Goal: Task Accomplishment & Management: Manage account settings

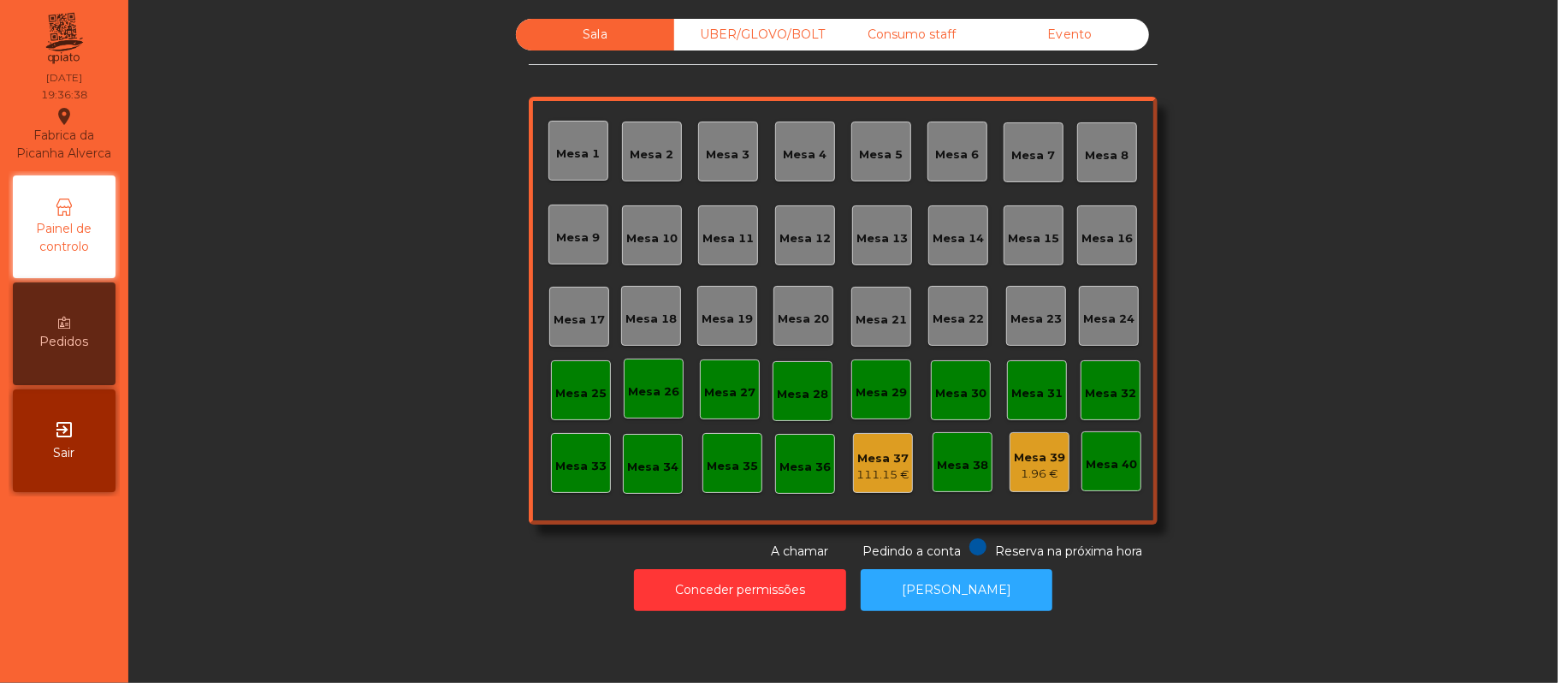
click at [1039, 467] on div "1.96 €" at bounding box center [1039, 474] width 51 height 17
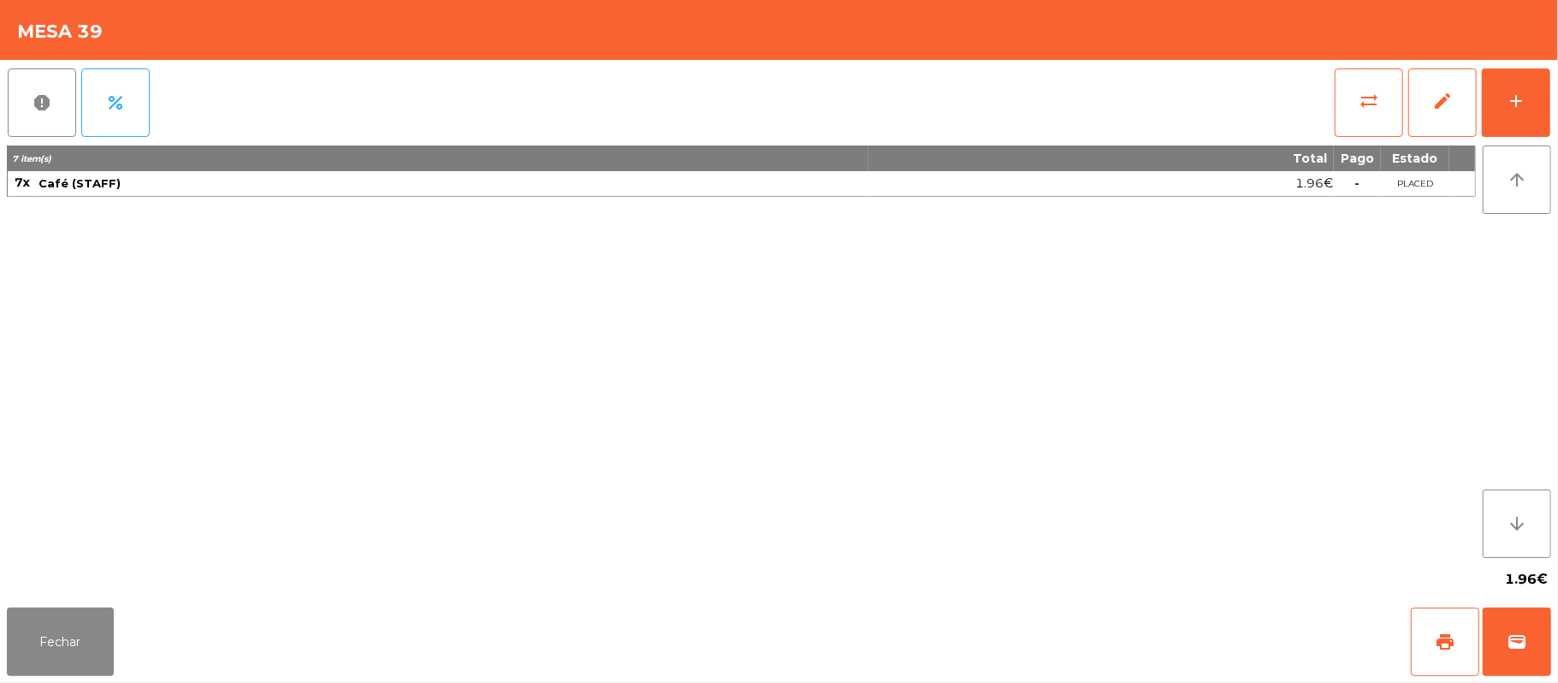
click at [1555, 110] on div "report percent sync_alt edit add 7 item(s) Total Pago Estado 7x Café (STAFF) 1.…" at bounding box center [779, 330] width 1558 height 541
click at [1494, 104] on button "add" at bounding box center [1516, 102] width 68 height 68
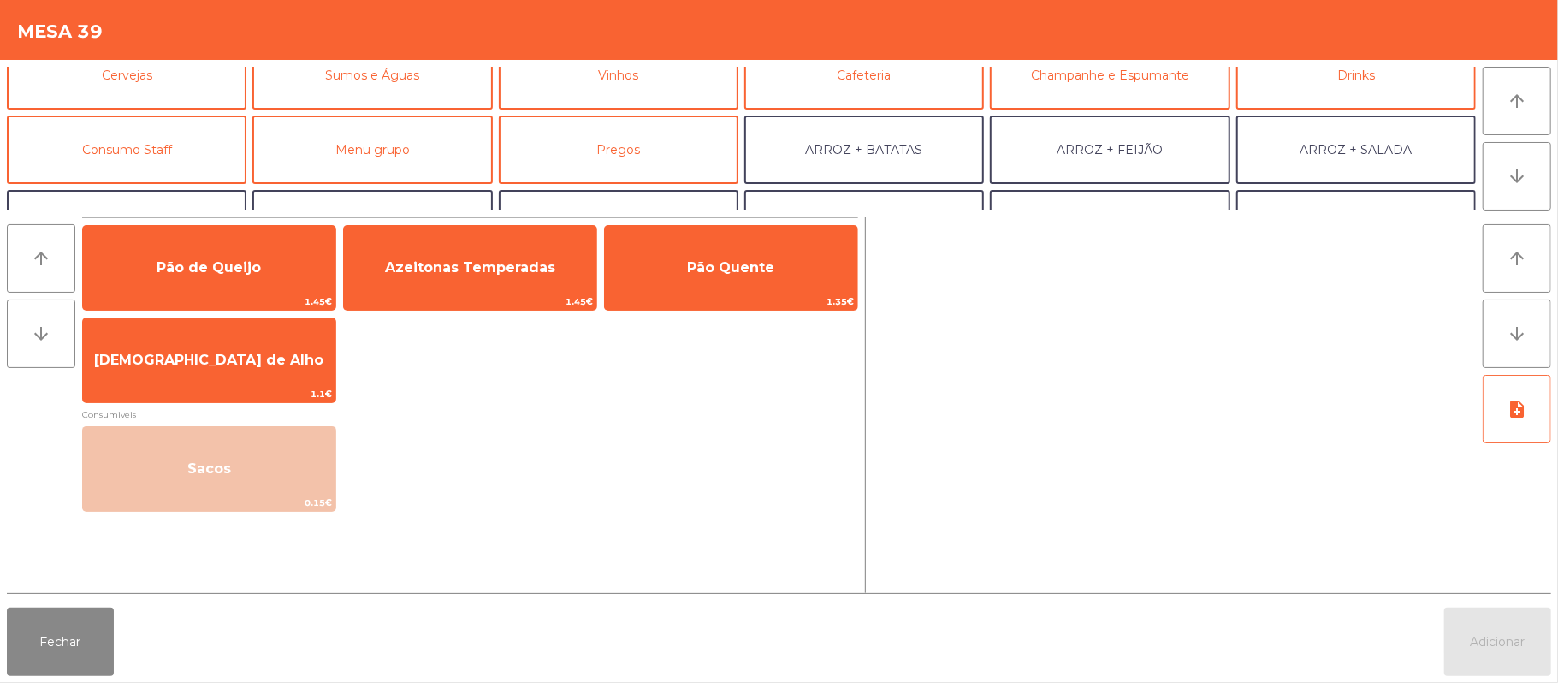
scroll to position [106, 0]
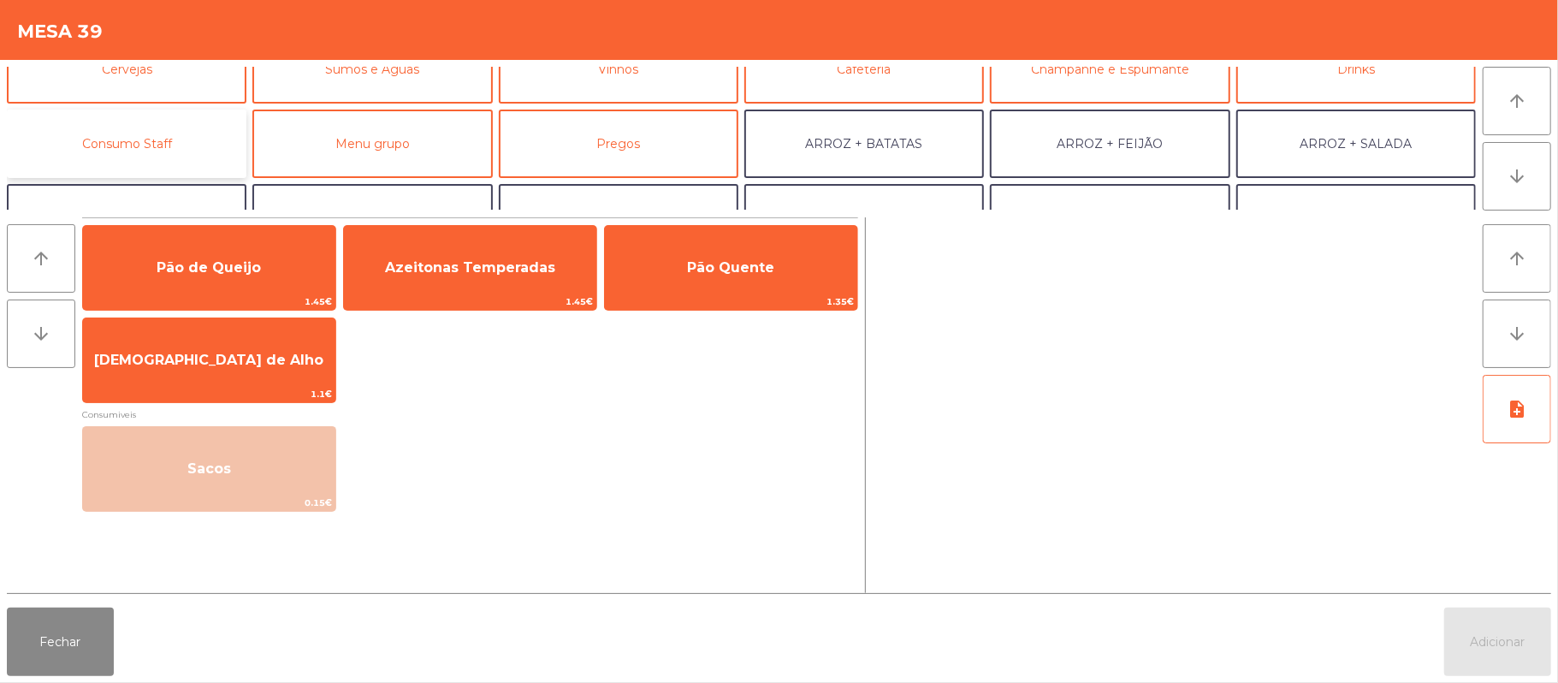
click at [190, 145] on button "Consumo Staff" at bounding box center [127, 144] width 240 height 68
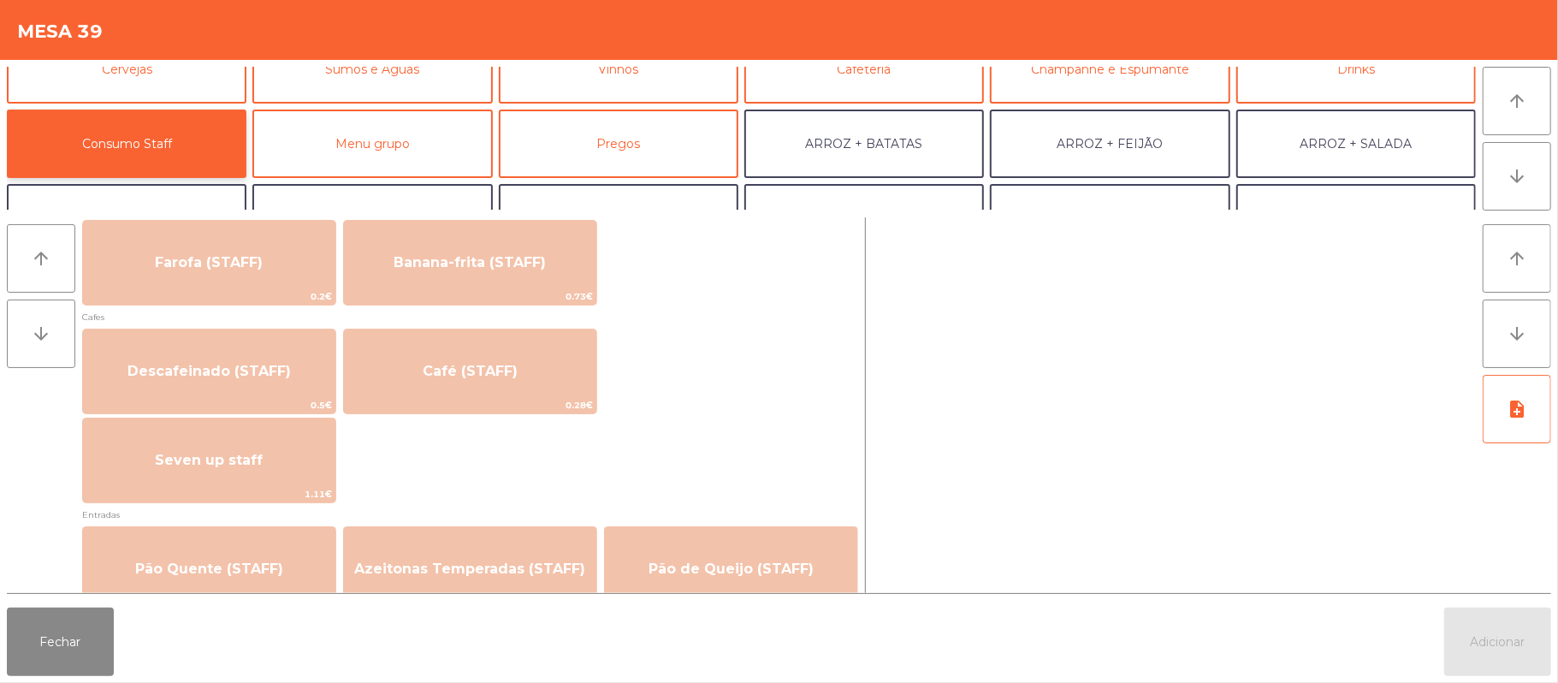
scroll to position [919, 0]
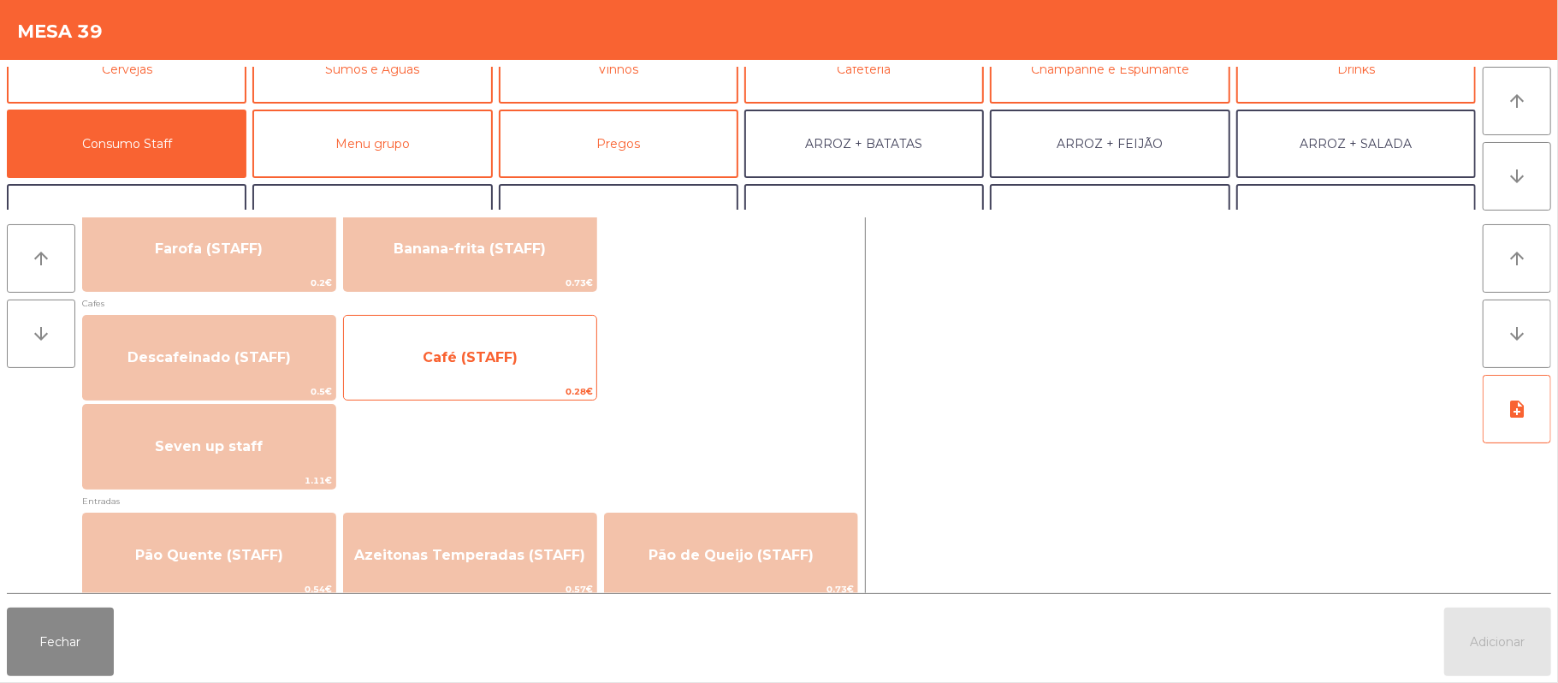
click at [525, 351] on span "Café (STAFF)" at bounding box center [470, 358] width 252 height 46
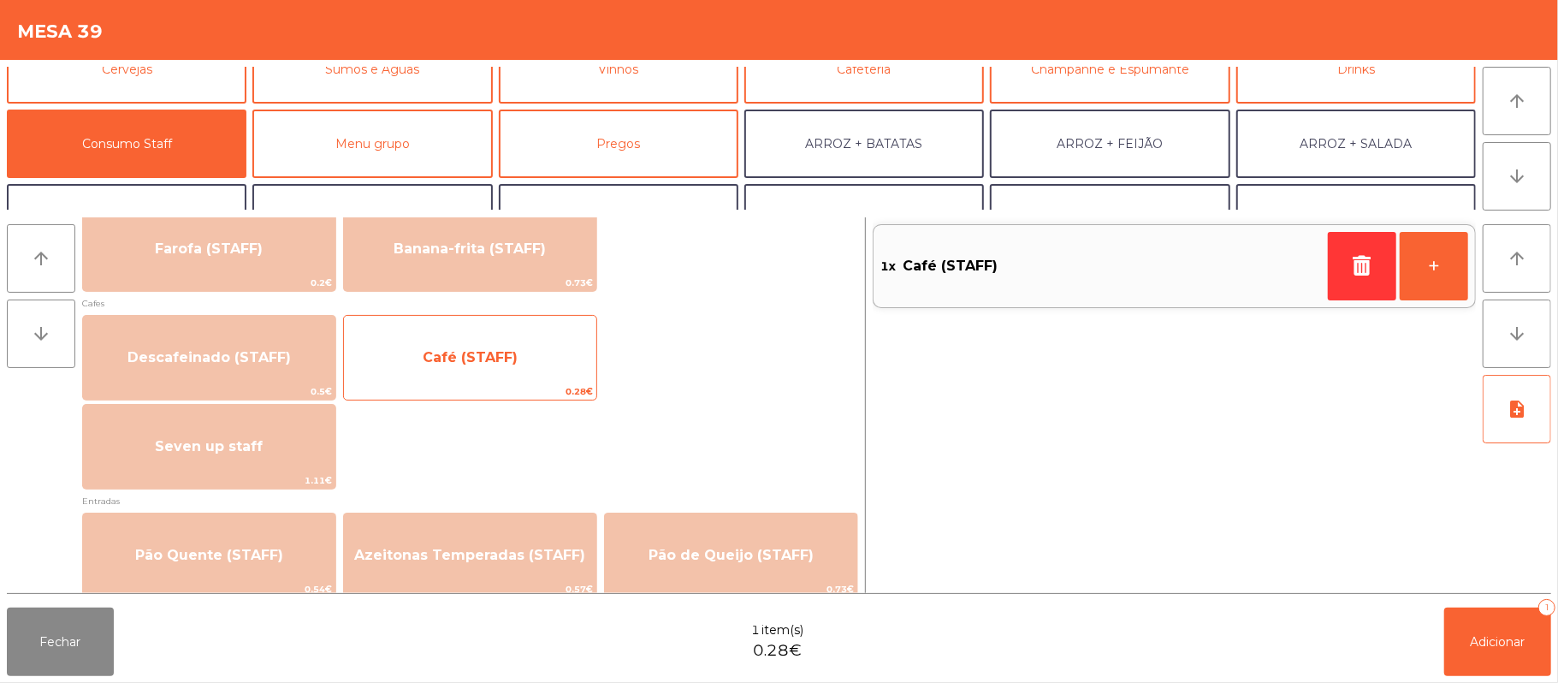
click at [534, 356] on span "Café (STAFF)" at bounding box center [470, 358] width 252 height 46
click at [525, 349] on span "Café (STAFF)" at bounding box center [470, 358] width 252 height 46
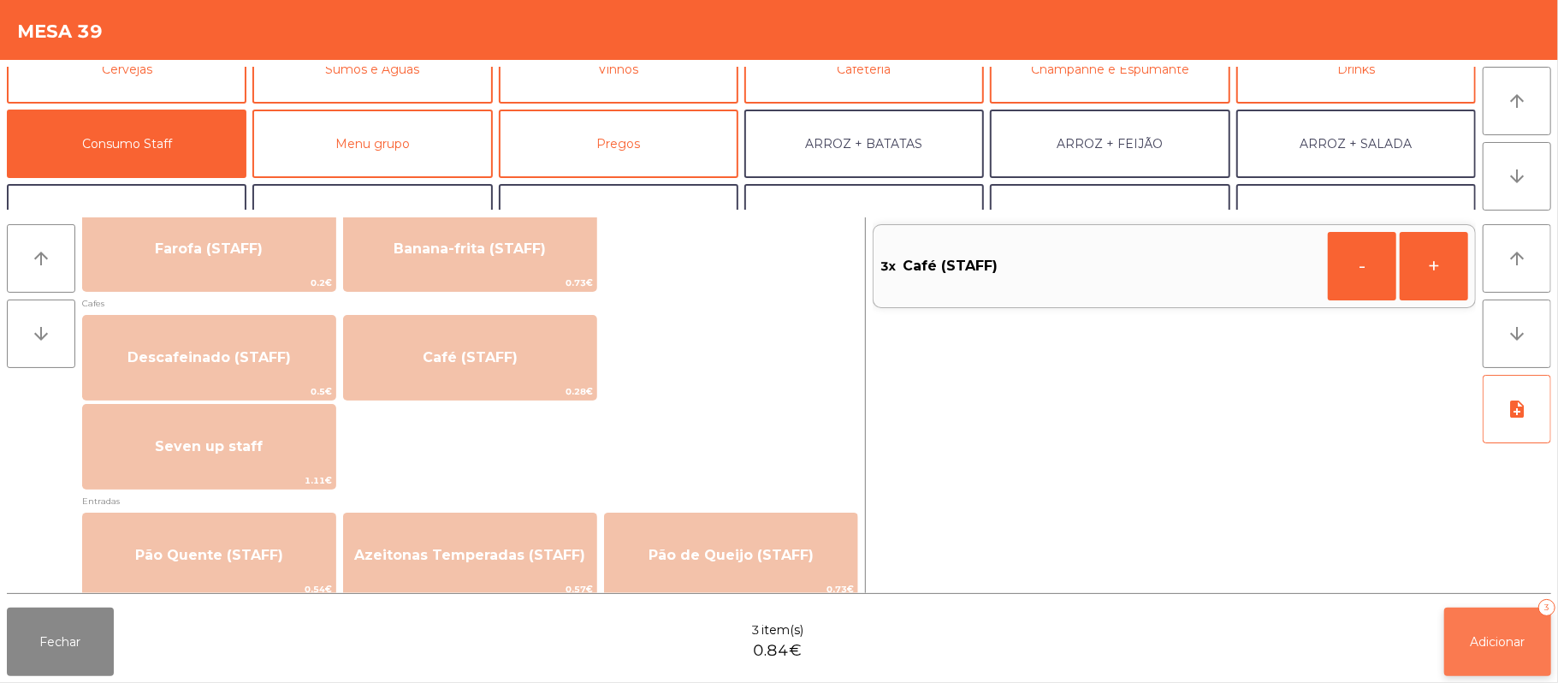
click at [1476, 628] on button "Adicionar 3" at bounding box center [1497, 642] width 107 height 68
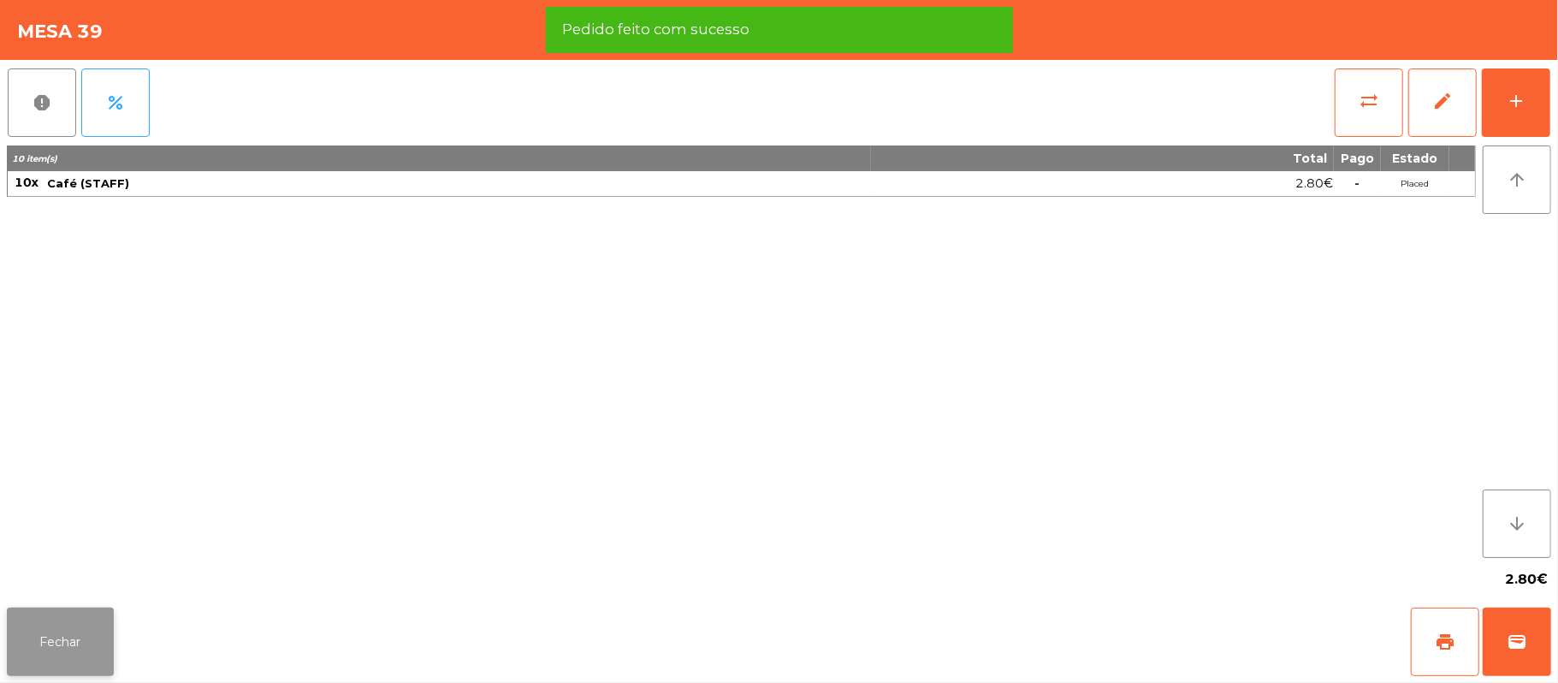
click at [66, 667] on button "Fechar" at bounding box center [60, 642] width 107 height 68
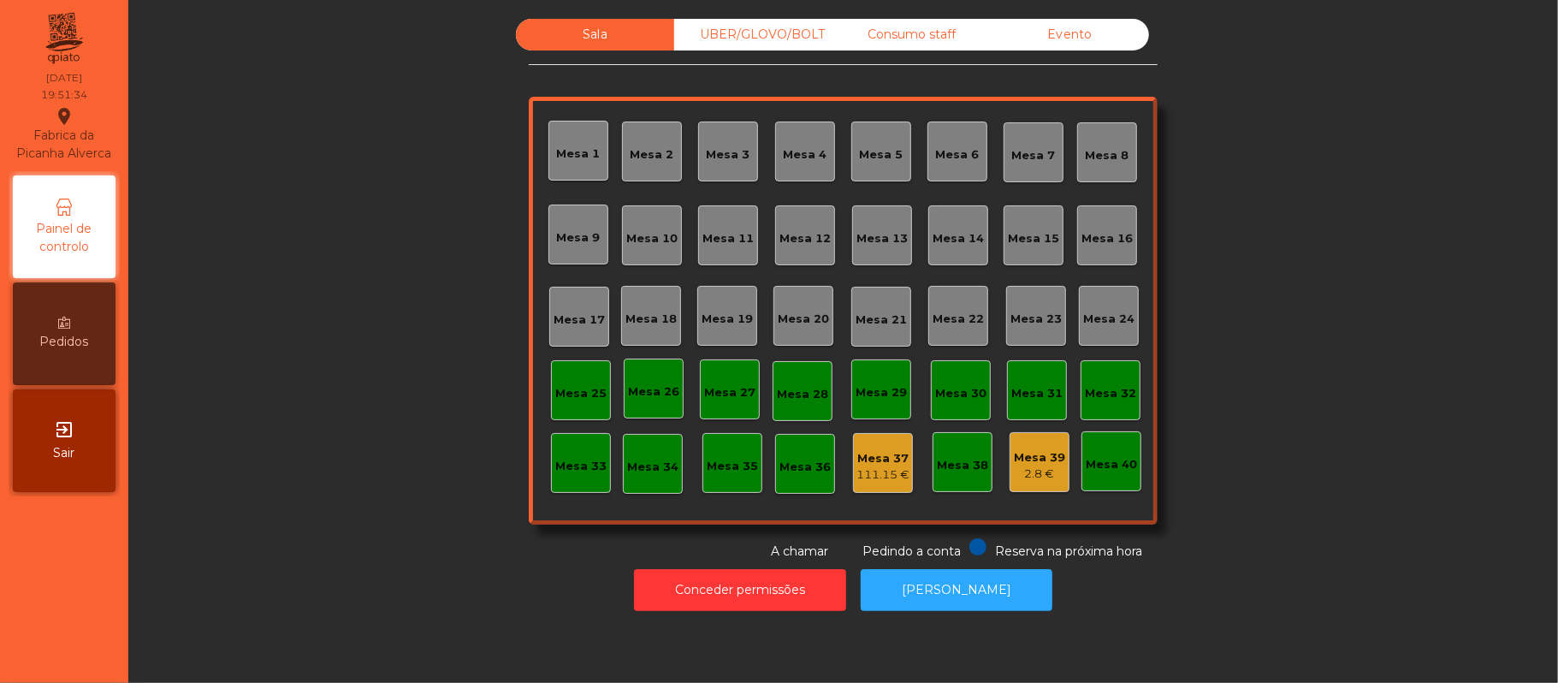
click at [753, 34] on div "UBER/GLOVO/BOLT" at bounding box center [753, 35] width 158 height 32
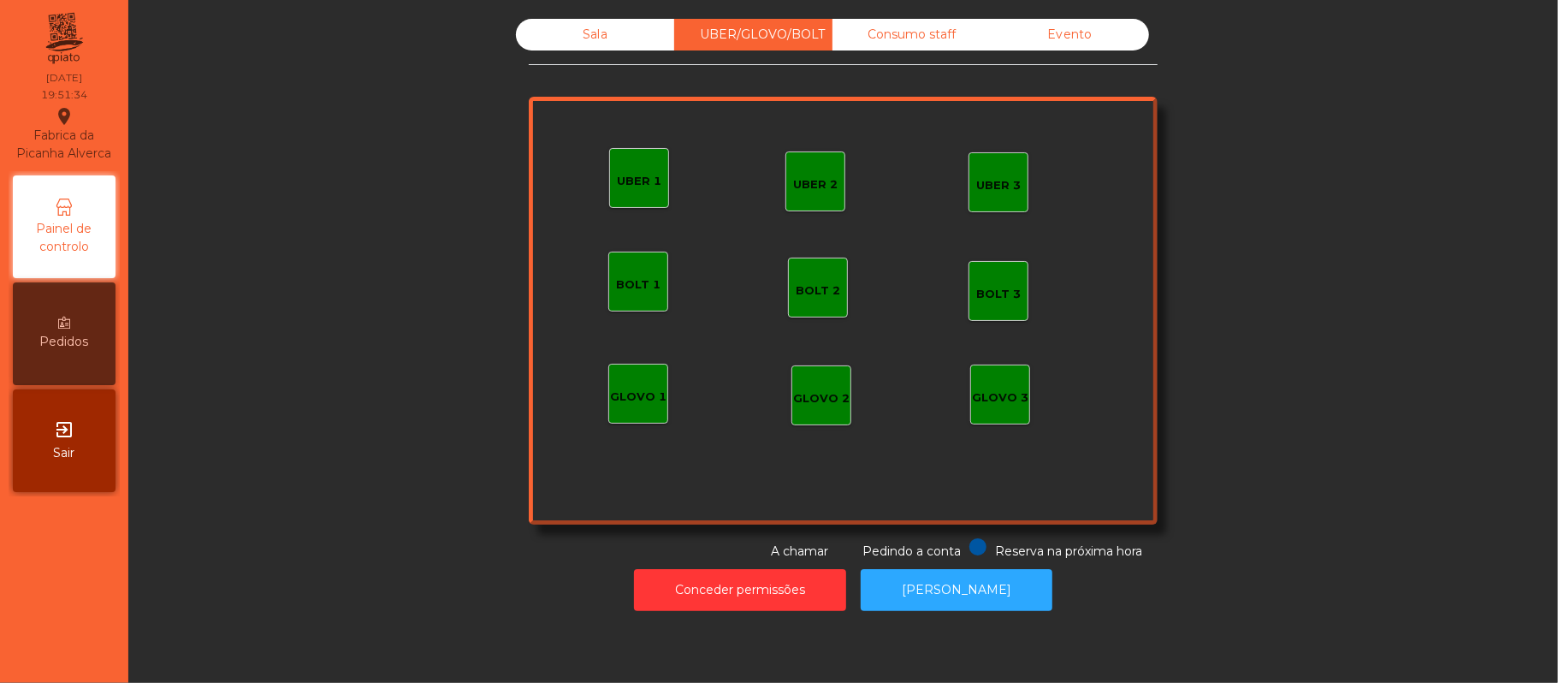
click at [642, 182] on div "UBER 1" at bounding box center [639, 181] width 44 height 17
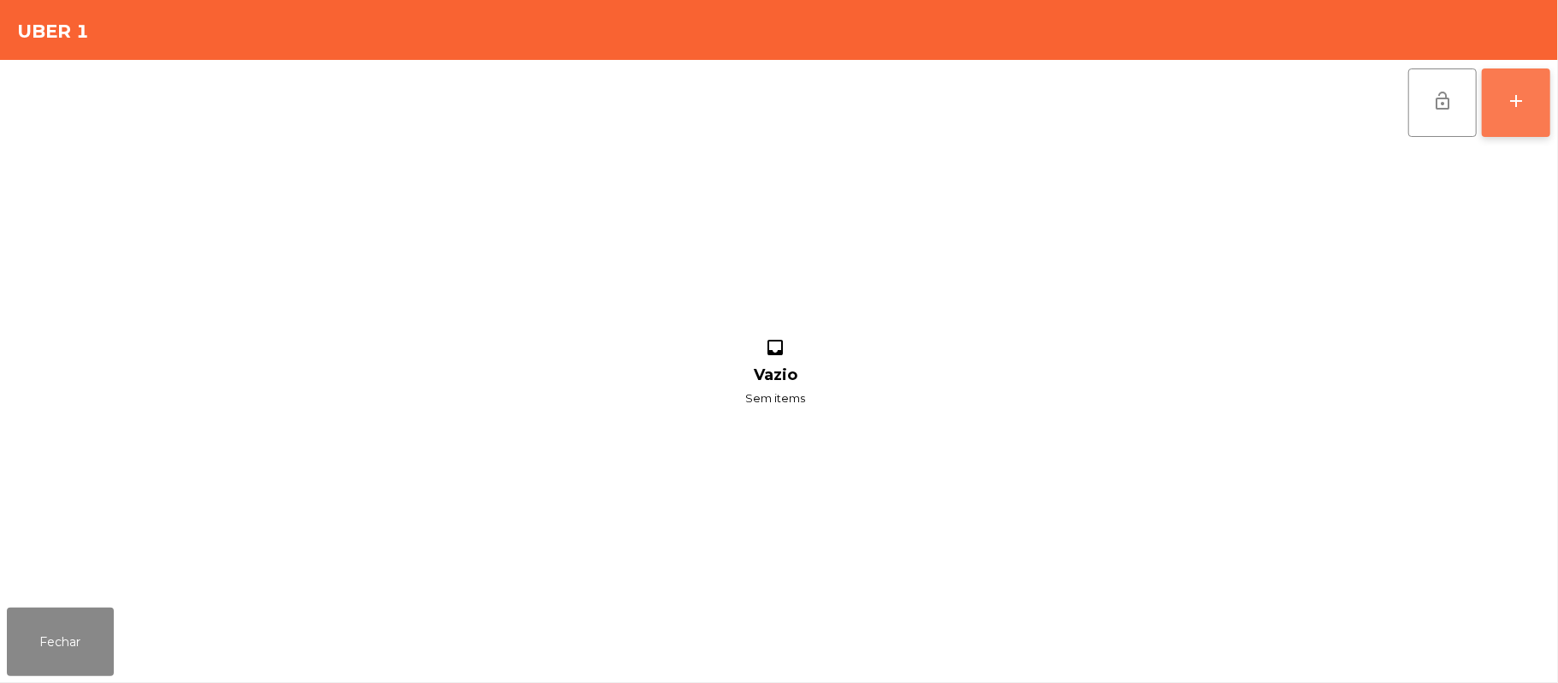
click at [1506, 113] on button "add" at bounding box center [1516, 102] width 68 height 68
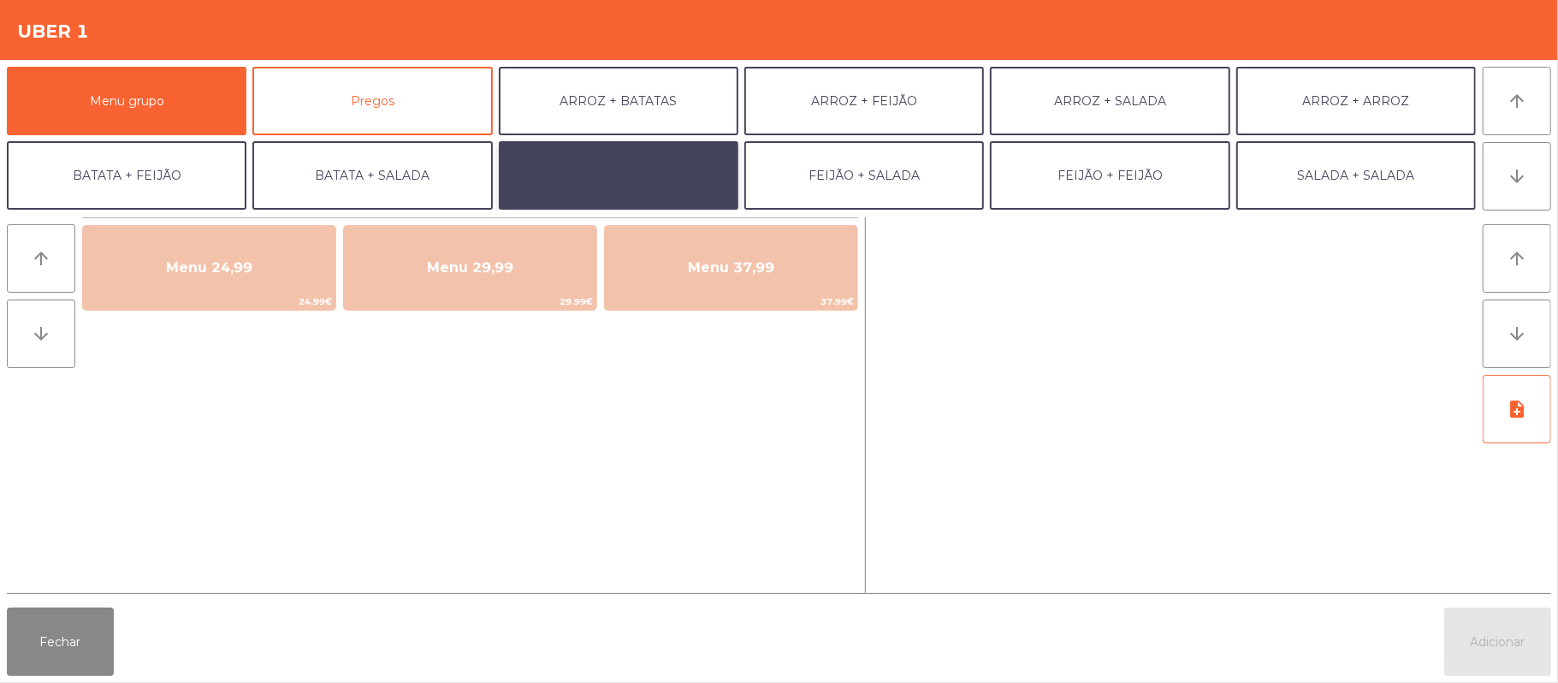
click at [664, 169] on button "BATATA + BATATA" at bounding box center [619, 175] width 240 height 68
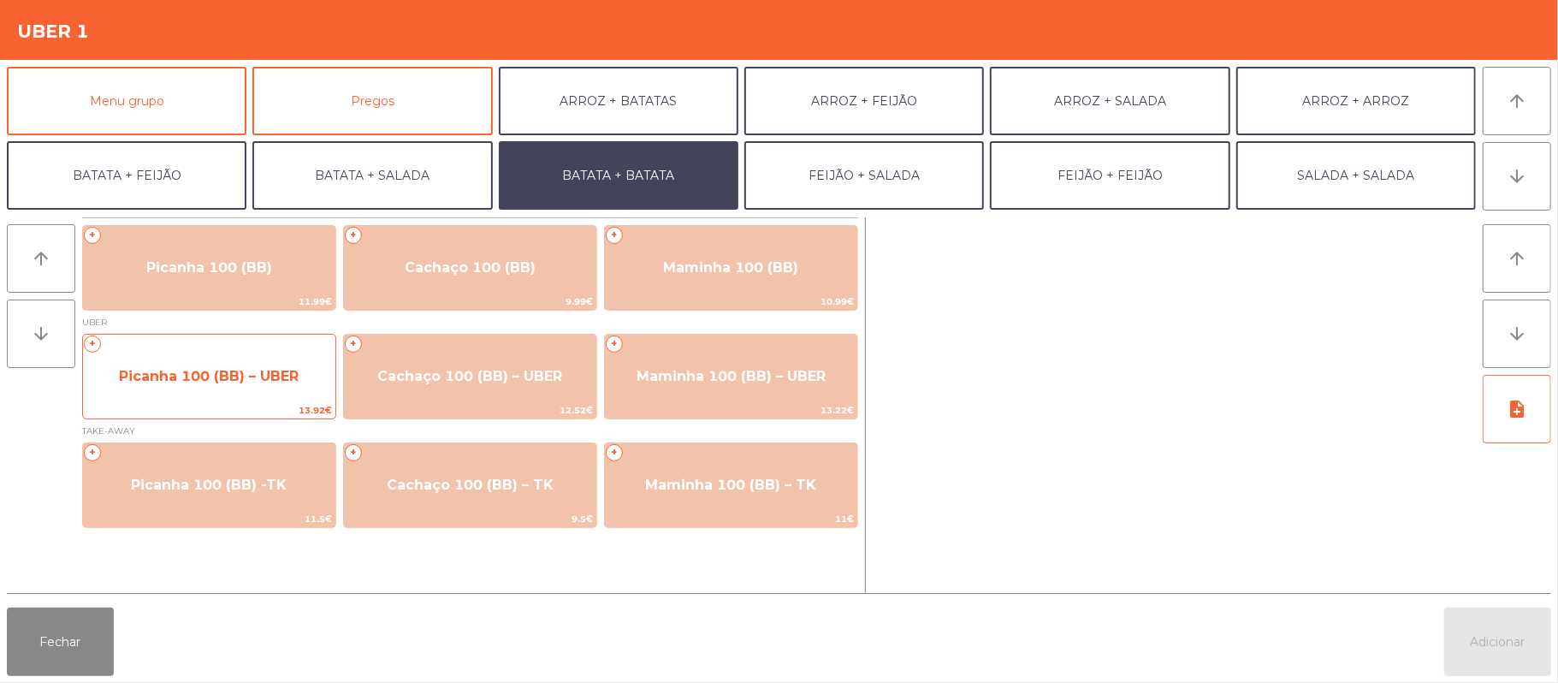
click at [227, 377] on span "Picanha 100 (BB) – UBER" at bounding box center [209, 376] width 180 height 16
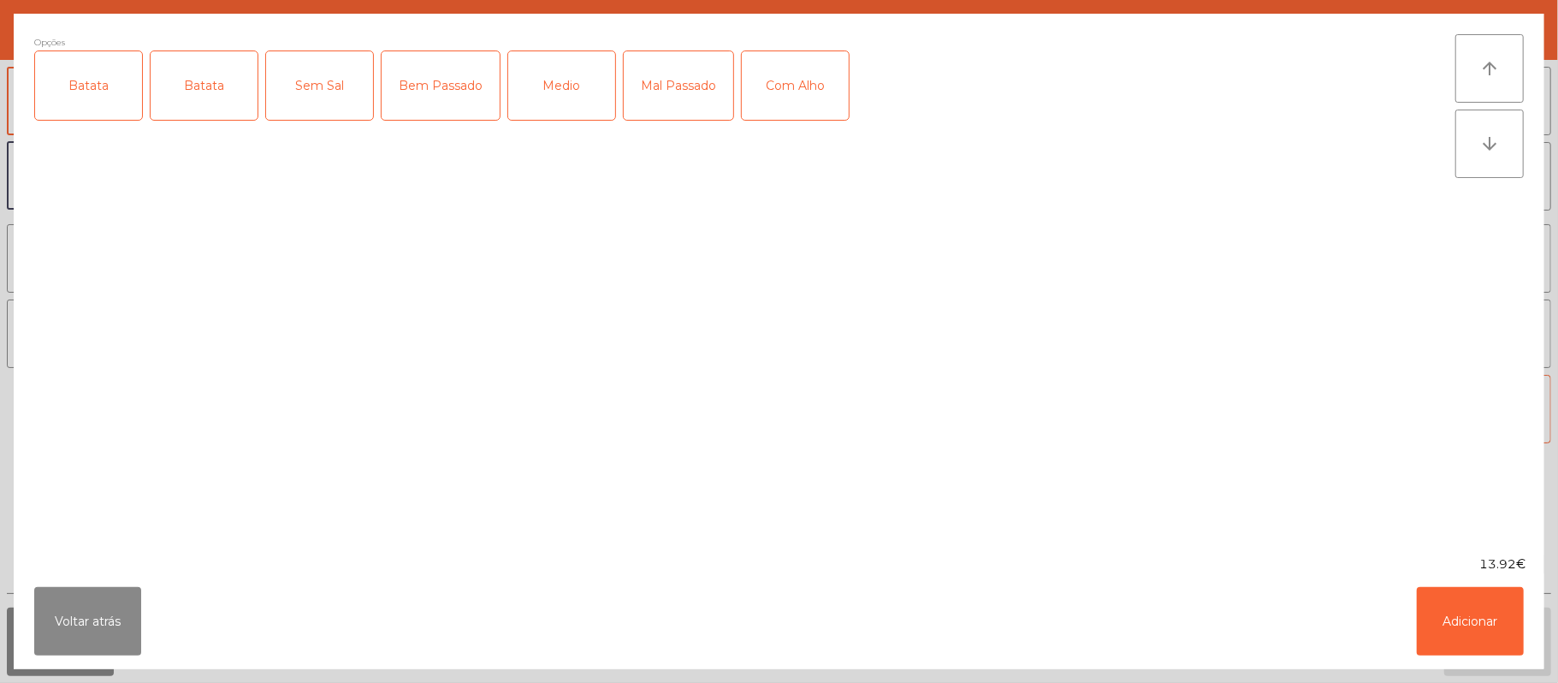
click at [86, 99] on div "Batata" at bounding box center [88, 85] width 107 height 68
click at [212, 75] on div "Batata" at bounding box center [204, 85] width 107 height 68
click at [104, 76] on div "Batata" at bounding box center [88, 85] width 107 height 68
click at [585, 56] on div "Medio" at bounding box center [561, 85] width 107 height 68
click at [813, 75] on div "Com Alho" at bounding box center [795, 85] width 107 height 68
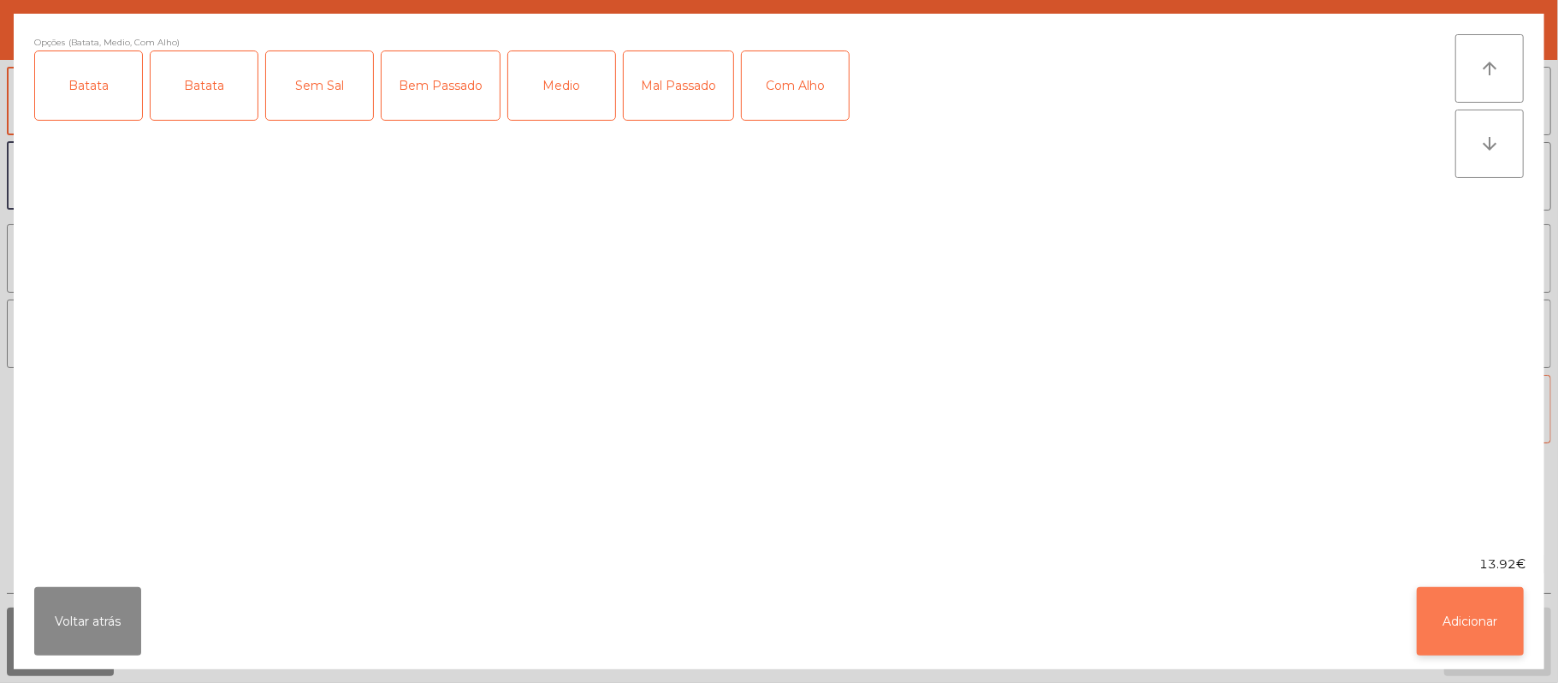
click at [1466, 633] on button "Adicionar" at bounding box center [1470, 621] width 107 height 68
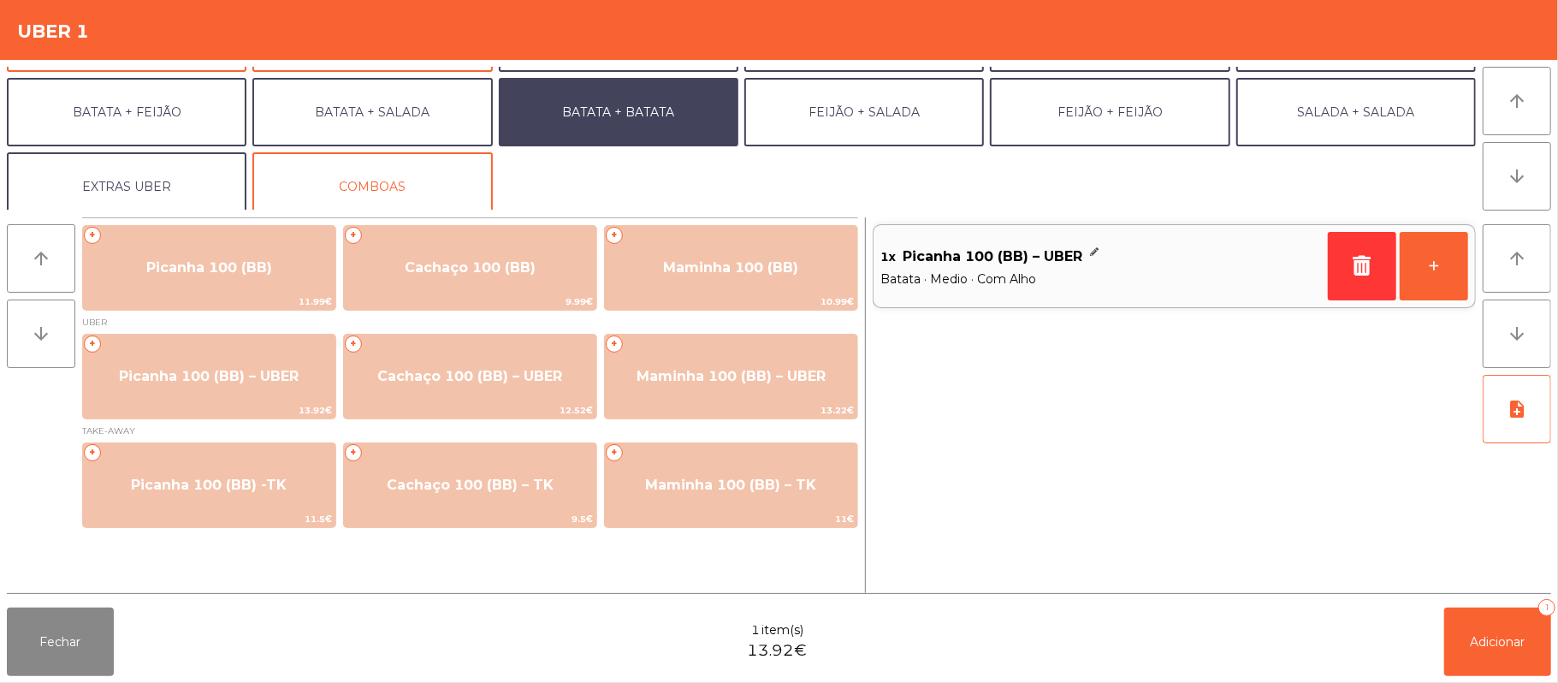
scroll to position [74, 0]
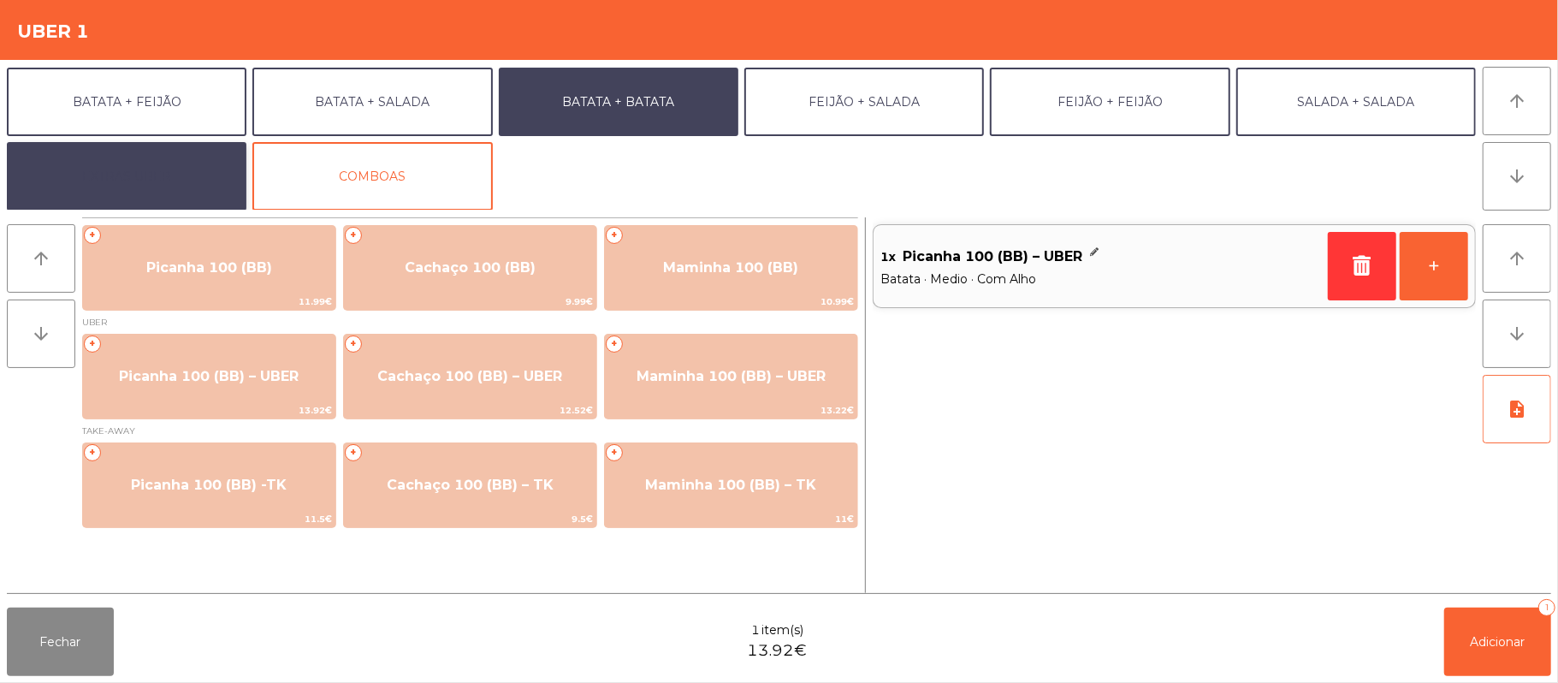
click at [137, 173] on button "EXTRAS UBER" at bounding box center [127, 176] width 240 height 68
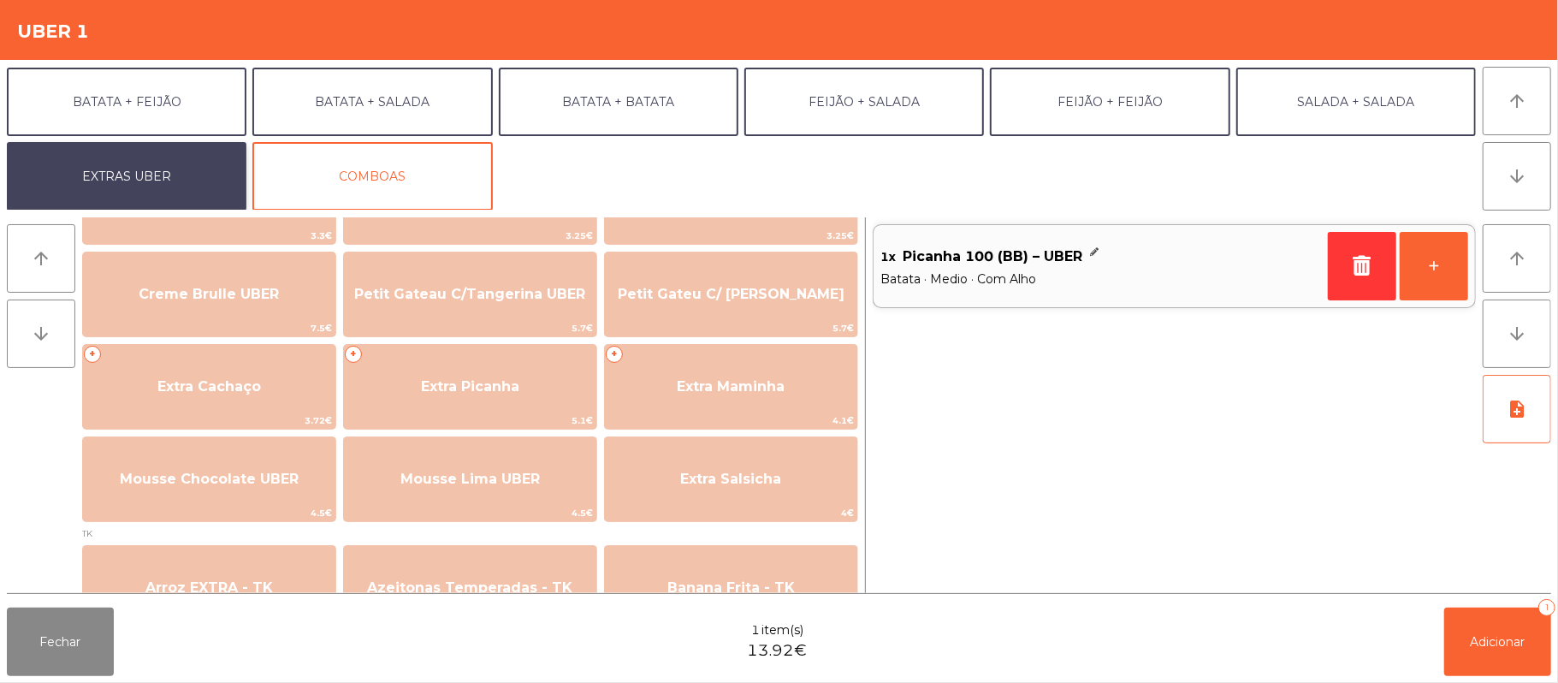
scroll to position [351, 0]
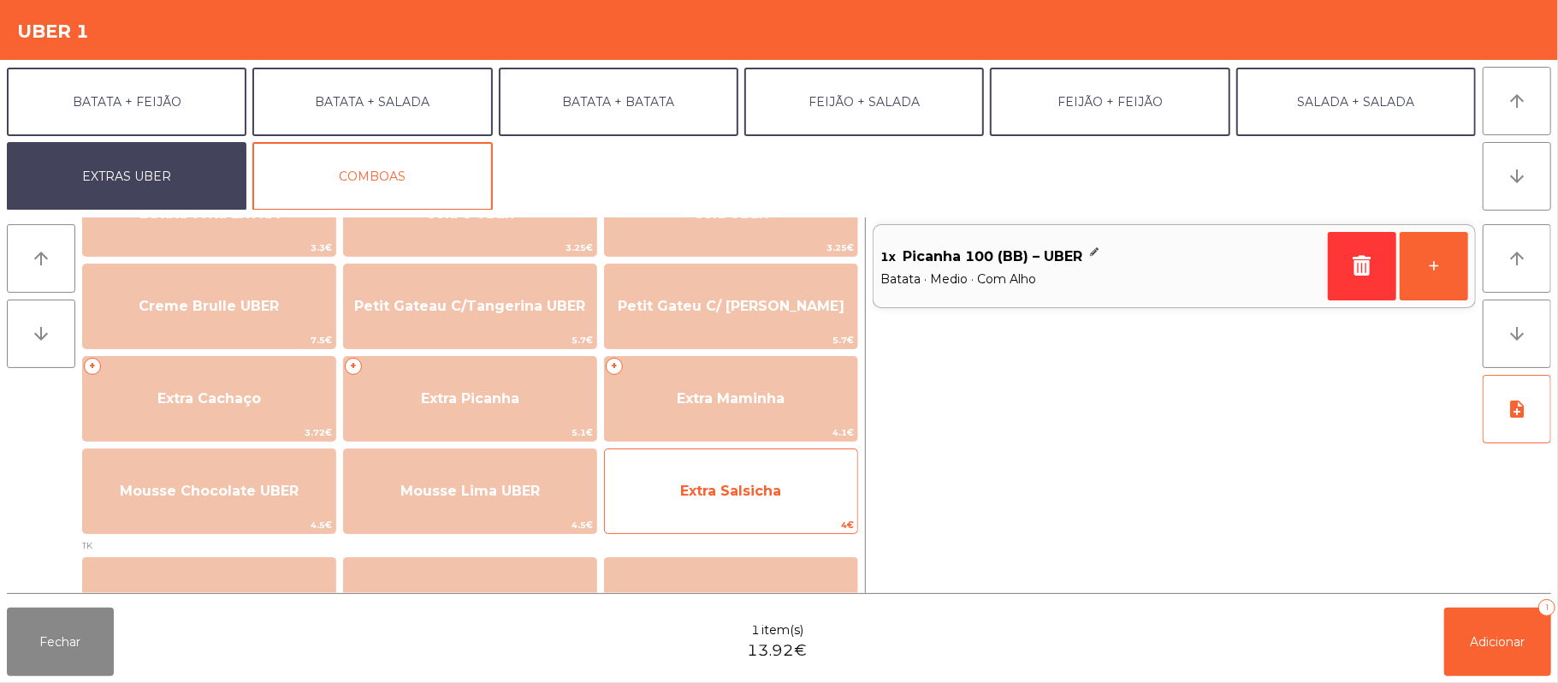
click at [737, 490] on span "Extra Salsicha" at bounding box center [730, 491] width 101 height 16
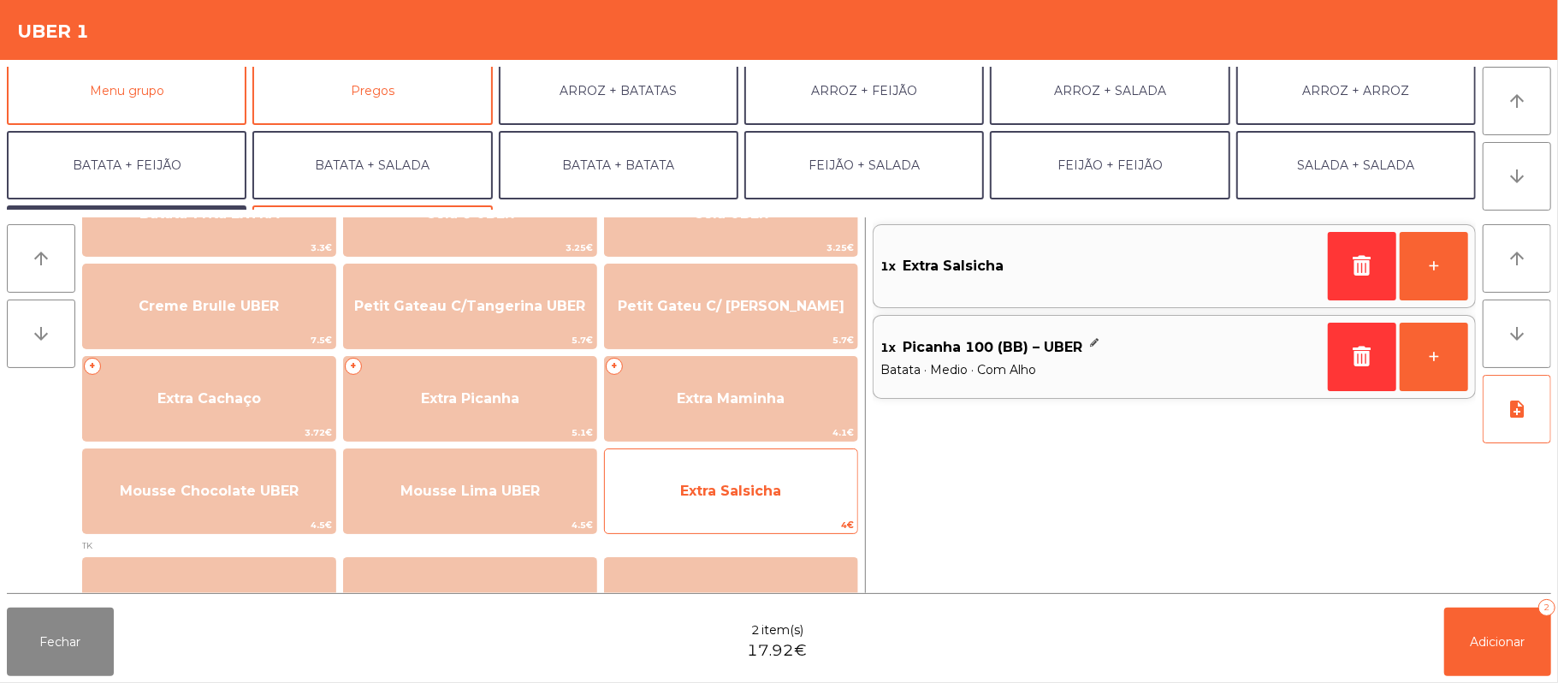
scroll to position [0, 0]
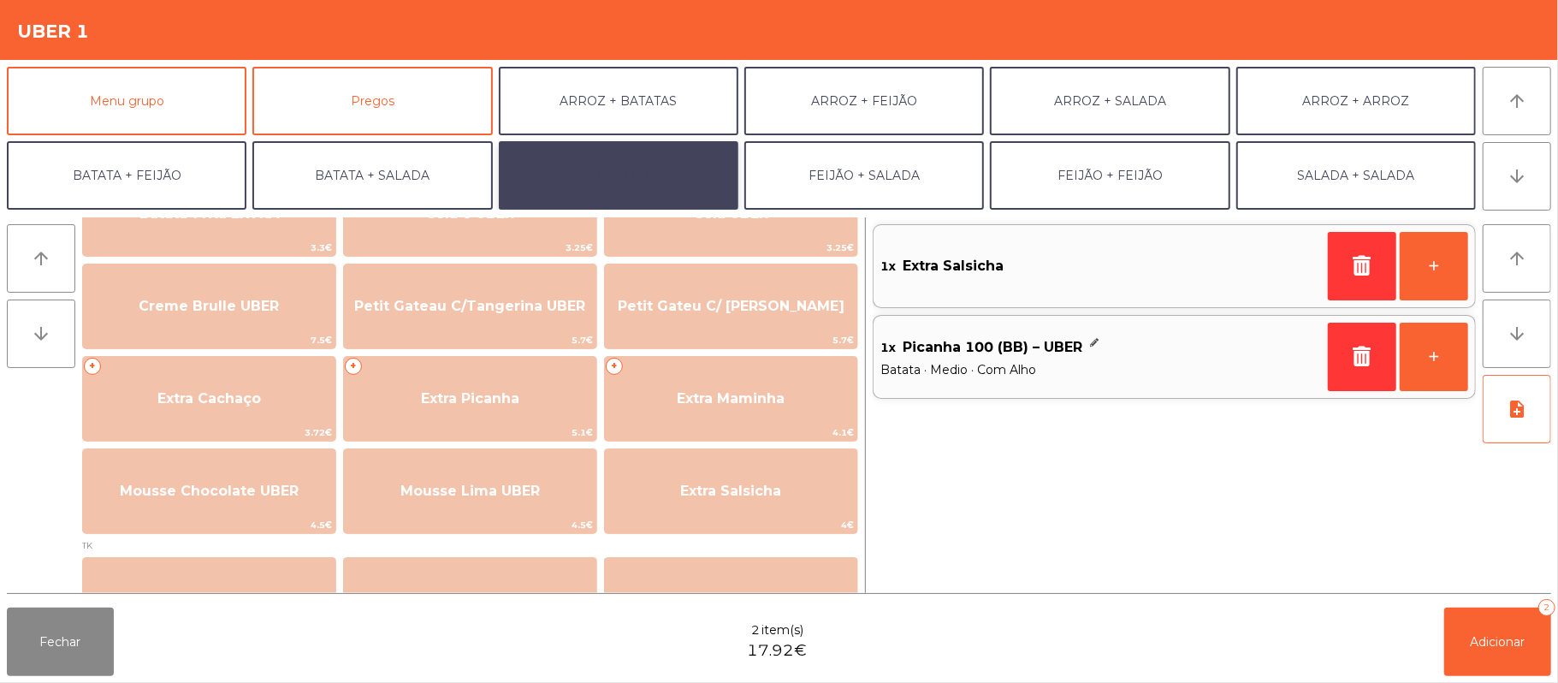
click at [587, 172] on button "BATATA + BATATA" at bounding box center [619, 175] width 240 height 68
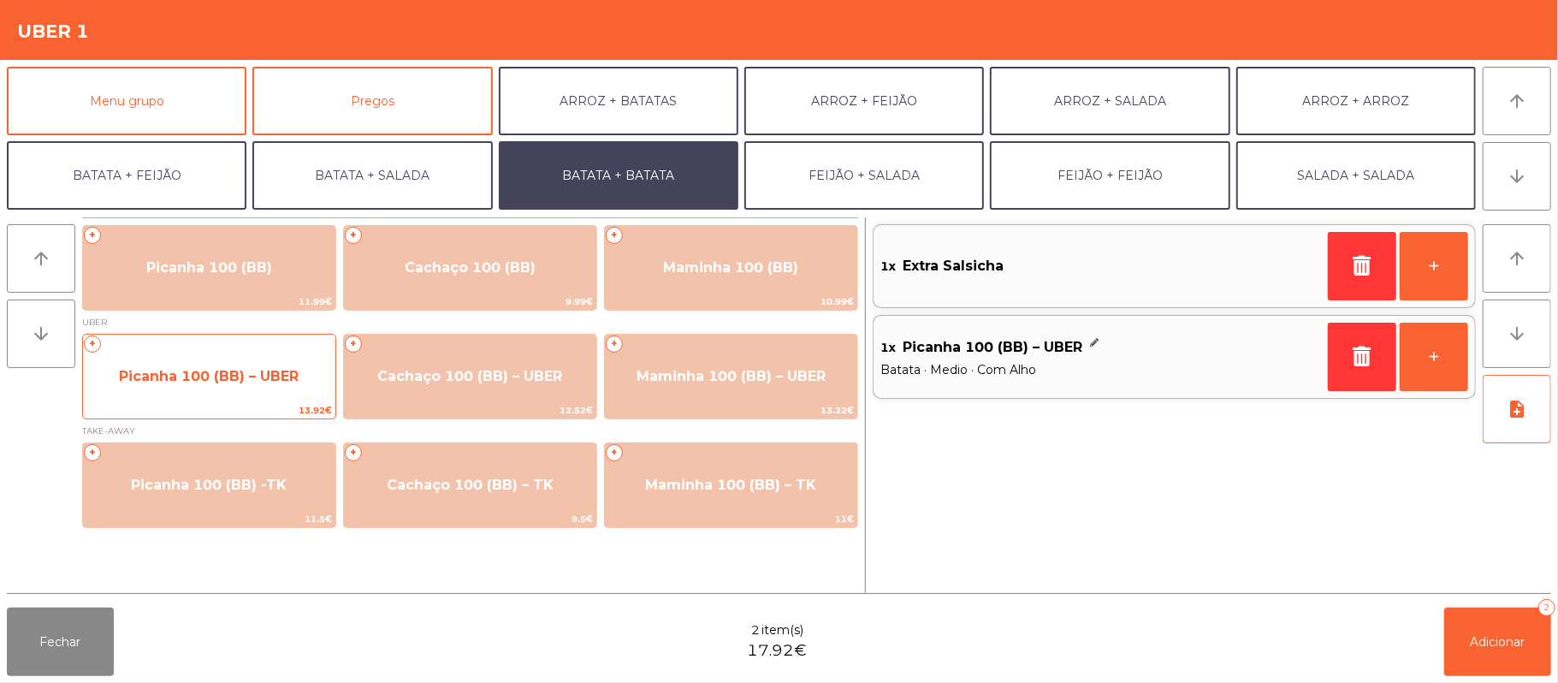
click at [305, 351] on div "+ Picanha 100 (BB) – UBER 13.92€" at bounding box center [209, 377] width 254 height 86
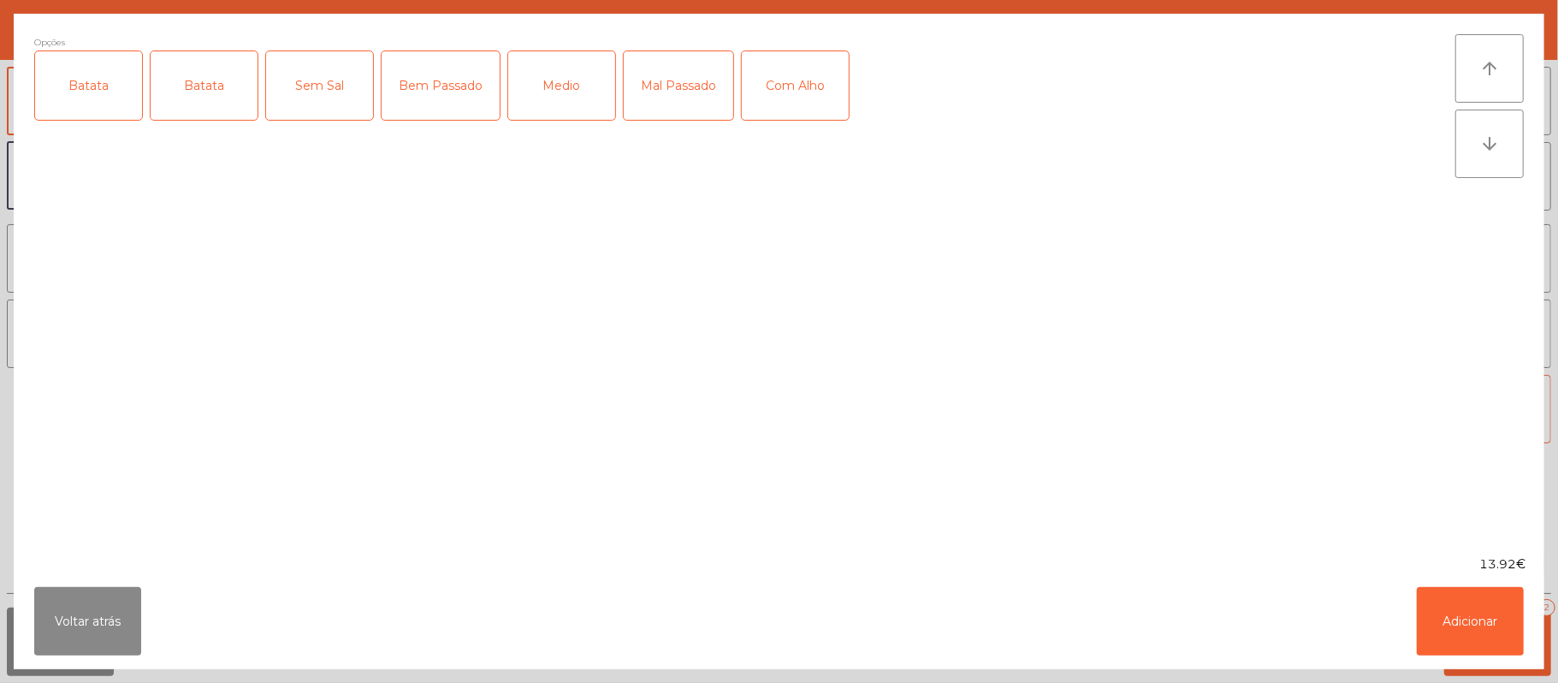
click at [110, 98] on div "Batata" at bounding box center [88, 85] width 107 height 68
click at [679, 73] on div "Mal Passado" at bounding box center [679, 85] width 110 height 68
click at [1462, 610] on button "Adicionar" at bounding box center [1470, 621] width 107 height 68
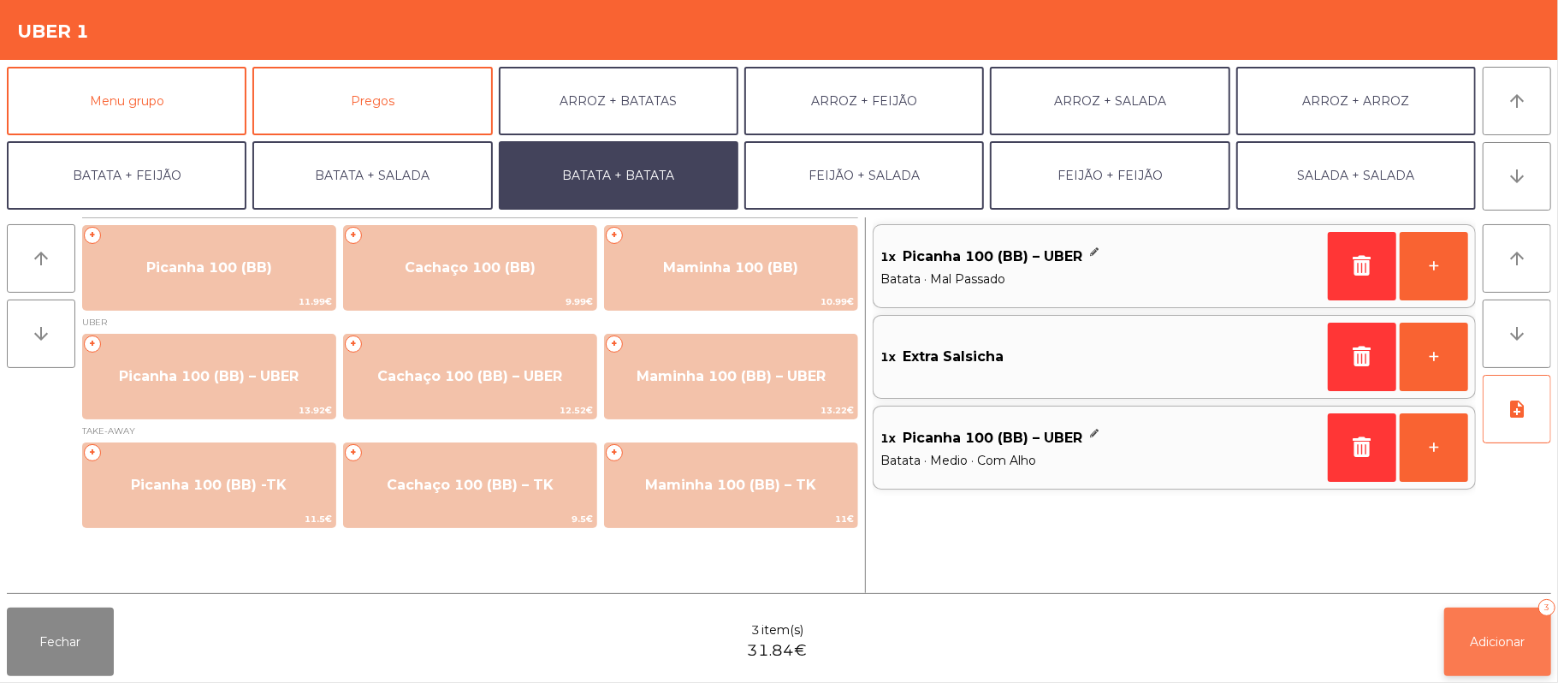
click at [1494, 638] on span "Adicionar" at bounding box center [1498, 641] width 55 height 15
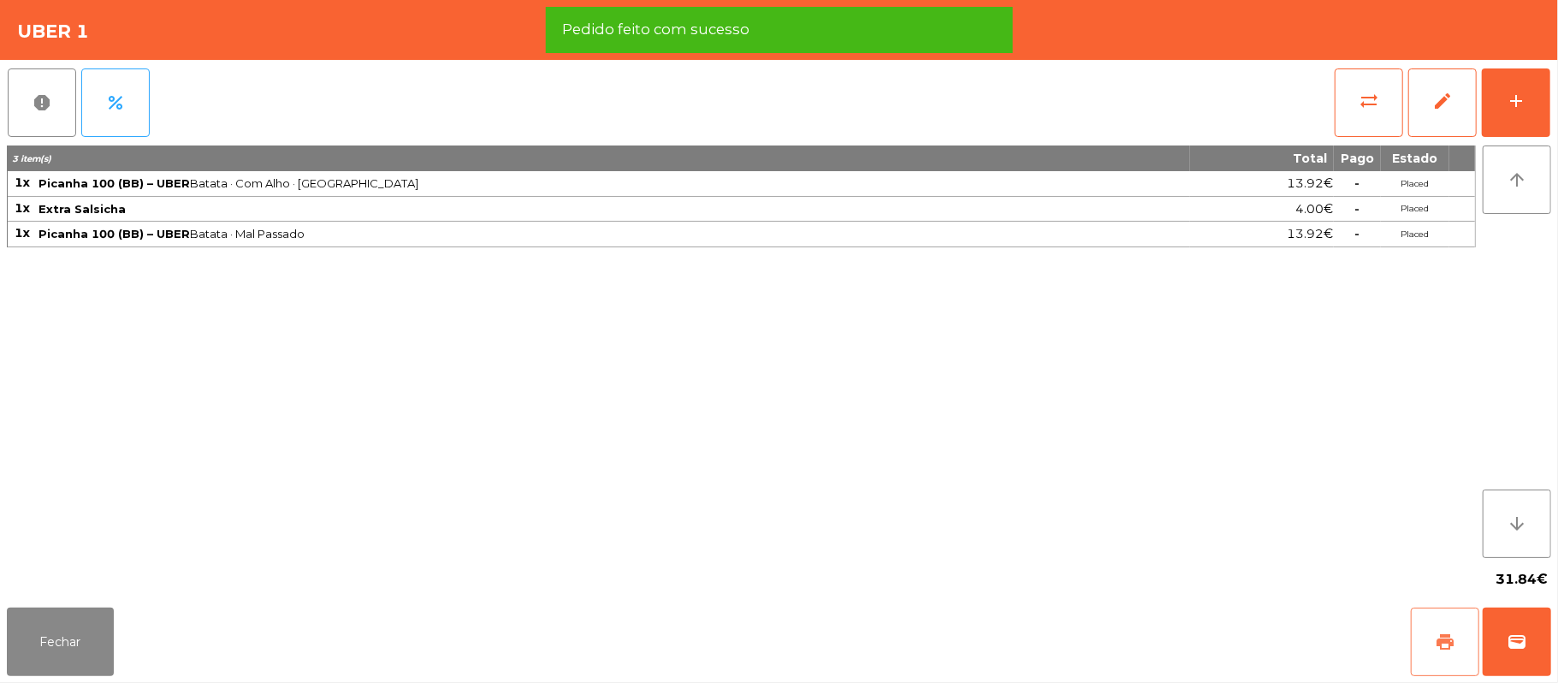
click at [1428, 633] on button "print" at bounding box center [1445, 642] width 68 height 68
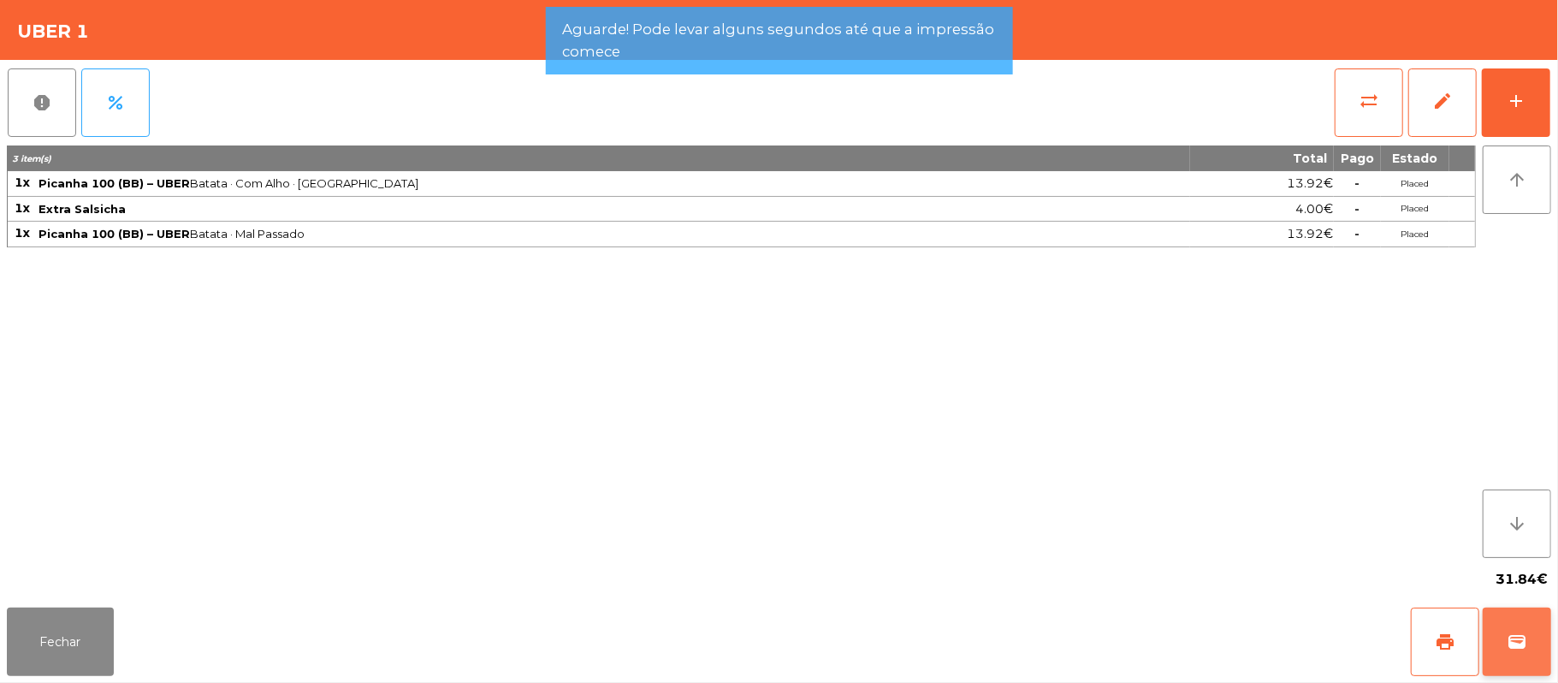
click at [1534, 641] on button "wallet" at bounding box center [1517, 642] width 68 height 68
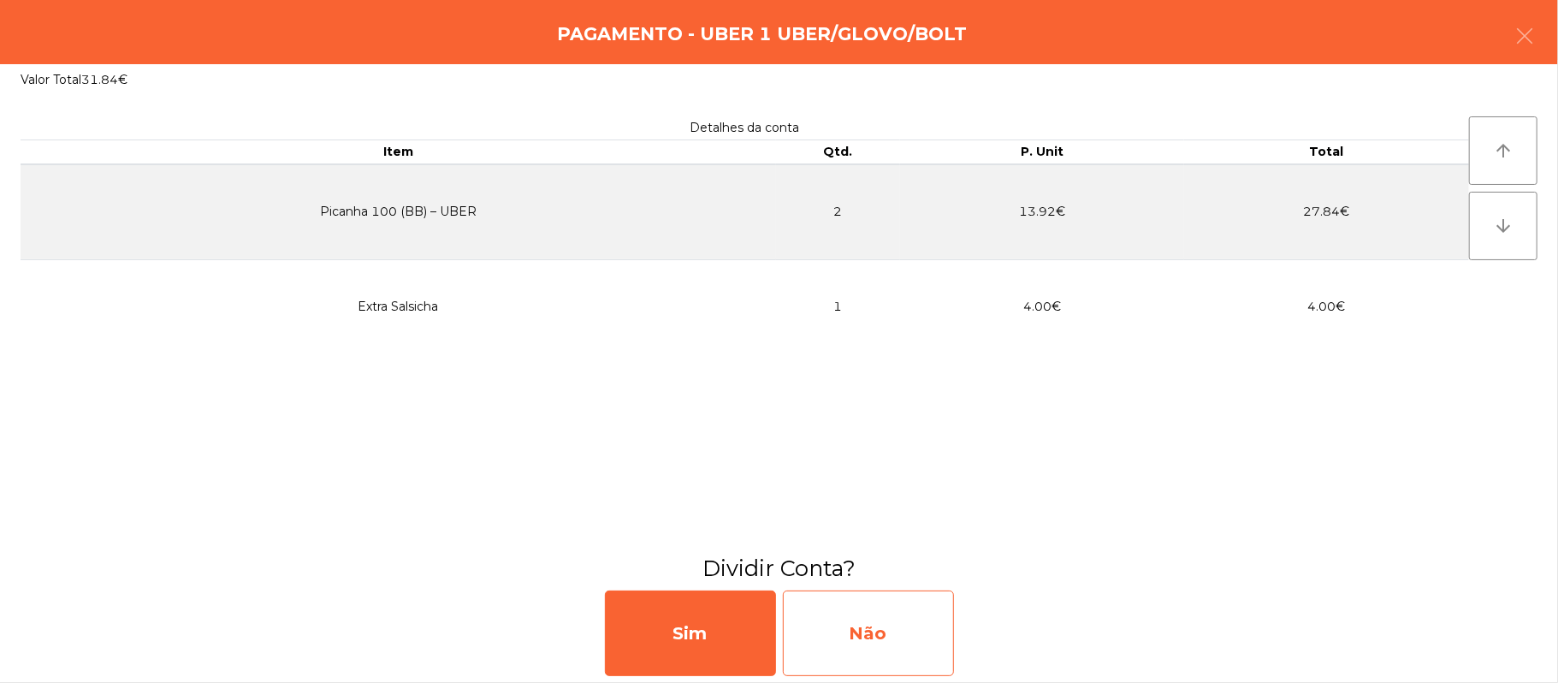
click at [893, 638] on div "Não" at bounding box center [868, 633] width 171 height 86
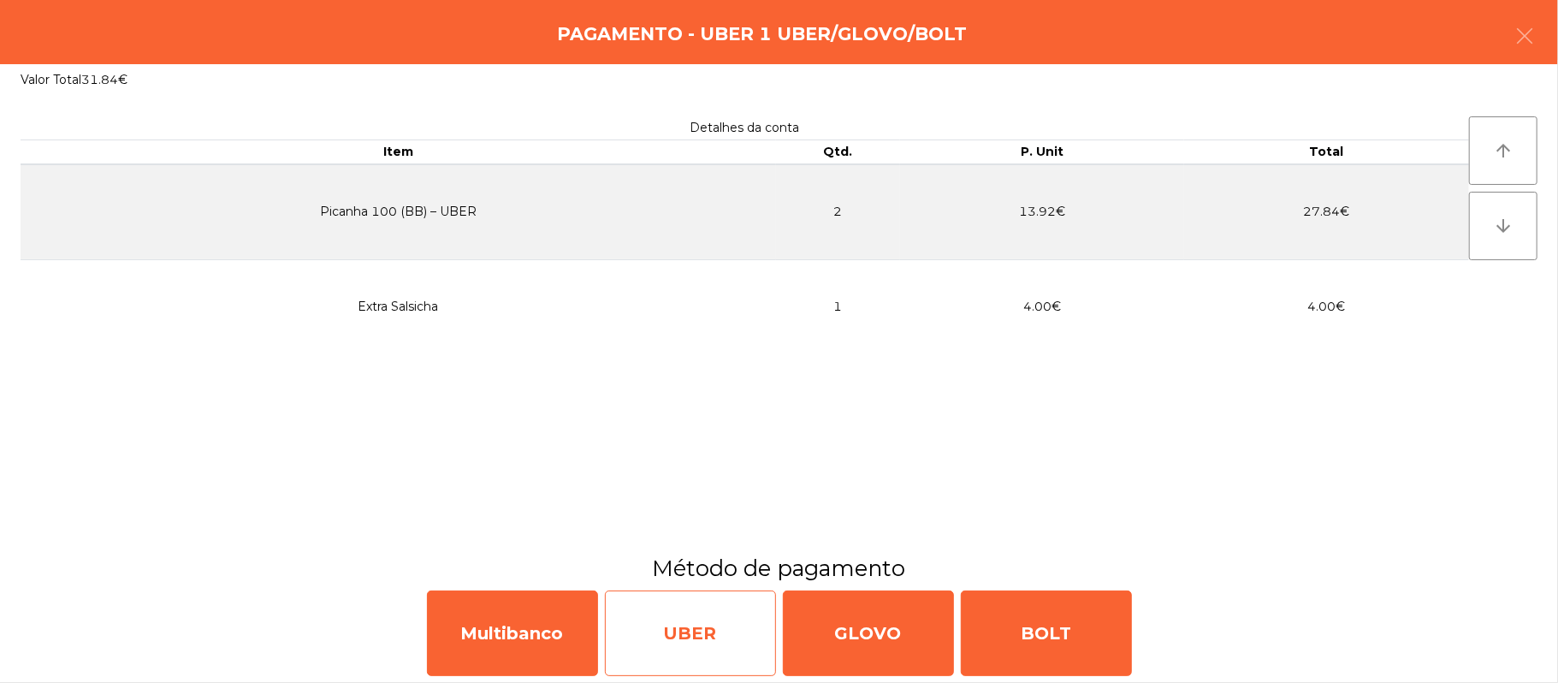
click at [709, 638] on div "UBER" at bounding box center [690, 633] width 171 height 86
select select "**"
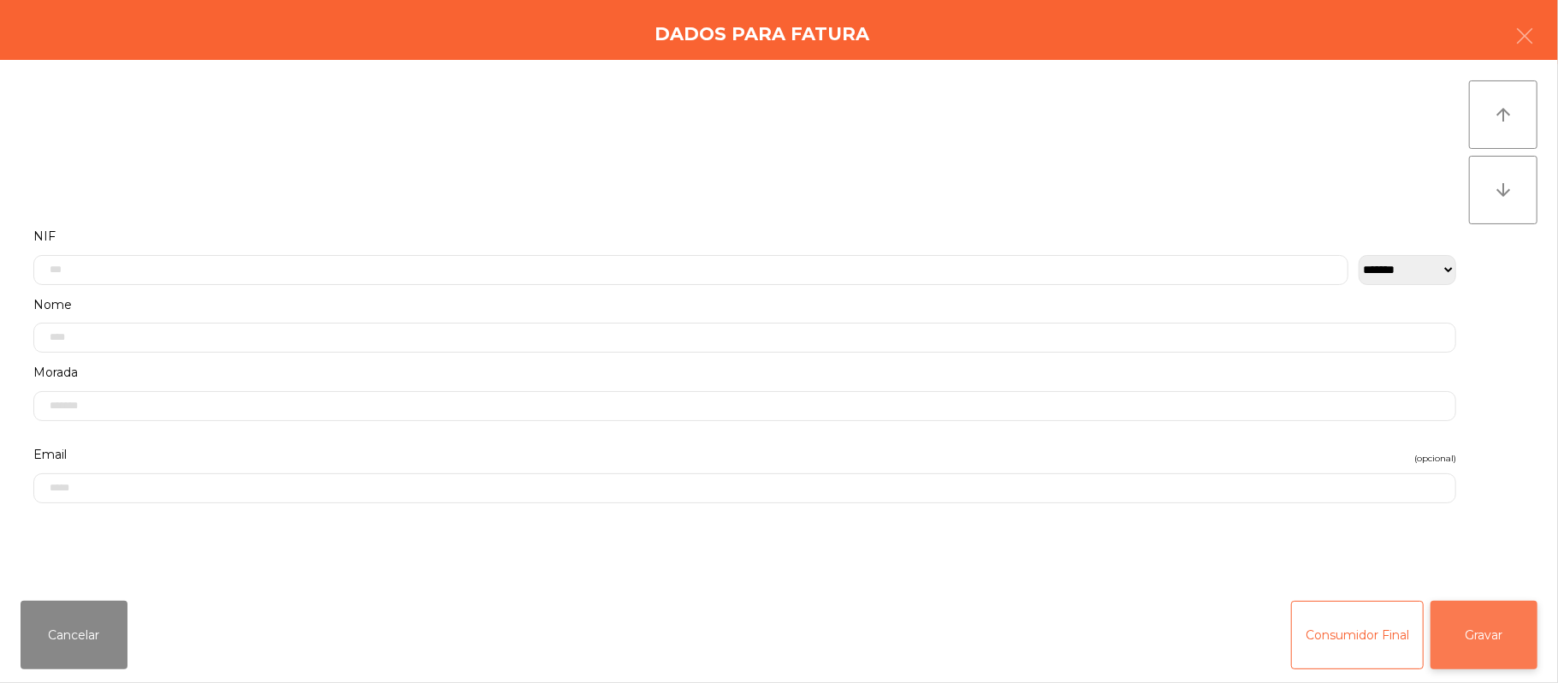
click at [1475, 635] on button "Gravar" at bounding box center [1484, 635] width 107 height 68
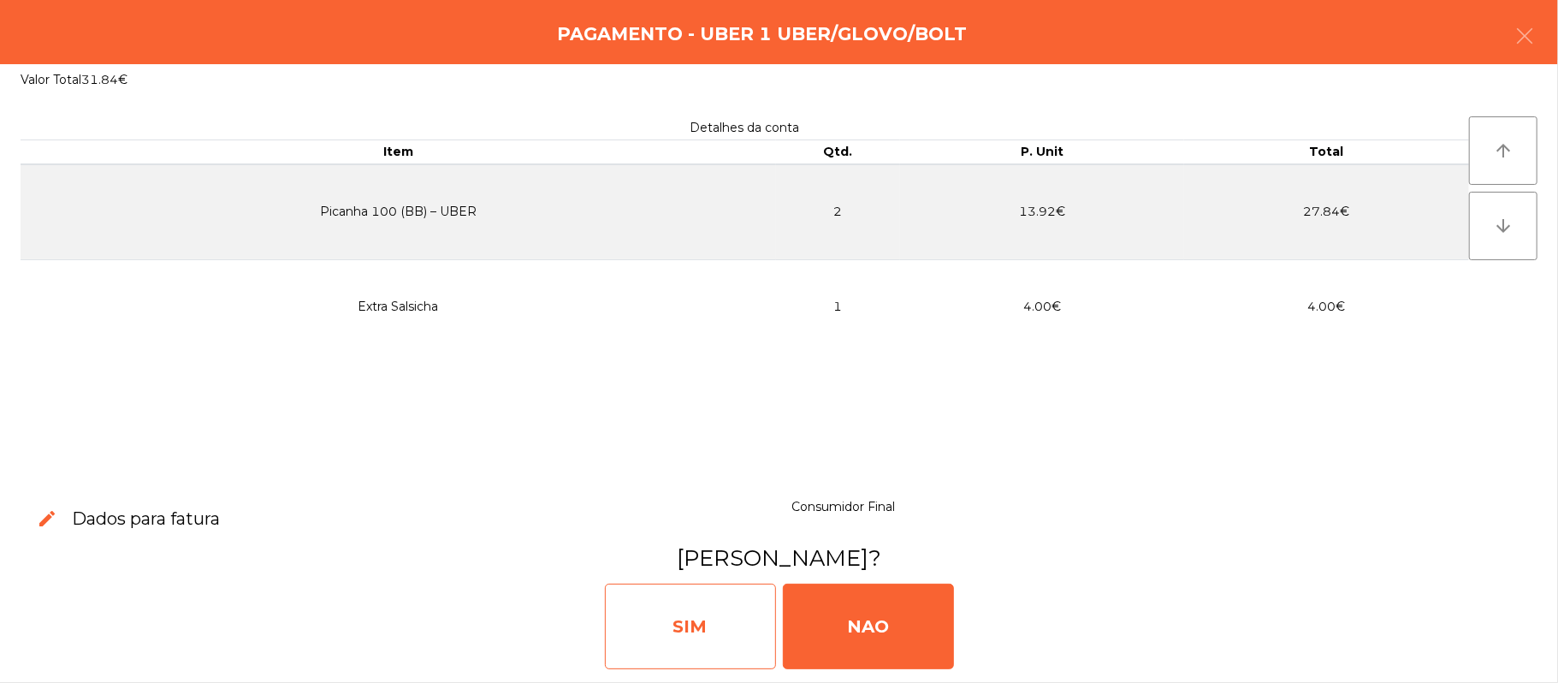
click at [700, 624] on div "SIM" at bounding box center [690, 627] width 171 height 86
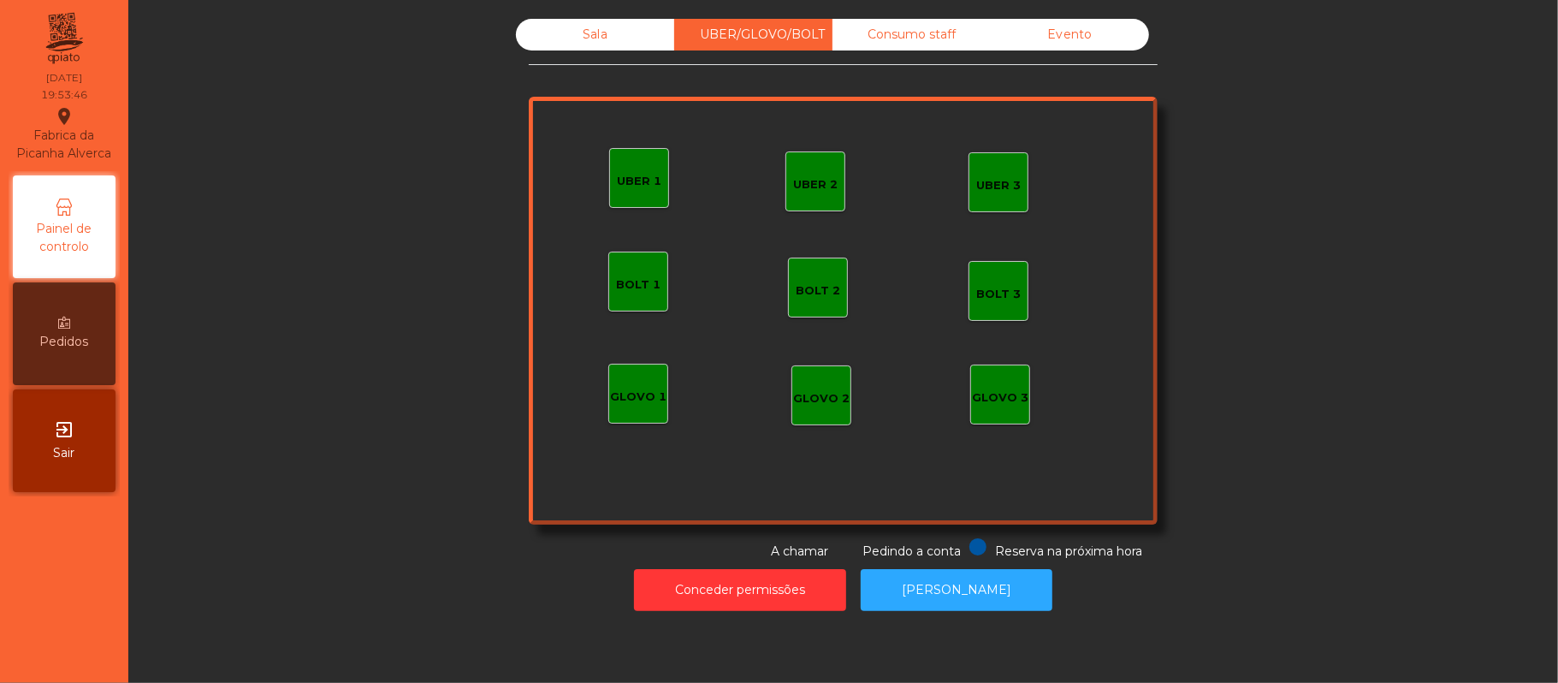
click at [599, 35] on div "Sala" at bounding box center [595, 35] width 158 height 32
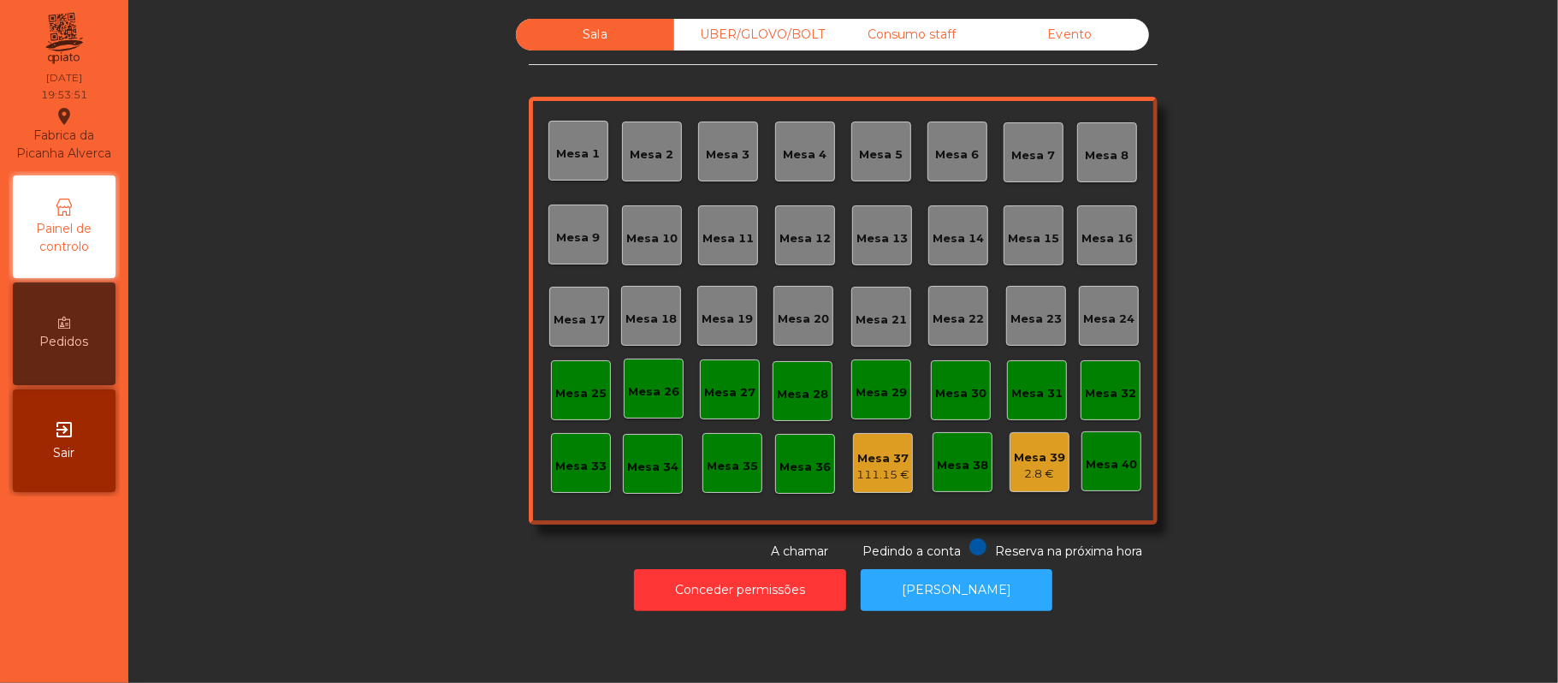
click at [727, 313] on div "Mesa 19" at bounding box center [727, 319] width 51 height 17
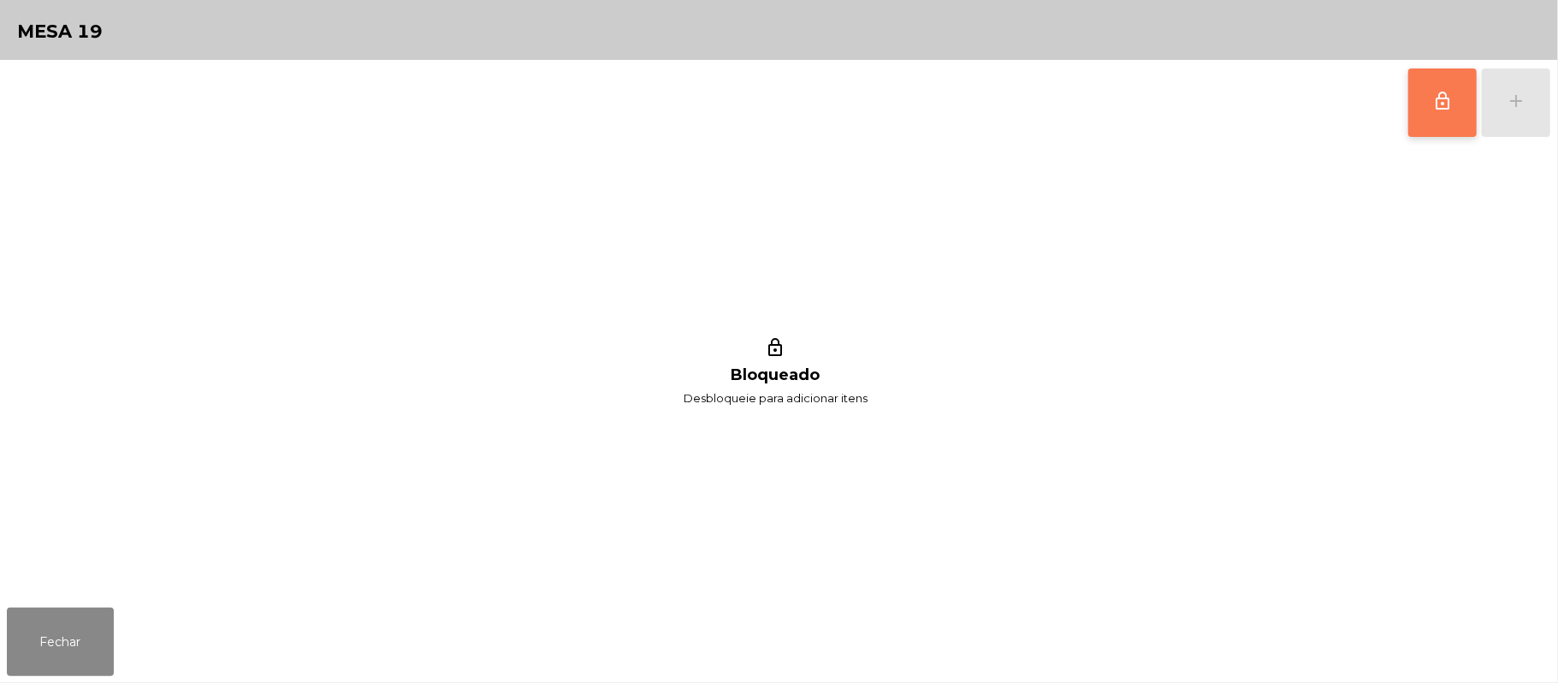
click at [1426, 111] on button "lock_outline" at bounding box center [1443, 102] width 68 height 68
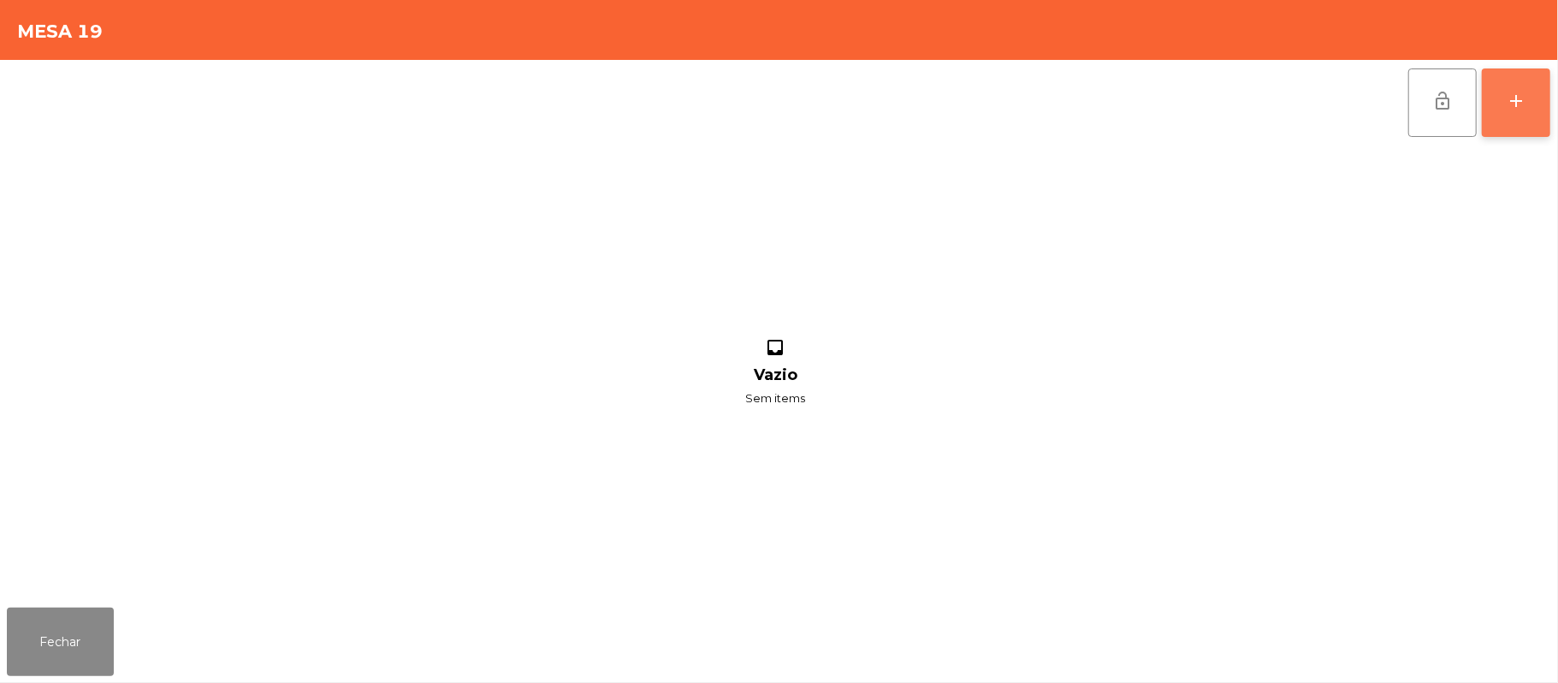
click at [1510, 104] on div "add" at bounding box center [1516, 101] width 21 height 21
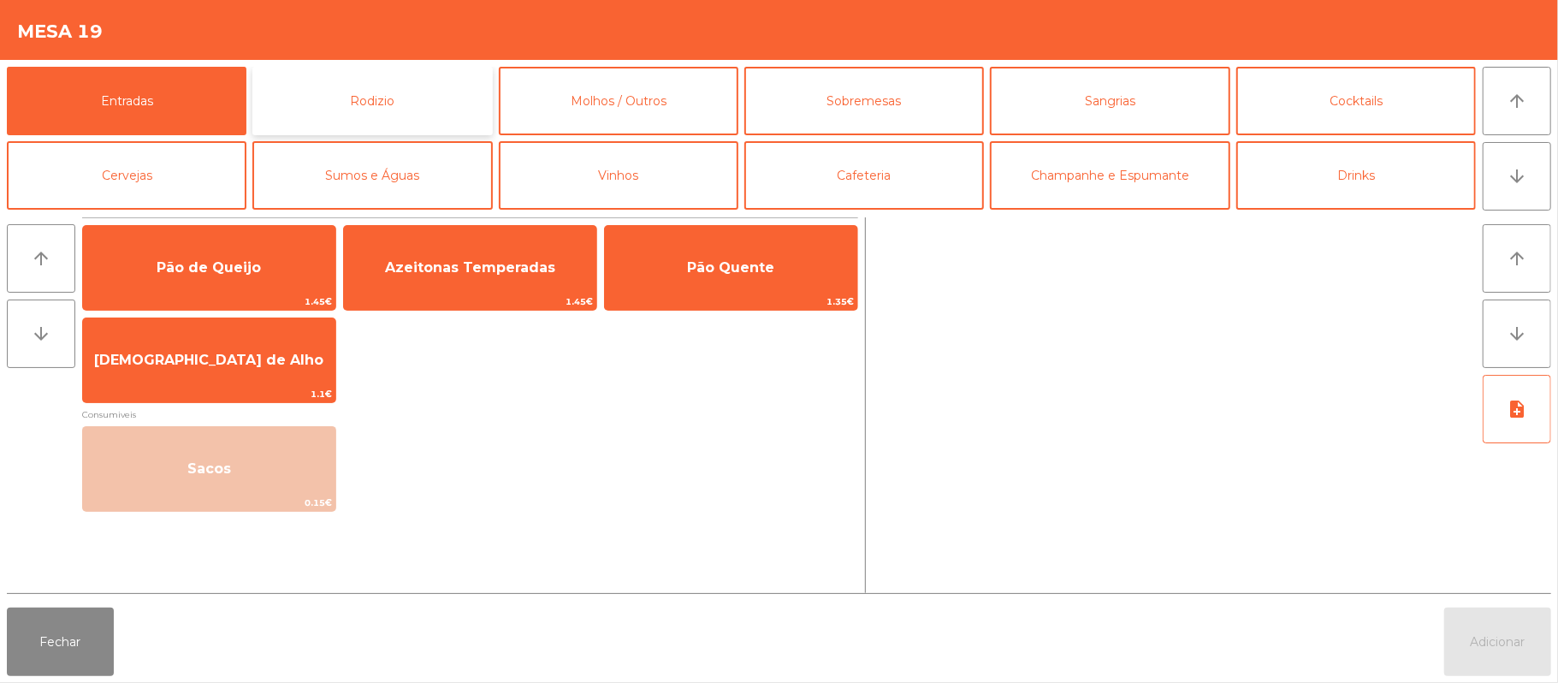
click at [426, 115] on button "Rodizio" at bounding box center [372, 101] width 240 height 68
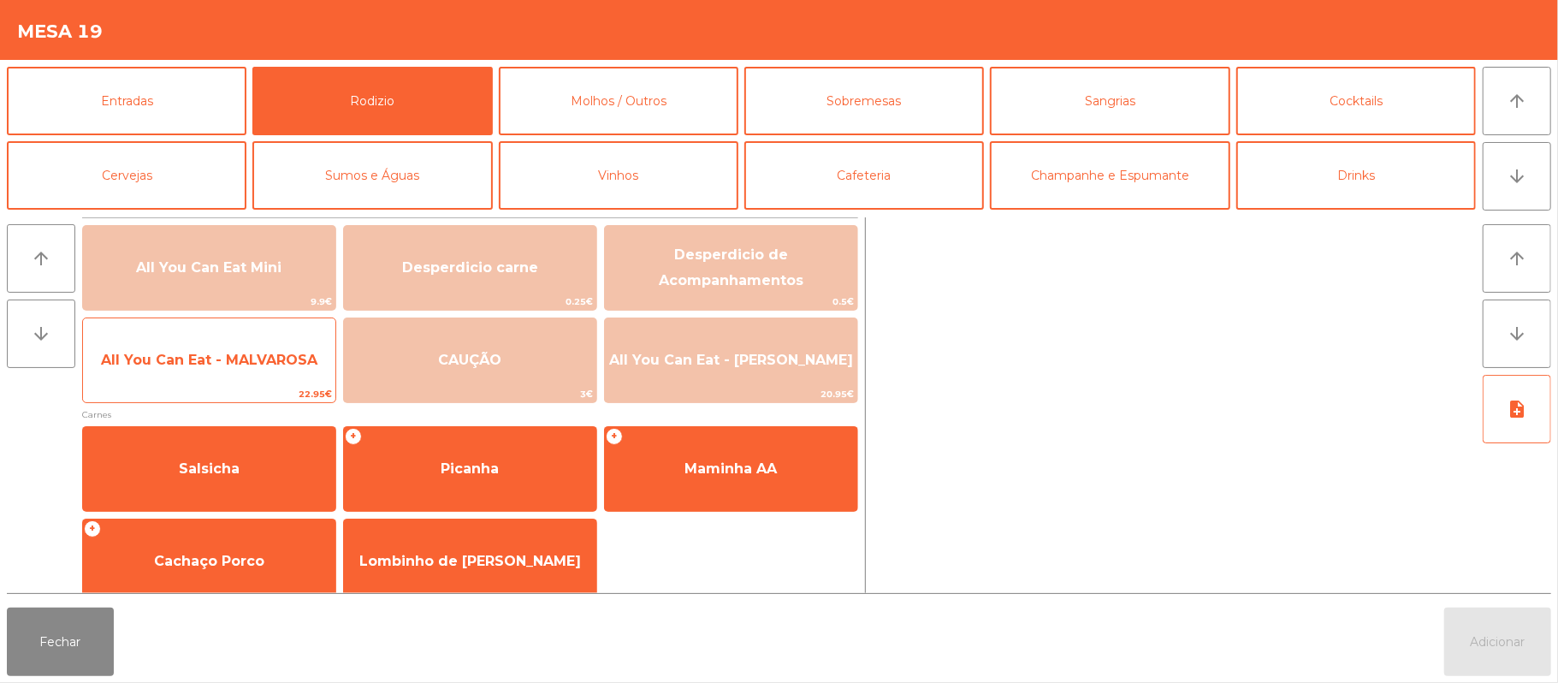
click at [244, 359] on span "All You Can Eat - MALVAROSA" at bounding box center [209, 360] width 216 height 16
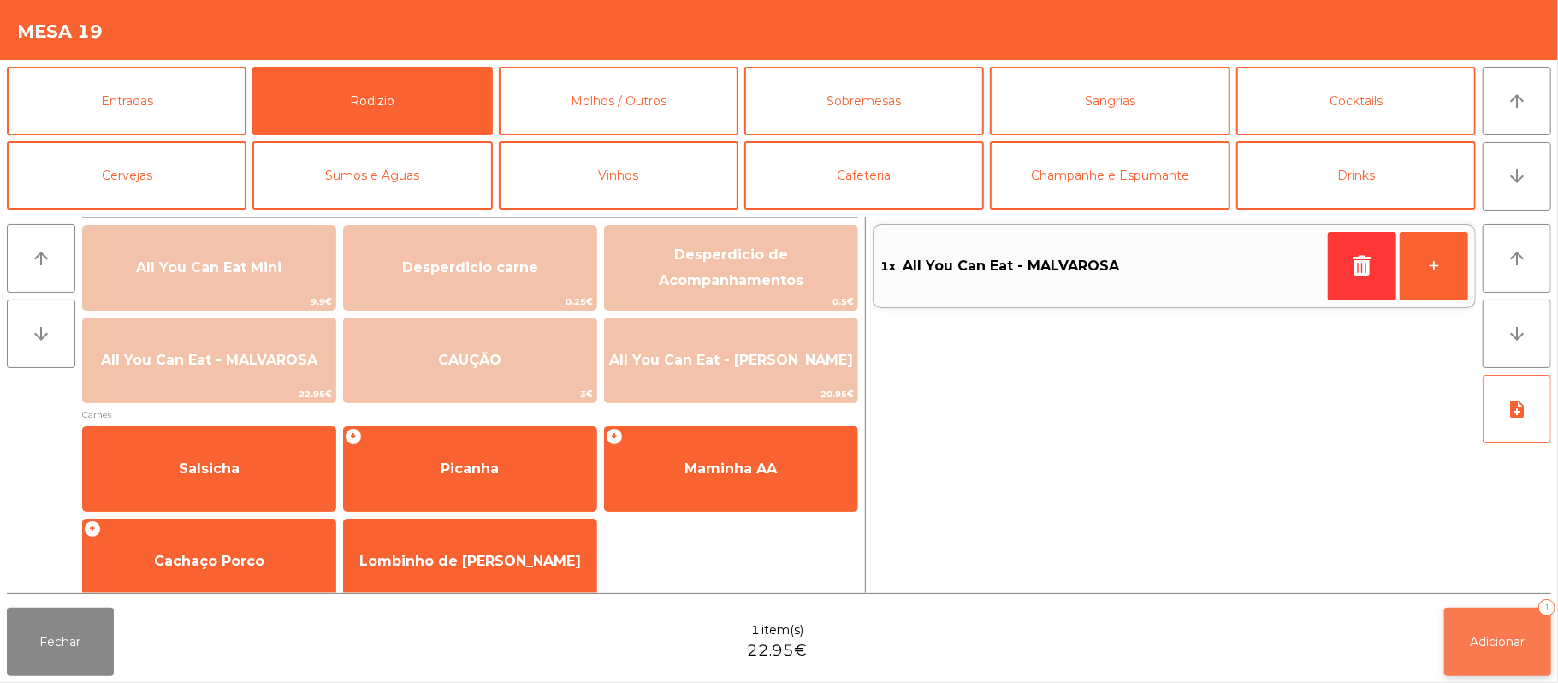
click at [1462, 614] on button "Adicionar 1" at bounding box center [1497, 642] width 107 height 68
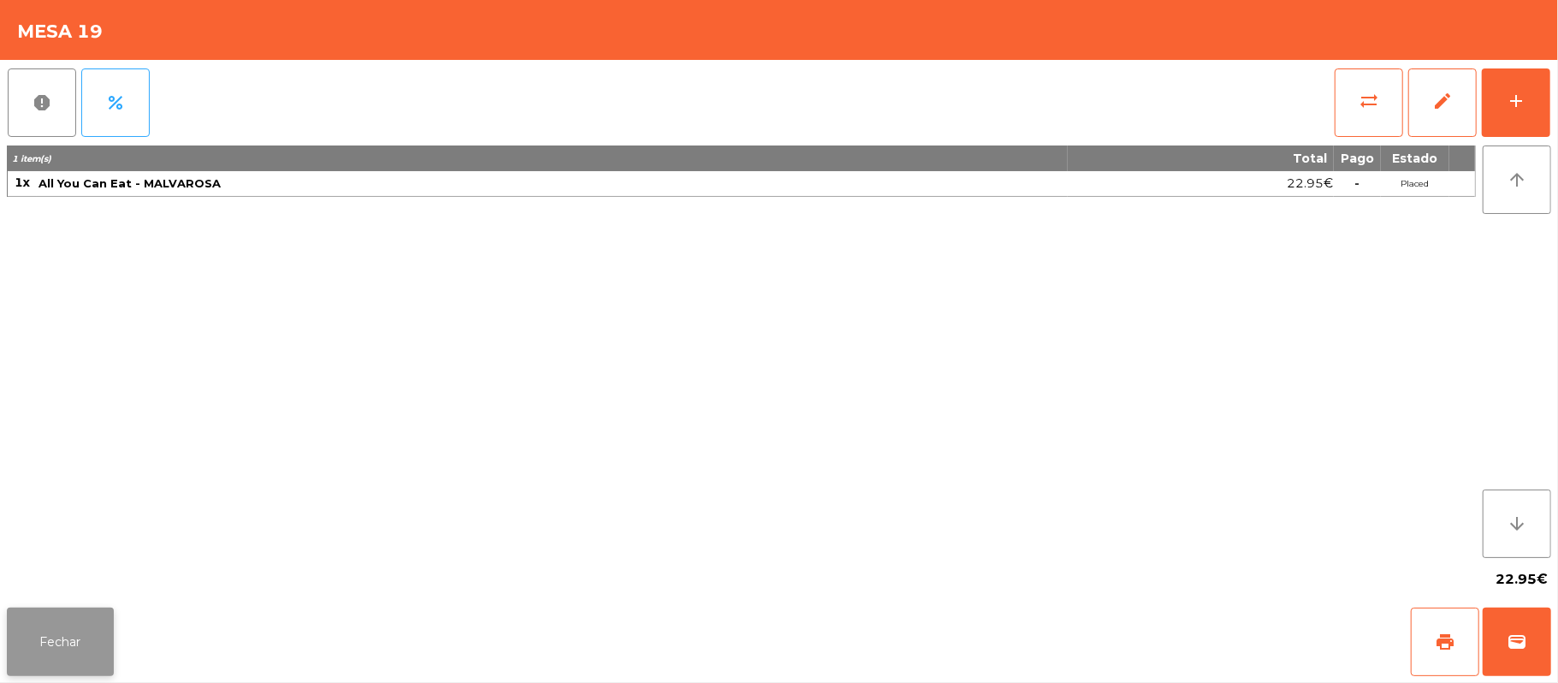
click at [63, 643] on button "Fechar" at bounding box center [60, 642] width 107 height 68
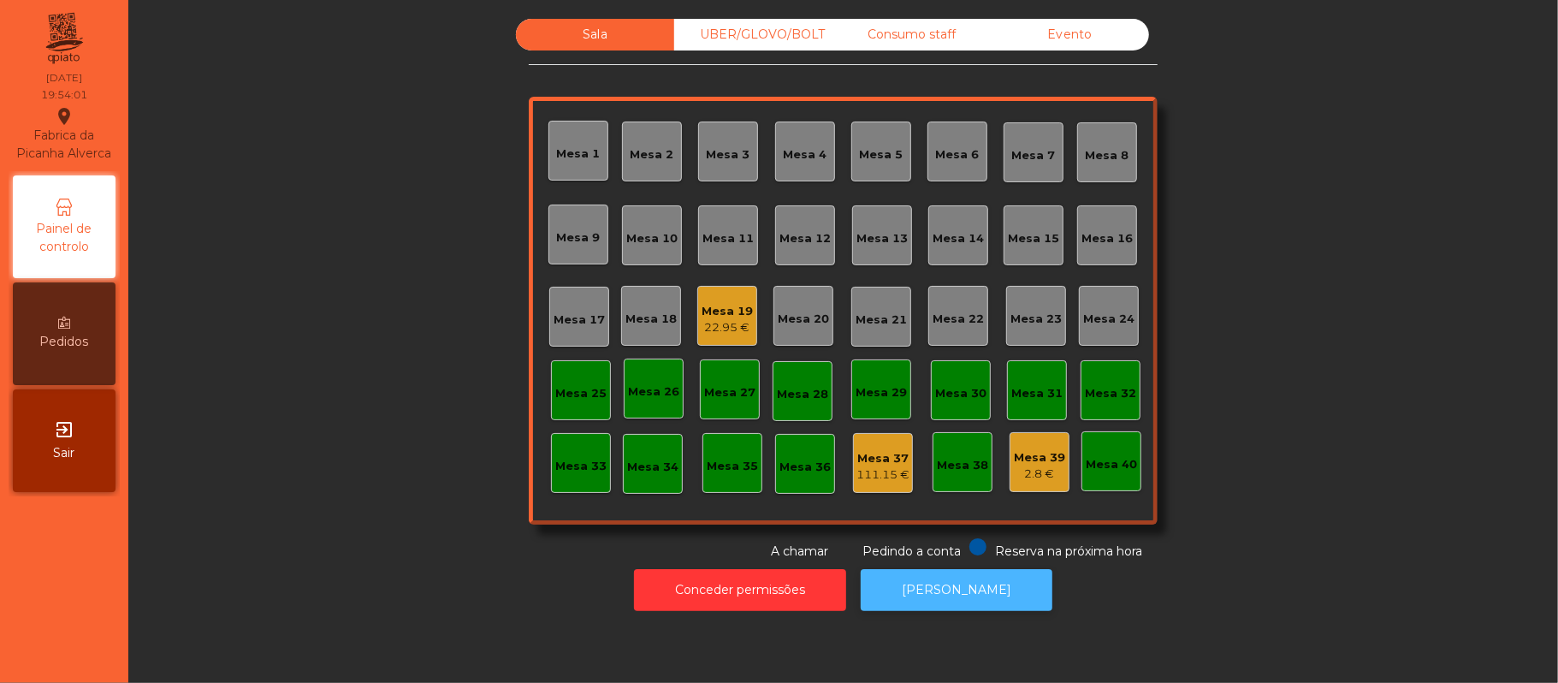
click at [981, 599] on button "[PERSON_NAME]" at bounding box center [957, 590] width 192 height 42
click at [722, 309] on div "Mesa 19" at bounding box center [727, 311] width 51 height 17
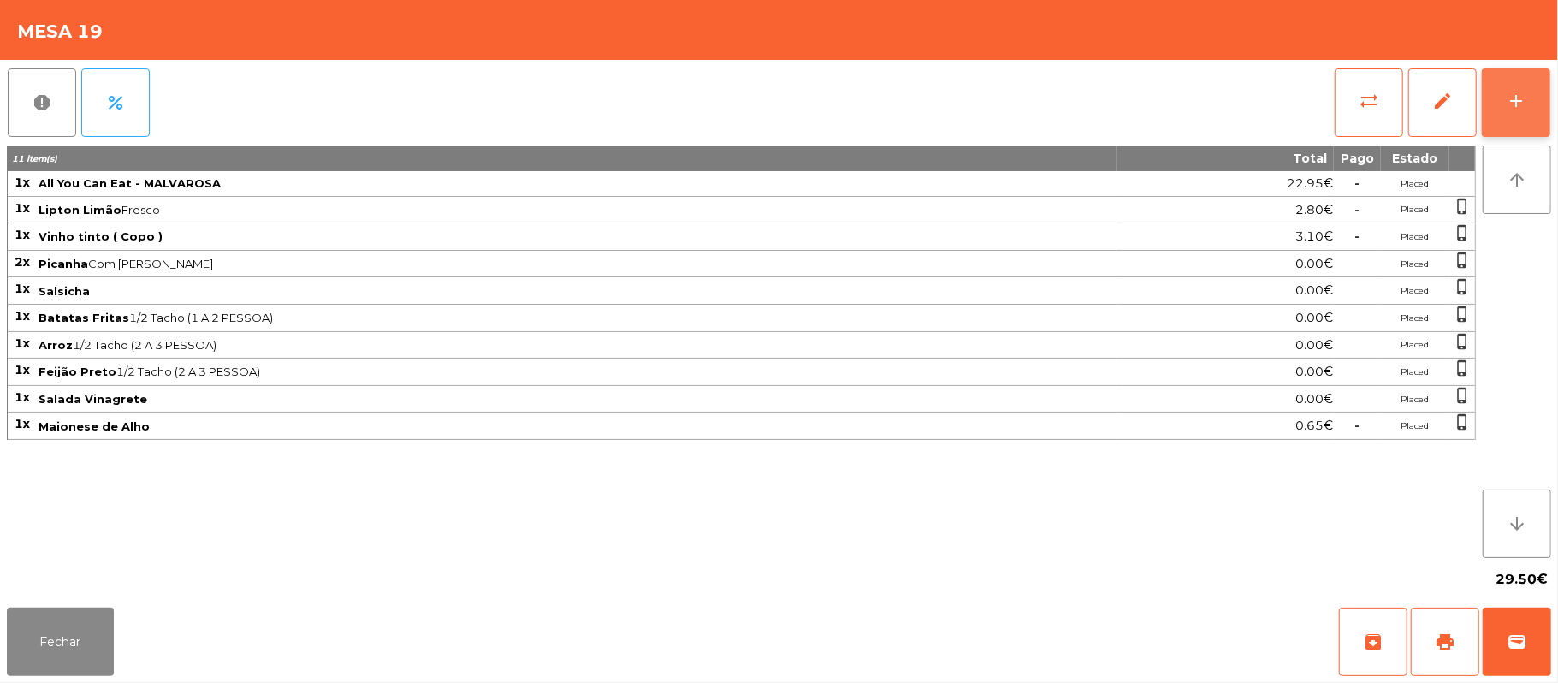
click at [1503, 93] on button "add" at bounding box center [1516, 102] width 68 height 68
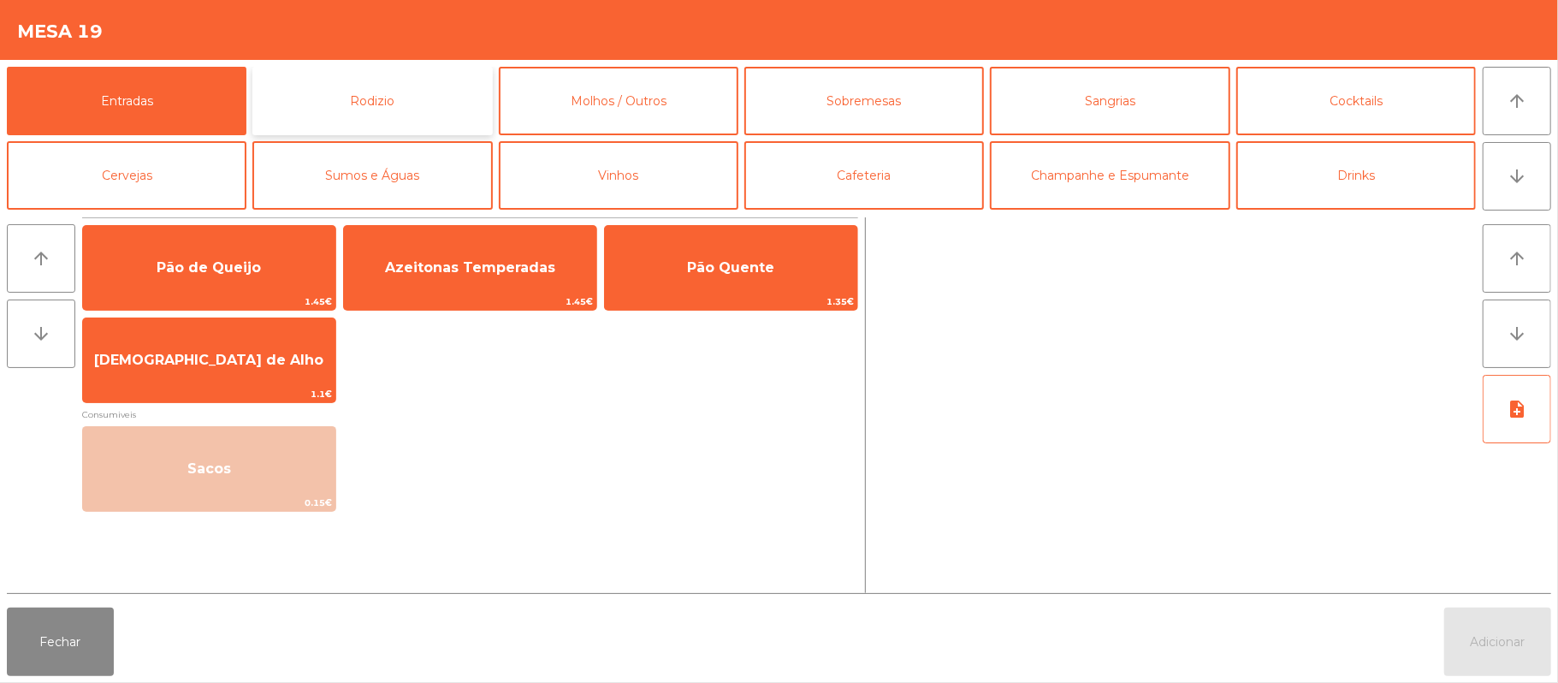
click at [364, 83] on button "Rodizio" at bounding box center [372, 101] width 240 height 68
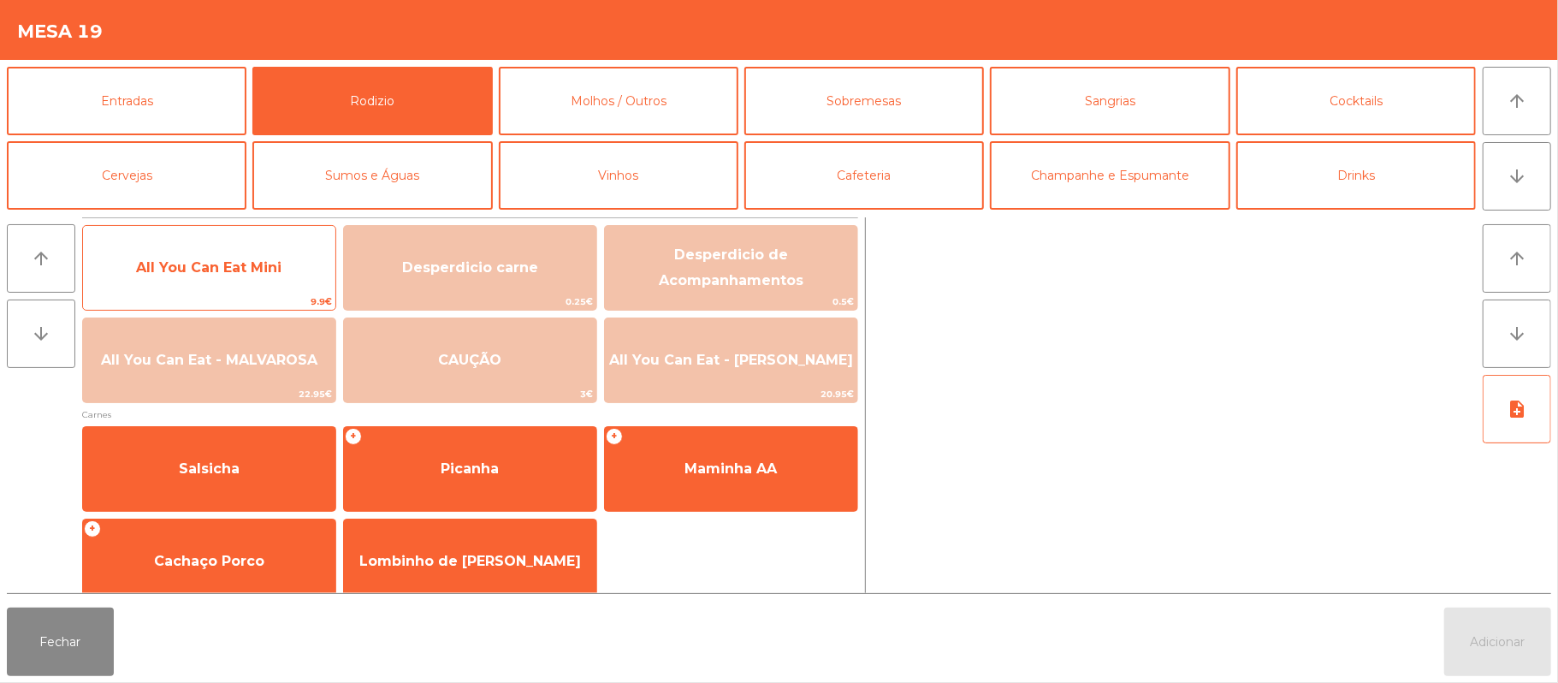
click at [279, 268] on span "All You Can Eat Mini" at bounding box center [208, 267] width 145 height 16
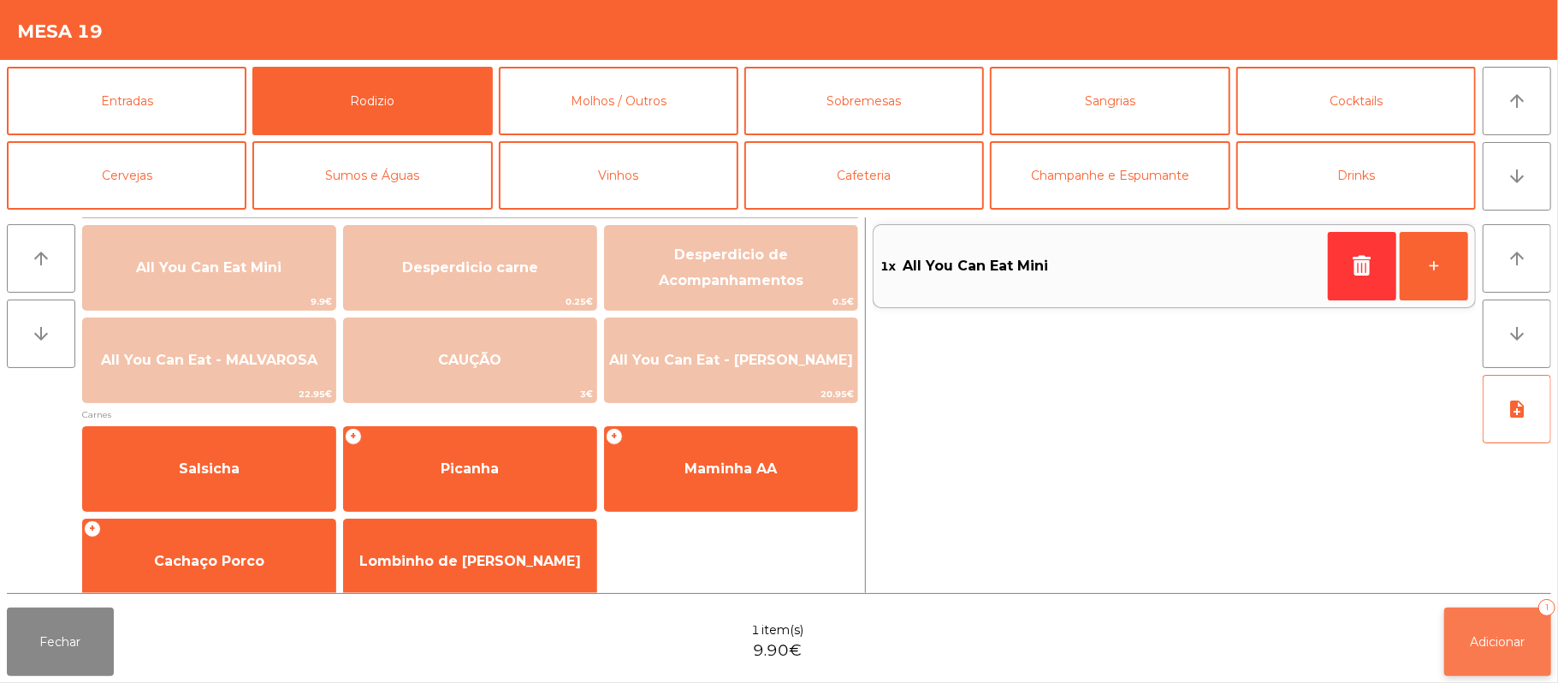
click at [1501, 632] on button "Adicionar 1" at bounding box center [1497, 642] width 107 height 68
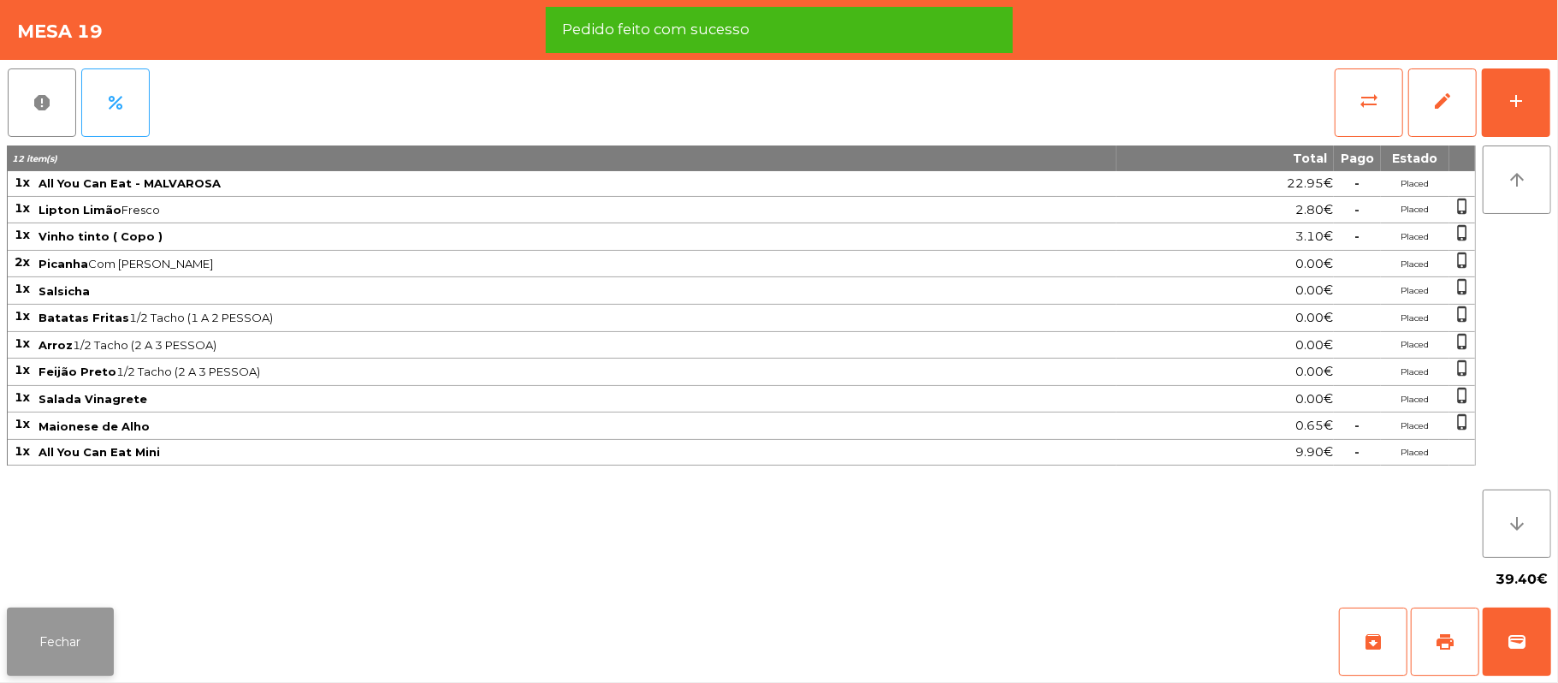
click at [22, 633] on button "Fechar" at bounding box center [60, 642] width 107 height 68
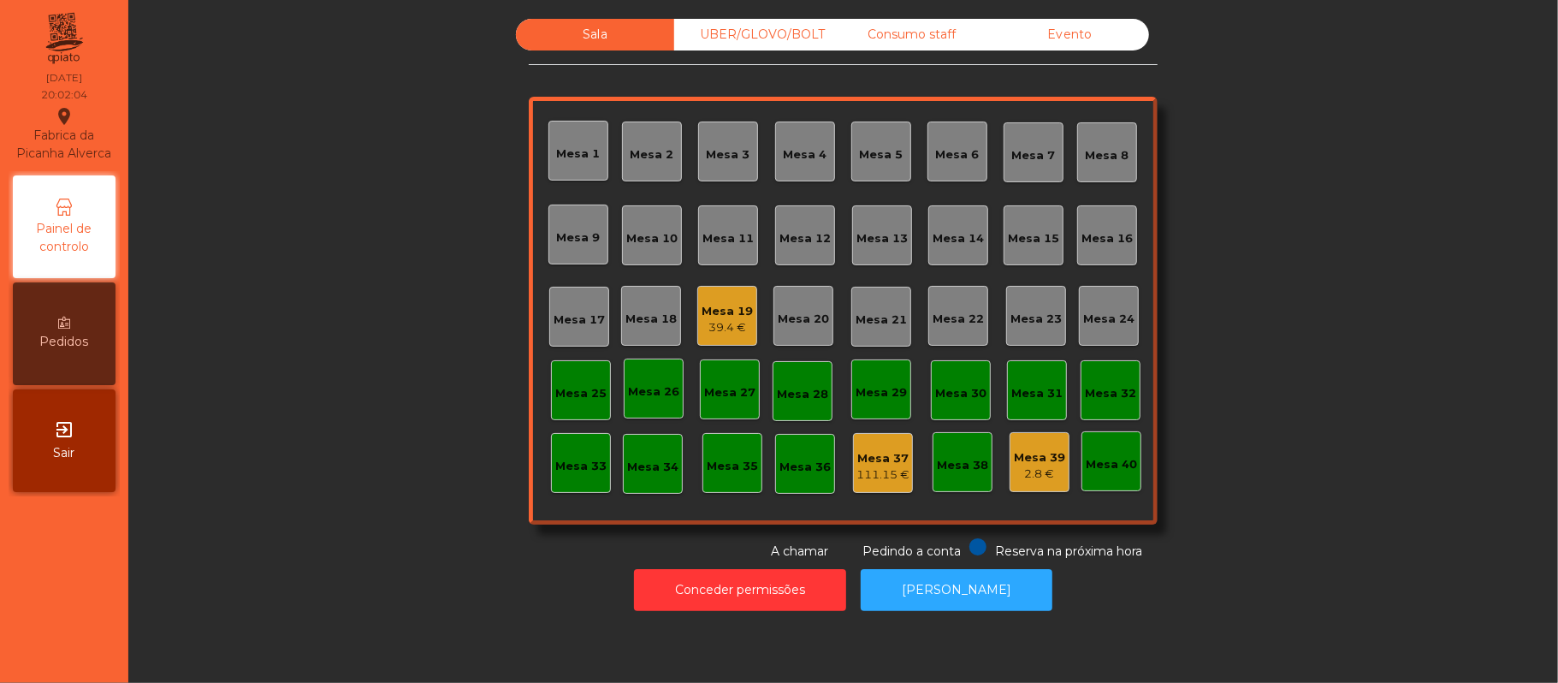
click at [789, 33] on div "UBER/GLOVO/BOLT" at bounding box center [753, 35] width 158 height 32
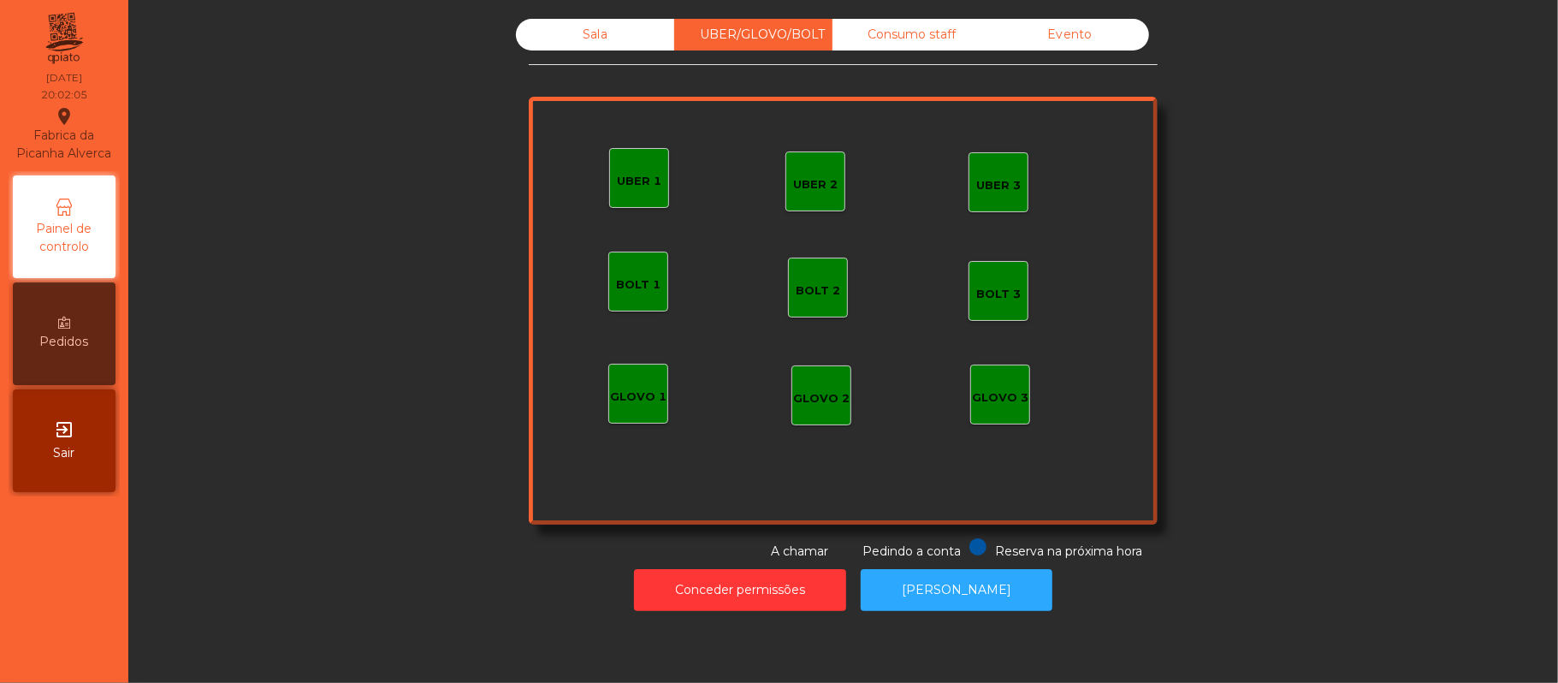
click at [816, 179] on div "UBER 2" at bounding box center [815, 184] width 44 height 17
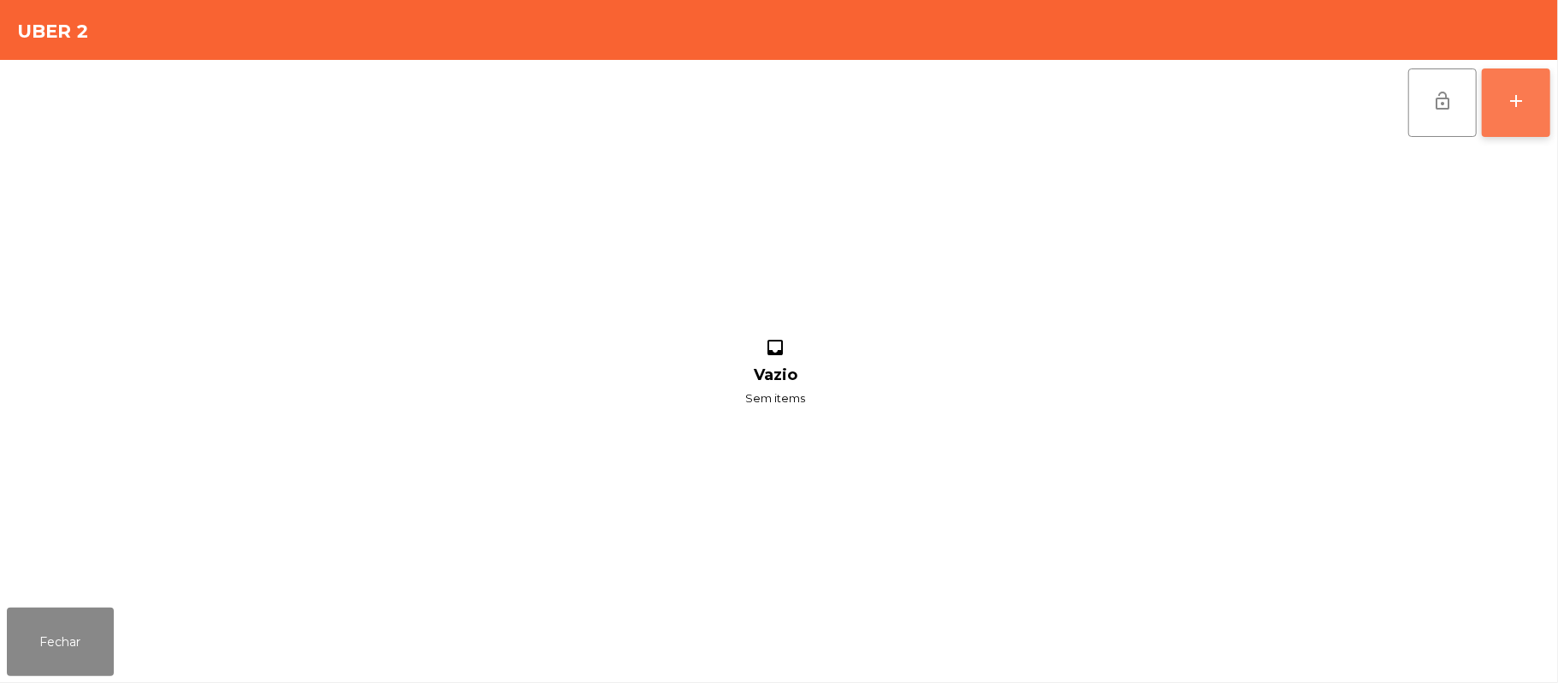
click at [1508, 110] on button "add" at bounding box center [1516, 102] width 68 height 68
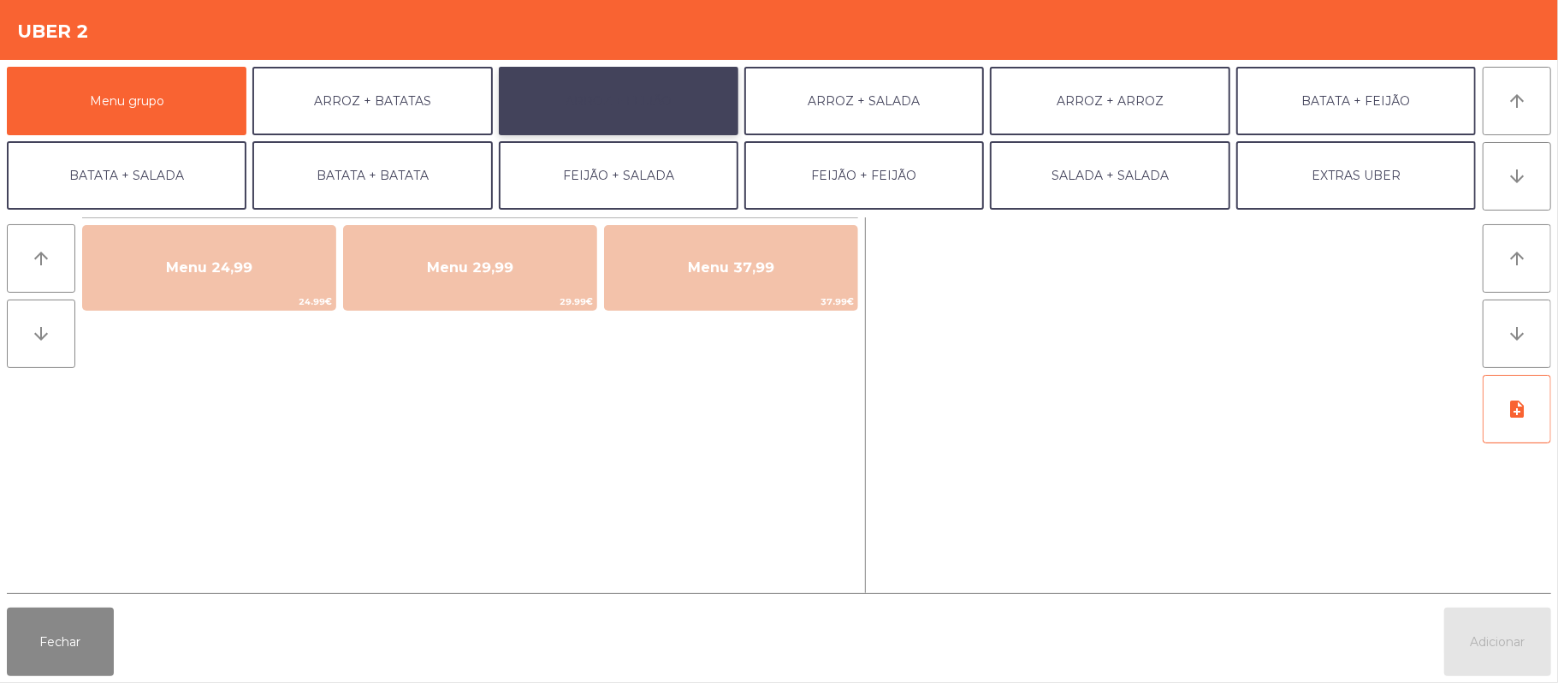
click at [655, 116] on button "ARROZ + FEIJÃO" at bounding box center [619, 101] width 240 height 68
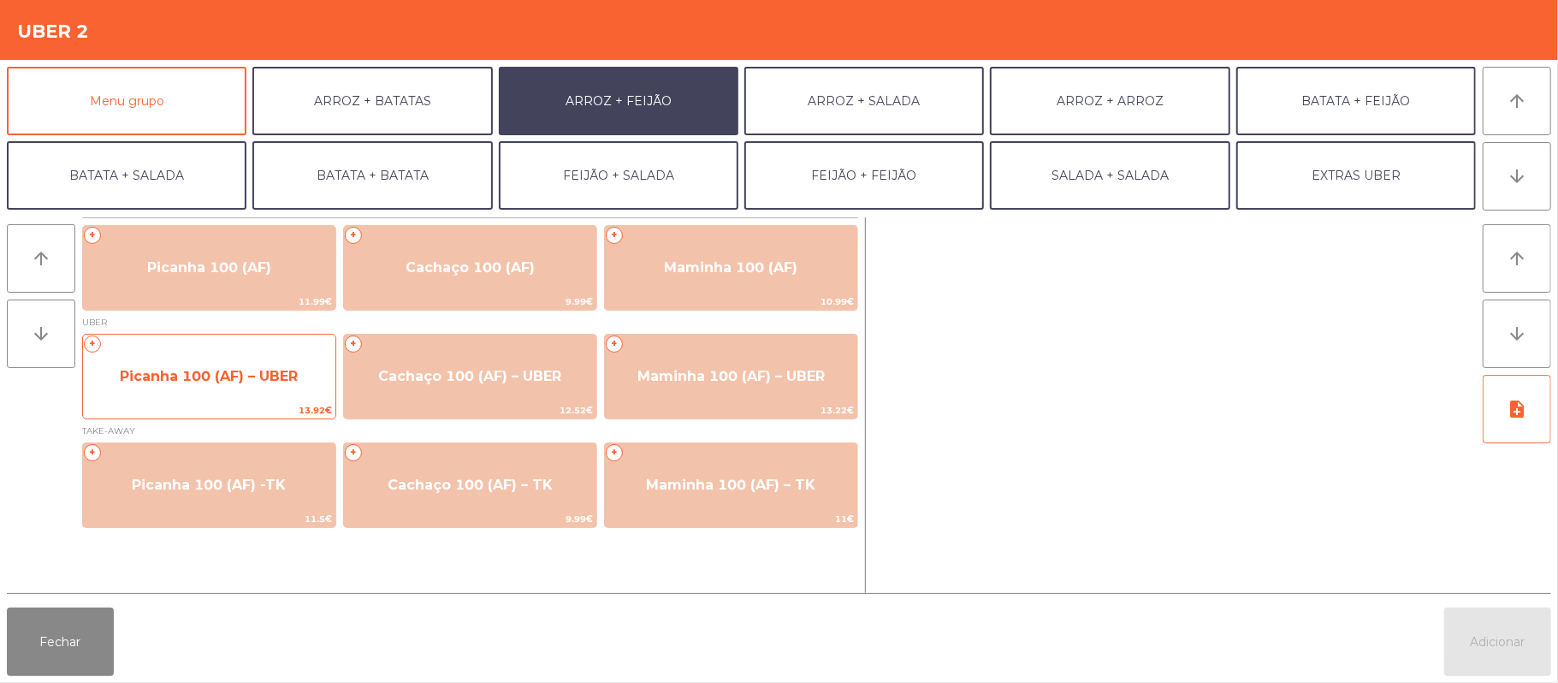
click at [253, 351] on div "+ Picanha 100 (AF) – UBER 13.92€" at bounding box center [209, 377] width 254 height 86
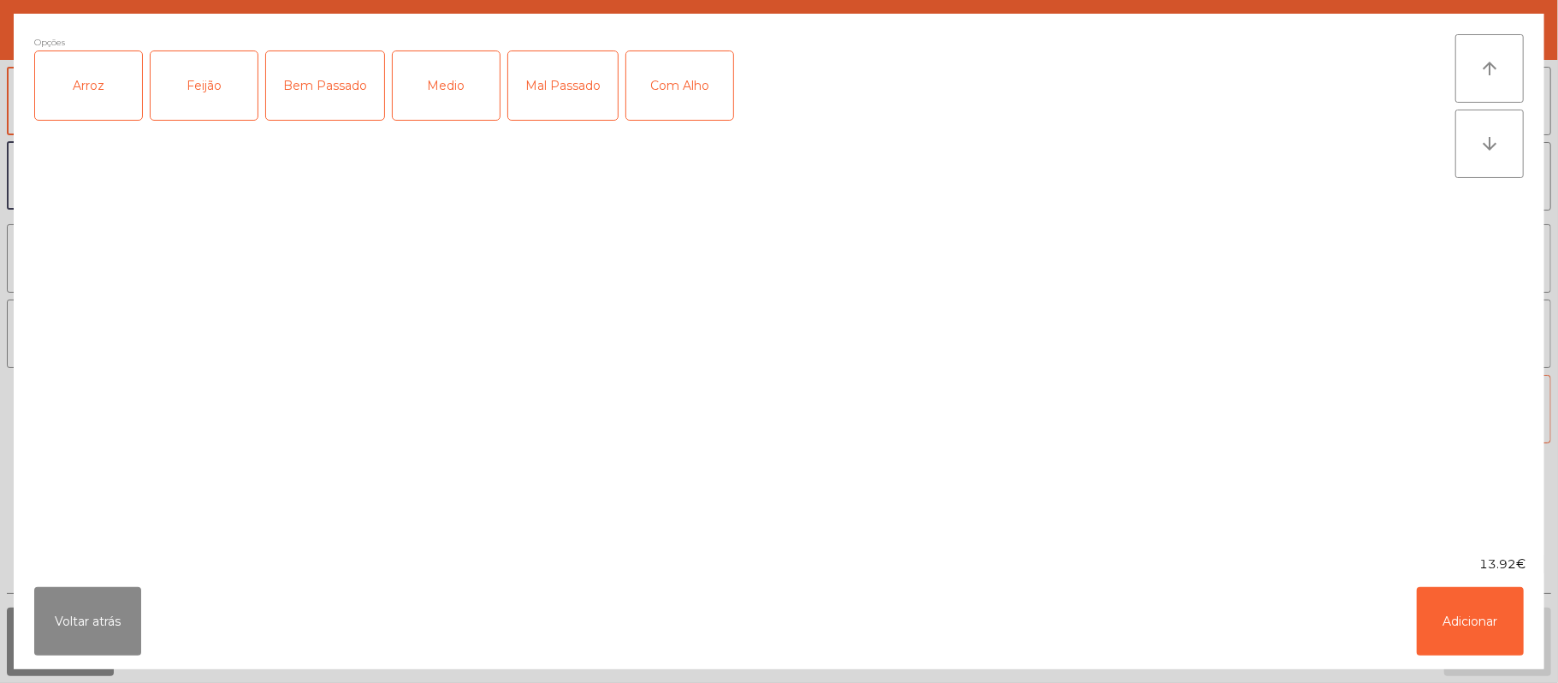
click at [90, 106] on div "Arroz" at bounding box center [88, 85] width 107 height 68
click at [209, 93] on div "Feijão" at bounding box center [204, 85] width 107 height 68
click at [330, 100] on div "Bem Passado" at bounding box center [325, 85] width 118 height 68
click at [703, 99] on div "Com Alho" at bounding box center [679, 85] width 107 height 68
click at [1467, 603] on button "Adicionar" at bounding box center [1470, 621] width 107 height 68
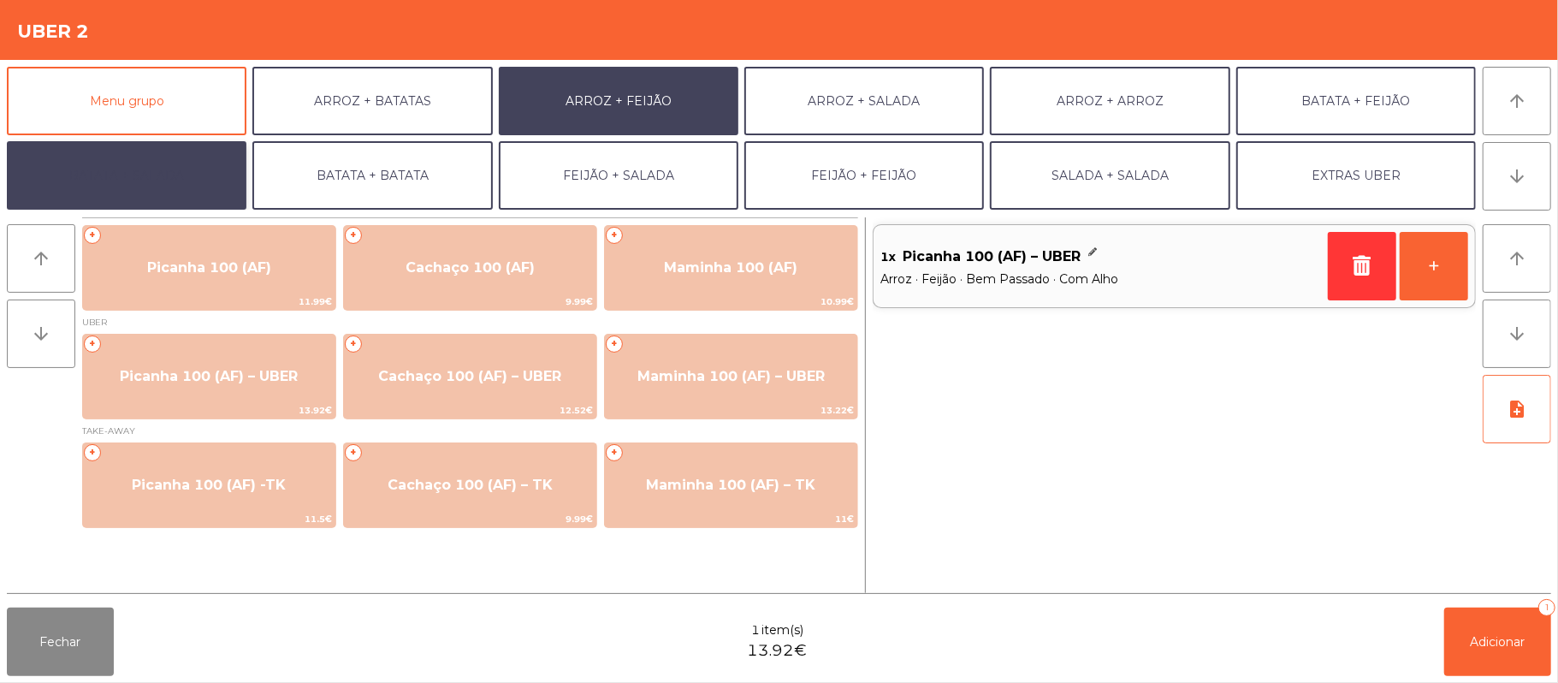
click at [179, 183] on button "BATATA + SALADA" at bounding box center [127, 175] width 240 height 68
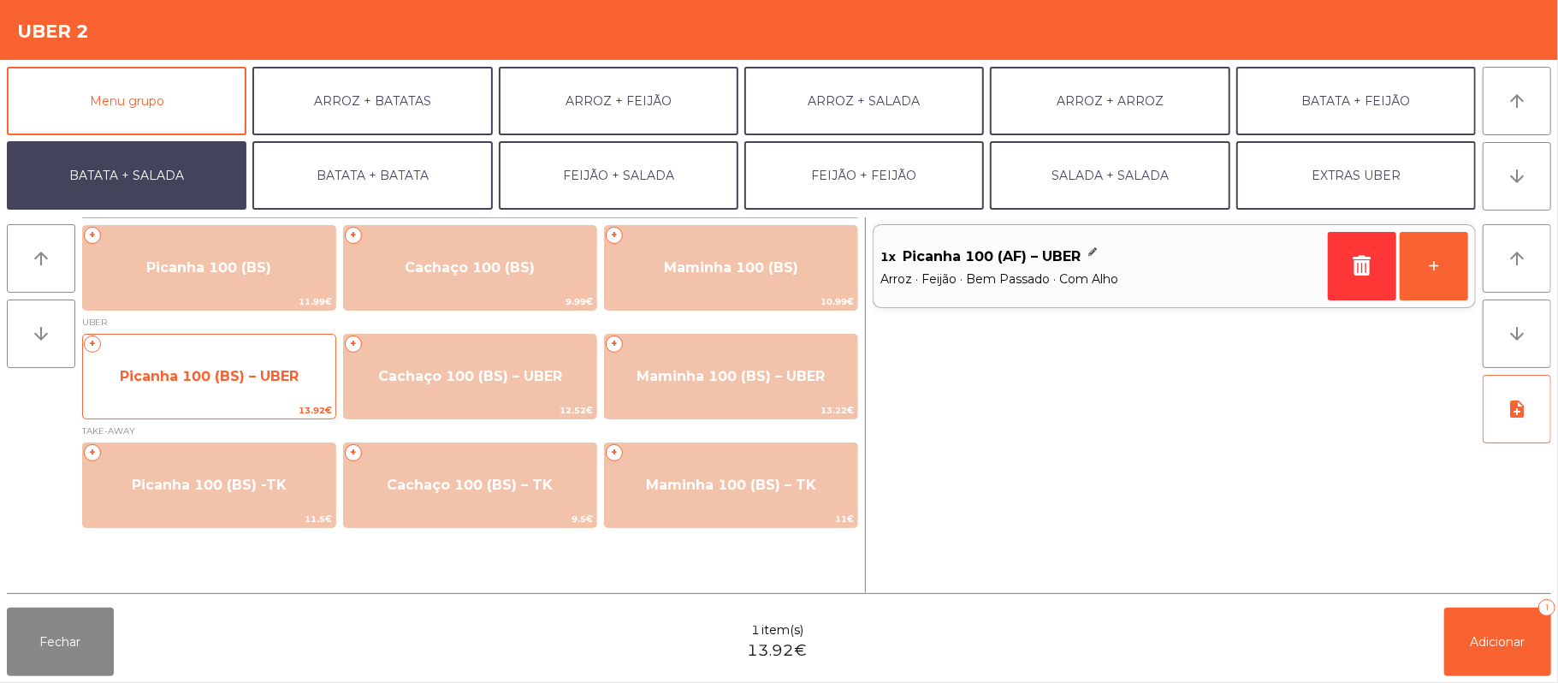
click at [253, 368] on span "Picanha 100 (BS) – UBER" at bounding box center [209, 376] width 179 height 16
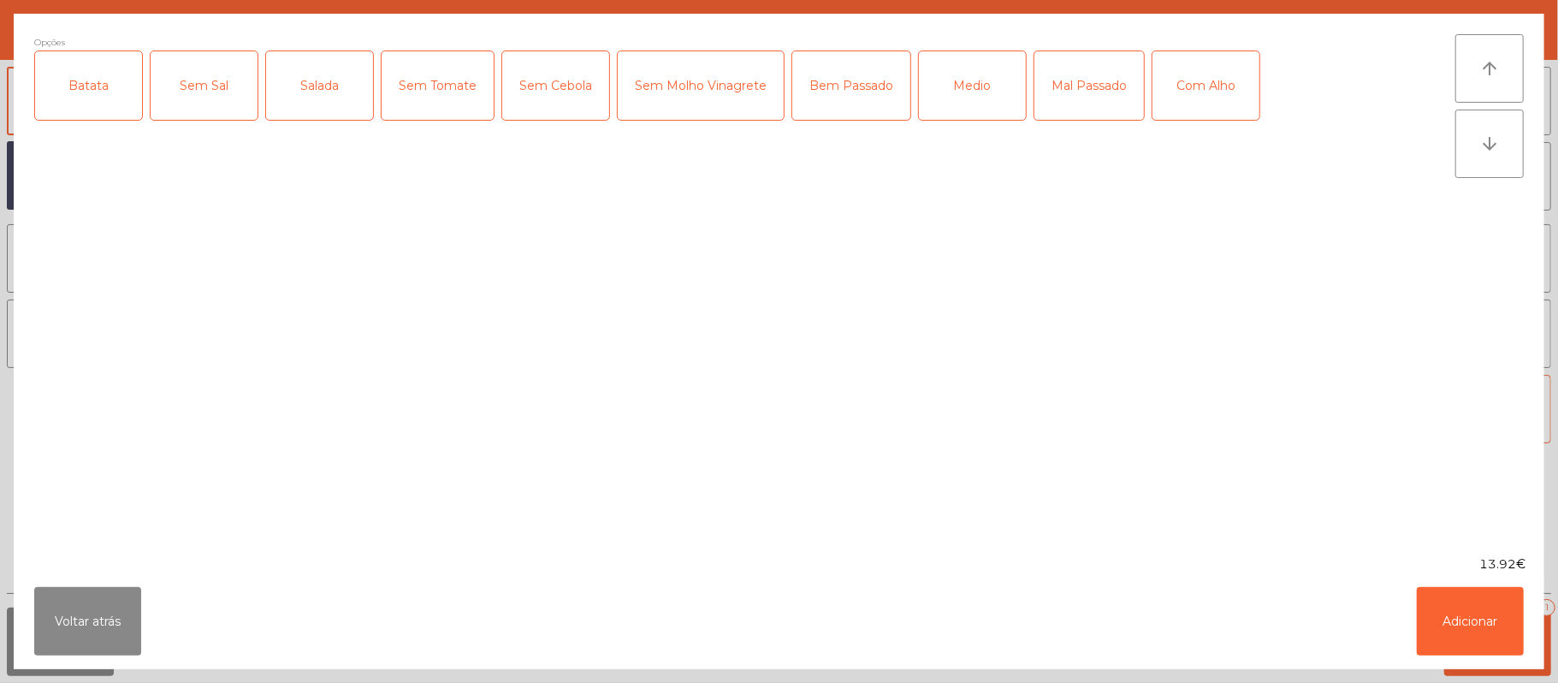
click at [80, 110] on div "Batata" at bounding box center [88, 85] width 107 height 68
click at [308, 87] on div "Salada" at bounding box center [319, 85] width 107 height 68
click at [847, 92] on div "Bem Passado" at bounding box center [851, 85] width 118 height 68
click at [1518, 606] on button "Adicionar" at bounding box center [1470, 621] width 107 height 68
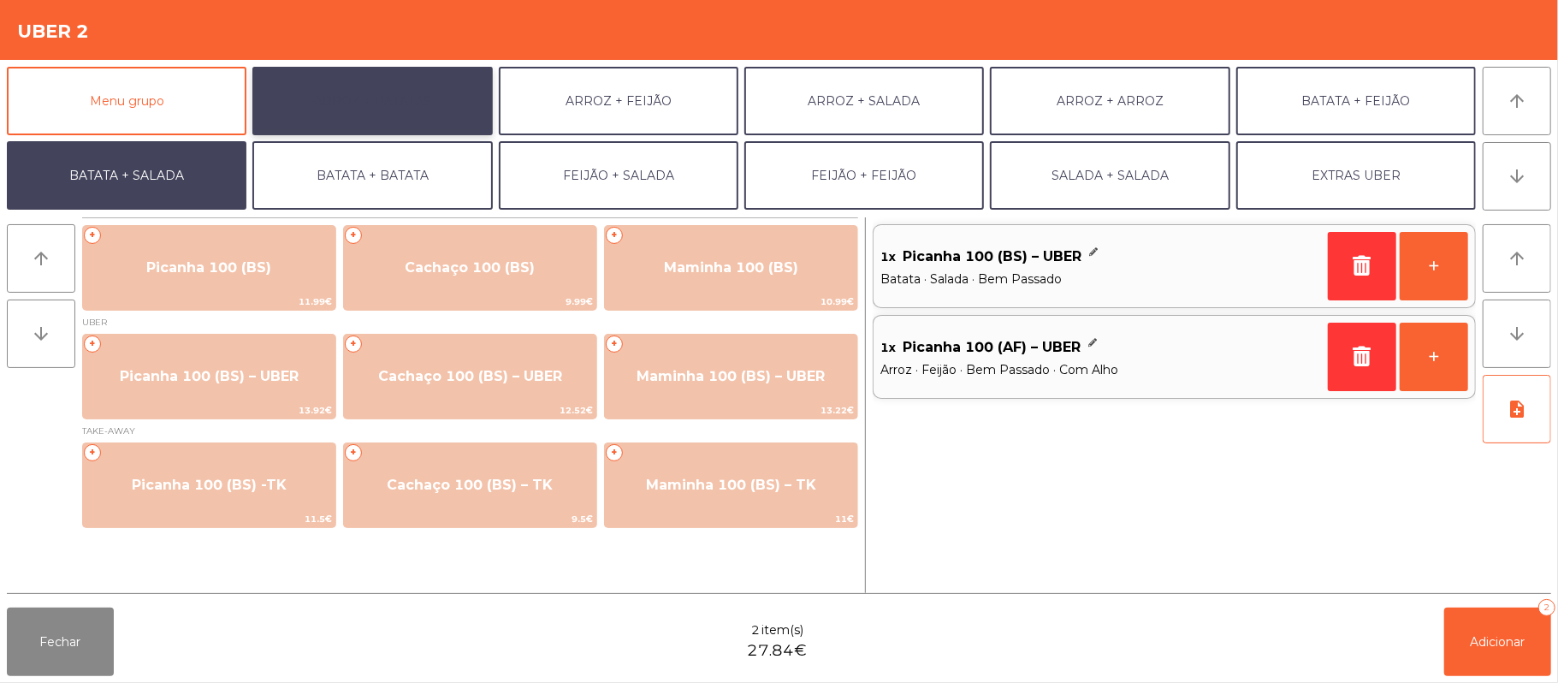
click at [406, 103] on button "ARROZ + BATATAS" at bounding box center [372, 101] width 240 height 68
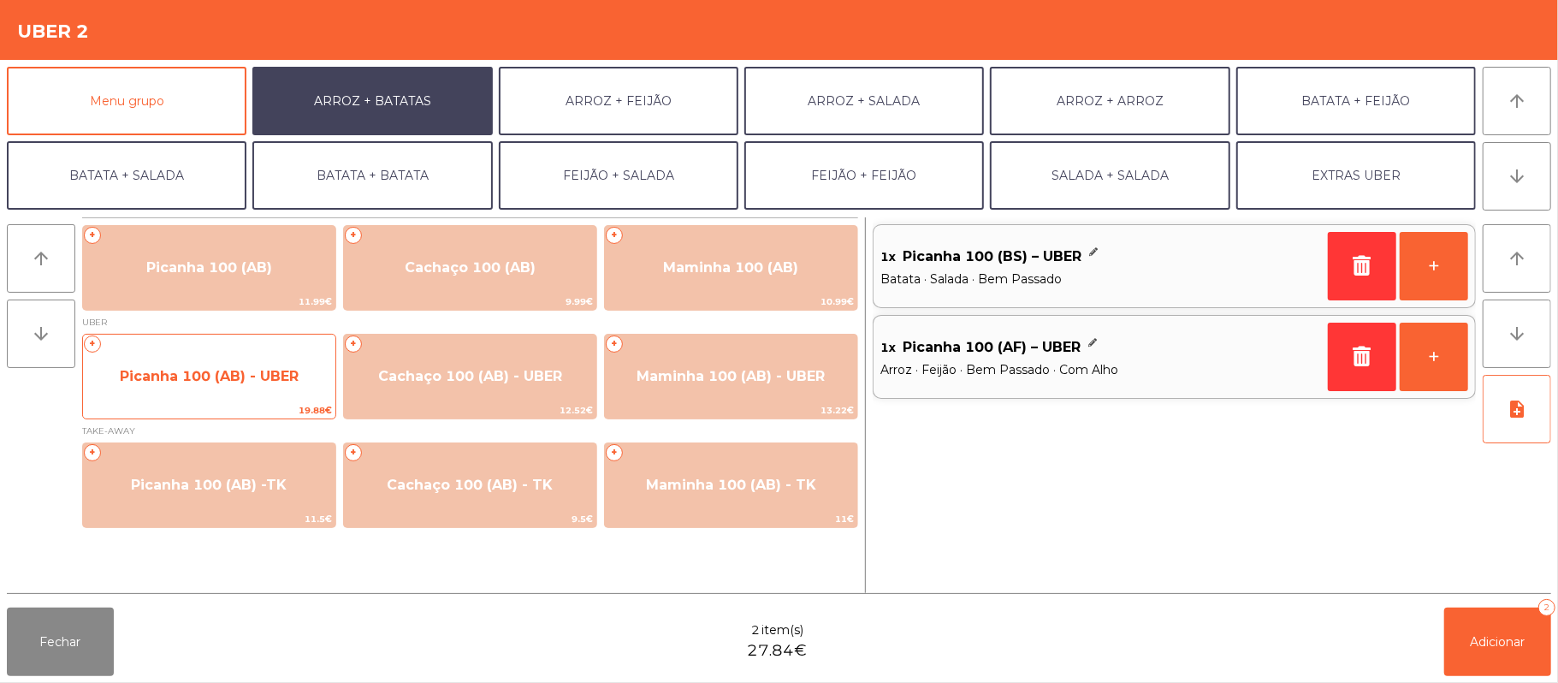
click at [252, 365] on span "Picanha 100 (AB) - UBER" at bounding box center [209, 376] width 252 height 46
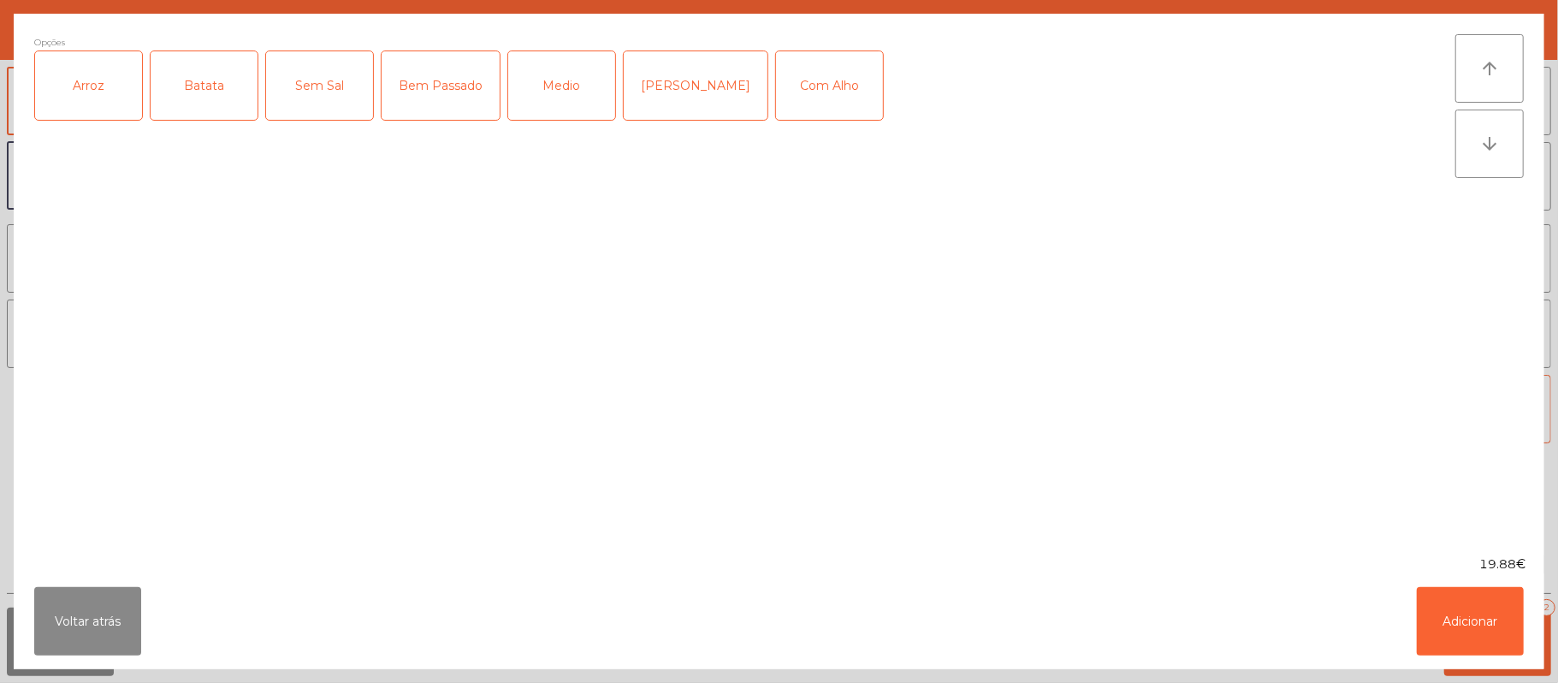
click at [90, 104] on div "Arroz" at bounding box center [88, 85] width 107 height 68
click at [214, 92] on div "Batata" at bounding box center [204, 85] width 107 height 68
click at [436, 99] on div "Bem Passado" at bounding box center [441, 85] width 118 height 68
click at [1456, 614] on button "Adicionar" at bounding box center [1470, 621] width 107 height 68
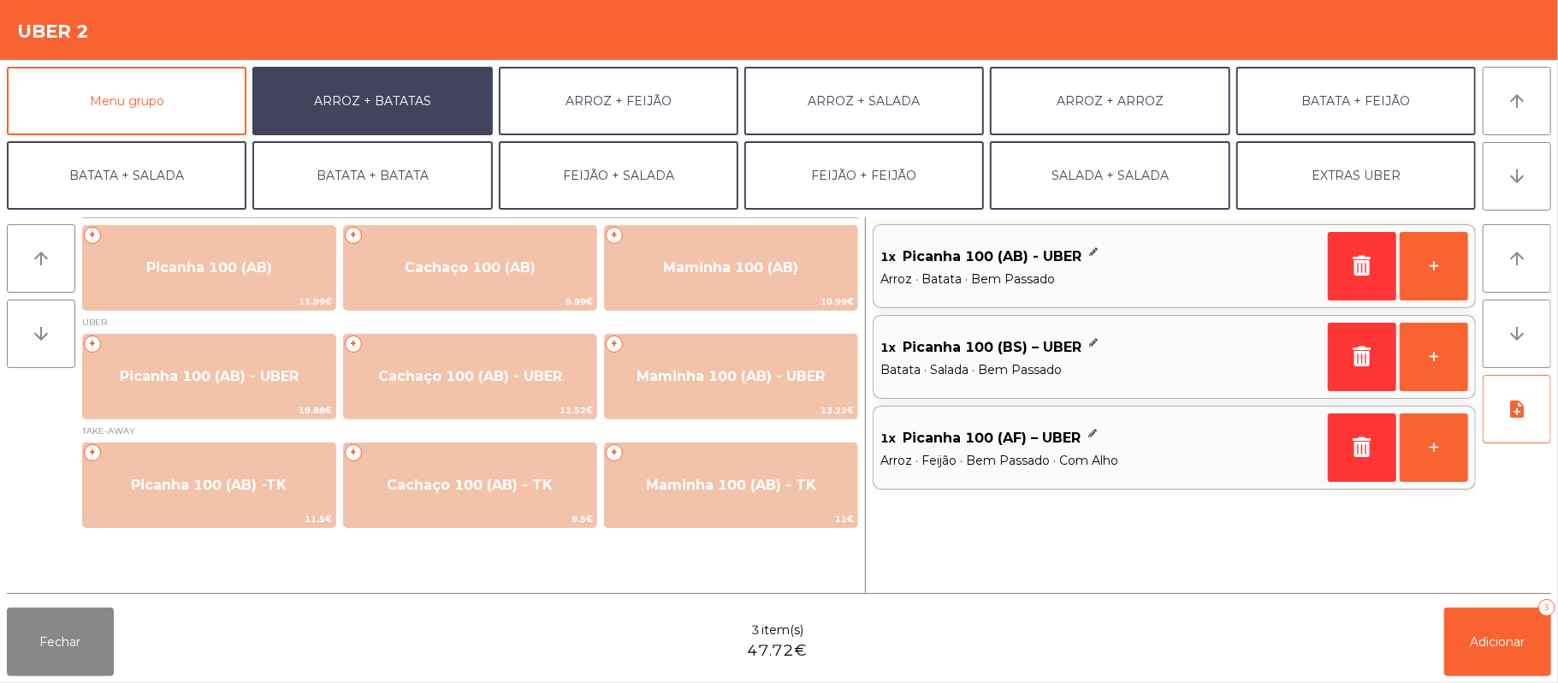
scroll to position [74, 0]
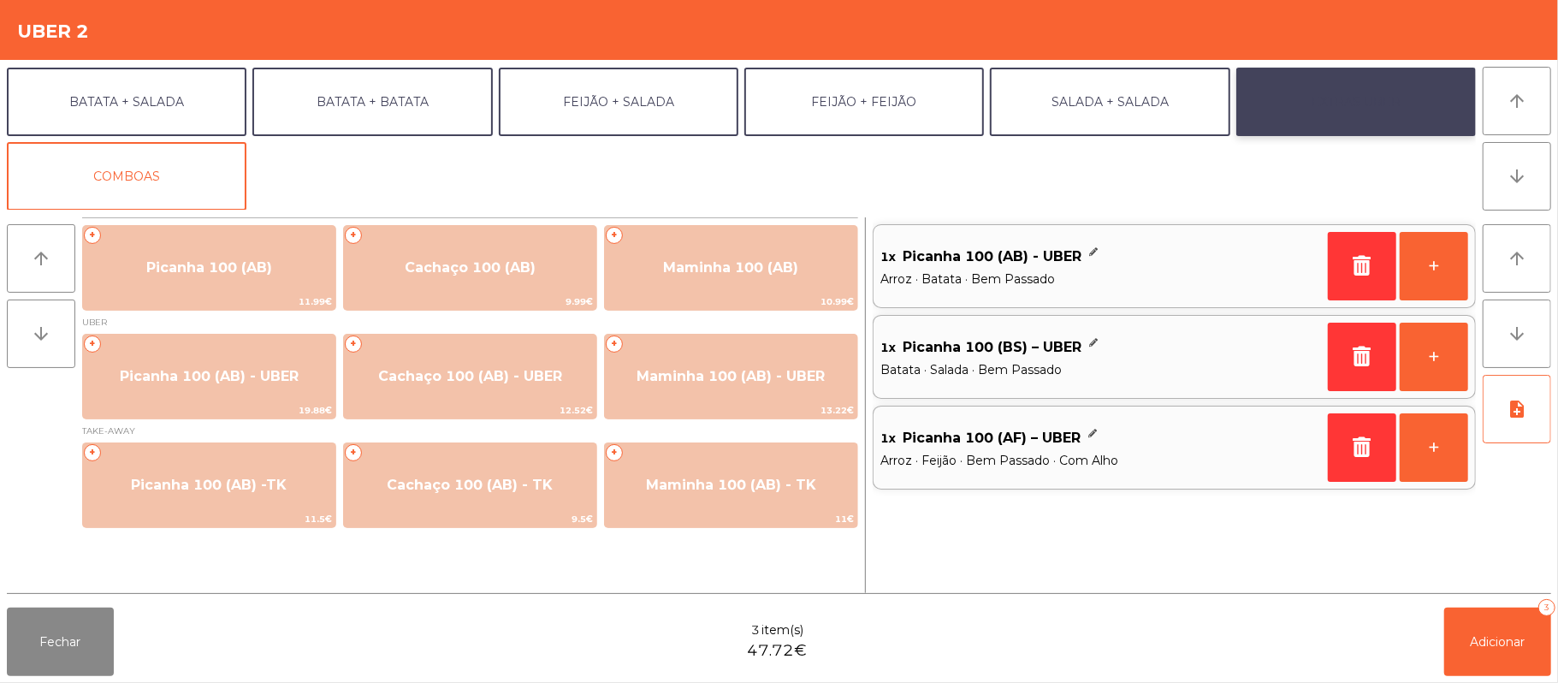
click at [1347, 104] on button "EXTRAS UBER" at bounding box center [1357, 102] width 240 height 68
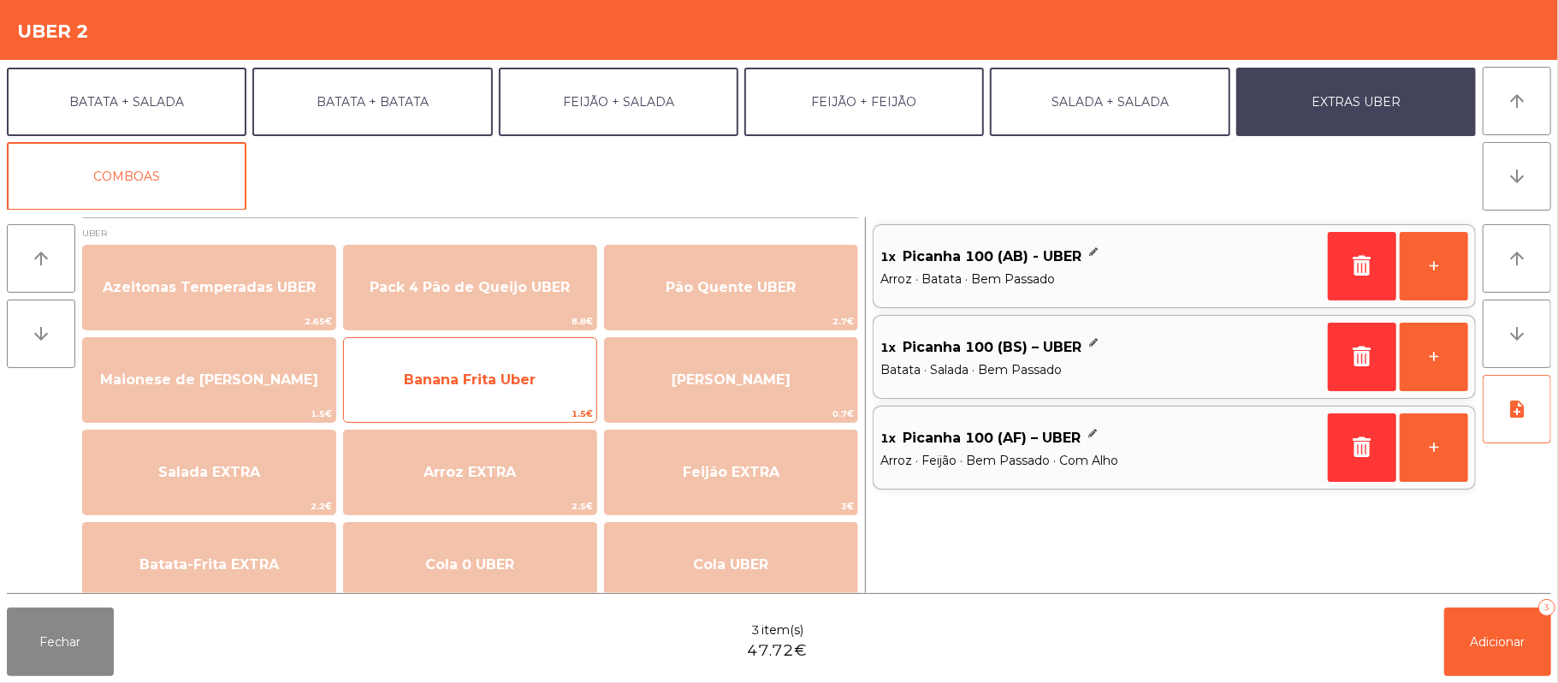
click at [545, 374] on span "Banana Frita Uber" at bounding box center [470, 380] width 252 height 46
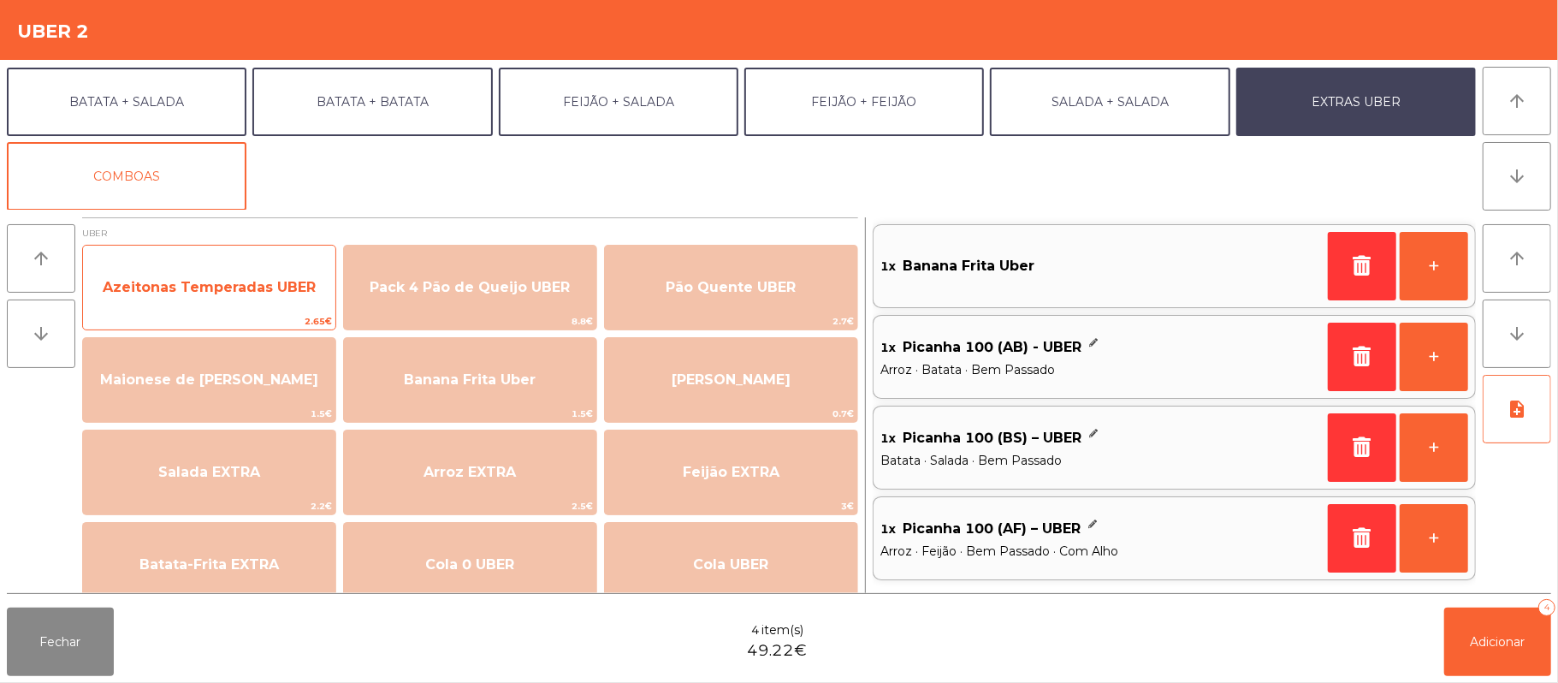
click at [294, 285] on span "Azeitonas Temperadas UBER" at bounding box center [209, 287] width 213 height 16
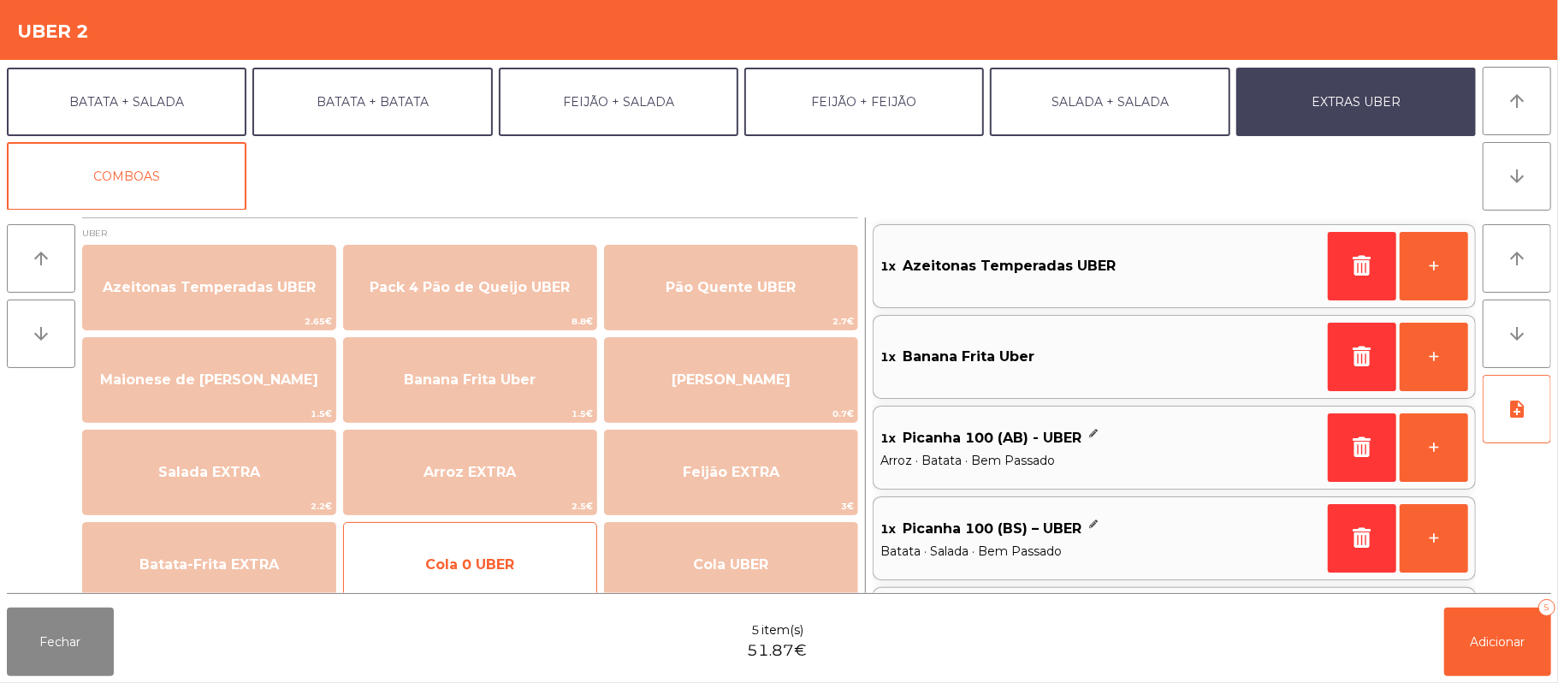
click at [525, 566] on span "Cola 0 UBER" at bounding box center [470, 565] width 252 height 46
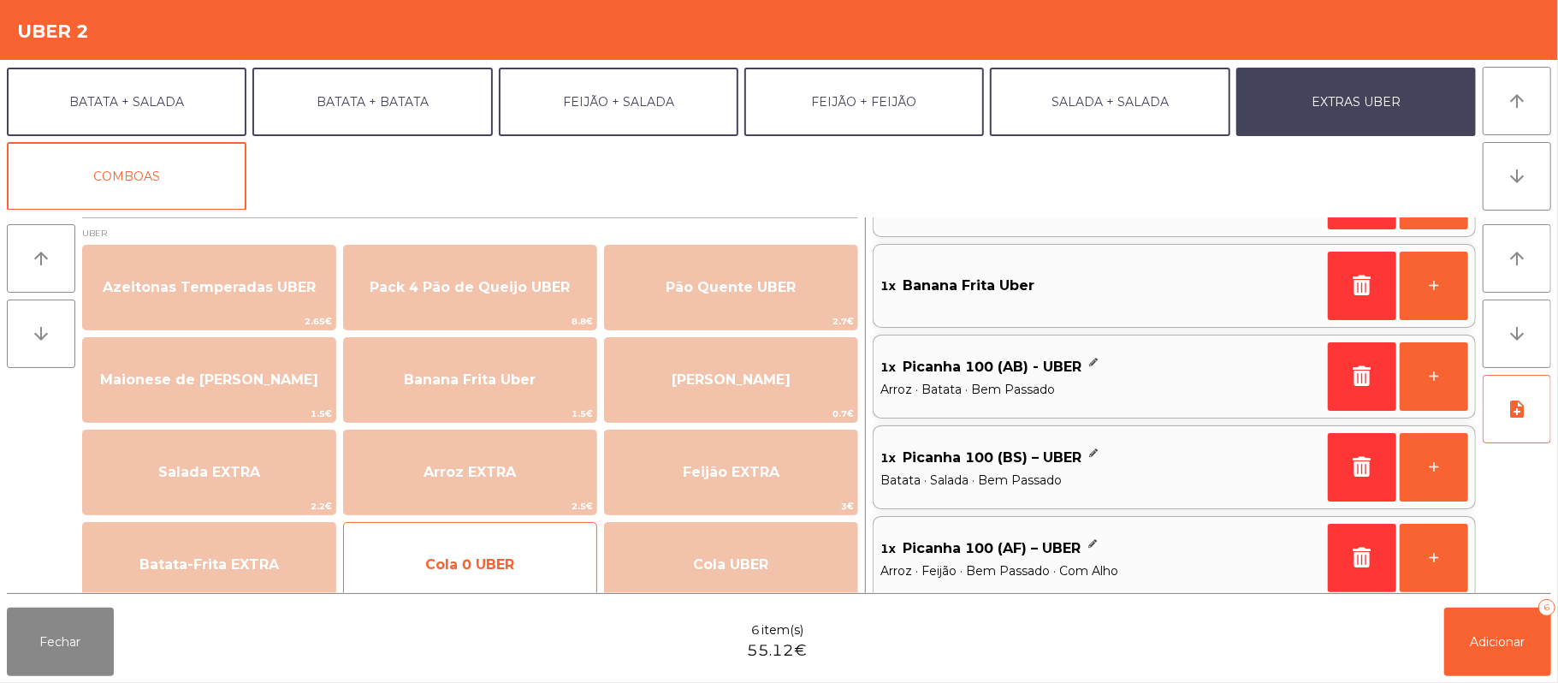
scroll to position [175, 0]
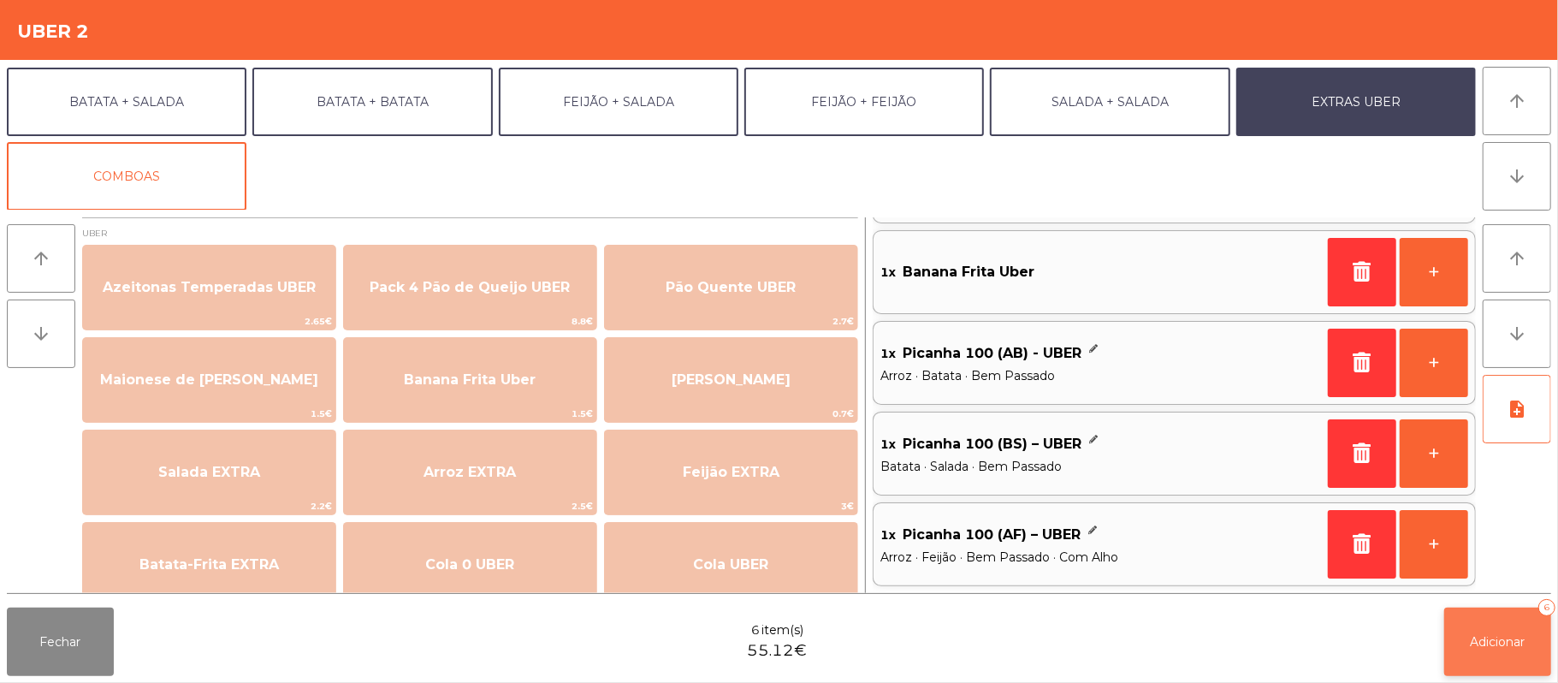
click at [1470, 666] on button "Adicionar 6" at bounding box center [1497, 642] width 107 height 68
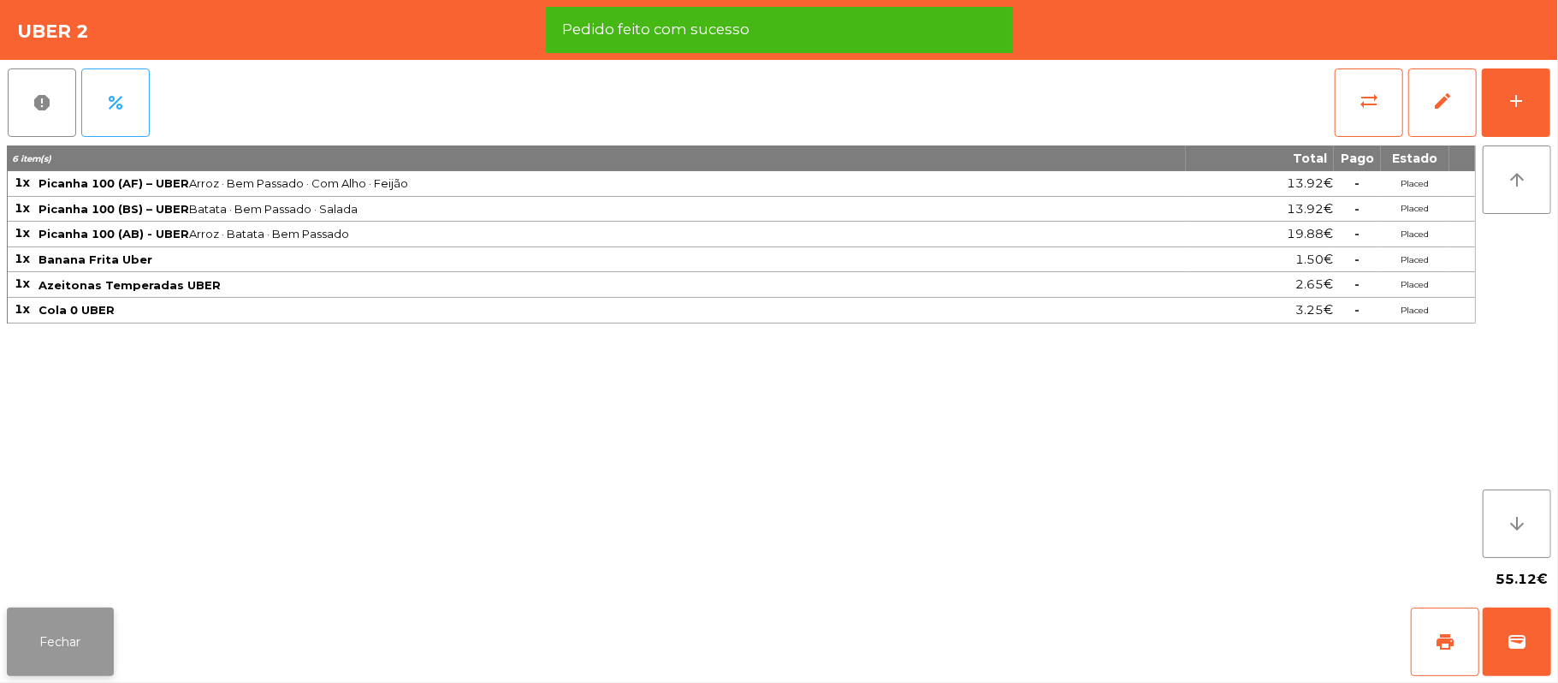
click at [92, 637] on button "Fechar" at bounding box center [60, 642] width 107 height 68
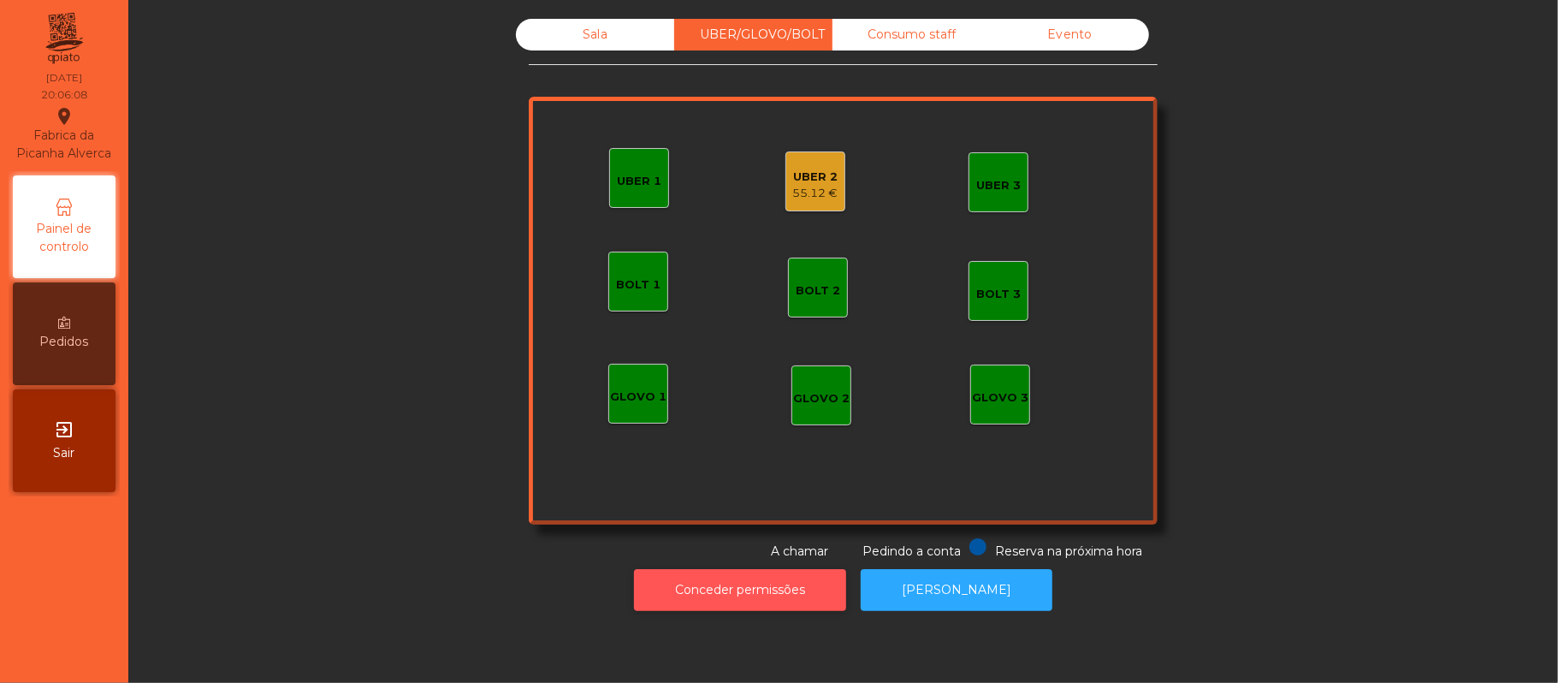
click at [780, 582] on button "Conceder permissões" at bounding box center [740, 590] width 212 height 42
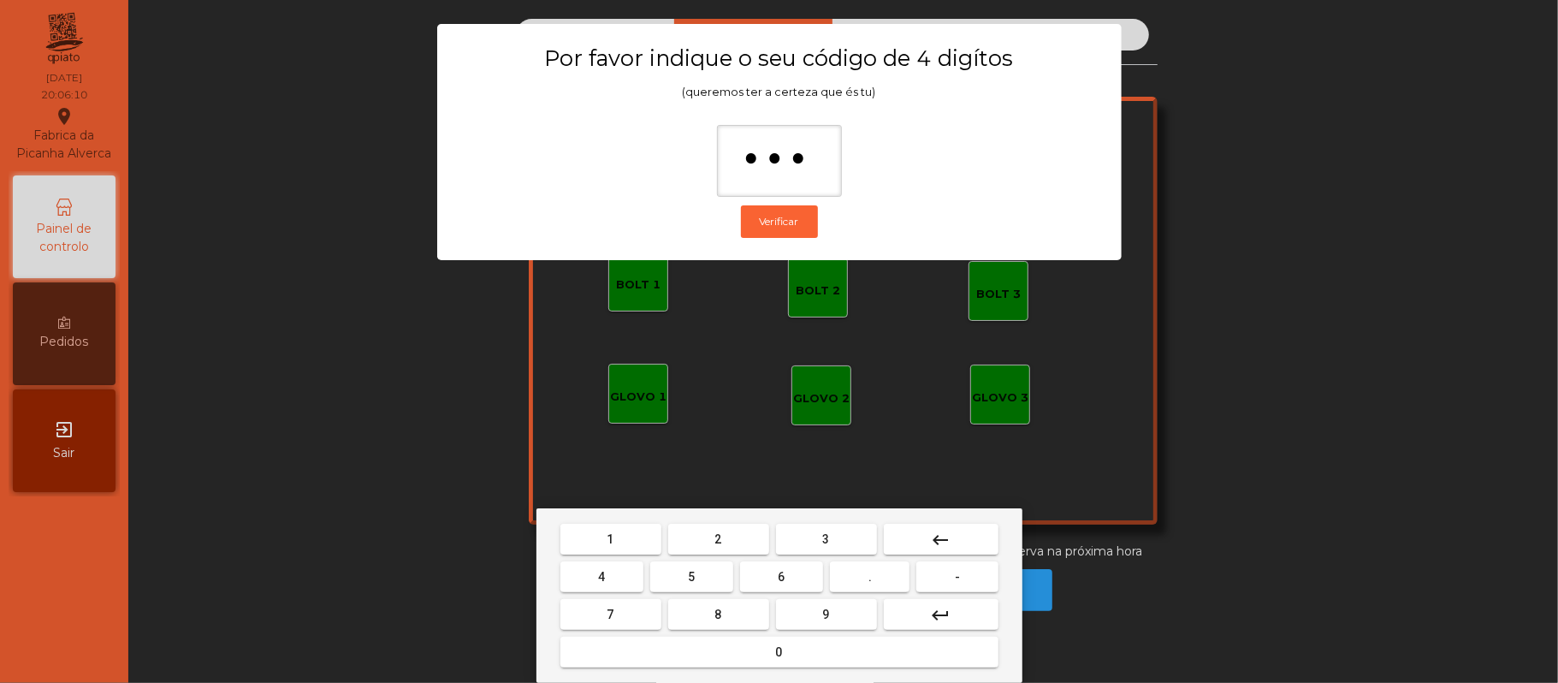
type input "****"
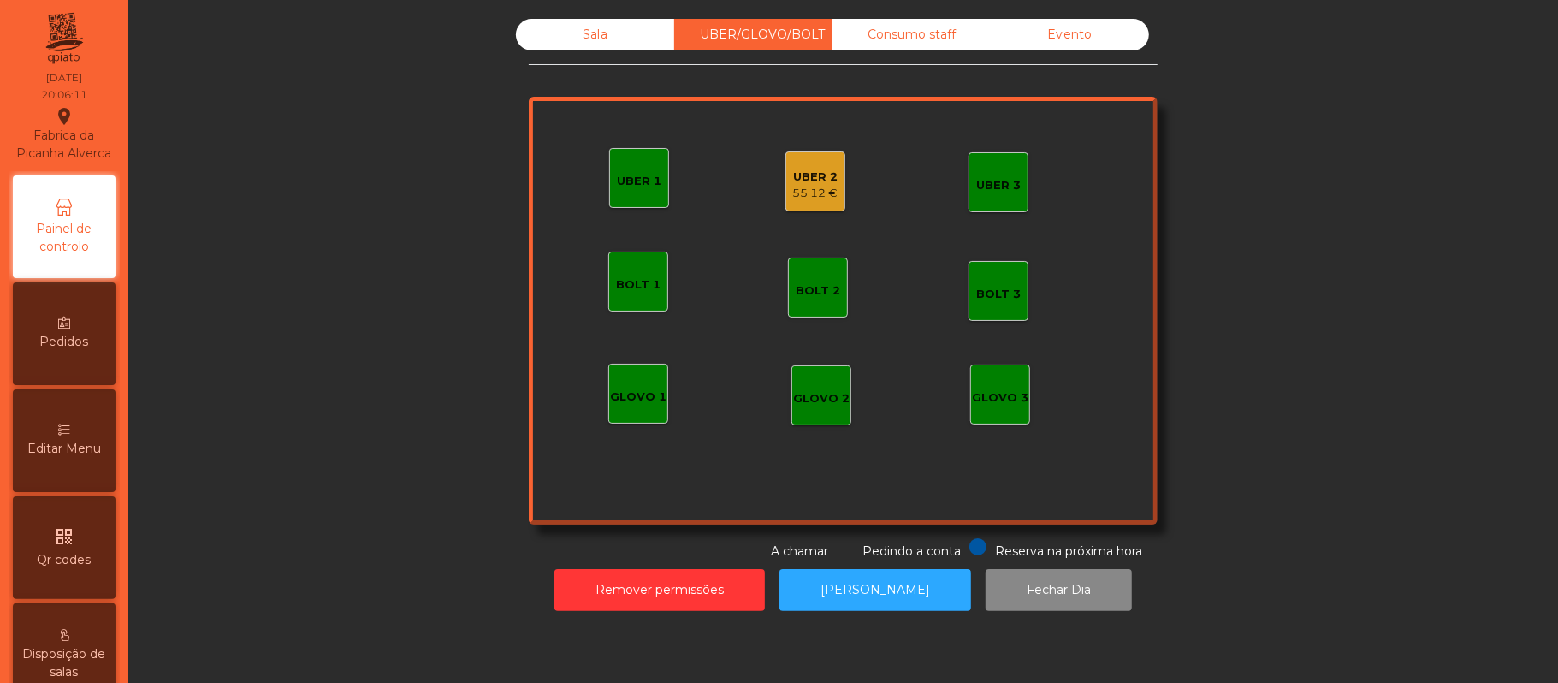
click at [810, 172] on div "UBER 2" at bounding box center [815, 177] width 45 height 17
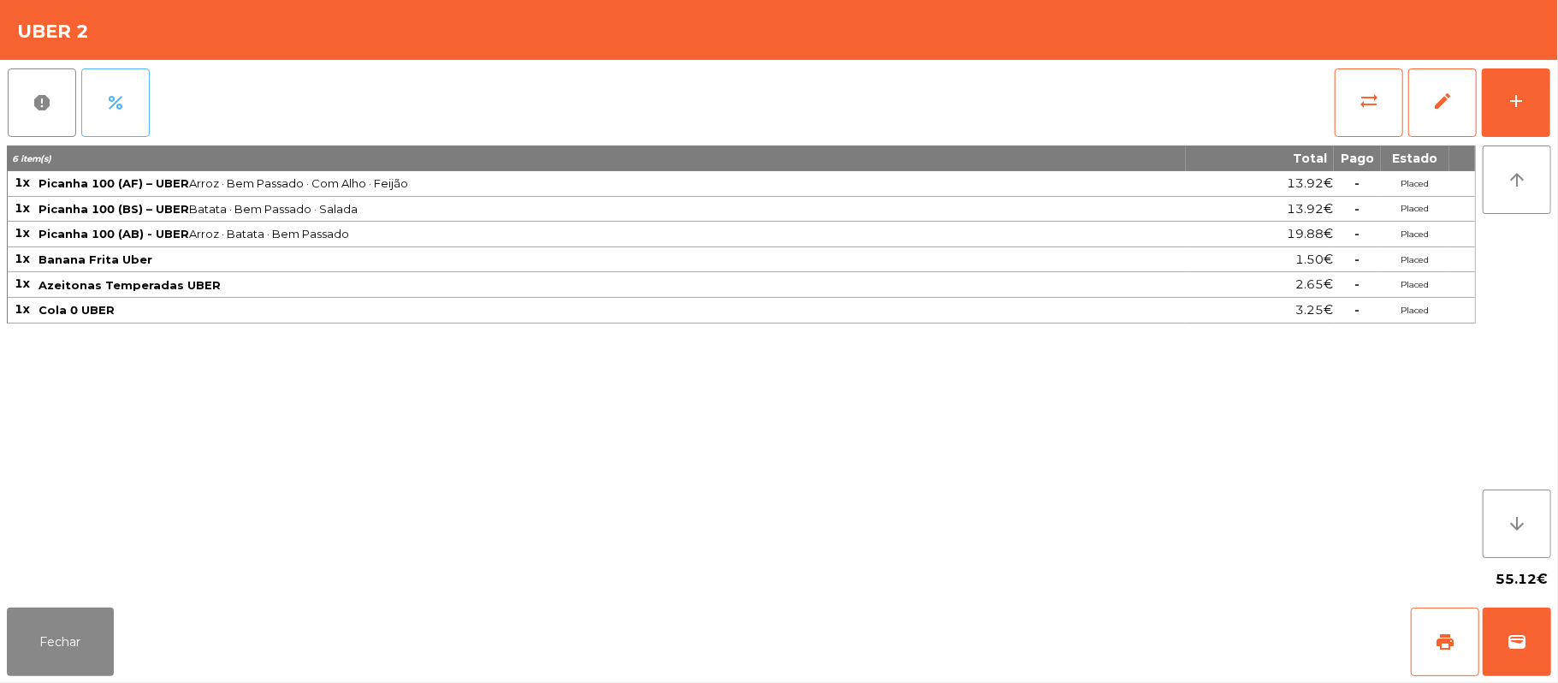
click at [121, 107] on span "percent" at bounding box center [115, 102] width 21 height 21
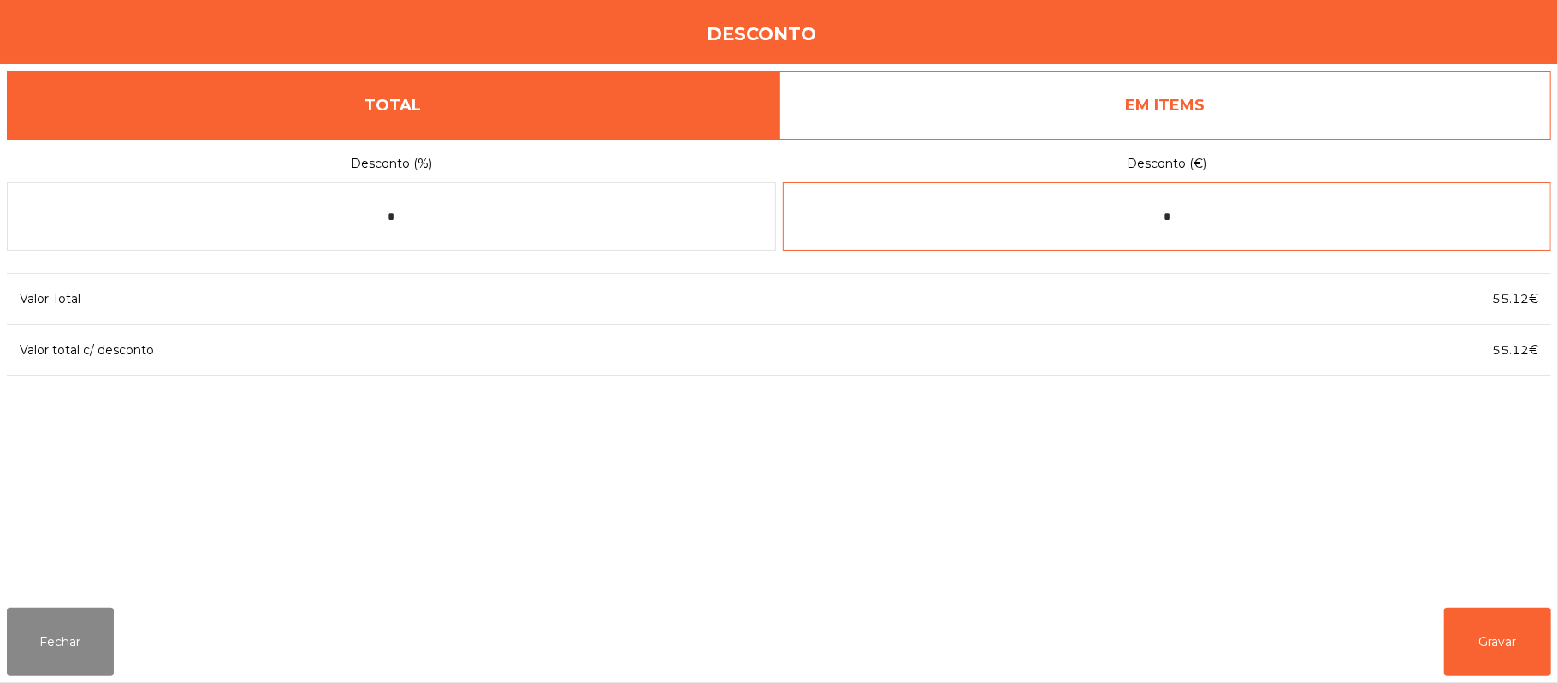
click at [1241, 221] on input "*" at bounding box center [1167, 216] width 769 height 68
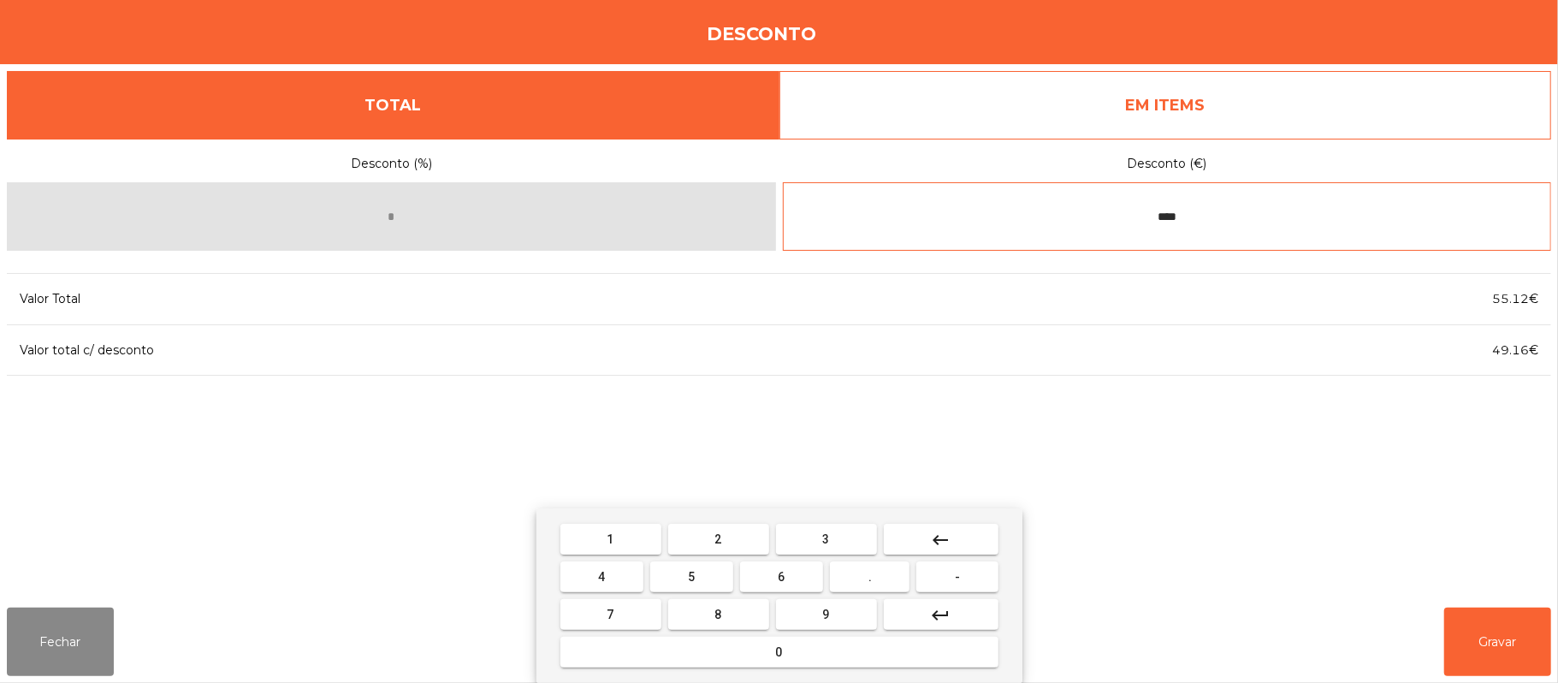
type input "****"
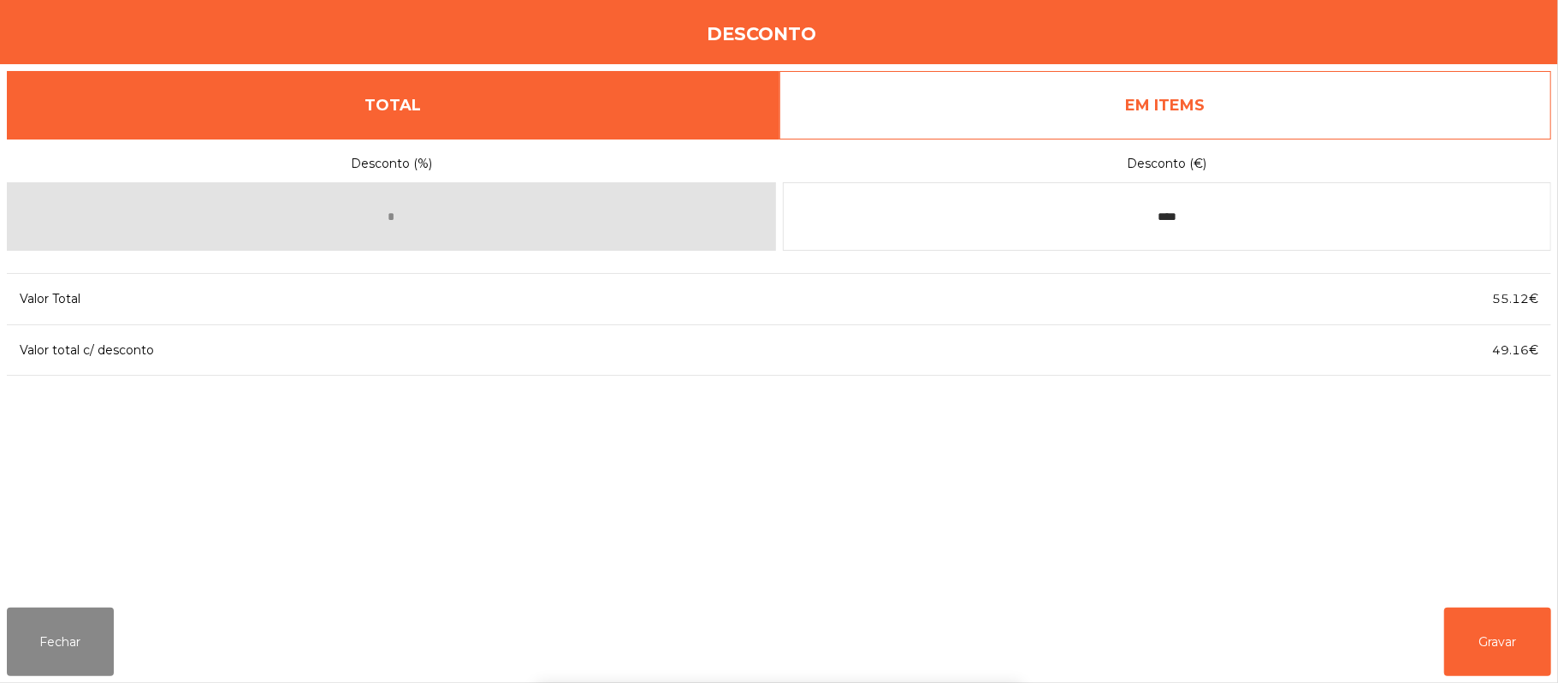
click at [1537, 632] on div "1 2 3 keyboard_backspace 4 5 6 . - 7 8 9 keyboard_return 0" at bounding box center [779, 595] width 1558 height 175
click at [1503, 632] on button "Gravar" at bounding box center [1497, 642] width 107 height 68
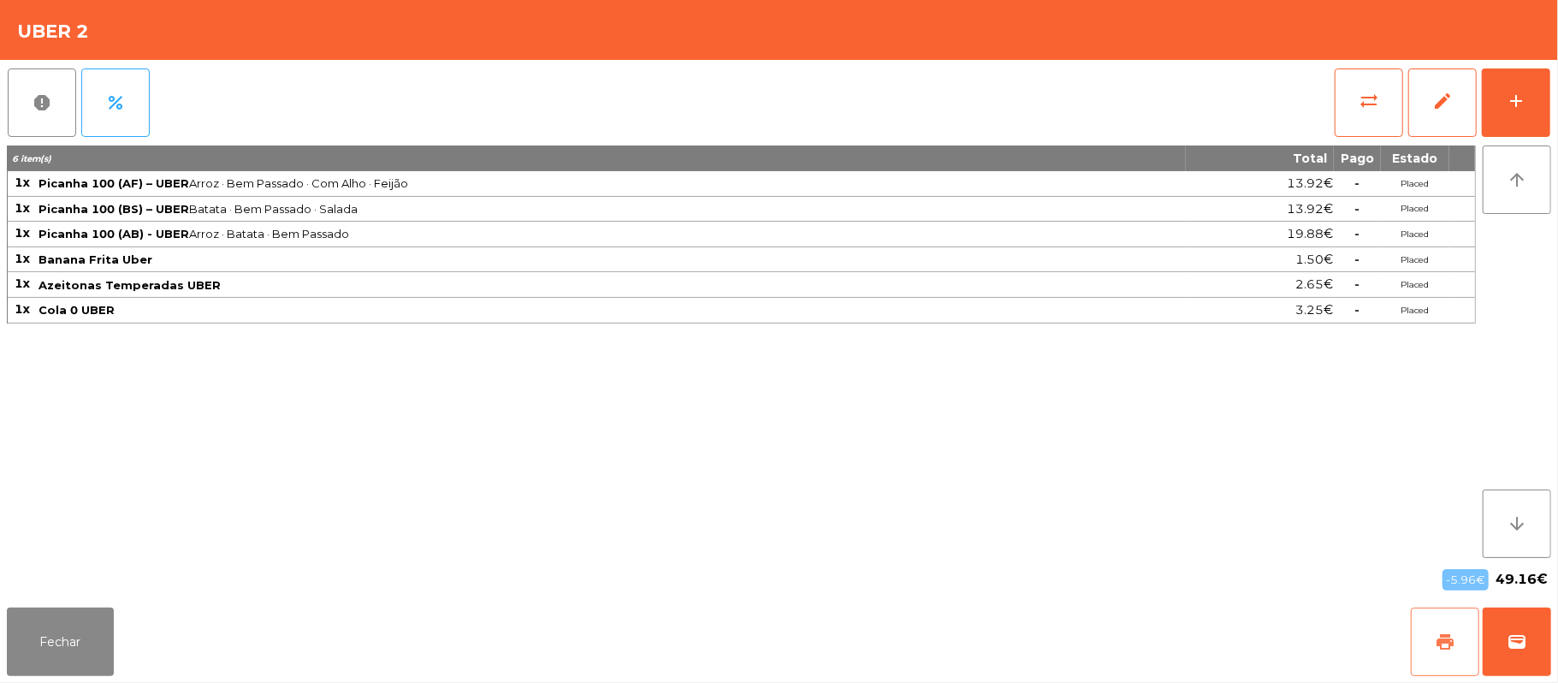
click at [1438, 638] on span "print" at bounding box center [1445, 642] width 21 height 21
click at [1497, 640] on button "wallet" at bounding box center [1517, 642] width 68 height 68
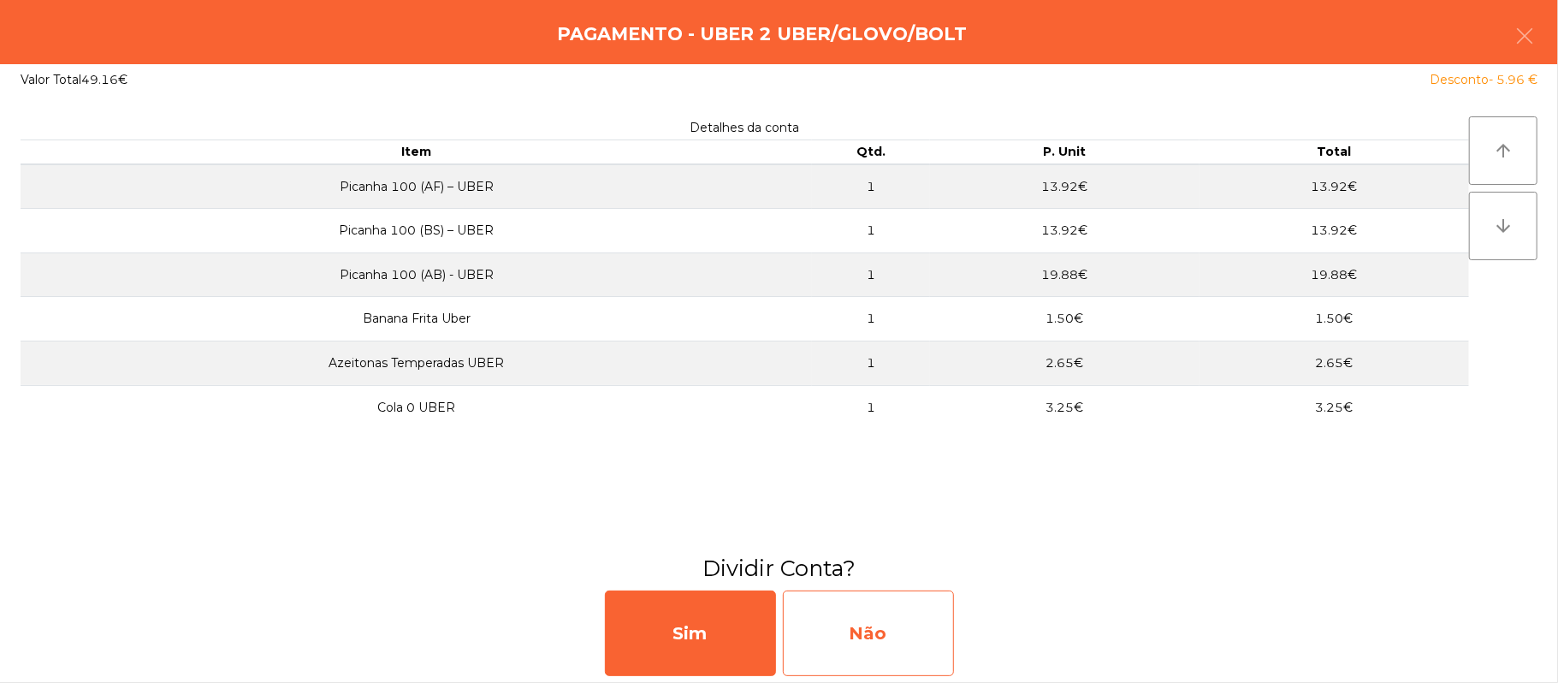
click at [894, 630] on div "Não" at bounding box center [868, 633] width 171 height 86
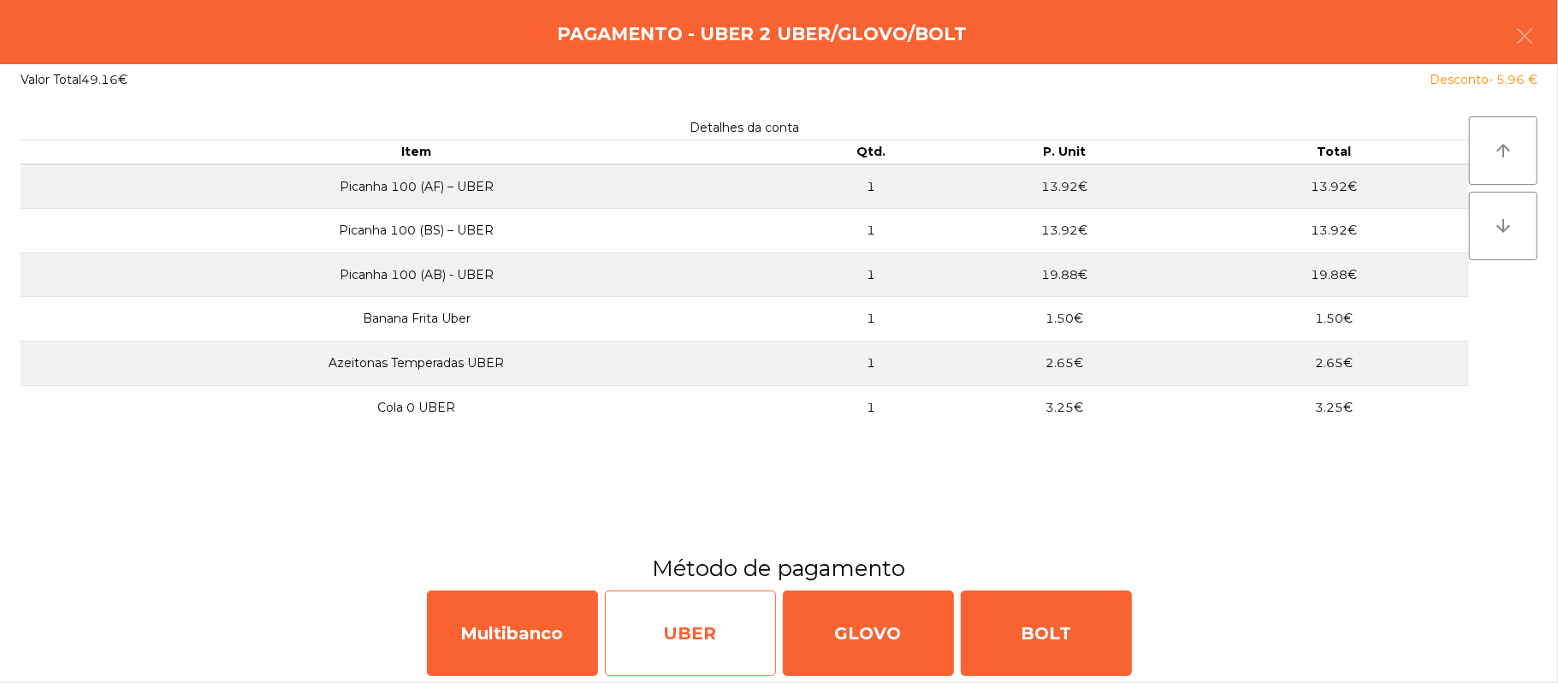
click at [699, 610] on div "UBER" at bounding box center [690, 633] width 171 height 86
select select "**"
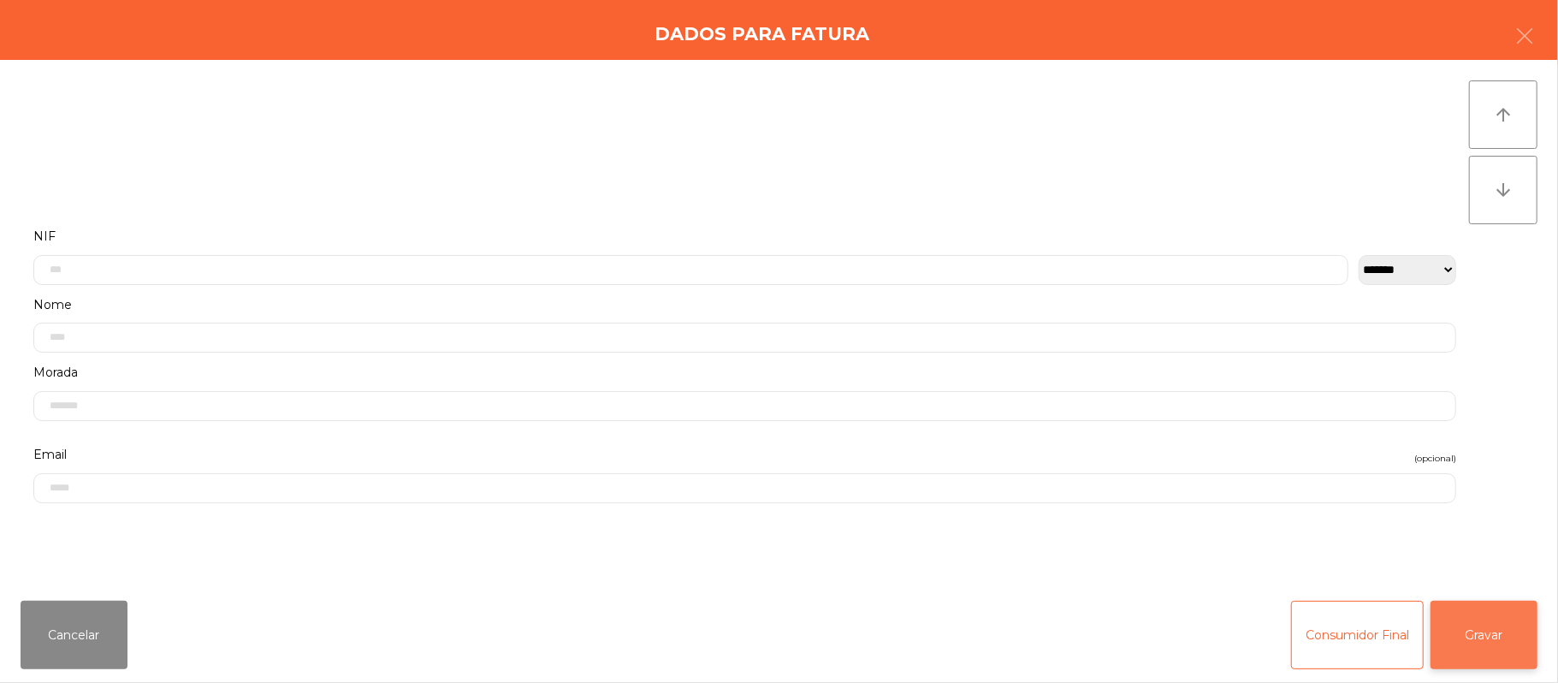
click at [1503, 652] on button "Gravar" at bounding box center [1484, 635] width 107 height 68
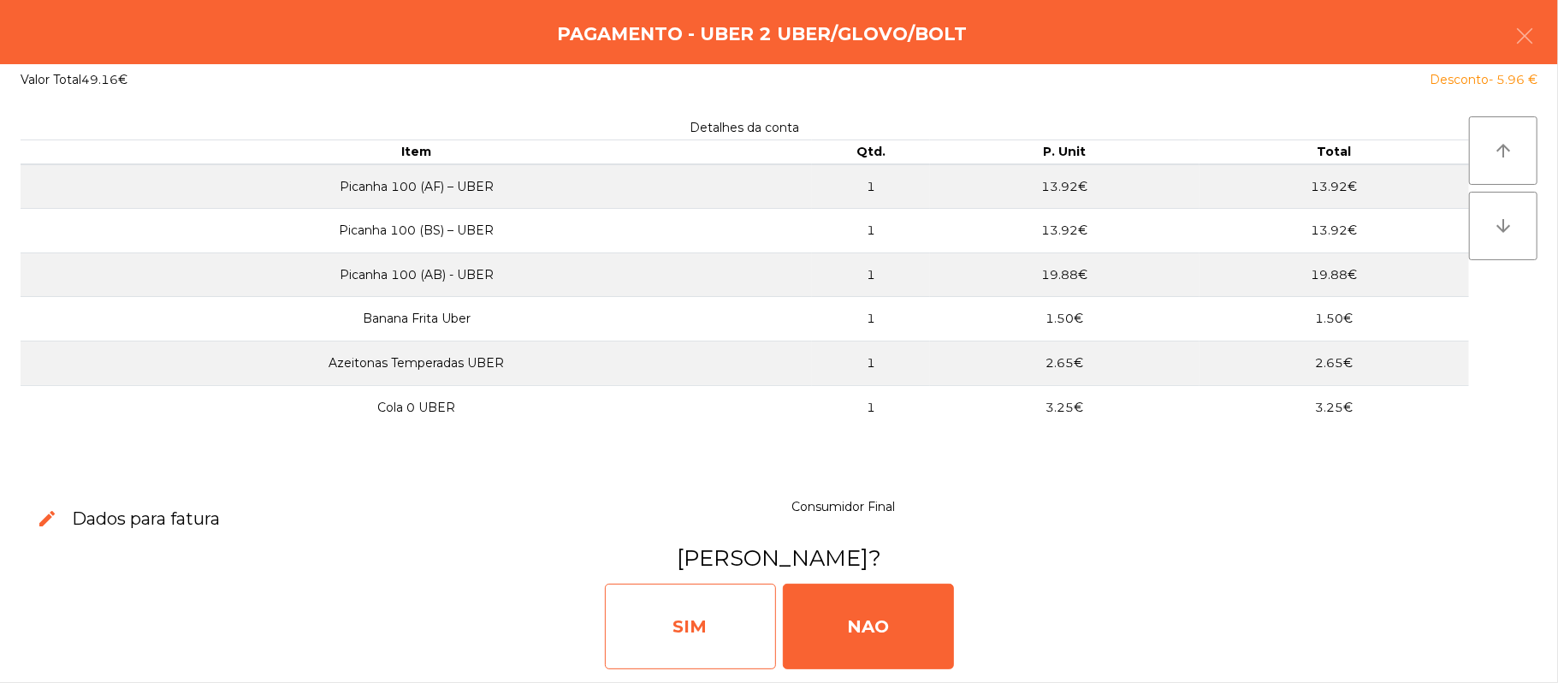
click at [709, 609] on div "SIM" at bounding box center [690, 627] width 171 height 86
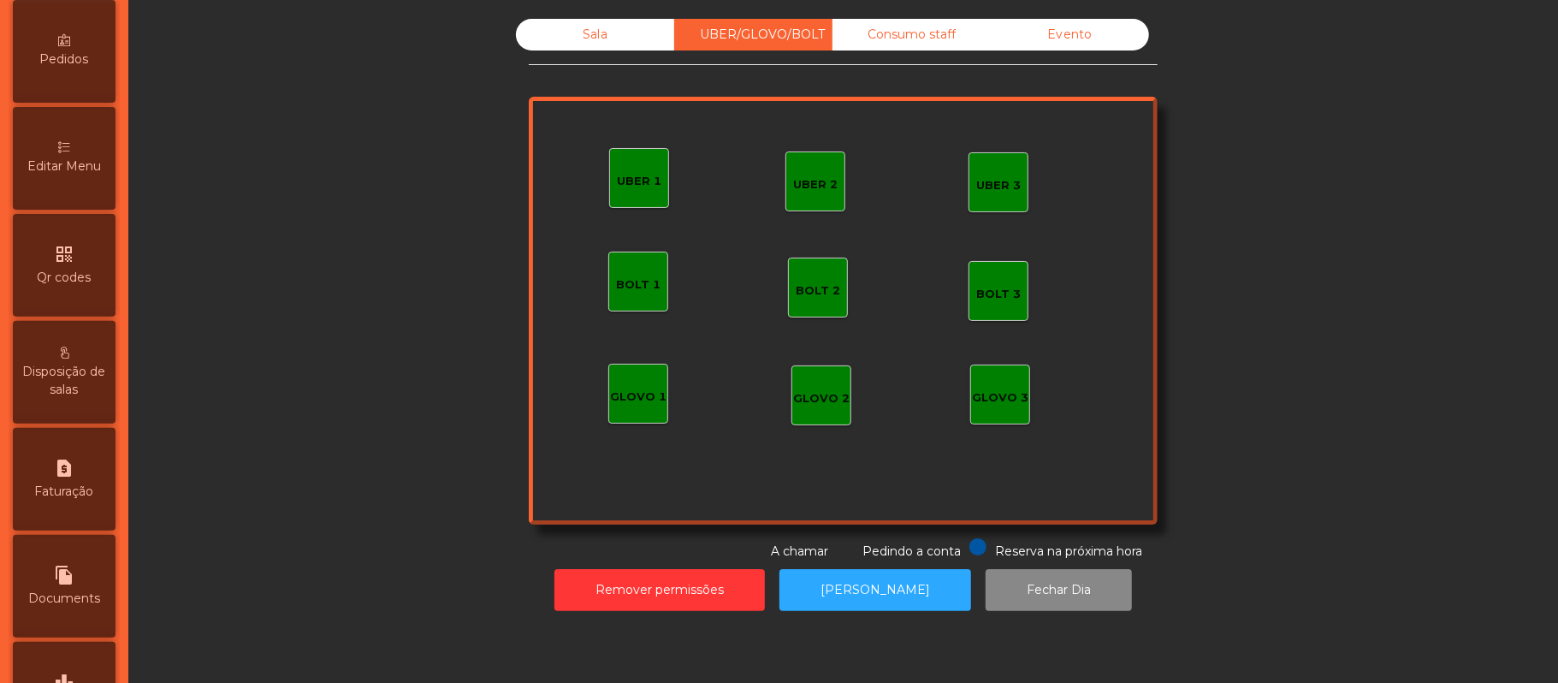
click at [74, 477] on icon "request_page" at bounding box center [64, 468] width 21 height 21
select select "*"
select select "****"
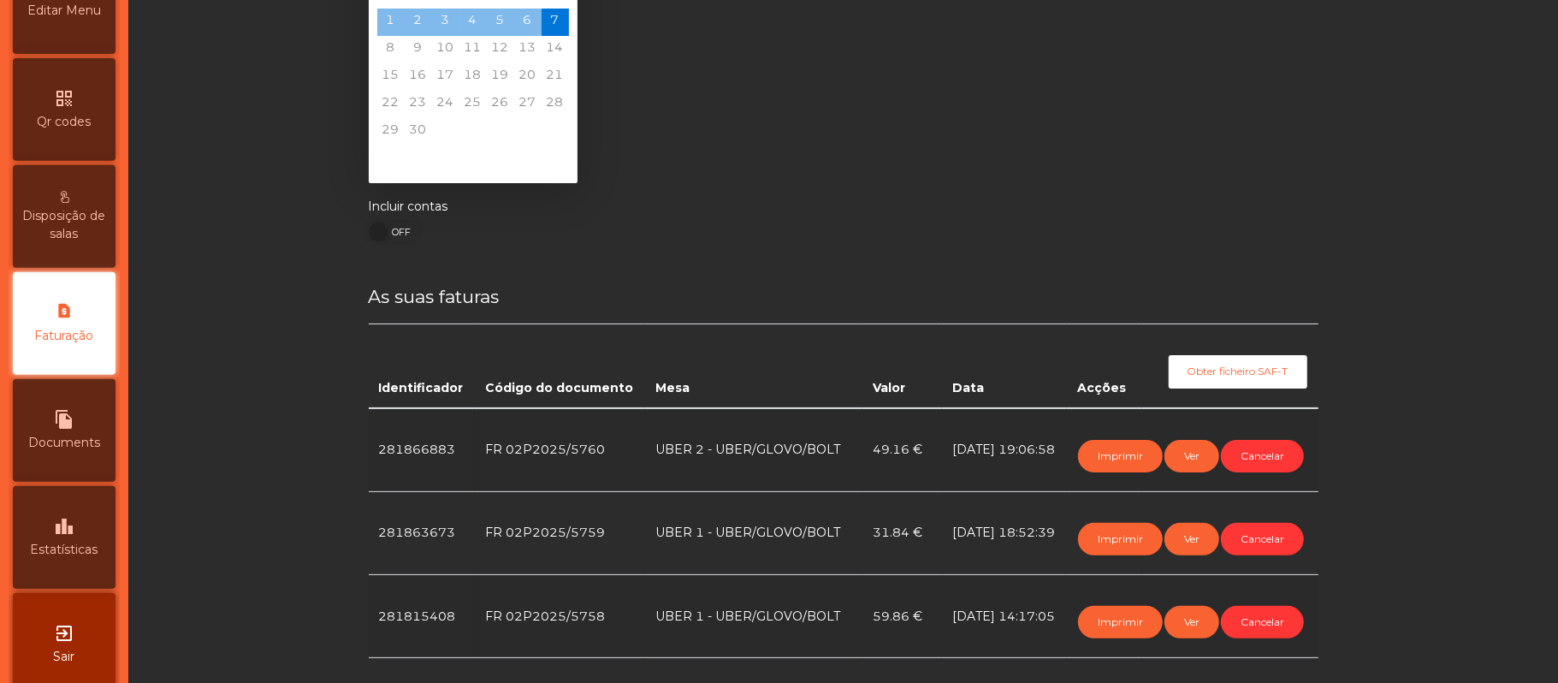
scroll to position [114, 0]
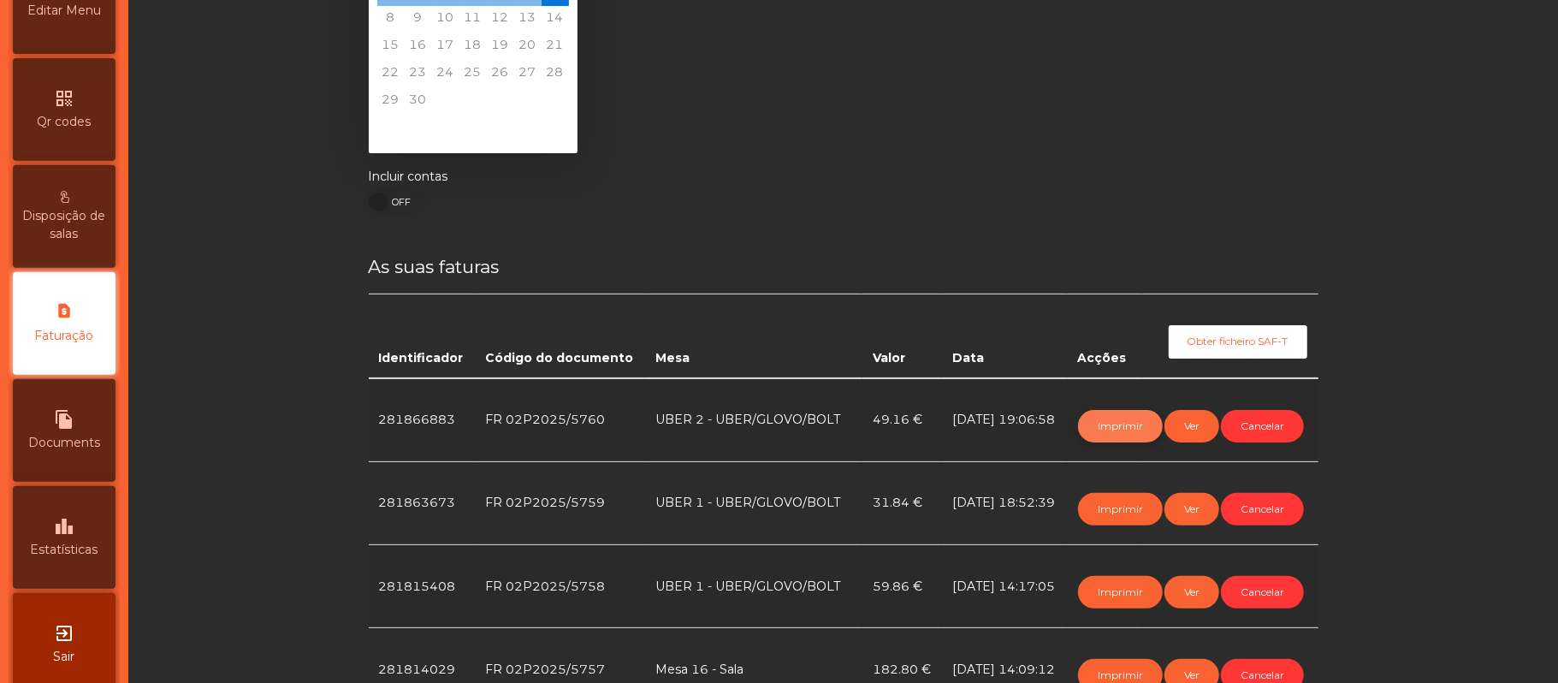
click at [1097, 425] on button "Imprimir" at bounding box center [1120, 426] width 85 height 33
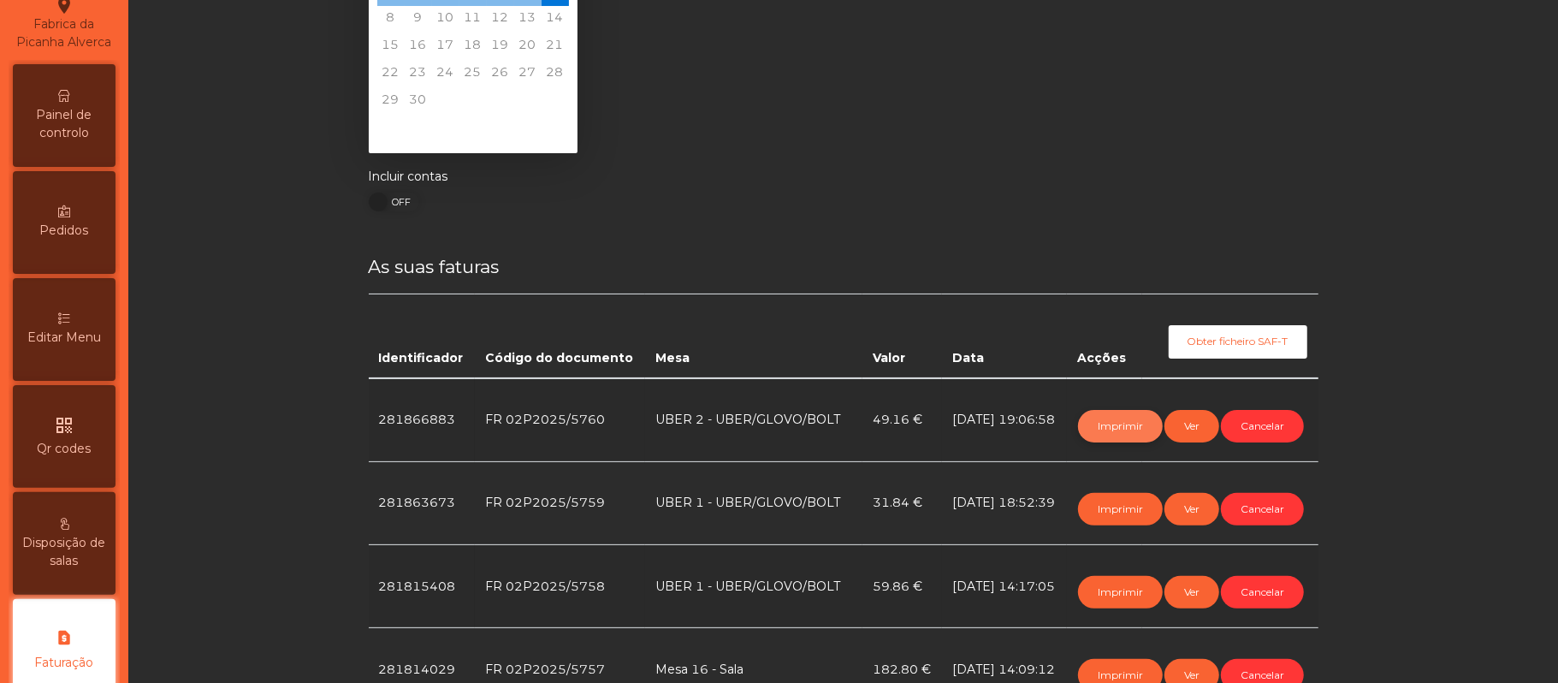
scroll to position [0, 0]
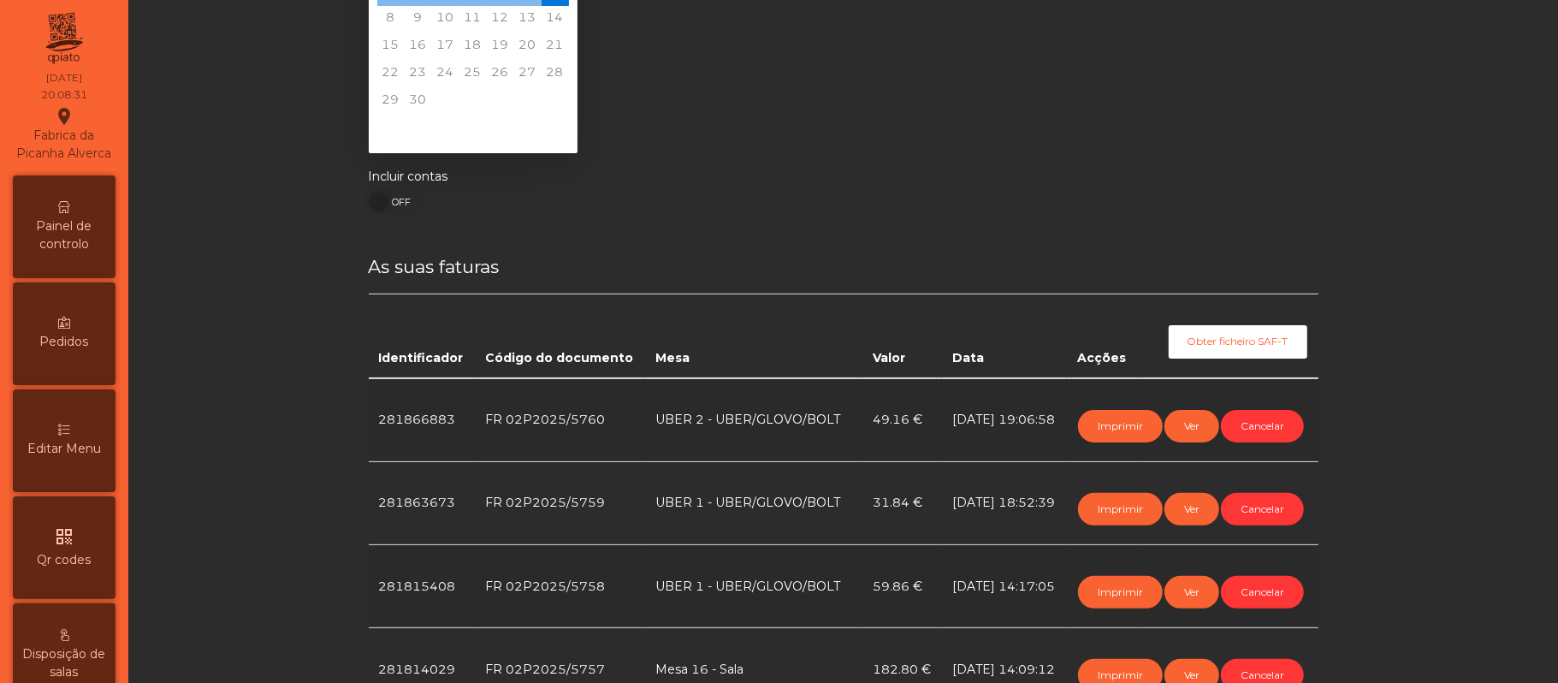
click at [70, 213] on icon at bounding box center [64, 207] width 12 height 12
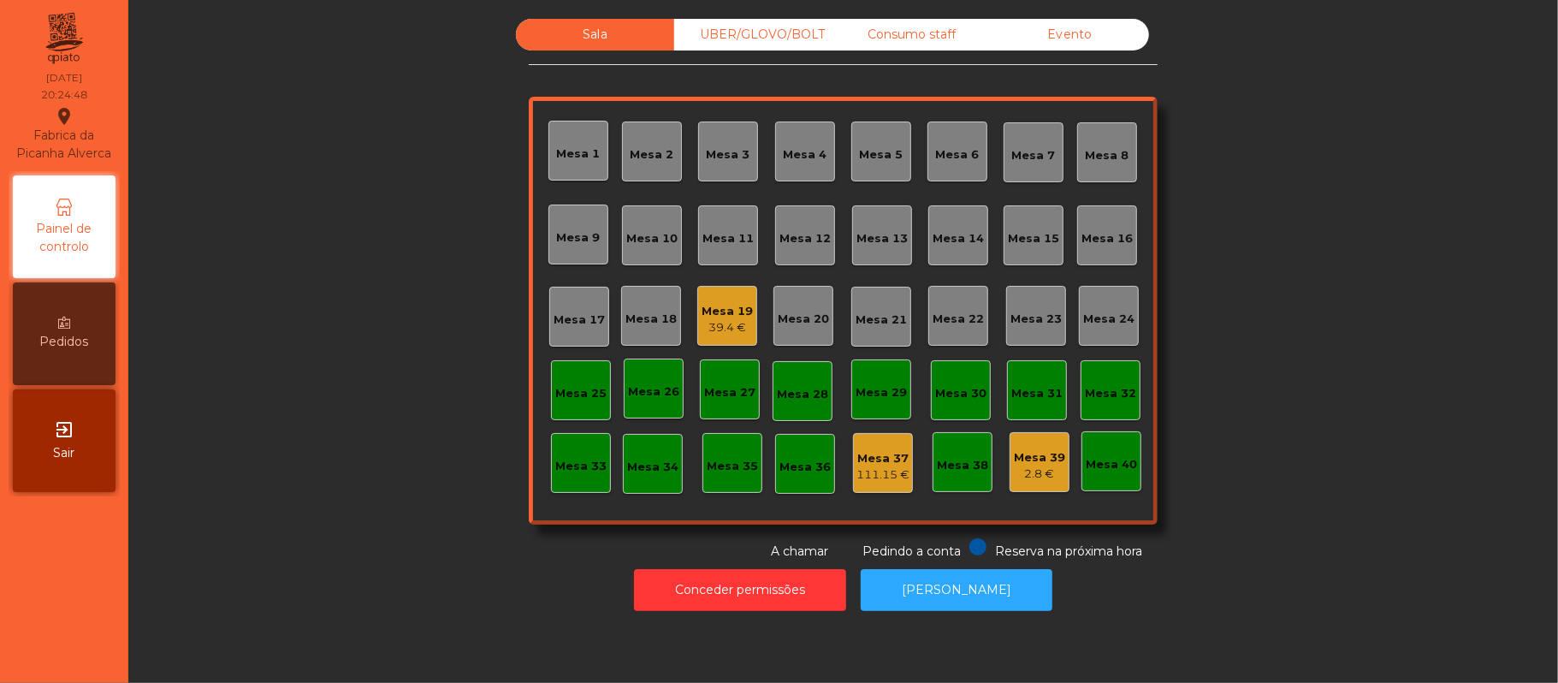
click at [706, 312] on div "Mesa 19" at bounding box center [727, 311] width 51 height 17
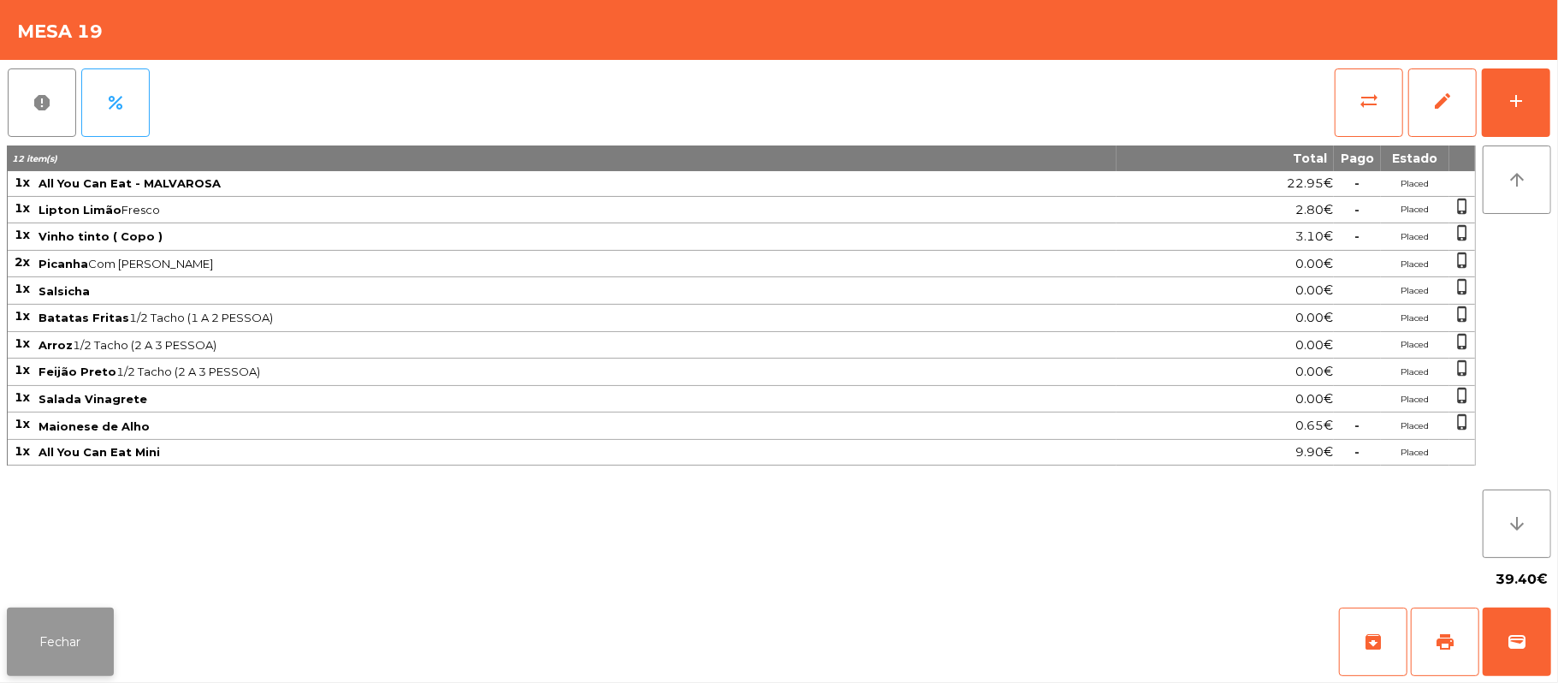
click at [53, 631] on button "Fechar" at bounding box center [60, 642] width 107 height 68
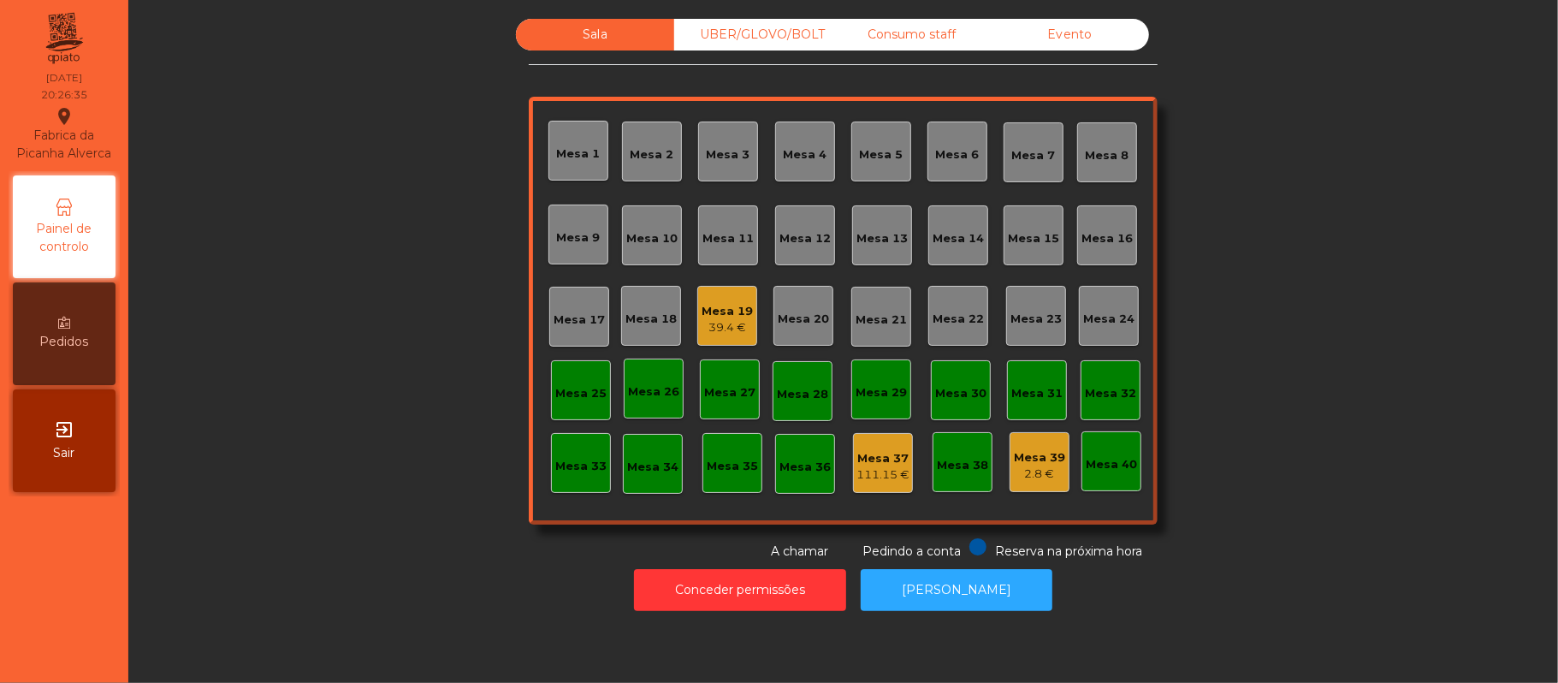
click at [712, 337] on div "Mesa 19 39.4 €" at bounding box center [727, 316] width 60 height 60
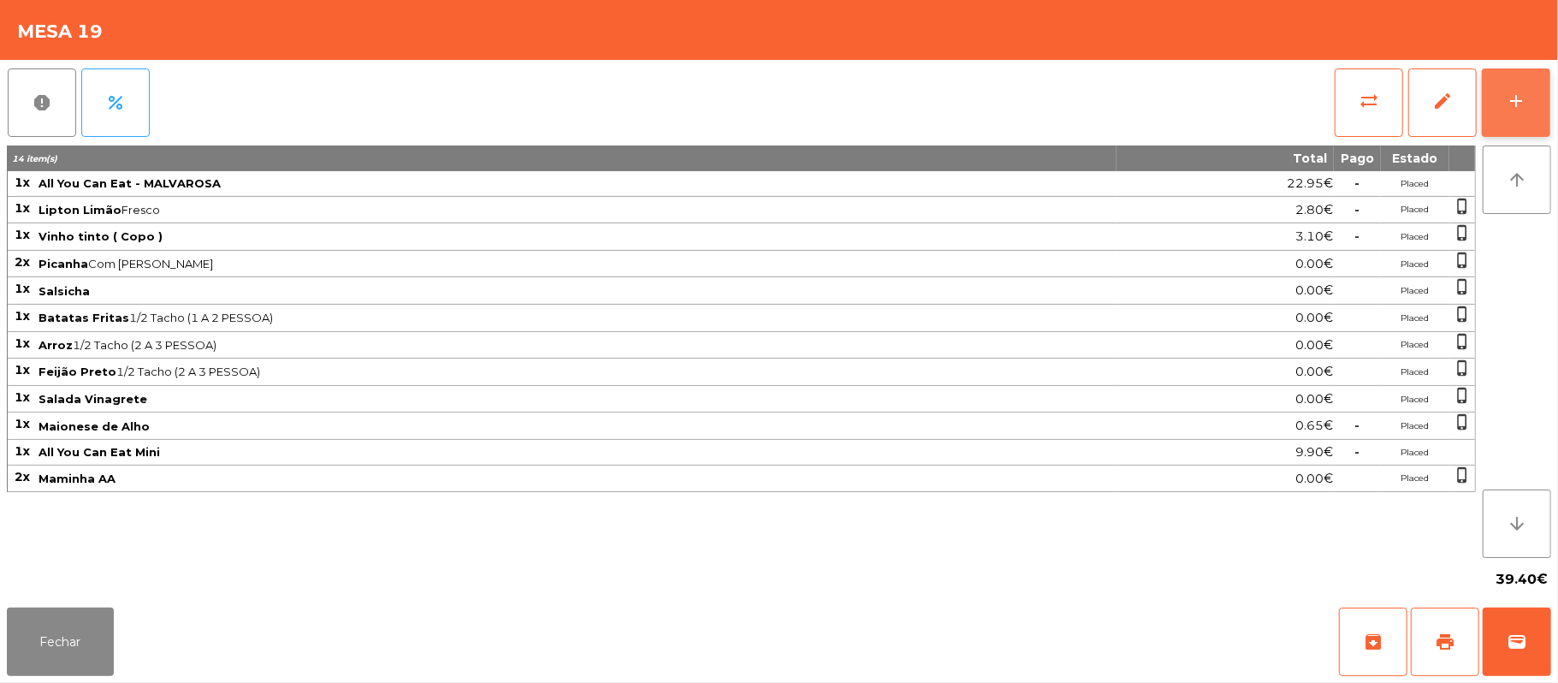
click at [1539, 110] on button "add" at bounding box center [1516, 102] width 68 height 68
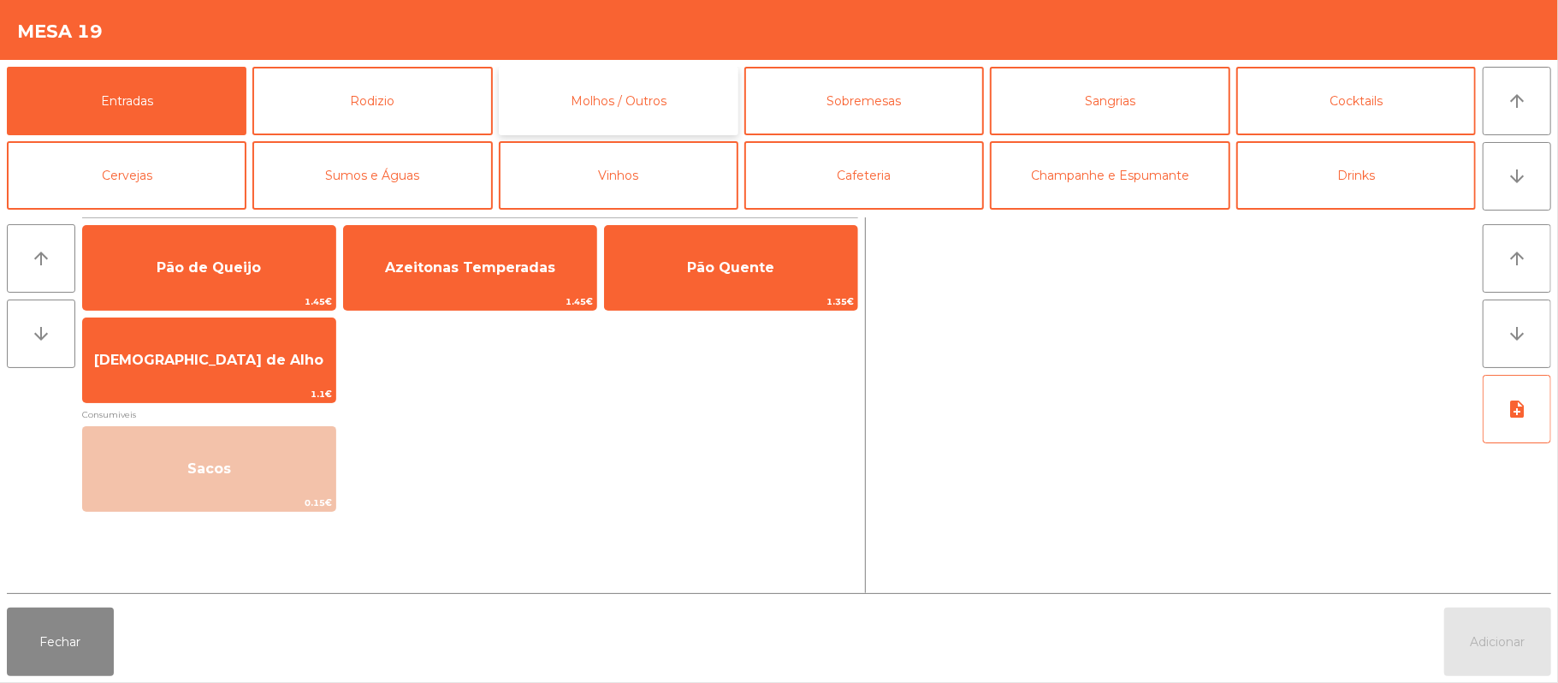
click at [522, 72] on button "Molhos / Outros" at bounding box center [619, 101] width 240 height 68
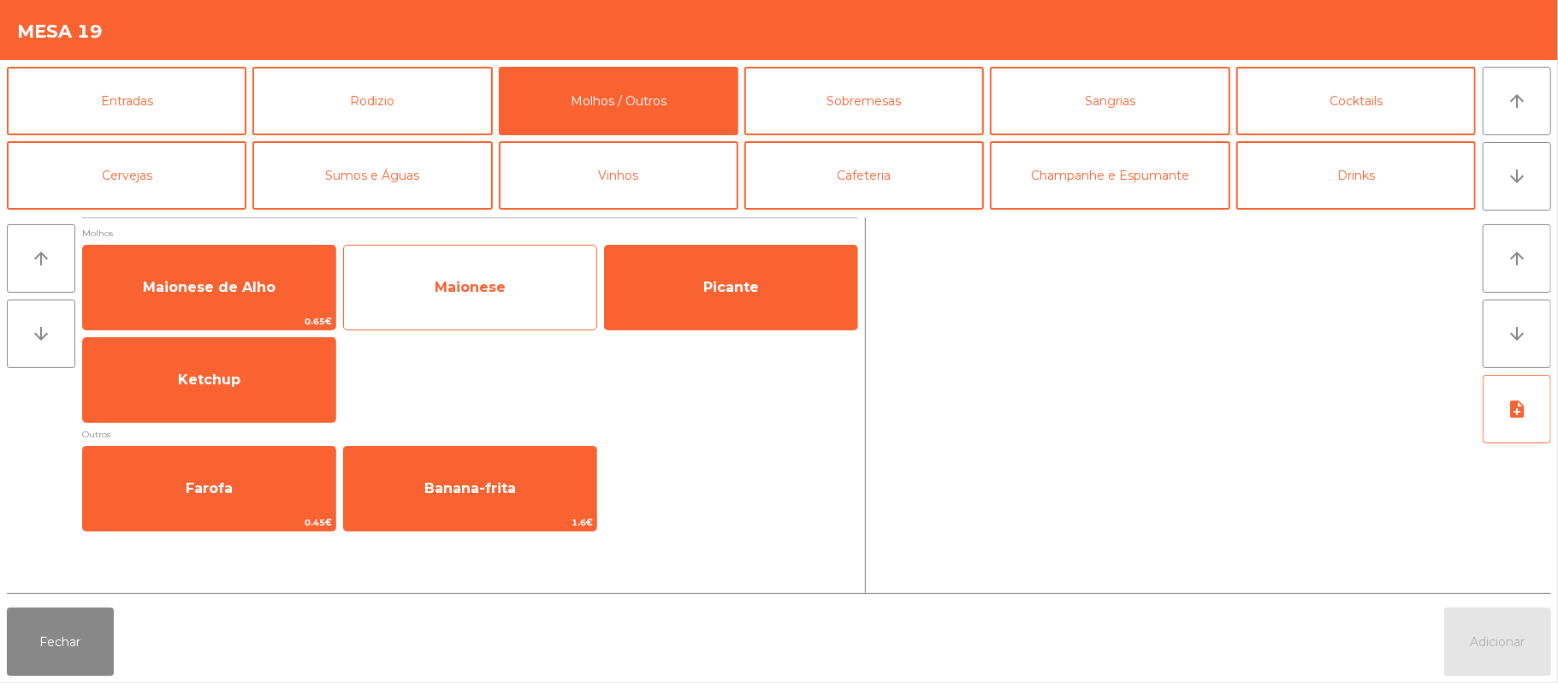
click at [438, 301] on span "Maionese" at bounding box center [470, 287] width 252 height 46
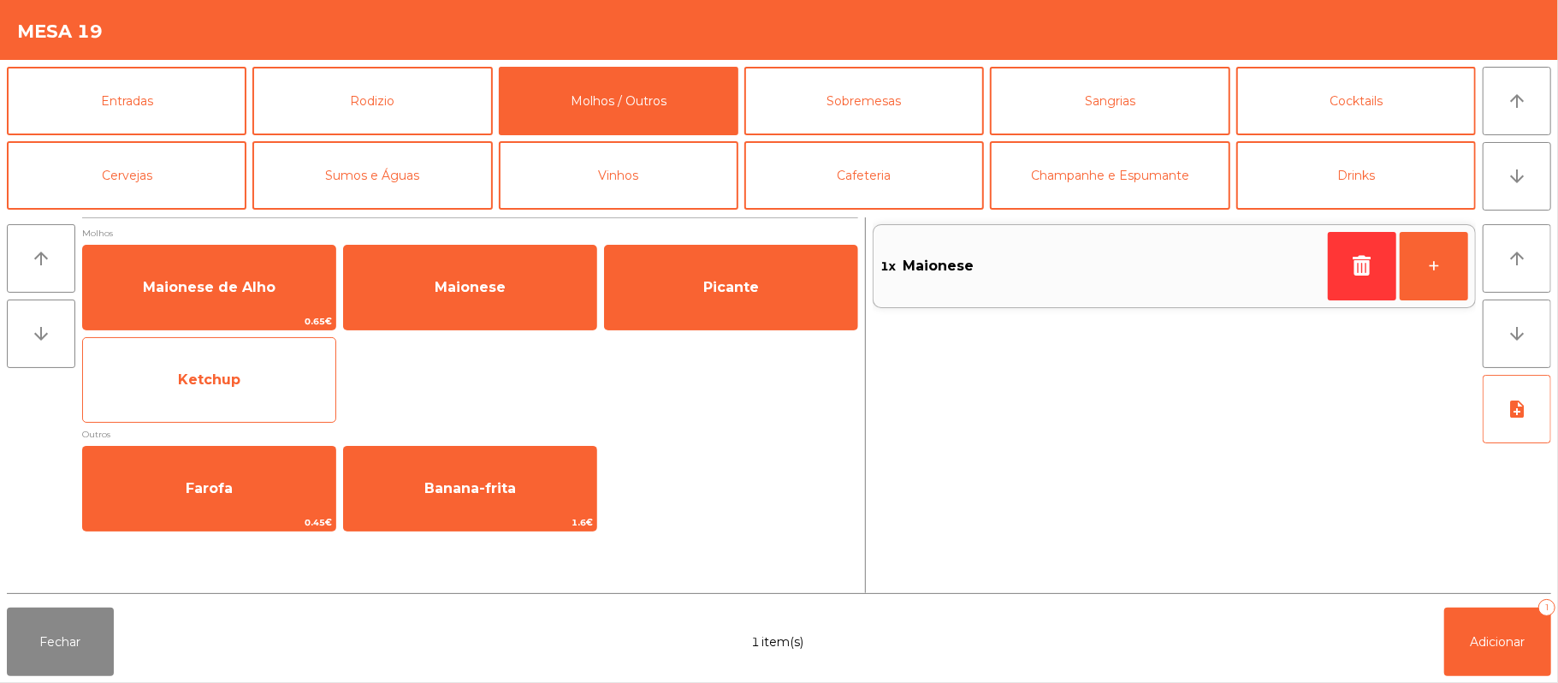
click at [248, 401] on span "Ketchup" at bounding box center [209, 380] width 252 height 46
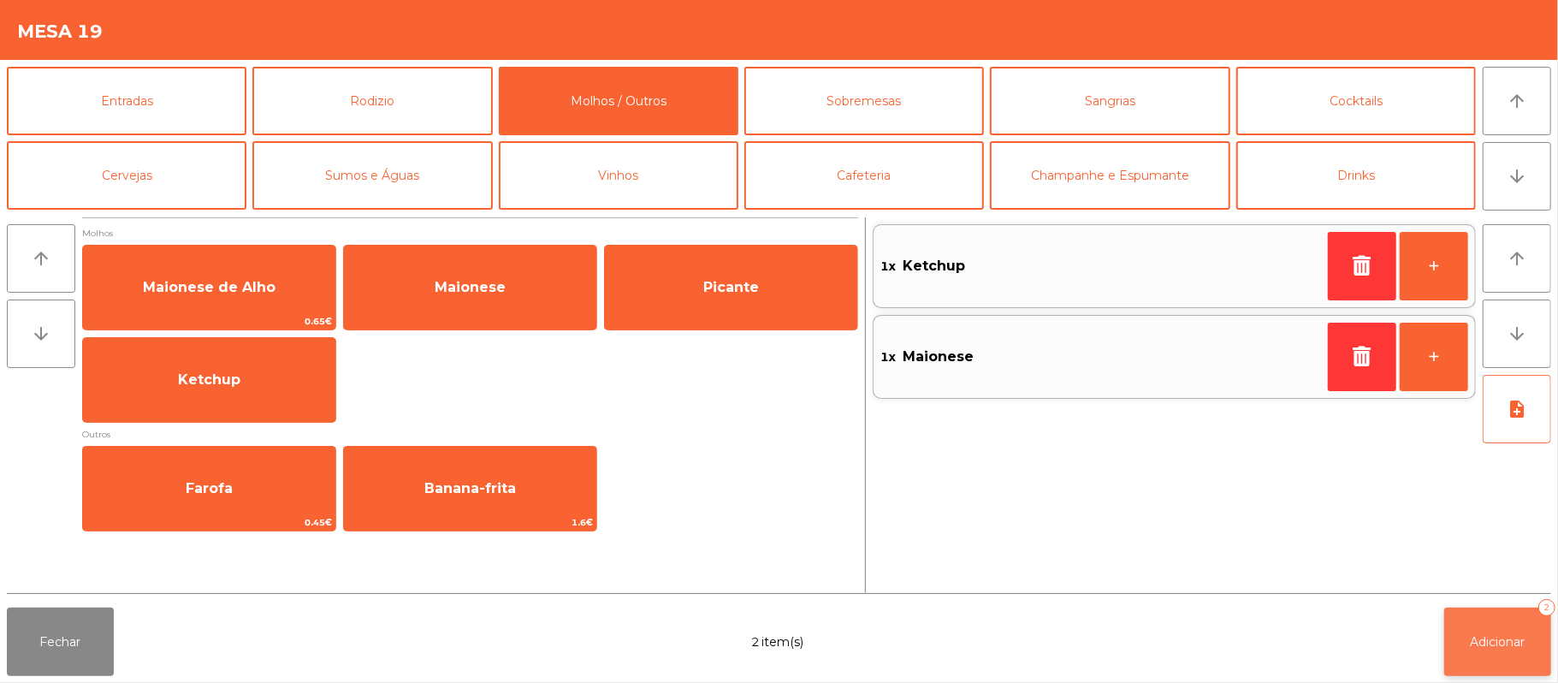
click at [1467, 644] on button "Adicionar 2" at bounding box center [1497, 642] width 107 height 68
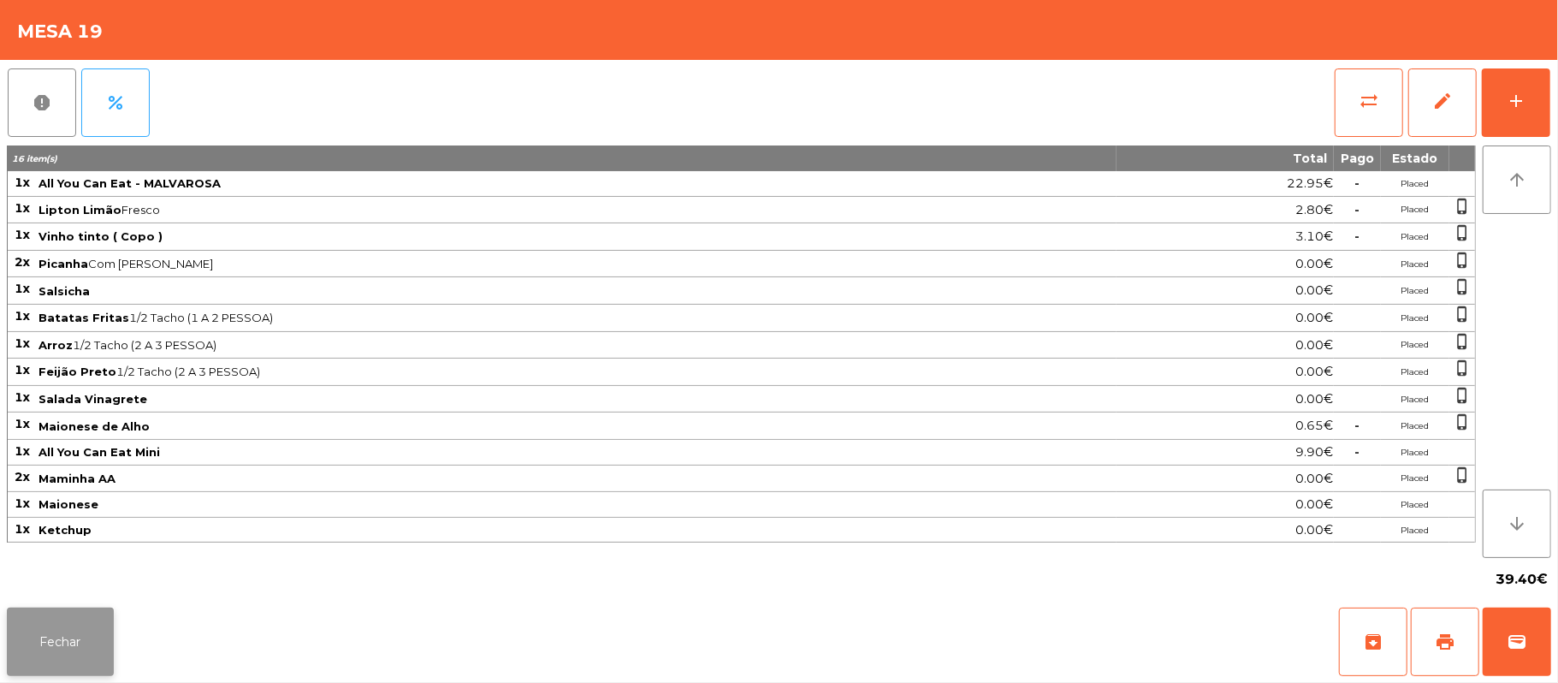
click at [62, 673] on button "Fechar" at bounding box center [60, 642] width 107 height 68
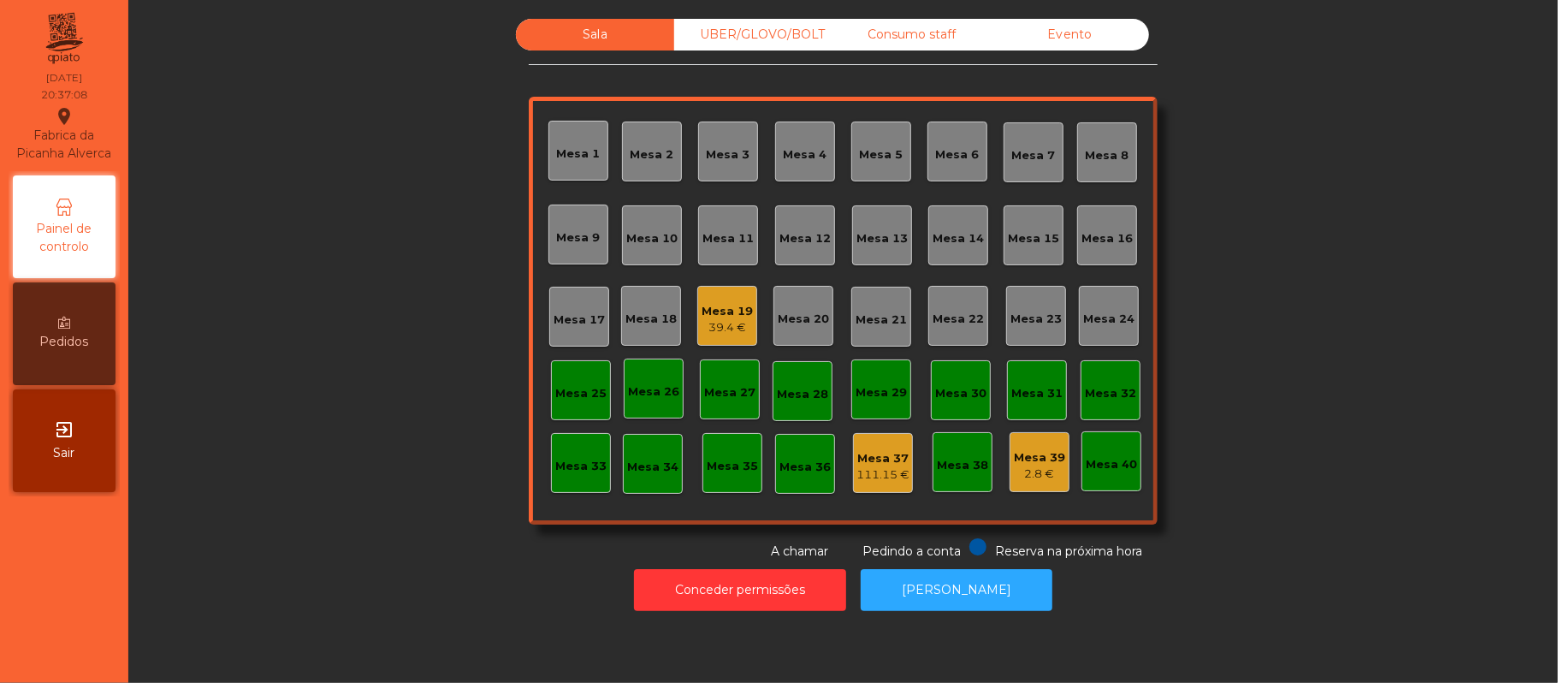
click at [945, 311] on div "Mesa 22" at bounding box center [958, 319] width 51 height 17
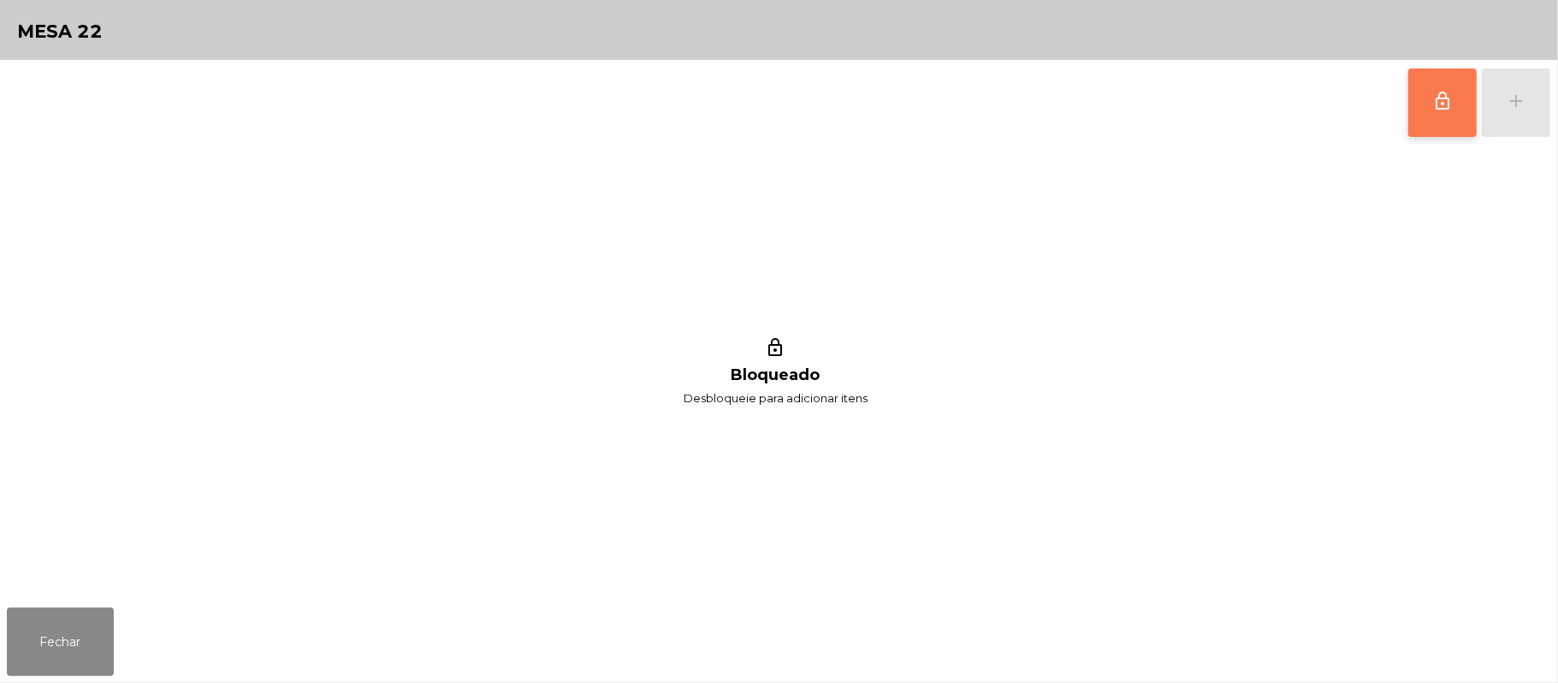
click at [1445, 111] on button "lock_outline" at bounding box center [1443, 102] width 68 height 68
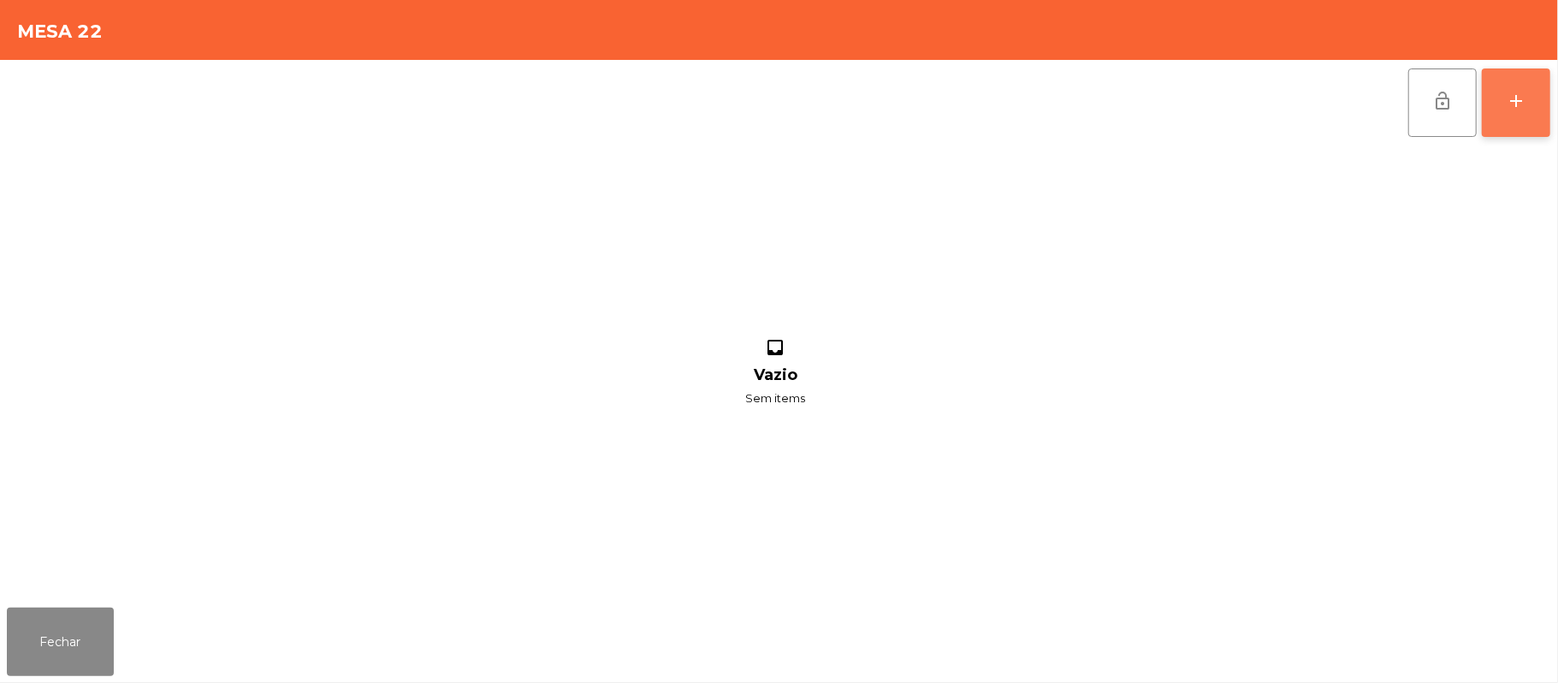
click at [1504, 100] on button "add" at bounding box center [1516, 102] width 68 height 68
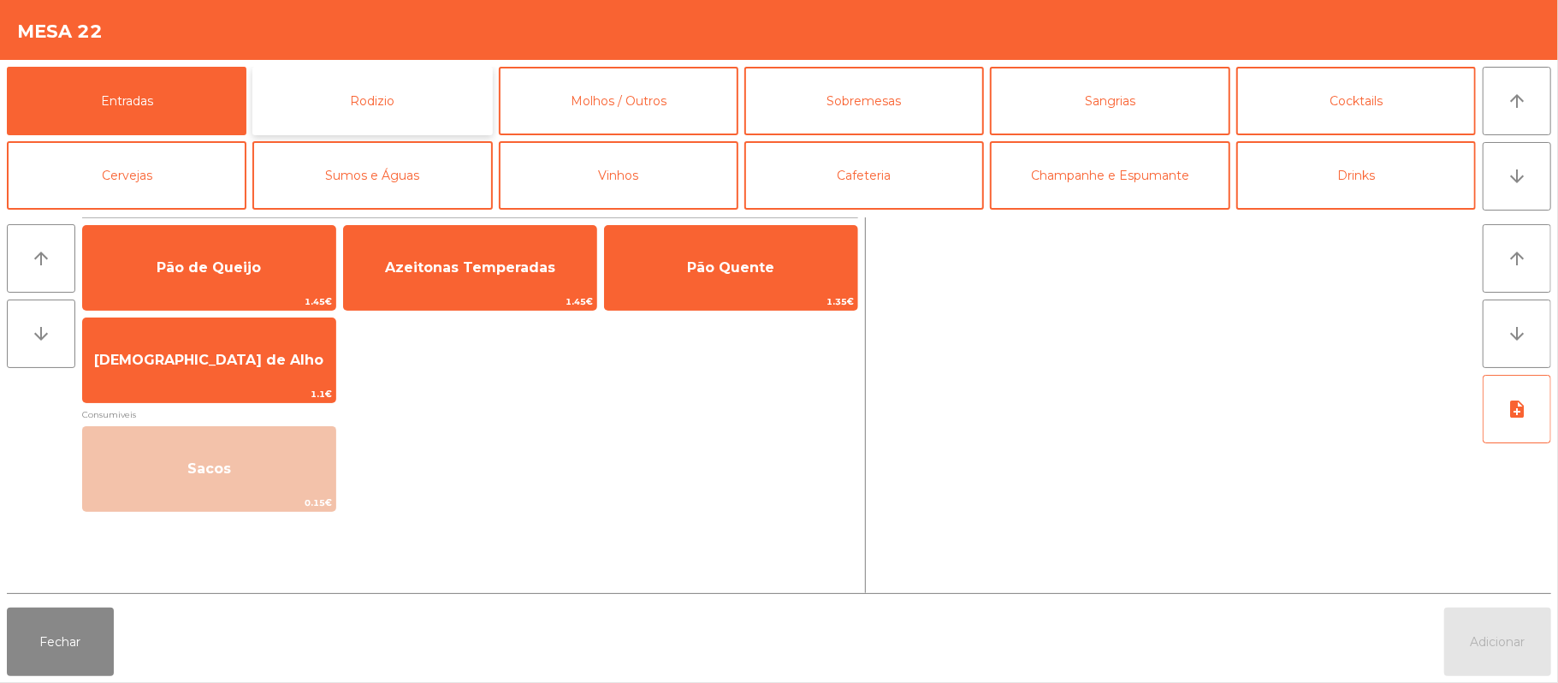
click at [395, 110] on button "Rodizio" at bounding box center [372, 101] width 240 height 68
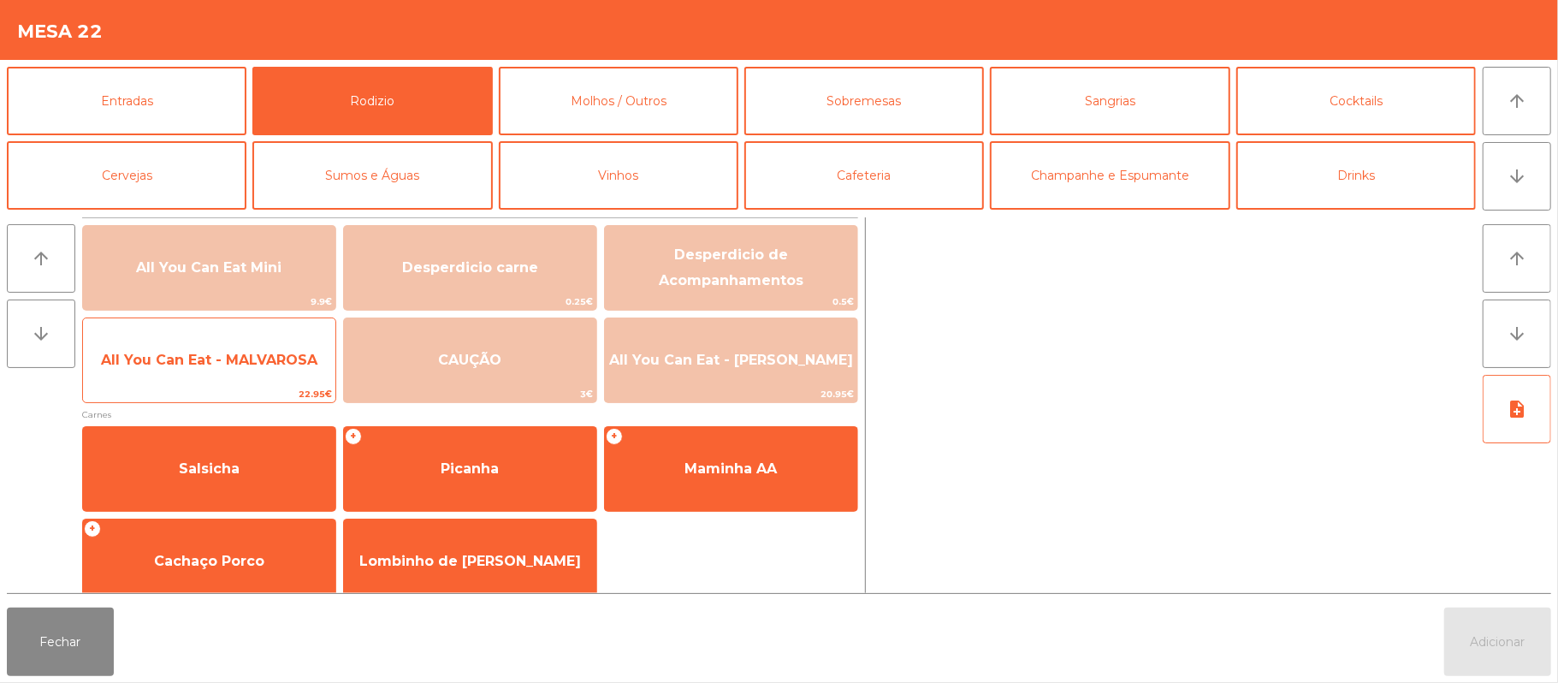
click at [169, 359] on span "All You Can Eat - MALVAROSA" at bounding box center [209, 360] width 216 height 16
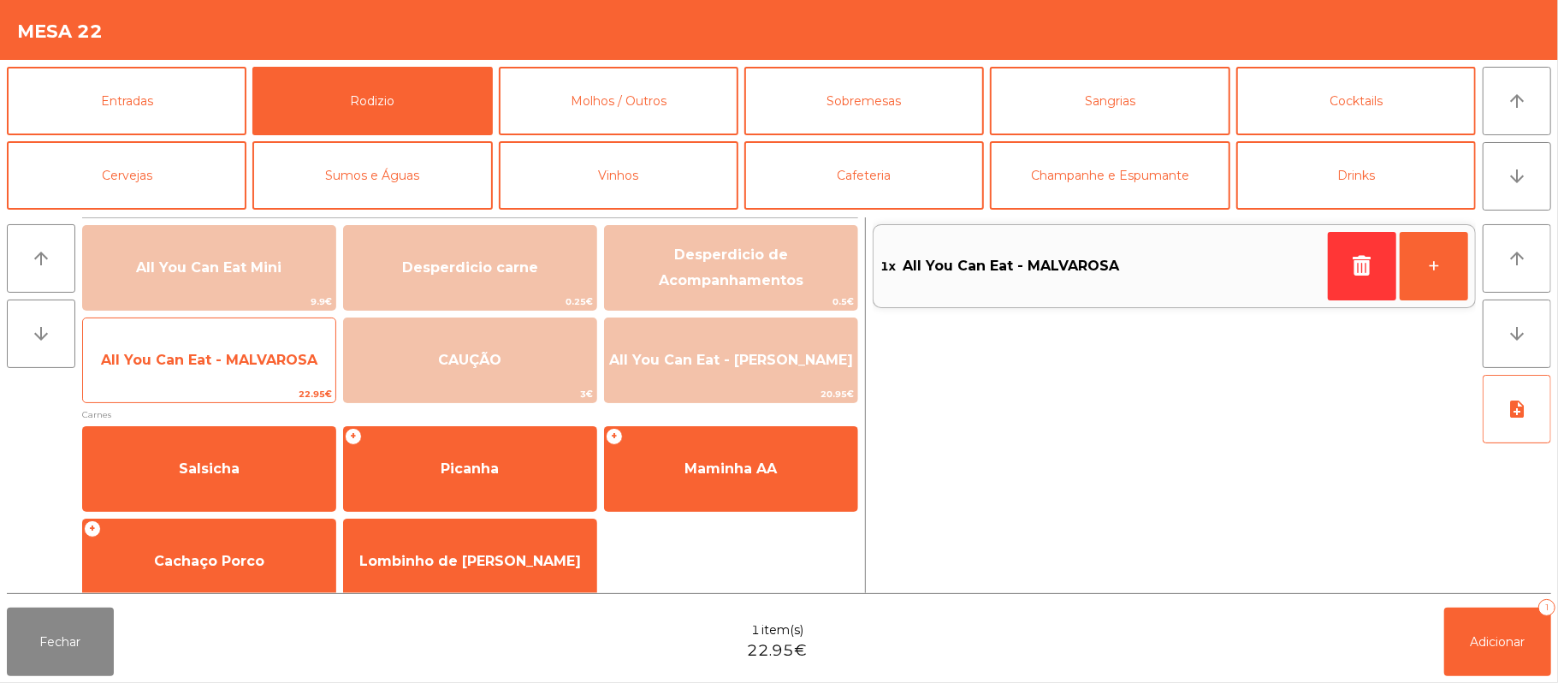
click at [169, 354] on span "All You Can Eat - MALVAROSA" at bounding box center [209, 360] width 216 height 16
click at [169, 359] on span "All You Can Eat - MALVAROSA" at bounding box center [209, 360] width 216 height 16
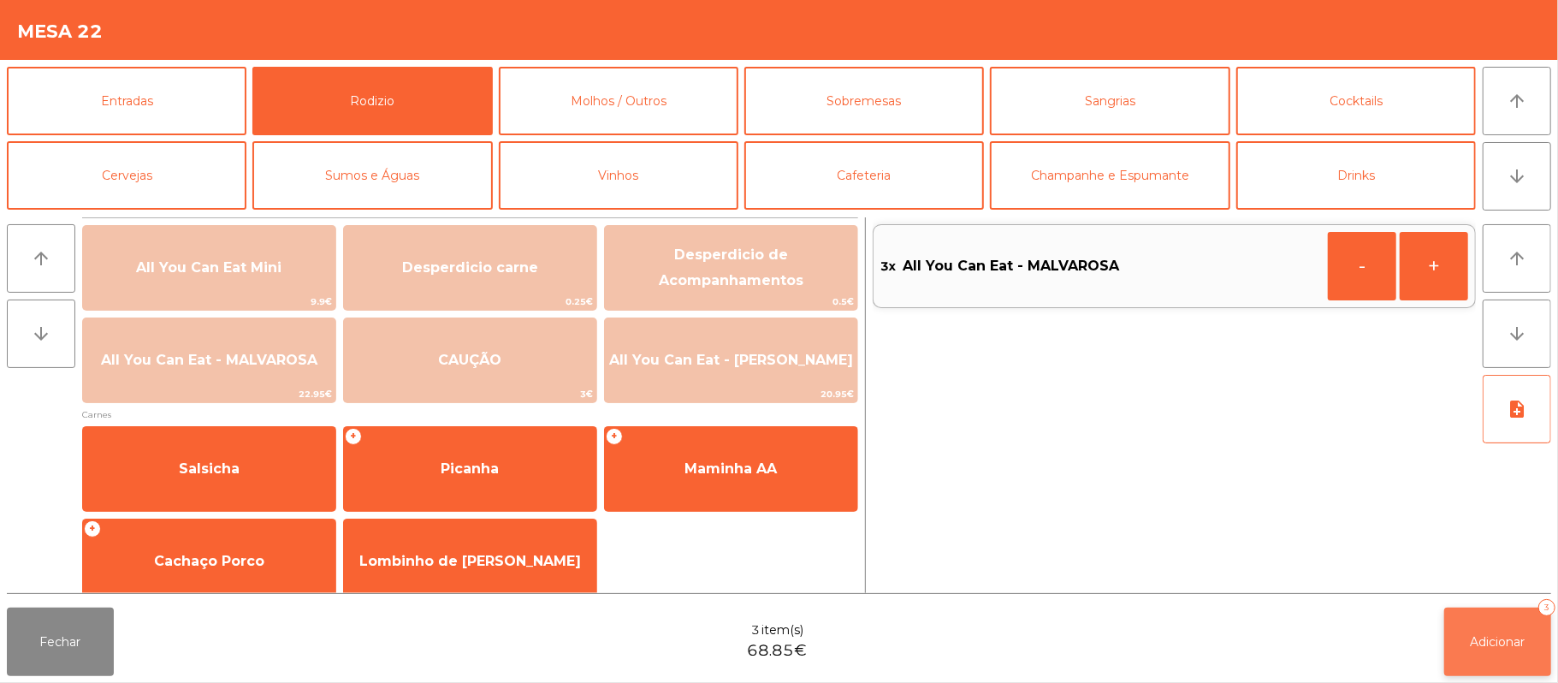
click at [1514, 634] on span "Adicionar" at bounding box center [1498, 641] width 55 height 15
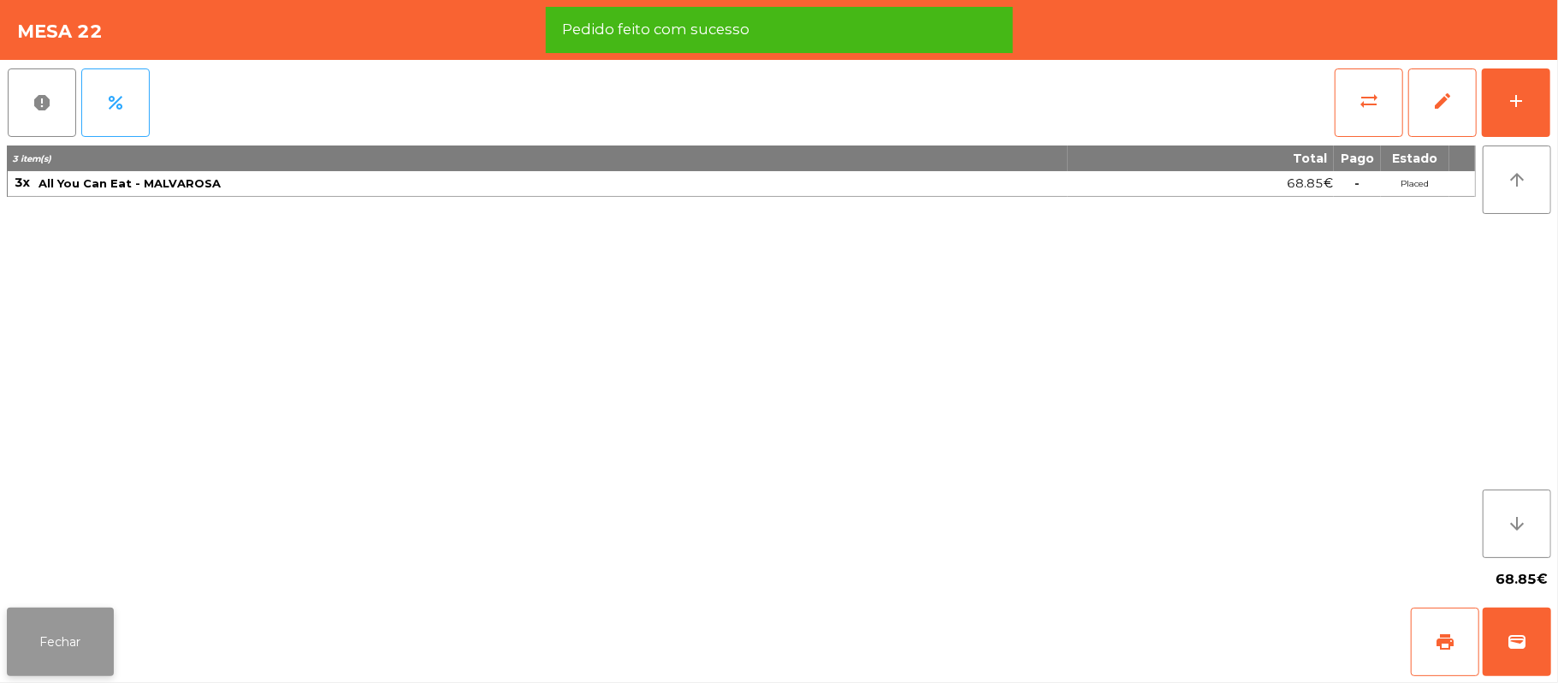
click at [62, 635] on button "Fechar" at bounding box center [60, 642] width 107 height 68
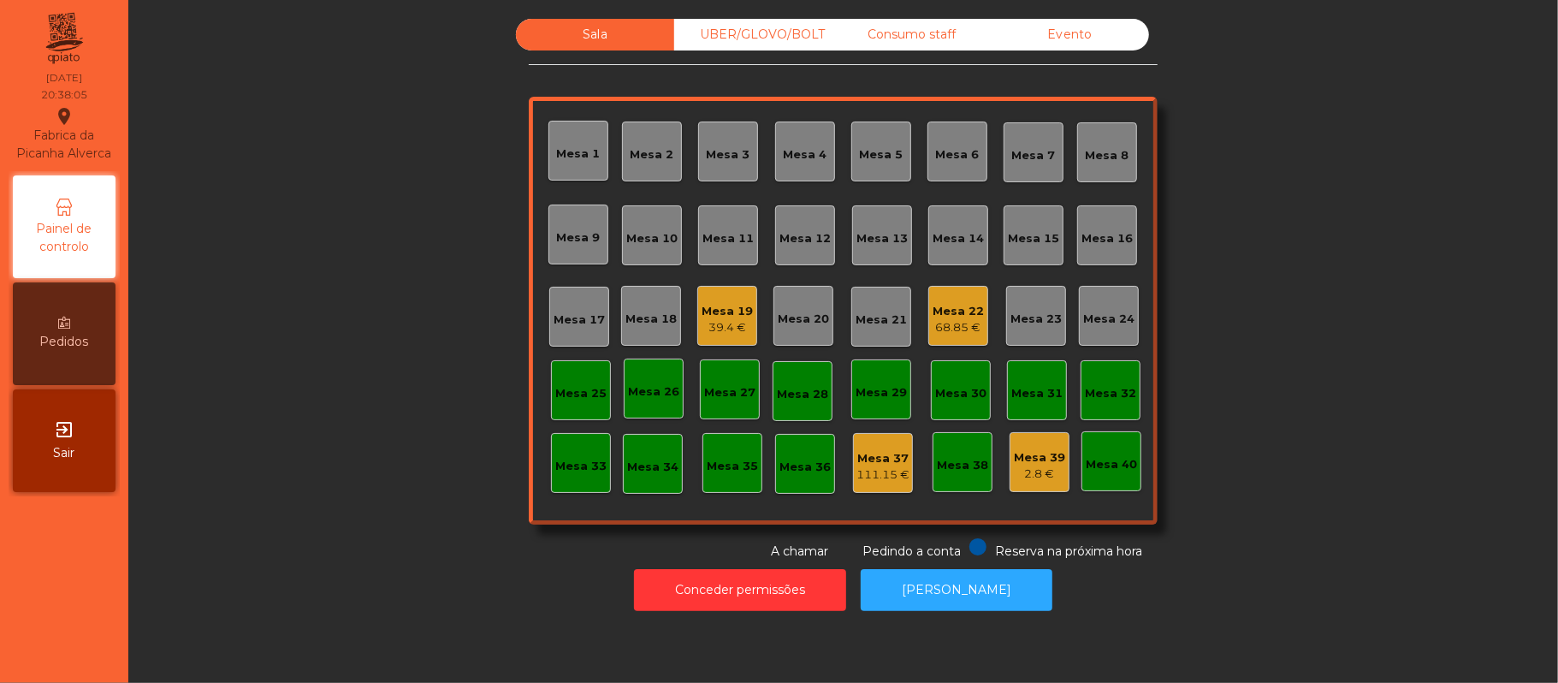
click at [948, 305] on div "Mesa 22" at bounding box center [958, 311] width 51 height 17
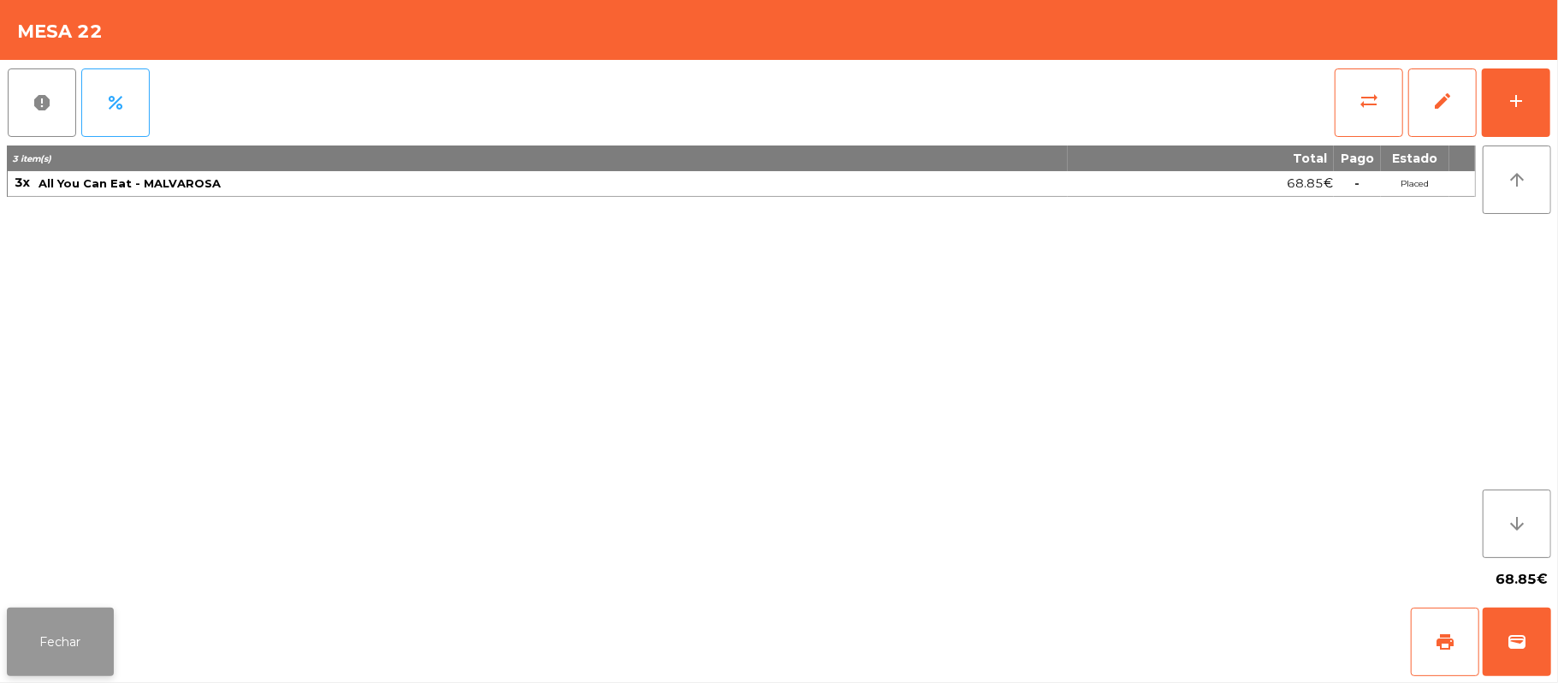
click at [35, 649] on button "Fechar" at bounding box center [60, 642] width 107 height 68
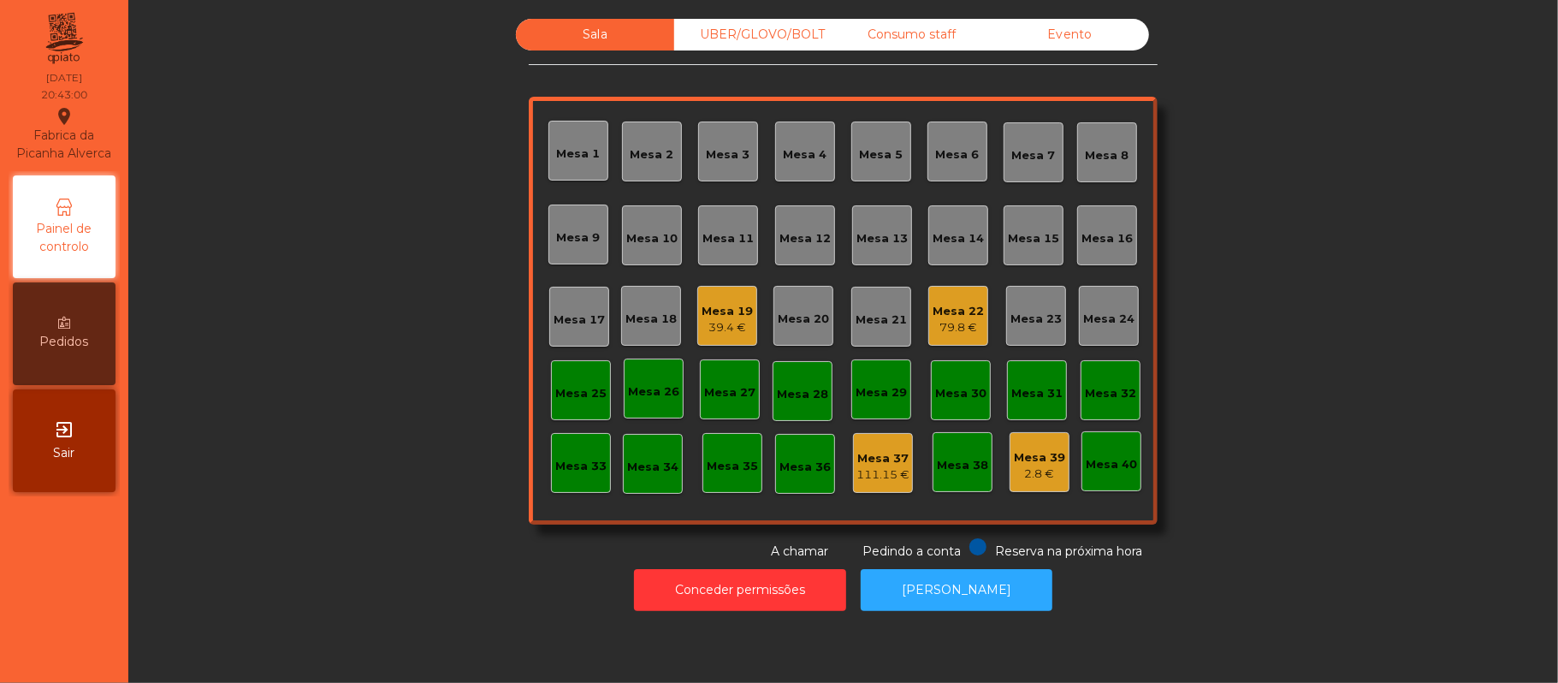
click at [1097, 230] on div "Mesa 16" at bounding box center [1107, 238] width 51 height 17
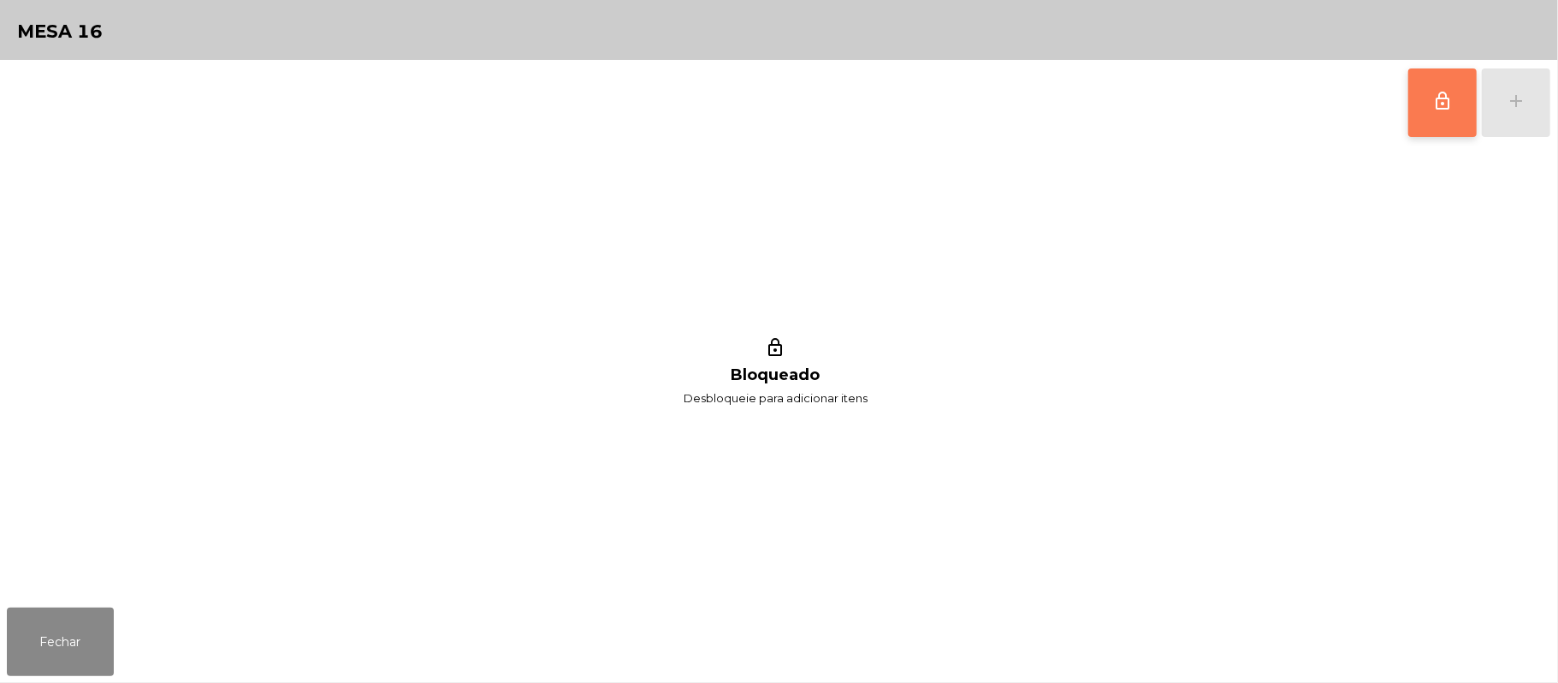
click at [1445, 107] on span "lock_outline" at bounding box center [1442, 101] width 21 height 21
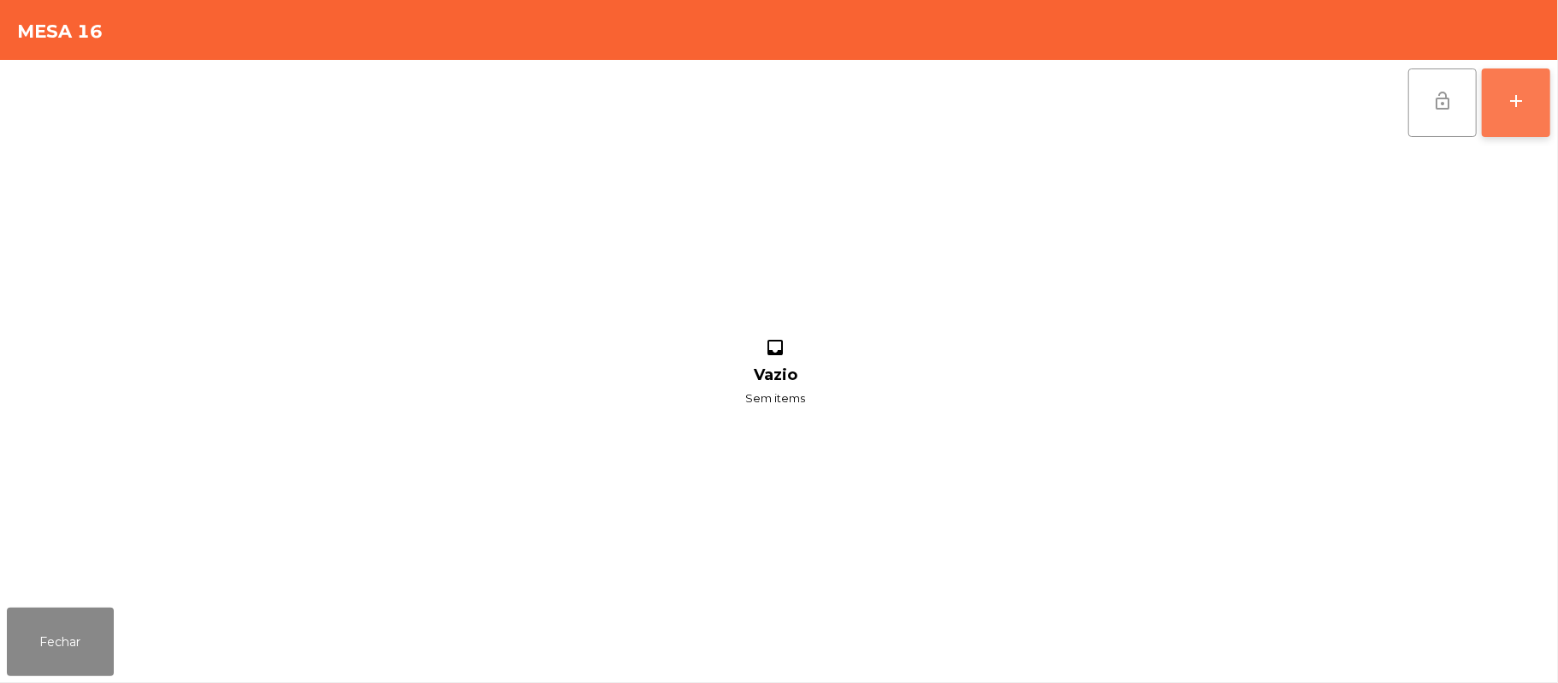
click at [1508, 108] on div "add" at bounding box center [1516, 101] width 21 height 21
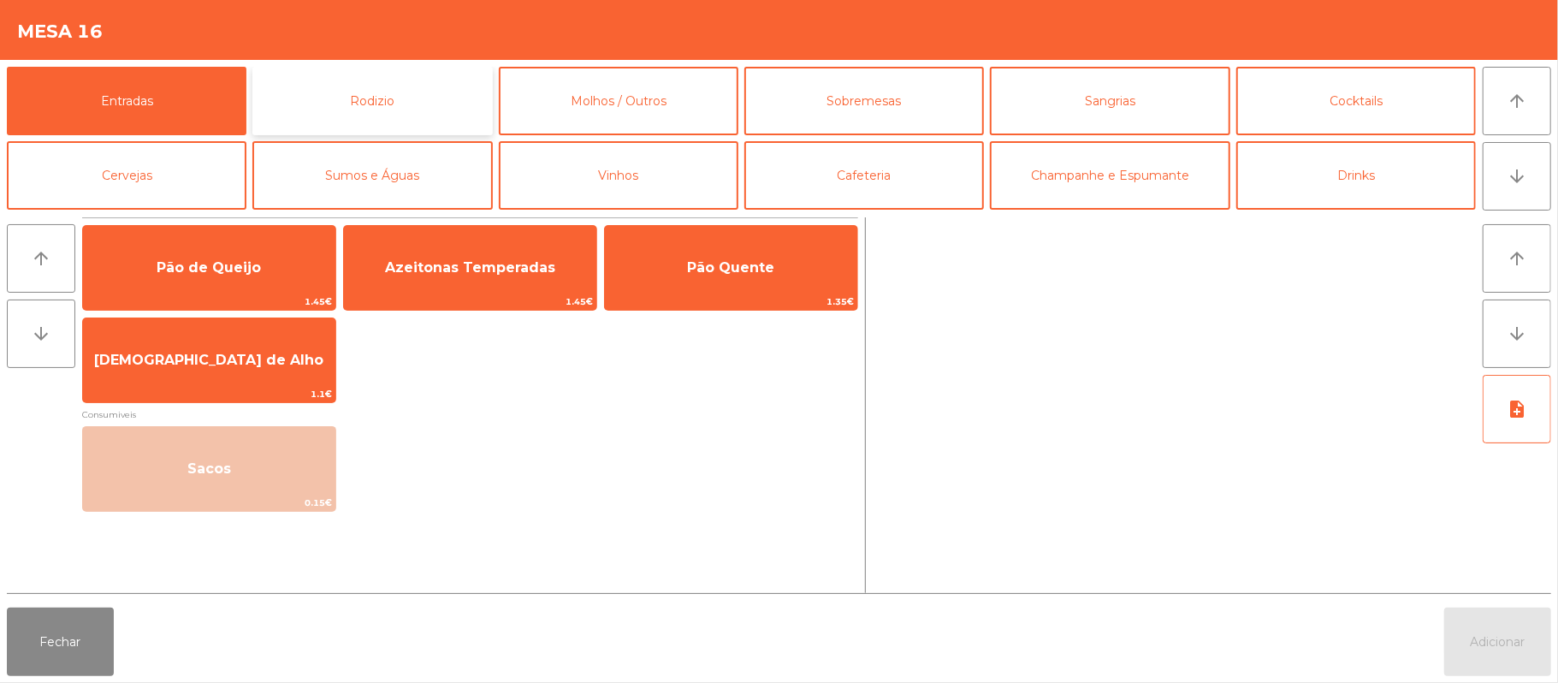
click at [339, 104] on button "Rodizio" at bounding box center [372, 101] width 240 height 68
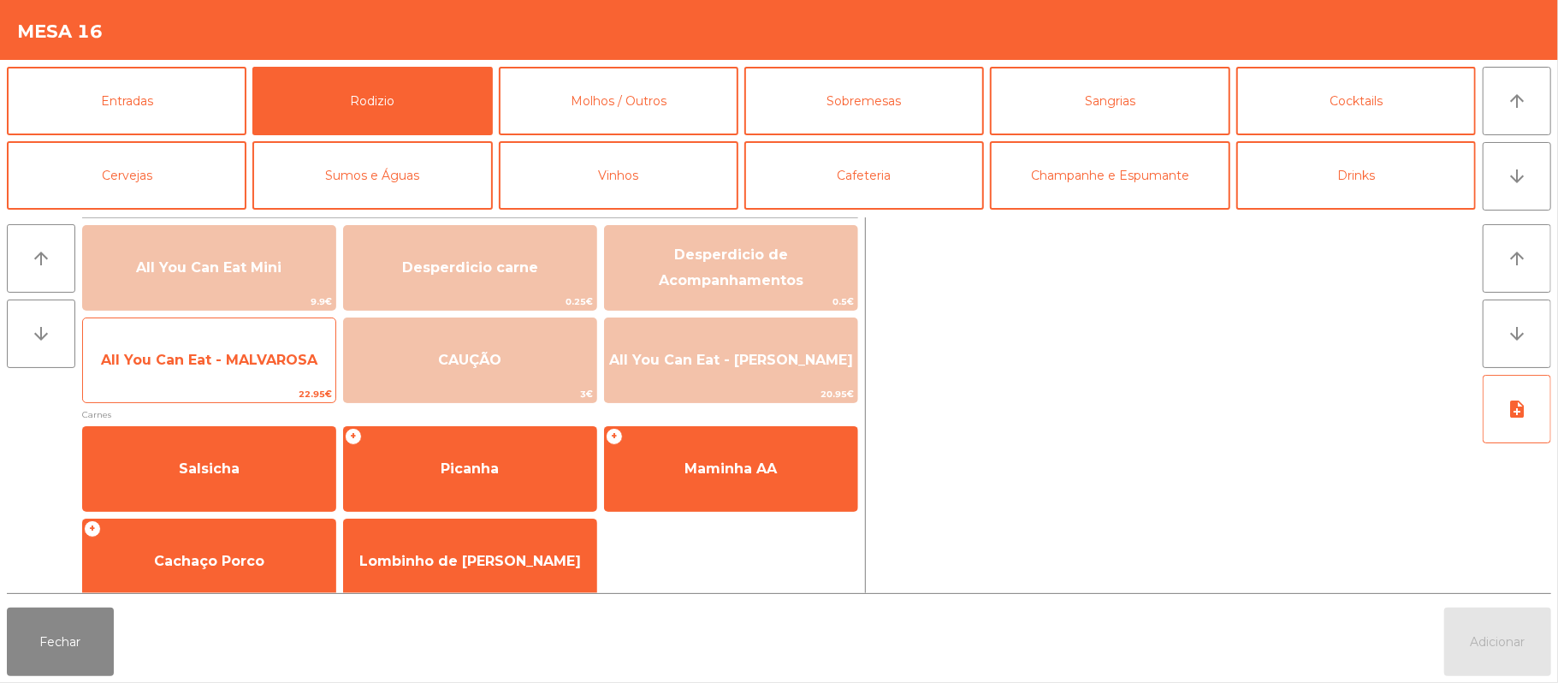
click at [230, 380] on span "All You Can Eat - MALVAROSA" at bounding box center [209, 360] width 252 height 46
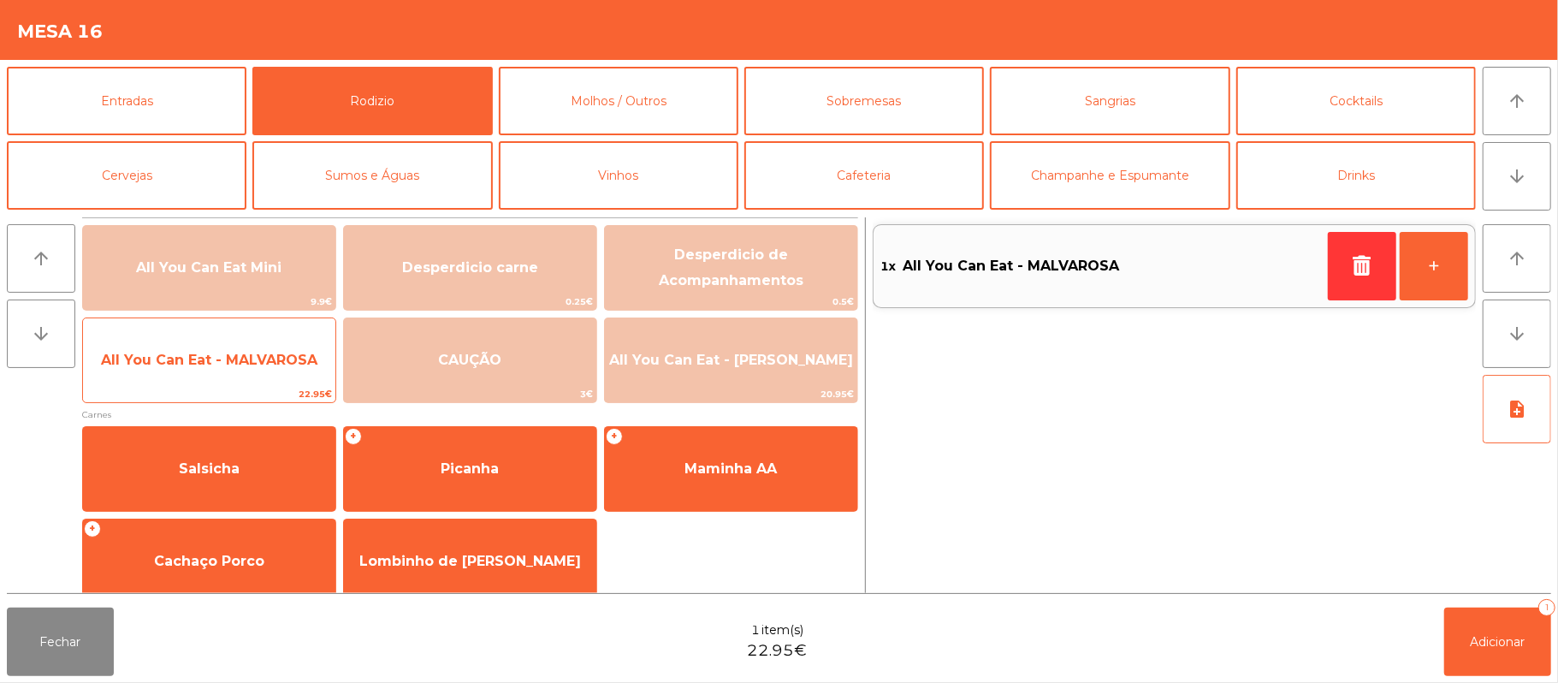
click at [234, 367] on span "All You Can Eat - MALVAROSA" at bounding box center [209, 360] width 216 height 16
click at [234, 359] on span "All You Can Eat - MALVAROSA" at bounding box center [209, 360] width 216 height 16
click at [227, 367] on span "All You Can Eat - MALVAROSA" at bounding box center [209, 360] width 216 height 16
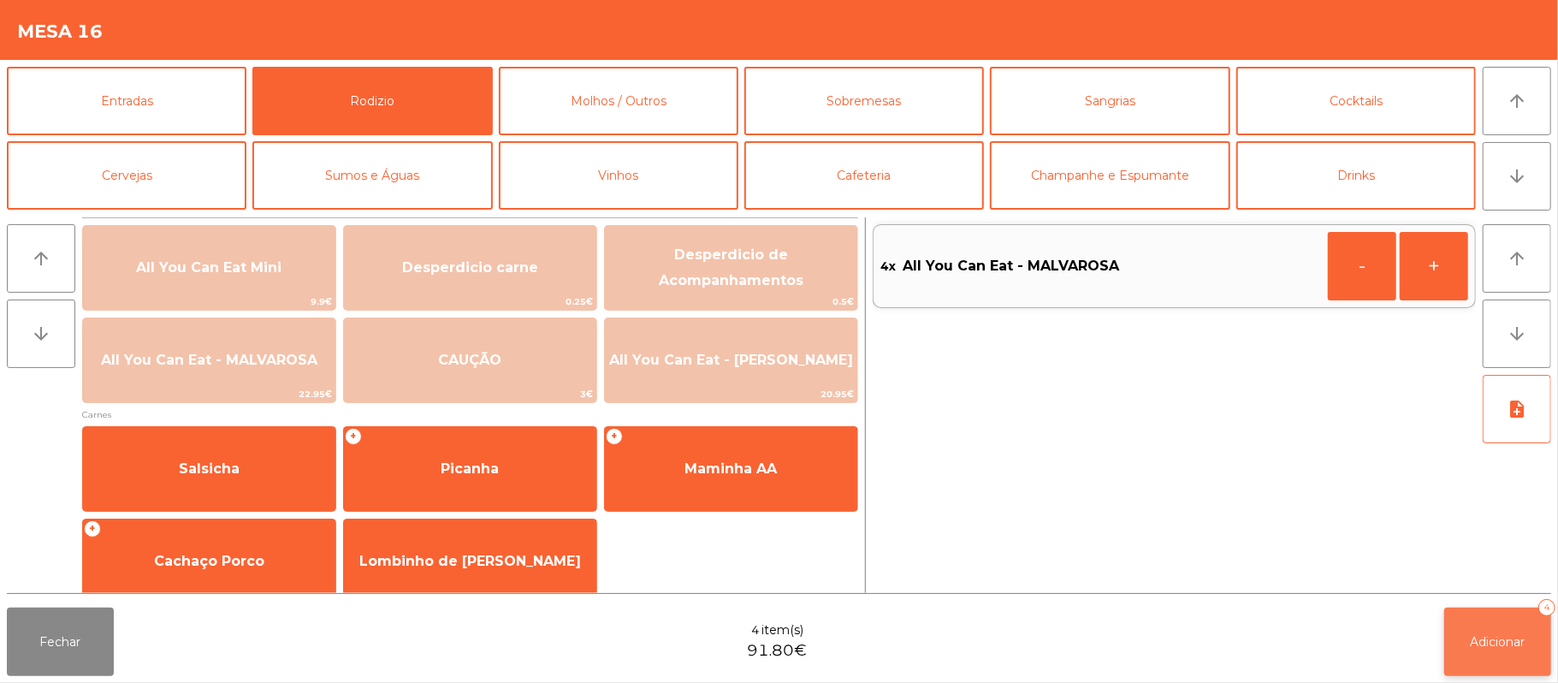
click at [1499, 620] on button "Adicionar 4" at bounding box center [1497, 642] width 107 height 68
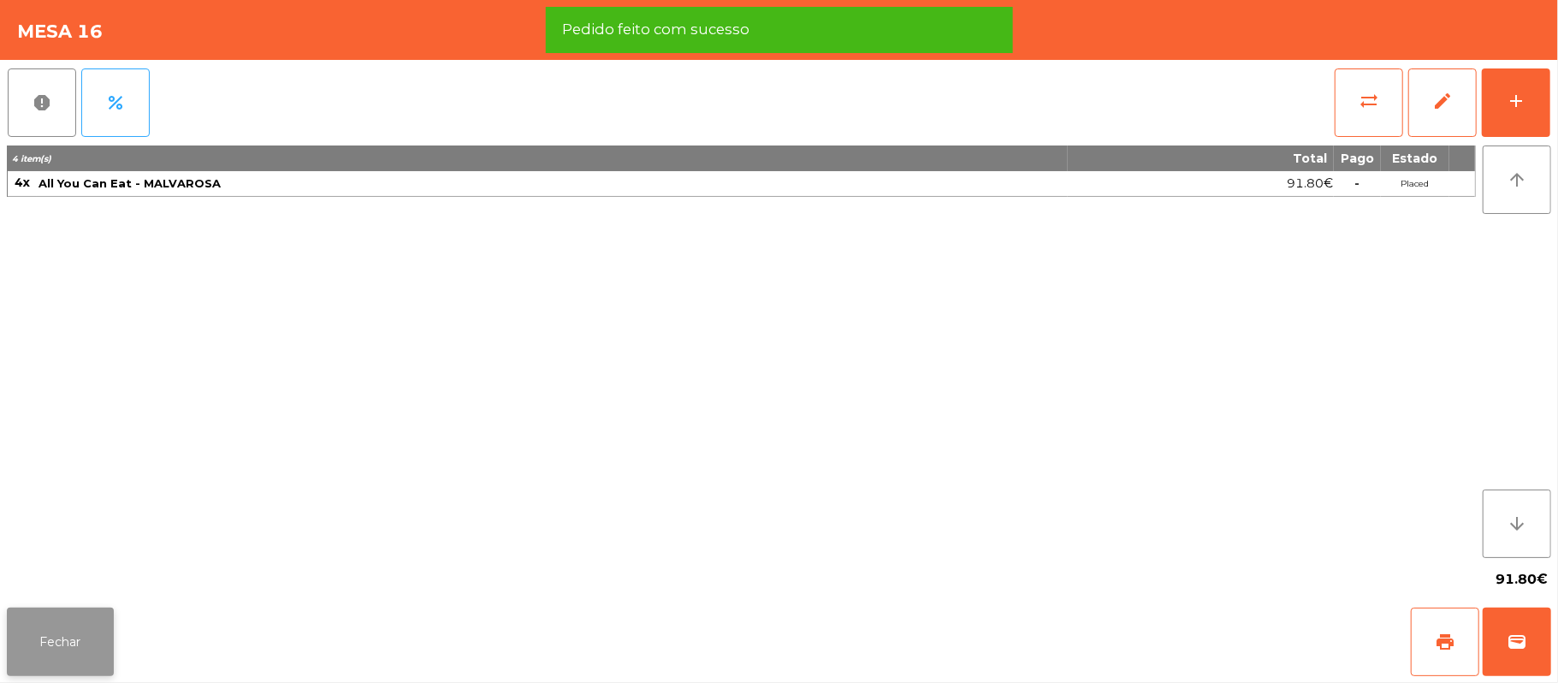
click at [68, 661] on button "Fechar" at bounding box center [60, 642] width 107 height 68
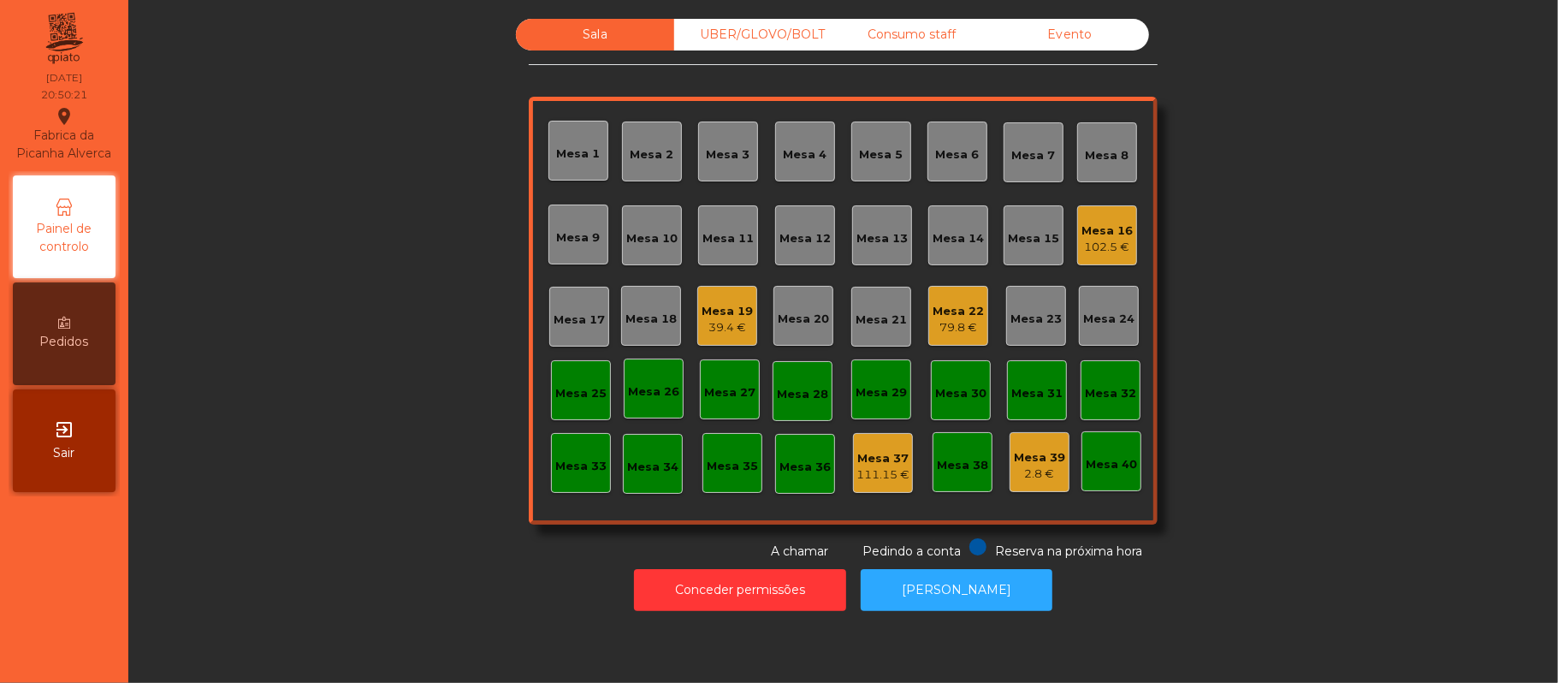
click at [1095, 240] on div "102.5 €" at bounding box center [1107, 247] width 51 height 17
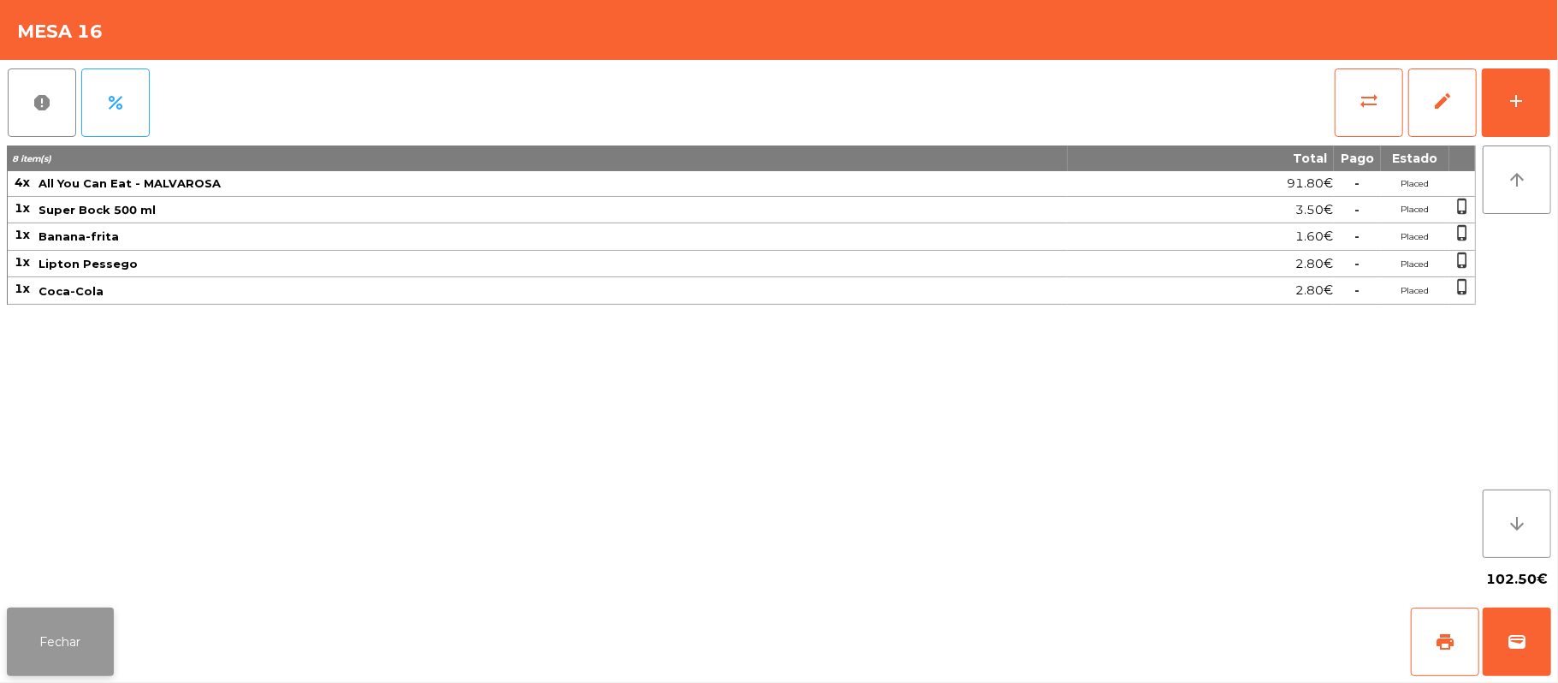
click at [66, 648] on button "Fechar" at bounding box center [60, 642] width 107 height 68
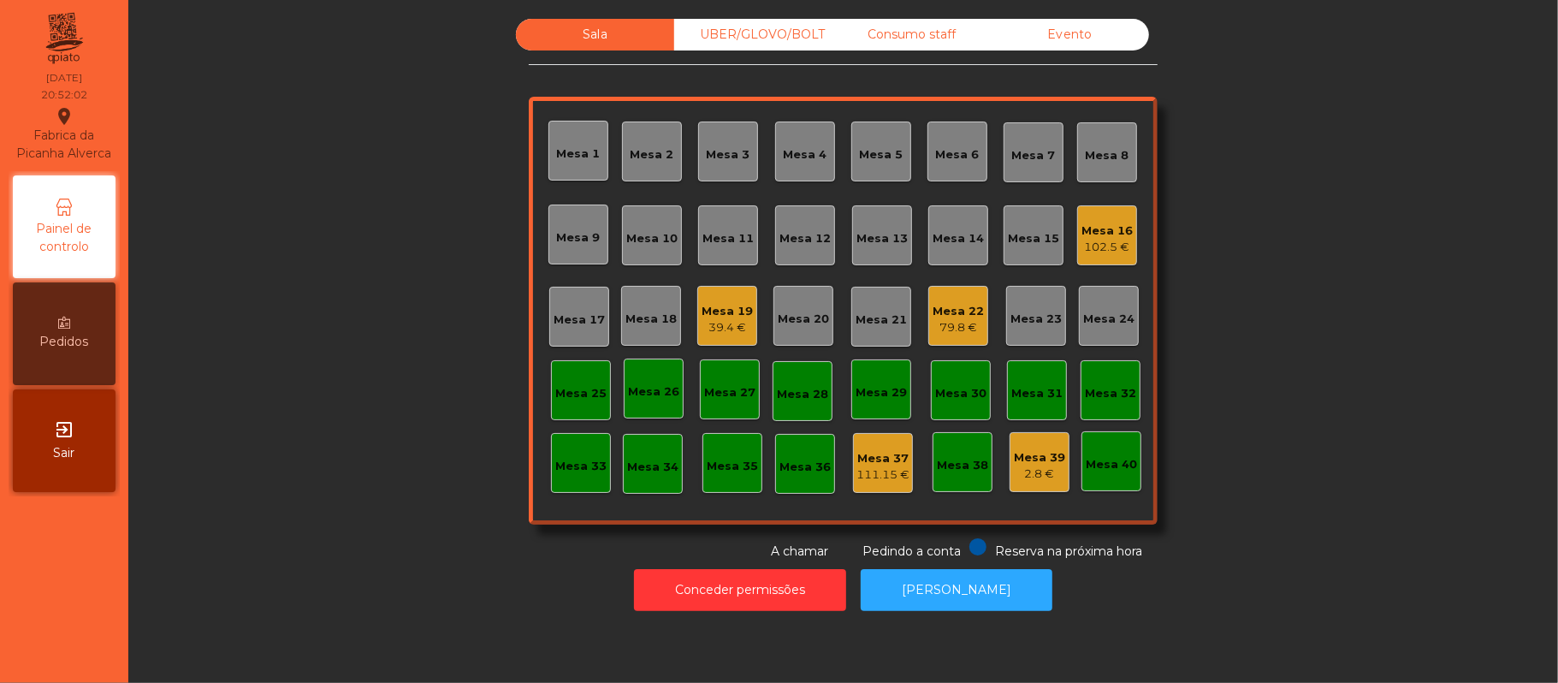
click at [770, 34] on div "UBER/GLOVO/BOLT" at bounding box center [753, 35] width 158 height 32
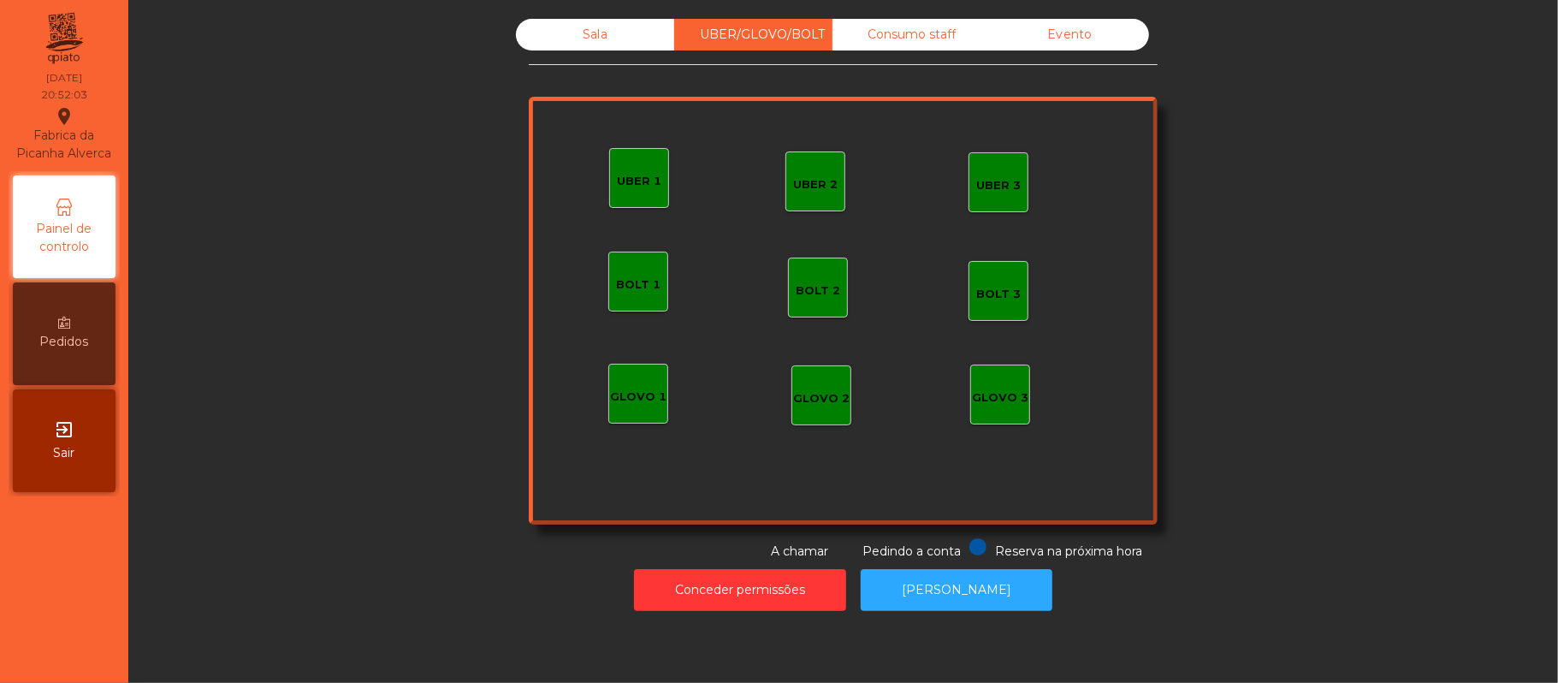
click at [637, 190] on div "UBER 1" at bounding box center [639, 178] width 60 height 60
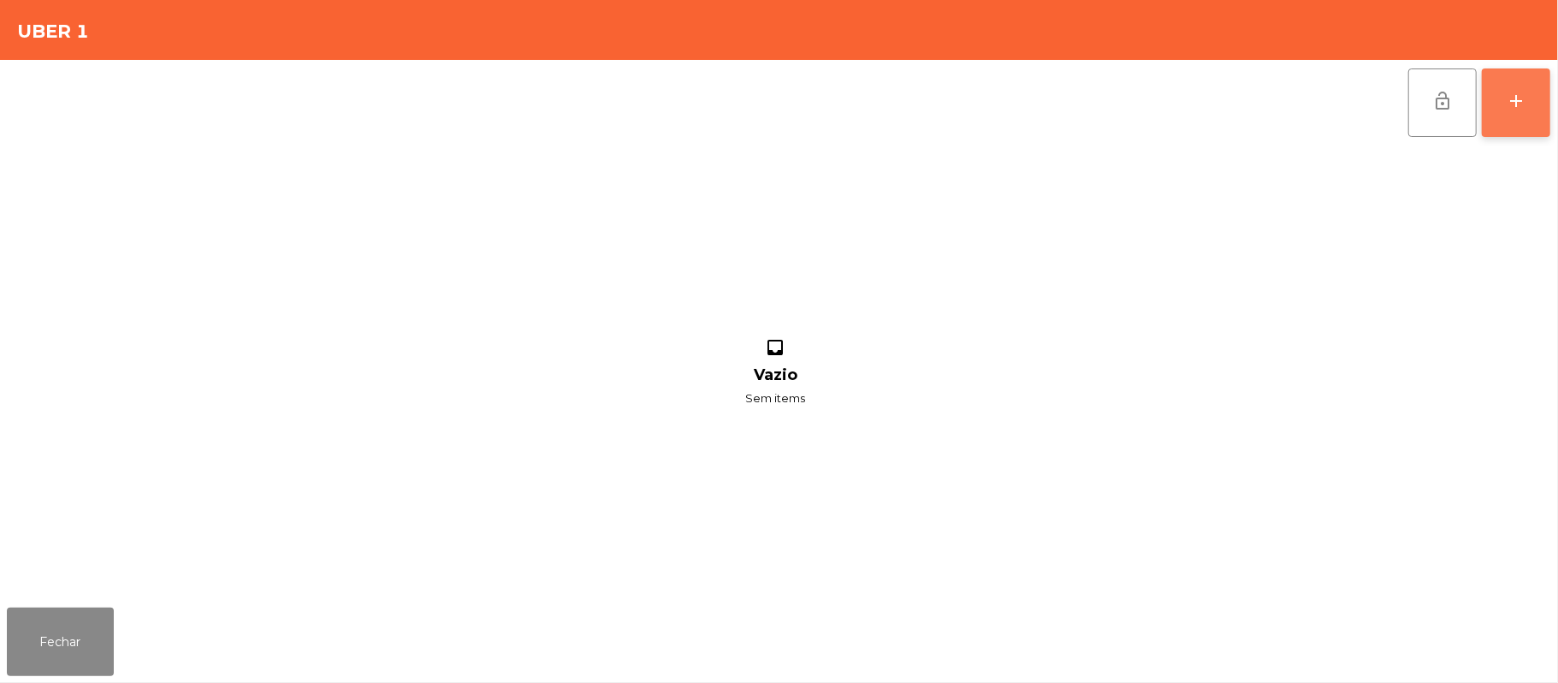
click at [1542, 128] on button "add" at bounding box center [1516, 102] width 68 height 68
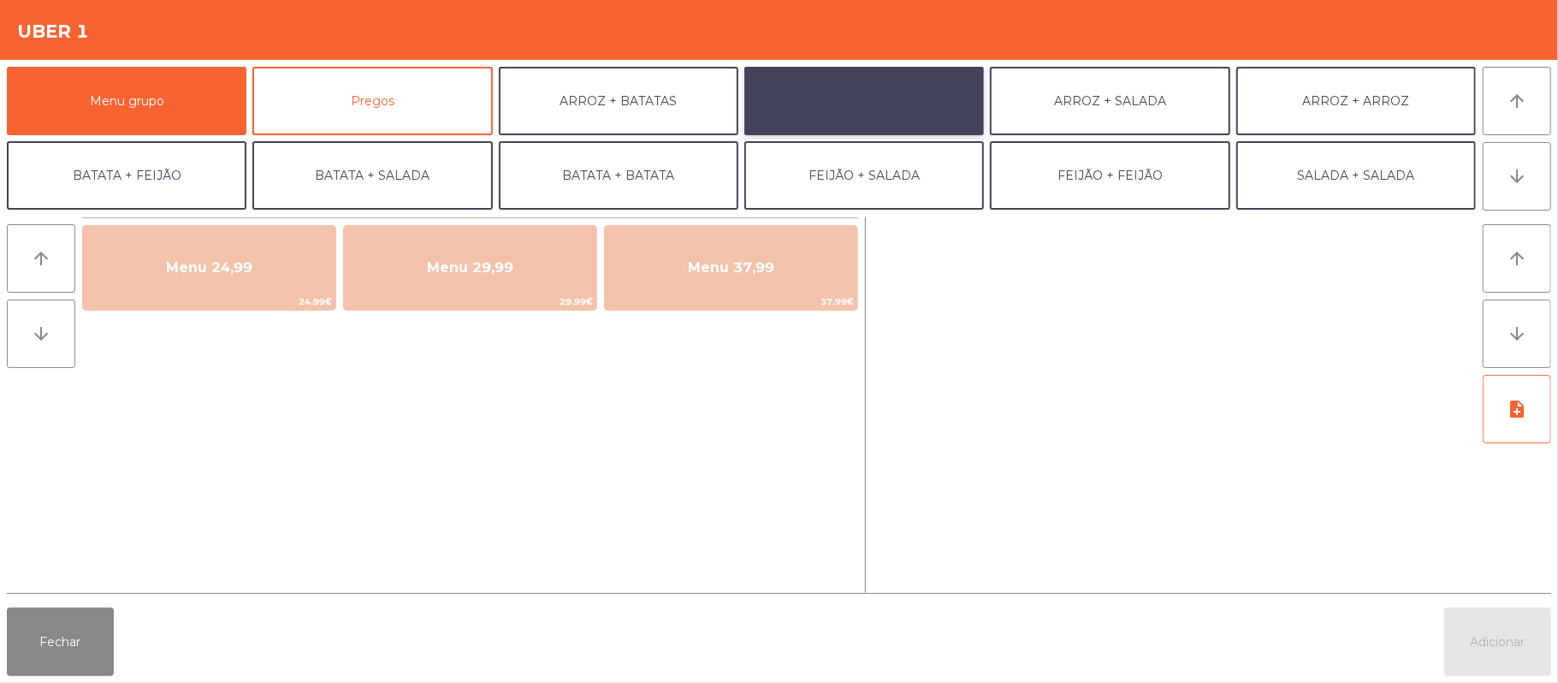
click at [843, 104] on button "ARROZ + FEIJÃO" at bounding box center [864, 101] width 240 height 68
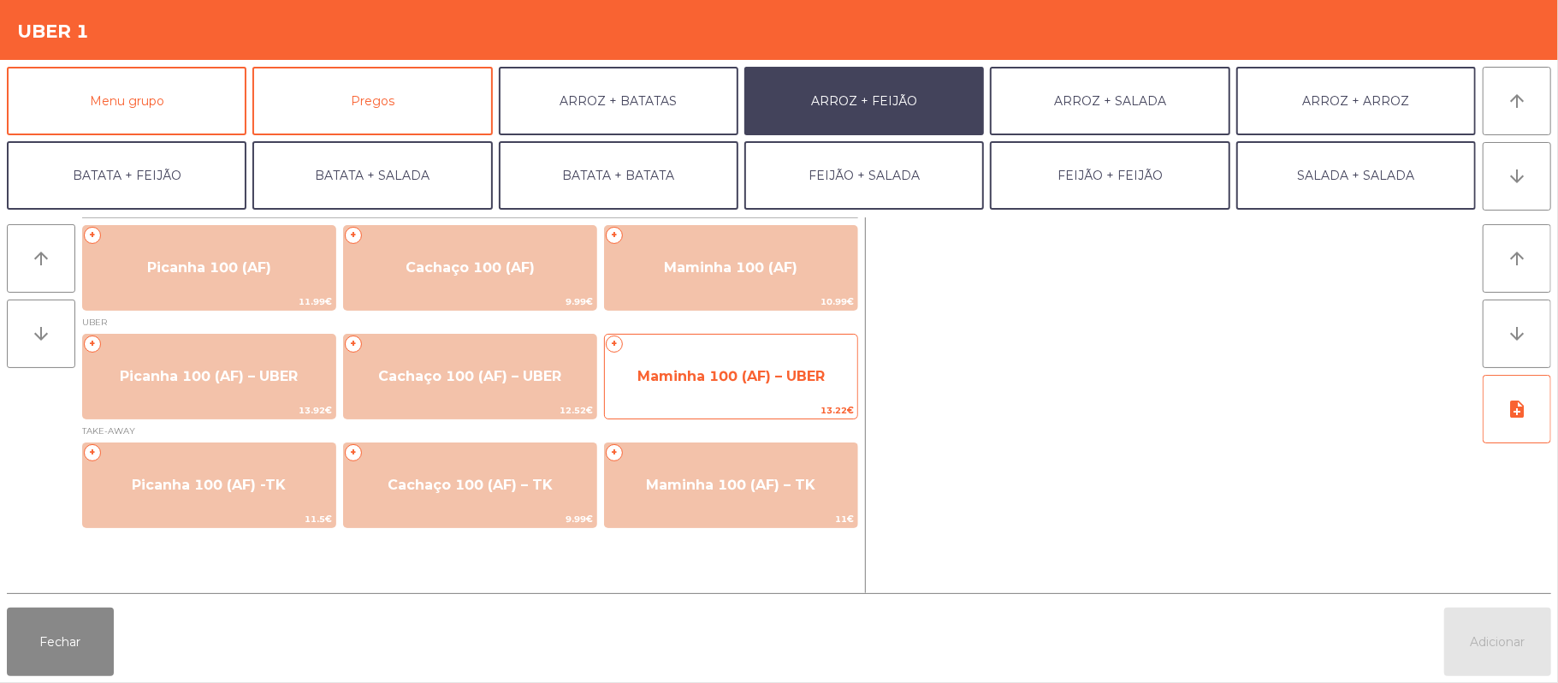
click at [699, 368] on span "Maminha 100 (AF) – UBER" at bounding box center [731, 376] width 187 height 16
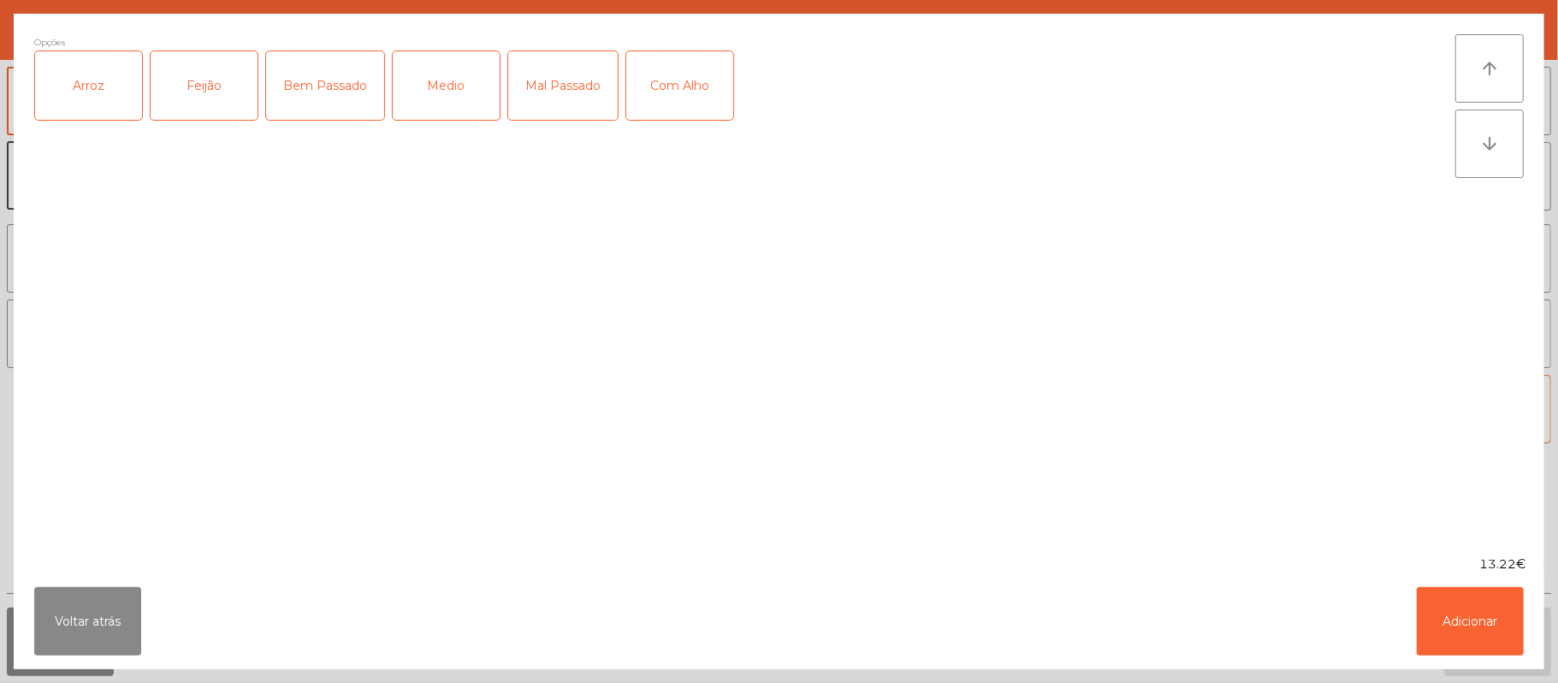
click at [86, 110] on div "Arroz" at bounding box center [88, 85] width 107 height 68
click at [212, 73] on div "Feijão" at bounding box center [204, 85] width 107 height 68
click at [480, 99] on div "Medio" at bounding box center [446, 85] width 107 height 68
click at [691, 103] on div "Com Alho" at bounding box center [679, 85] width 107 height 68
click at [1460, 607] on button "Adicionar" at bounding box center [1470, 621] width 107 height 68
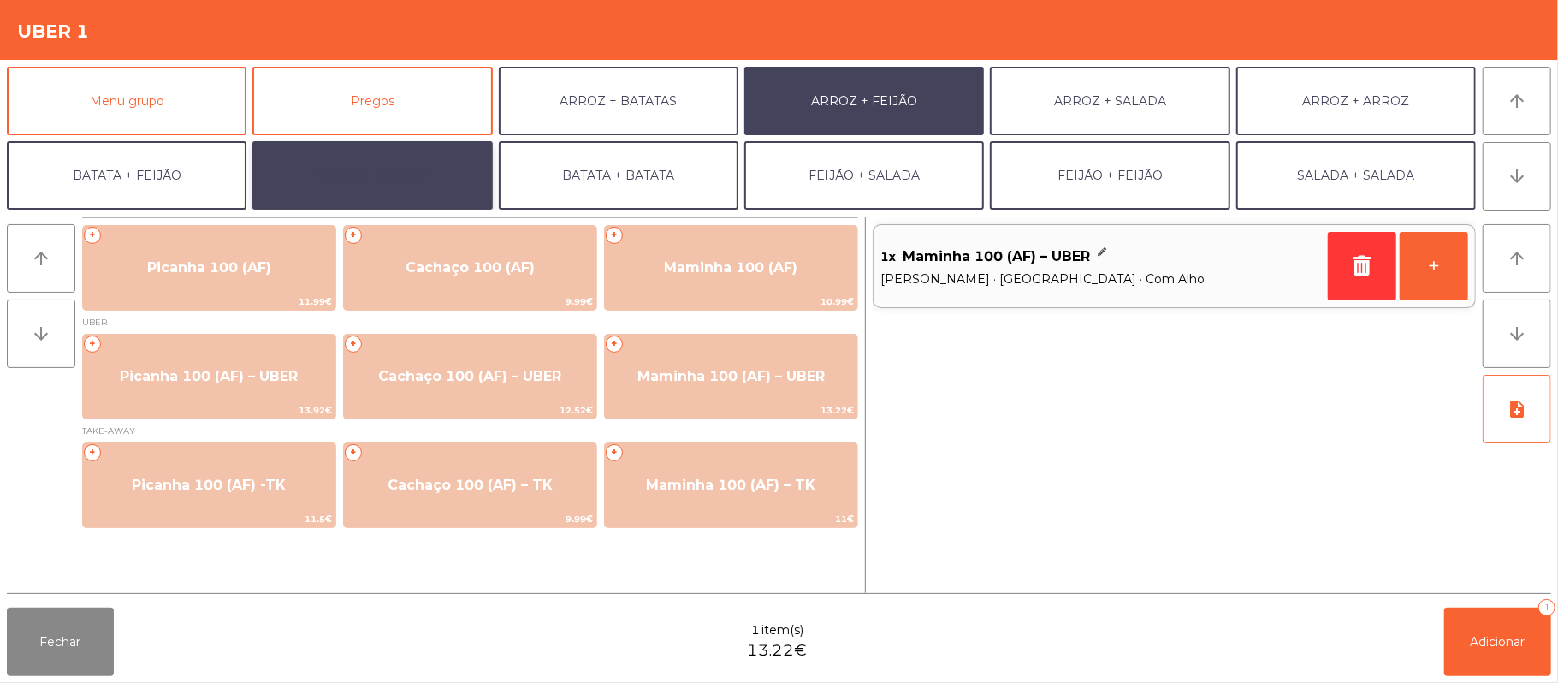
click at [426, 193] on button "BATATA + SALADA" at bounding box center [372, 175] width 240 height 68
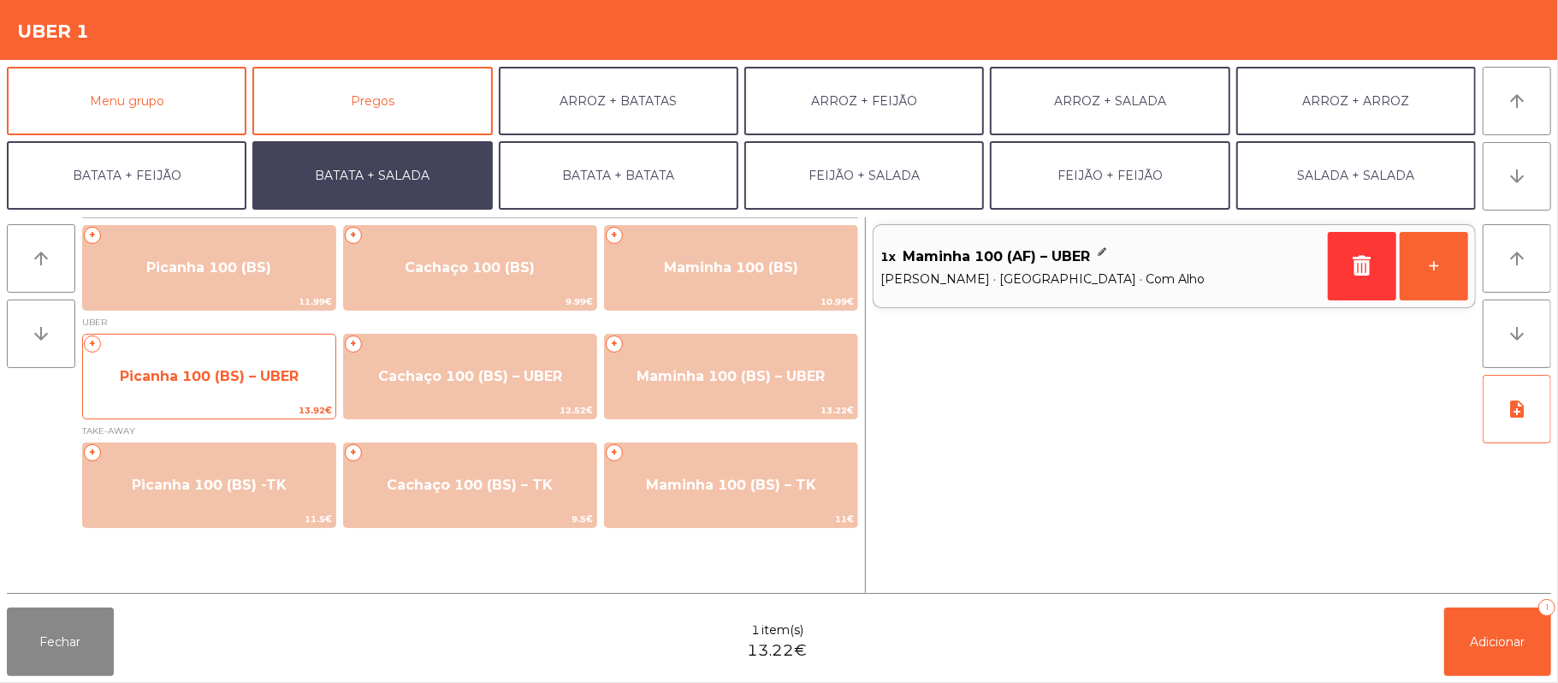
click at [243, 402] on span "13.92€" at bounding box center [209, 410] width 252 height 16
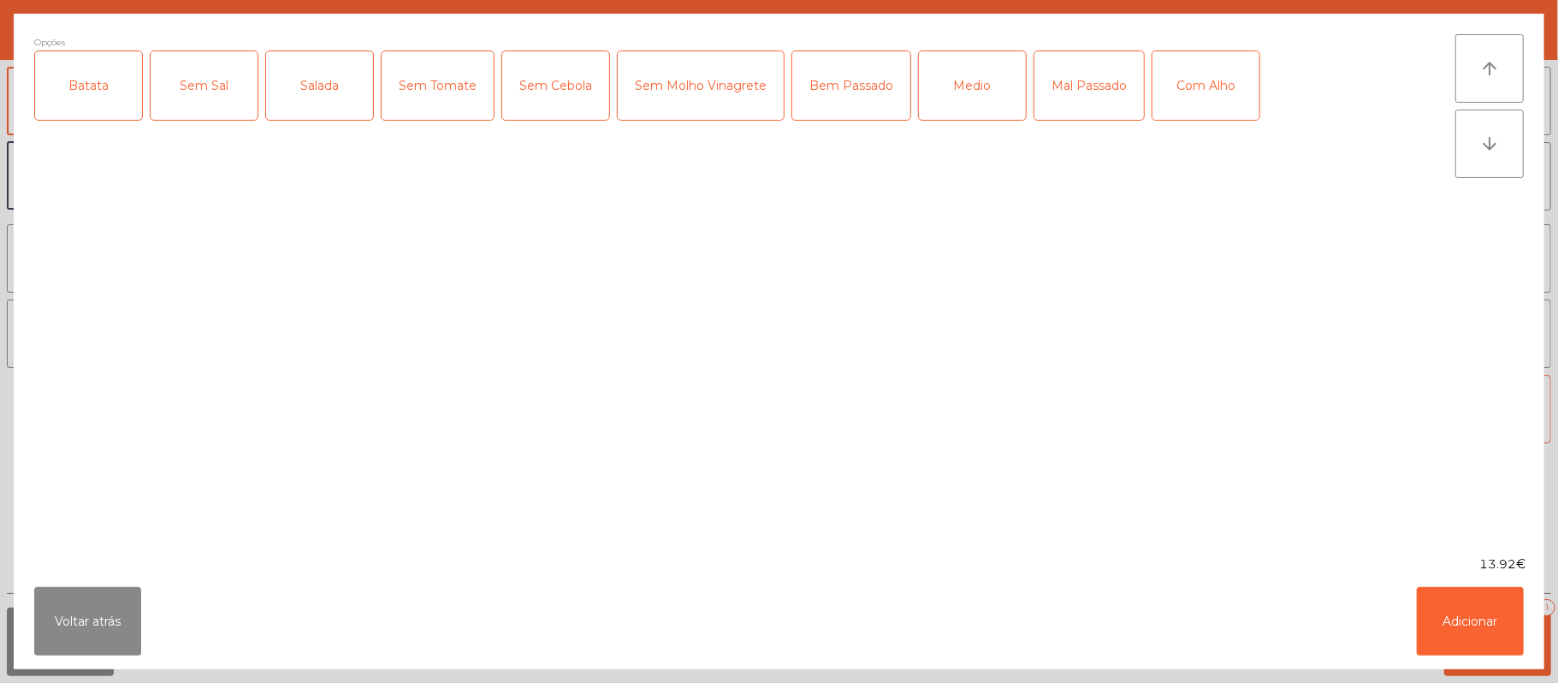
click at [93, 96] on div "Batata" at bounding box center [88, 85] width 107 height 68
click at [346, 110] on div "Salada" at bounding box center [319, 85] width 107 height 68
click at [857, 97] on div "Bem Passado" at bounding box center [851, 85] width 118 height 68
click at [849, 86] on div "Bem Passado" at bounding box center [851, 85] width 118 height 68
click at [964, 91] on div "Medio" at bounding box center [972, 85] width 107 height 68
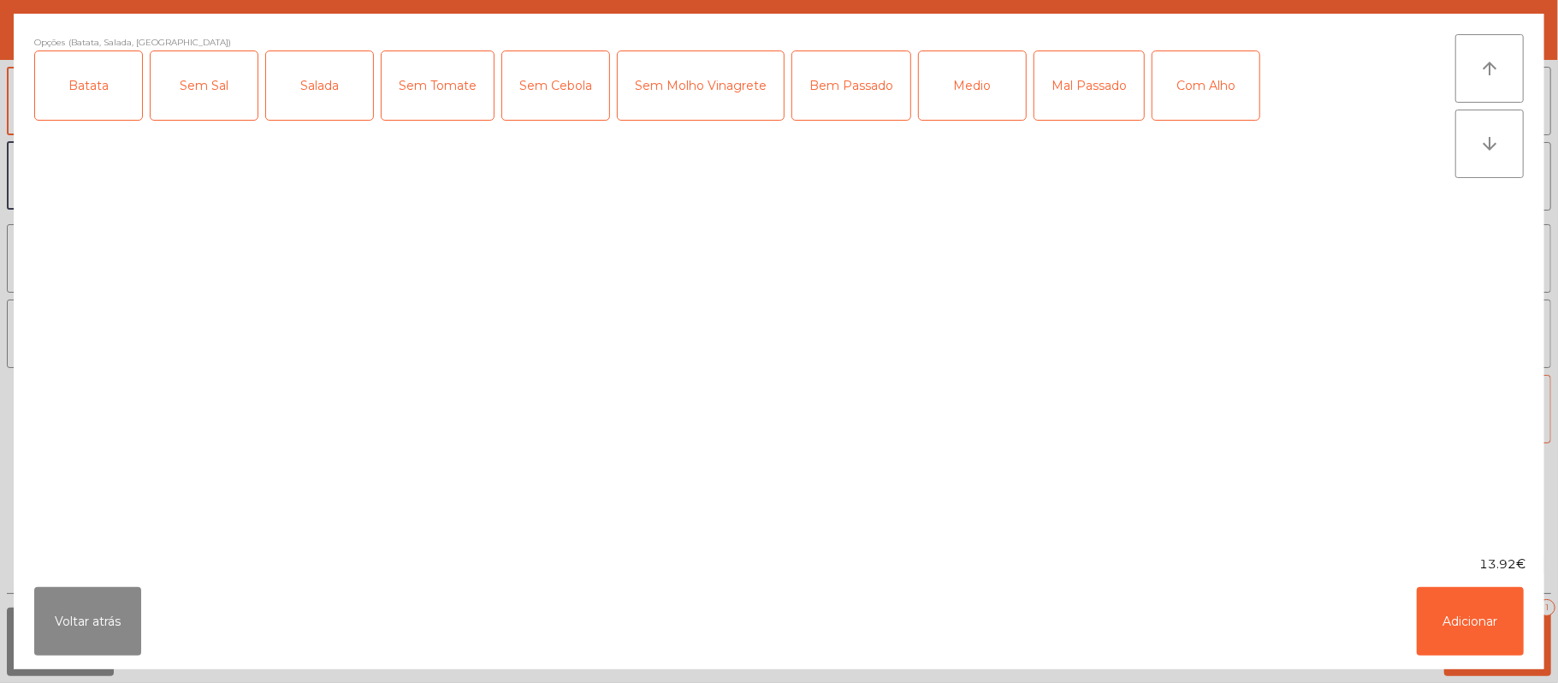
click at [1233, 97] on div "Com Alho" at bounding box center [1206, 85] width 107 height 68
click at [1483, 609] on button "Adicionar" at bounding box center [1470, 621] width 107 height 68
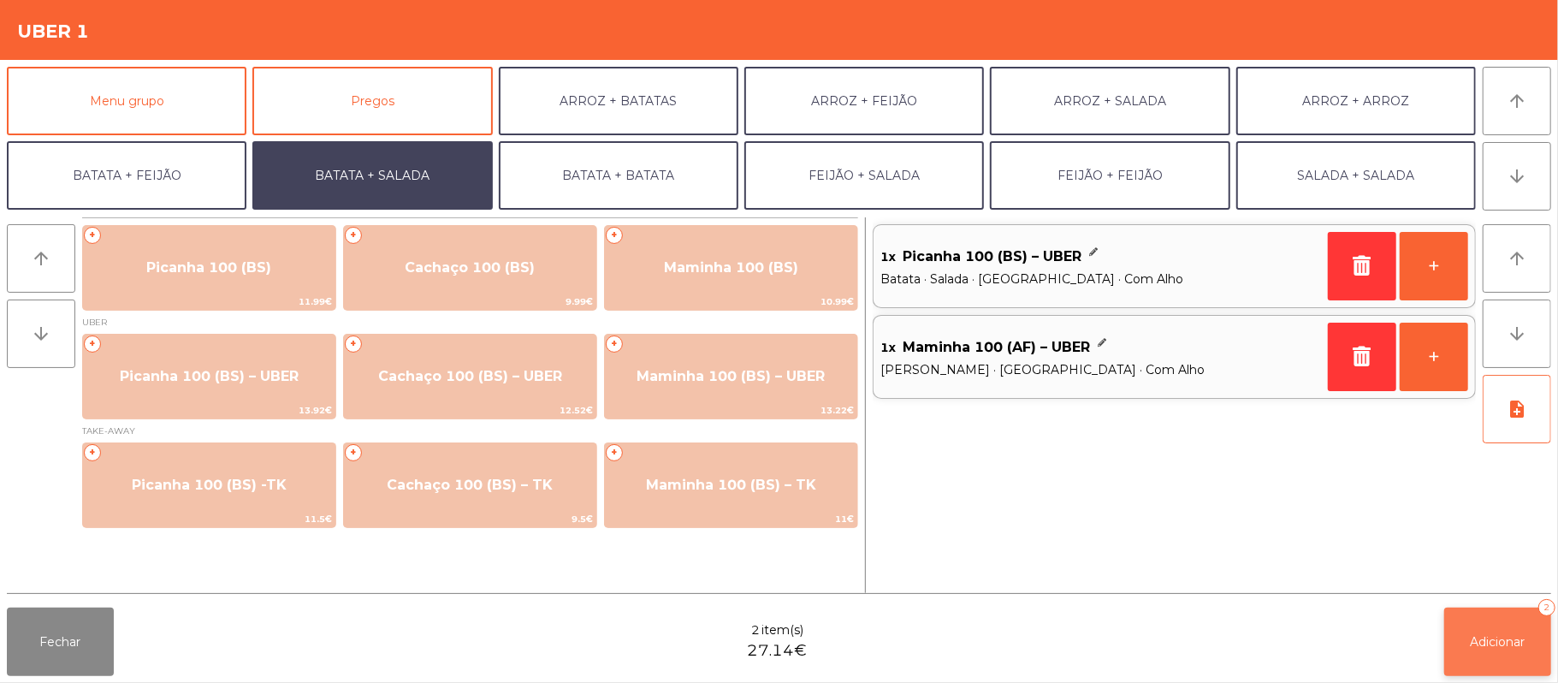
click at [1501, 641] on span "Adicionar" at bounding box center [1498, 641] width 55 height 15
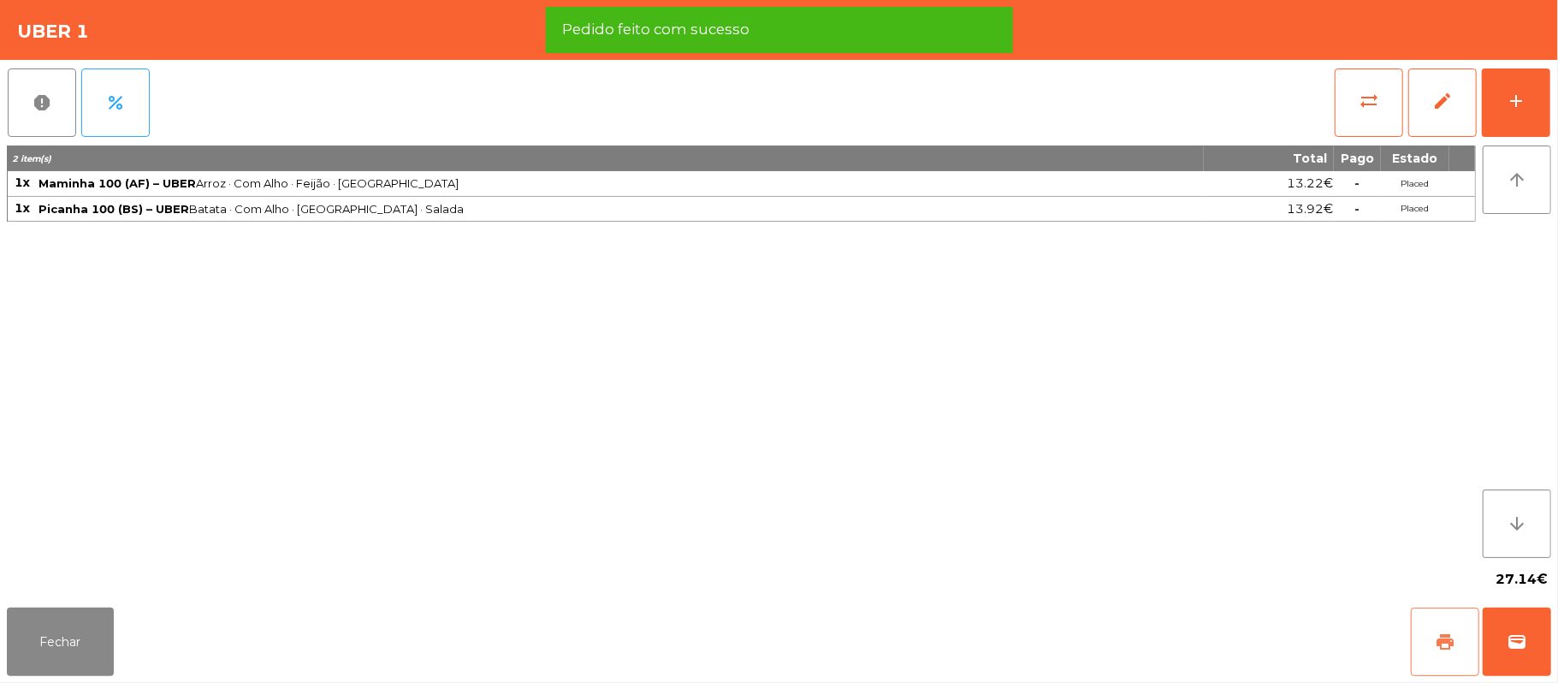
click at [1429, 623] on button "print" at bounding box center [1445, 642] width 68 height 68
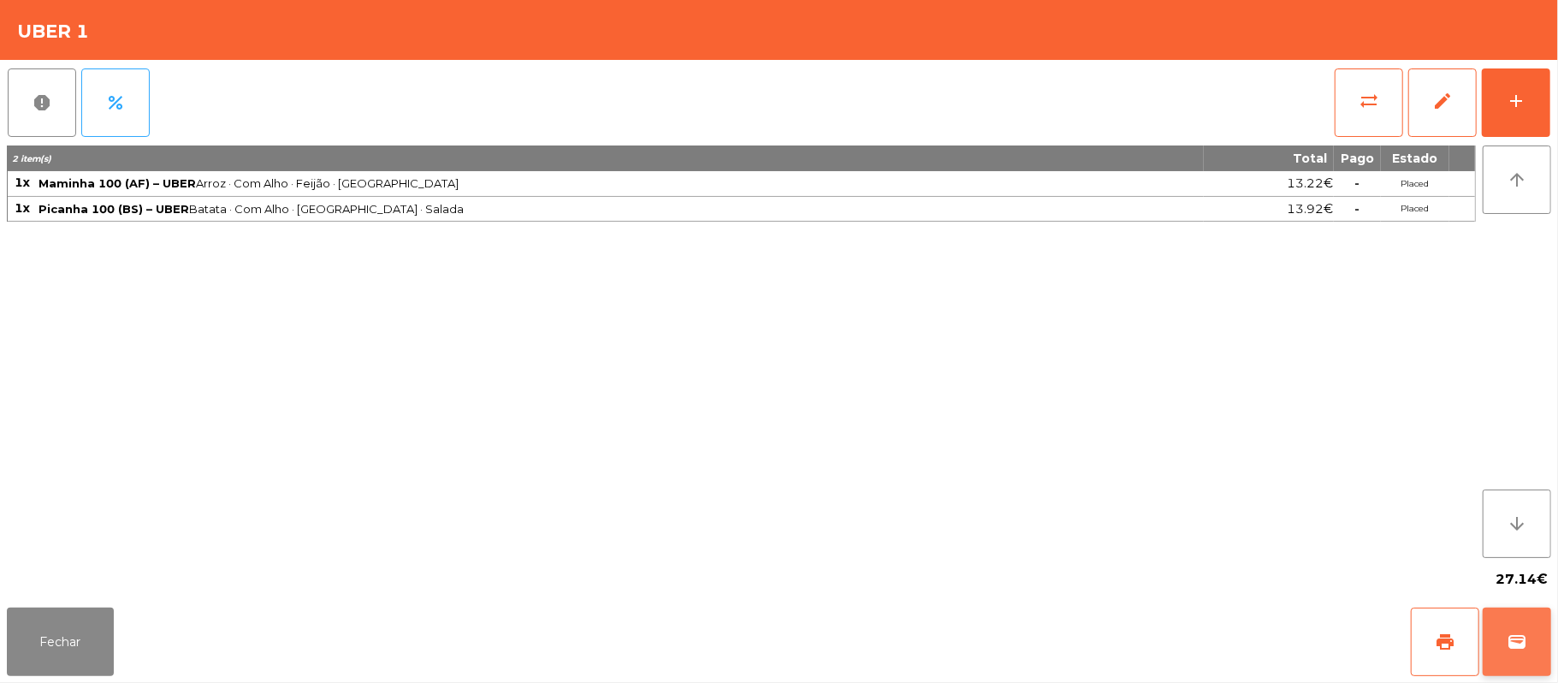
click at [1545, 659] on button "wallet" at bounding box center [1517, 642] width 68 height 68
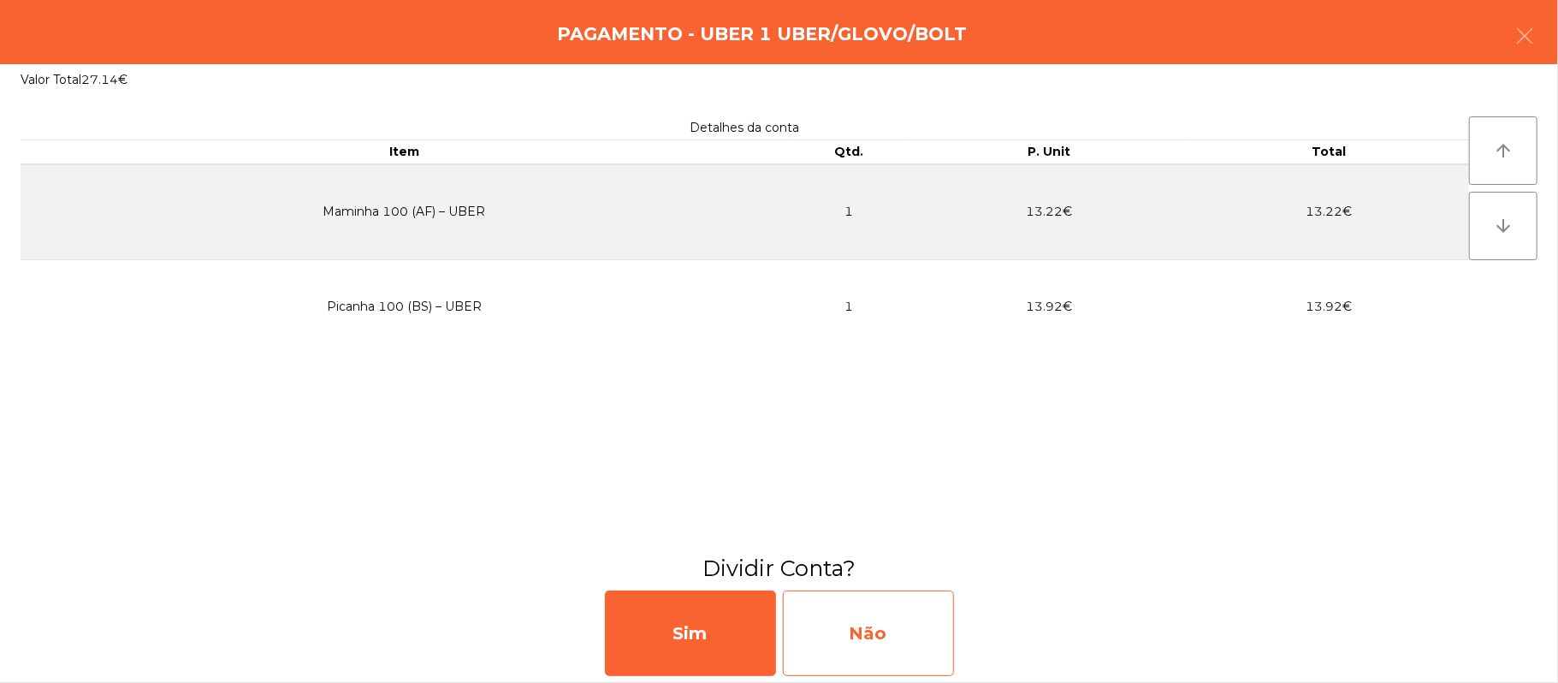
click at [895, 609] on div "Não" at bounding box center [868, 633] width 171 height 86
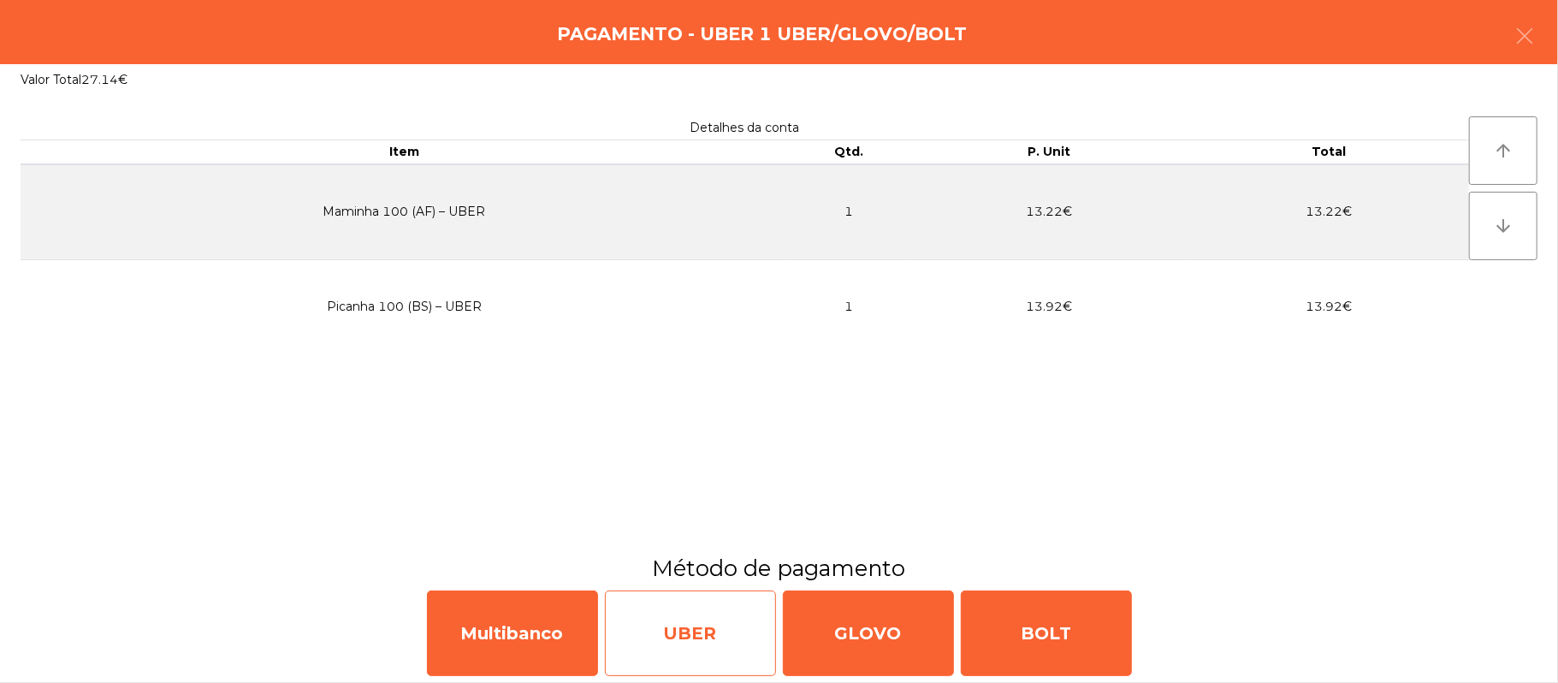
click at [703, 634] on div "UBER" at bounding box center [690, 633] width 171 height 86
select select "**"
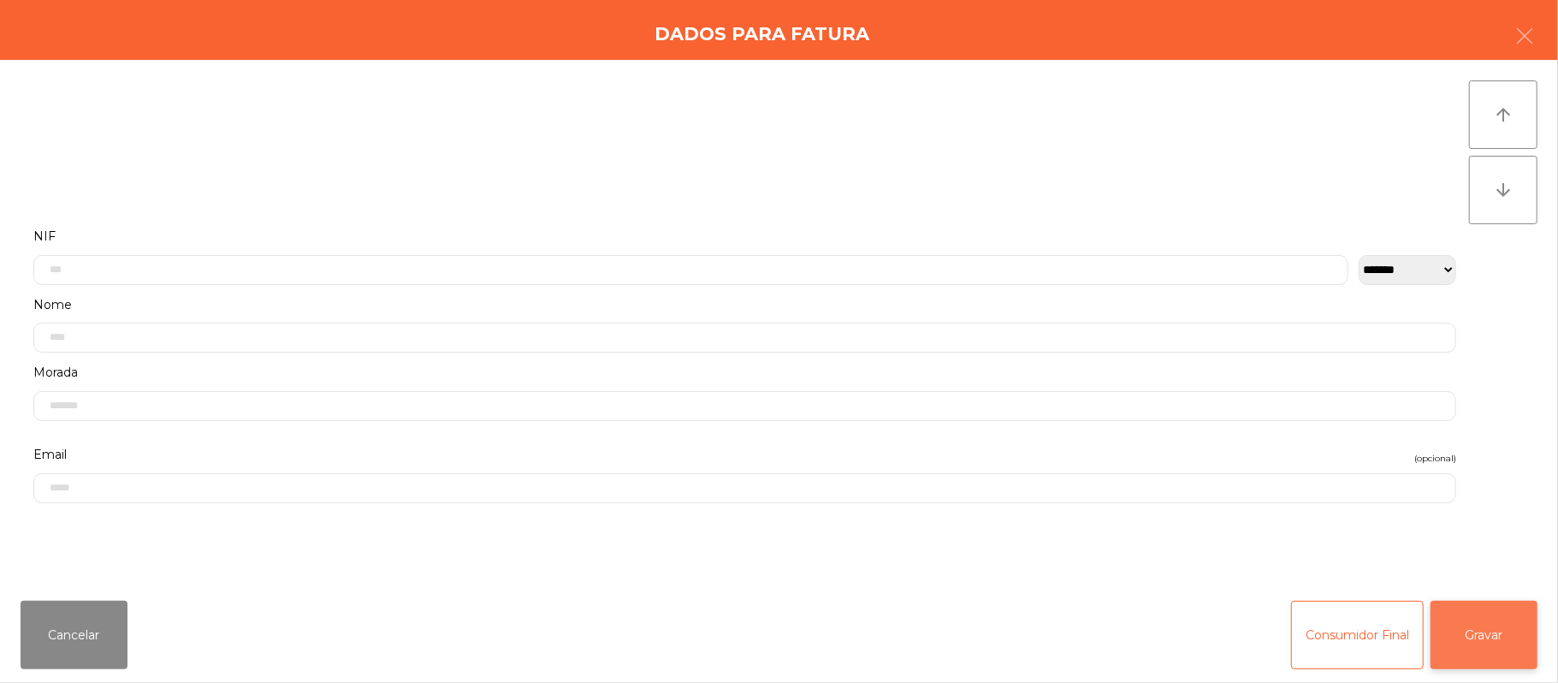
click at [1468, 628] on button "Gravar" at bounding box center [1484, 635] width 107 height 68
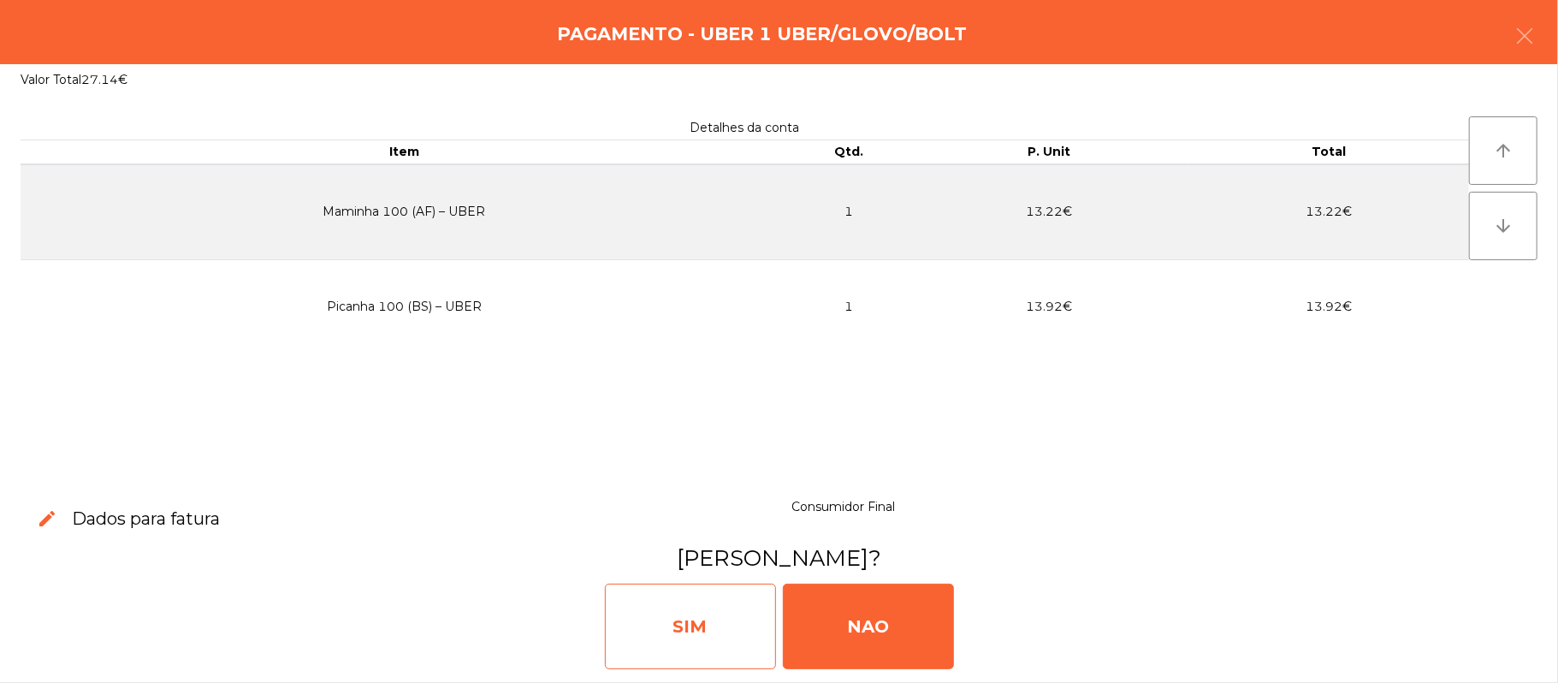
click at [668, 627] on div "SIM" at bounding box center [690, 627] width 171 height 86
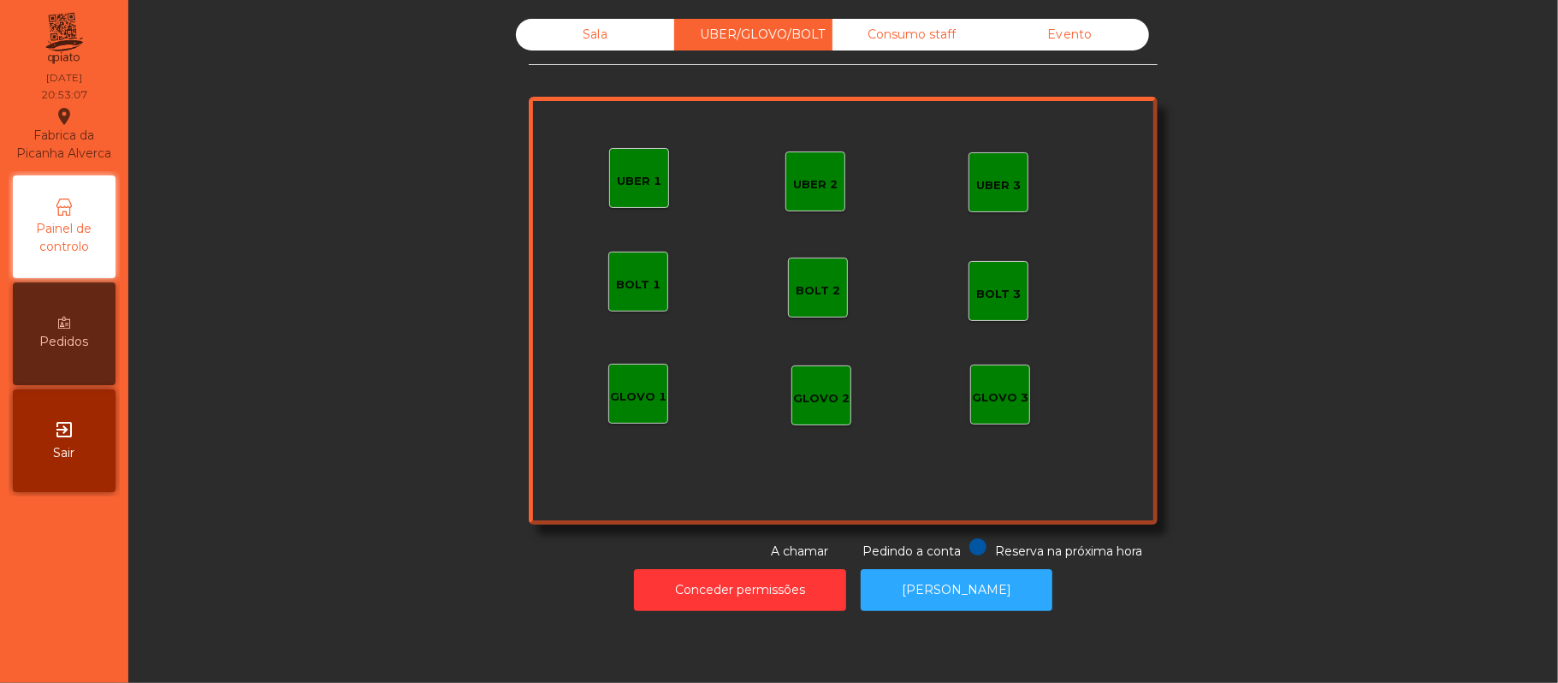
click at [618, 36] on div "Sala" at bounding box center [595, 35] width 158 height 32
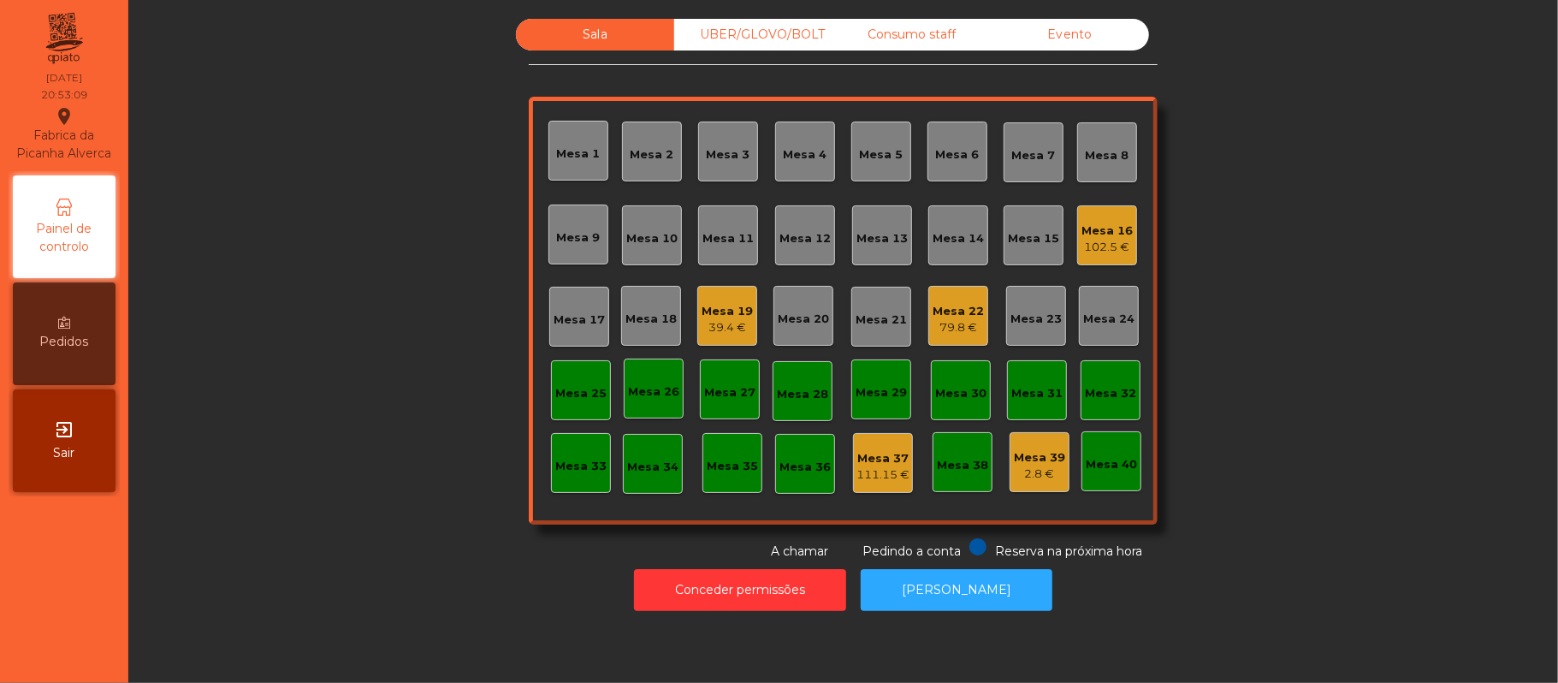
click at [1119, 223] on div "Mesa 16" at bounding box center [1107, 230] width 51 height 17
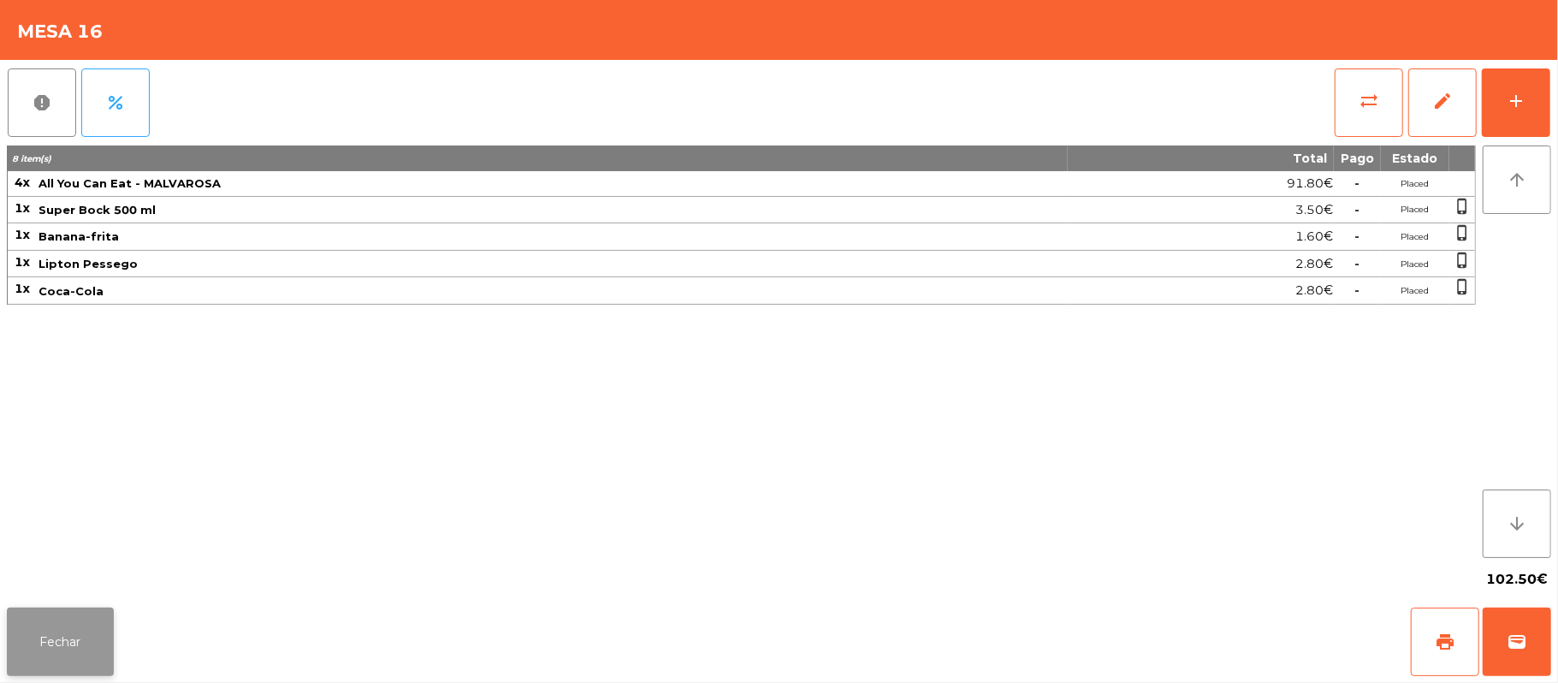
click at [96, 652] on button "Fechar" at bounding box center [60, 642] width 107 height 68
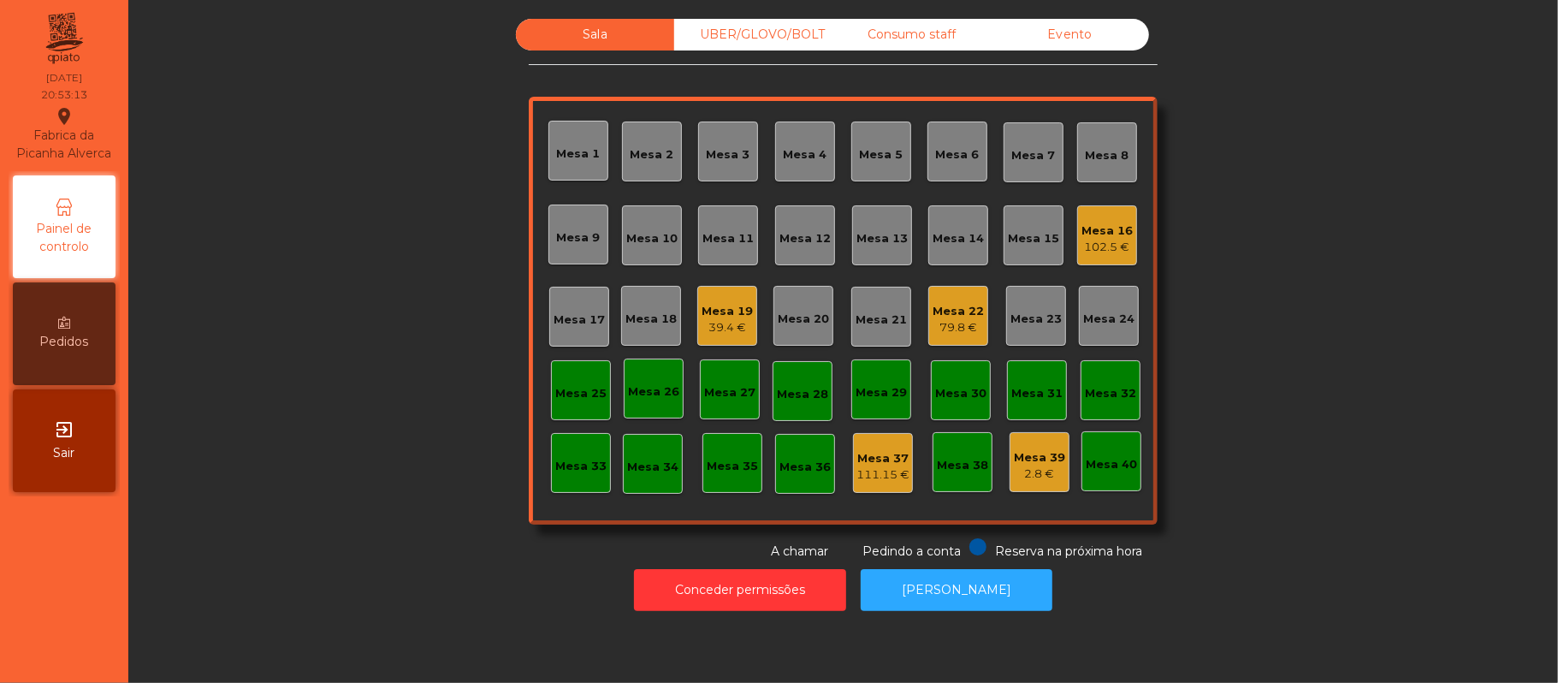
click at [1082, 239] on div "102.5 €" at bounding box center [1107, 247] width 51 height 17
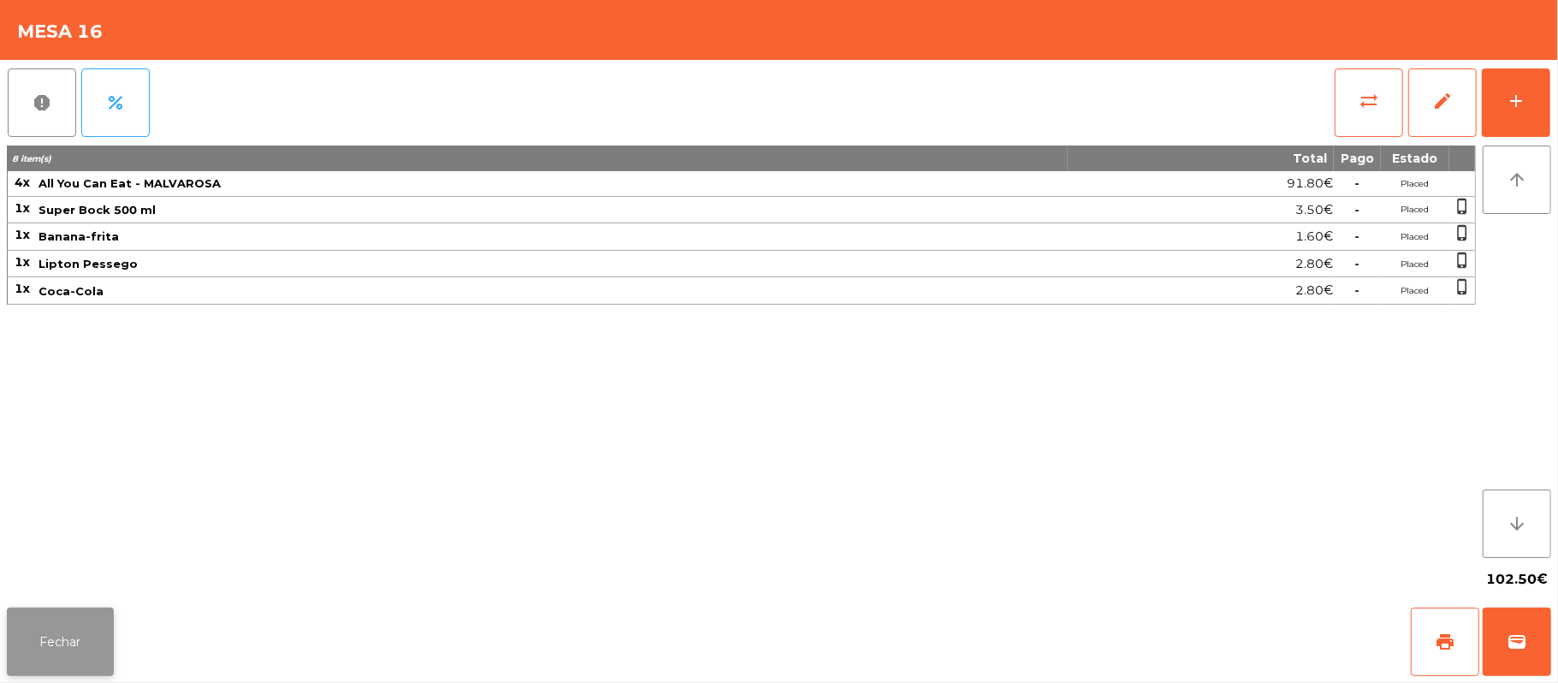
click at [58, 675] on button "Fechar" at bounding box center [60, 642] width 107 height 68
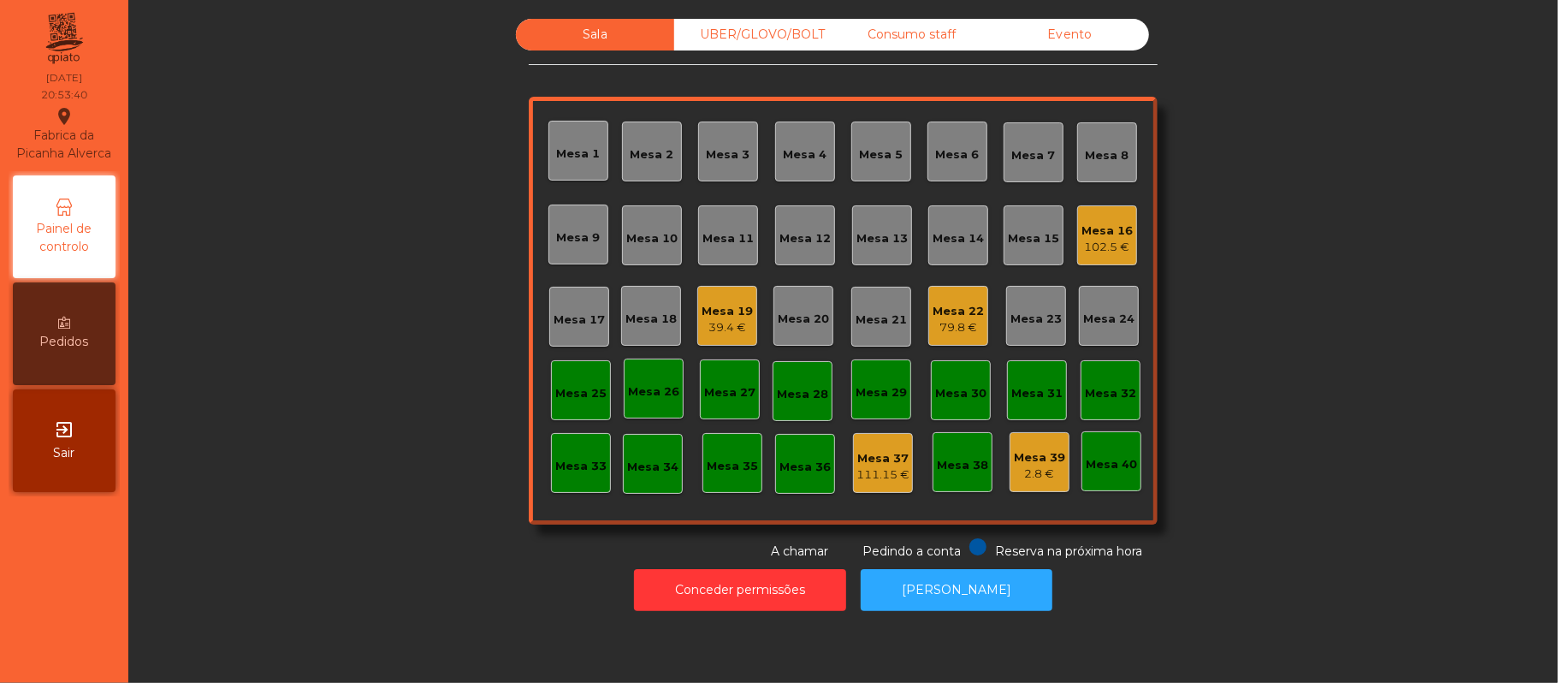
click at [744, 35] on div "UBER/GLOVO/BOLT" at bounding box center [753, 35] width 158 height 32
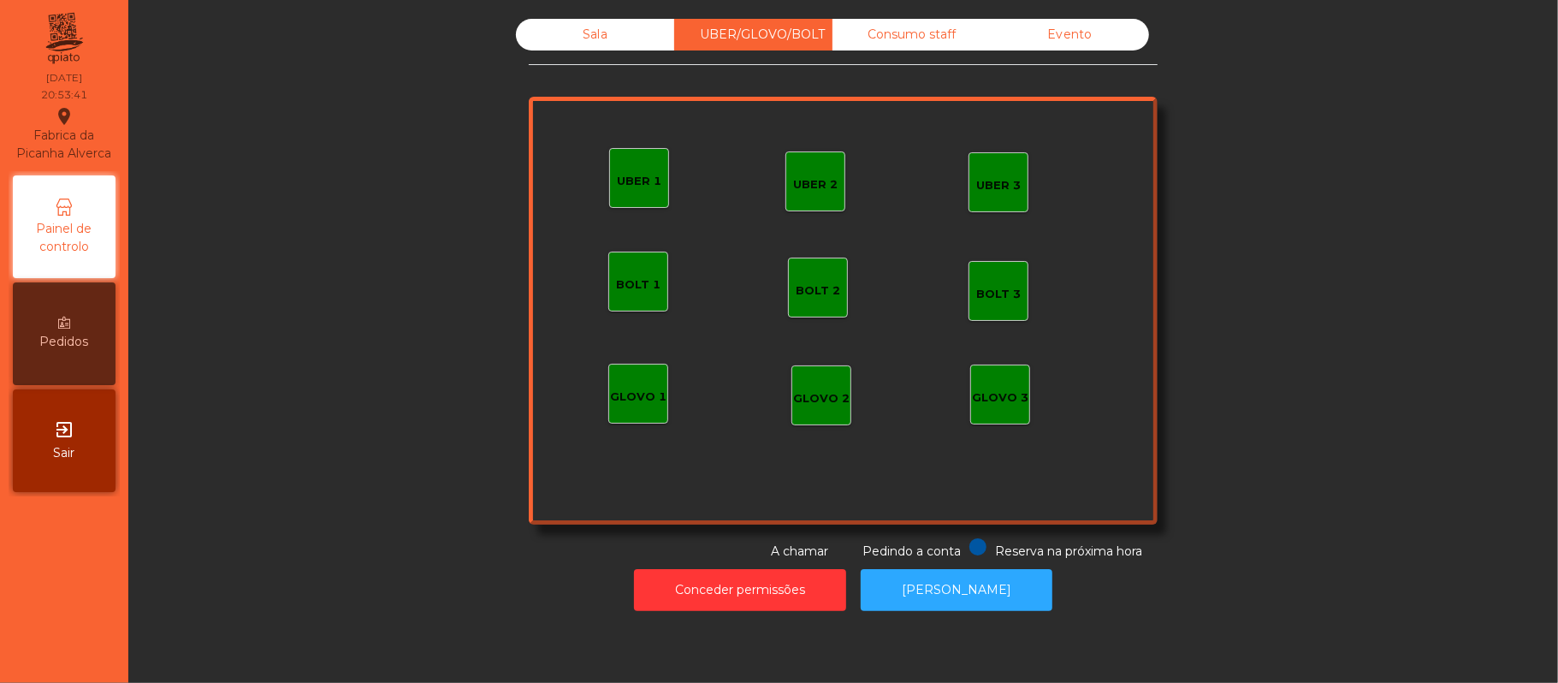
click at [642, 391] on div "GLOVO 1" at bounding box center [638, 396] width 56 height 17
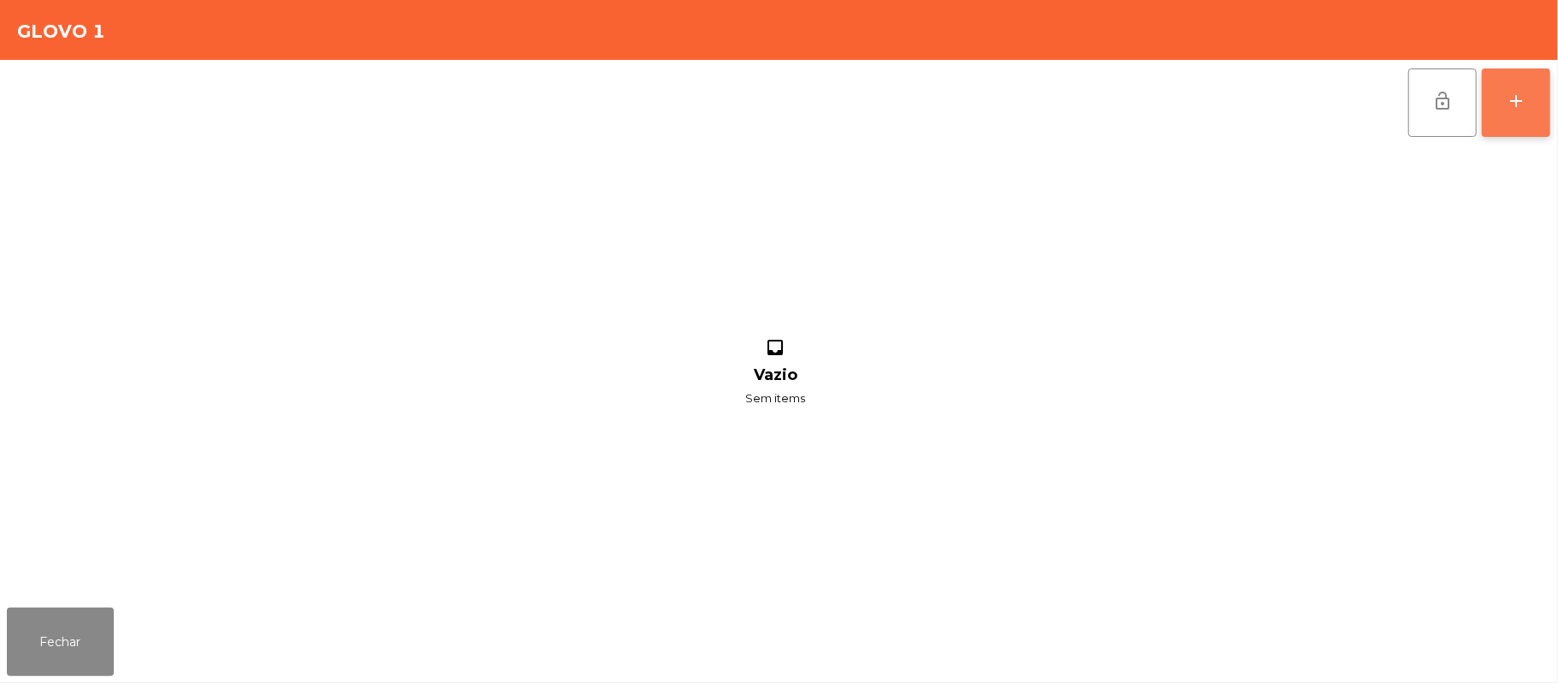
click at [1507, 131] on button "add" at bounding box center [1516, 102] width 68 height 68
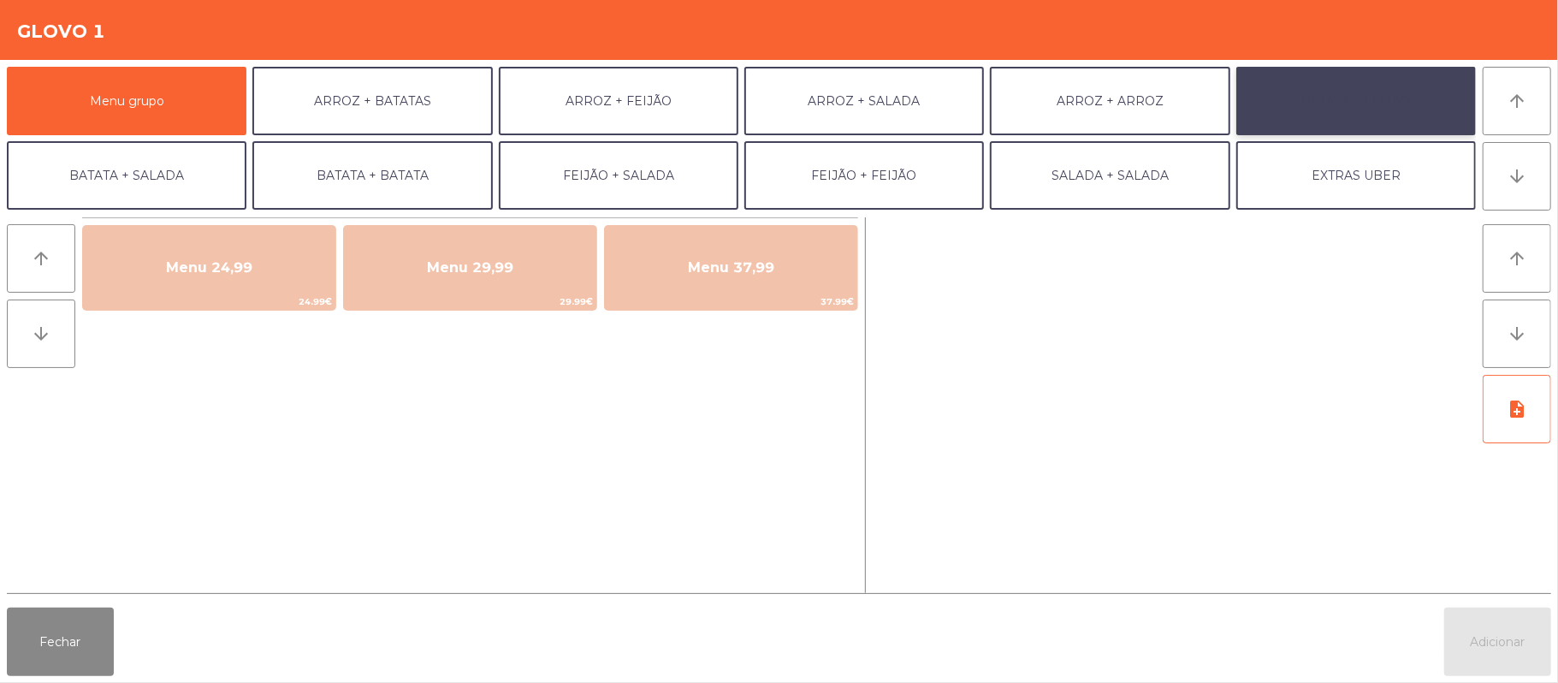
click at [1352, 111] on button "BATATA + FEIJÃO" at bounding box center [1357, 101] width 240 height 68
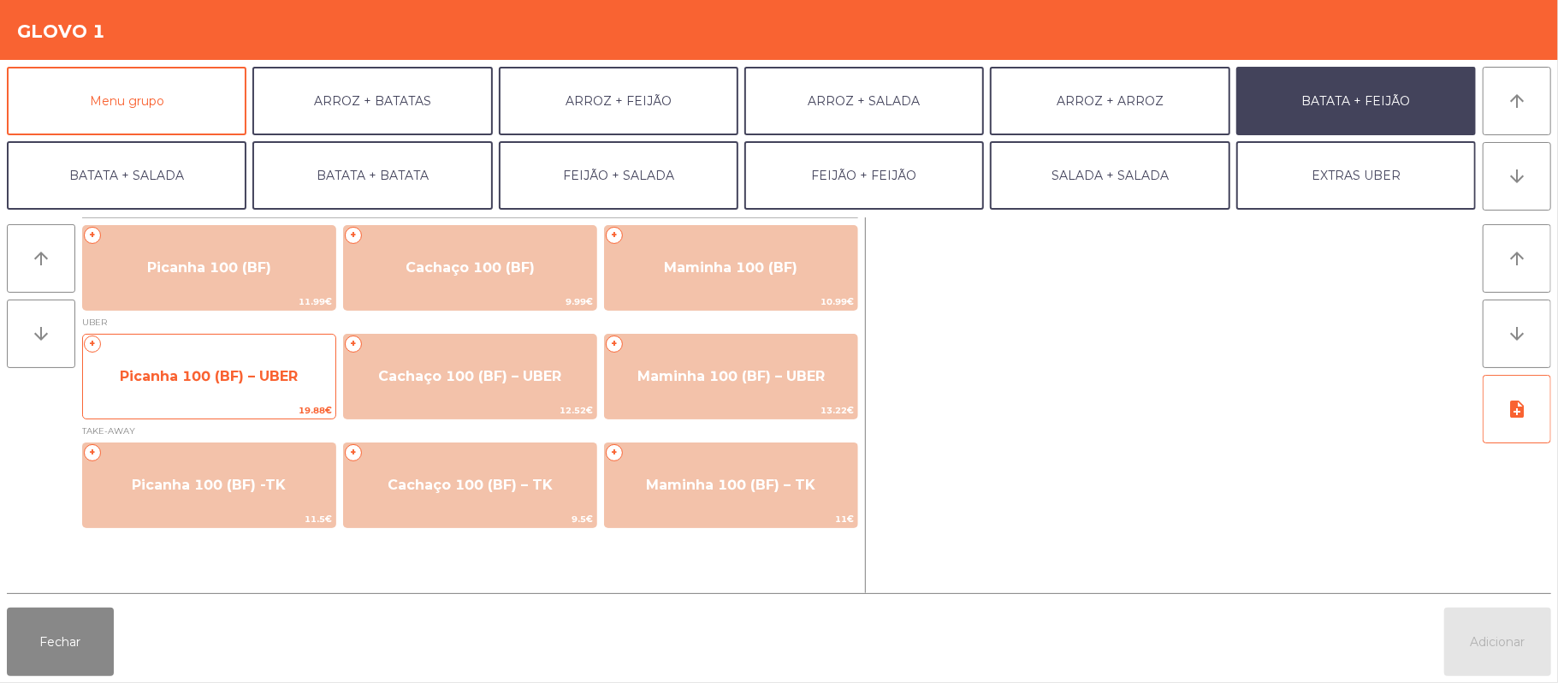
click at [279, 385] on span "Picanha 100 (BF) – UBER" at bounding box center [209, 376] width 252 height 46
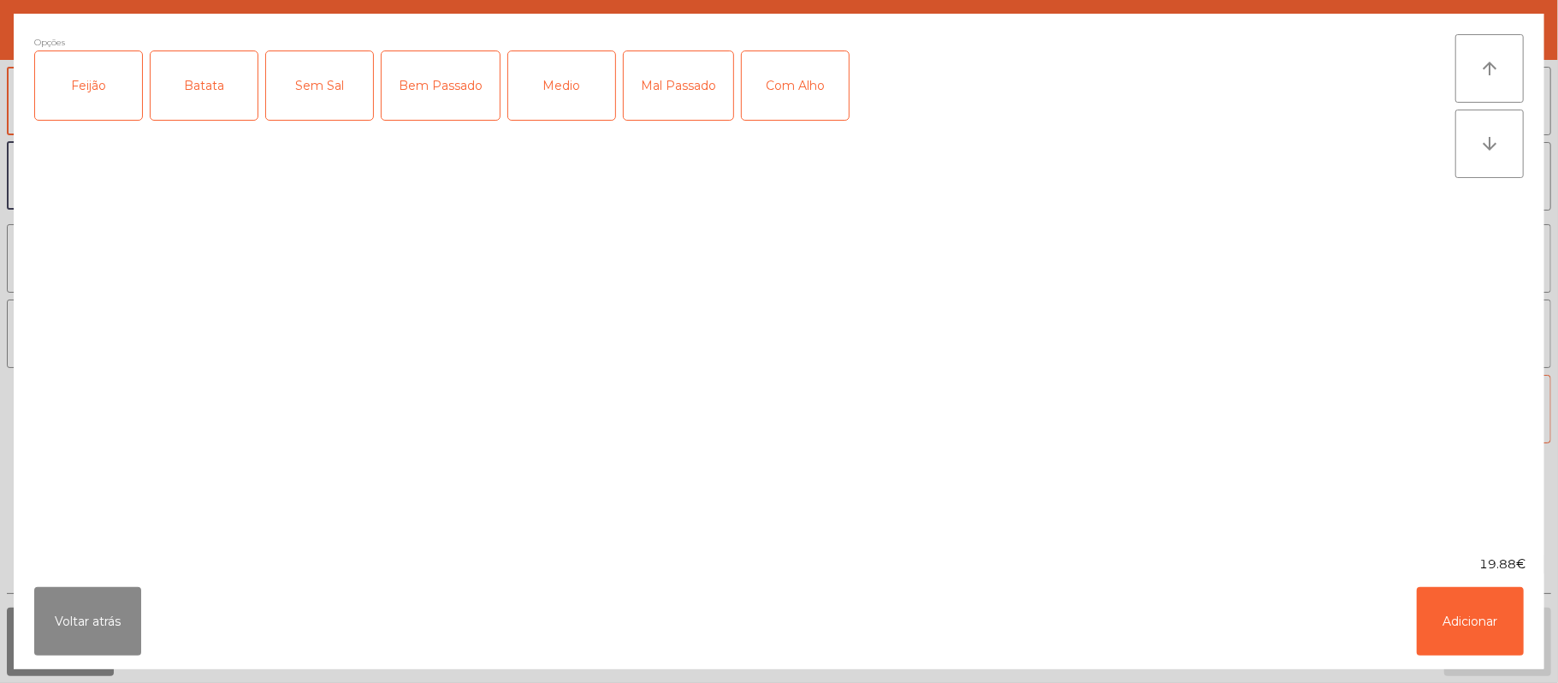
click at [104, 106] on div "Feijão" at bounding box center [88, 85] width 107 height 68
click at [204, 101] on div "Batata" at bounding box center [204, 85] width 107 height 68
click at [698, 83] on div "Mal Passado" at bounding box center [679, 85] width 110 height 68
click at [786, 75] on div "Com Alho" at bounding box center [795, 85] width 107 height 68
click at [1469, 617] on button "Adicionar" at bounding box center [1470, 621] width 107 height 68
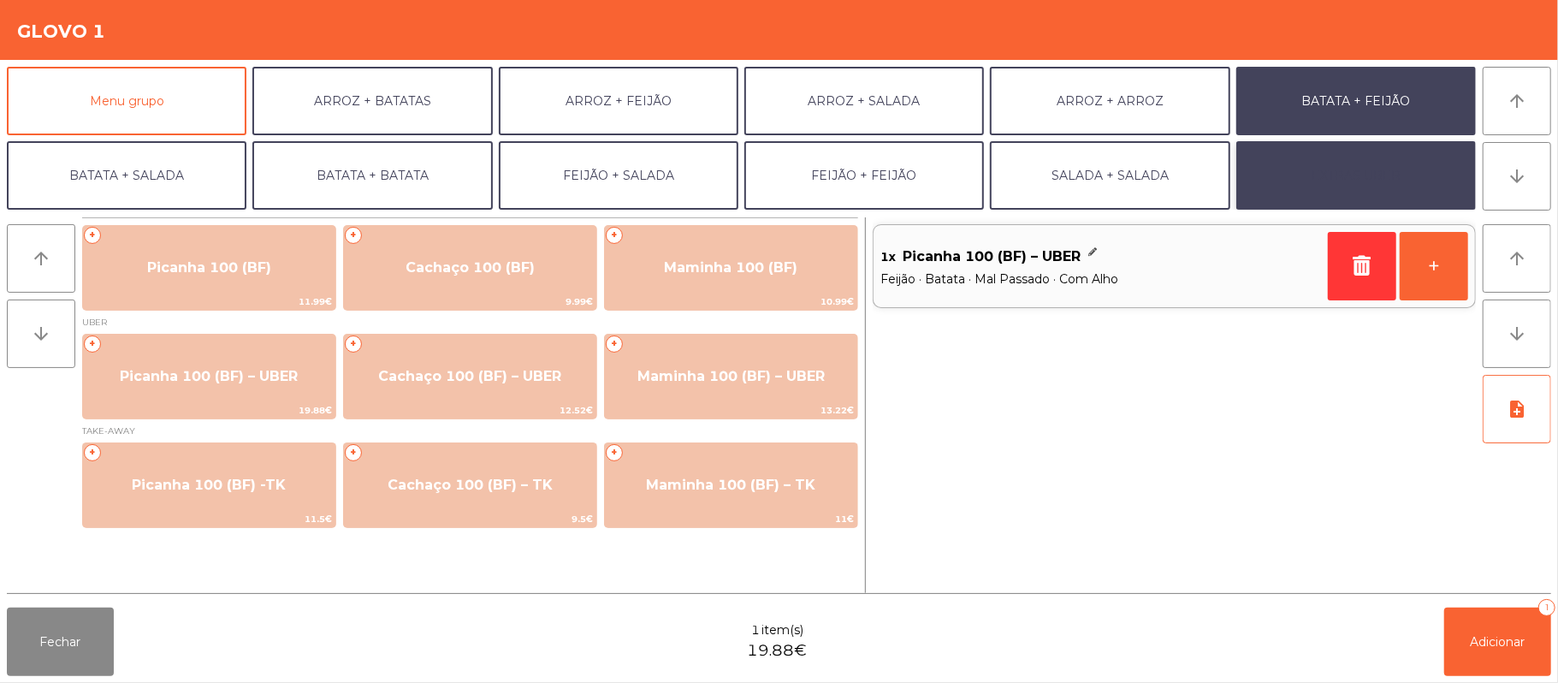
click at [1308, 193] on button "EXTRAS UBER" at bounding box center [1357, 175] width 240 height 68
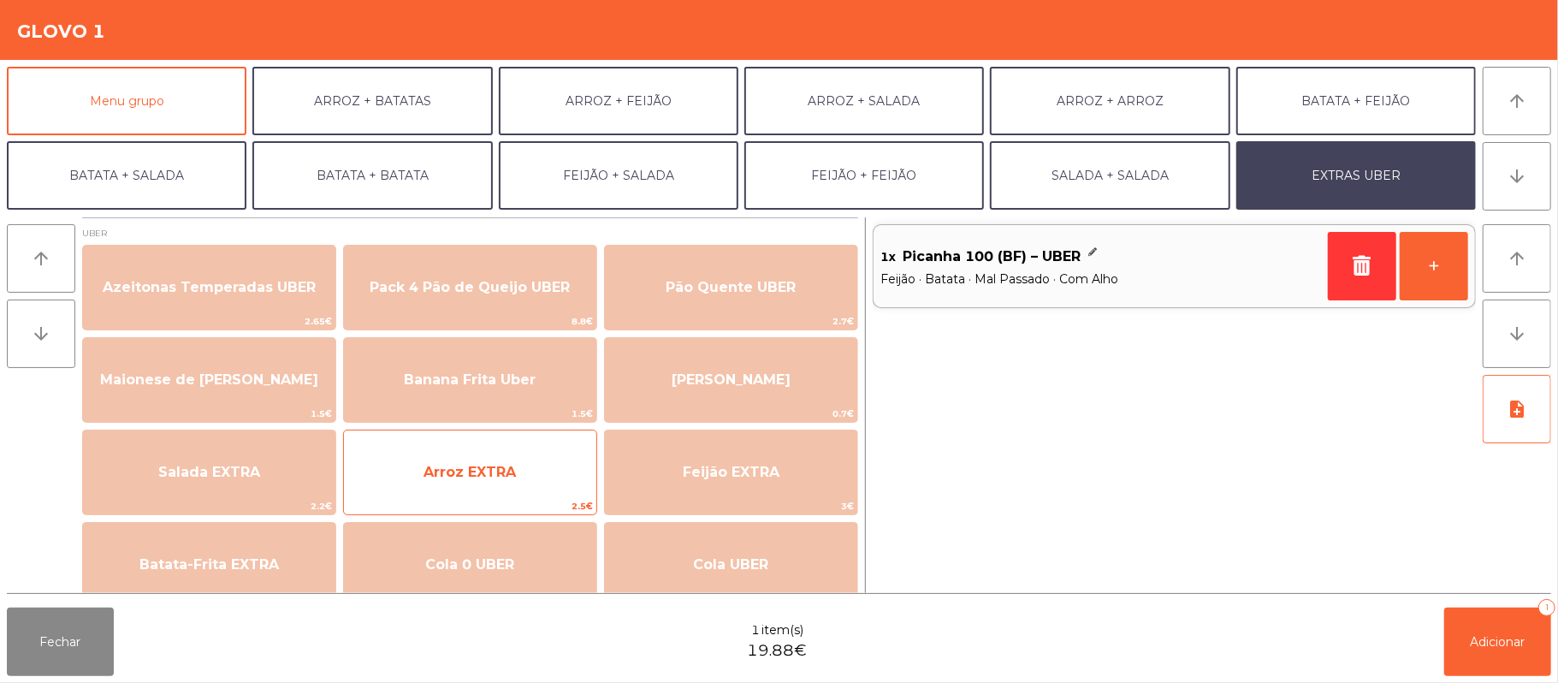
click at [507, 496] on div "Arroz EXTRA 2.5€" at bounding box center [470, 473] width 254 height 86
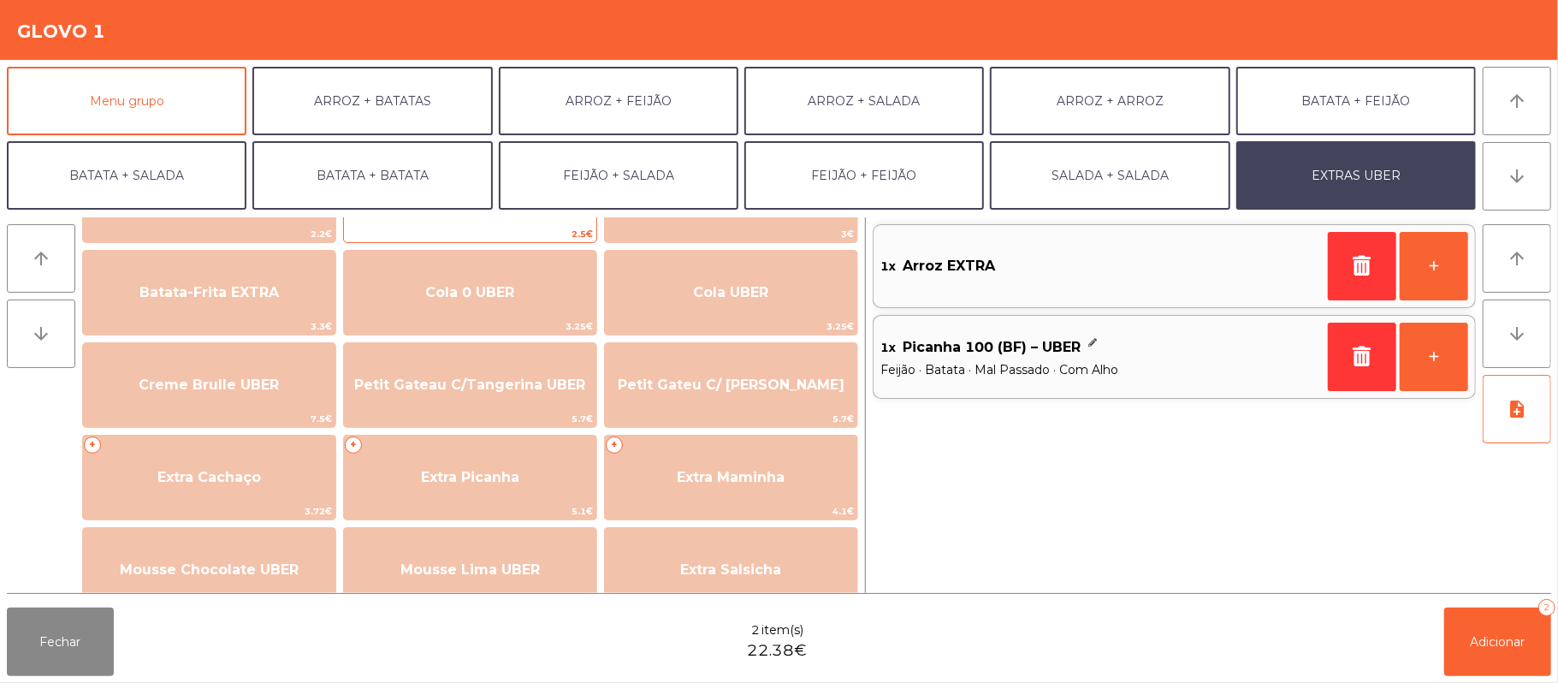
scroll to position [260, 0]
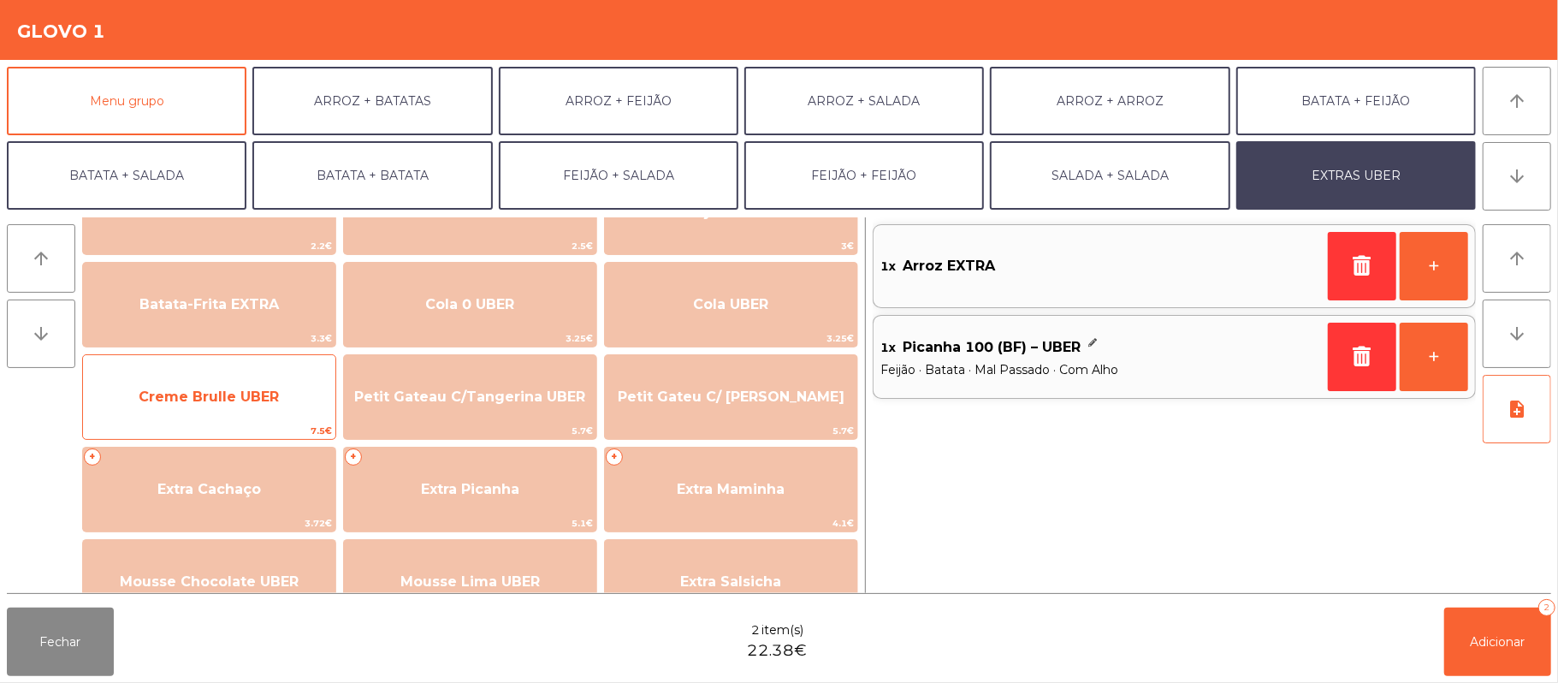
click at [279, 416] on span "Creme Brulle UBER" at bounding box center [209, 397] width 252 height 46
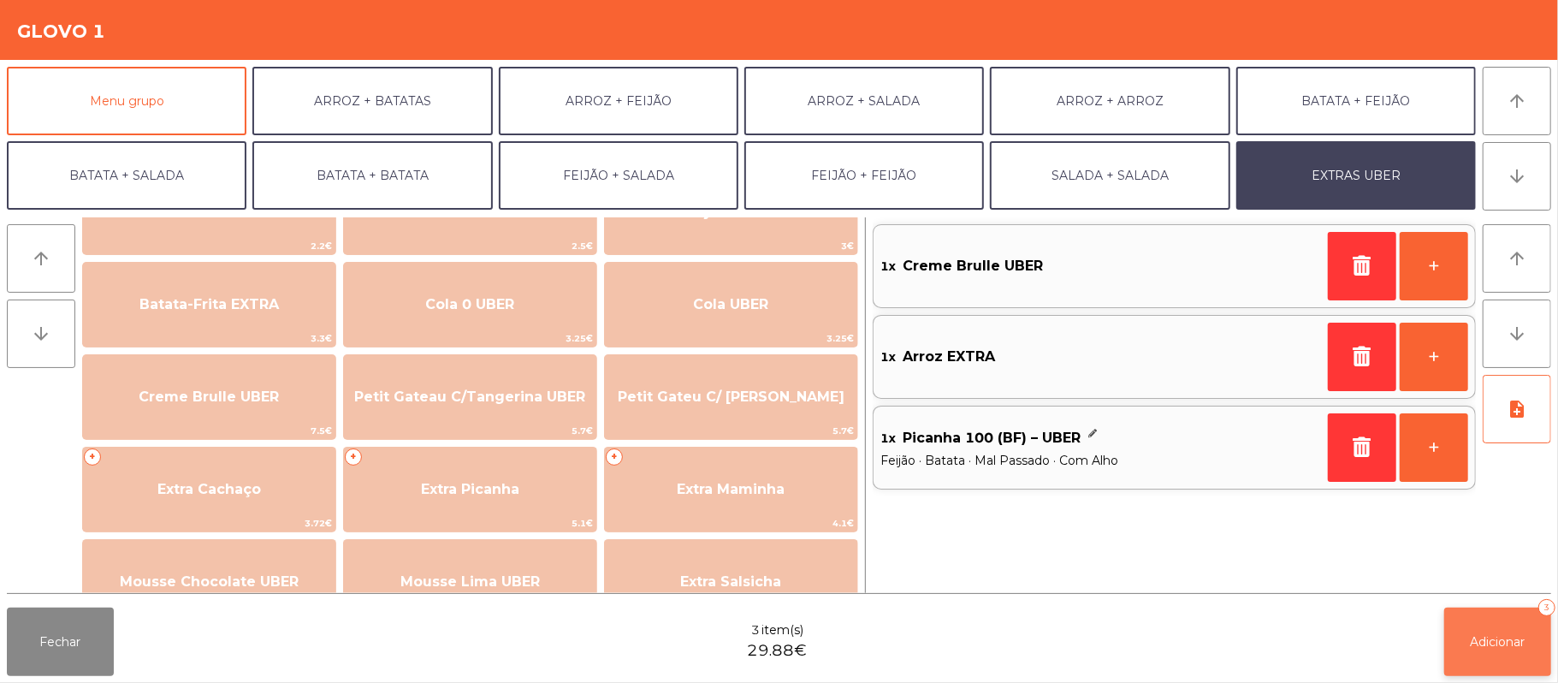
click at [1496, 628] on button "Adicionar 3" at bounding box center [1497, 642] width 107 height 68
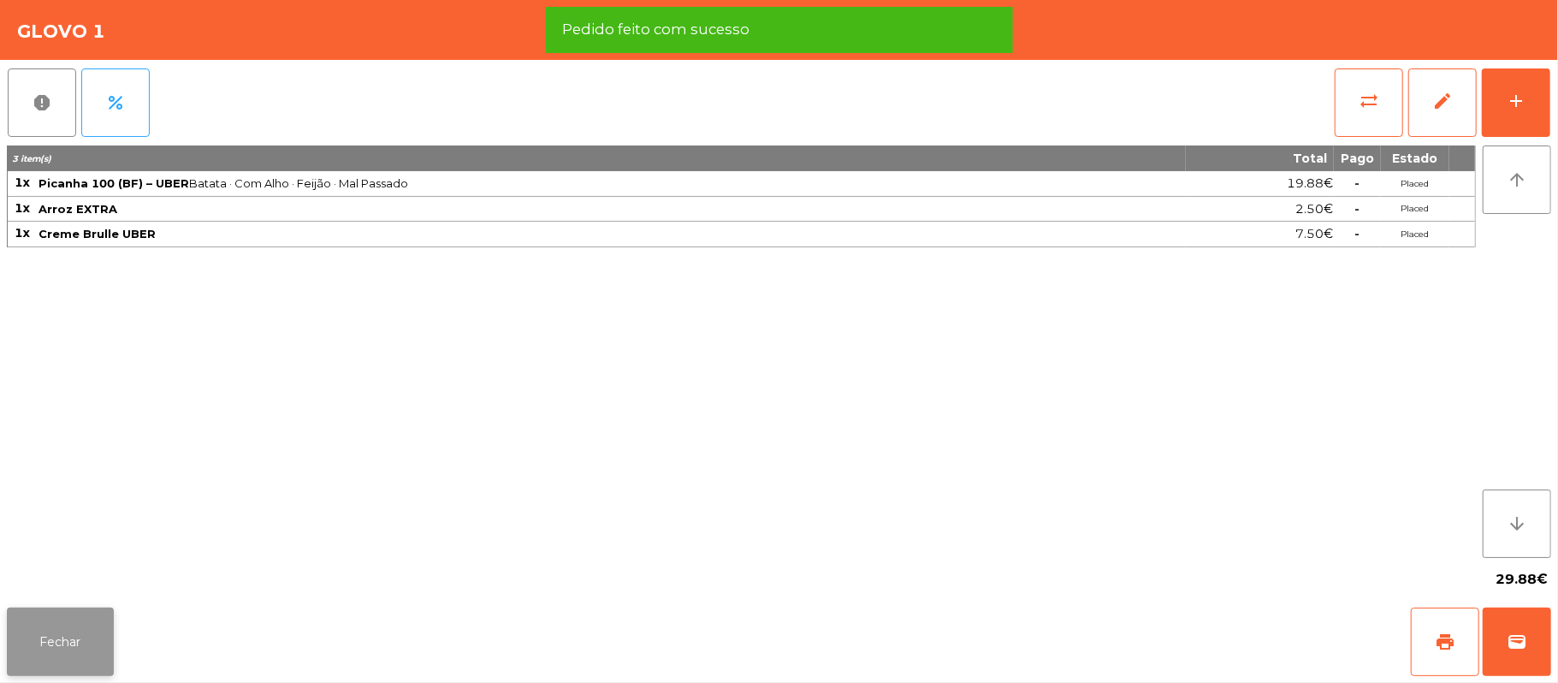
click at [86, 642] on button "Fechar" at bounding box center [60, 642] width 107 height 68
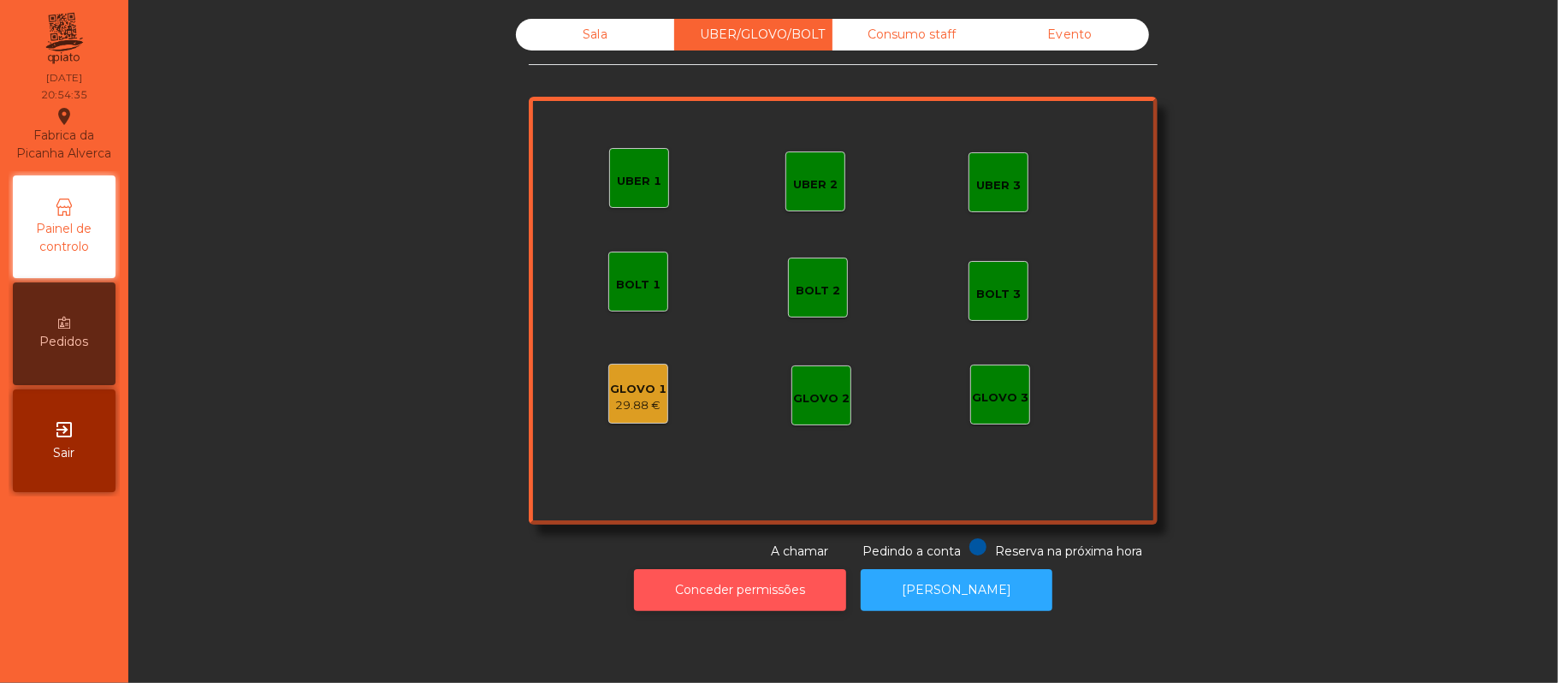
click at [695, 589] on button "Conceder permissões" at bounding box center [740, 590] width 212 height 42
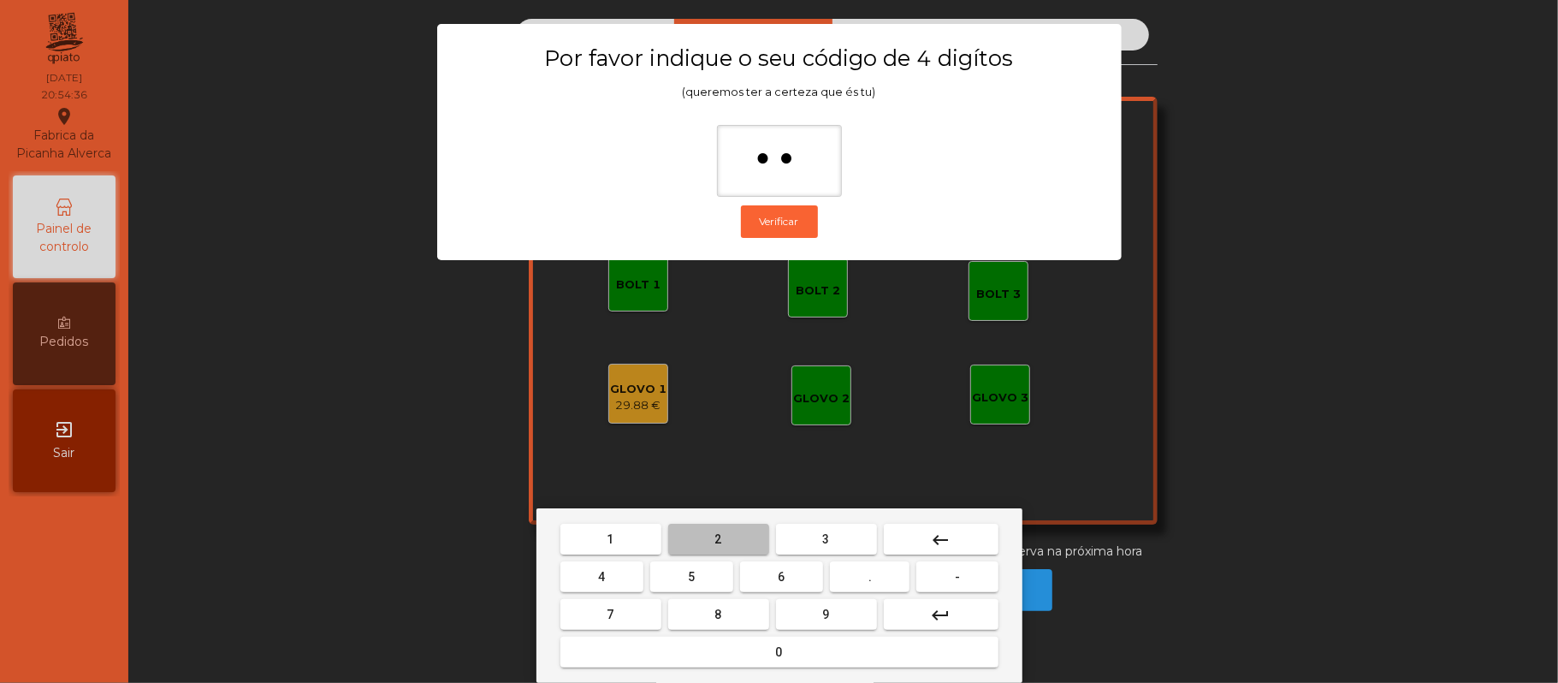
type input "***"
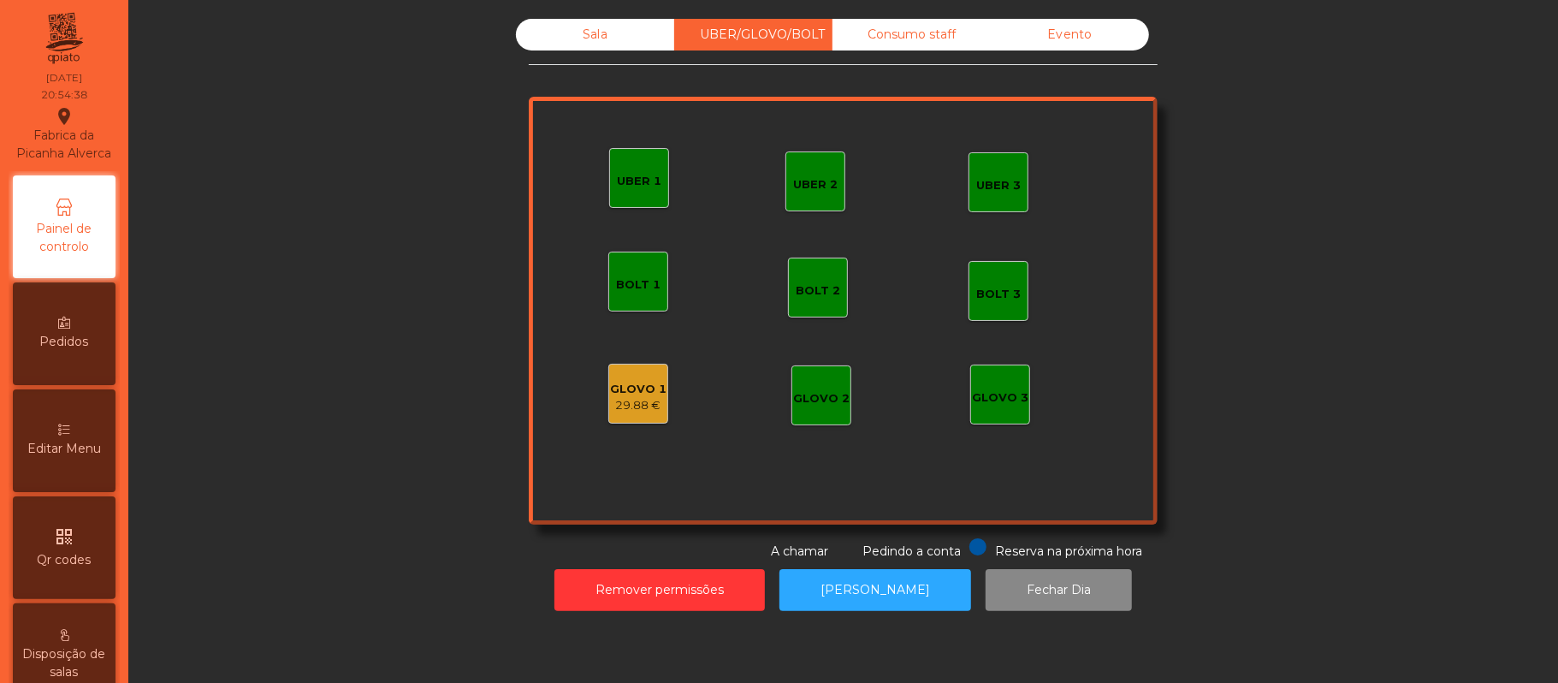
click at [630, 383] on div "GLOVO 1" at bounding box center [638, 389] width 56 height 17
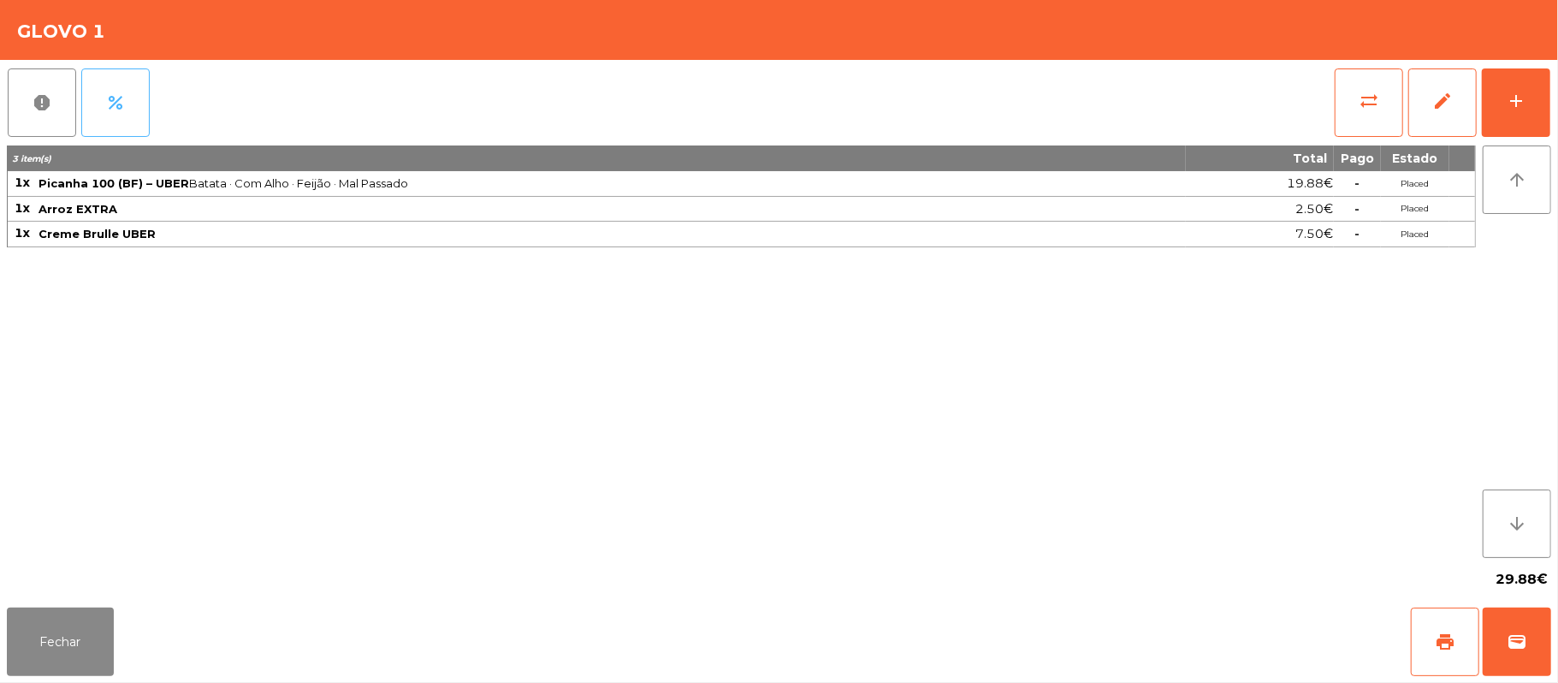
click at [124, 91] on button "percent" at bounding box center [115, 102] width 68 height 68
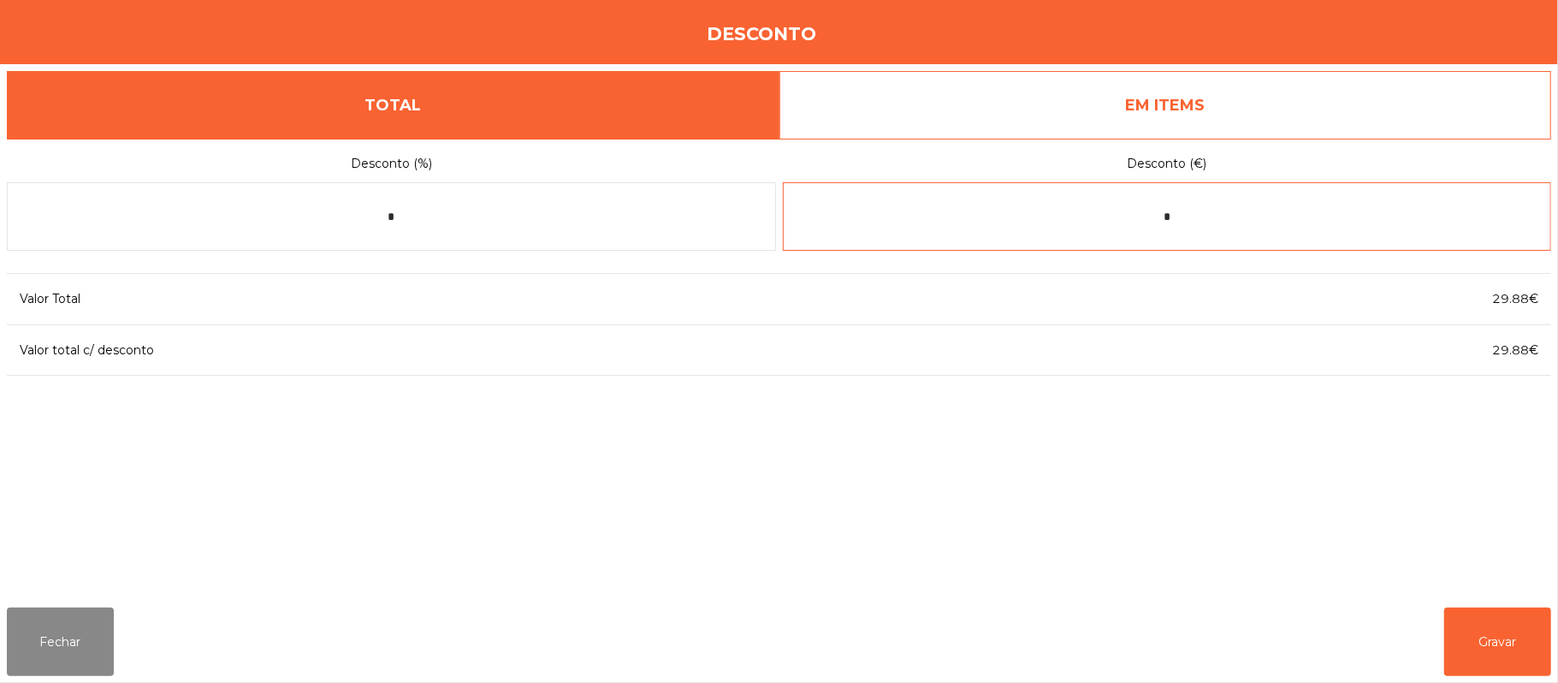
click at [1219, 217] on input "*" at bounding box center [1167, 216] width 769 height 68
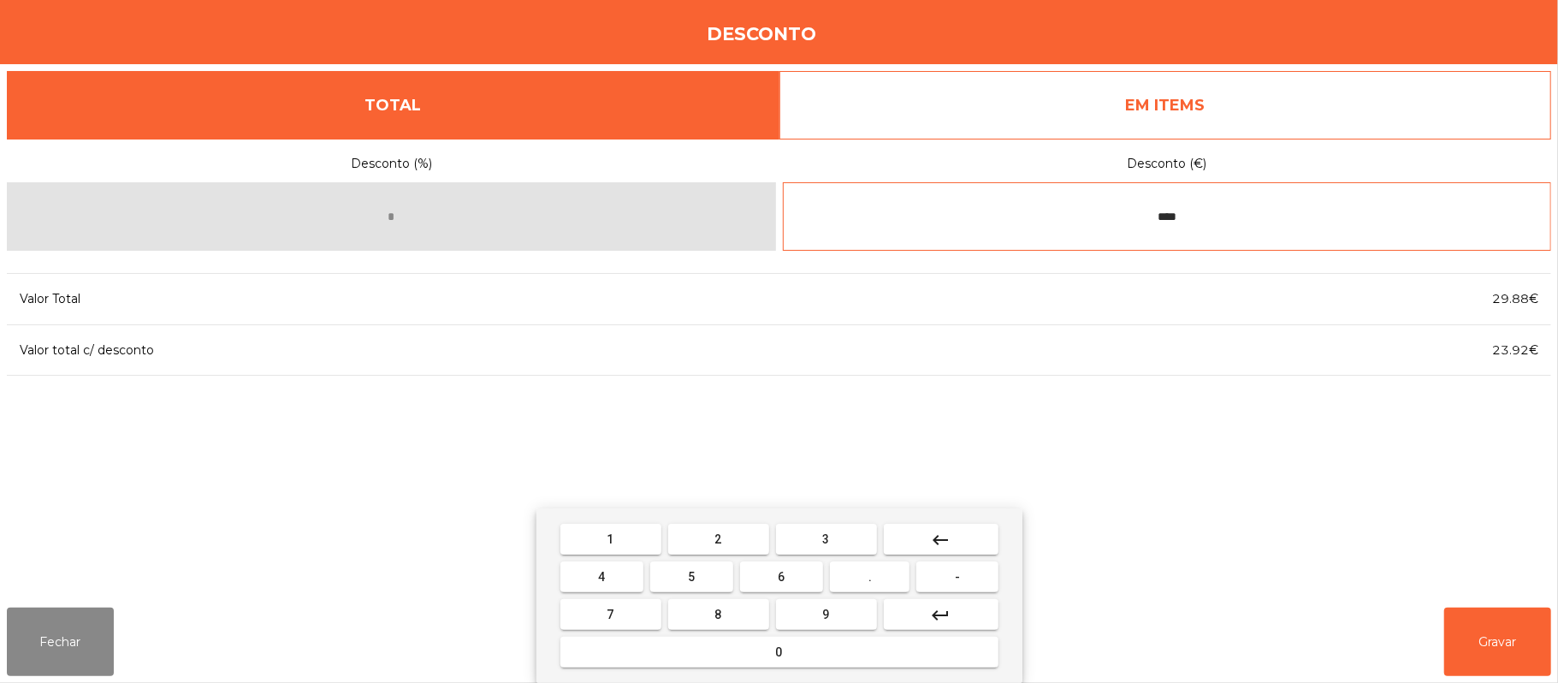
type input "****"
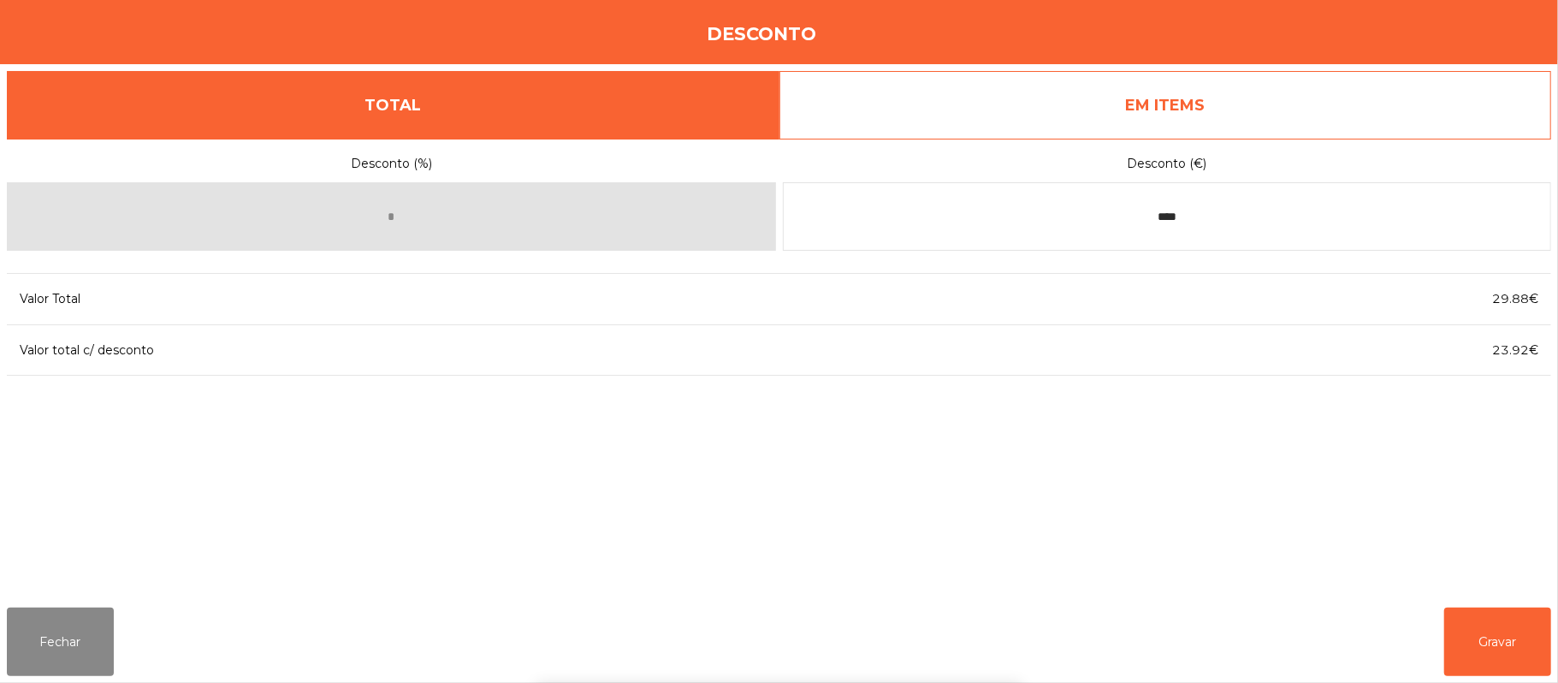
click at [1476, 635] on div "1 2 3 keyboard_backspace 4 5 6 . - 7 8 9 keyboard_return 0" at bounding box center [779, 595] width 1558 height 175
click at [1494, 631] on button "Gravar" at bounding box center [1497, 642] width 107 height 68
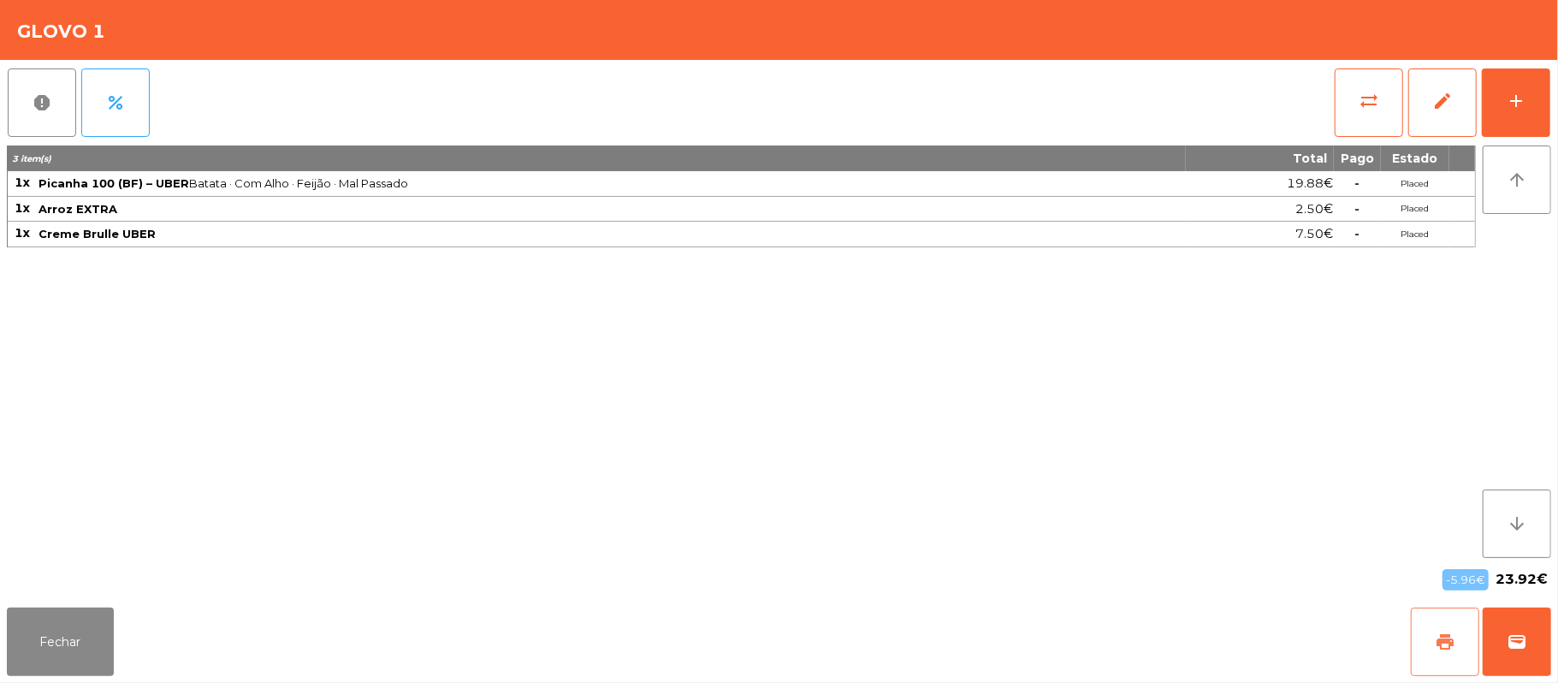
click at [1426, 642] on button "print" at bounding box center [1445, 642] width 68 height 68
click at [1513, 641] on span "wallet" at bounding box center [1517, 642] width 21 height 21
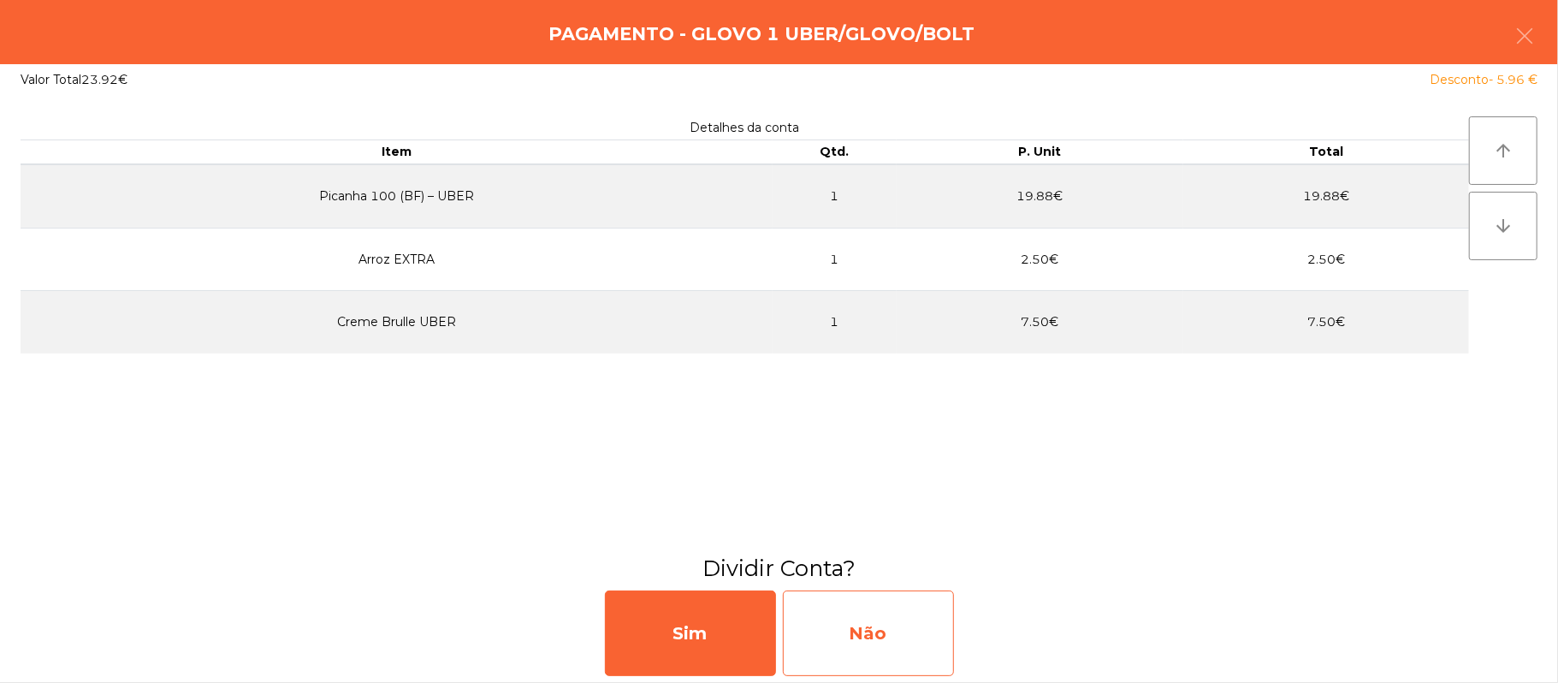
click at [875, 611] on div "Não" at bounding box center [868, 633] width 171 height 86
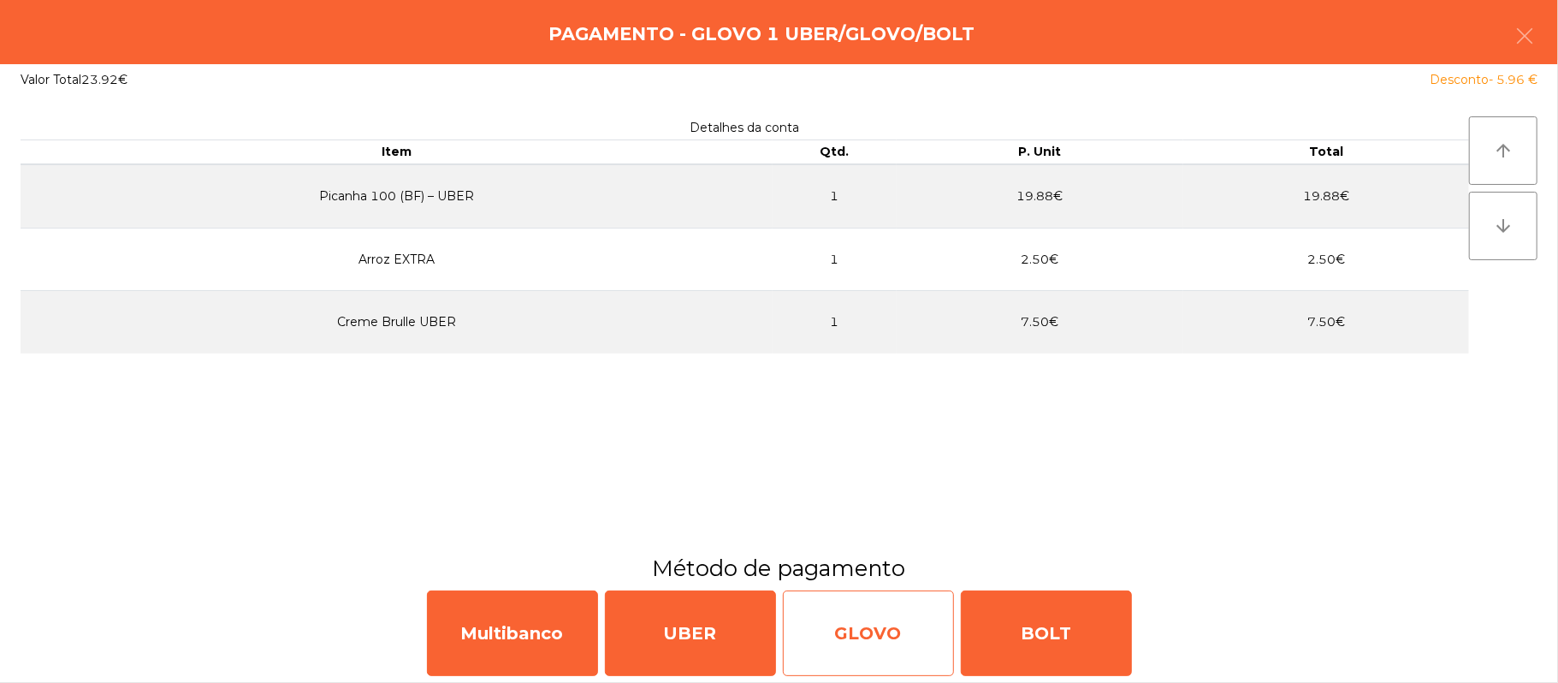
click at [880, 638] on div "GLOVO" at bounding box center [868, 633] width 171 height 86
select select "**"
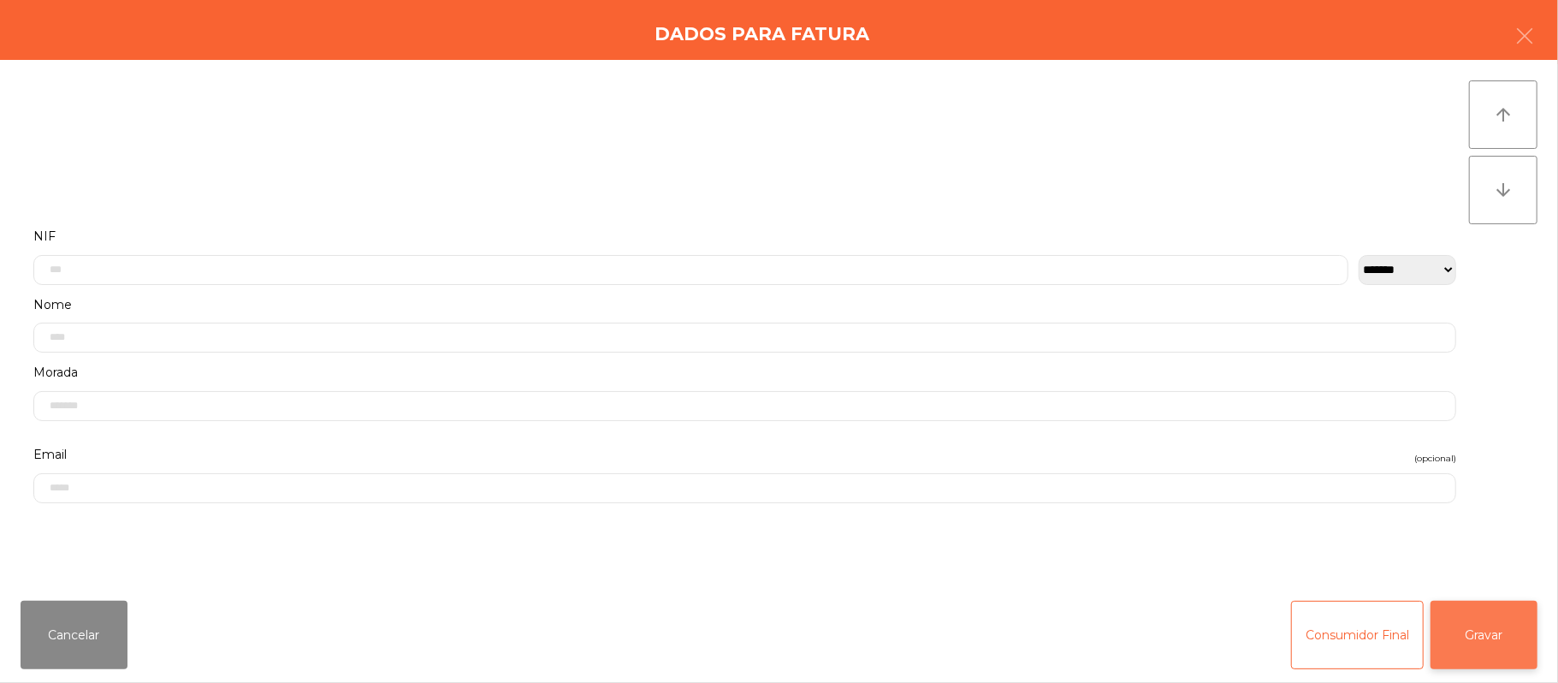
click at [1503, 632] on button "Gravar" at bounding box center [1484, 635] width 107 height 68
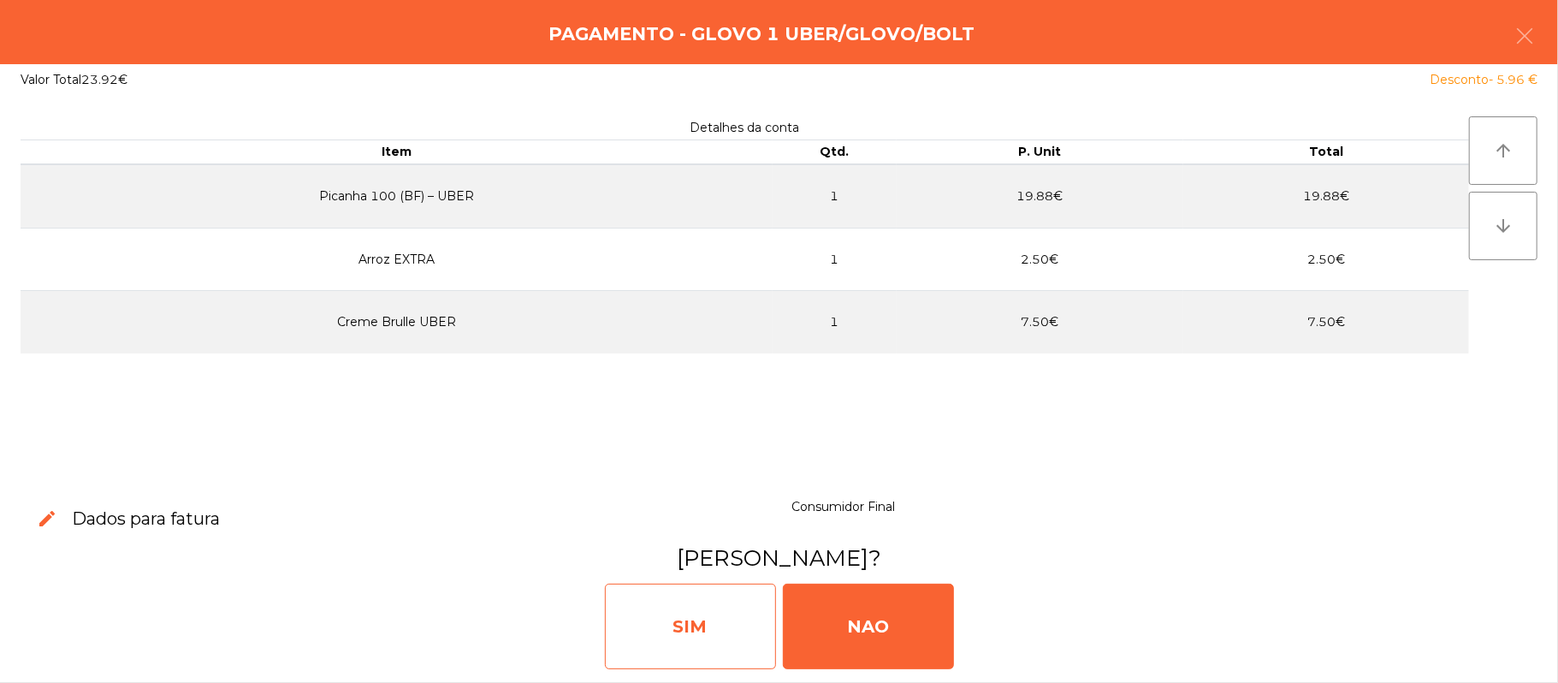
click at [685, 635] on div "SIM" at bounding box center [690, 627] width 171 height 86
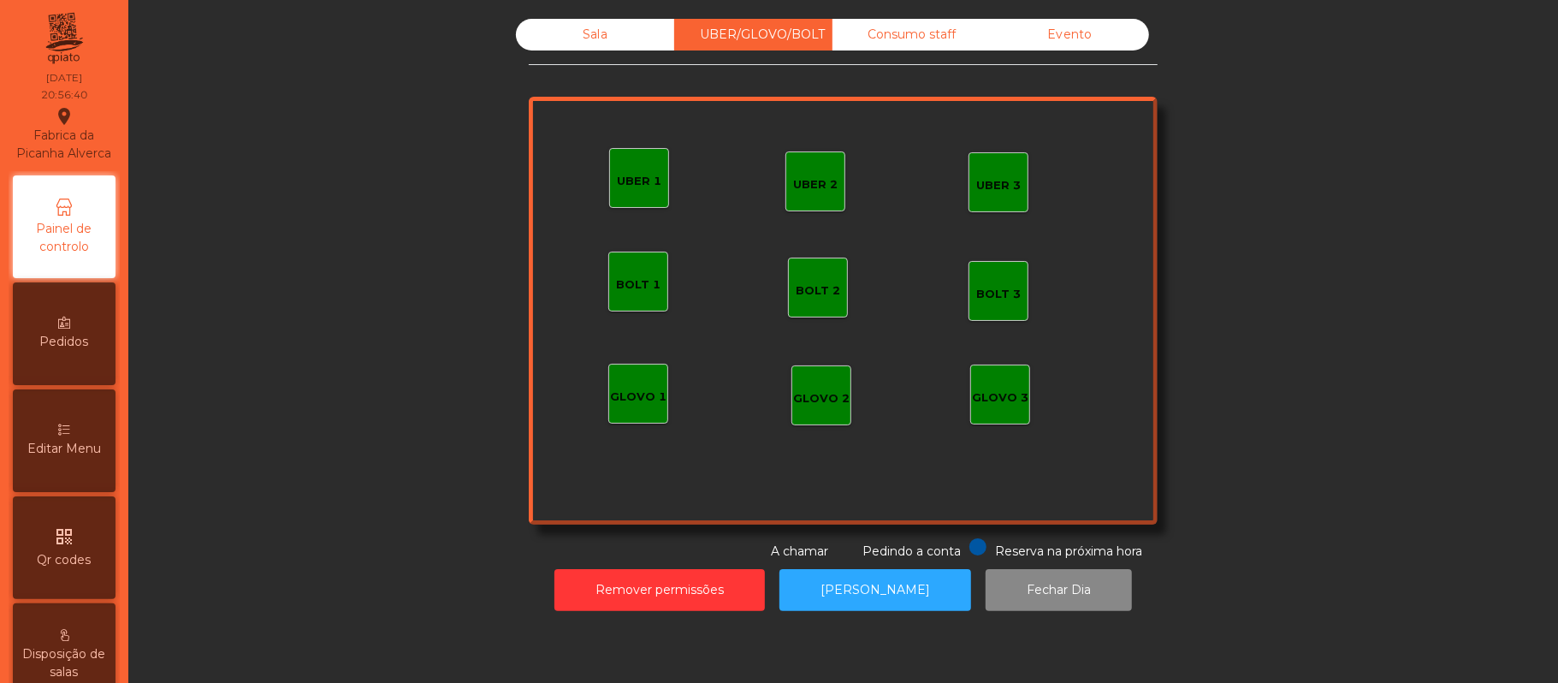
click at [592, 46] on div "Sala" at bounding box center [595, 35] width 158 height 32
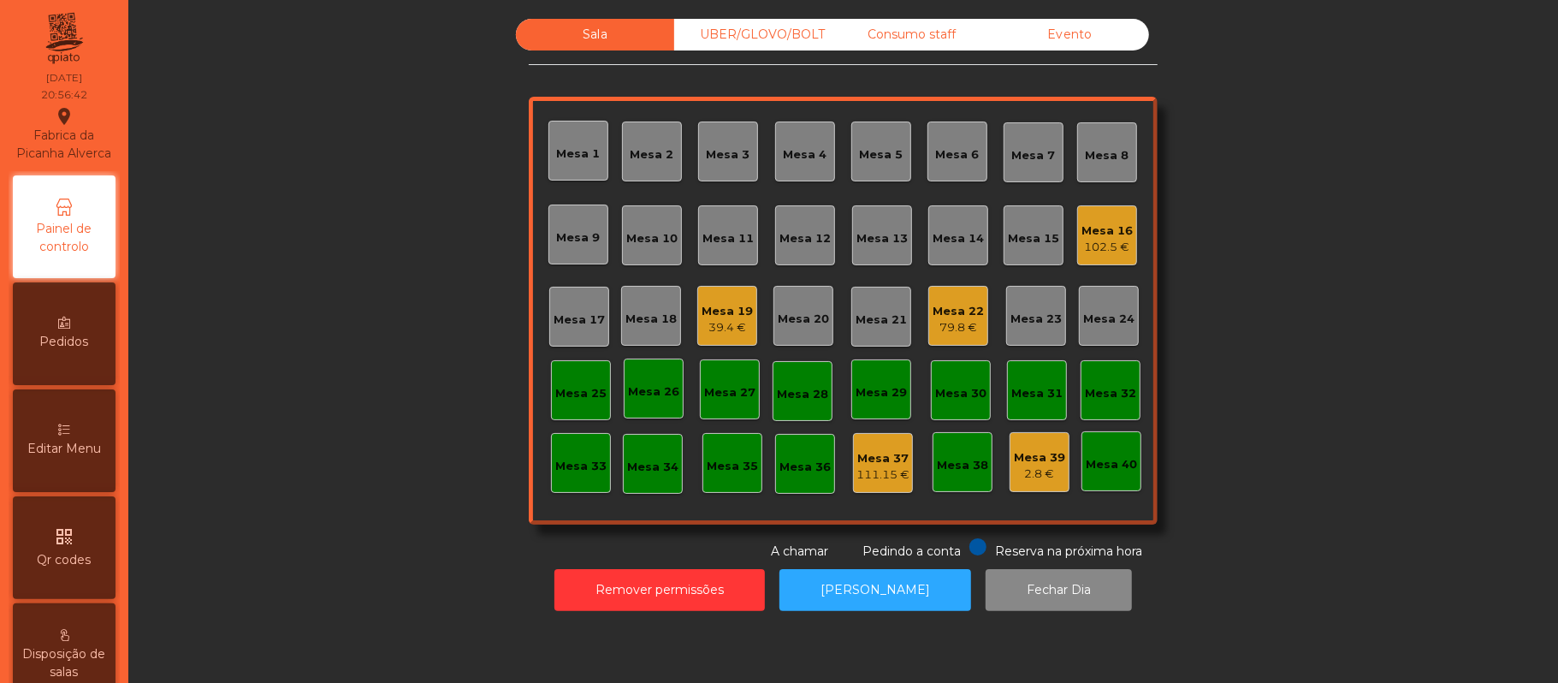
click at [1114, 228] on div "Mesa 16" at bounding box center [1107, 230] width 51 height 17
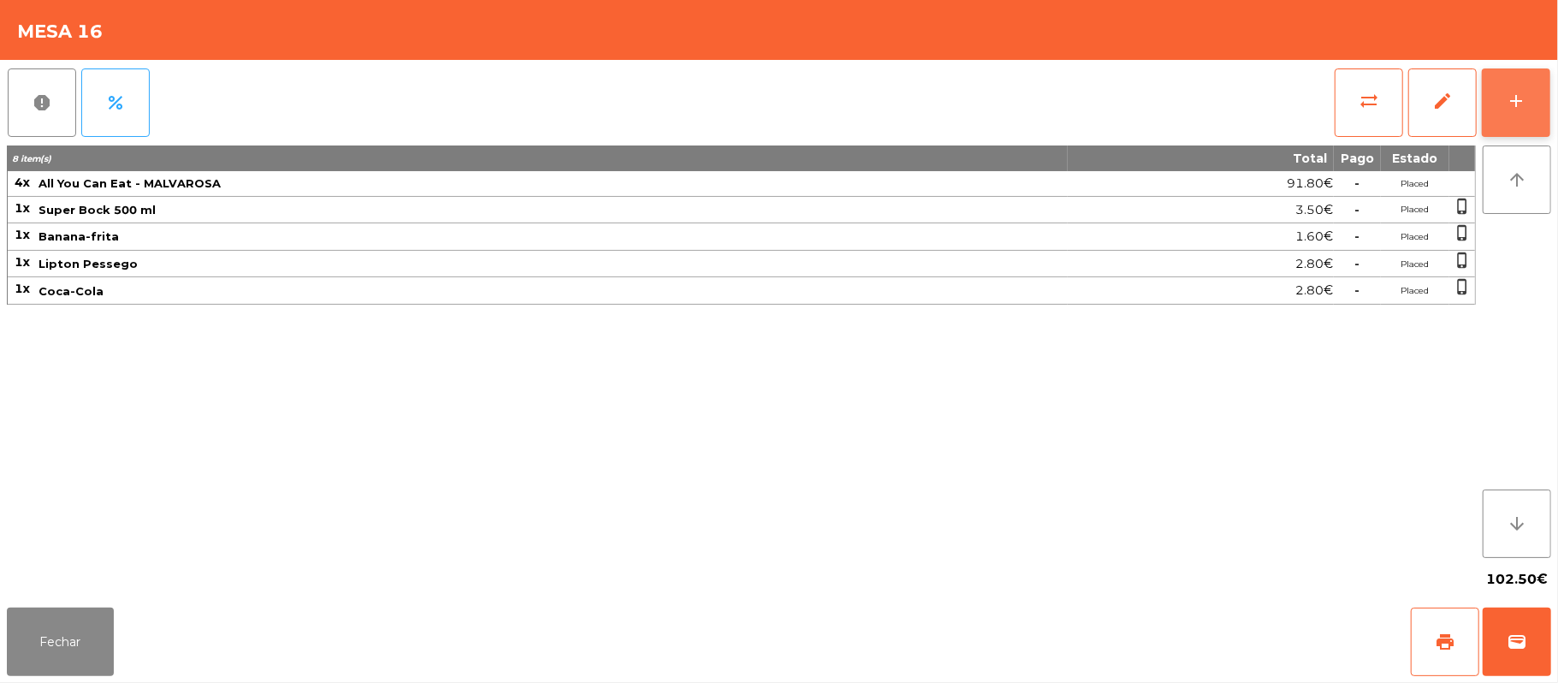
click at [1537, 101] on button "add" at bounding box center [1516, 102] width 68 height 68
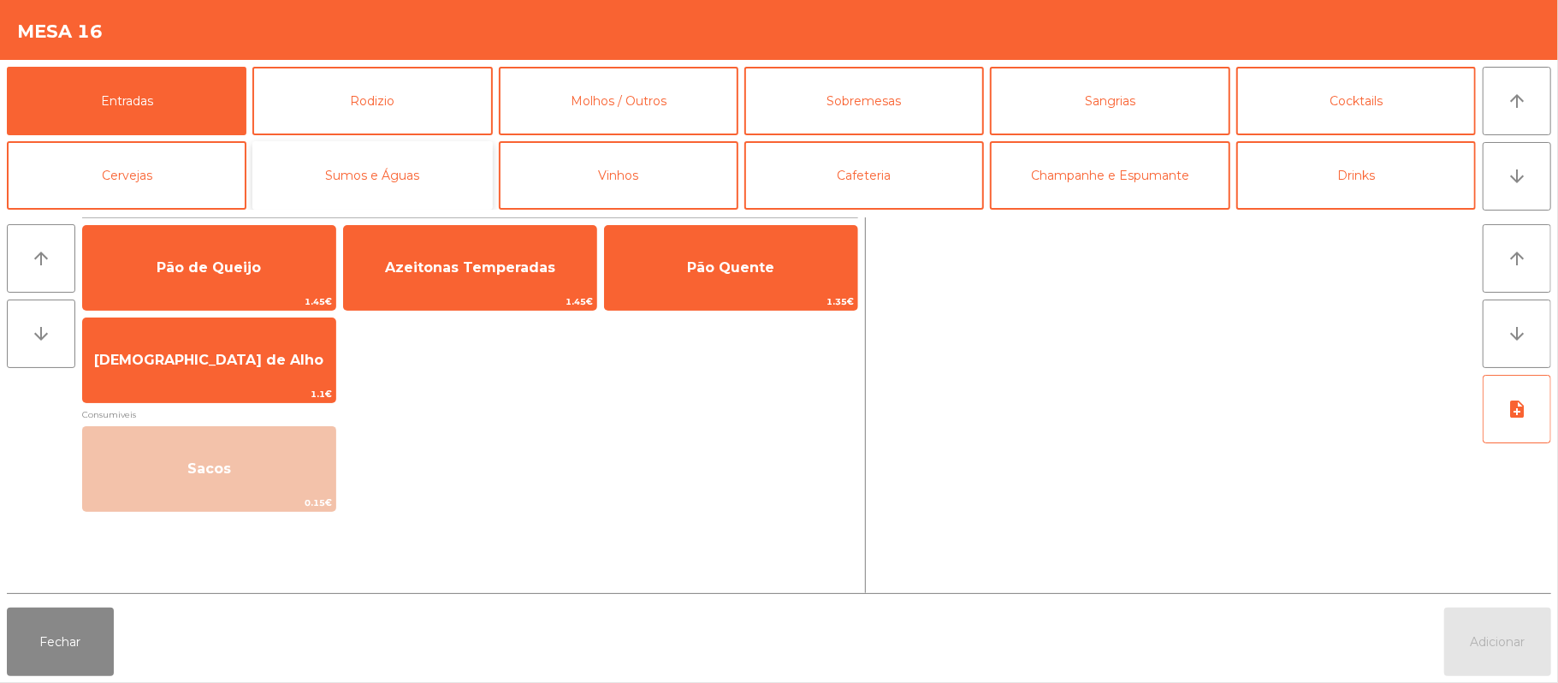
click at [398, 180] on button "Sumos e Águas" at bounding box center [372, 175] width 240 height 68
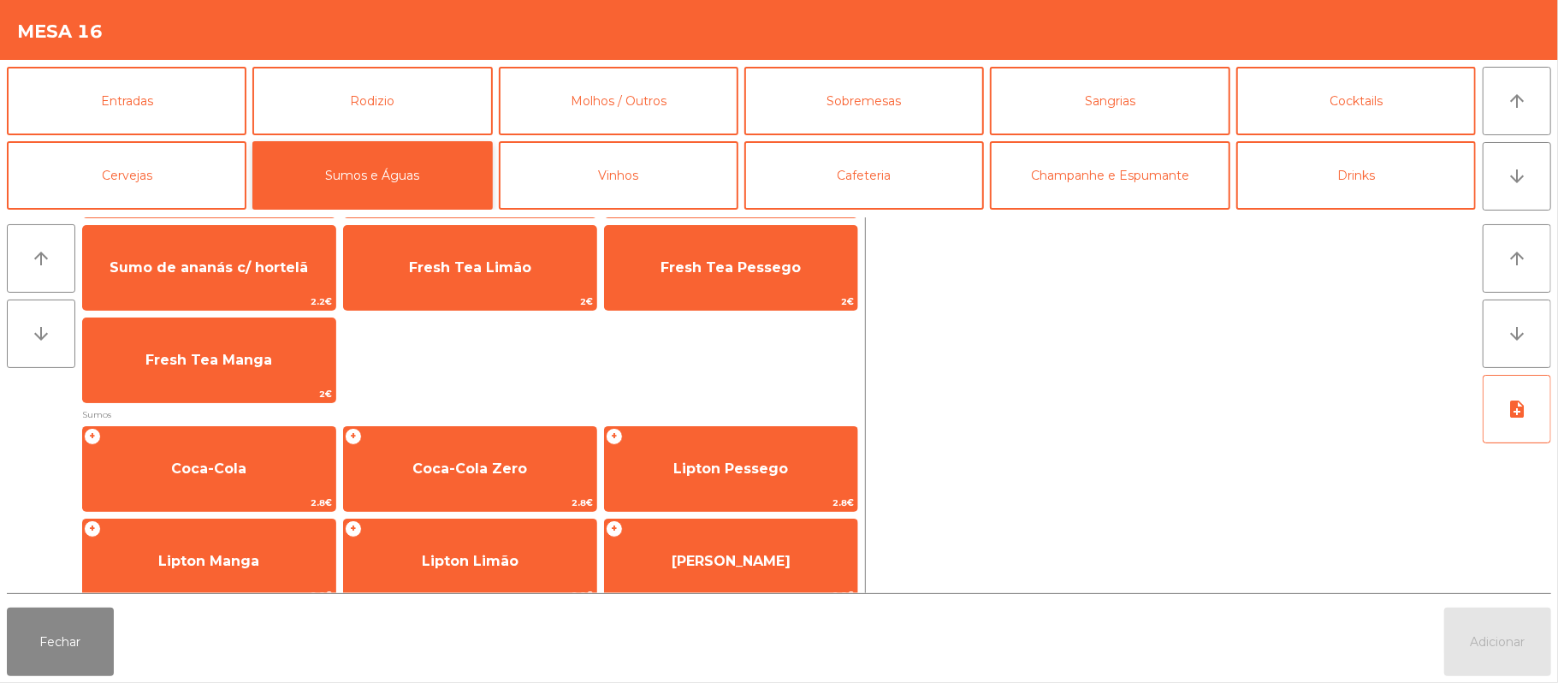
scroll to position [128, 0]
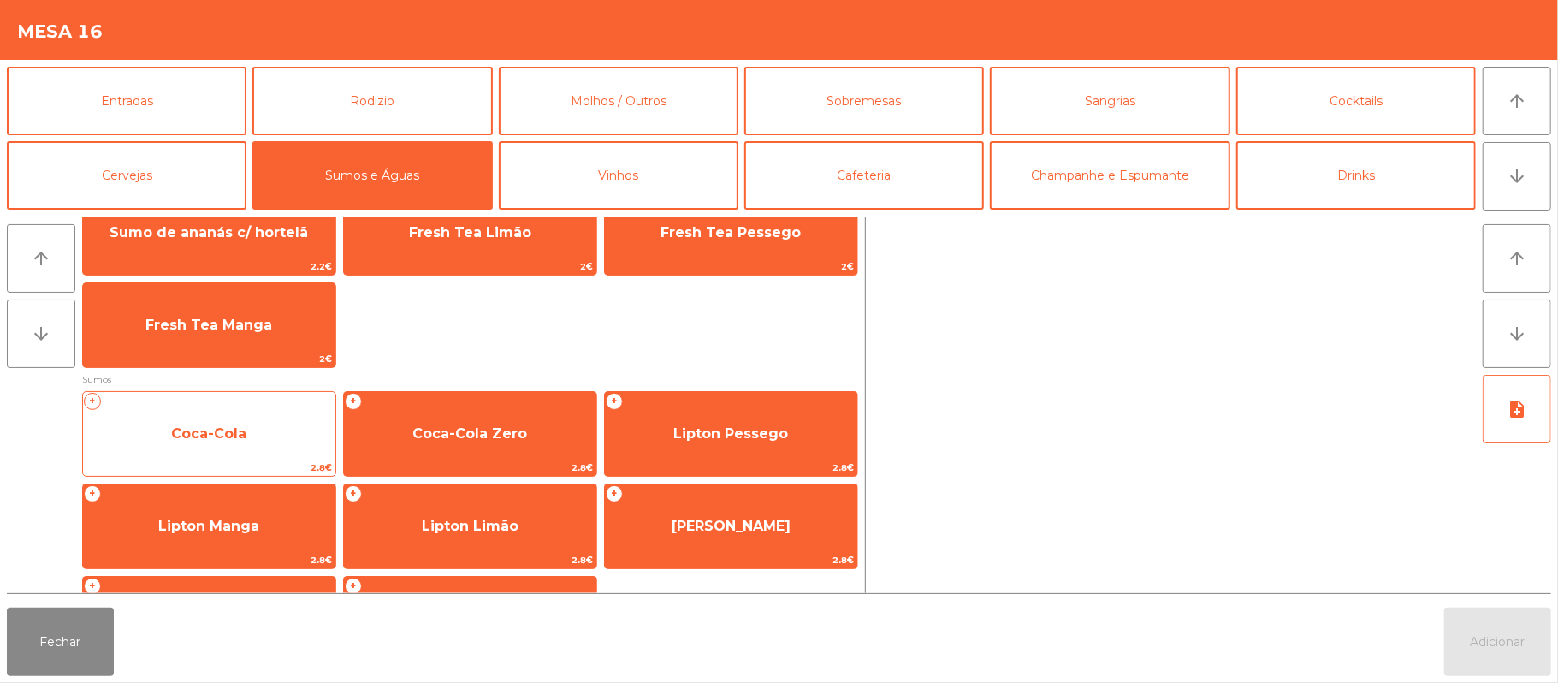
click at [281, 454] on span "Coca-Cola" at bounding box center [209, 434] width 252 height 46
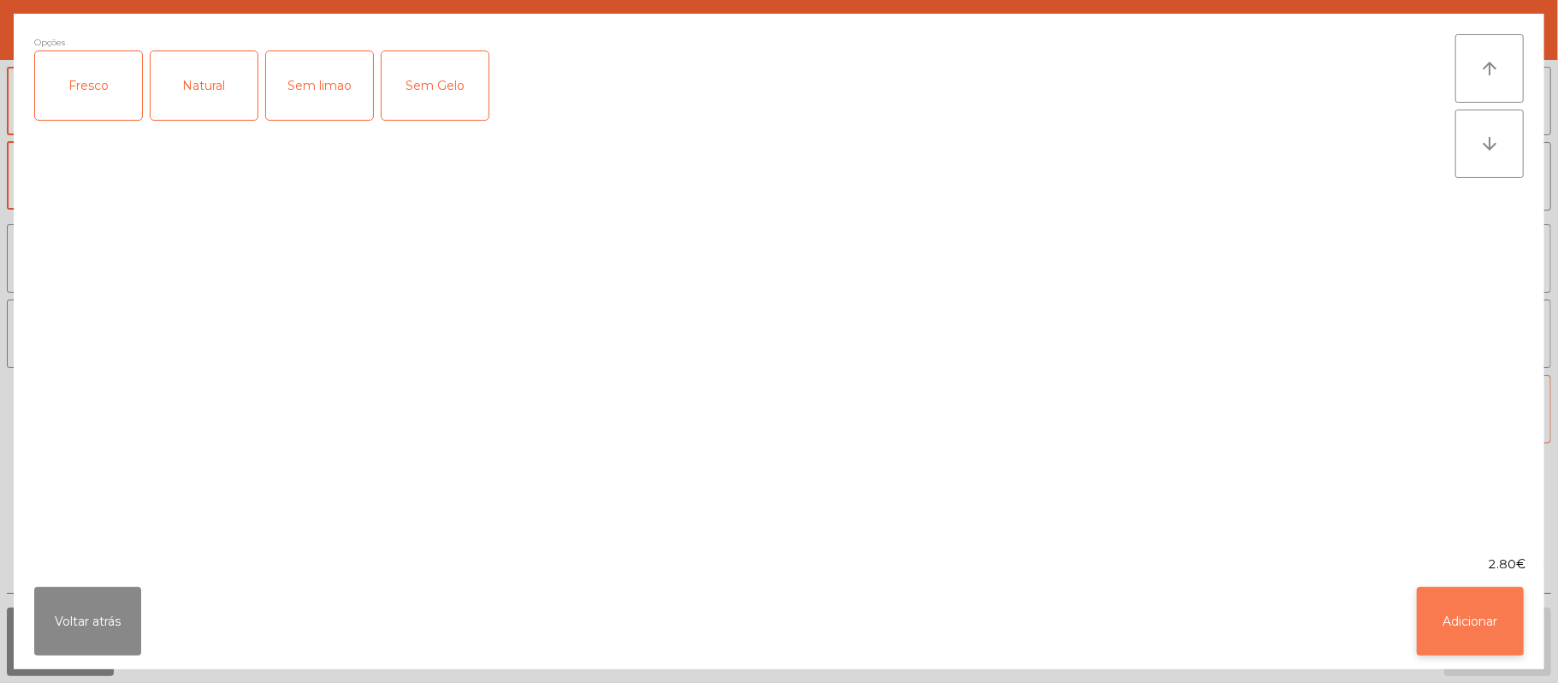
click at [1432, 618] on button "Adicionar" at bounding box center [1470, 621] width 107 height 68
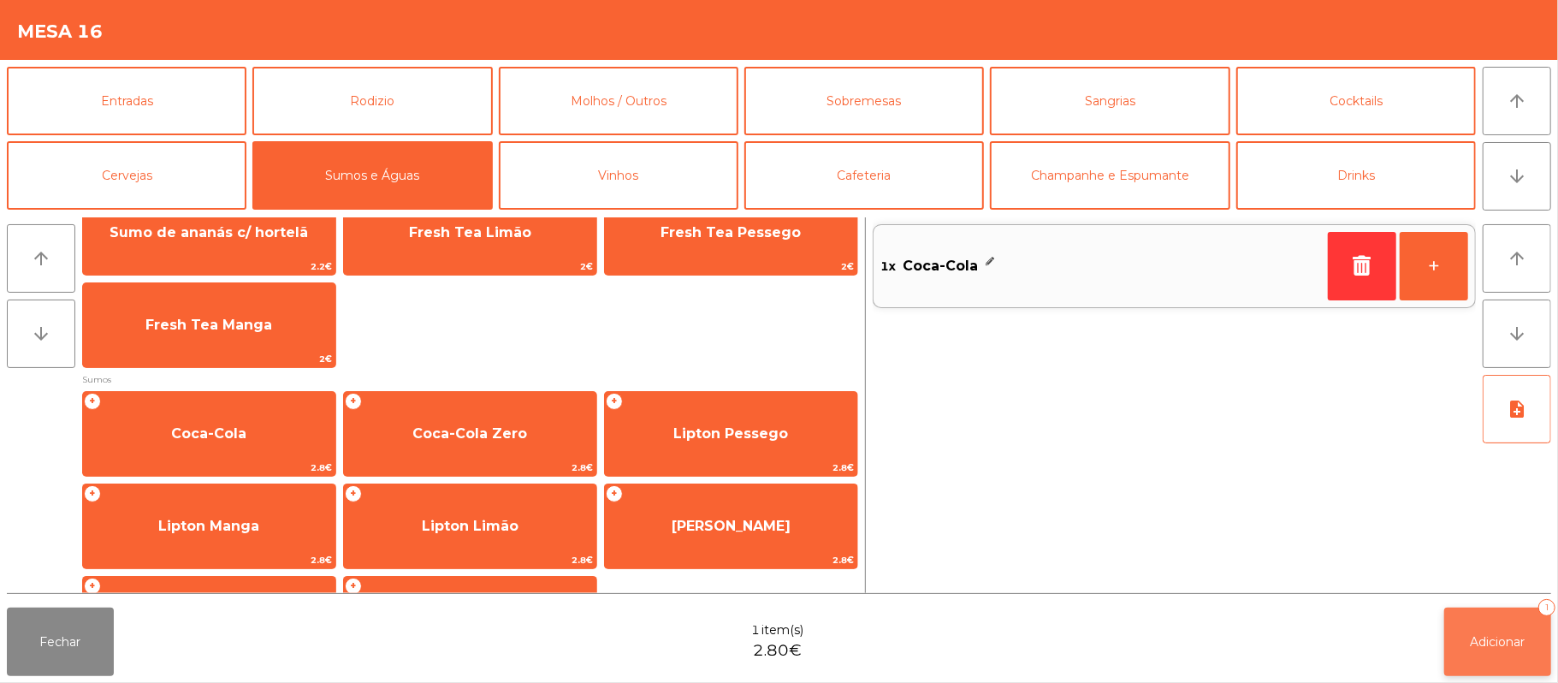
click at [1489, 635] on span "Adicionar" at bounding box center [1498, 641] width 55 height 15
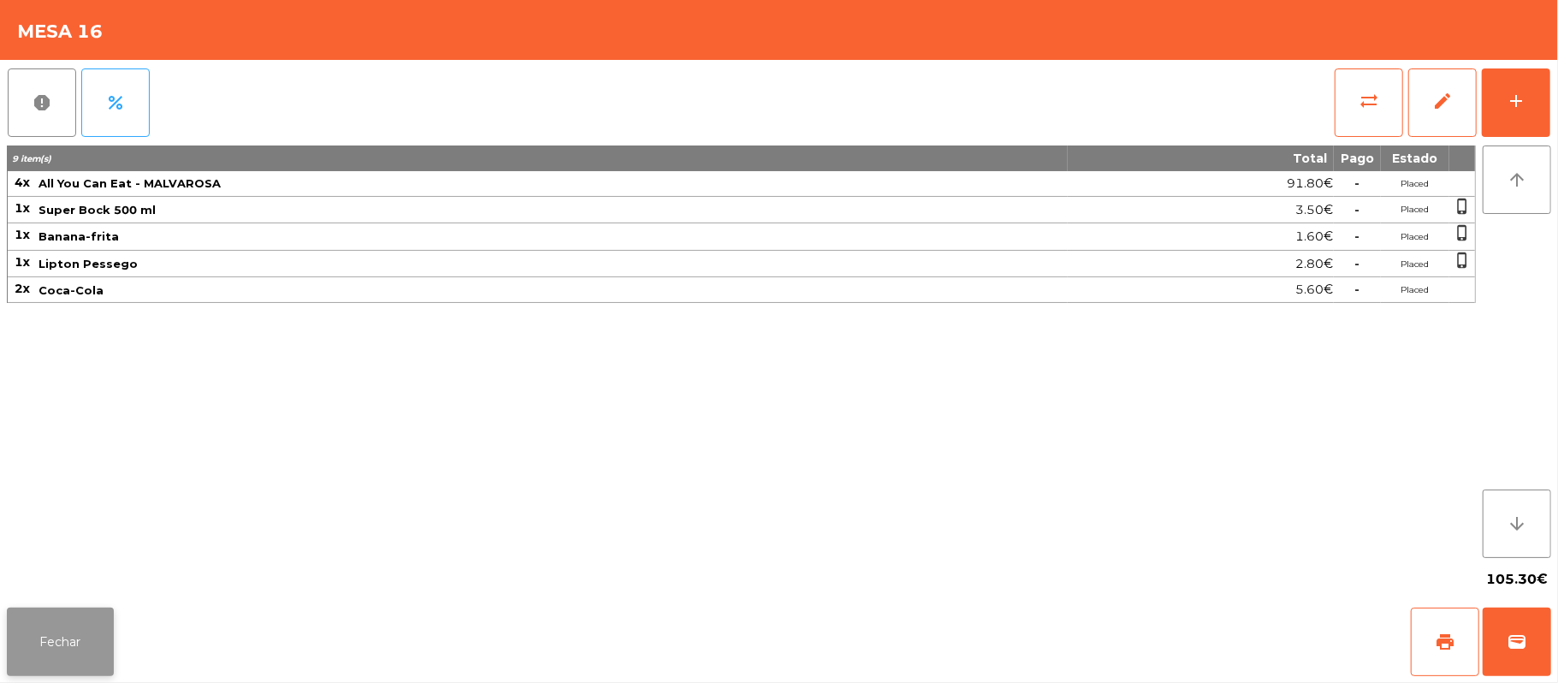
click at [62, 618] on button "Fechar" at bounding box center [60, 642] width 107 height 68
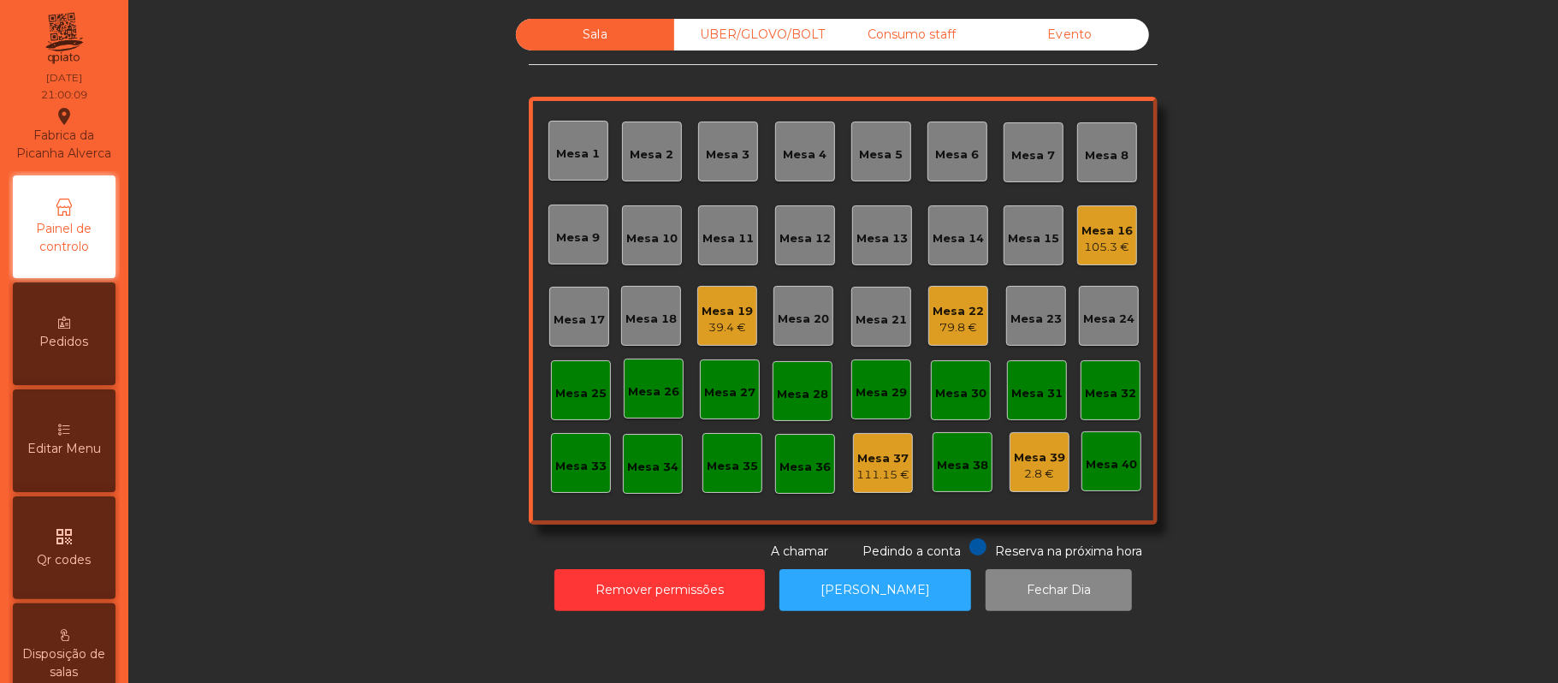
click at [737, 231] on div "Mesa 11" at bounding box center [728, 238] width 51 height 17
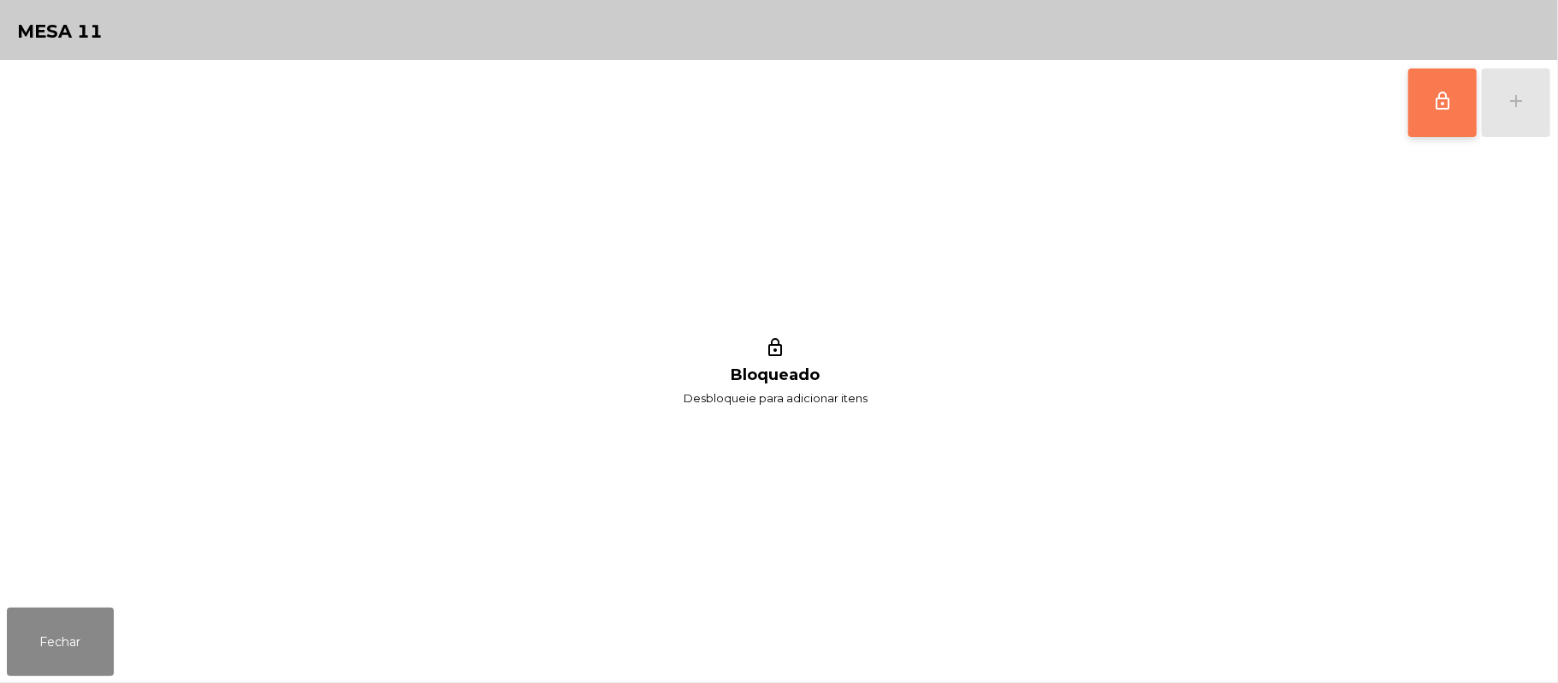
click at [1456, 107] on button "lock_outline" at bounding box center [1443, 102] width 68 height 68
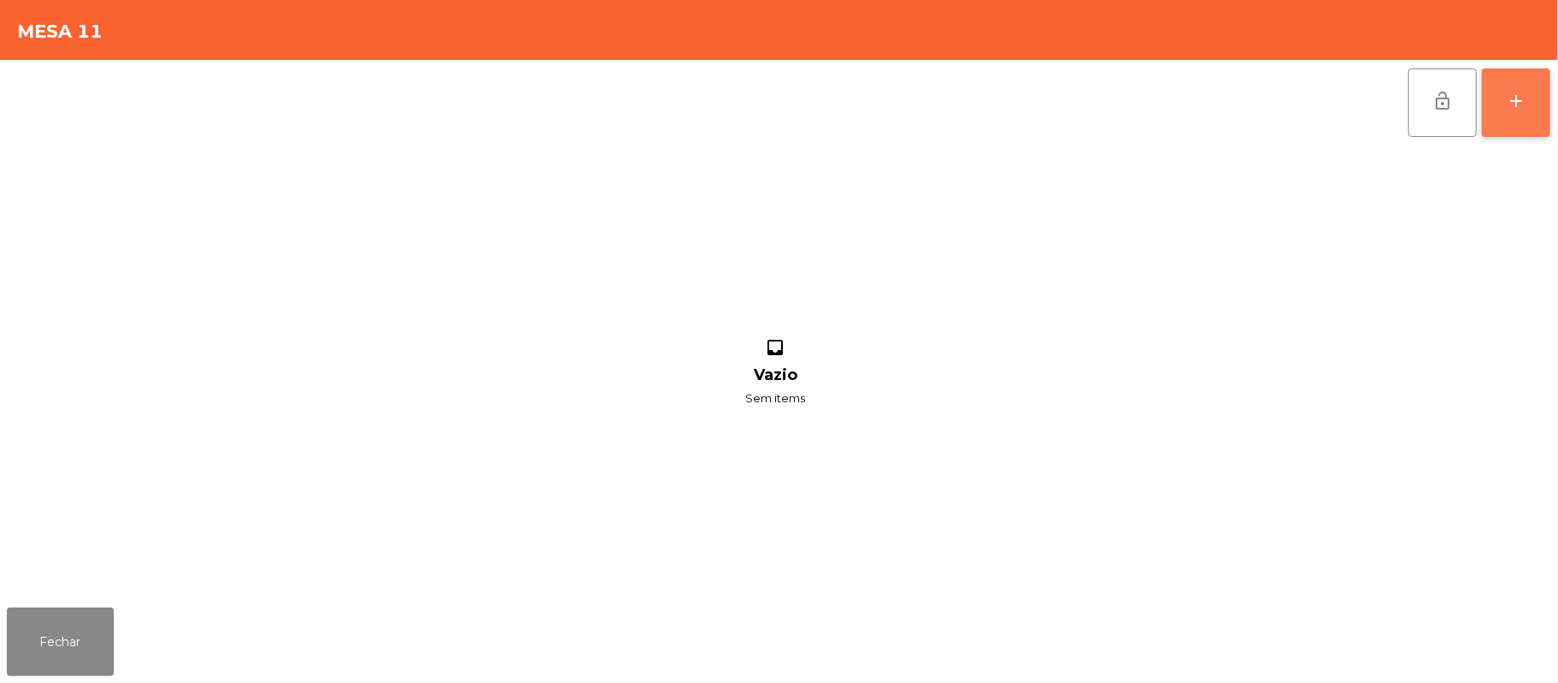
click at [1548, 110] on button "add" at bounding box center [1516, 102] width 68 height 68
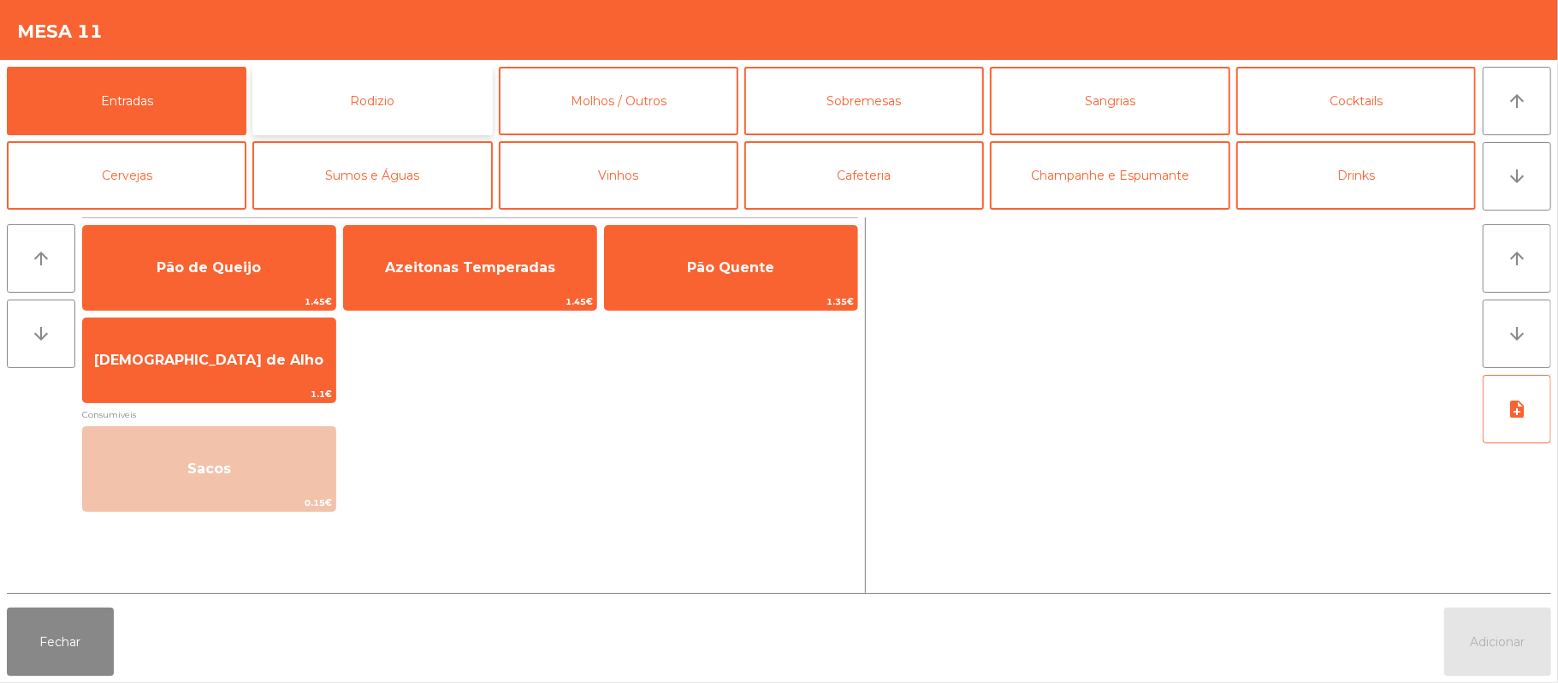
click at [405, 100] on button "Rodizio" at bounding box center [372, 101] width 240 height 68
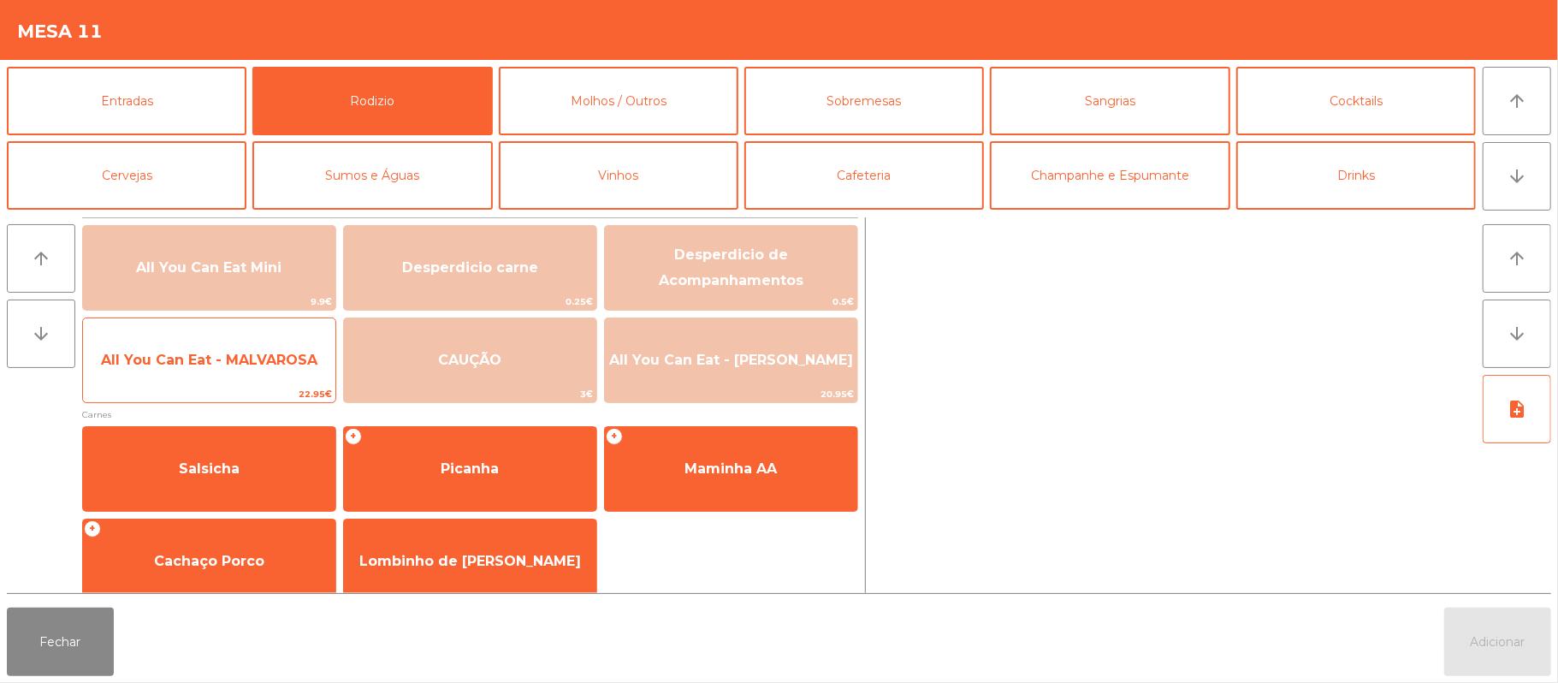
click at [203, 346] on span "All You Can Eat - MALVAROSA" at bounding box center [209, 360] width 252 height 46
click at [195, 352] on span "All You Can Eat - MALVAROSA" at bounding box center [209, 360] width 216 height 16
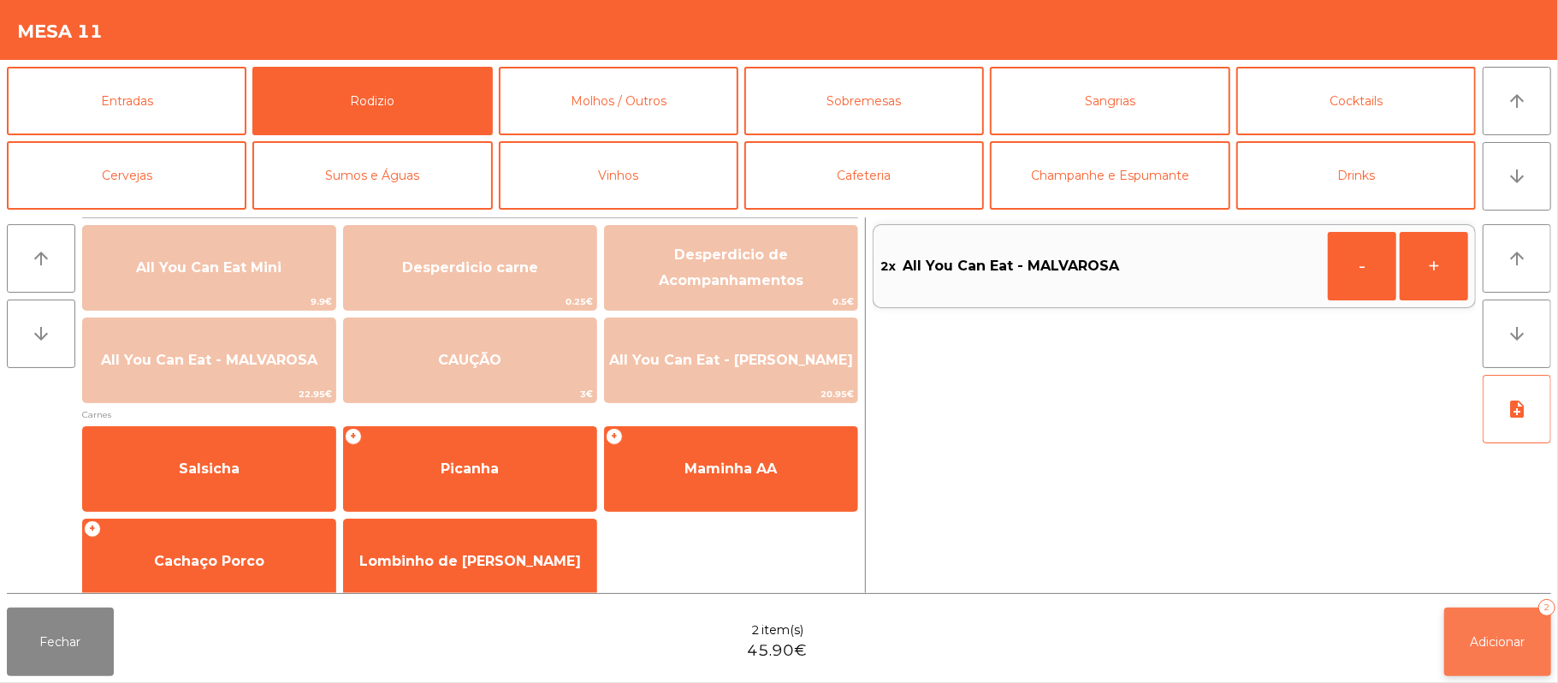
click at [1450, 635] on button "Adicionar 2" at bounding box center [1497, 642] width 107 height 68
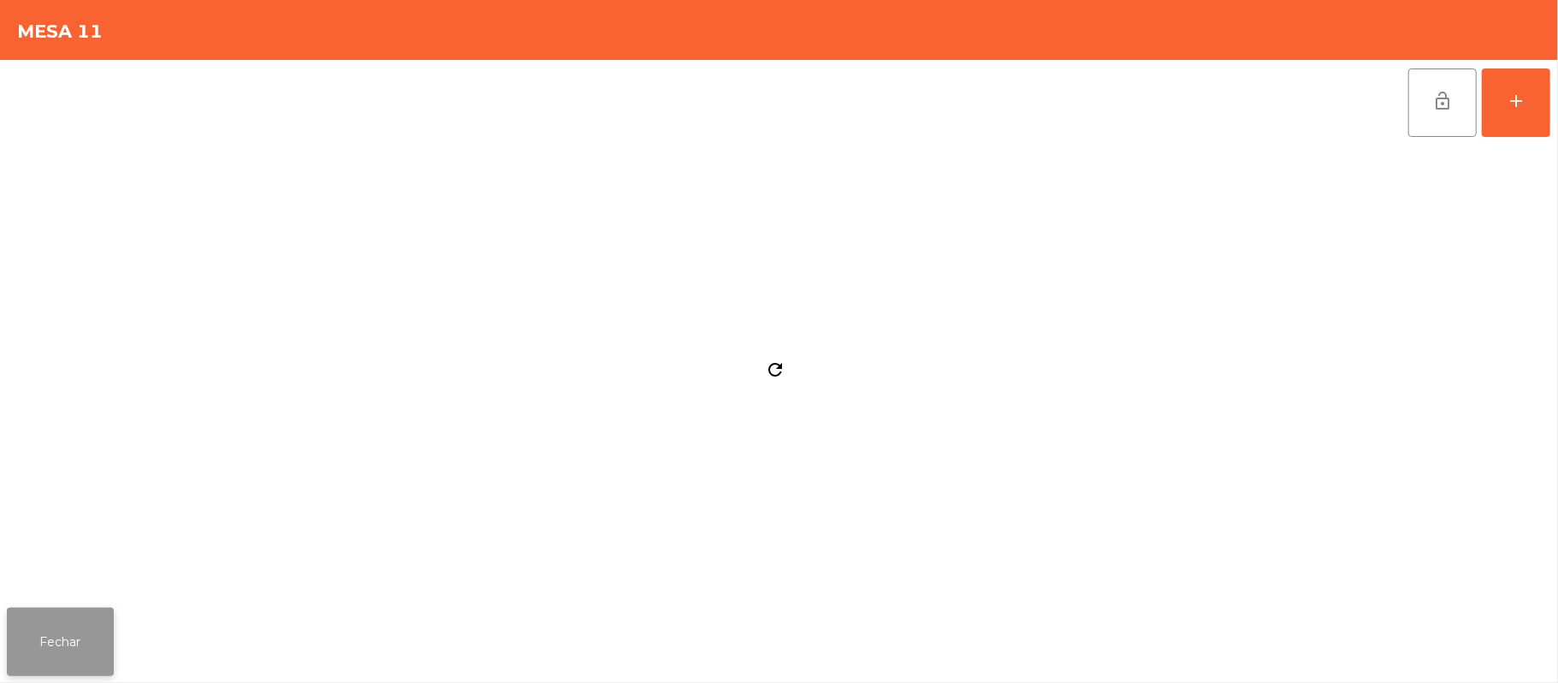
click at [56, 674] on button "Fechar" at bounding box center [60, 642] width 107 height 68
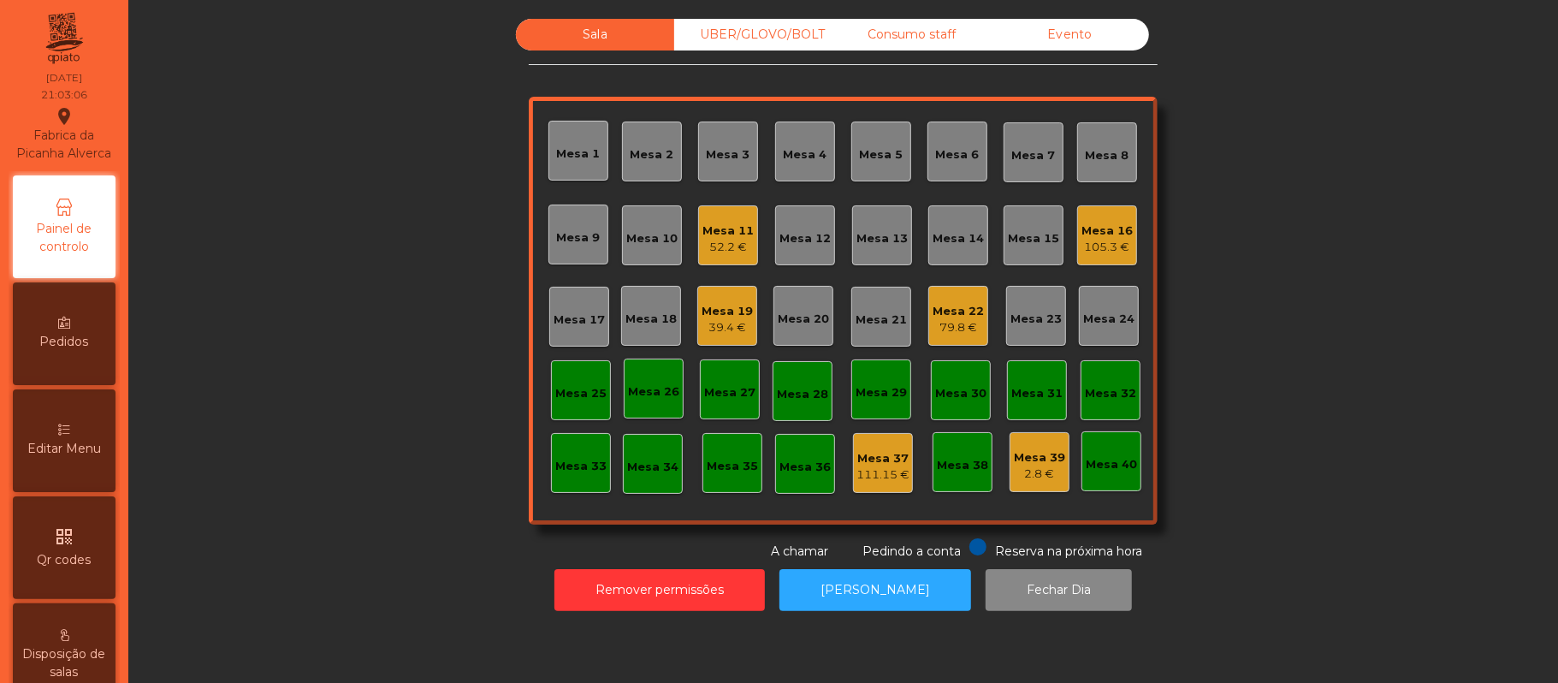
click at [788, 315] on div "Mesa 20" at bounding box center [803, 319] width 51 height 17
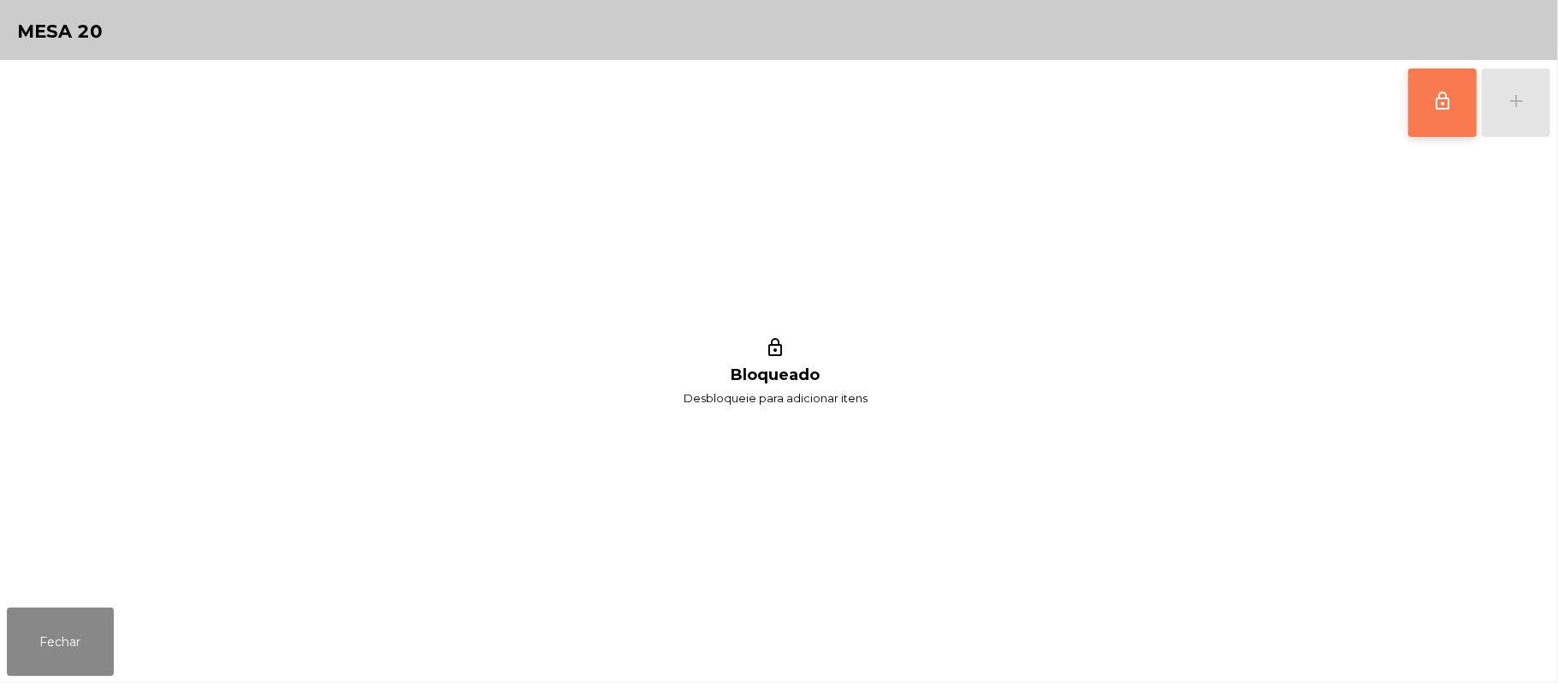
click at [1418, 104] on button "lock_outline" at bounding box center [1443, 102] width 68 height 68
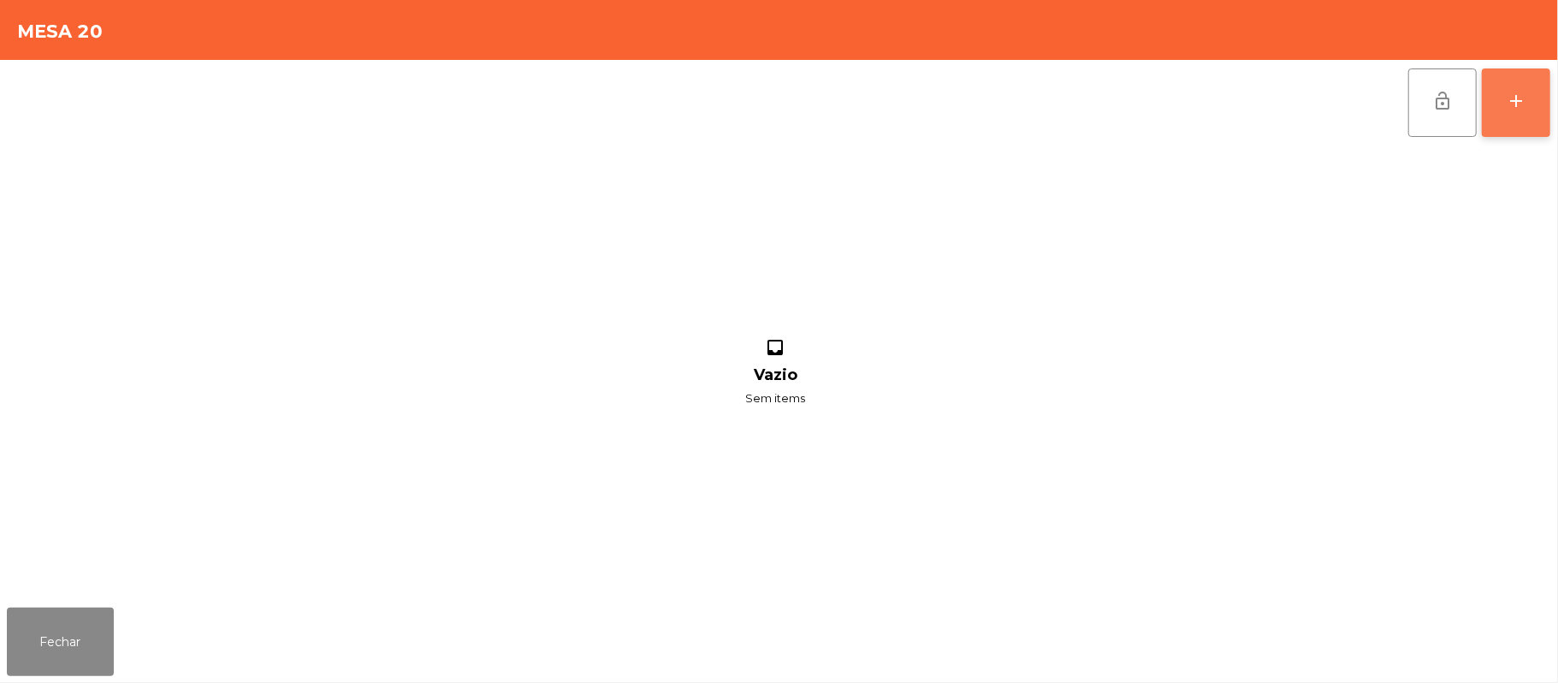
click at [1517, 115] on button "add" at bounding box center [1516, 102] width 68 height 68
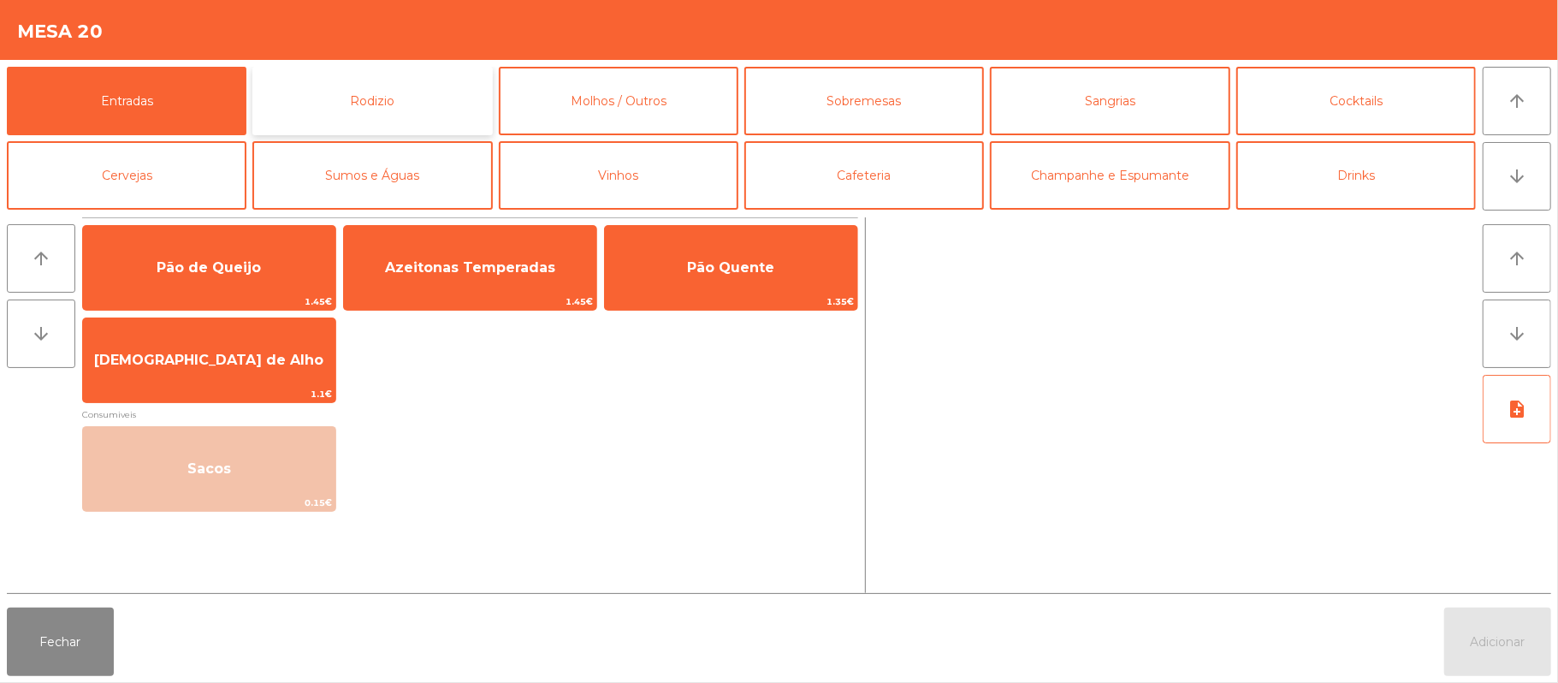
click at [455, 113] on button "Rodizio" at bounding box center [372, 101] width 240 height 68
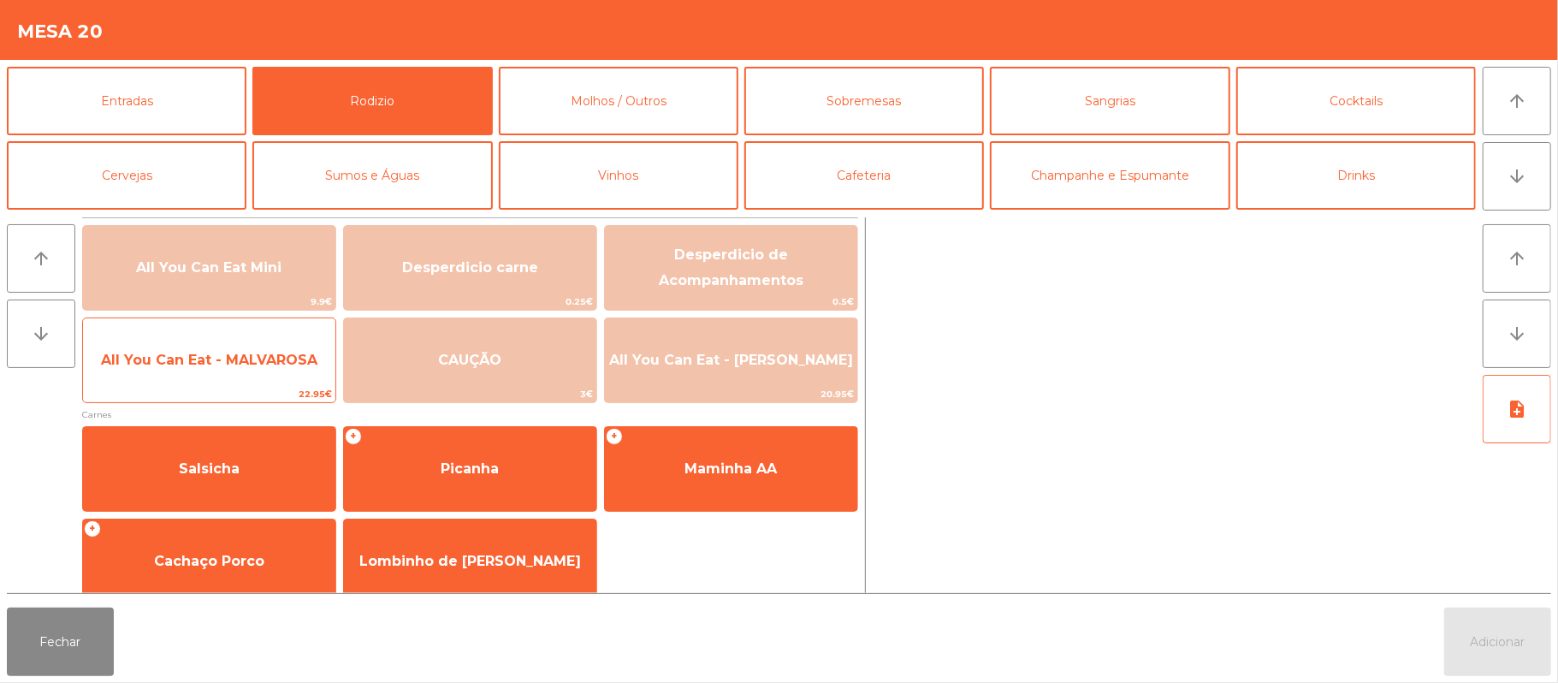
click at [245, 359] on span "All You Can Eat - MALVAROSA" at bounding box center [209, 360] width 216 height 16
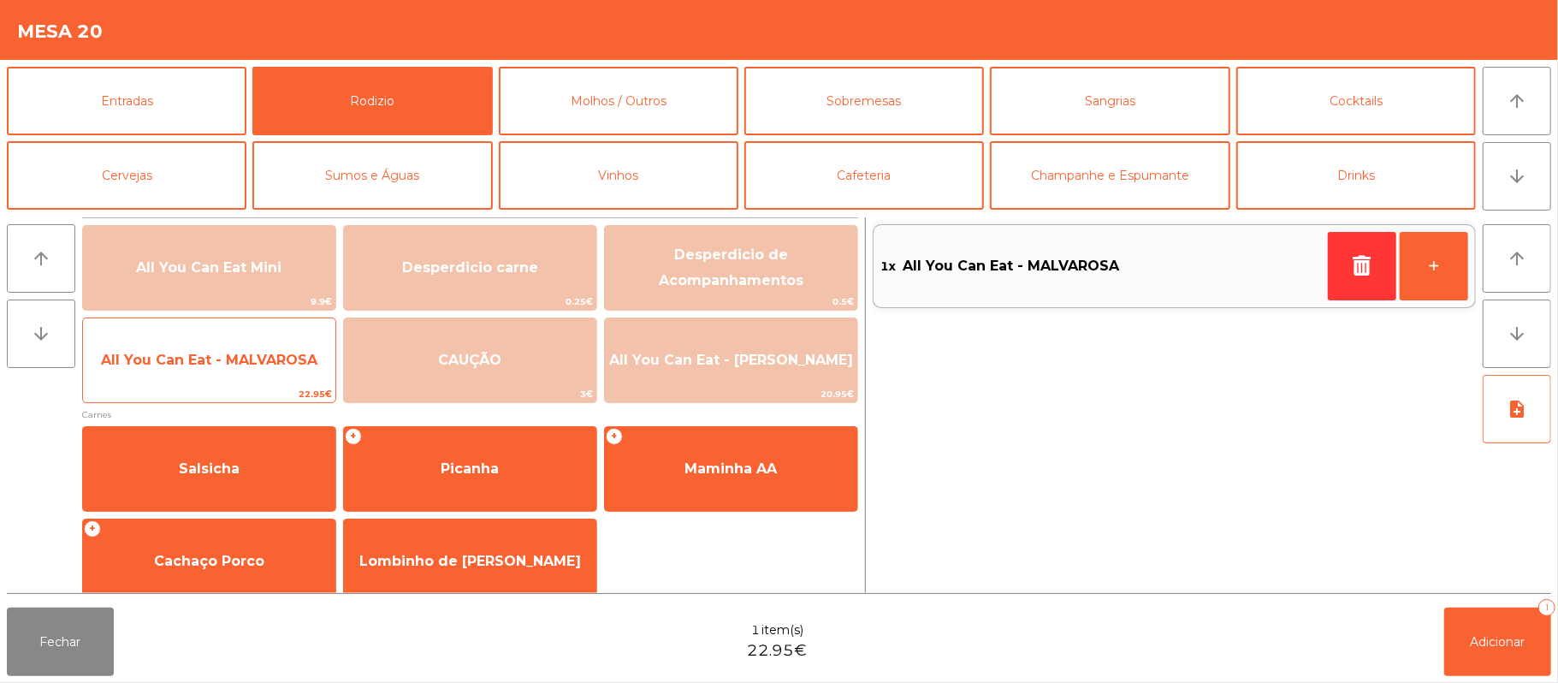
click at [248, 371] on span "All You Can Eat - MALVAROSA" at bounding box center [209, 360] width 252 height 46
click at [252, 352] on span "All You Can Eat - MALVAROSA" at bounding box center [209, 360] width 216 height 16
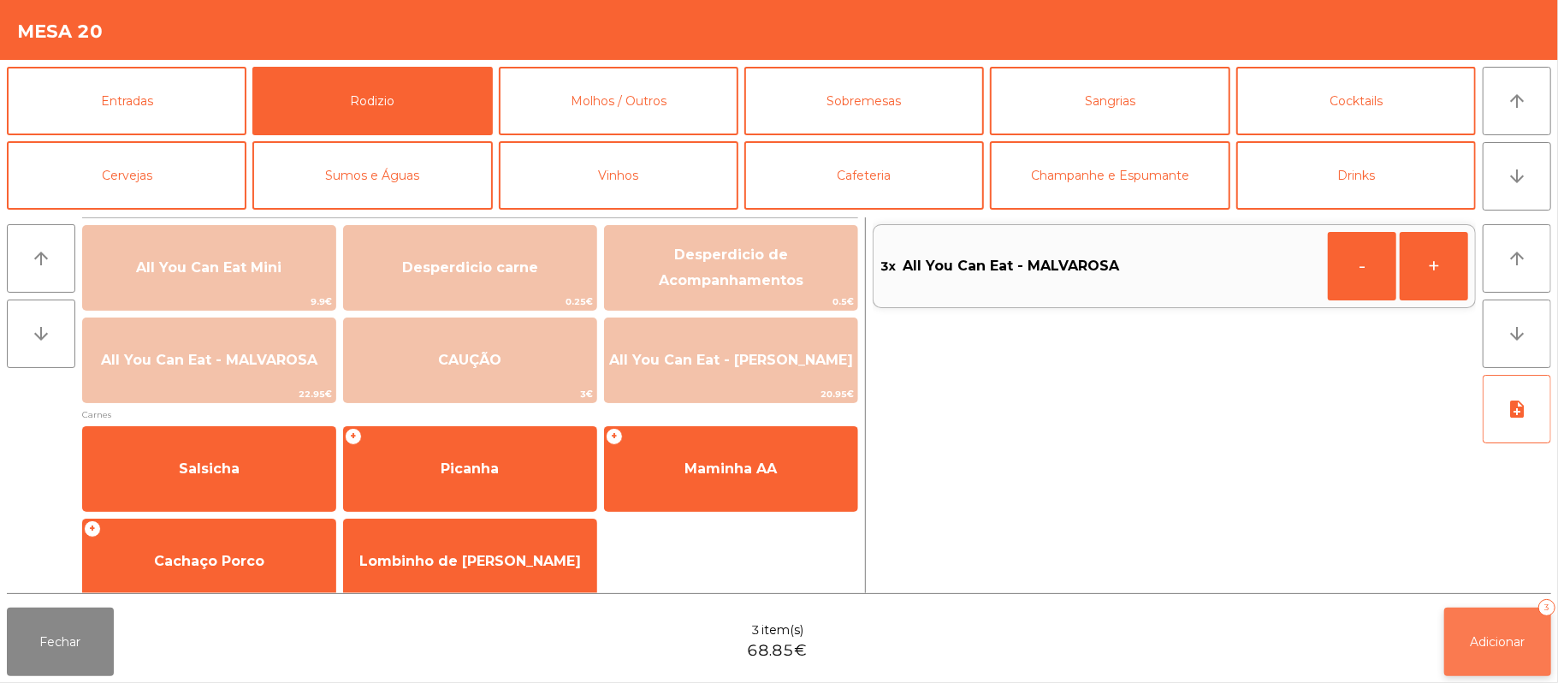
click at [1542, 635] on button "Adicionar 3" at bounding box center [1497, 642] width 107 height 68
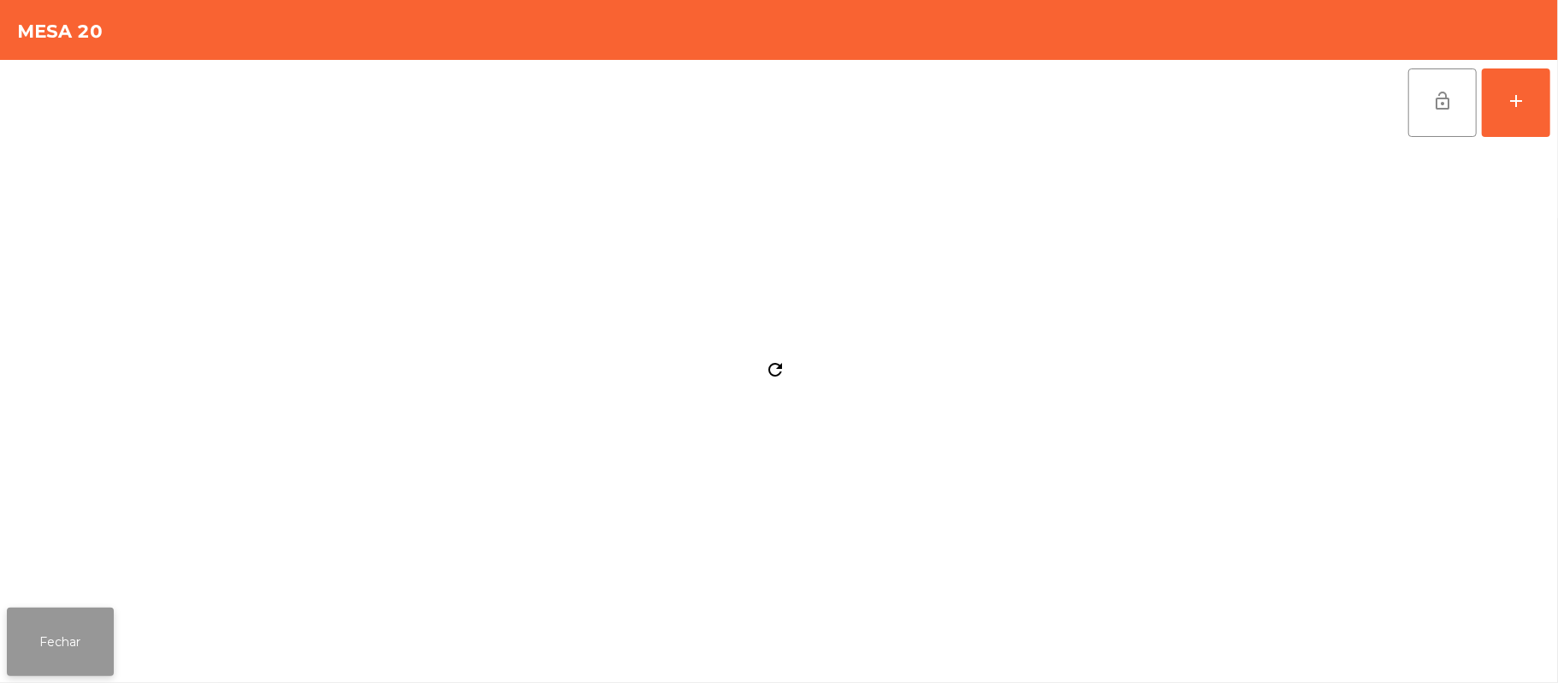
click at [70, 668] on button "Fechar" at bounding box center [60, 642] width 107 height 68
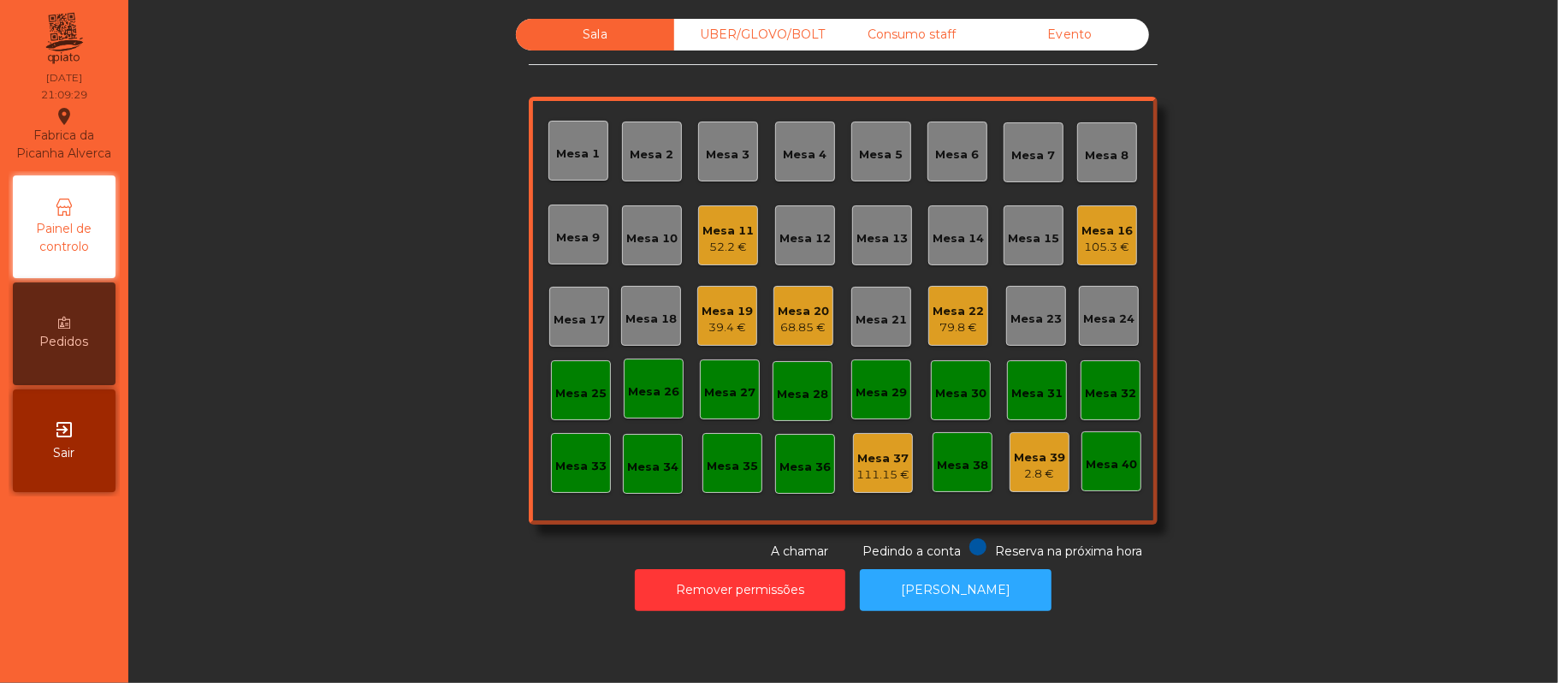
click at [713, 327] on div "39.4 €" at bounding box center [727, 327] width 51 height 17
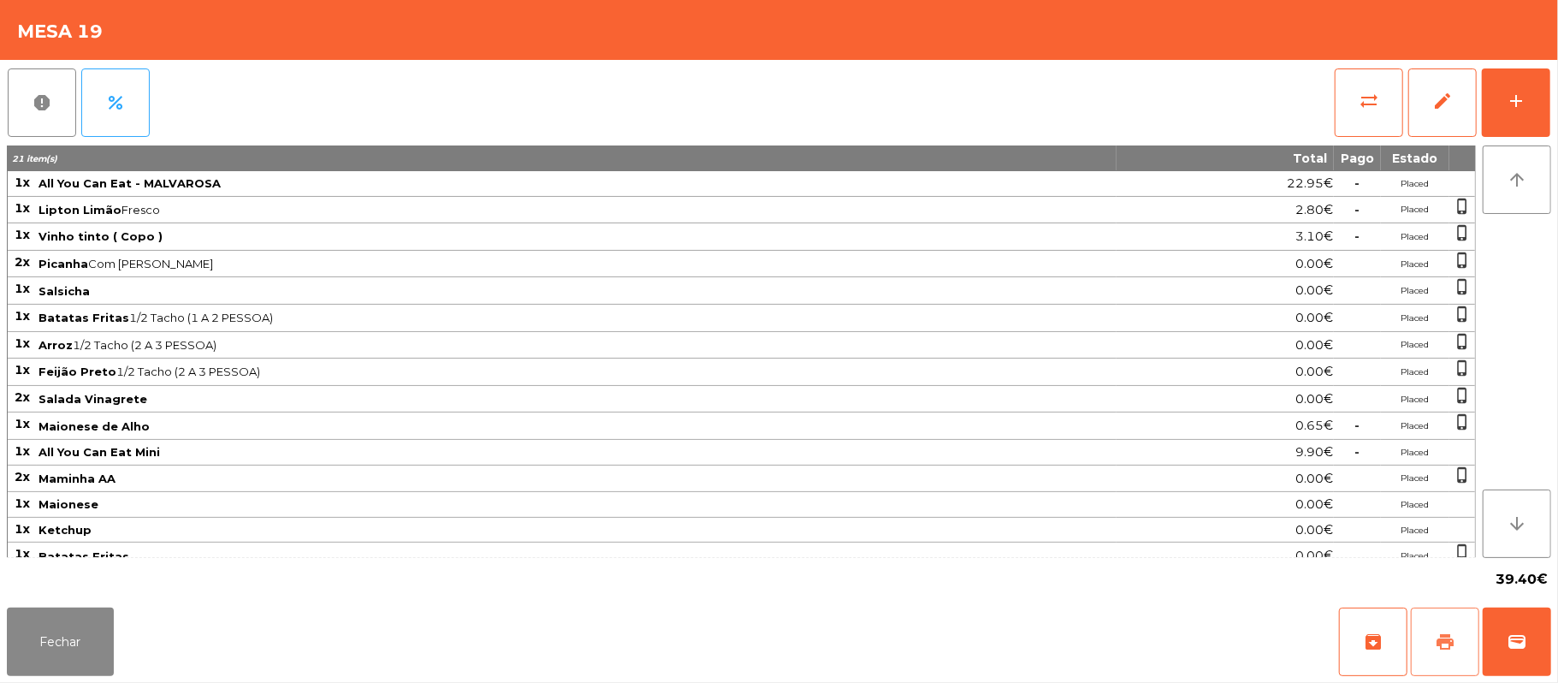
click at [1452, 638] on span "print" at bounding box center [1445, 642] width 21 height 21
click at [1507, 650] on span "wallet" at bounding box center [1517, 642] width 21 height 21
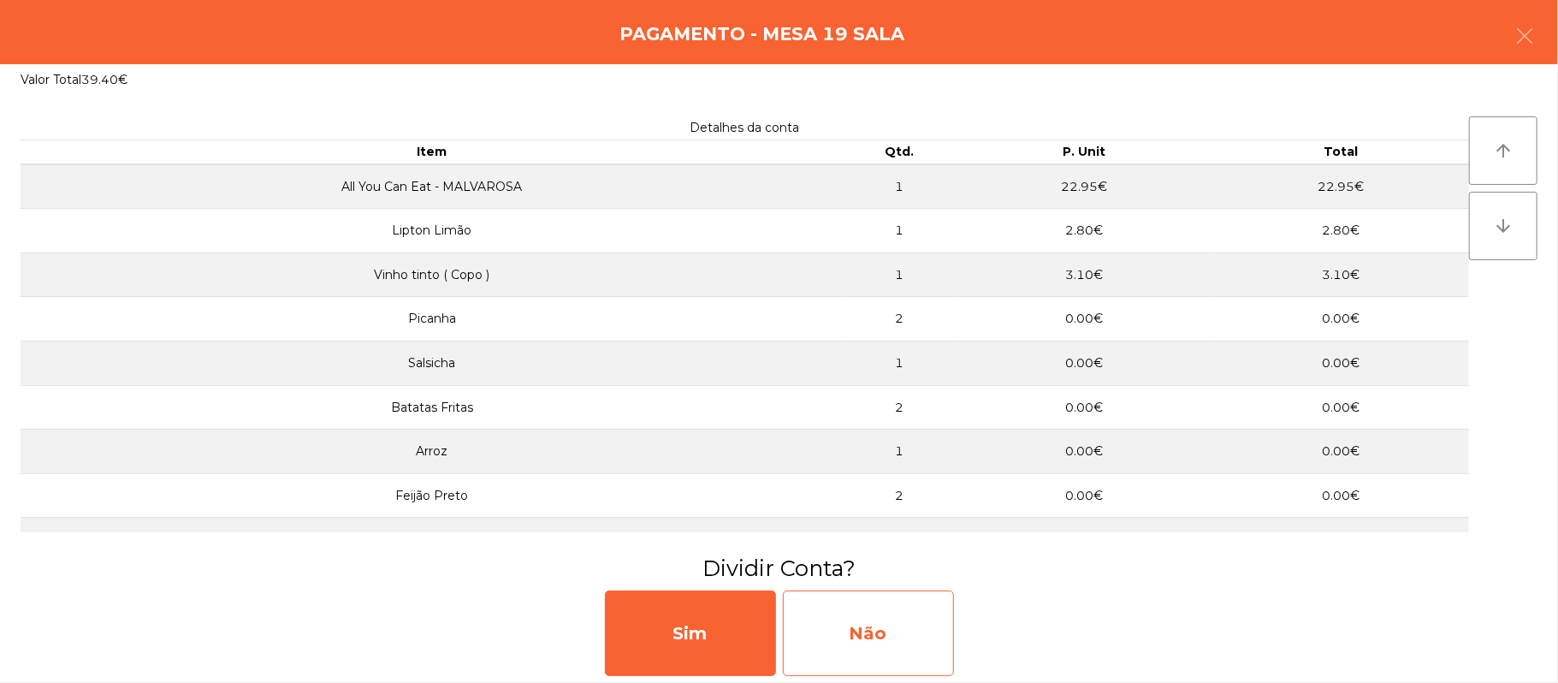
click at [823, 642] on div "Não" at bounding box center [868, 633] width 171 height 86
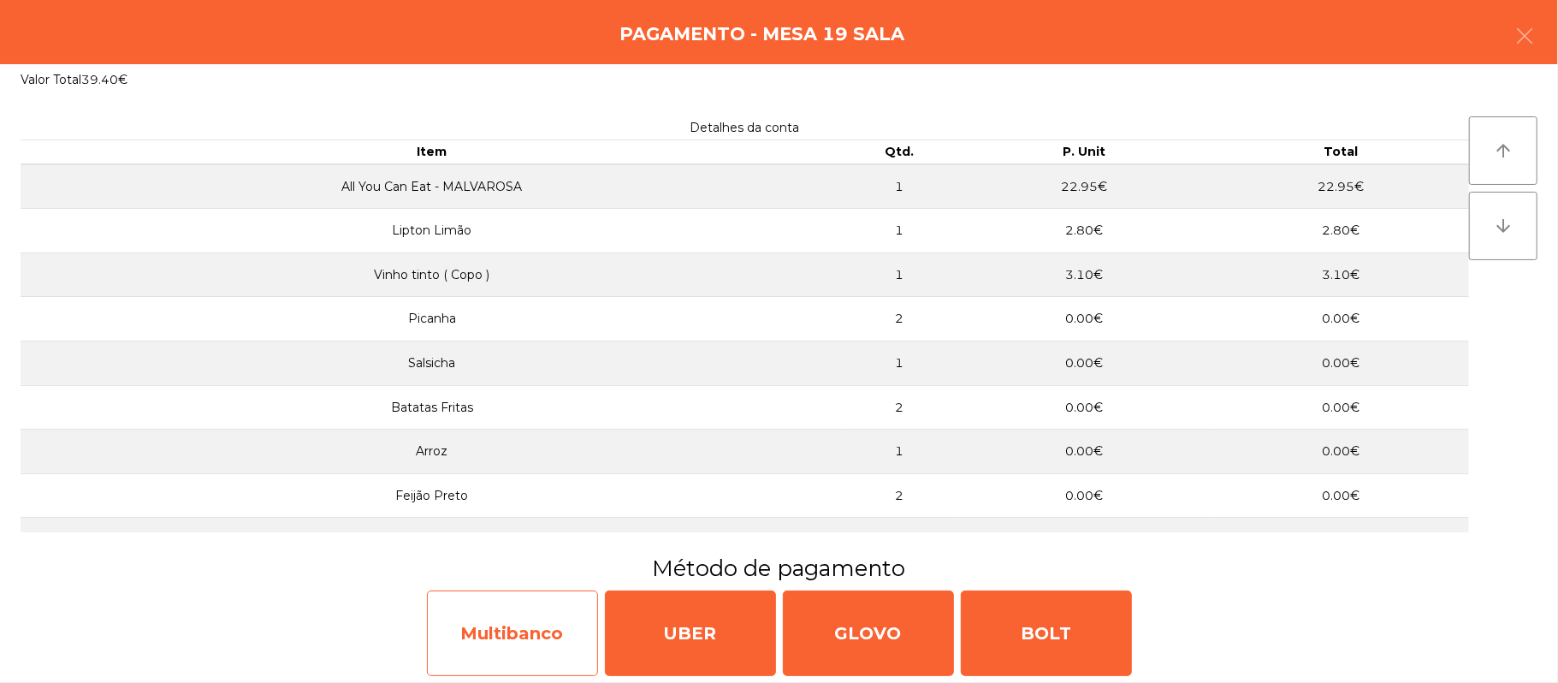
click at [538, 640] on div "Multibanco" at bounding box center [512, 633] width 171 height 86
select select "**"
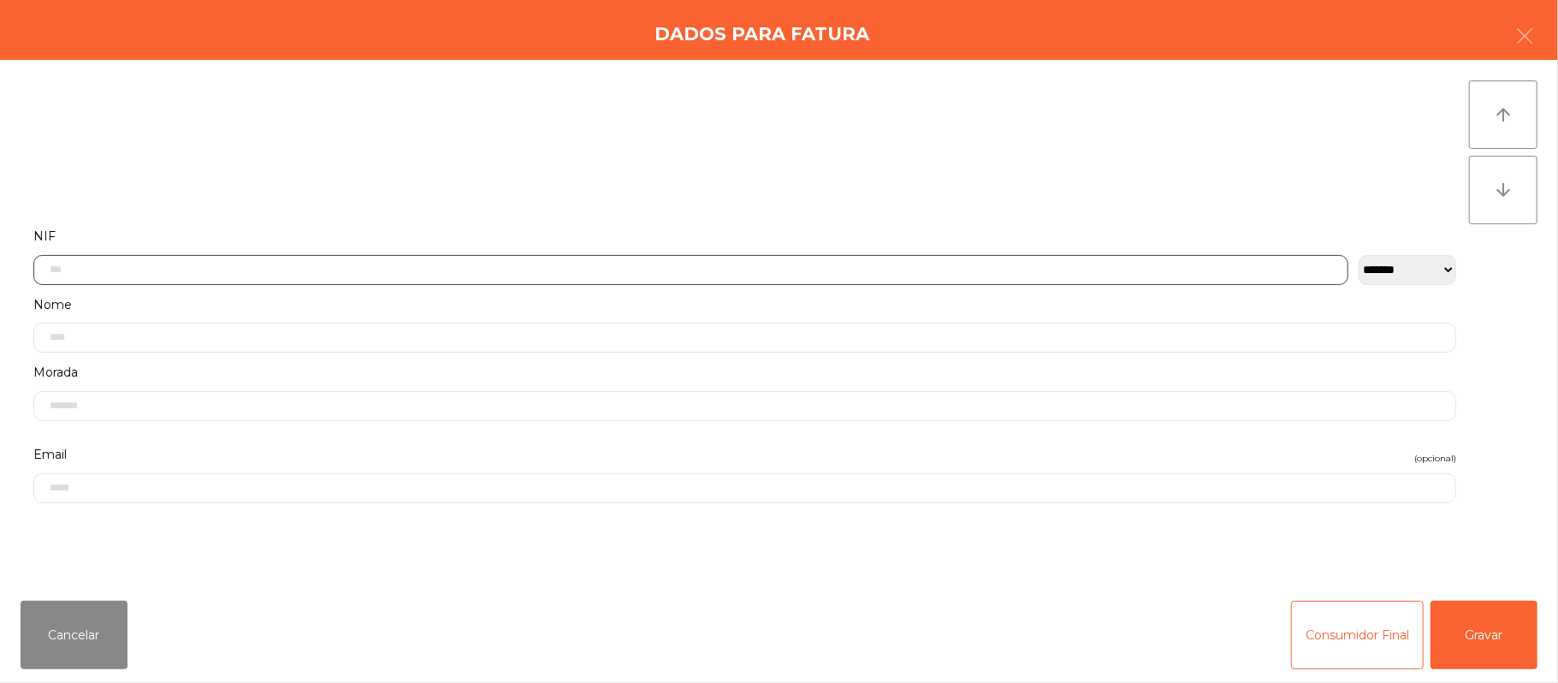
click at [661, 274] on input "text" at bounding box center [690, 270] width 1315 height 30
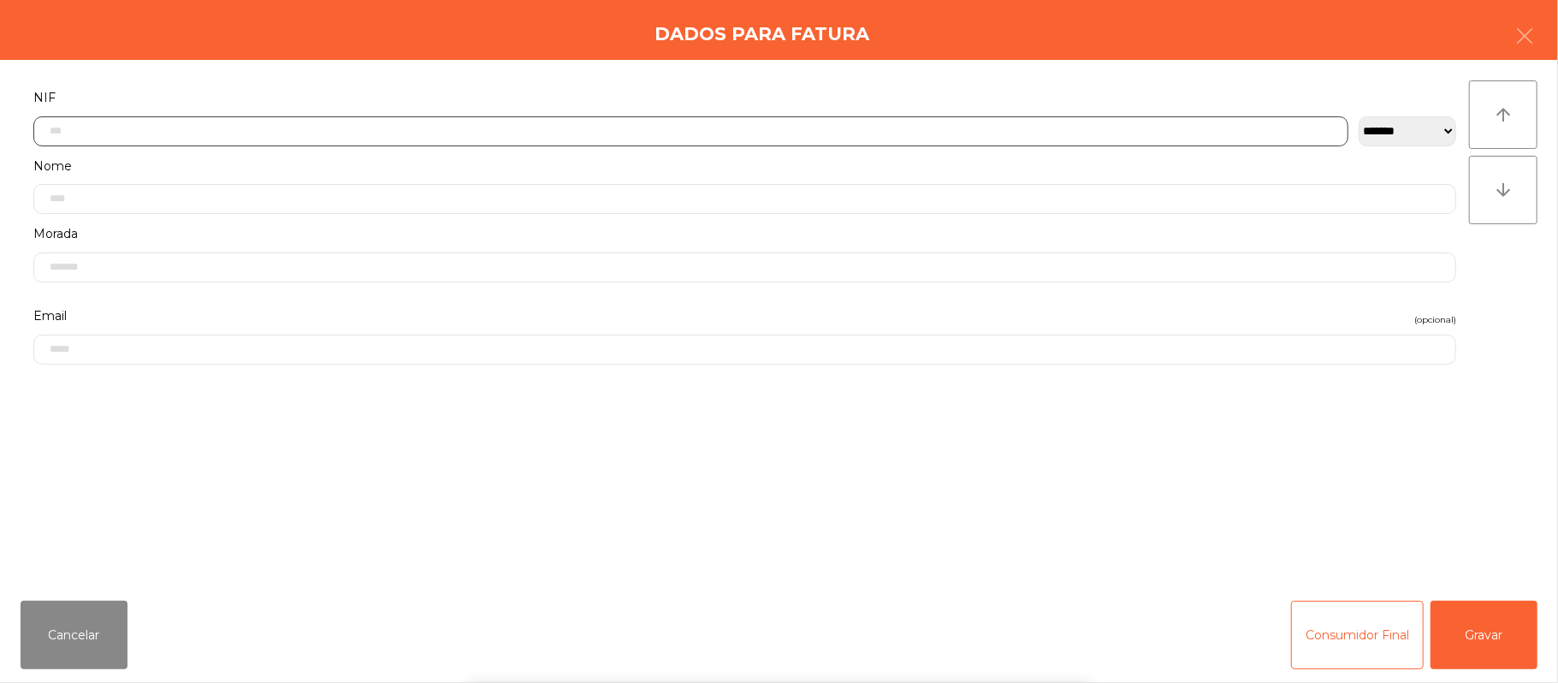
scroll to position [144, 0]
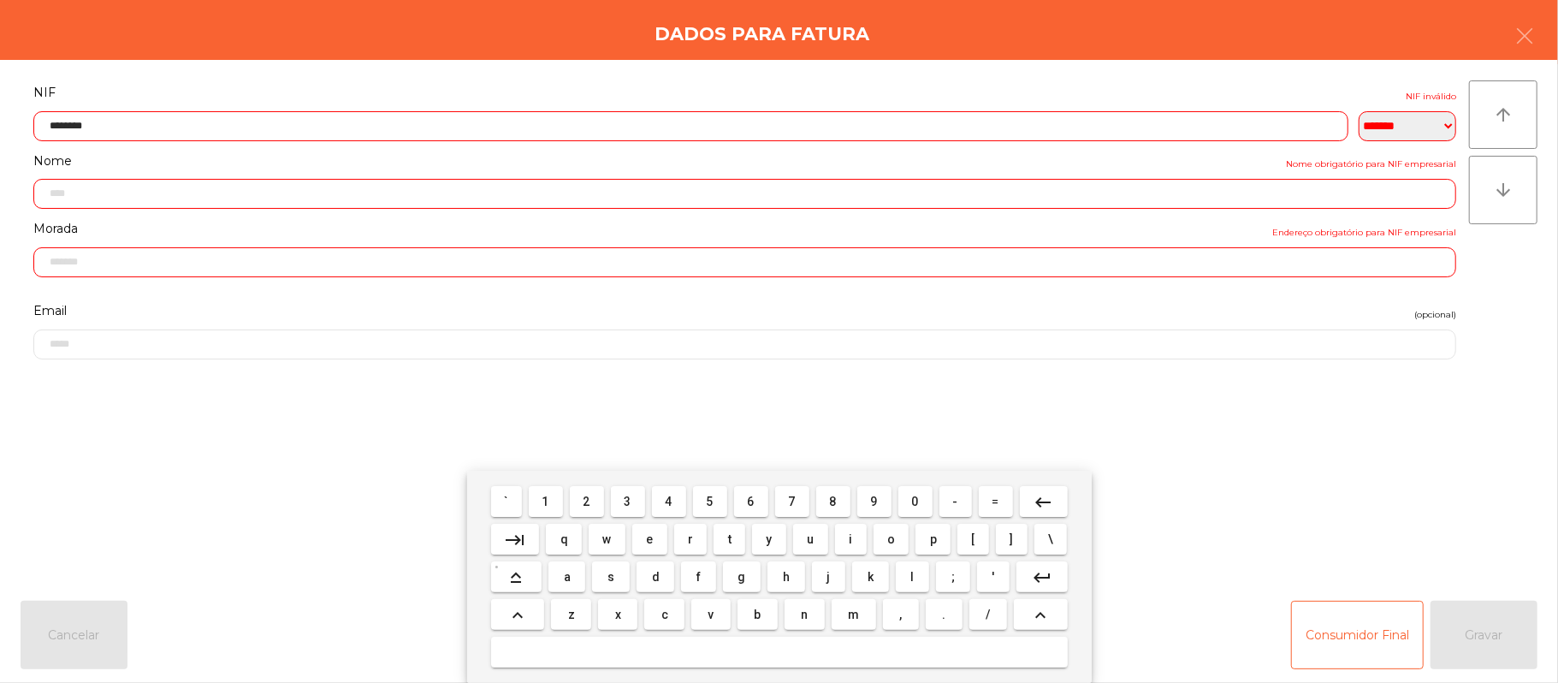
type input "*********"
type input "**********"
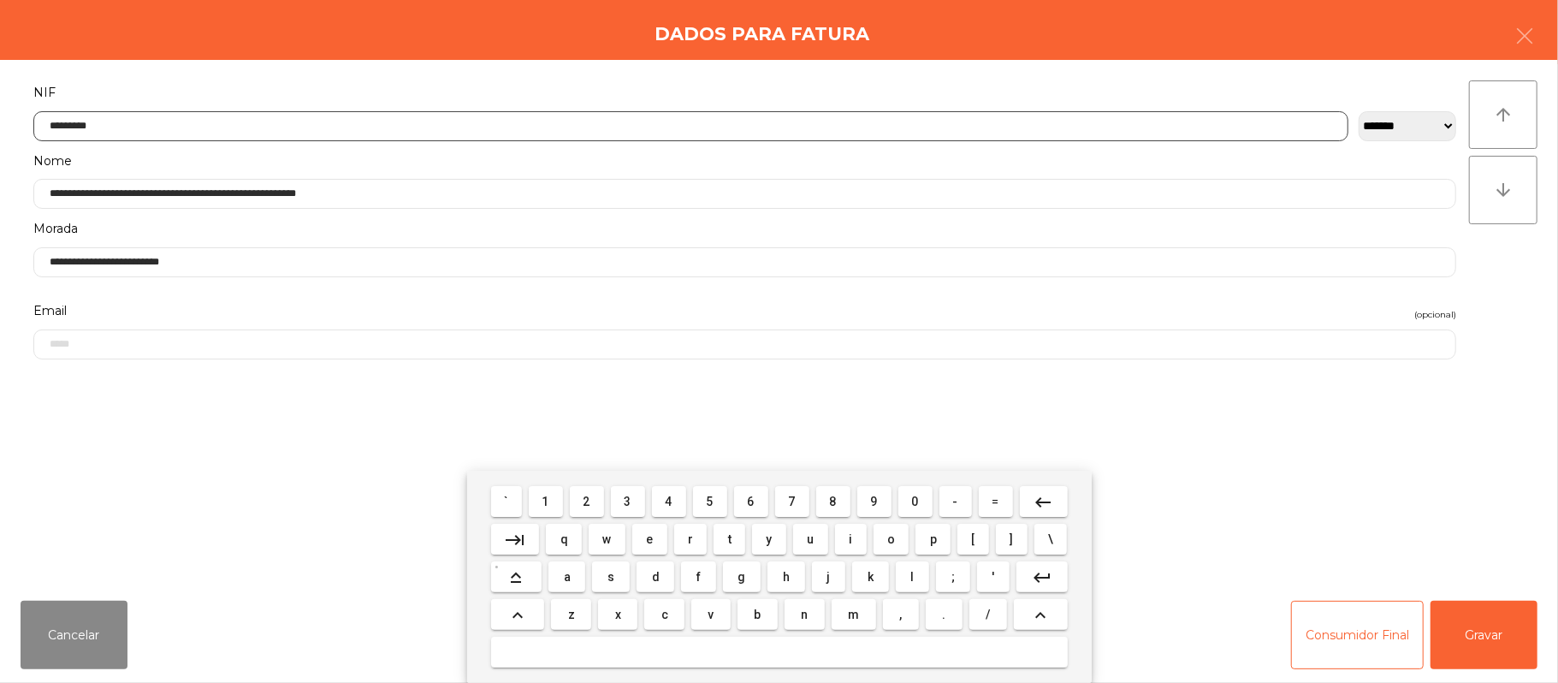
type input "*********"
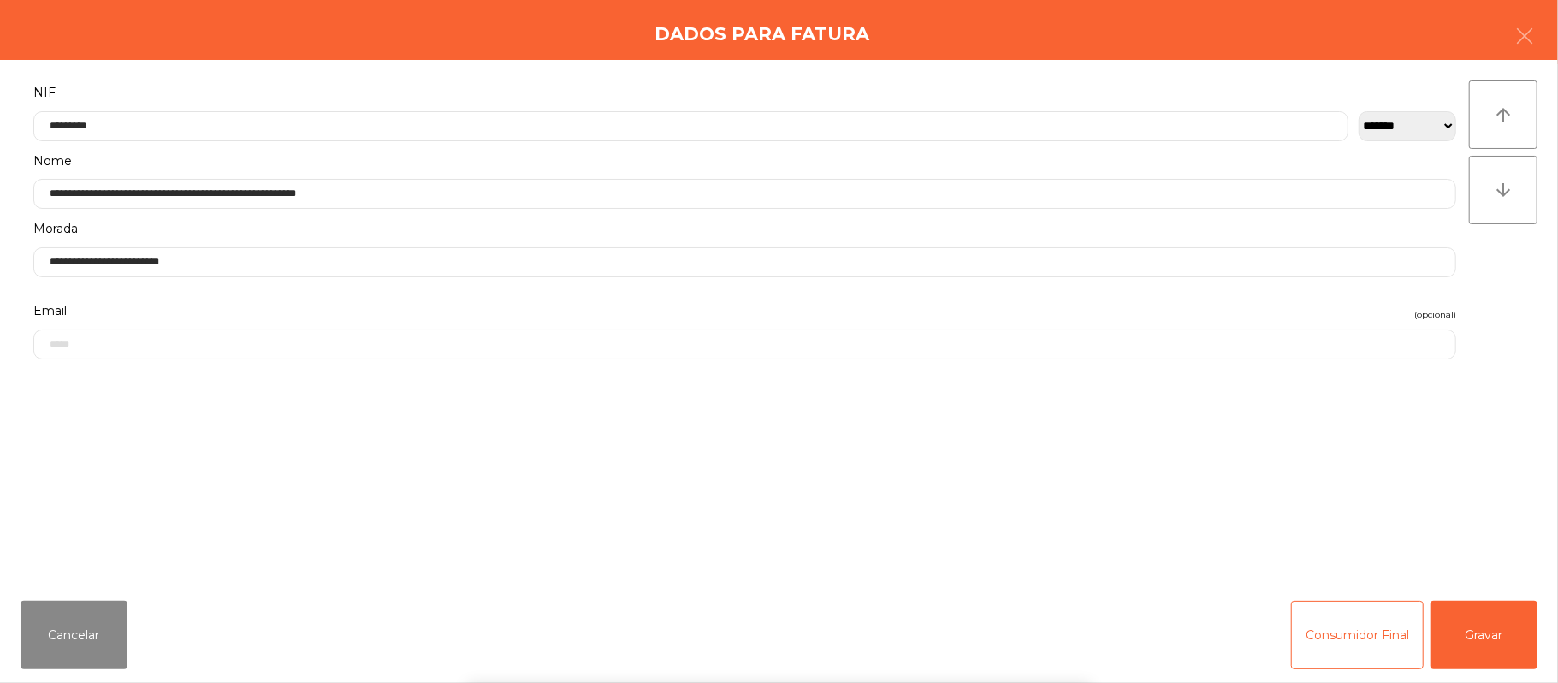
click at [1503, 625] on div "` 1 2 3 4 5 6 7 8 9 0 - = keyboard_backspace keyboard_tab q w e r t y u i o p […" at bounding box center [779, 577] width 1558 height 212
click at [1503, 617] on button "Gravar" at bounding box center [1484, 635] width 107 height 68
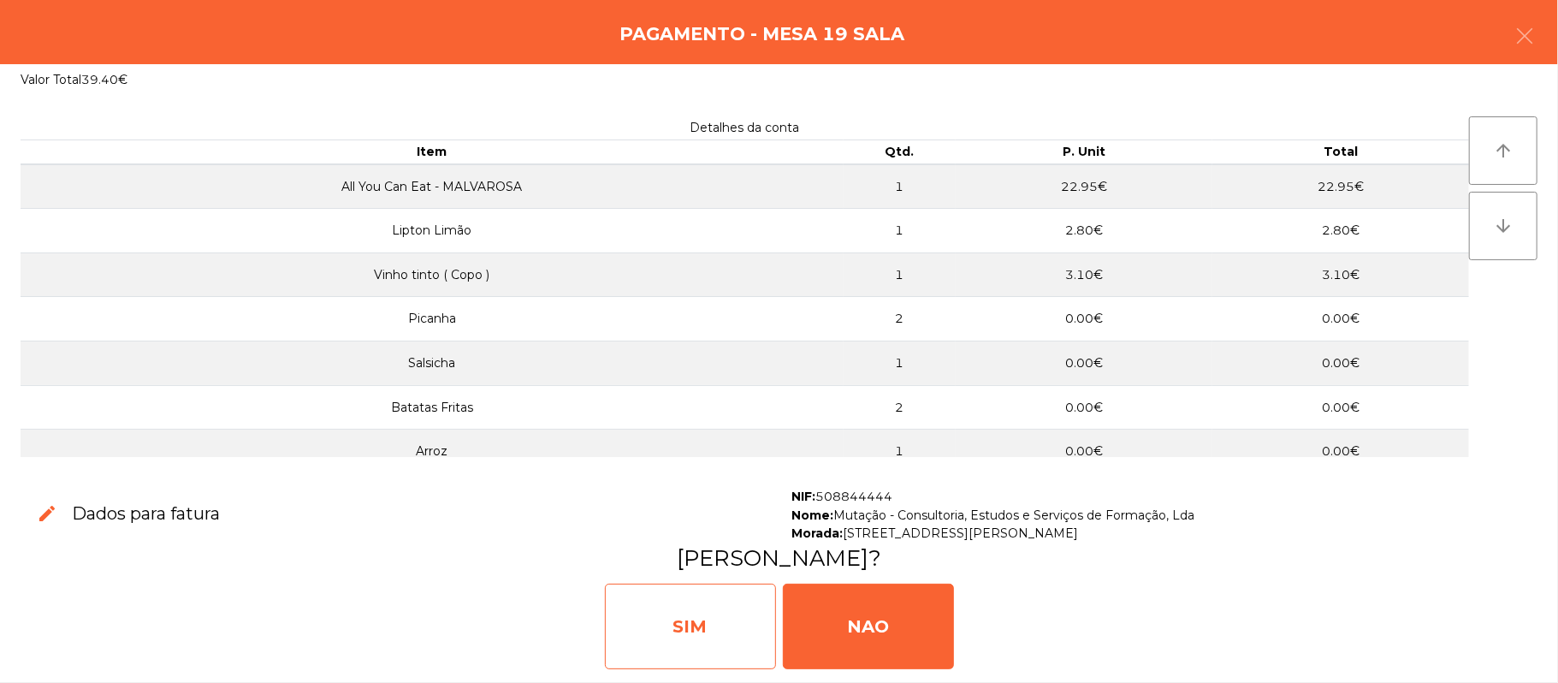
click at [664, 603] on div "SIM" at bounding box center [690, 627] width 171 height 86
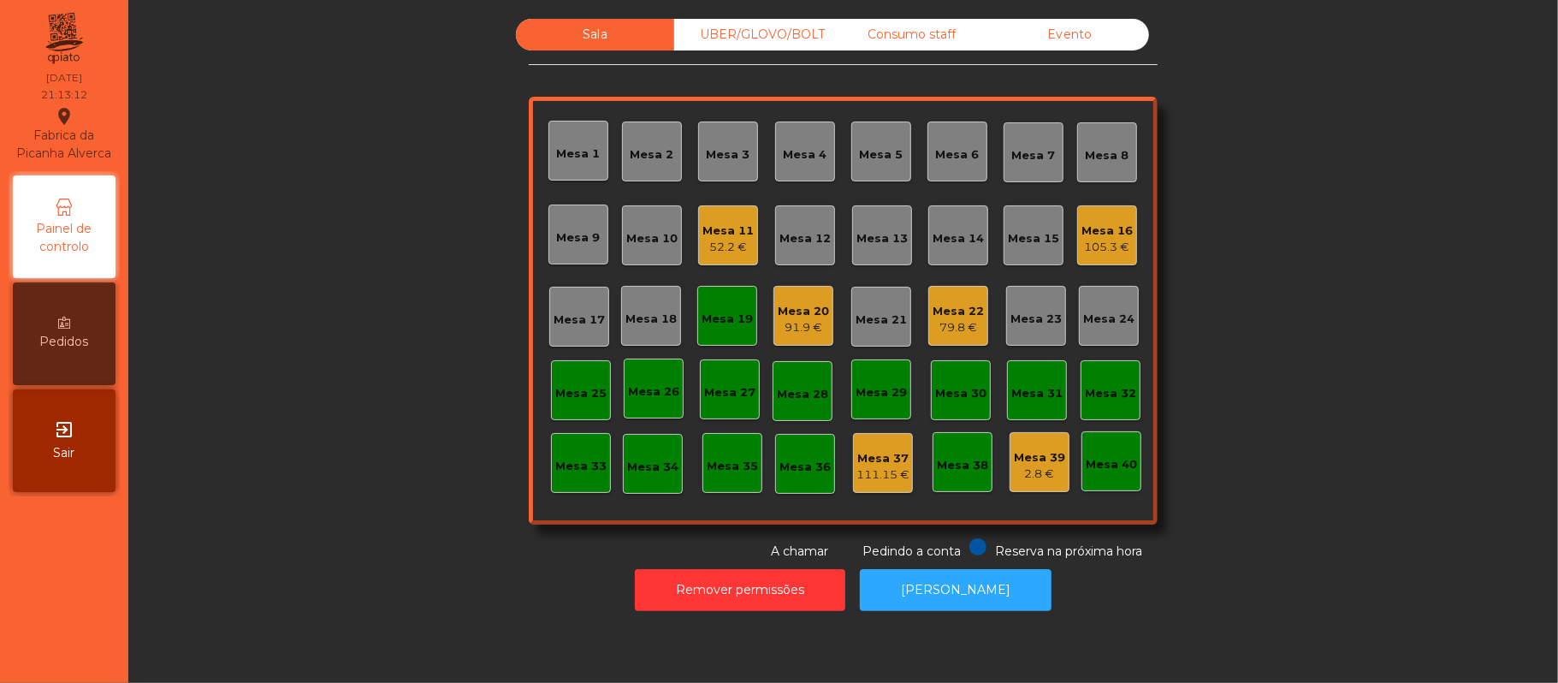
click at [709, 334] on div "Mesa 19" at bounding box center [727, 316] width 60 height 60
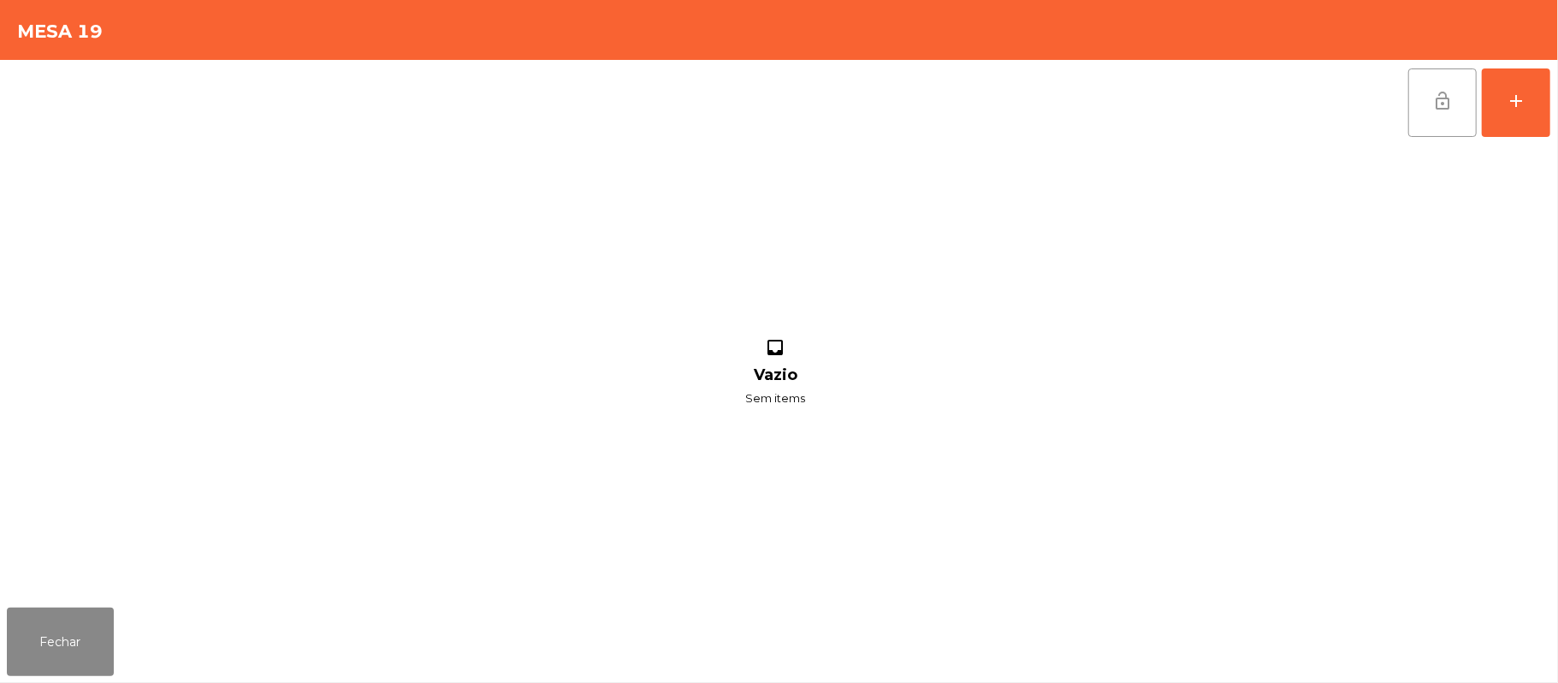
click at [1425, 87] on button "lock_open" at bounding box center [1443, 102] width 68 height 68
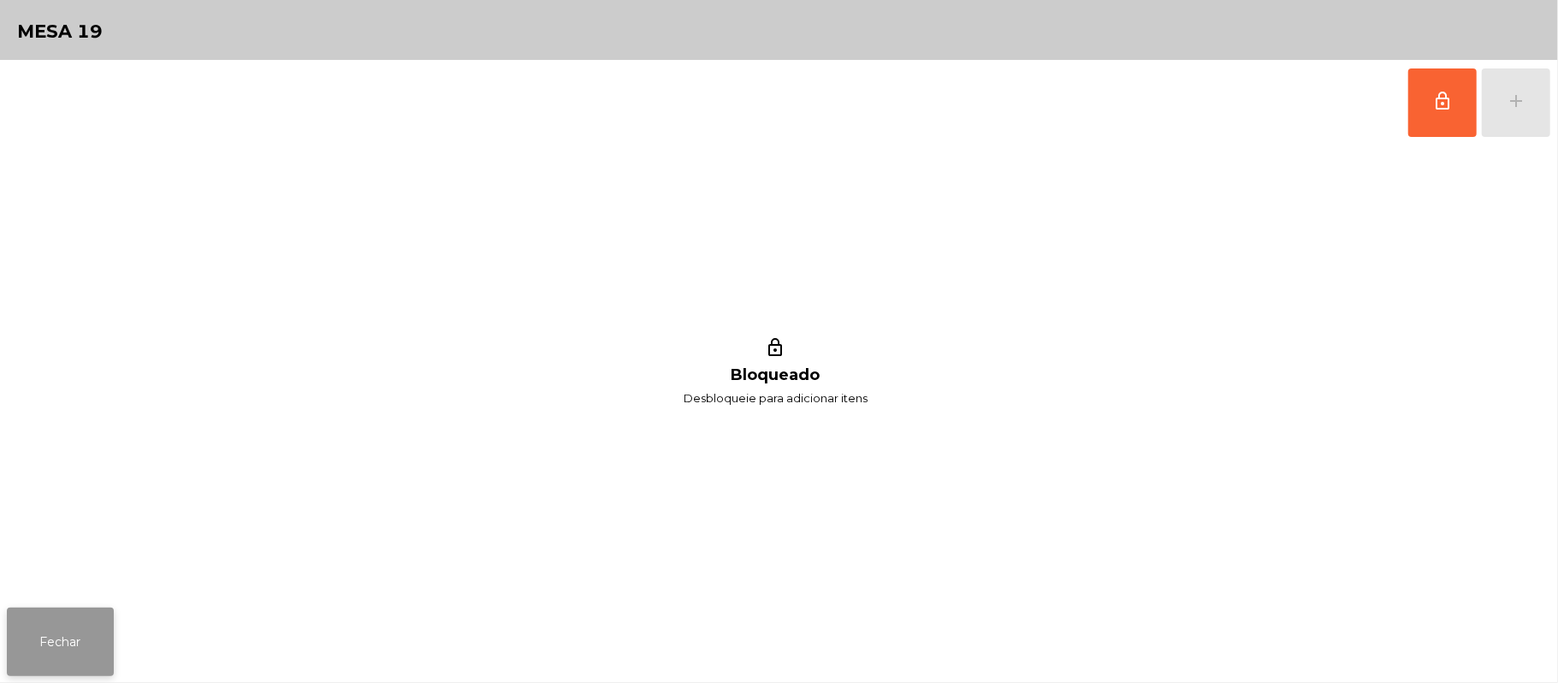
click at [59, 659] on button "Fechar" at bounding box center [60, 642] width 107 height 68
click at [1425, 106] on button "lock_outline" at bounding box center [1443, 102] width 68 height 68
click at [1514, 94] on div "add" at bounding box center [1516, 101] width 21 height 21
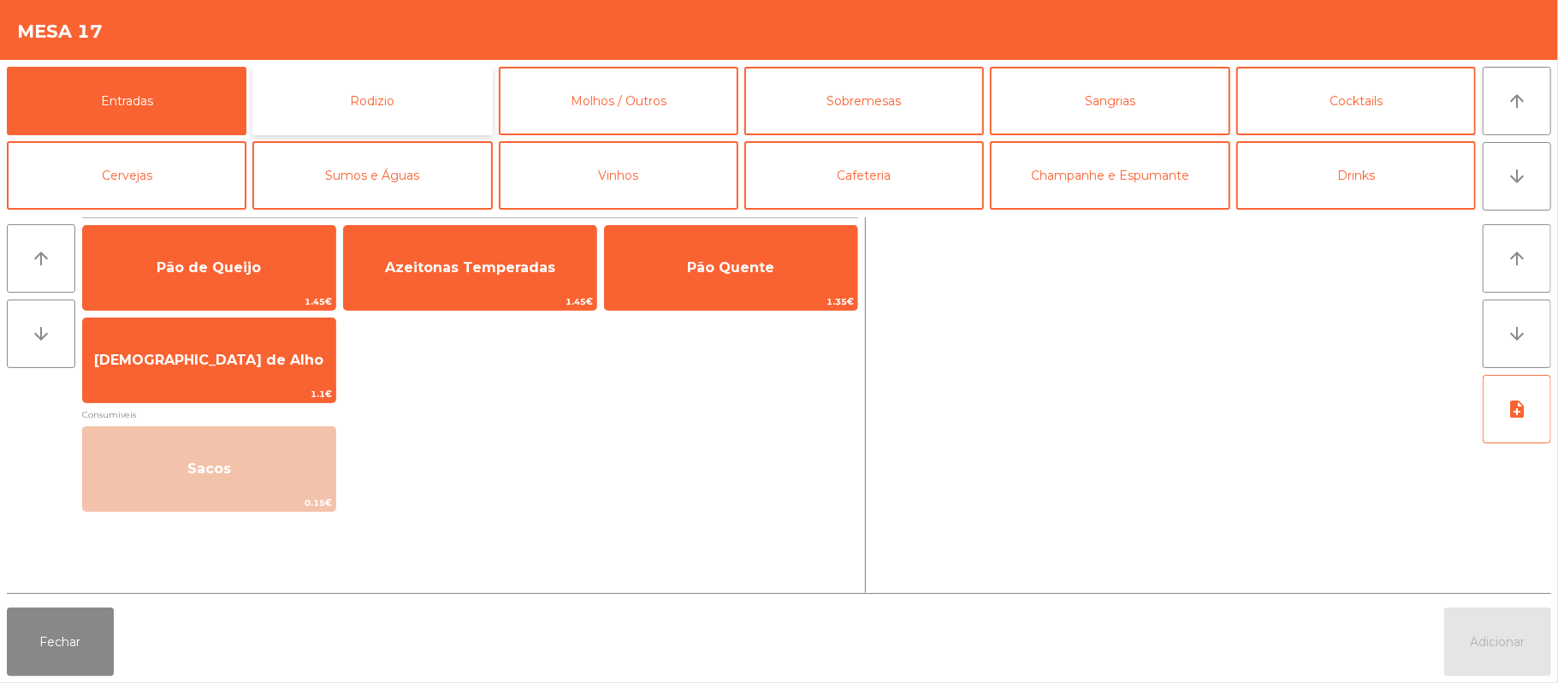
click at [385, 100] on button "Rodizio" at bounding box center [372, 101] width 240 height 68
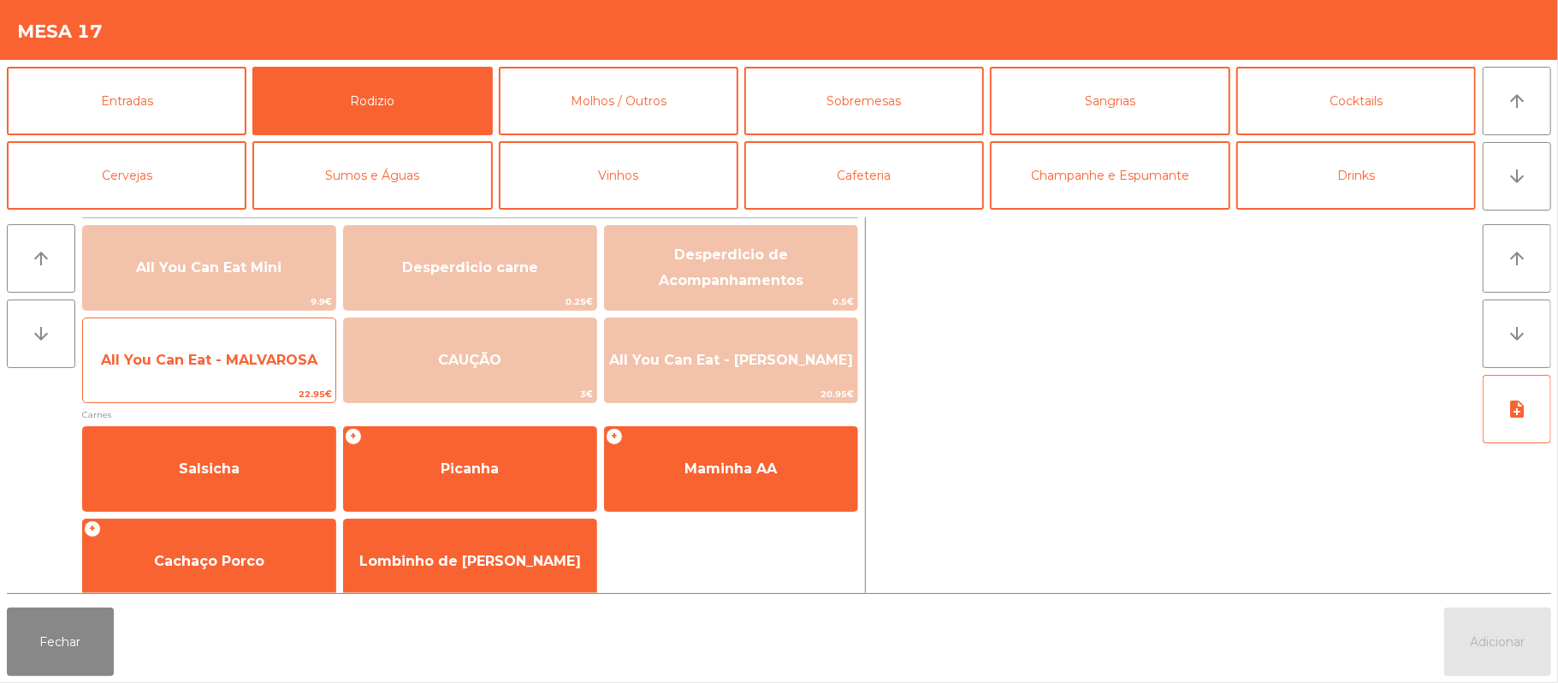
click at [205, 373] on span "All You Can Eat - MALVAROSA" at bounding box center [209, 360] width 252 height 46
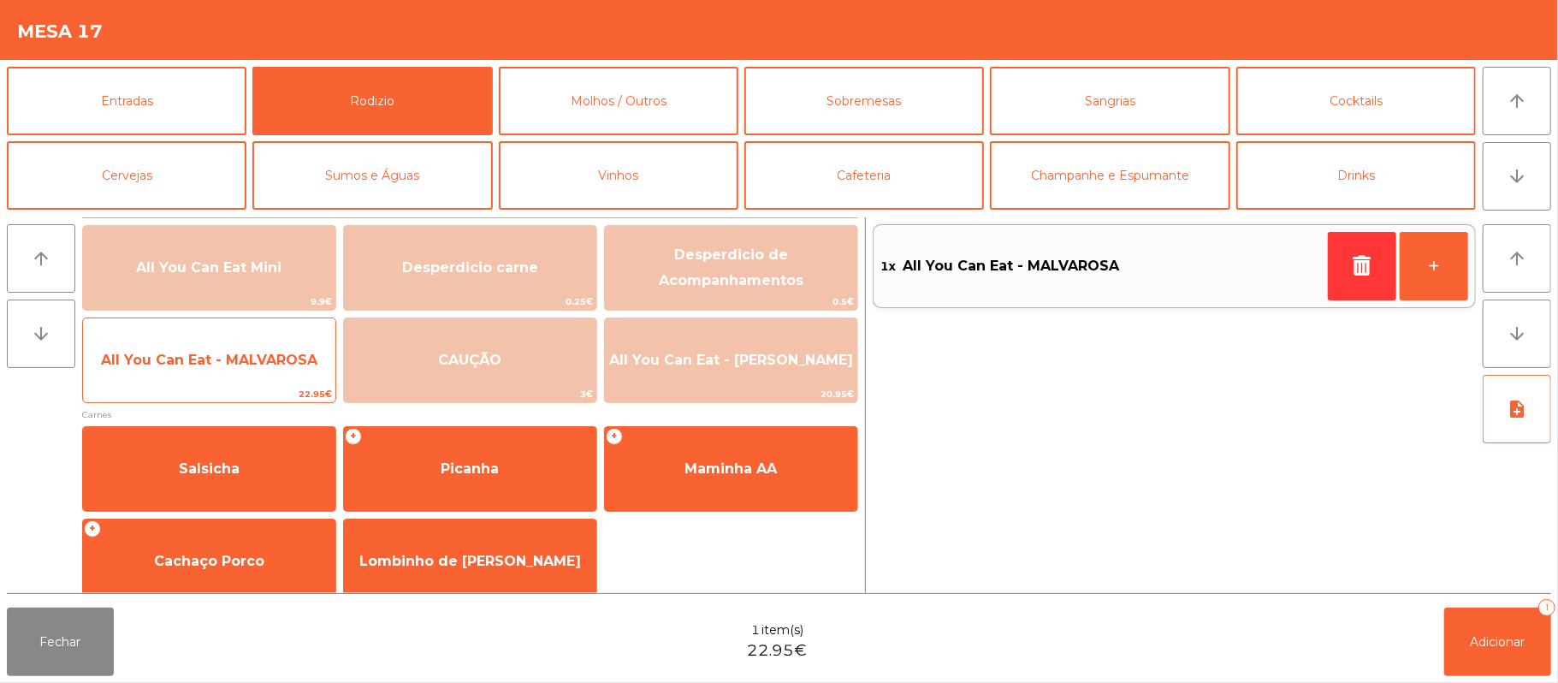
click at [206, 358] on span "All You Can Eat - MALVAROSA" at bounding box center [209, 360] width 216 height 16
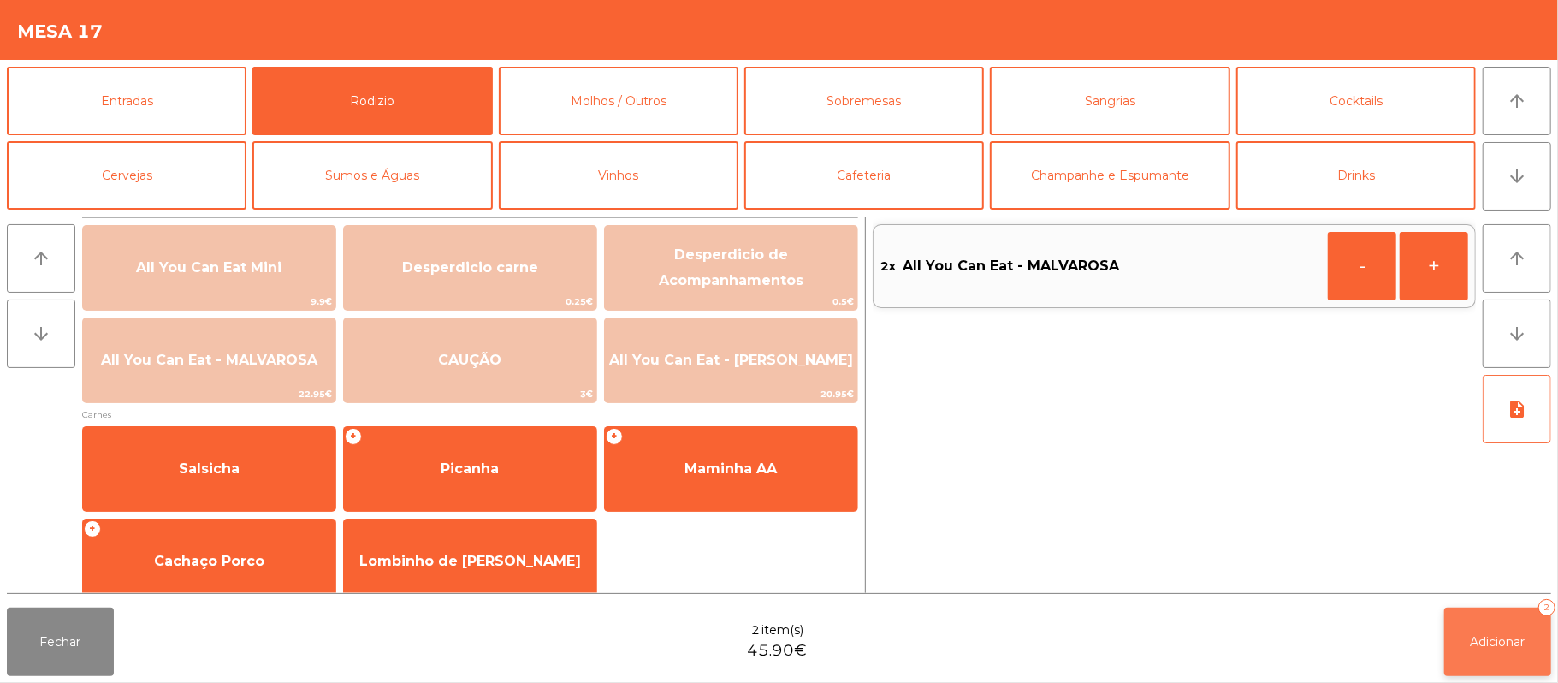
click at [1537, 651] on button "Adicionar 2" at bounding box center [1497, 642] width 107 height 68
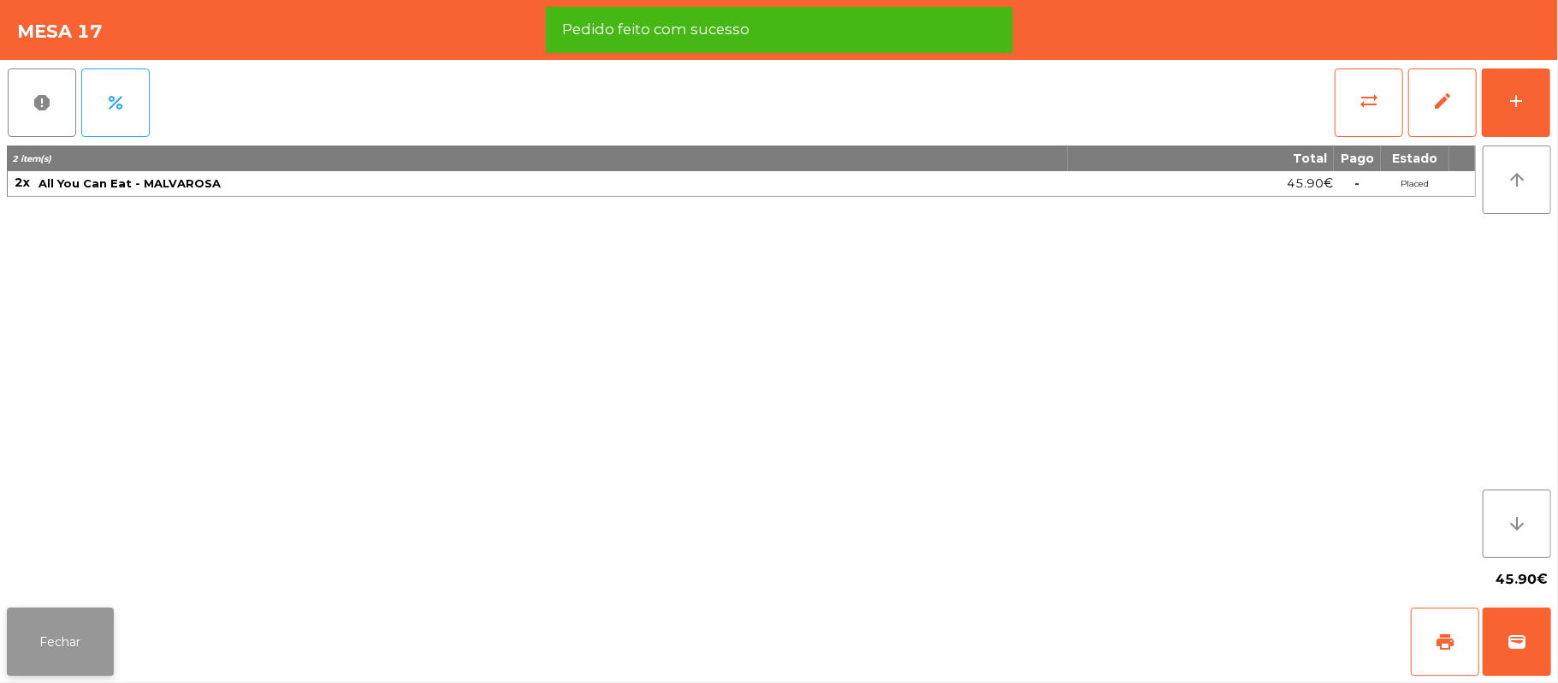
click at [76, 635] on button "Fechar" at bounding box center [60, 642] width 107 height 68
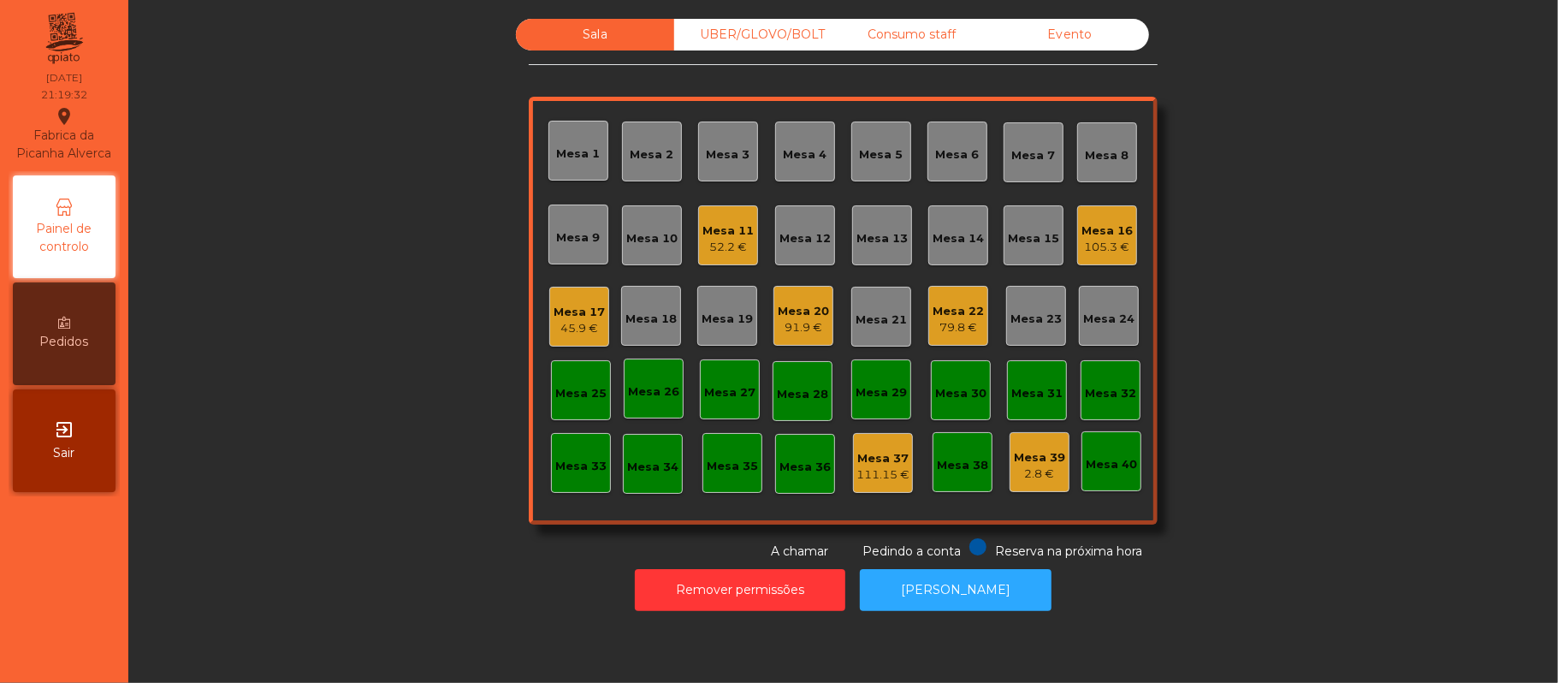
click at [943, 333] on div "79.8 €" at bounding box center [958, 327] width 51 height 17
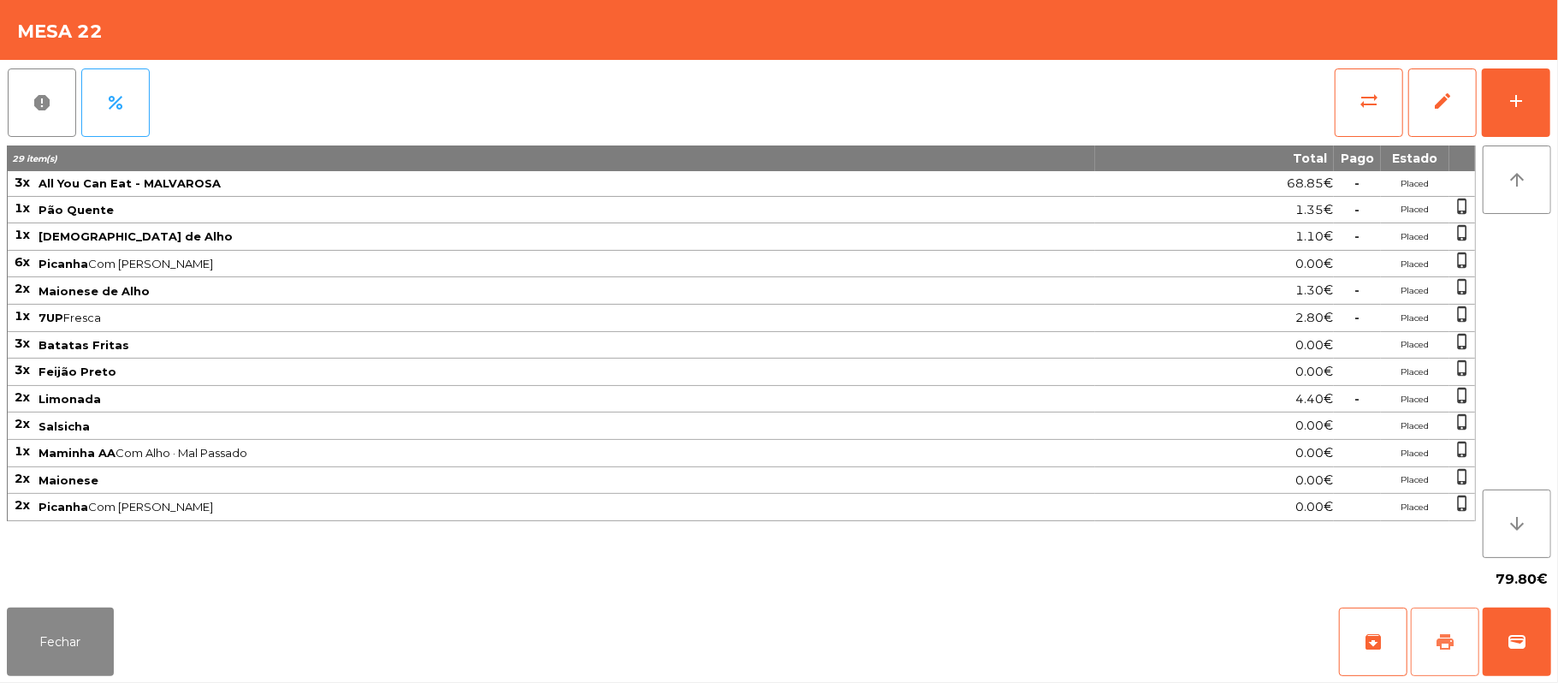
click at [1438, 637] on span "print" at bounding box center [1445, 642] width 21 height 21
click at [14, 638] on button "Fechar" at bounding box center [60, 642] width 107 height 68
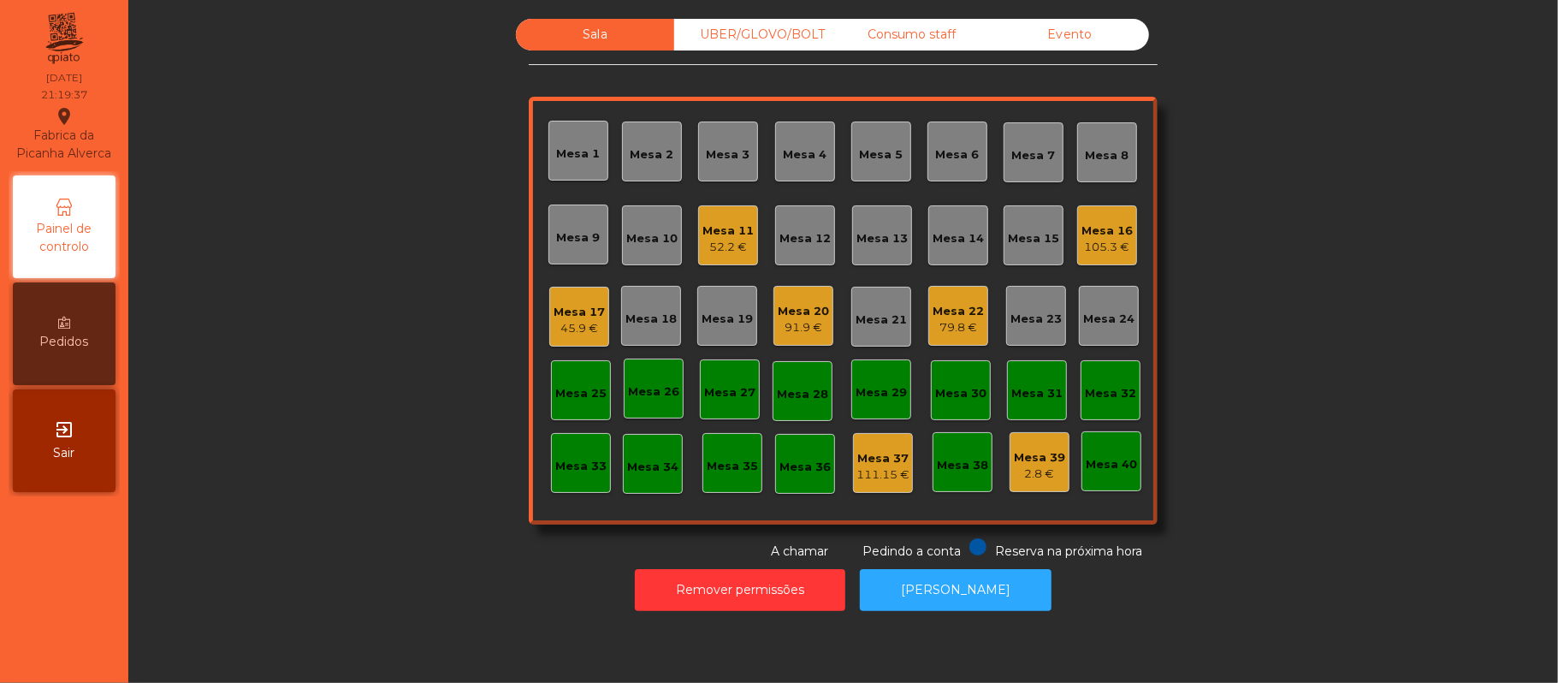
click at [577, 292] on div "Mesa 17 45.9 €" at bounding box center [579, 317] width 60 height 60
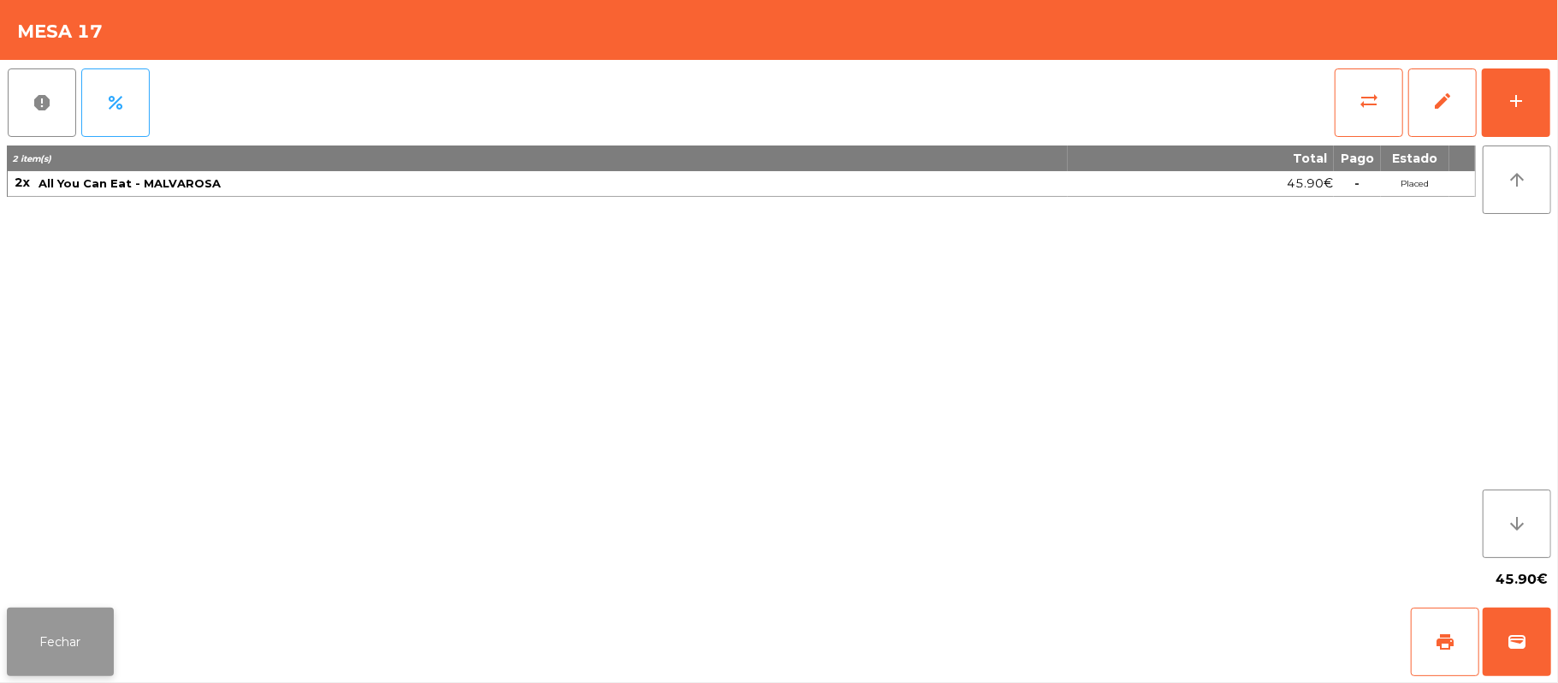
click at [65, 614] on button "Fechar" at bounding box center [60, 642] width 107 height 68
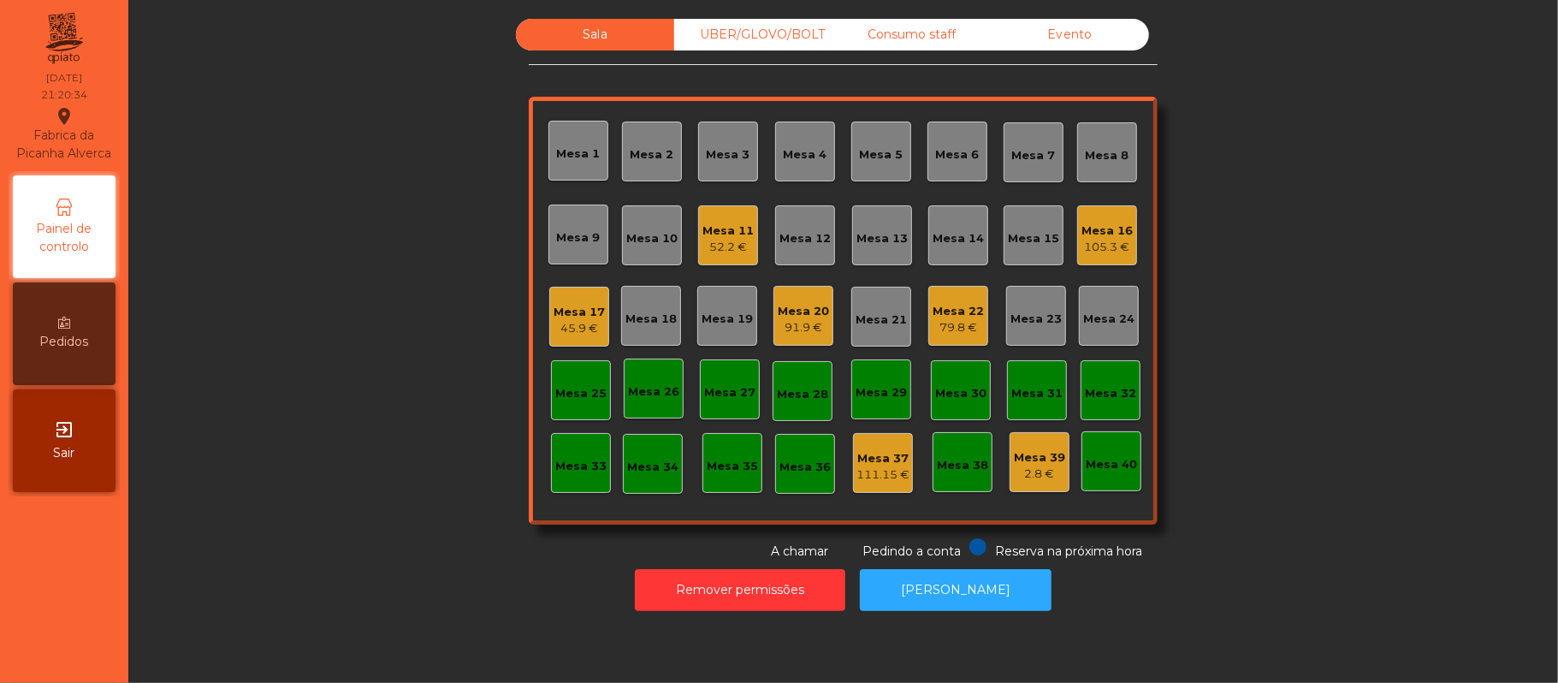
click at [933, 306] on div "Mesa 22" at bounding box center [958, 311] width 51 height 17
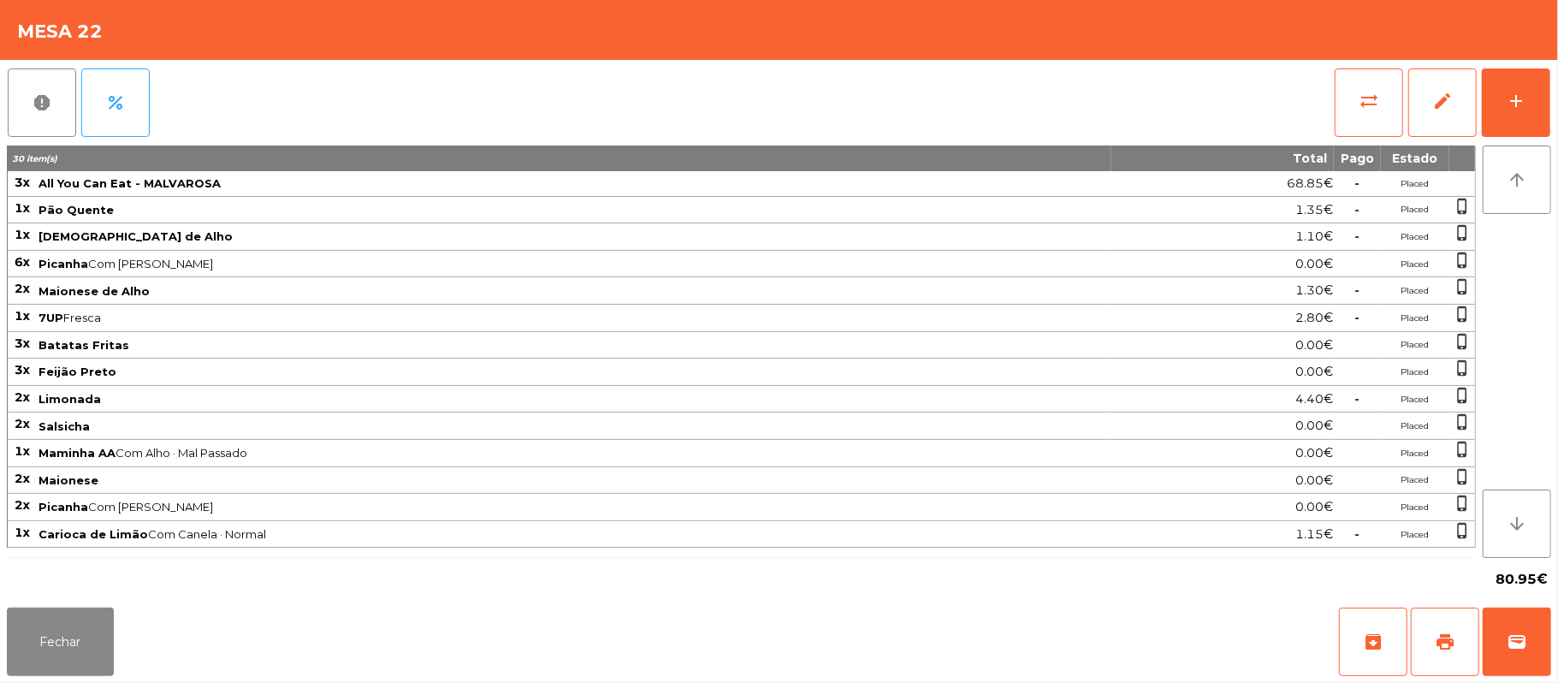
scroll to position [1, 0]
click at [1441, 640] on span "print" at bounding box center [1445, 642] width 21 height 21
click at [1547, 114] on button "add" at bounding box center [1516, 102] width 68 height 68
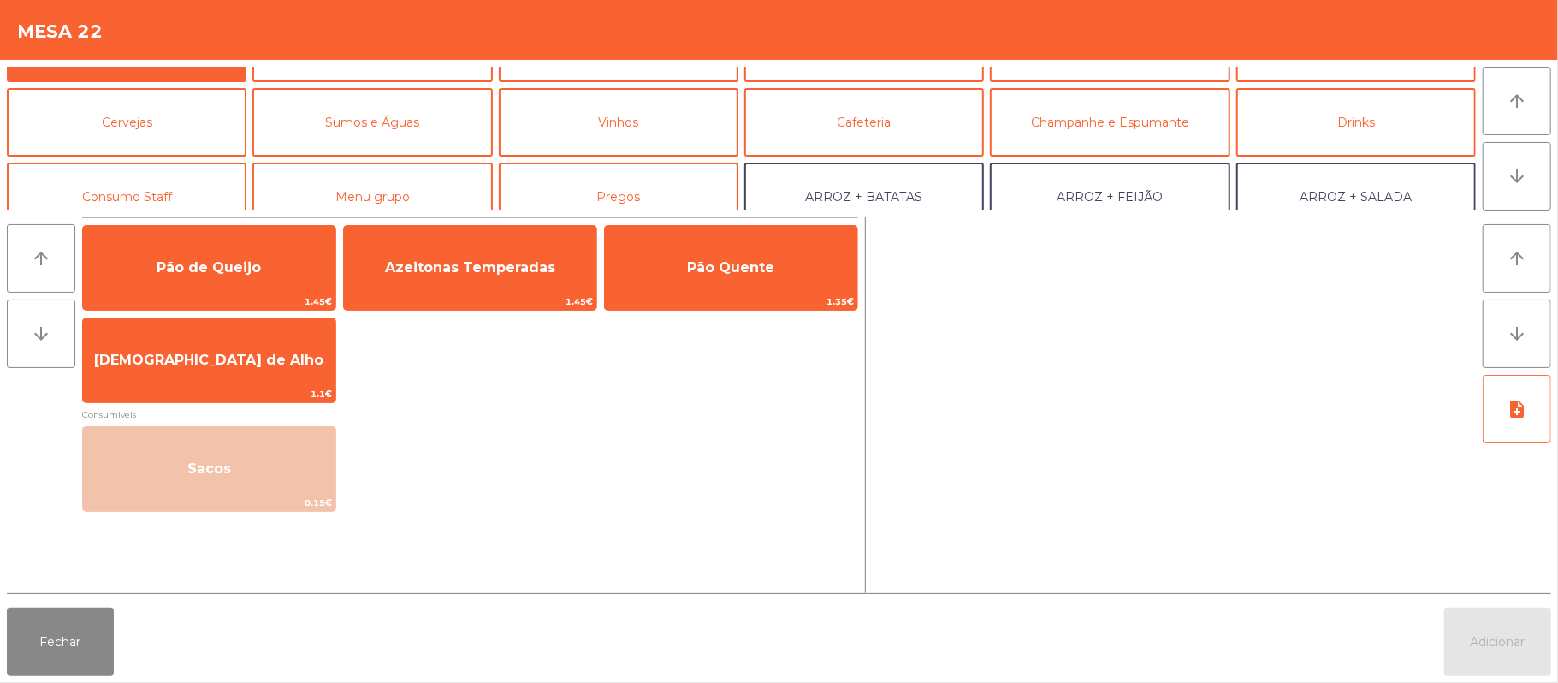
scroll to position [58, 0]
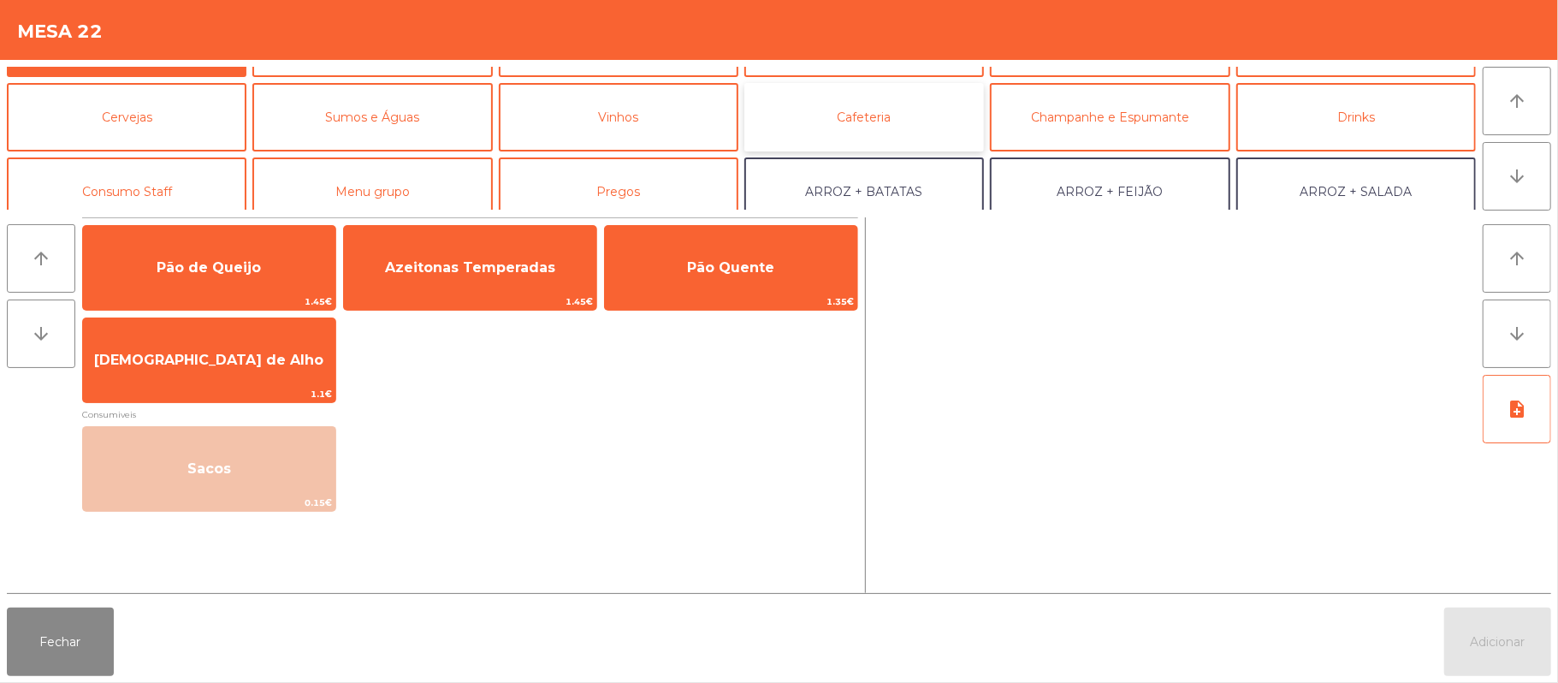
click at [900, 128] on button "Cafeteria" at bounding box center [864, 117] width 240 height 68
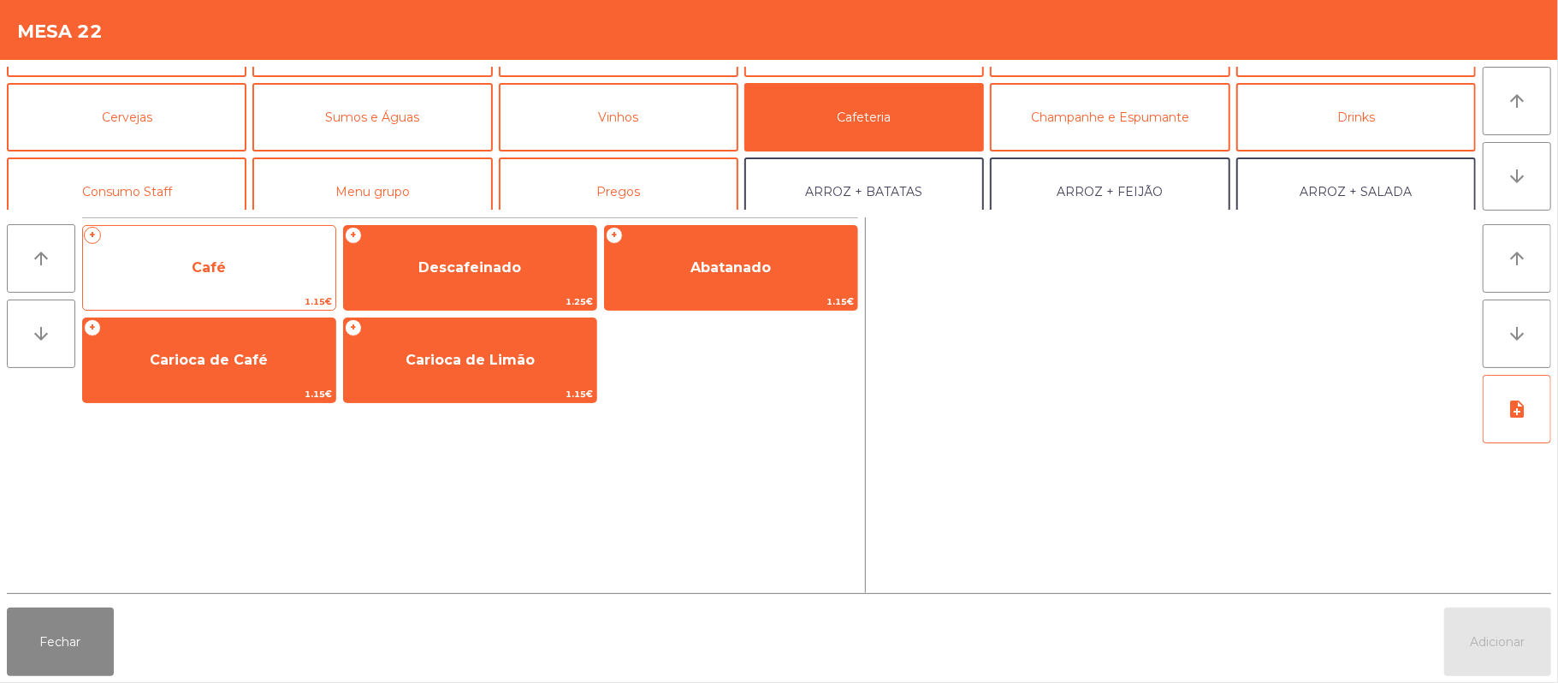
click at [244, 282] on span "Café" at bounding box center [209, 268] width 252 height 46
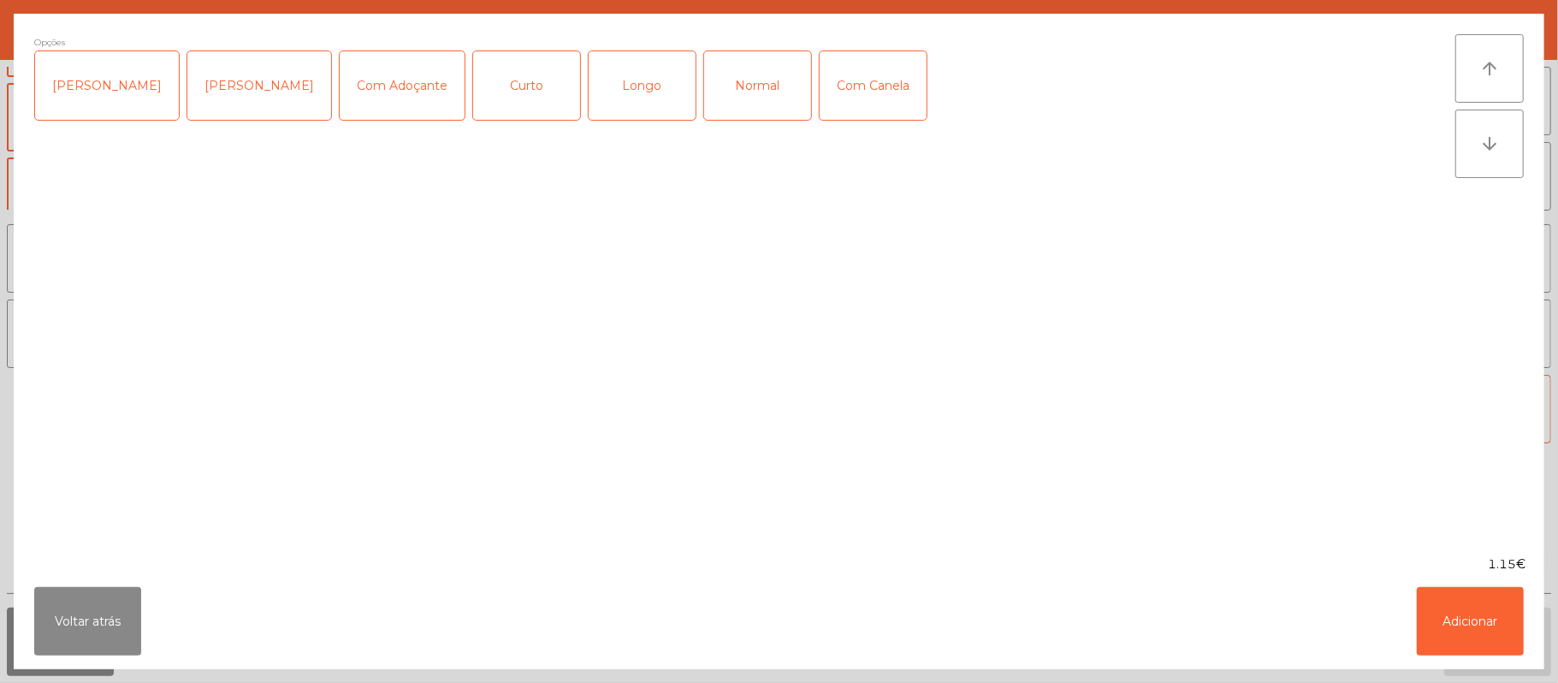
click at [643, 76] on div "Longo" at bounding box center [642, 85] width 107 height 68
click at [626, 70] on div "Longo" at bounding box center [642, 85] width 107 height 68
click at [744, 76] on div "Normal" at bounding box center [757, 85] width 107 height 68
click at [1429, 647] on button "Adicionar" at bounding box center [1470, 621] width 107 height 68
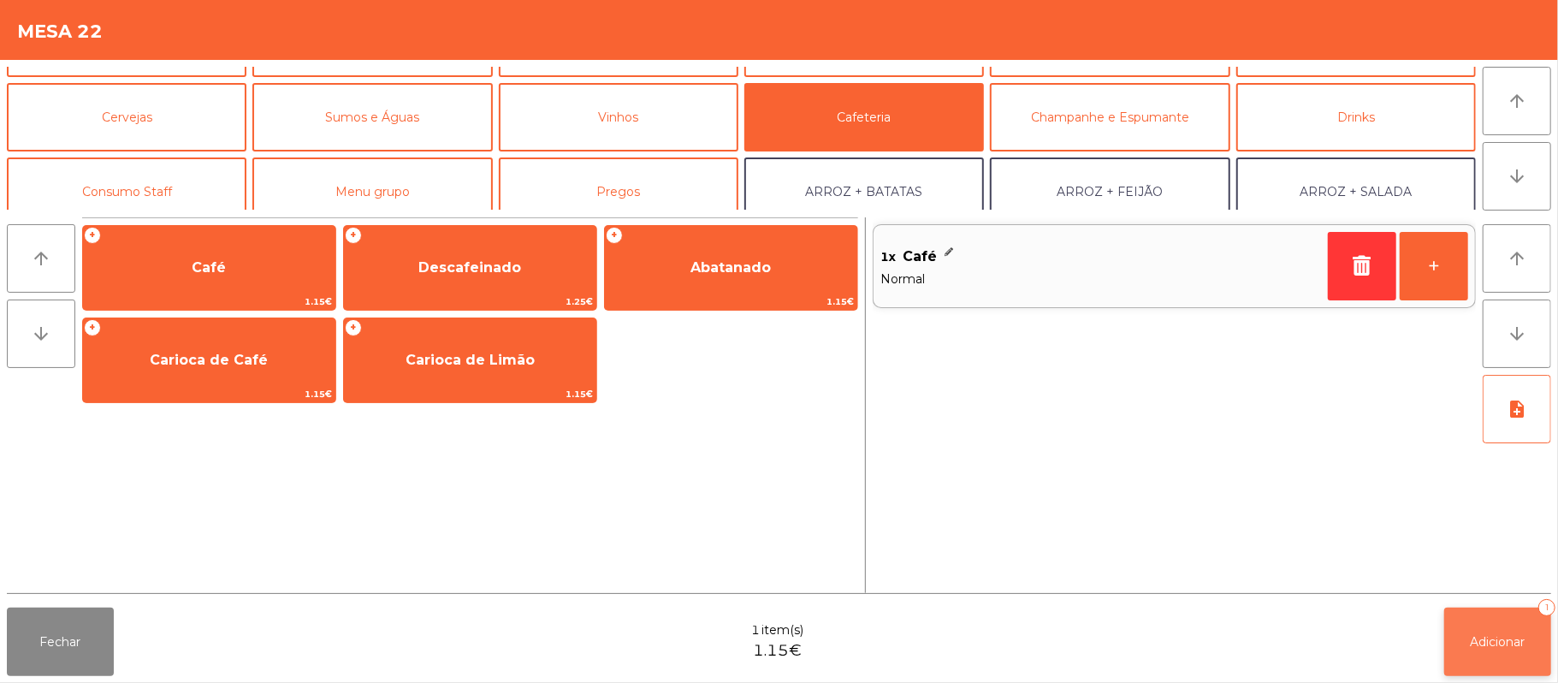
click at [1500, 658] on button "Adicionar 1" at bounding box center [1497, 642] width 107 height 68
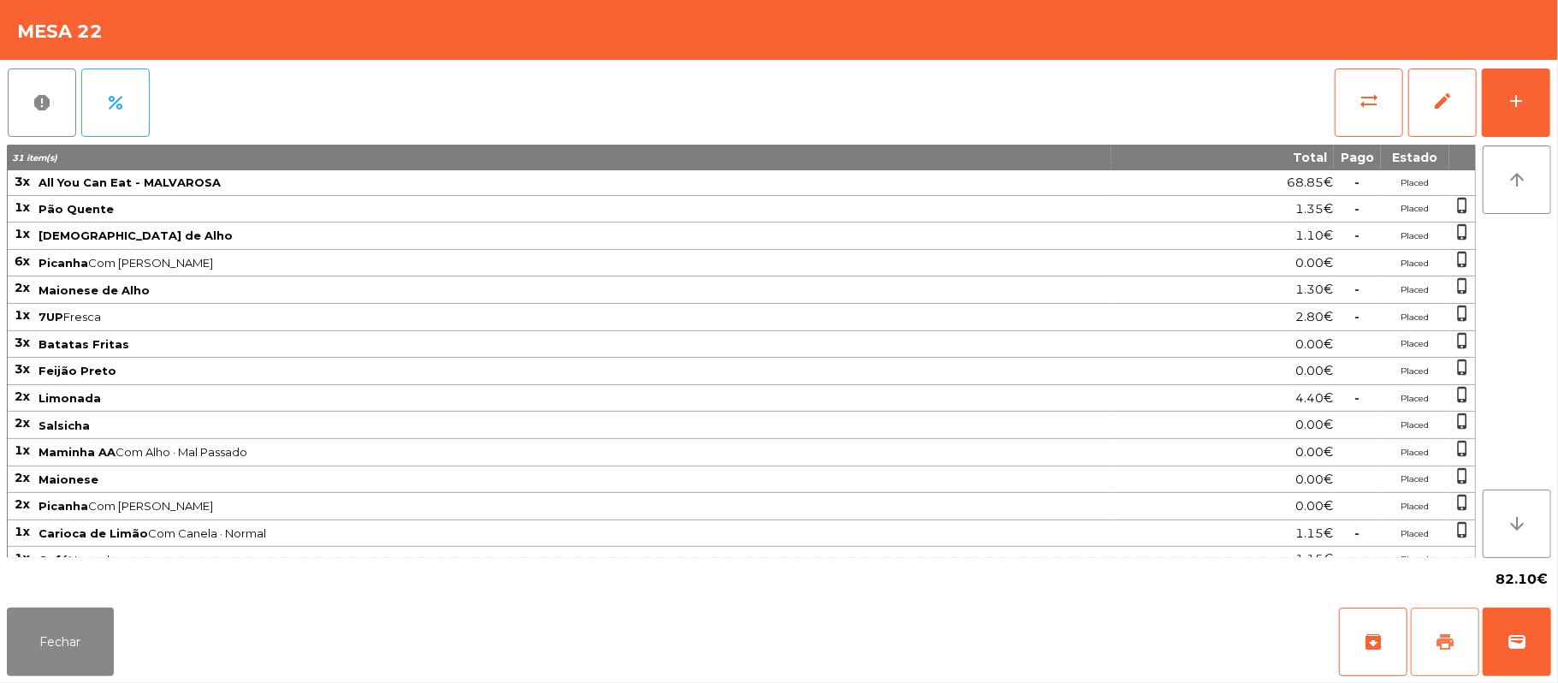
click at [1462, 641] on button "print" at bounding box center [1445, 642] width 68 height 68
click at [1458, 638] on button "print" at bounding box center [1445, 642] width 68 height 68
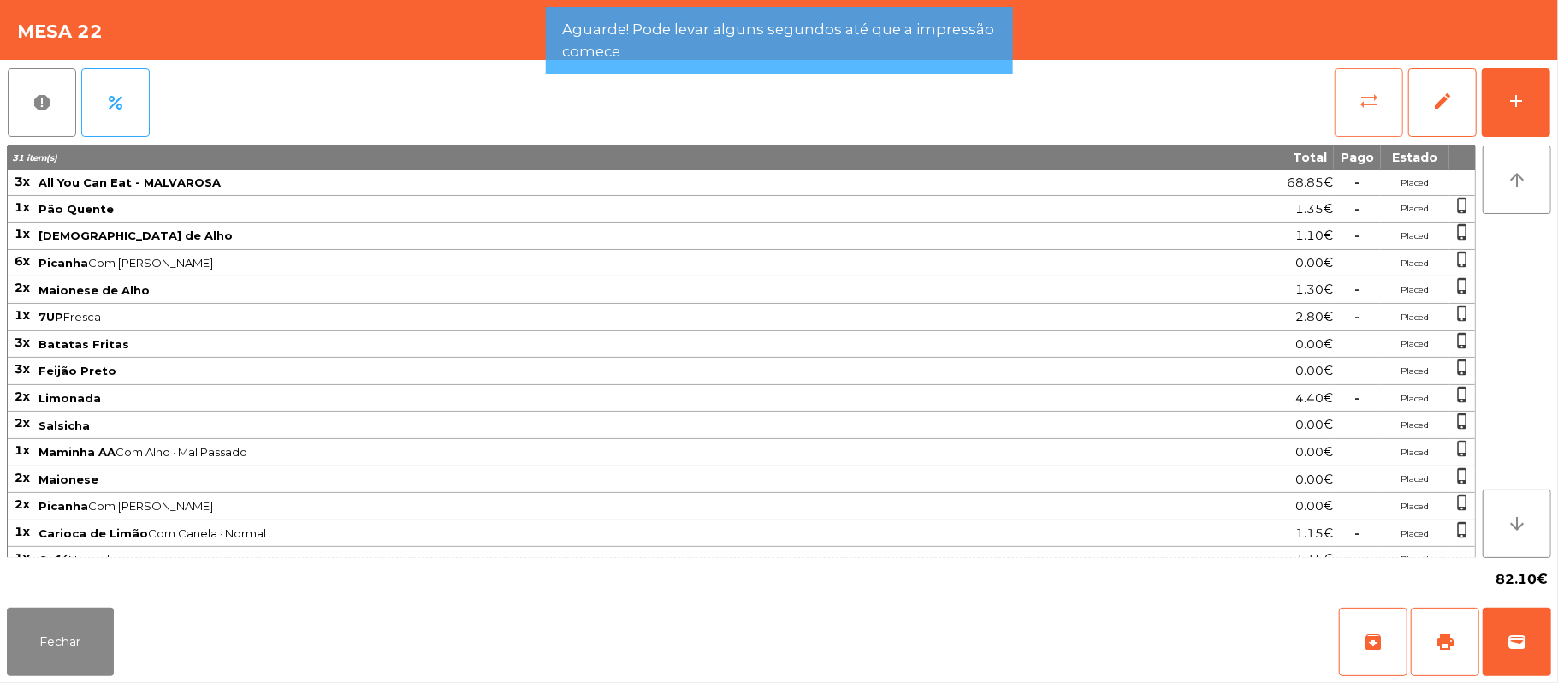
click at [1356, 73] on button "sync_alt" at bounding box center [1369, 102] width 68 height 68
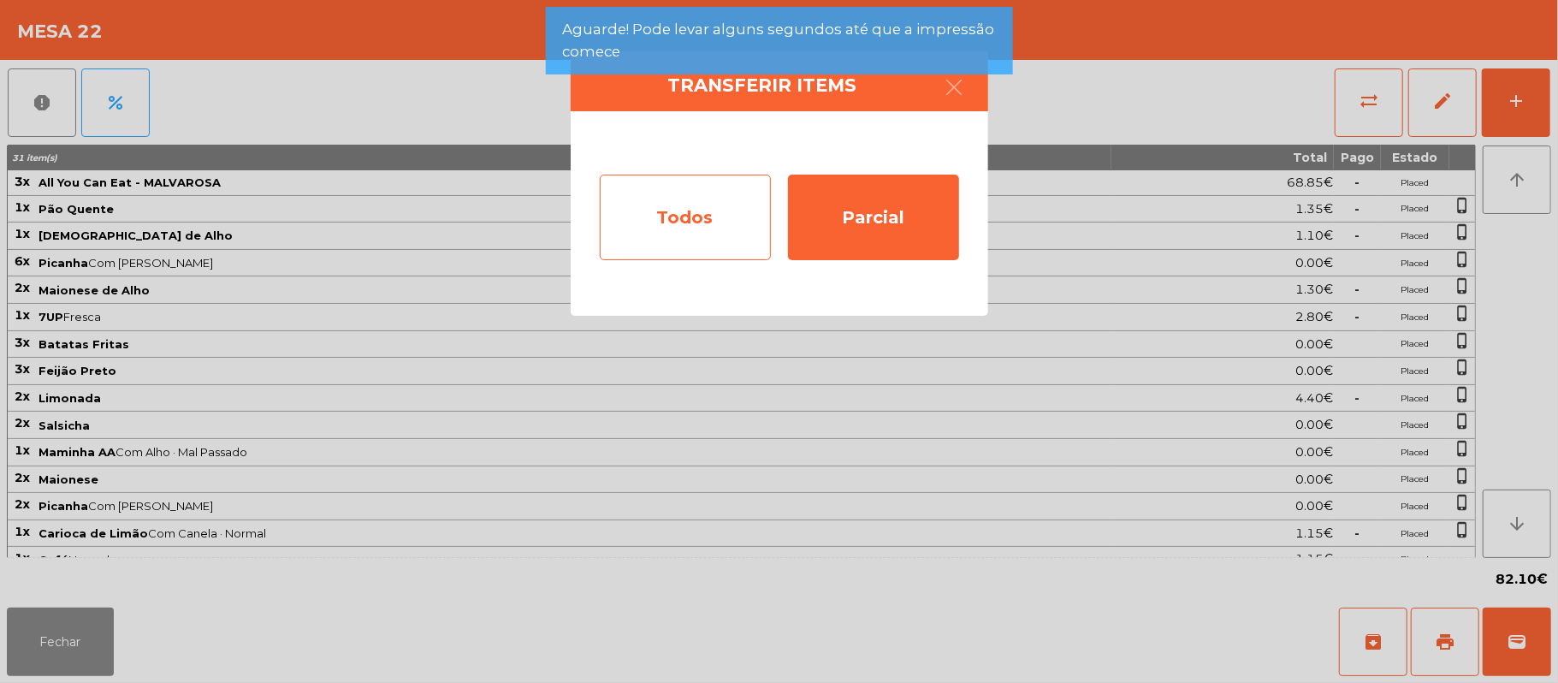
click at [730, 200] on div "Todos" at bounding box center [685, 218] width 171 height 86
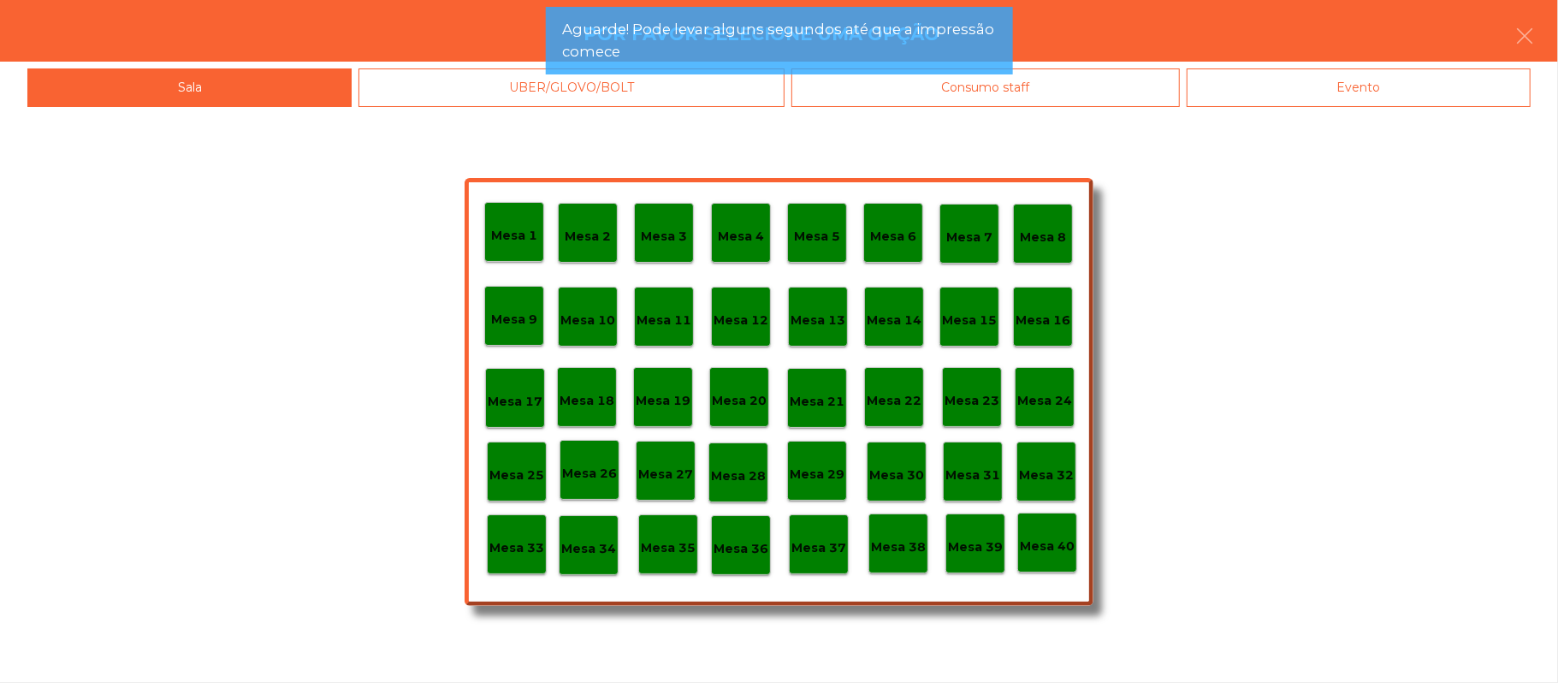
click at [1411, 100] on div "Evento" at bounding box center [1359, 87] width 344 height 39
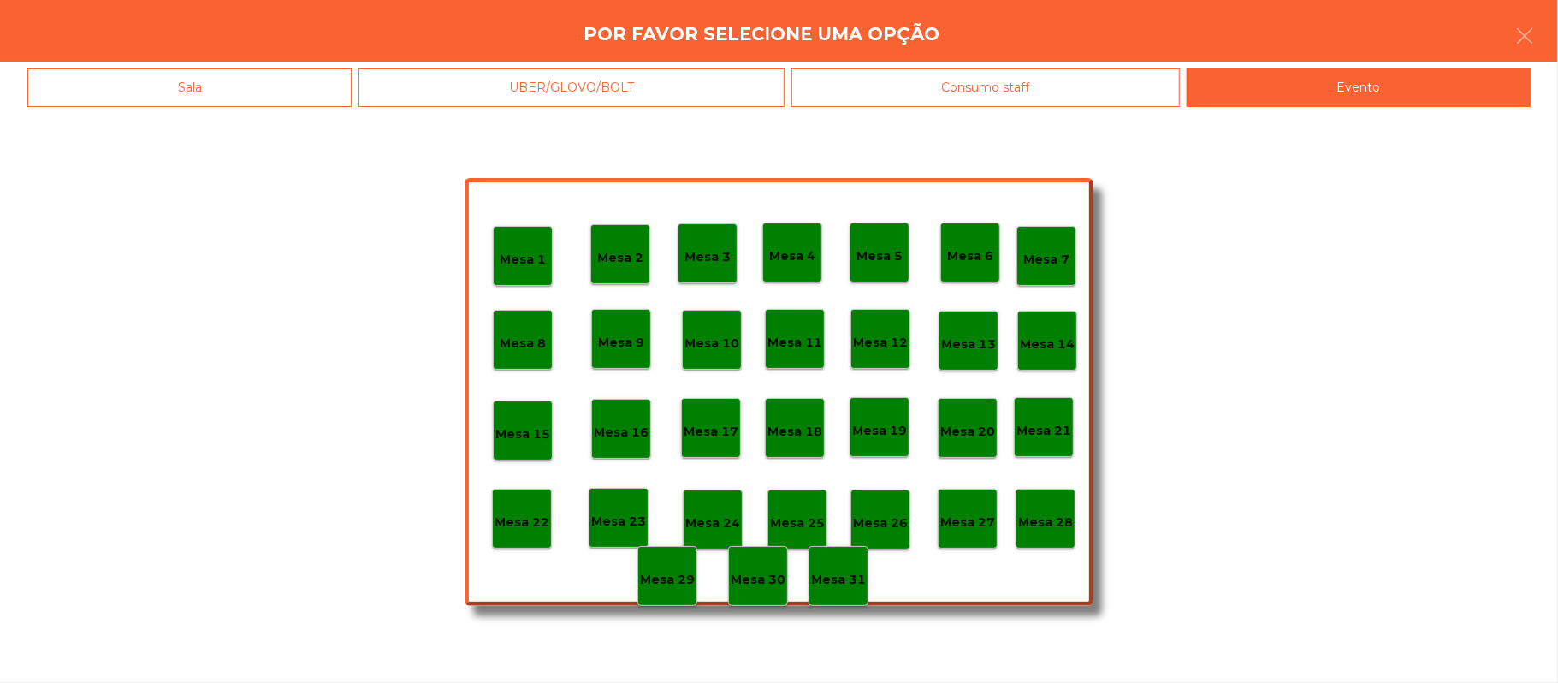
click at [1068, 501] on div "Mesa 28" at bounding box center [1046, 519] width 60 height 60
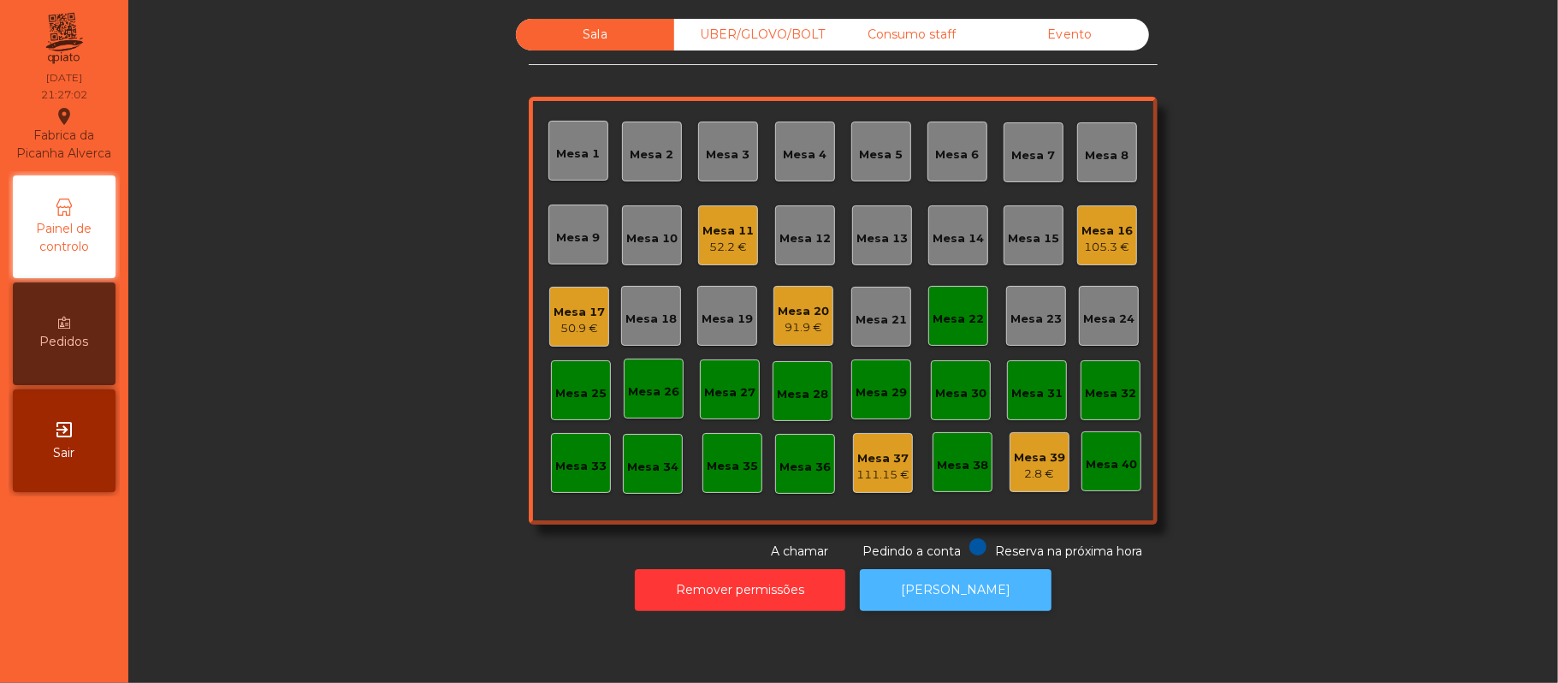
click at [948, 590] on button "[PERSON_NAME]" at bounding box center [956, 590] width 192 height 42
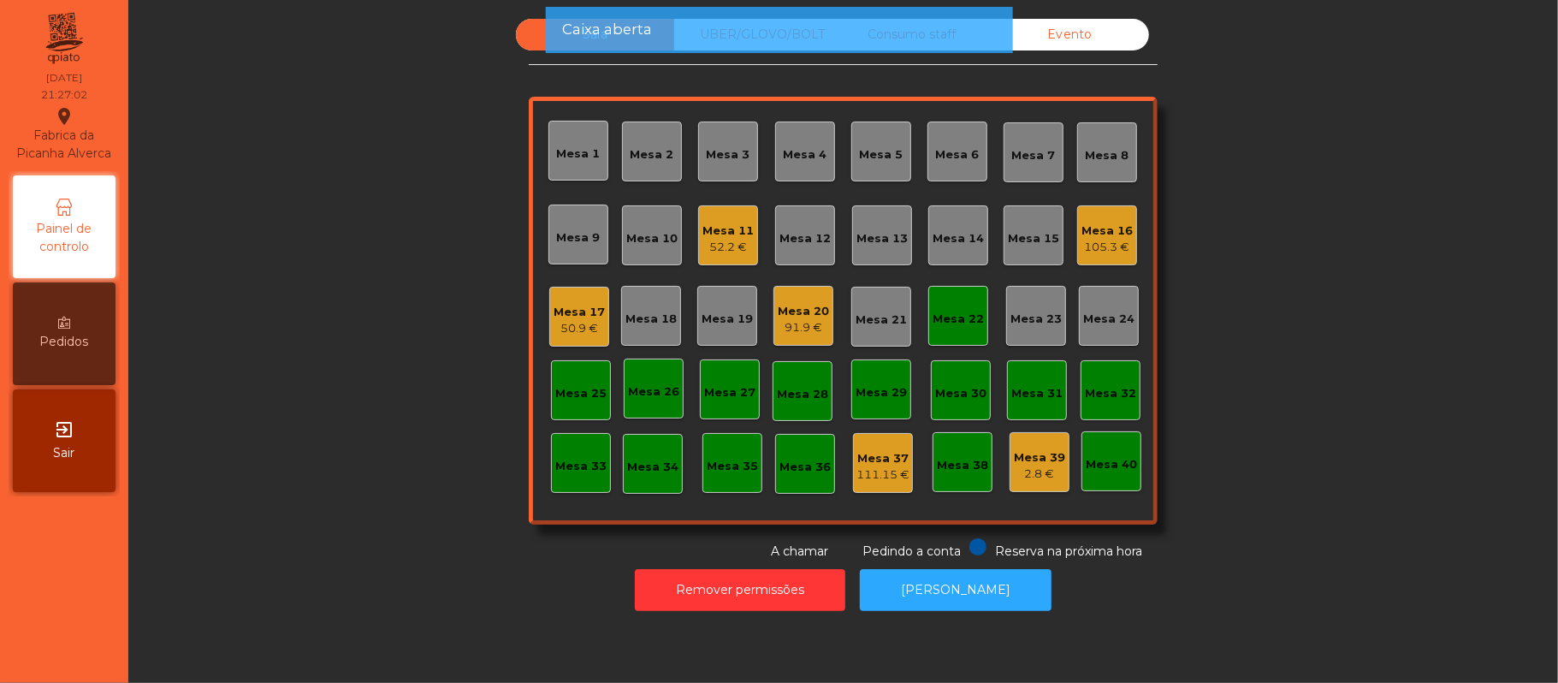
click at [965, 311] on div "Mesa 22" at bounding box center [958, 319] width 51 height 17
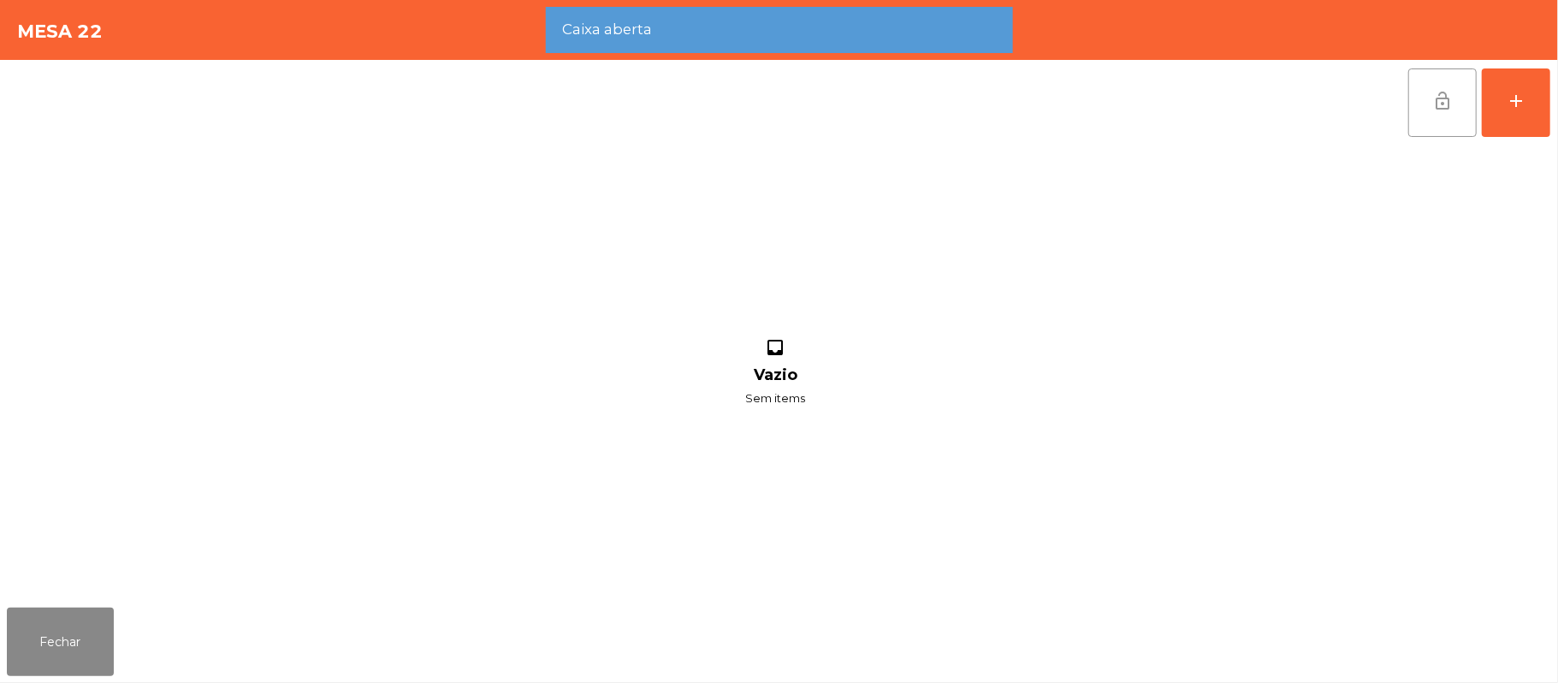
click at [1455, 117] on button "lock_open" at bounding box center [1443, 102] width 68 height 68
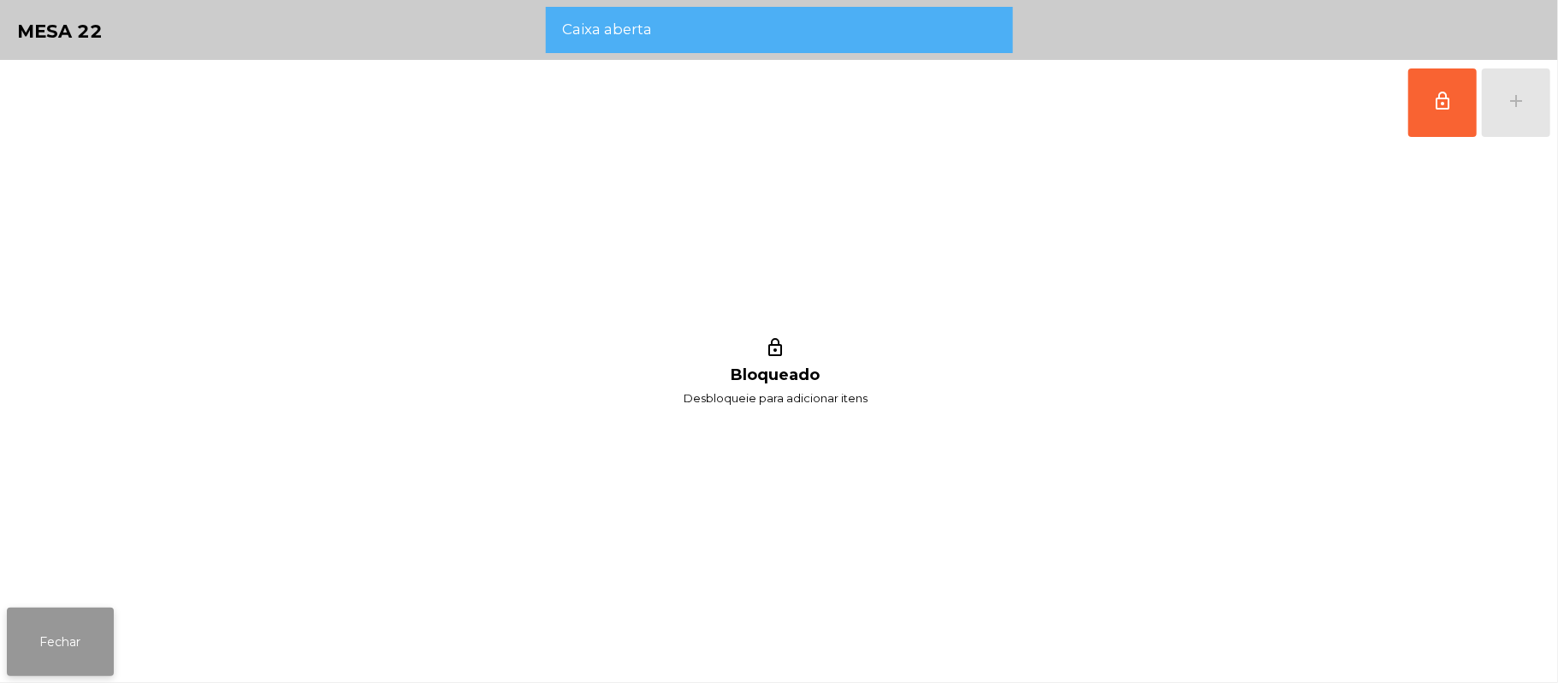
click at [86, 638] on button "Fechar" at bounding box center [60, 642] width 107 height 68
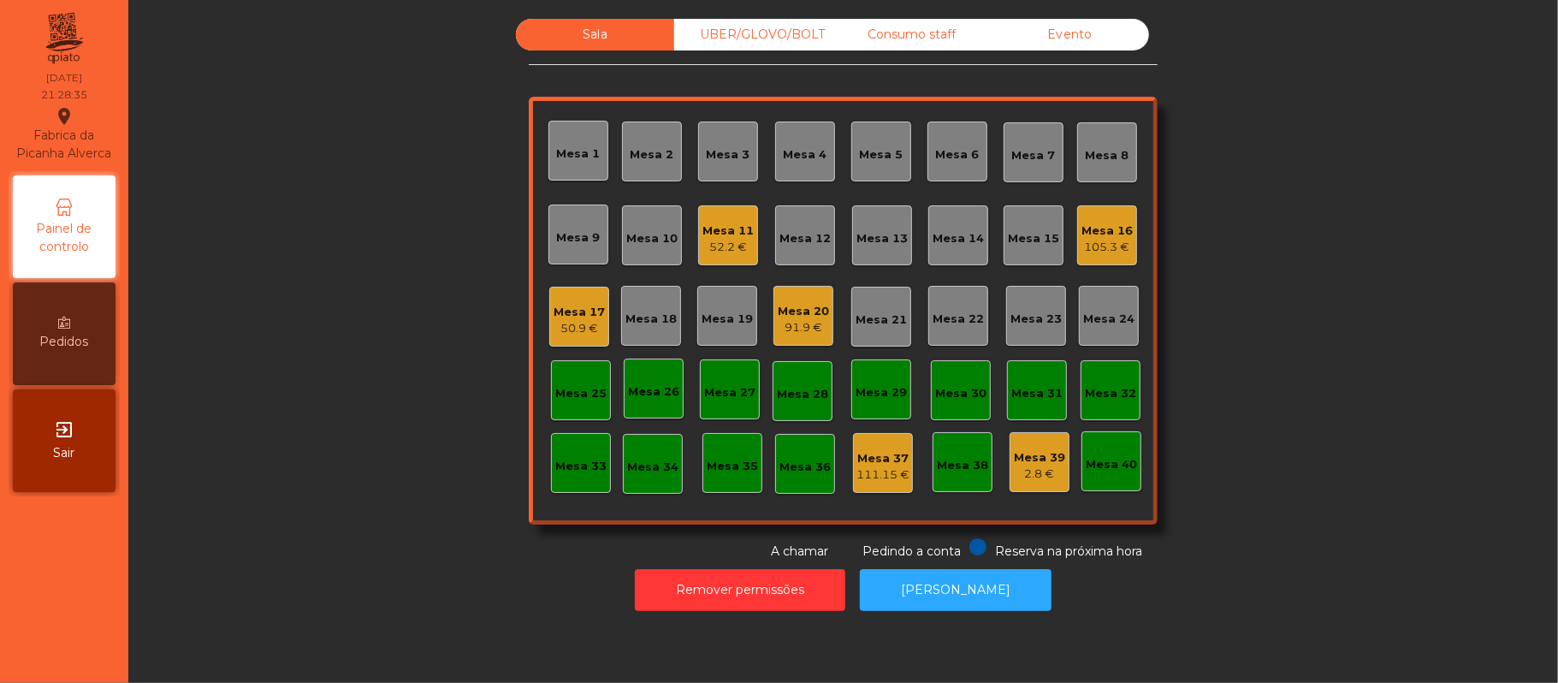
click at [780, 34] on div "UBER/GLOVO/BOLT" at bounding box center [753, 35] width 158 height 32
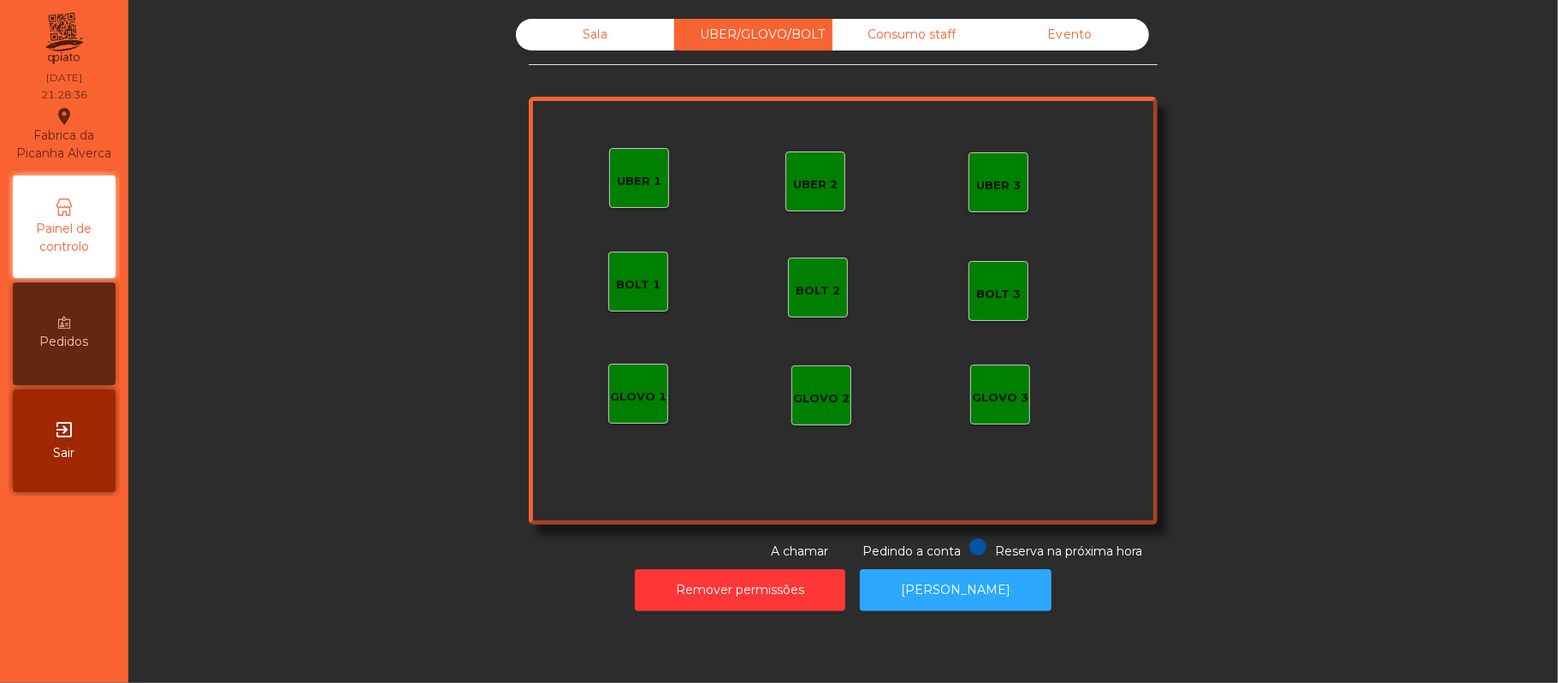
click at [630, 377] on div "GLOVO 1" at bounding box center [638, 394] width 60 height 60
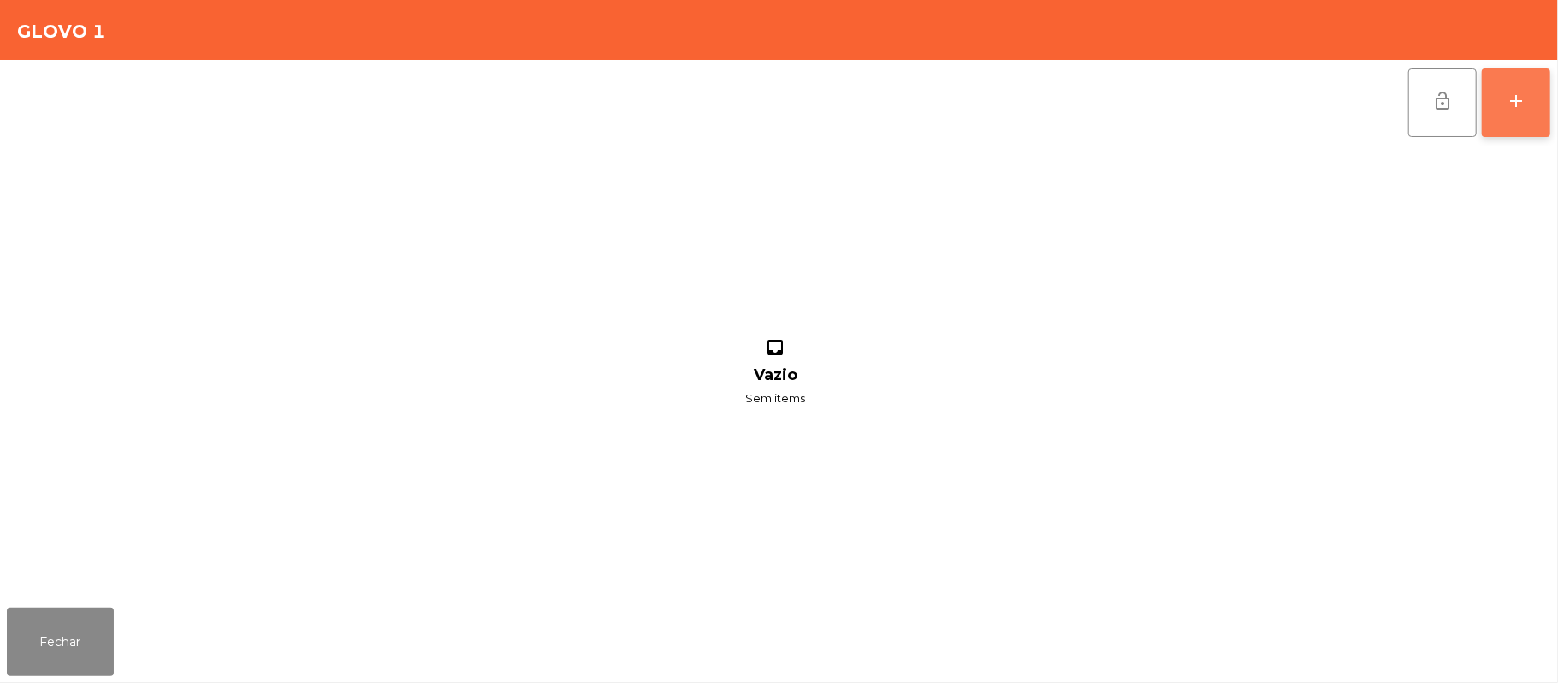
click at [1539, 104] on button "add" at bounding box center [1516, 102] width 68 height 68
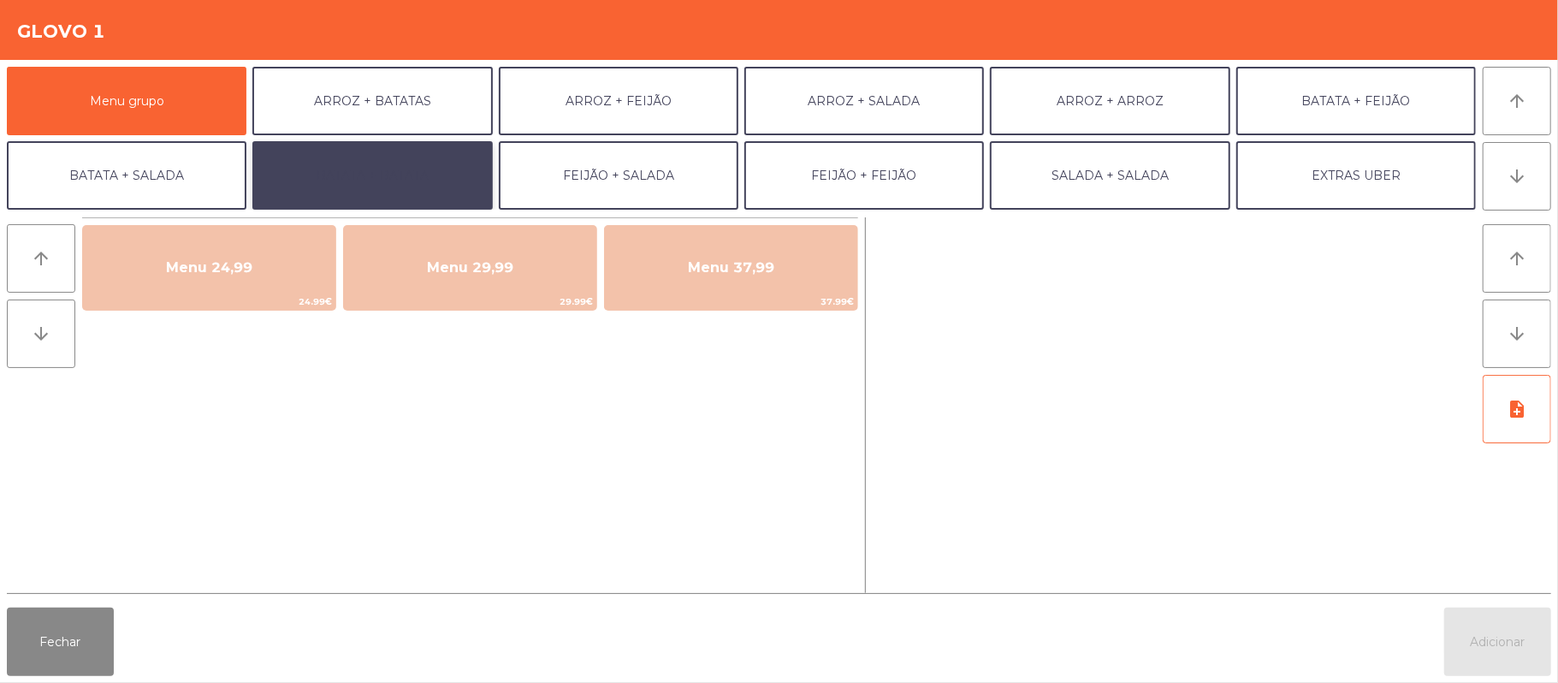
click at [416, 188] on button "BATATA + BATATA" at bounding box center [372, 175] width 240 height 68
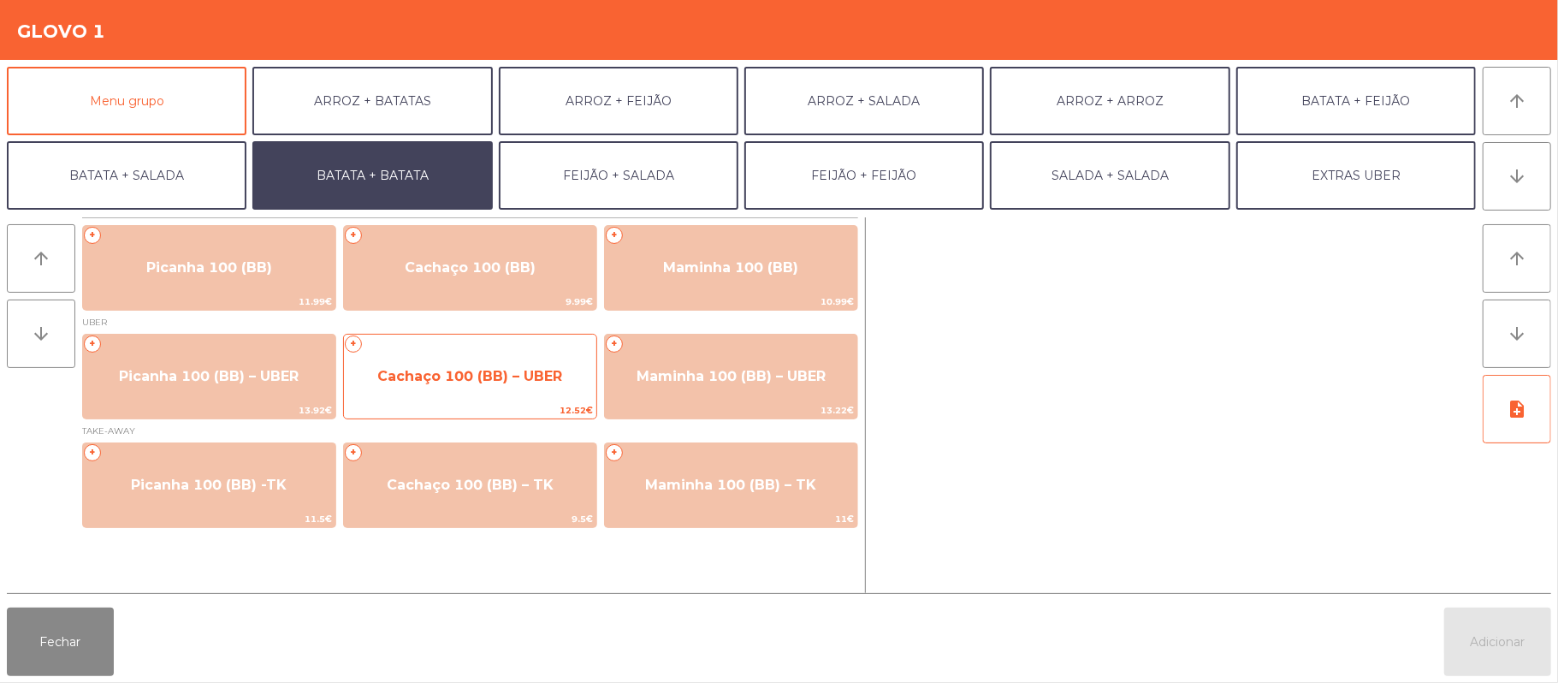
click at [495, 378] on span "Cachaço 100 (BB) – UBER" at bounding box center [469, 376] width 185 height 16
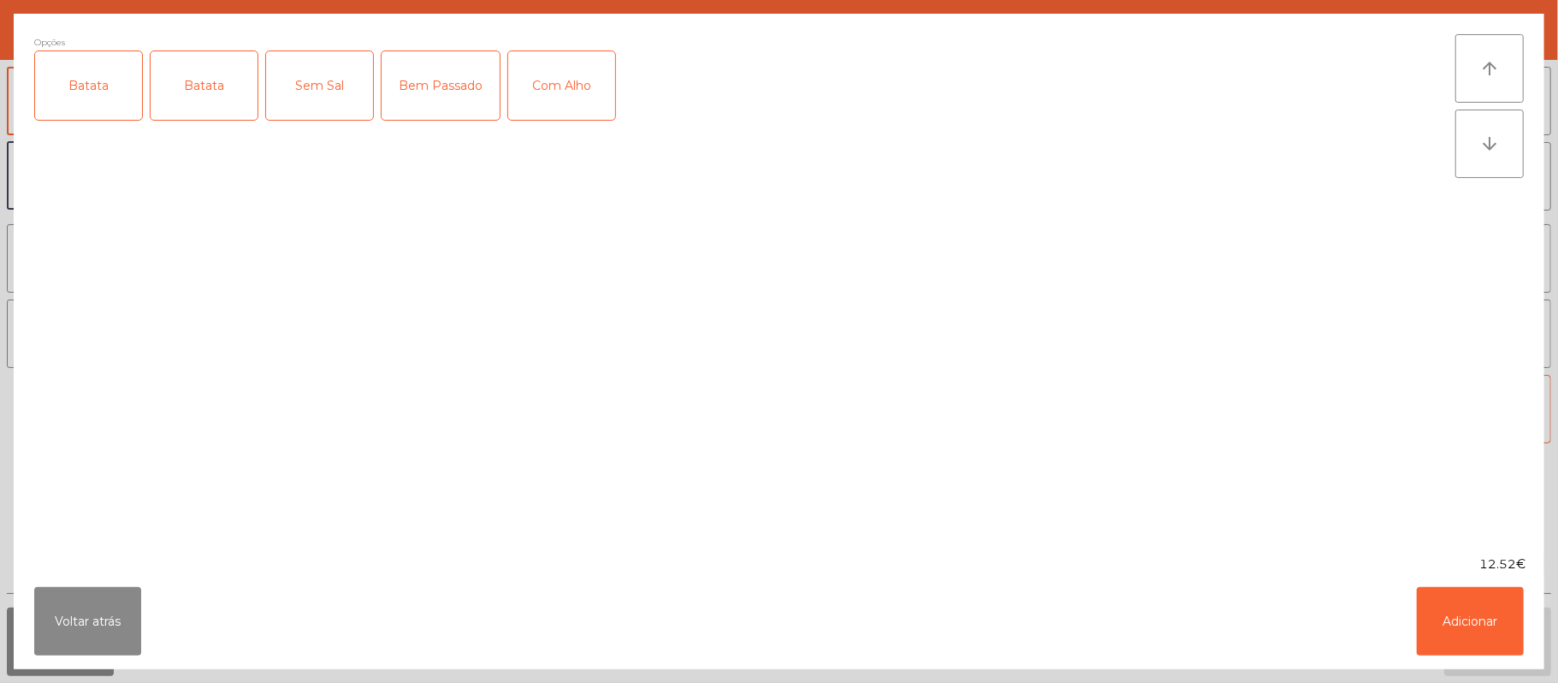
click at [93, 76] on div "Batata" at bounding box center [88, 85] width 107 height 68
click at [455, 79] on div "Bem Passado" at bounding box center [441, 85] width 118 height 68
click at [582, 94] on div "Com Alho" at bounding box center [561, 85] width 107 height 68
click at [1496, 632] on button "Adicionar" at bounding box center [1470, 621] width 107 height 68
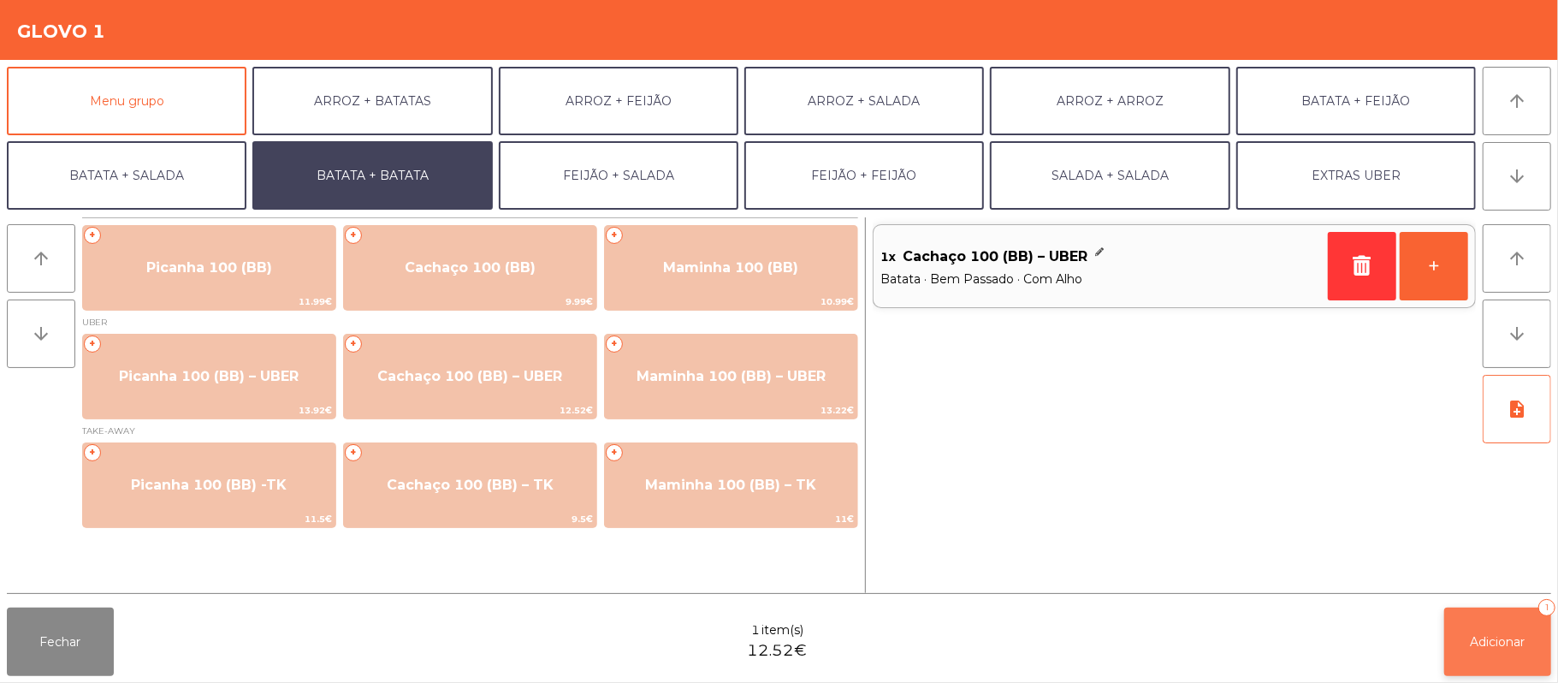
click at [1497, 665] on button "Adicionar 1" at bounding box center [1497, 642] width 107 height 68
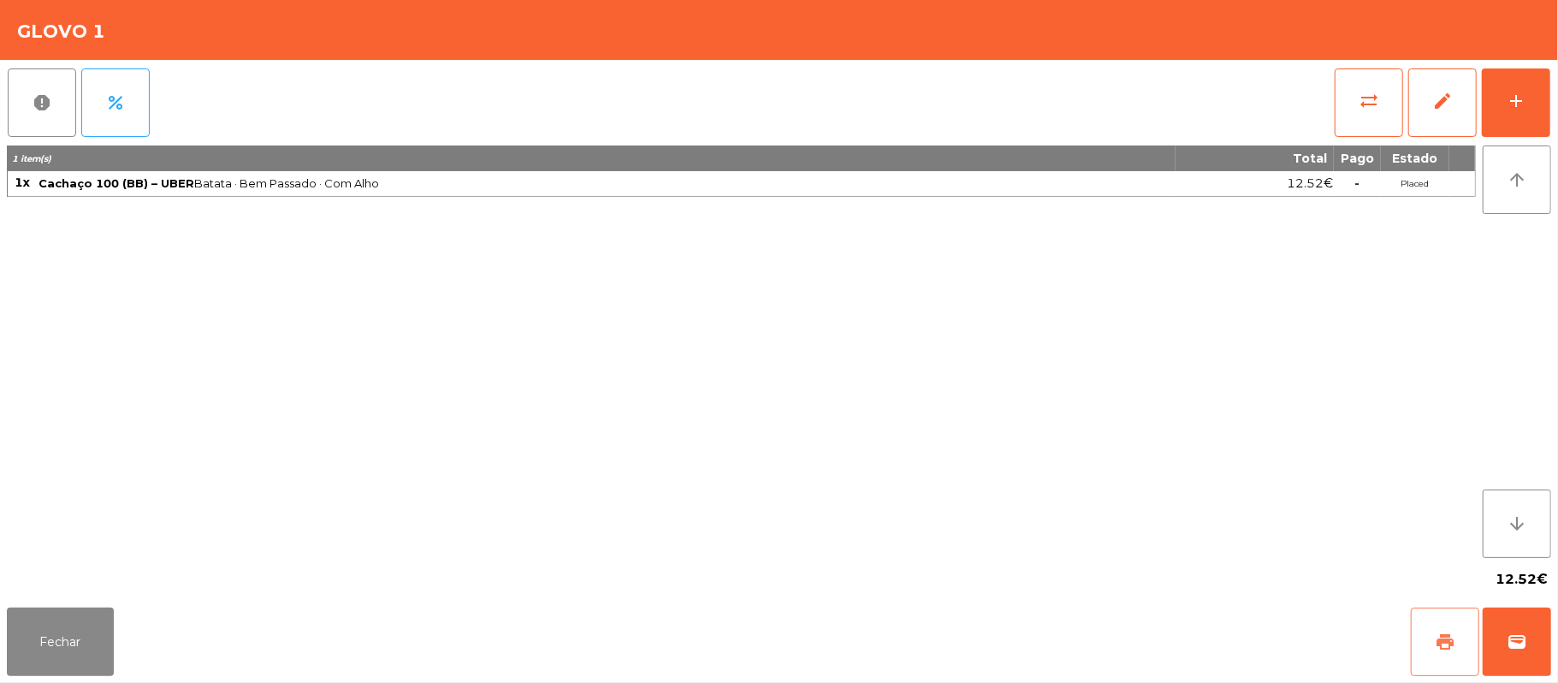
click at [1421, 642] on button "print" at bounding box center [1445, 642] width 68 height 68
click at [1520, 648] on span "wallet" at bounding box center [1517, 642] width 21 height 21
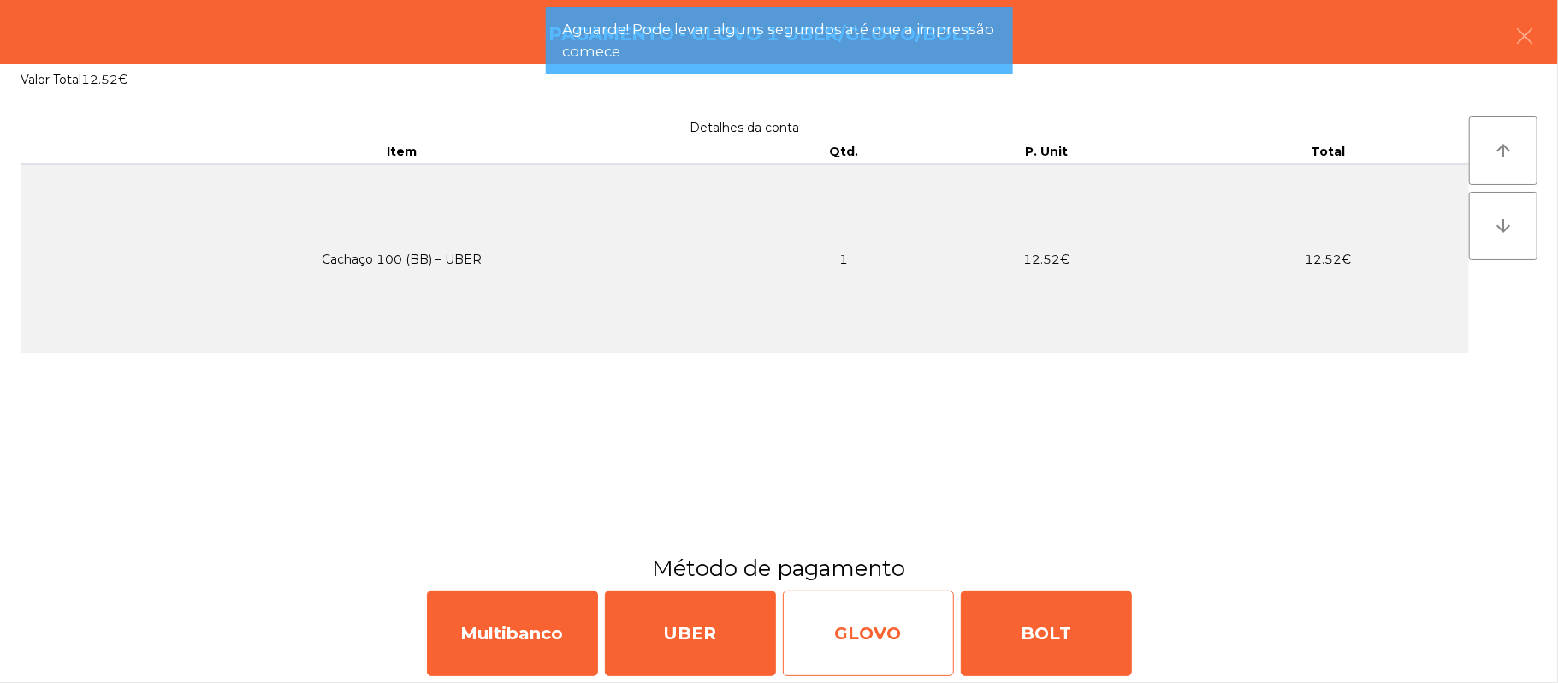
click at [861, 642] on div "GLOVO" at bounding box center [868, 633] width 171 height 86
select select "**"
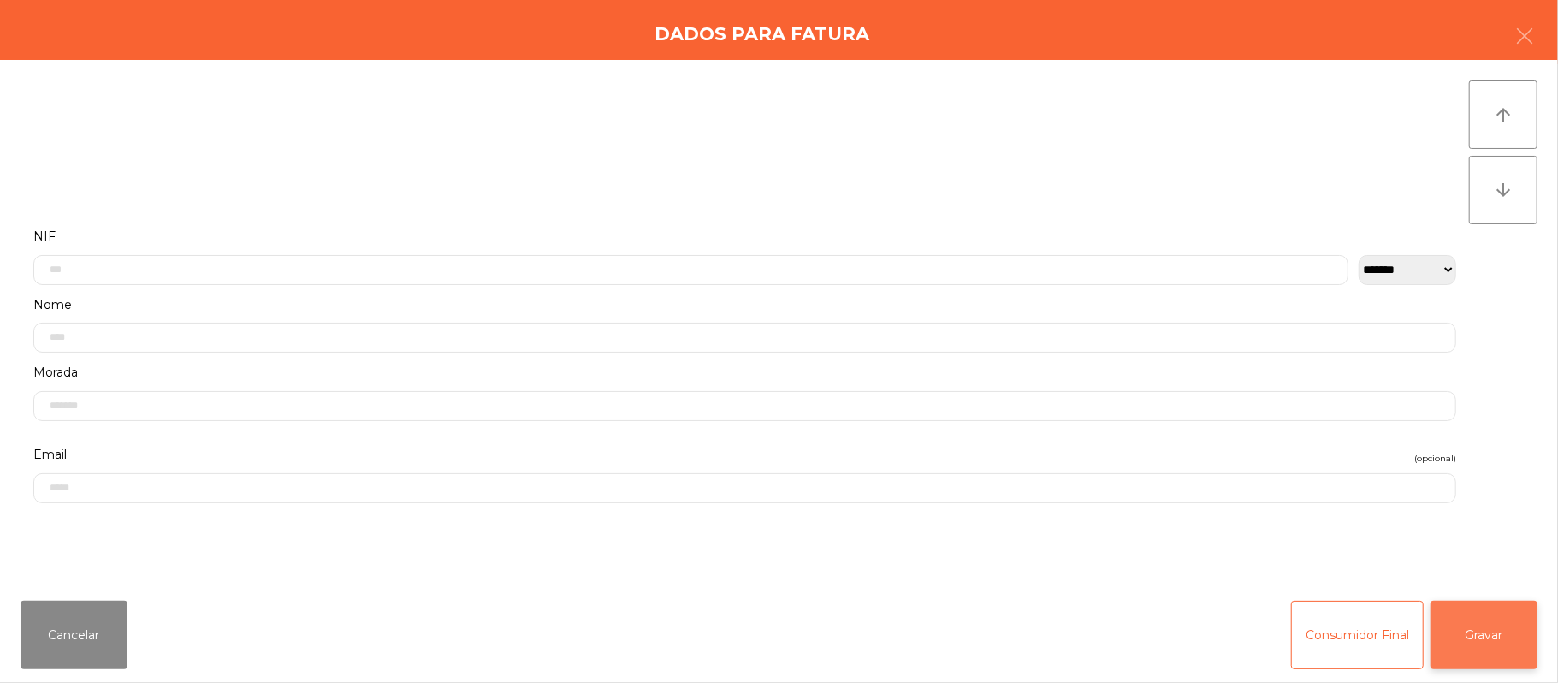
click at [1497, 610] on button "Gravar" at bounding box center [1484, 635] width 107 height 68
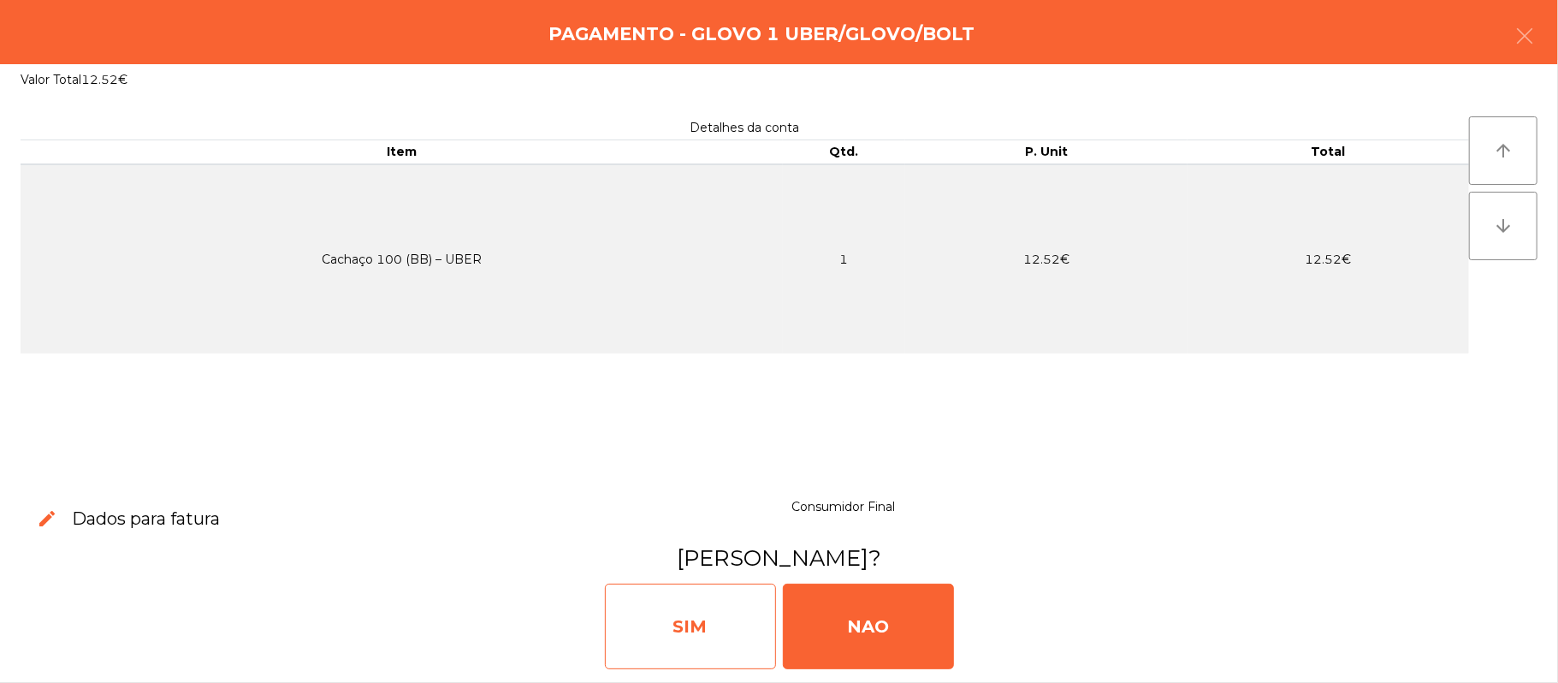
click at [737, 638] on div "SIM" at bounding box center [690, 627] width 171 height 86
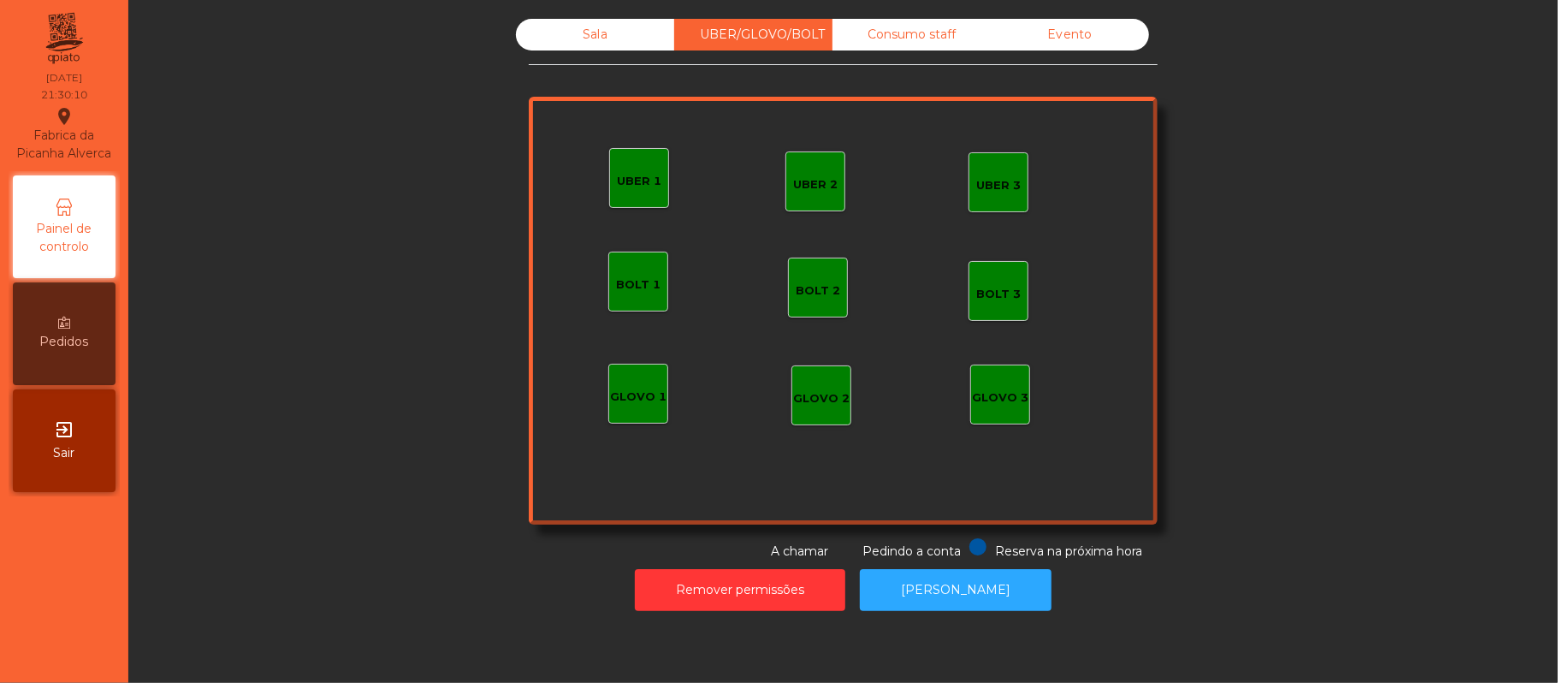
click at [584, 44] on div "Sala" at bounding box center [595, 35] width 158 height 32
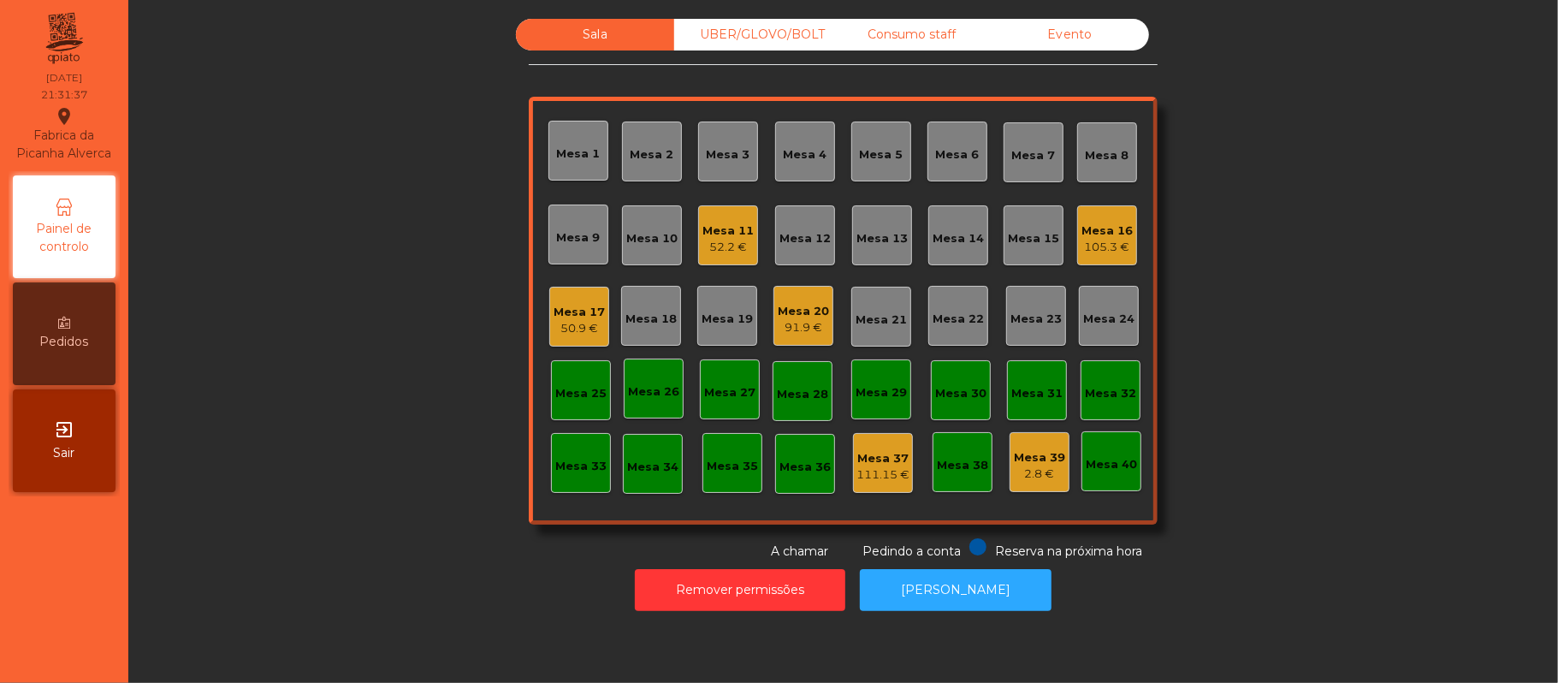
click at [648, 295] on div "Mesa 18" at bounding box center [651, 316] width 60 height 60
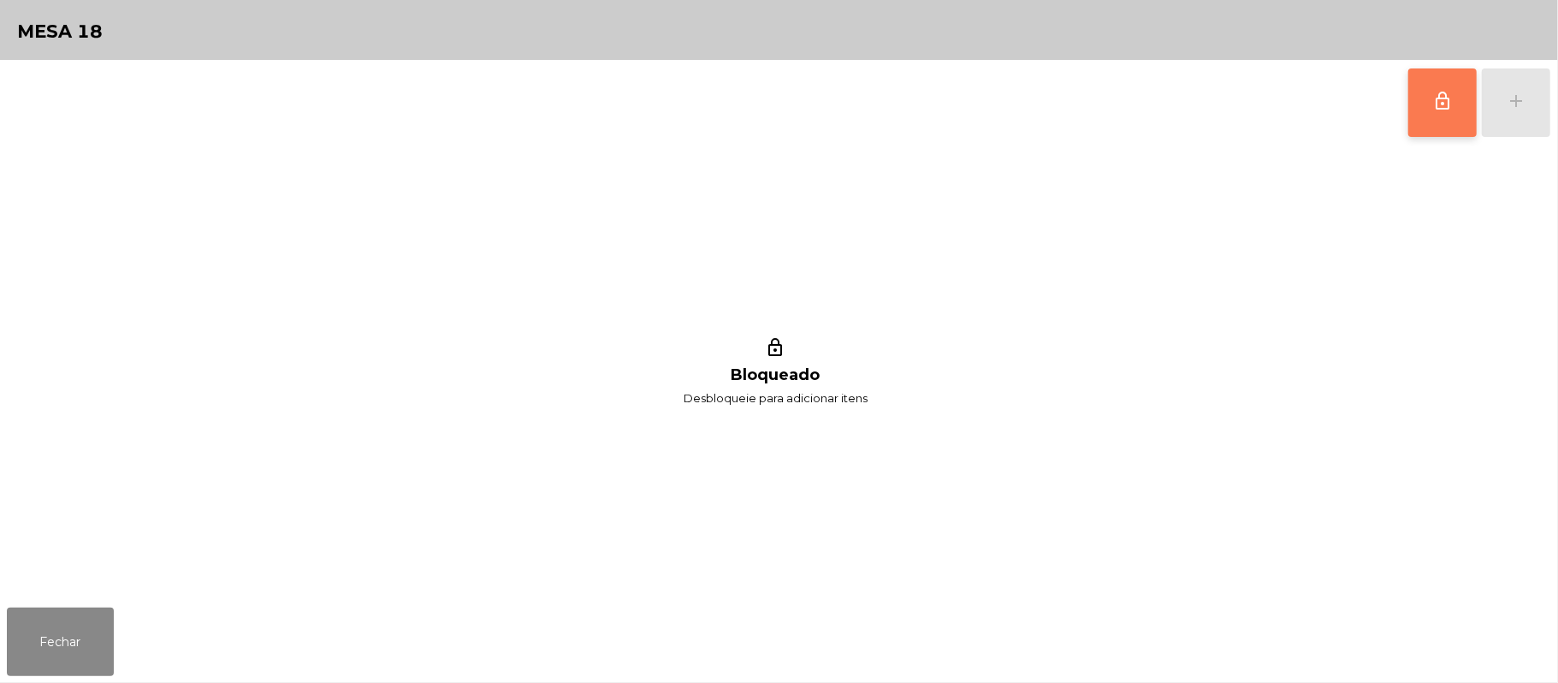
click at [1453, 101] on button "lock_outline" at bounding box center [1443, 102] width 68 height 68
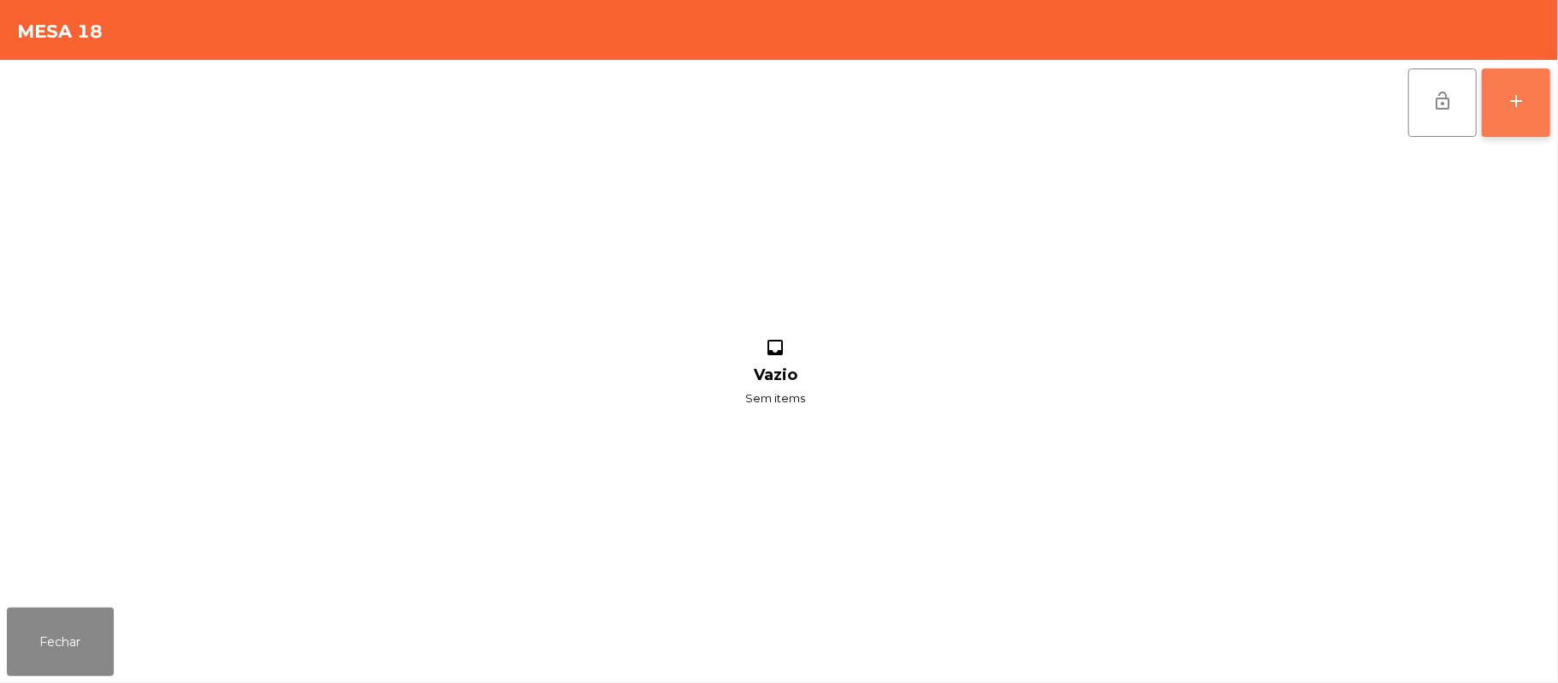
click at [1503, 94] on button "add" at bounding box center [1516, 102] width 68 height 68
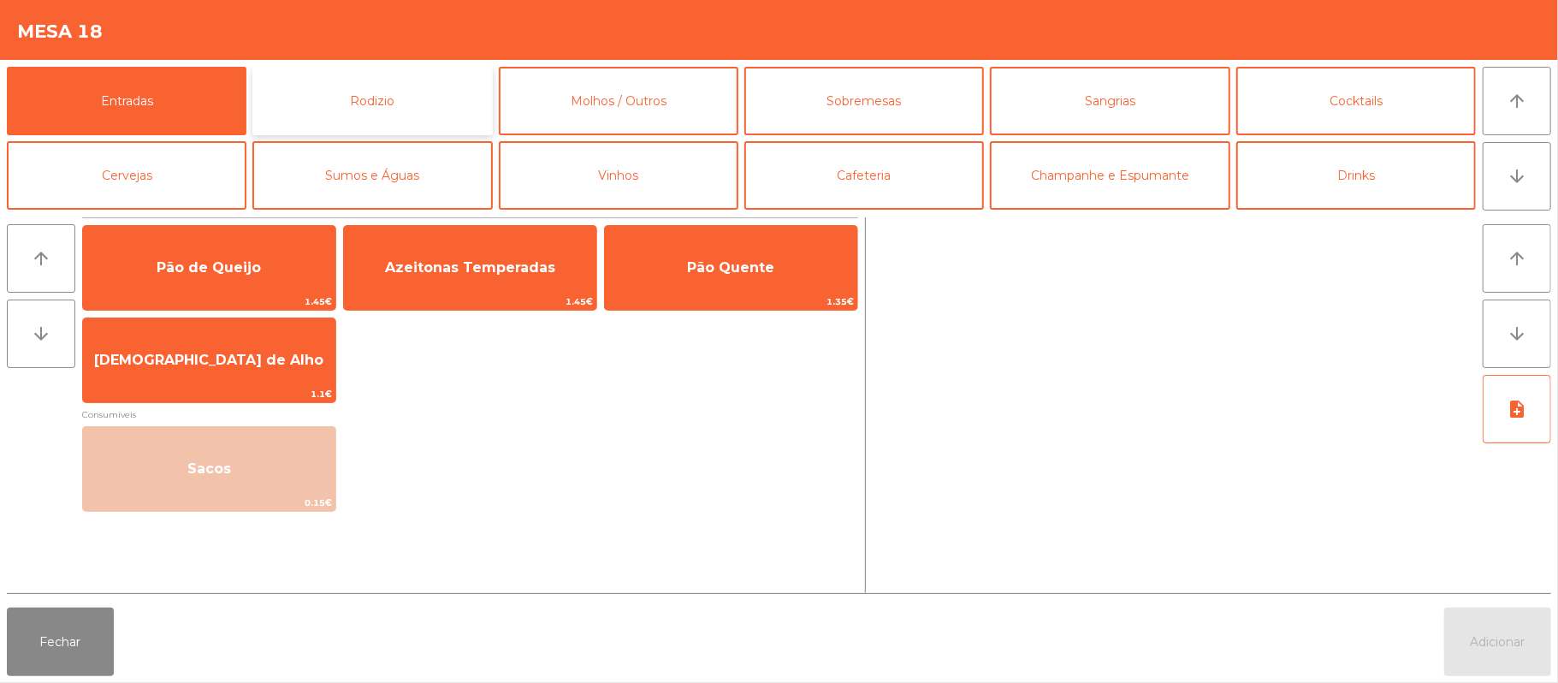
click at [392, 74] on button "Rodizio" at bounding box center [372, 101] width 240 height 68
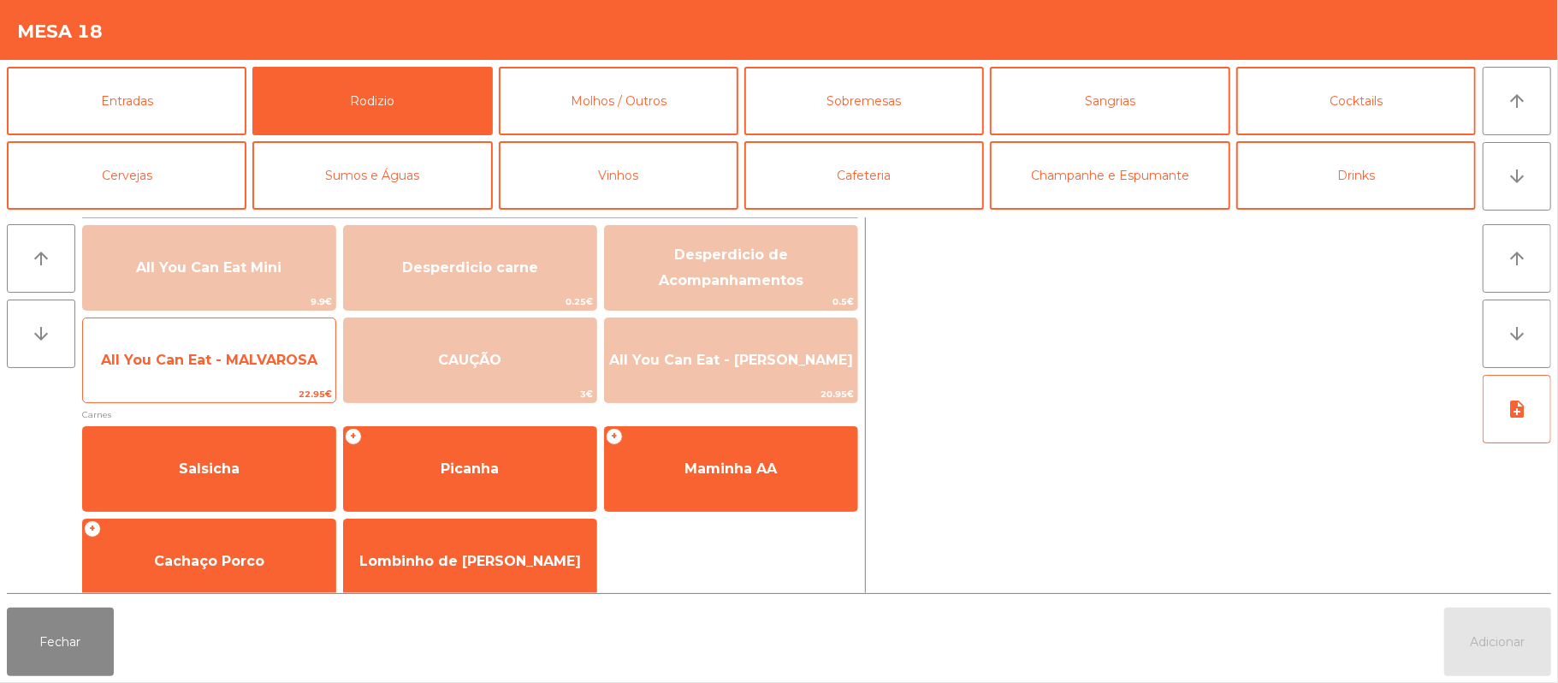
click at [268, 371] on span "All You Can Eat - MALVAROSA" at bounding box center [209, 360] width 252 height 46
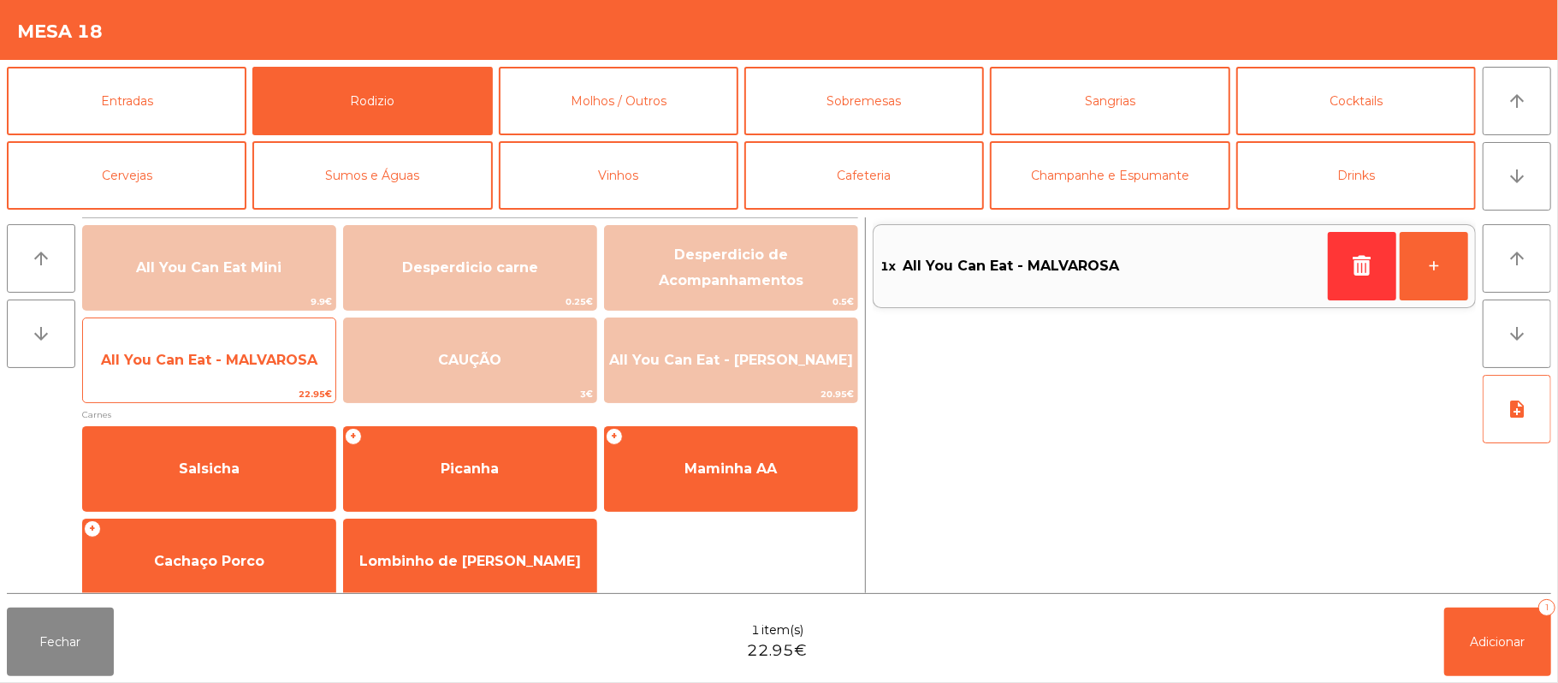
click at [247, 378] on span "All You Can Eat - MALVAROSA" at bounding box center [209, 360] width 252 height 46
click at [246, 375] on span "All You Can Eat - MALVAROSA" at bounding box center [209, 360] width 252 height 46
click at [223, 380] on span "All You Can Eat - MALVAROSA" at bounding box center [209, 360] width 252 height 46
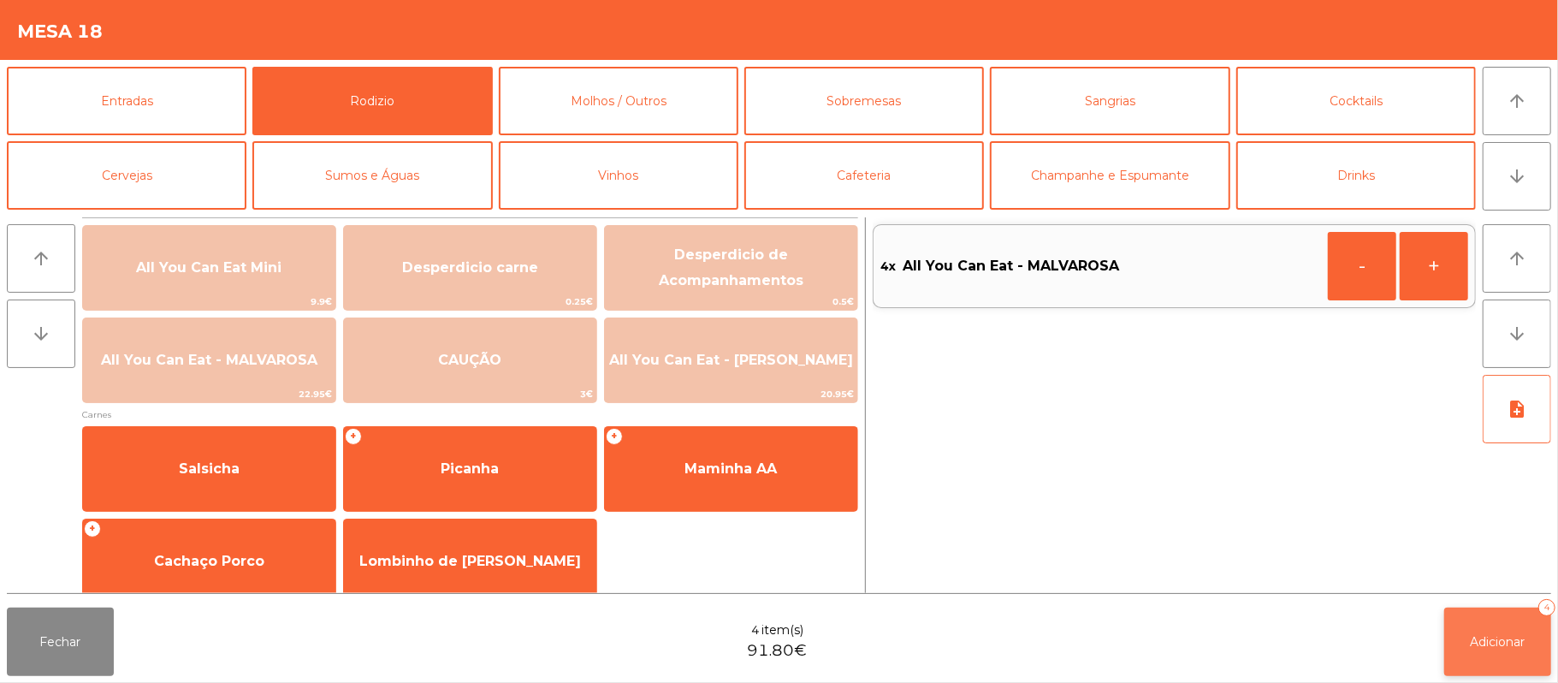
click at [1477, 651] on button "Adicionar 4" at bounding box center [1497, 642] width 107 height 68
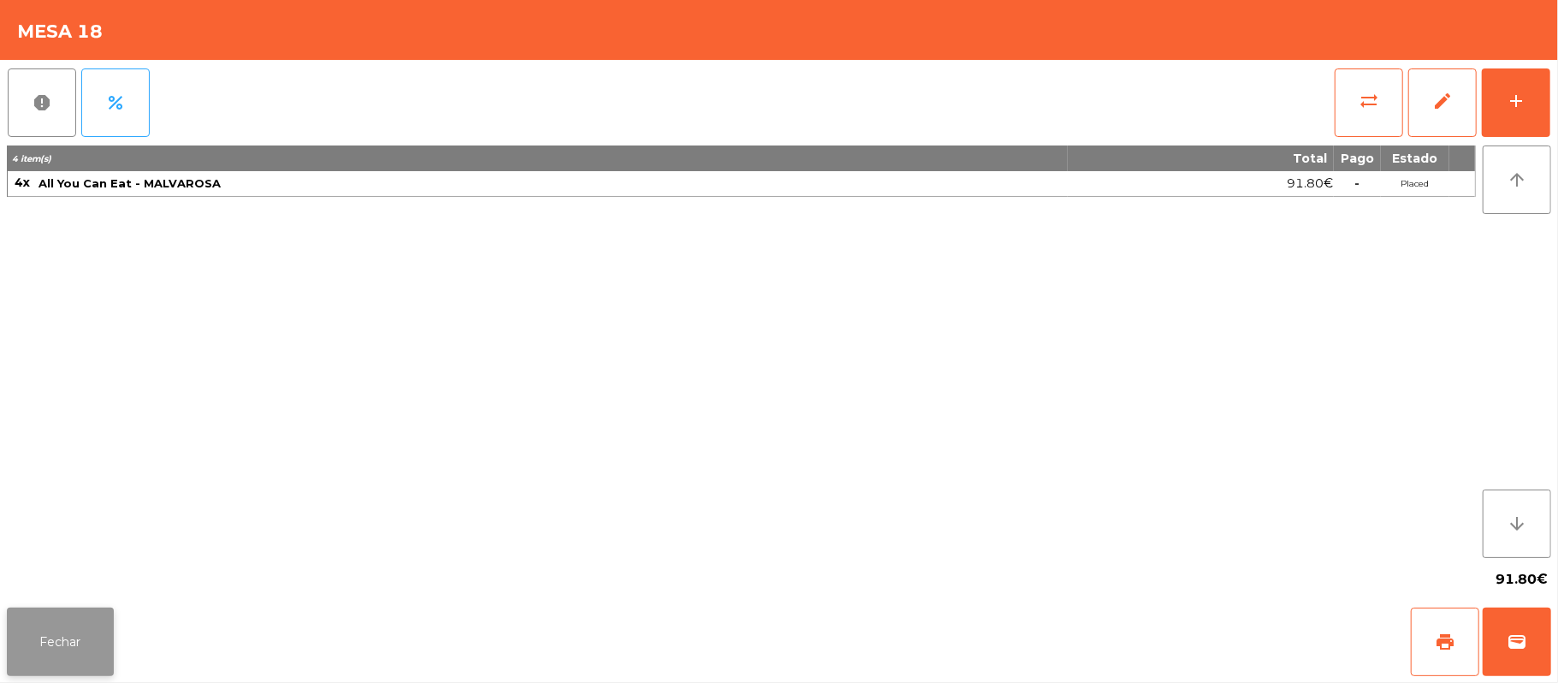
click at [72, 641] on button "Fechar" at bounding box center [60, 642] width 107 height 68
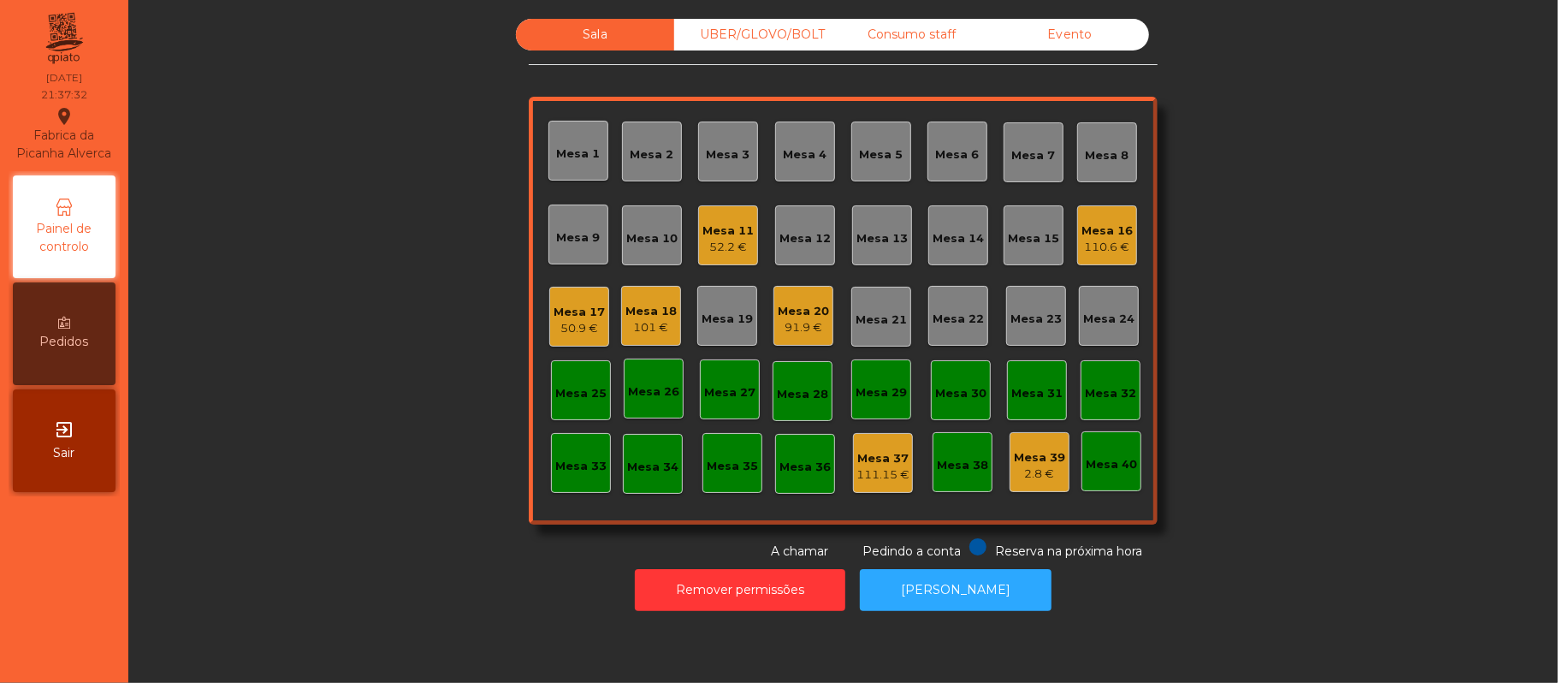
click at [566, 233] on div "Mesa 9" at bounding box center [579, 237] width 44 height 17
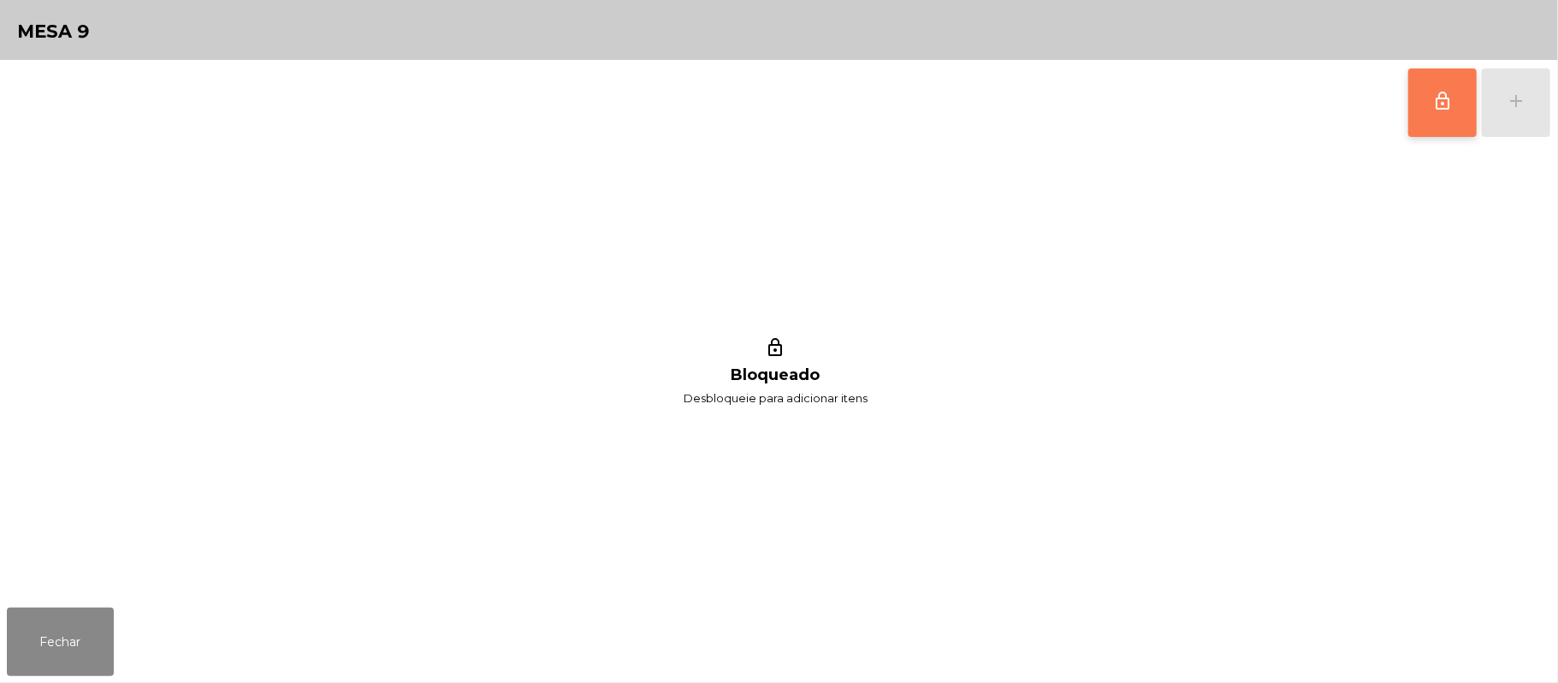
click at [1419, 108] on button "lock_outline" at bounding box center [1443, 102] width 68 height 68
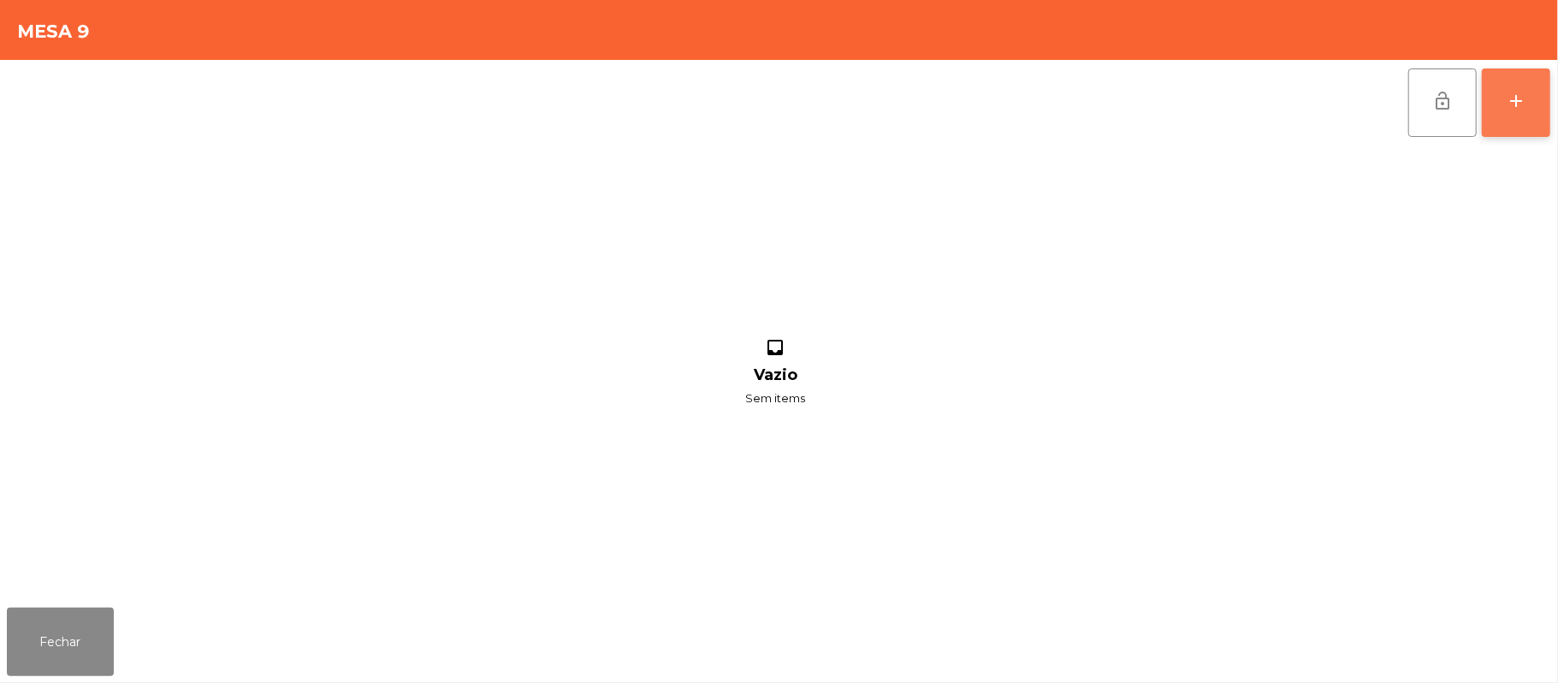
click at [1513, 100] on div "add" at bounding box center [1516, 101] width 21 height 21
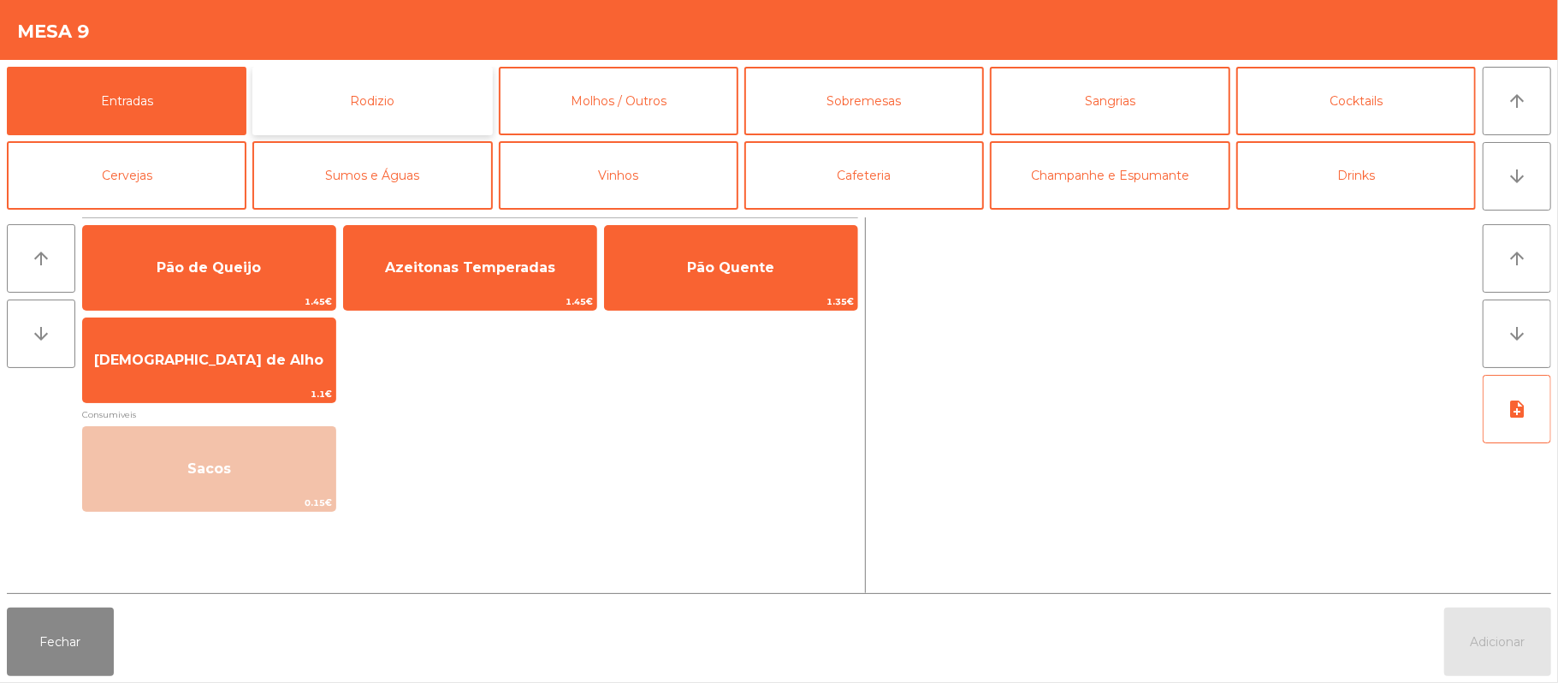
click at [412, 113] on button "Rodizio" at bounding box center [372, 101] width 240 height 68
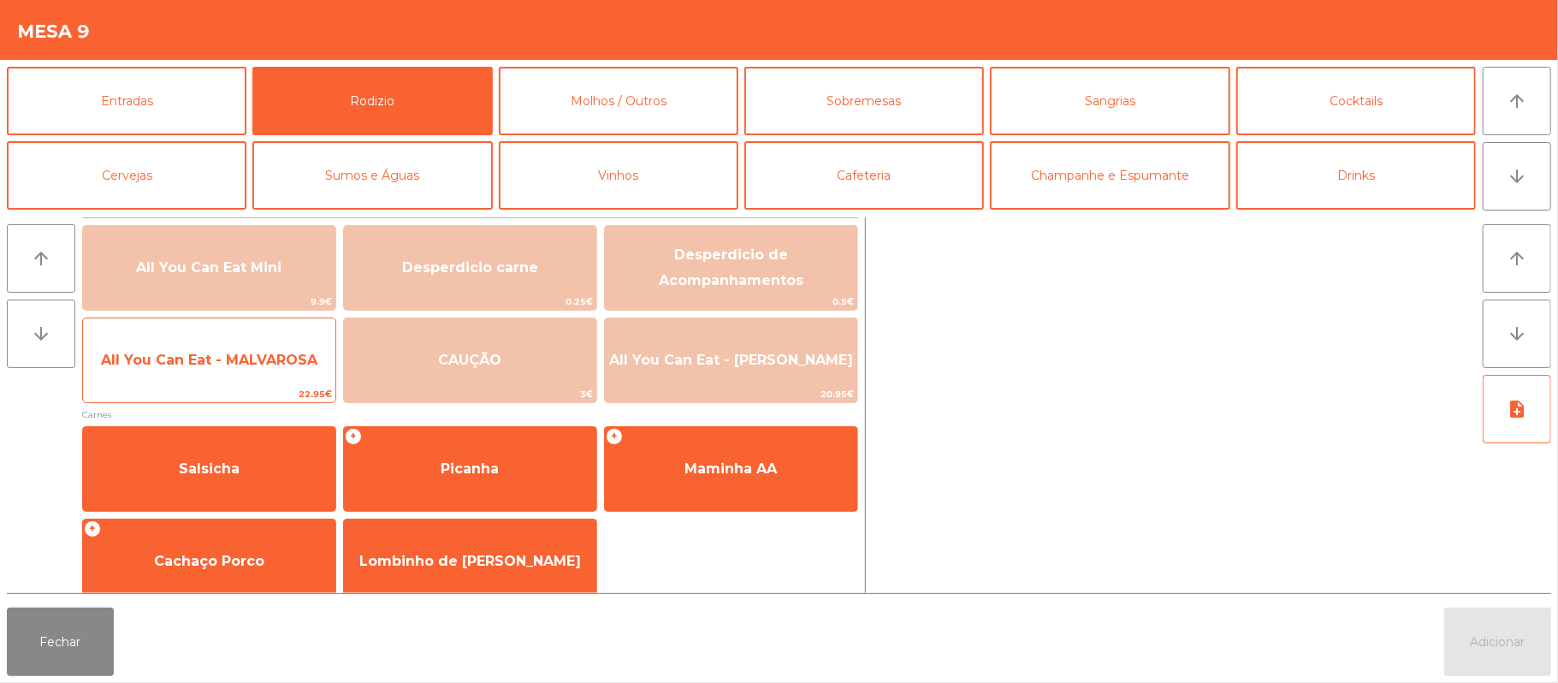
click at [240, 347] on span "All You Can Eat - MALVAROSA" at bounding box center [209, 360] width 252 height 46
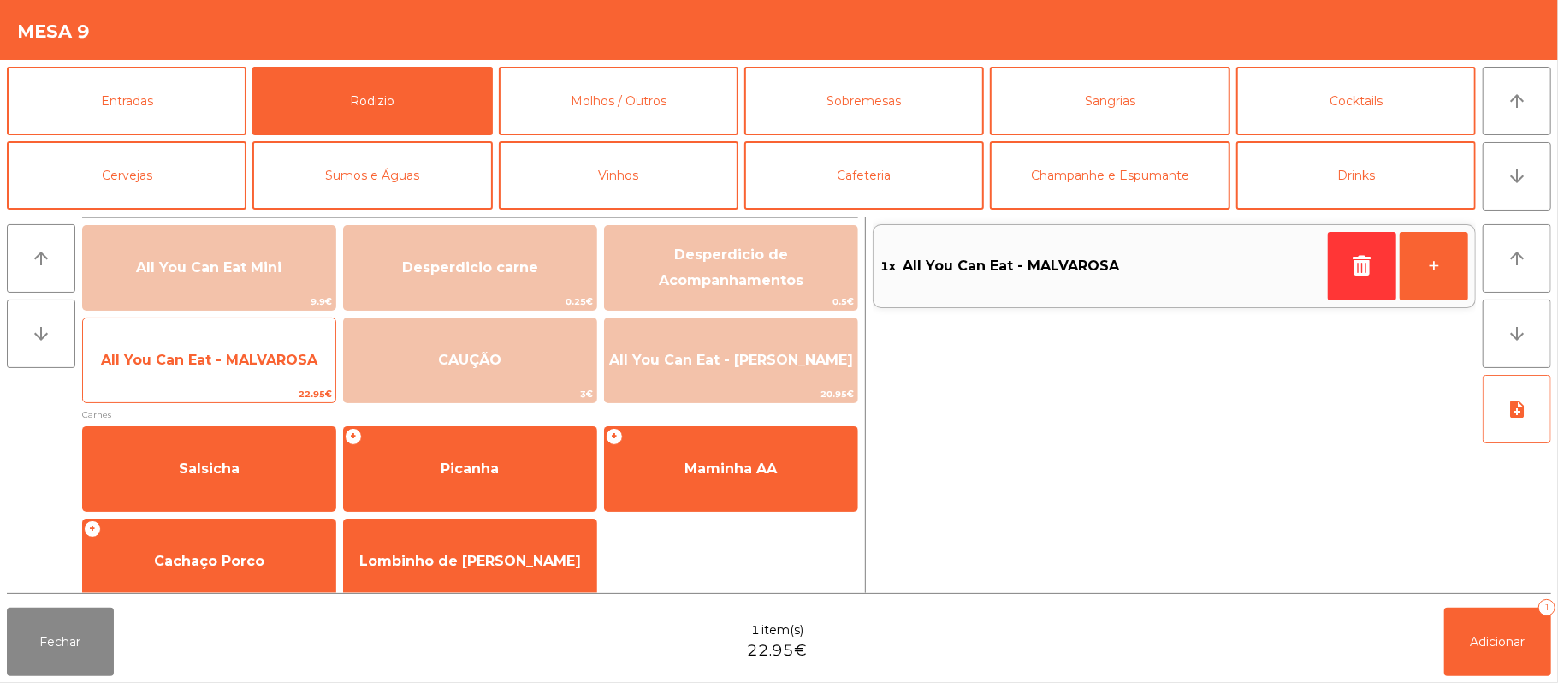
click at [234, 358] on span "All You Can Eat - MALVAROSA" at bounding box center [209, 360] width 216 height 16
click at [234, 349] on span "All You Can Eat - MALVAROSA" at bounding box center [209, 360] width 252 height 46
click at [213, 370] on span "All You Can Eat - MALVAROSA" at bounding box center [209, 360] width 252 height 46
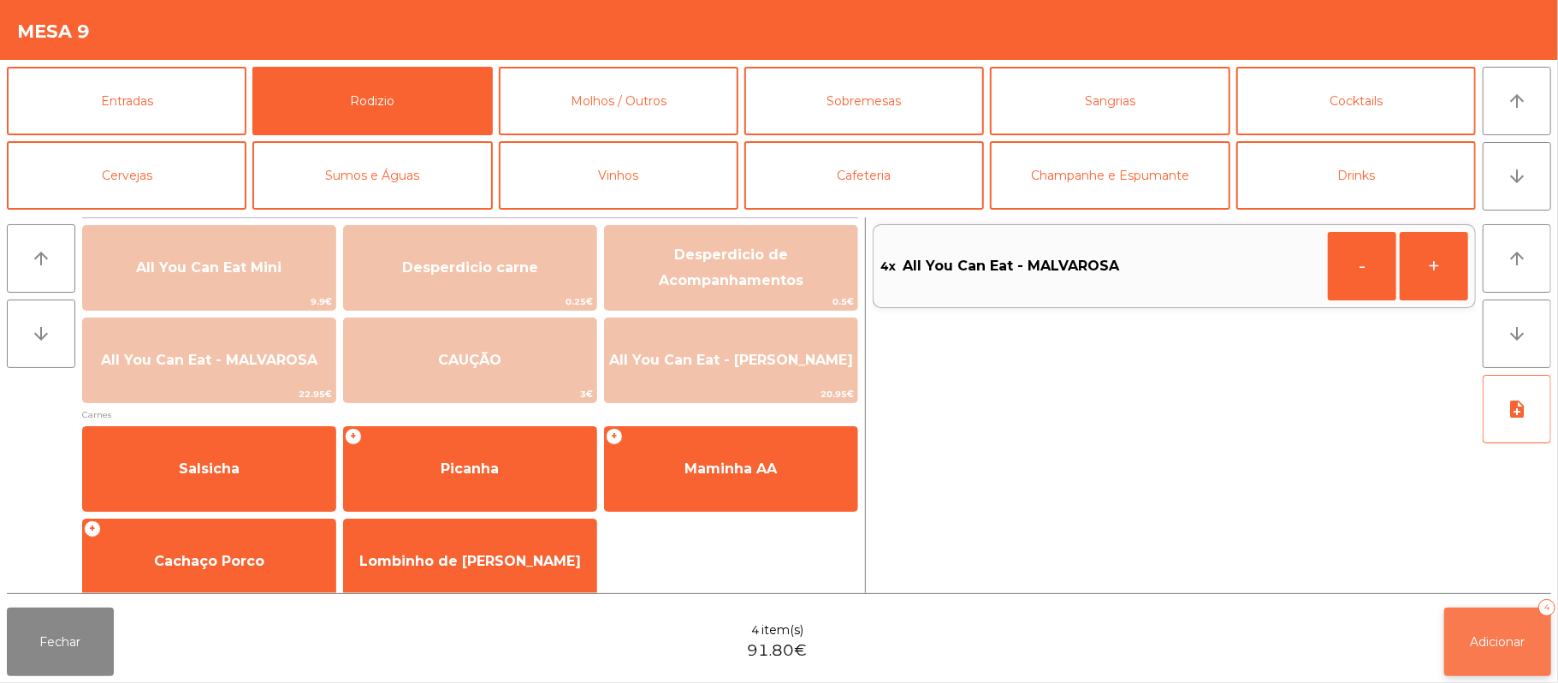
click at [1468, 626] on button "Adicionar 4" at bounding box center [1497, 642] width 107 height 68
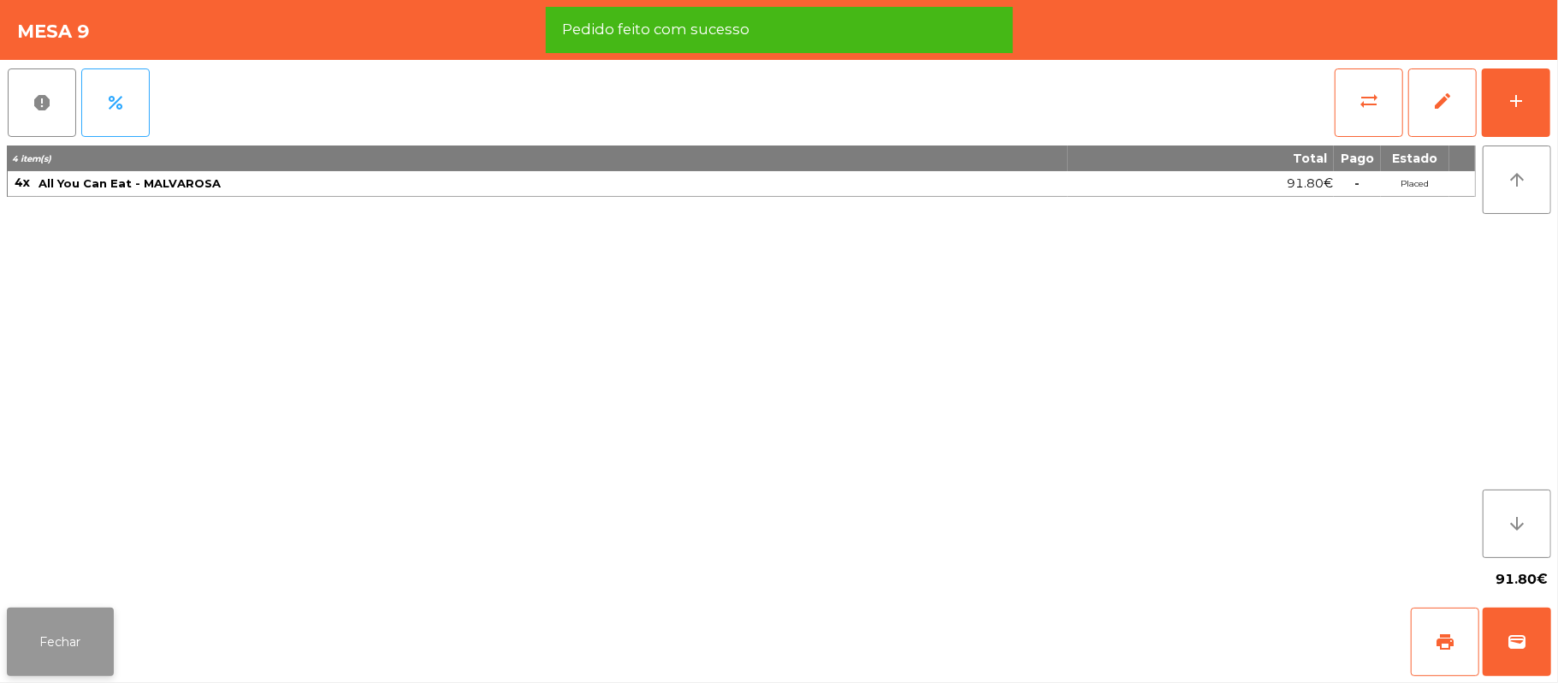
click at [69, 638] on button "Fechar" at bounding box center [60, 642] width 107 height 68
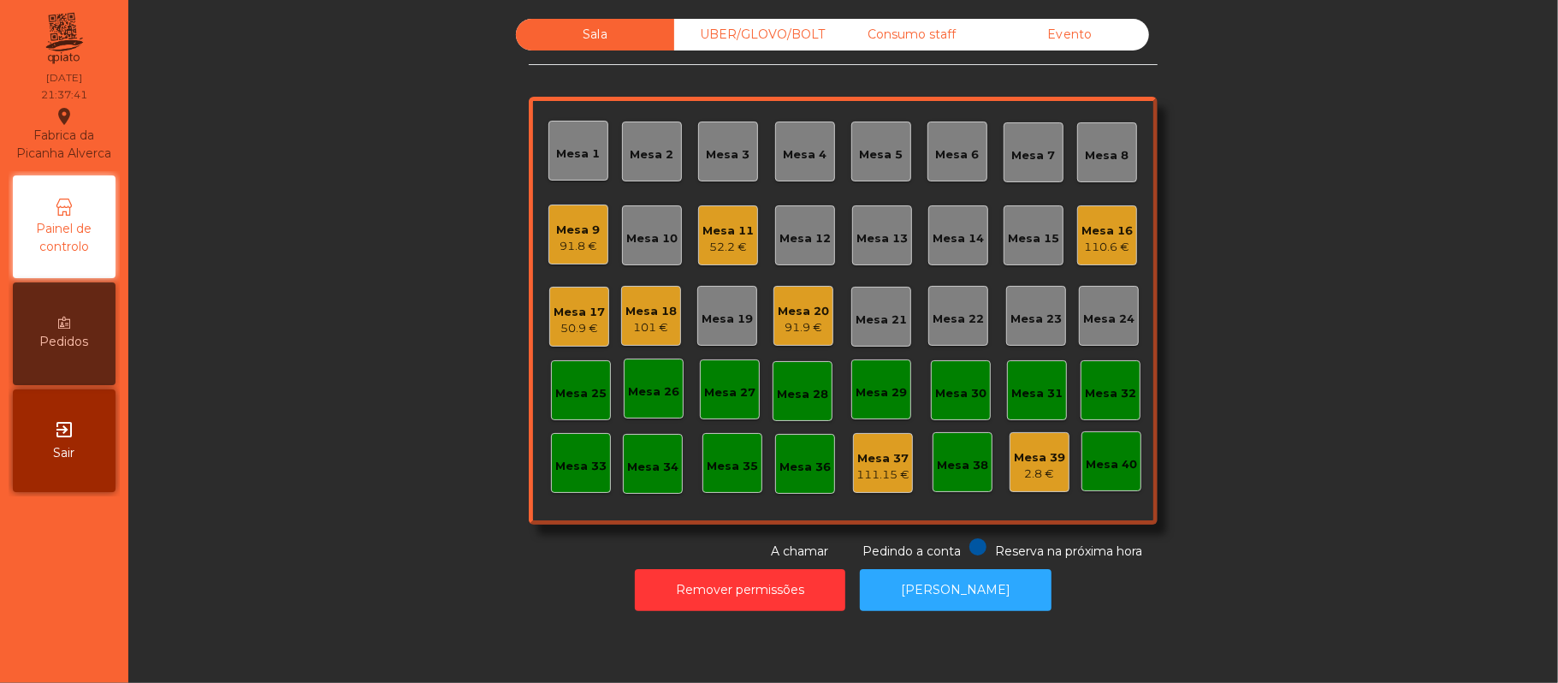
click at [563, 230] on div "Mesa 9" at bounding box center [579, 230] width 44 height 17
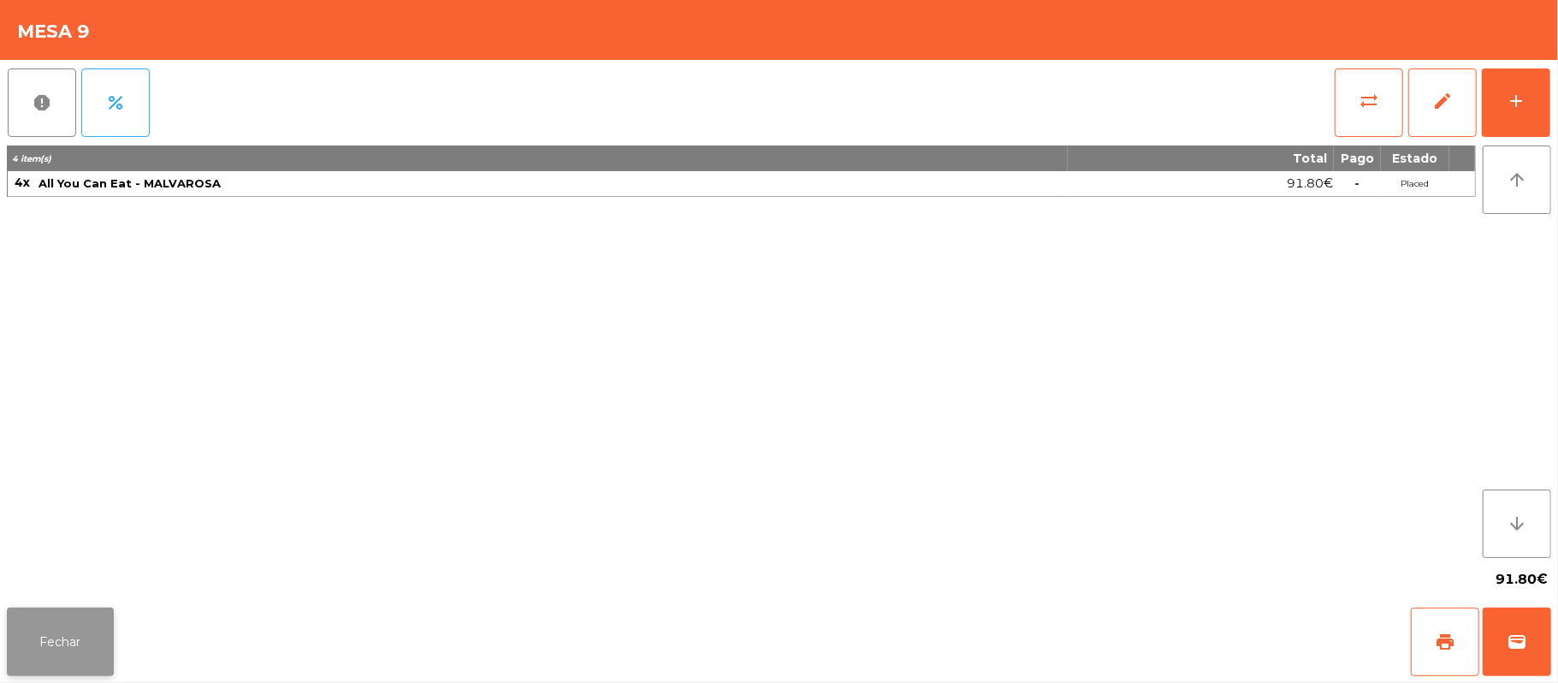
click at [53, 631] on button "Fechar" at bounding box center [60, 642] width 107 height 68
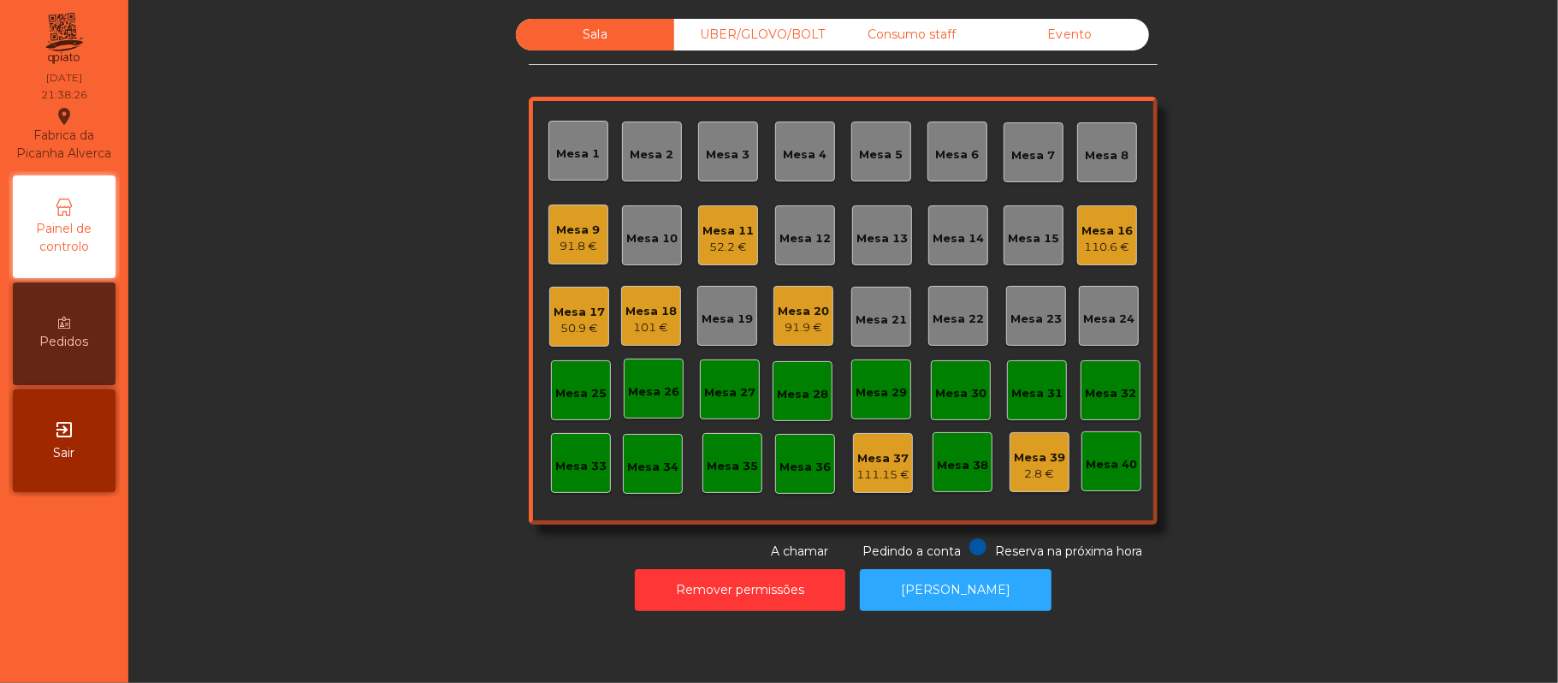
click at [582, 230] on div "Mesa 9" at bounding box center [579, 230] width 44 height 17
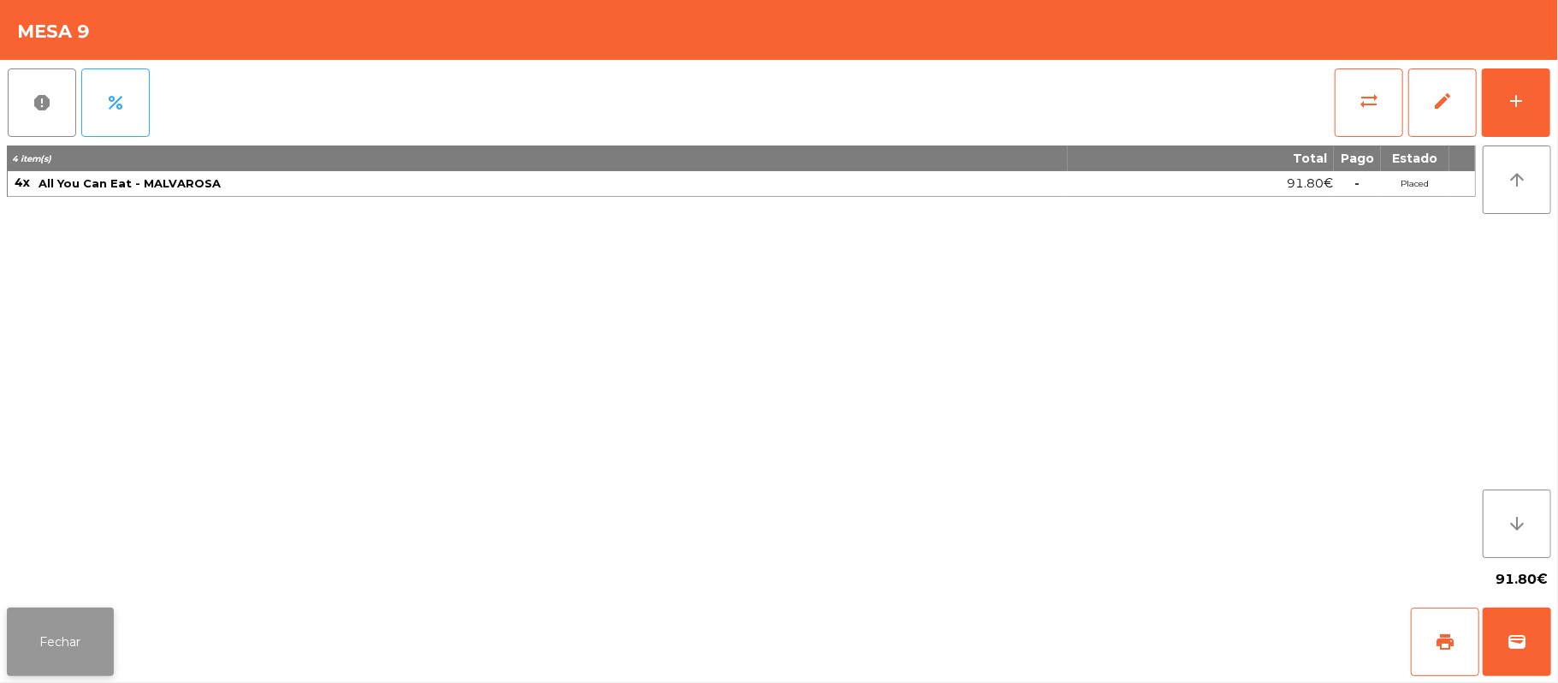
click at [86, 620] on button "Fechar" at bounding box center [60, 642] width 107 height 68
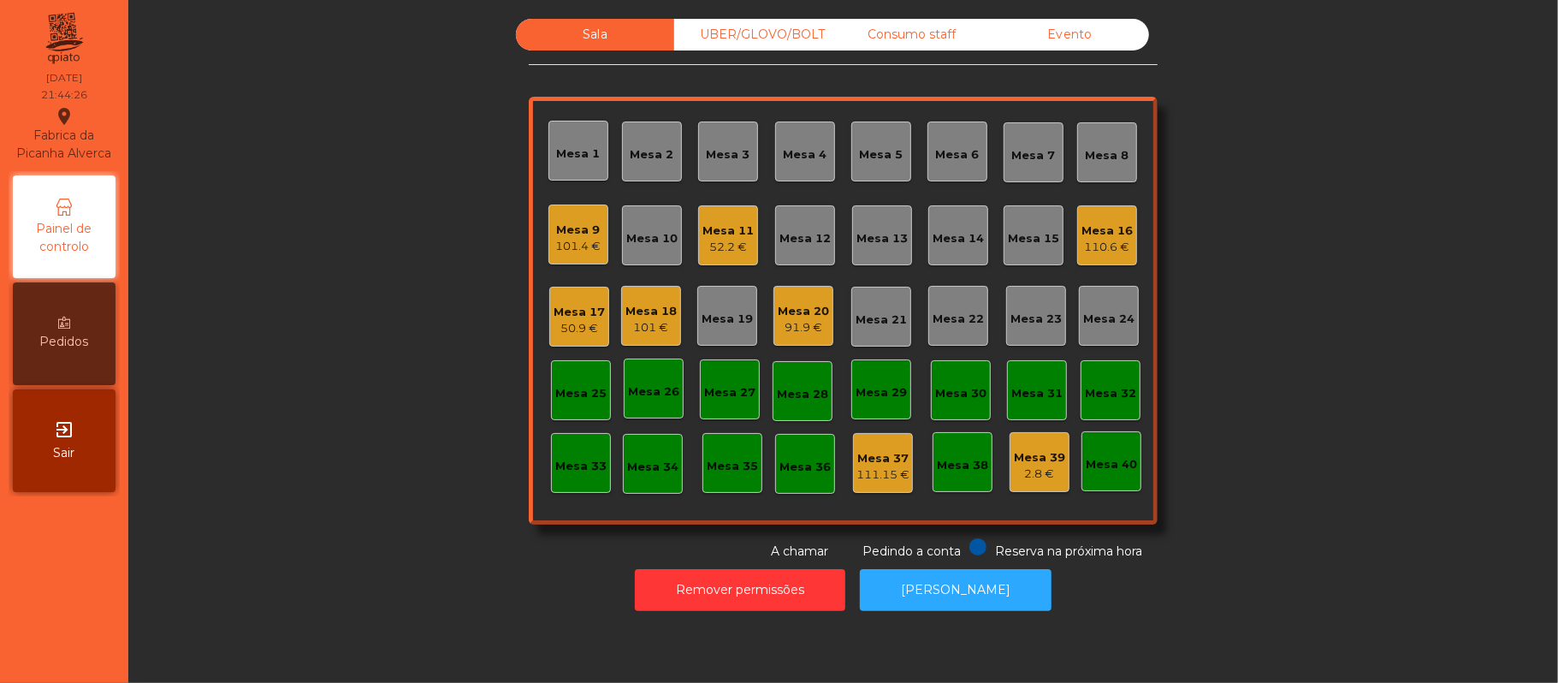
click at [633, 305] on div "Mesa 18" at bounding box center [651, 311] width 51 height 17
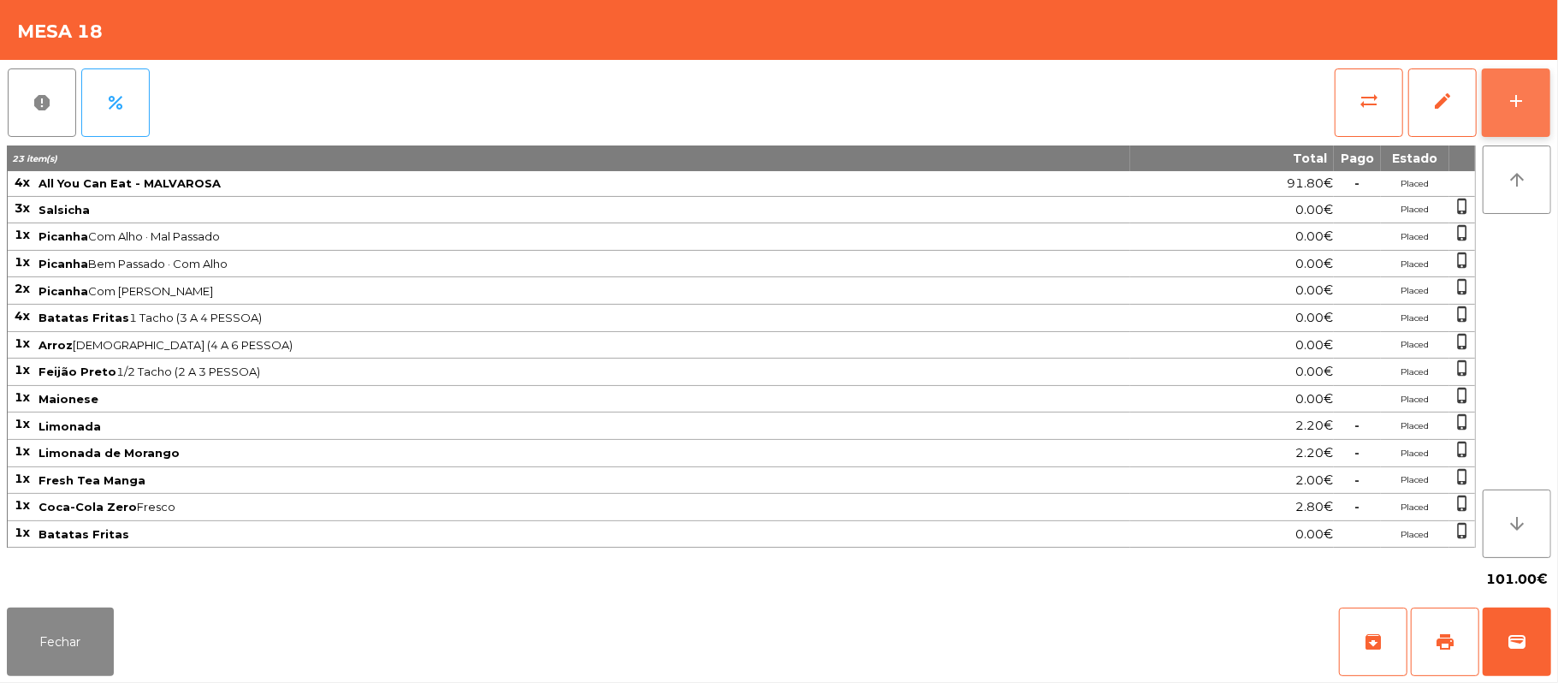
click at [1514, 104] on div "add" at bounding box center [1516, 101] width 21 height 21
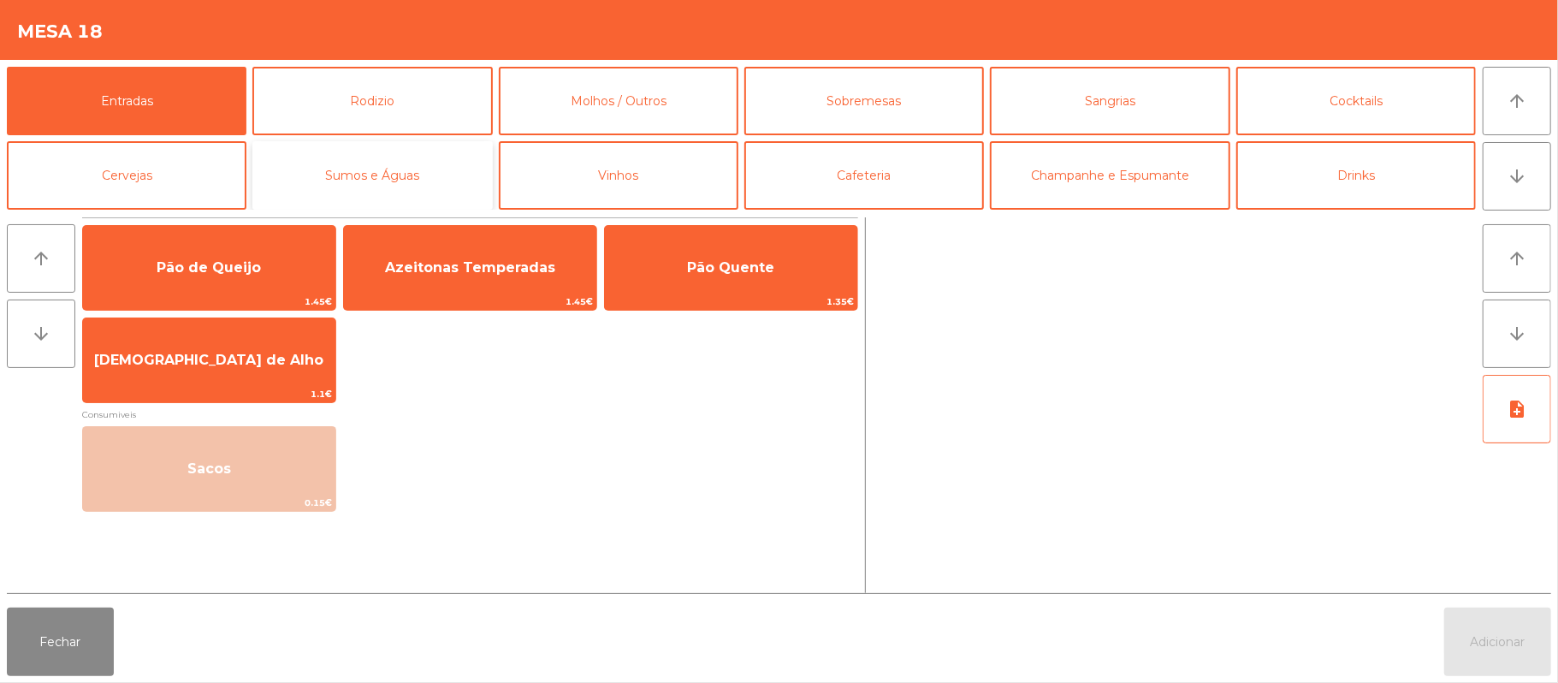
click at [415, 176] on button "Sumos e Águas" at bounding box center [372, 175] width 240 height 68
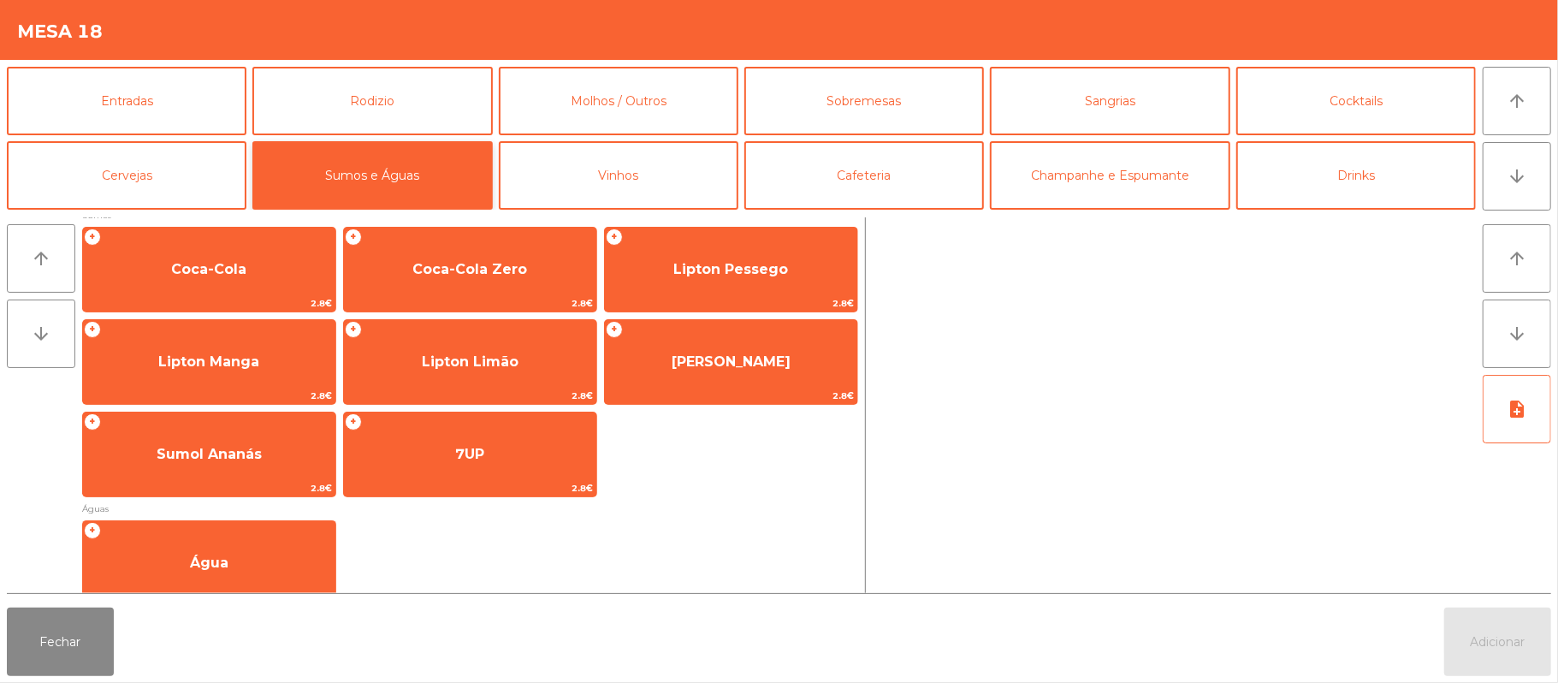
scroll to position [299, 0]
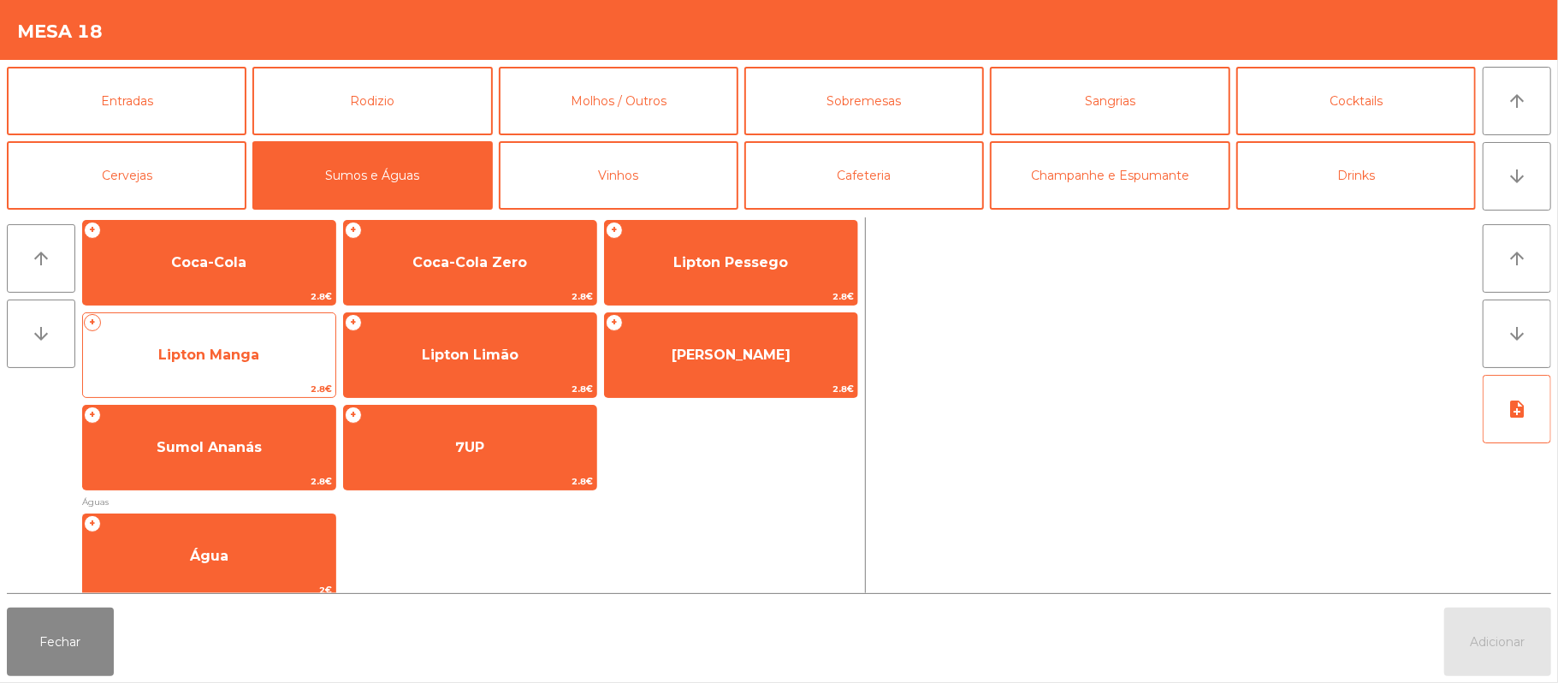
click at [243, 347] on span "Lipton Manga" at bounding box center [208, 355] width 101 height 16
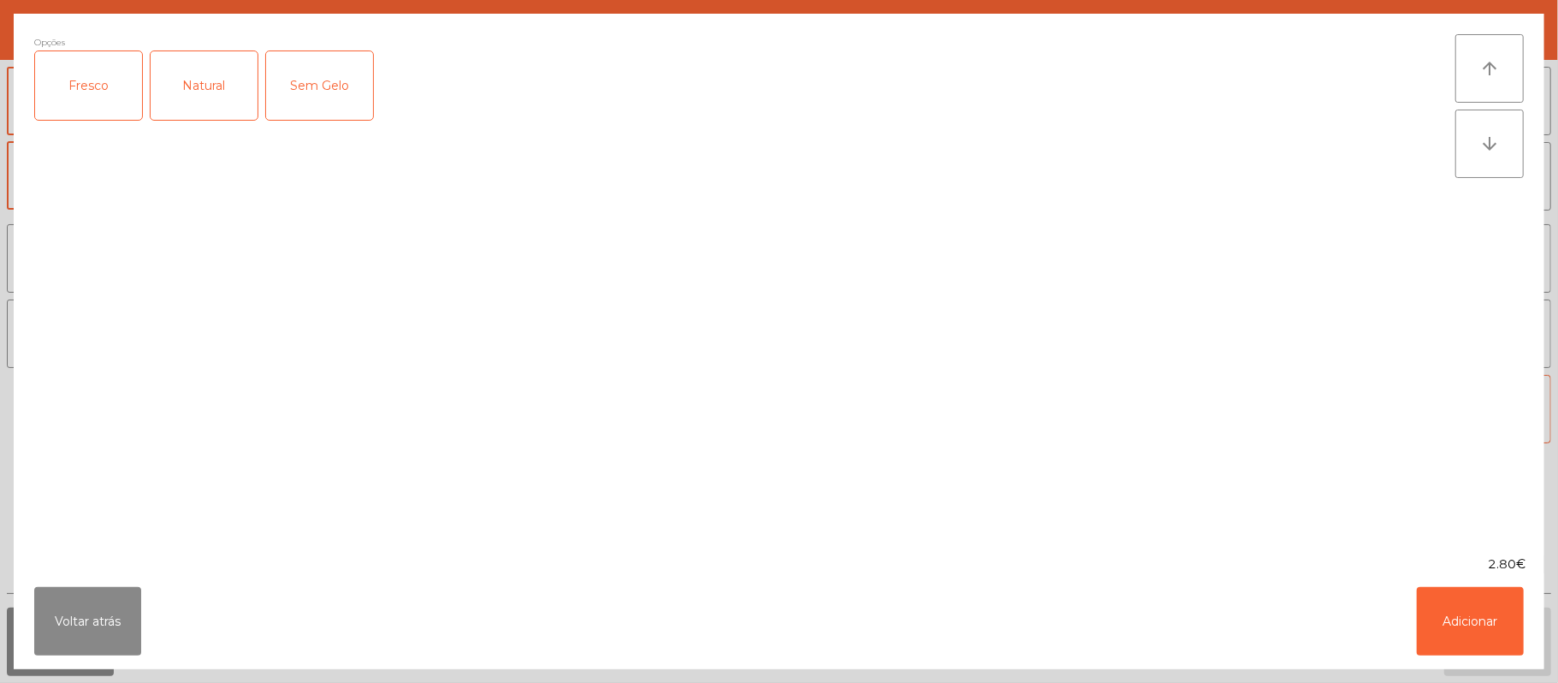
click at [86, 82] on div "Fresco" at bounding box center [88, 85] width 107 height 68
click at [1453, 613] on button "Adicionar" at bounding box center [1470, 621] width 107 height 68
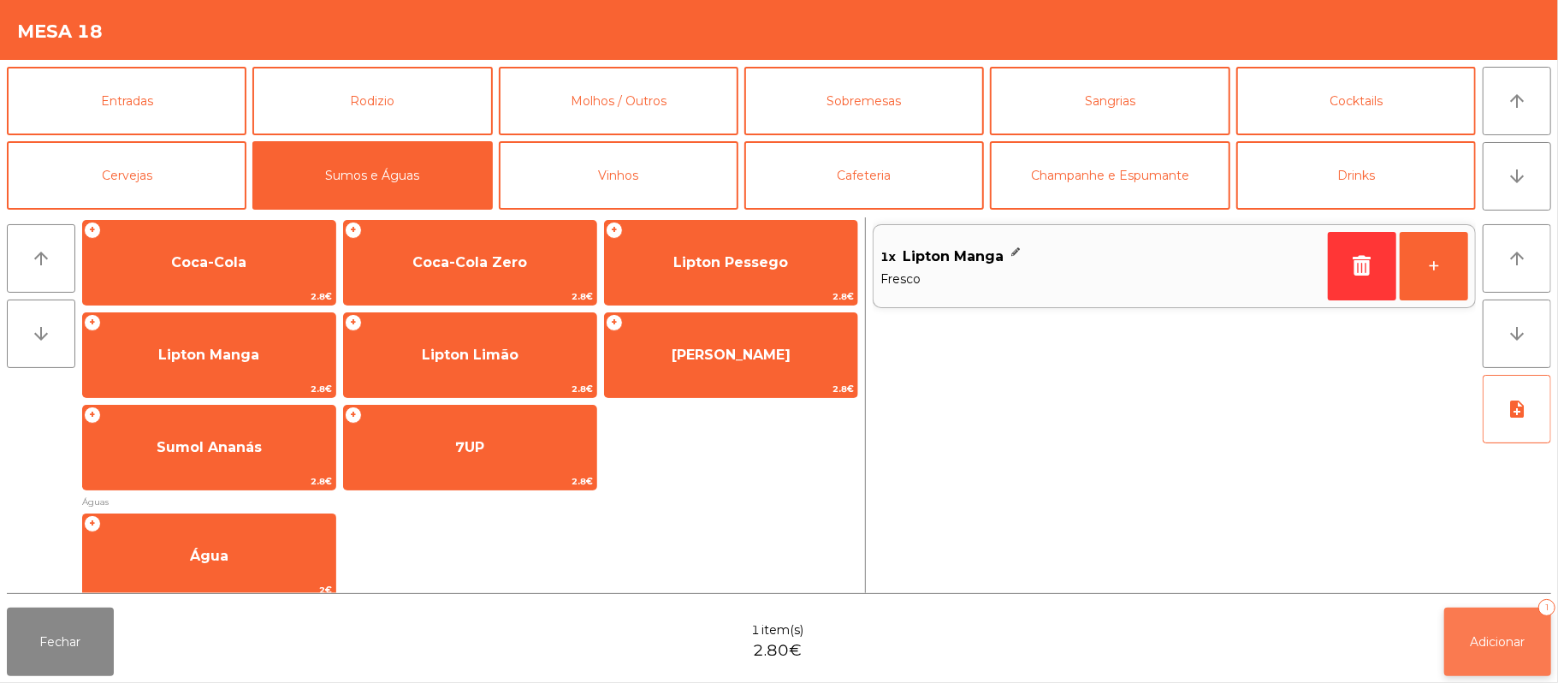
click at [1473, 632] on button "Adicionar 1" at bounding box center [1497, 642] width 107 height 68
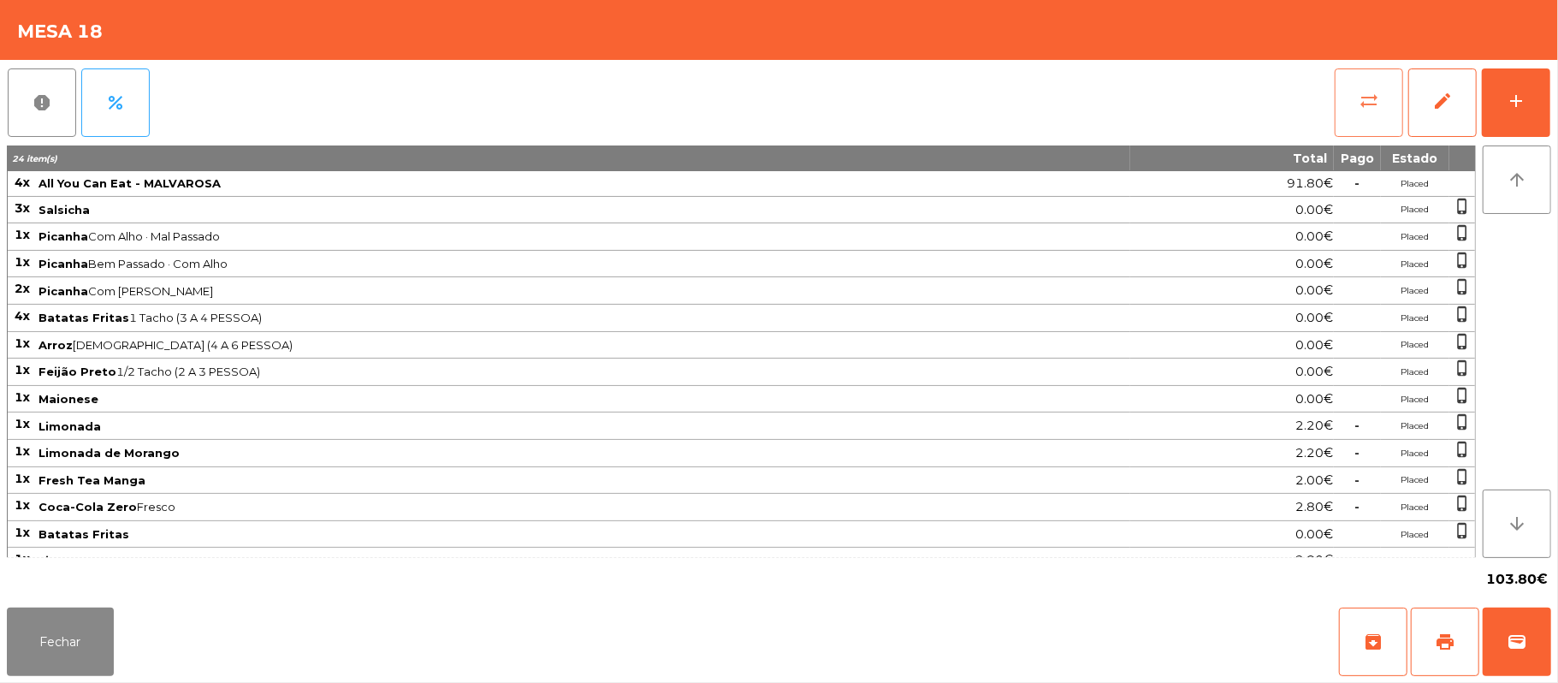
click at [1356, 104] on button "sync_alt" at bounding box center [1369, 102] width 68 height 68
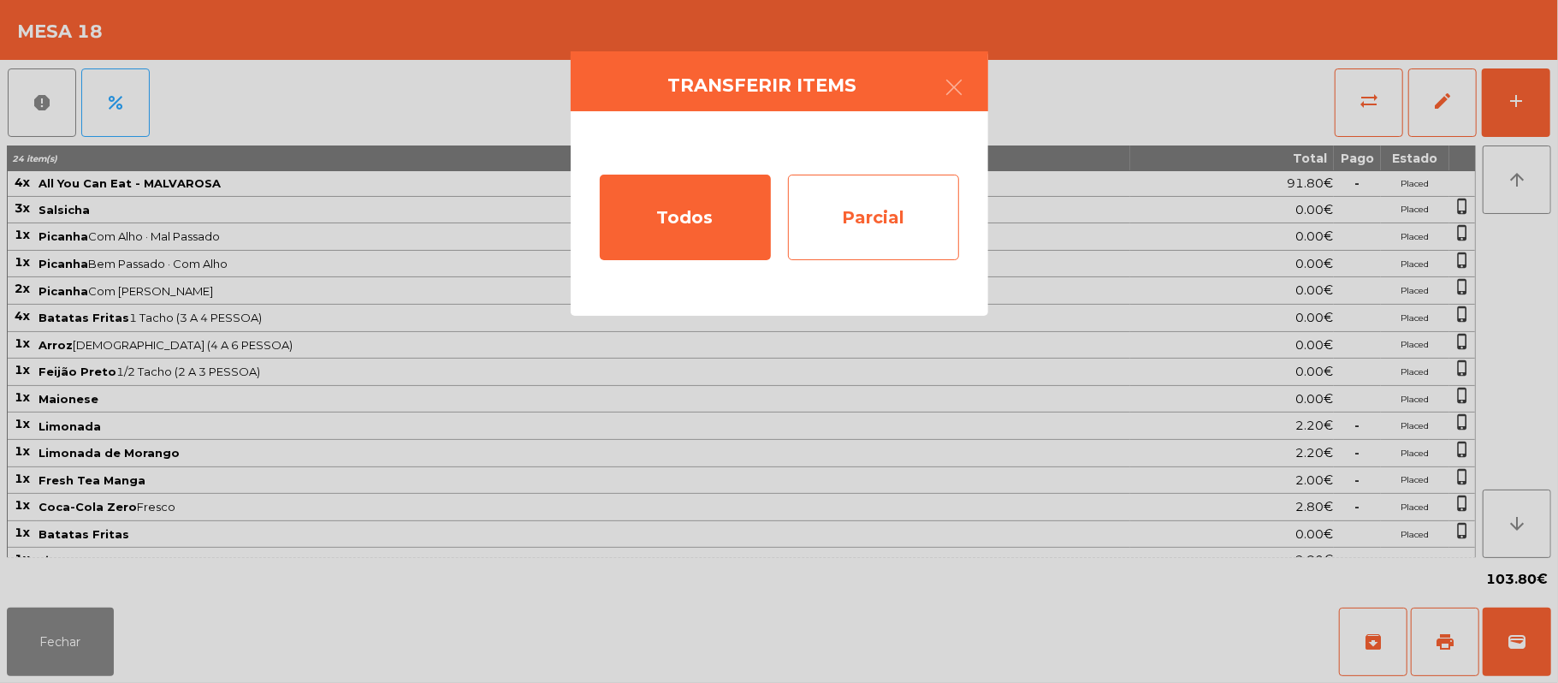
click at [895, 219] on div "Parcial" at bounding box center [873, 218] width 171 height 86
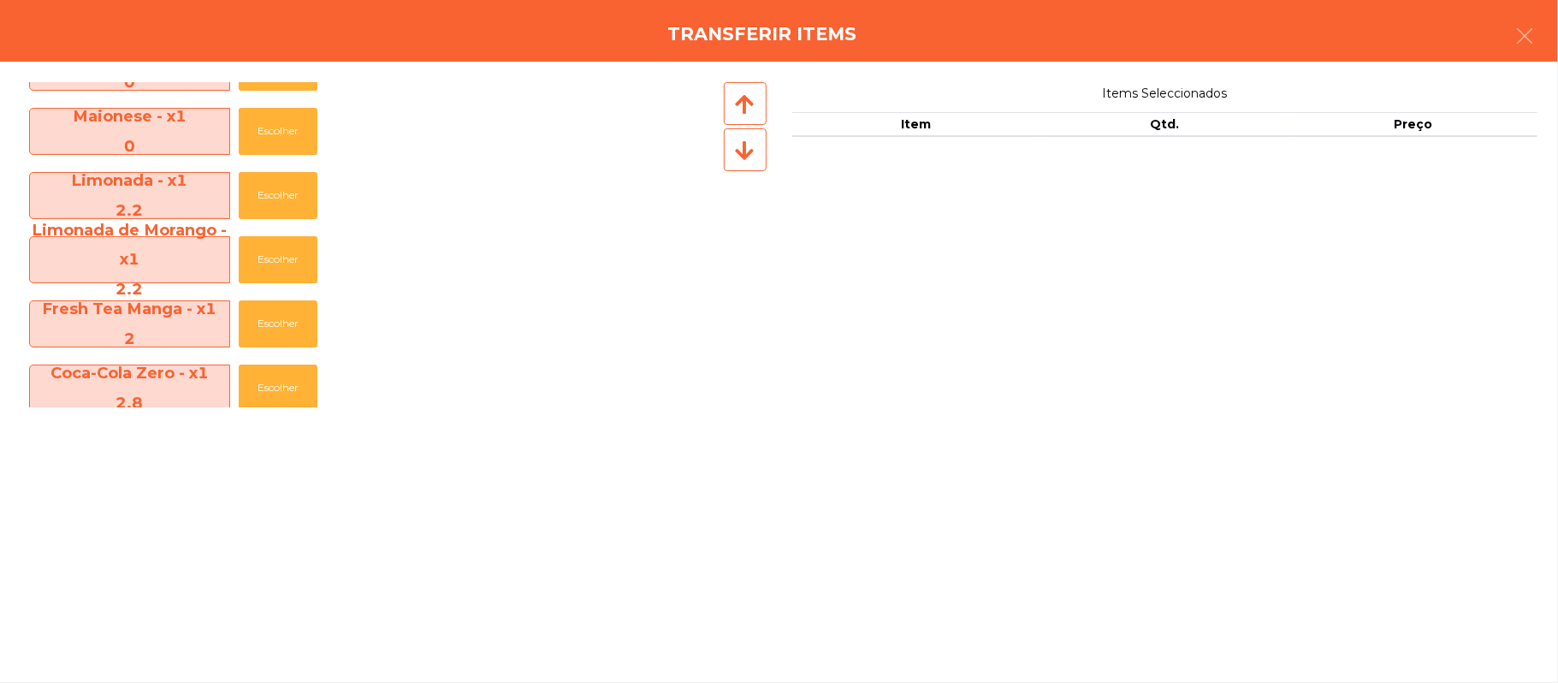
scroll to position [445, 0]
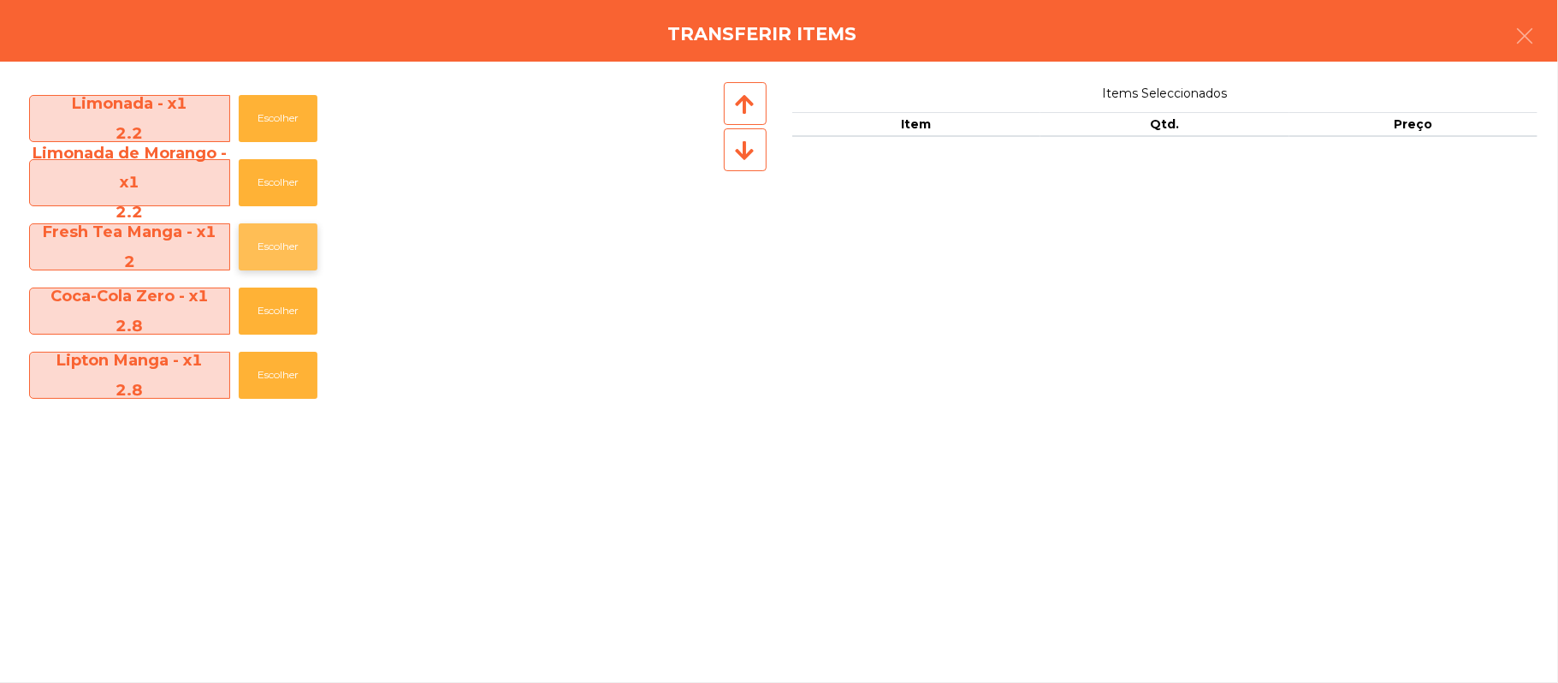
click at [293, 253] on button "Escolher" at bounding box center [278, 246] width 79 height 47
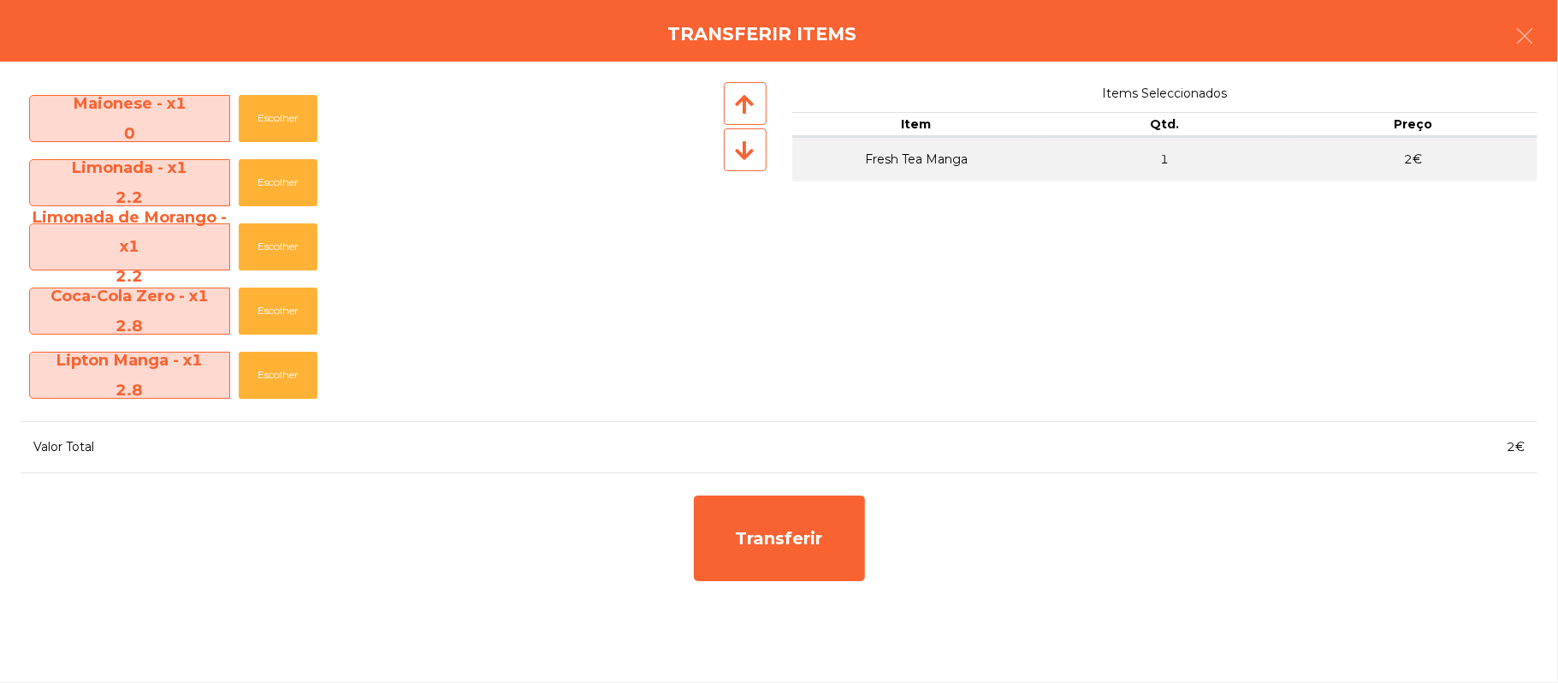
scroll to position [381, 0]
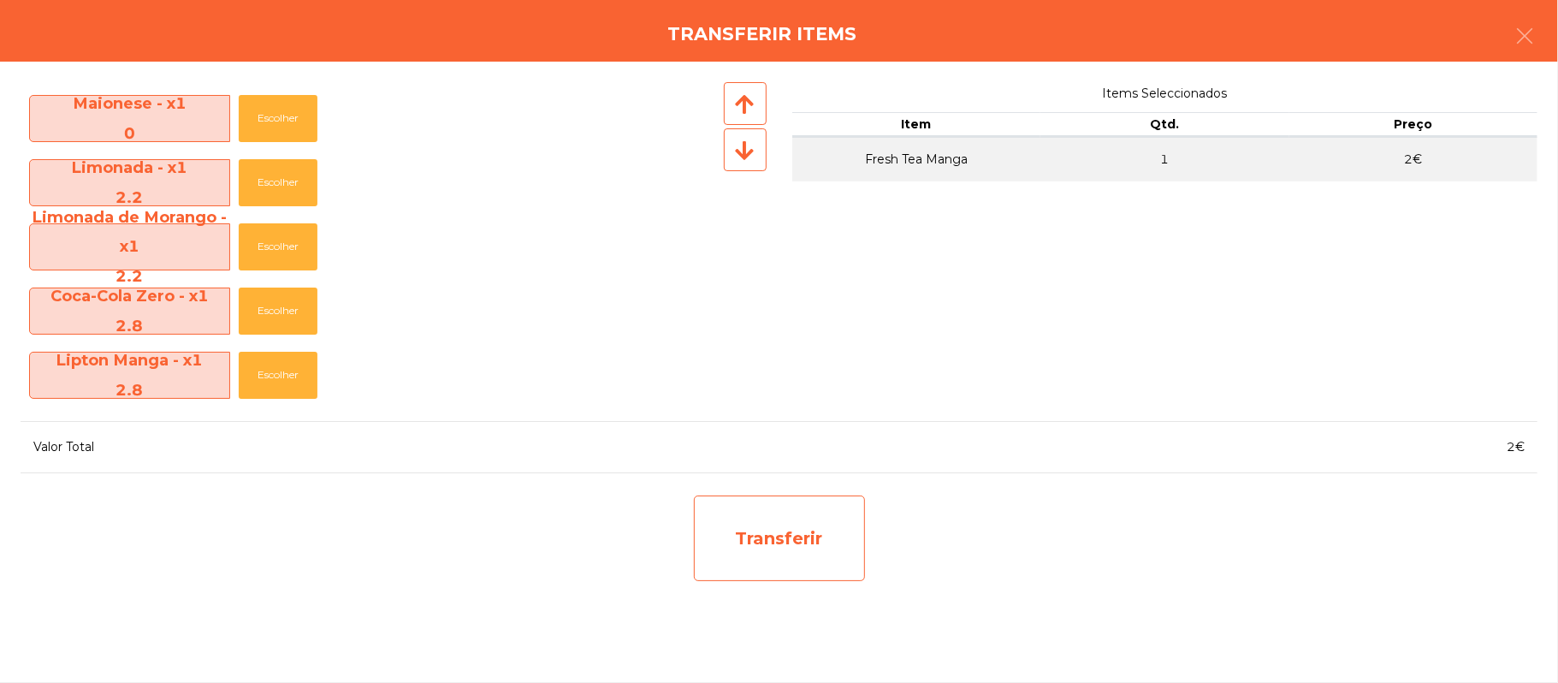
click at [792, 536] on div "Transferir" at bounding box center [779, 538] width 171 height 86
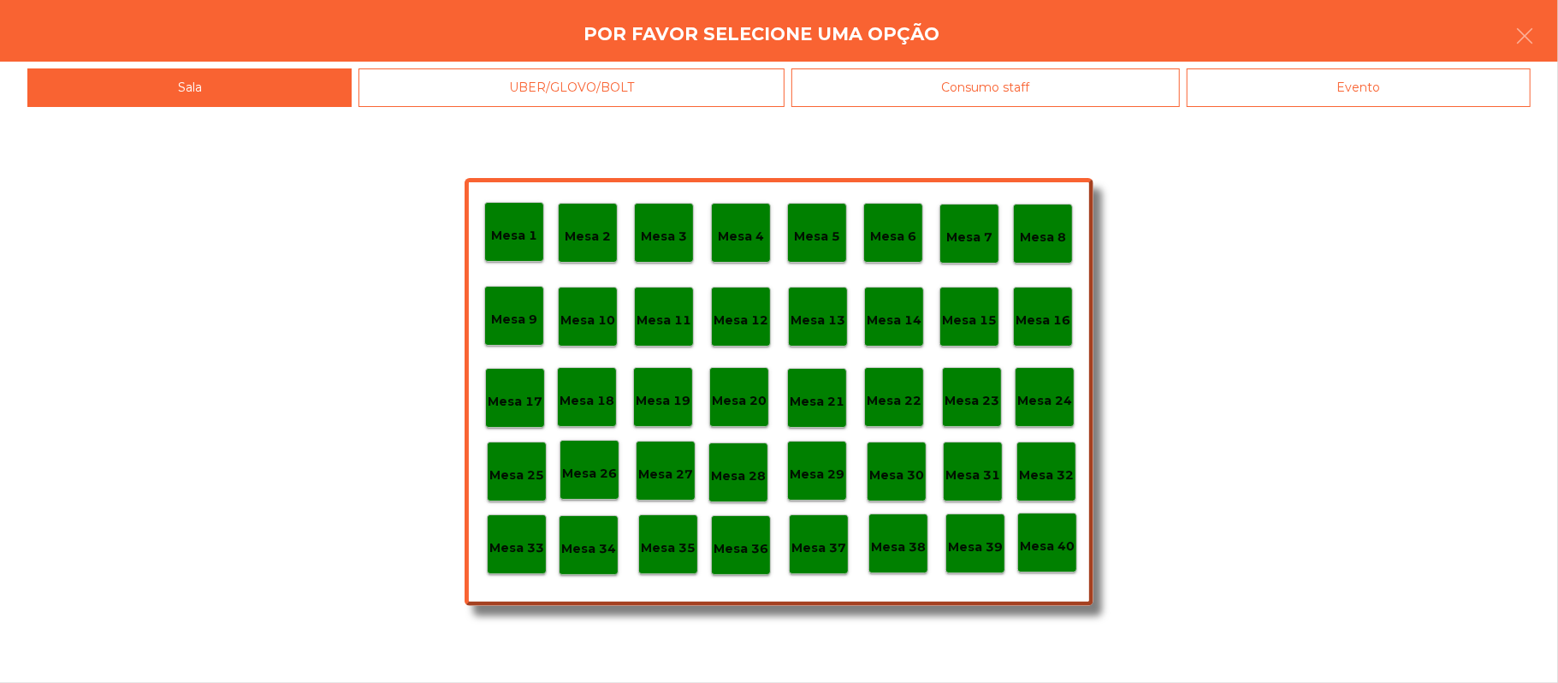
click at [815, 546] on p "Mesa 37" at bounding box center [819, 548] width 55 height 20
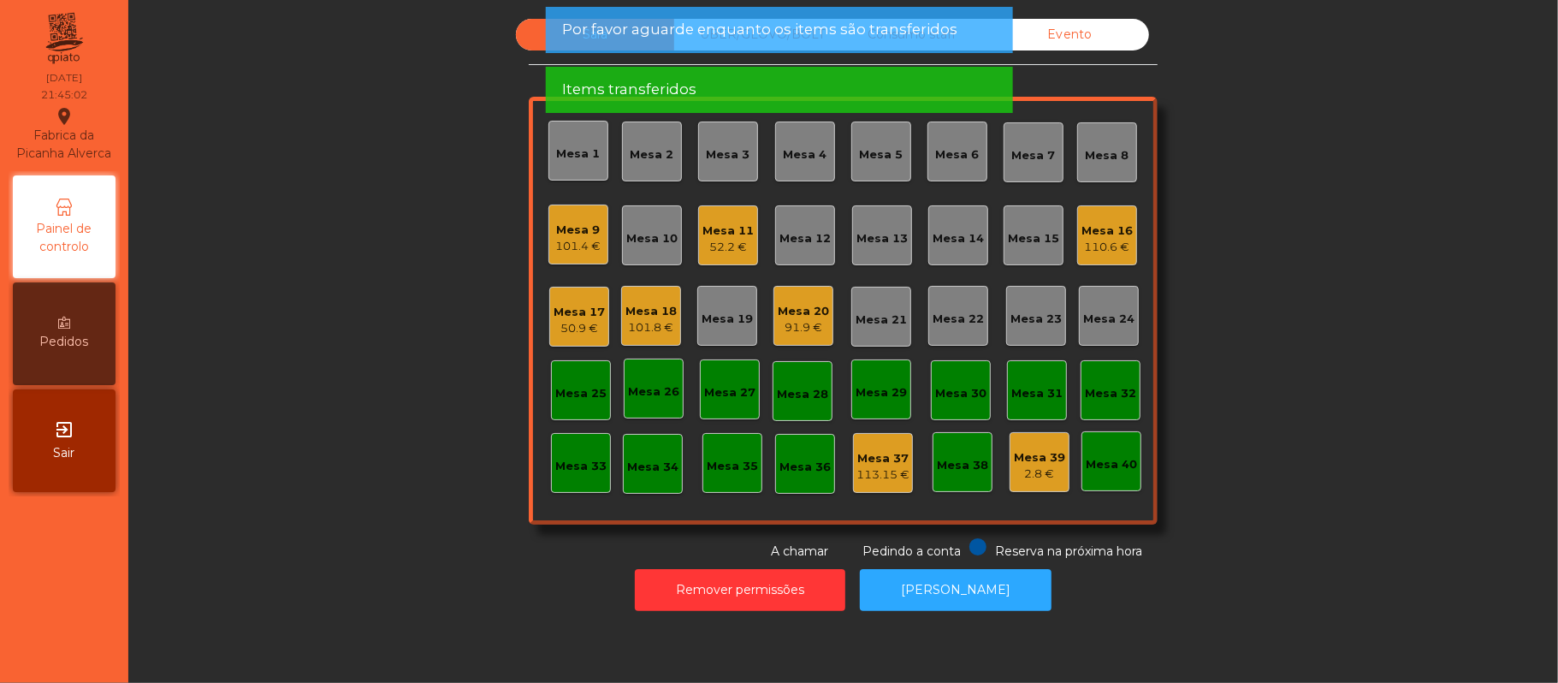
click at [871, 470] on div "113.15 €" at bounding box center [883, 474] width 53 height 17
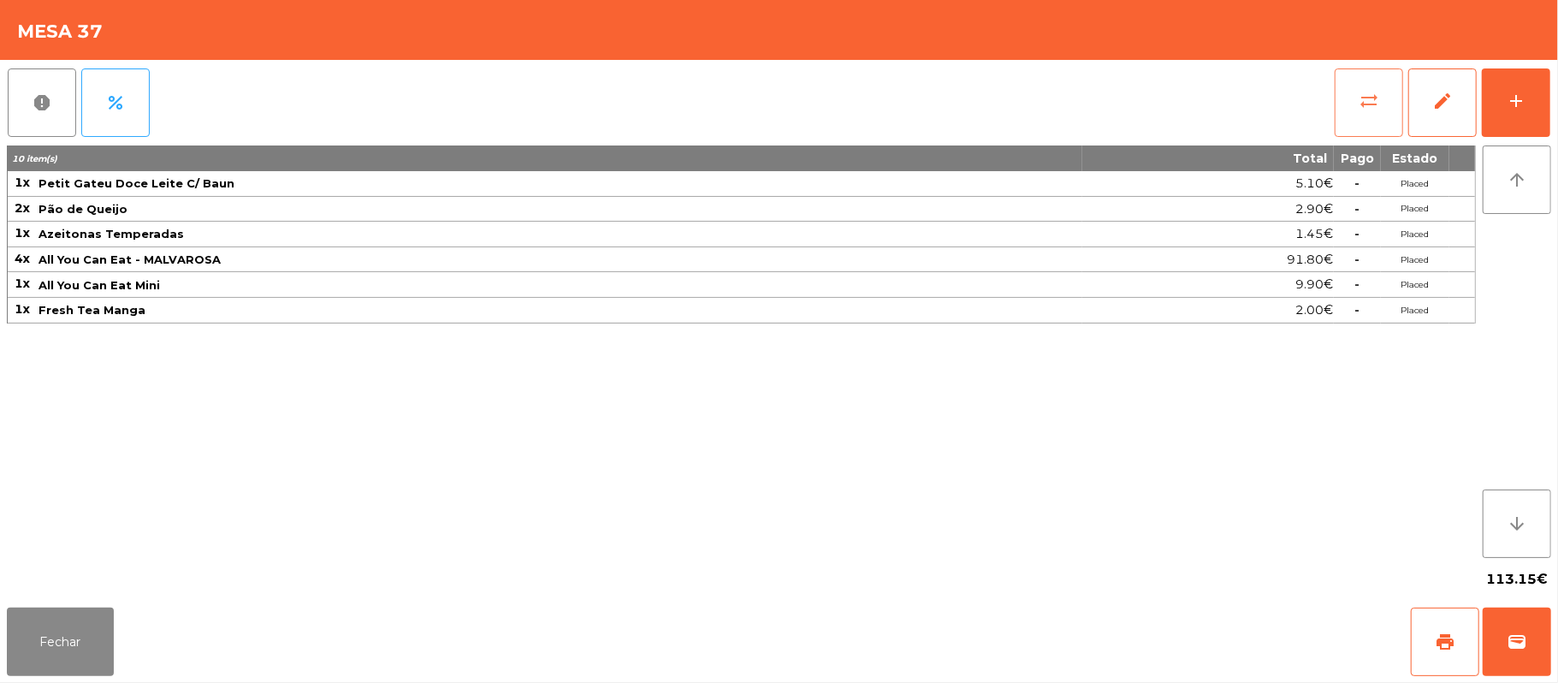
click at [1352, 96] on button "sync_alt" at bounding box center [1369, 102] width 68 height 68
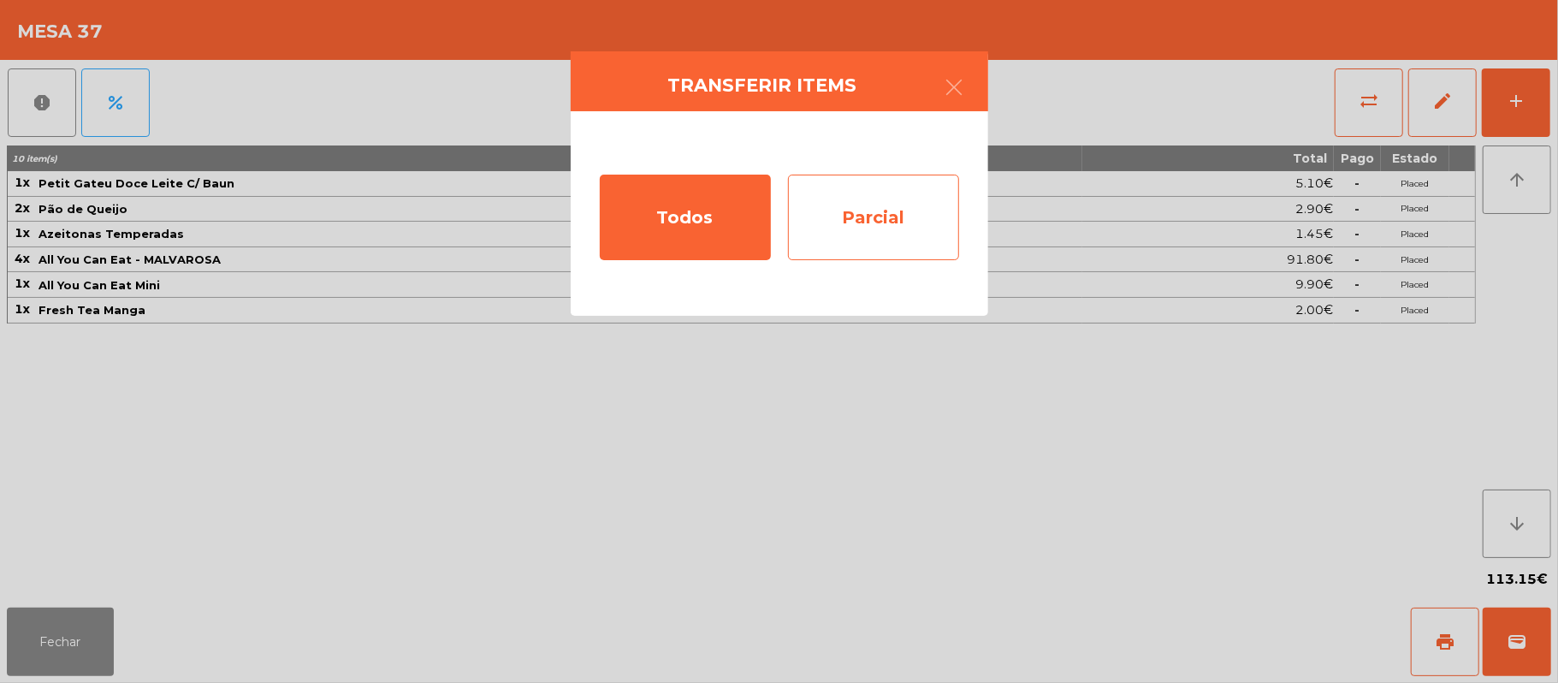
click at [895, 219] on div "Parcial" at bounding box center [873, 218] width 171 height 86
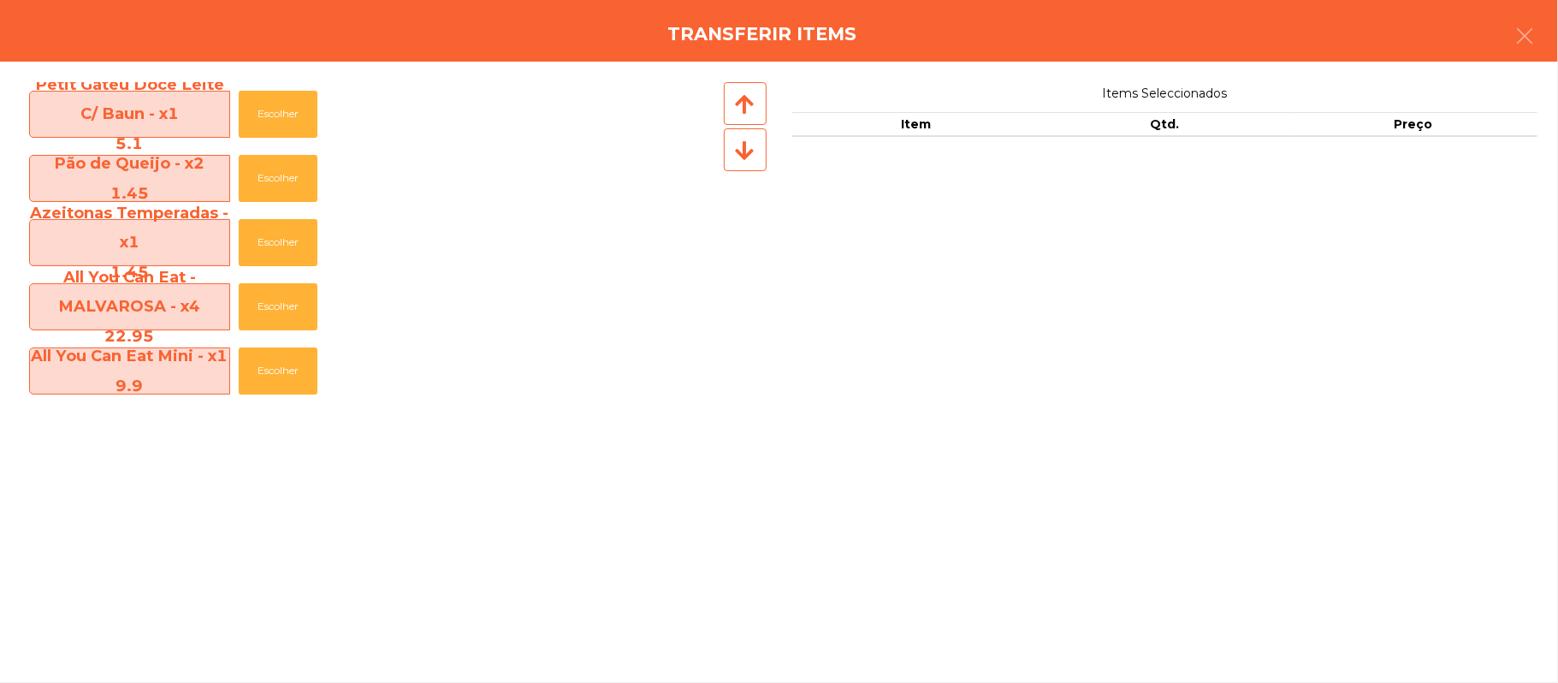
scroll to position [60, 0]
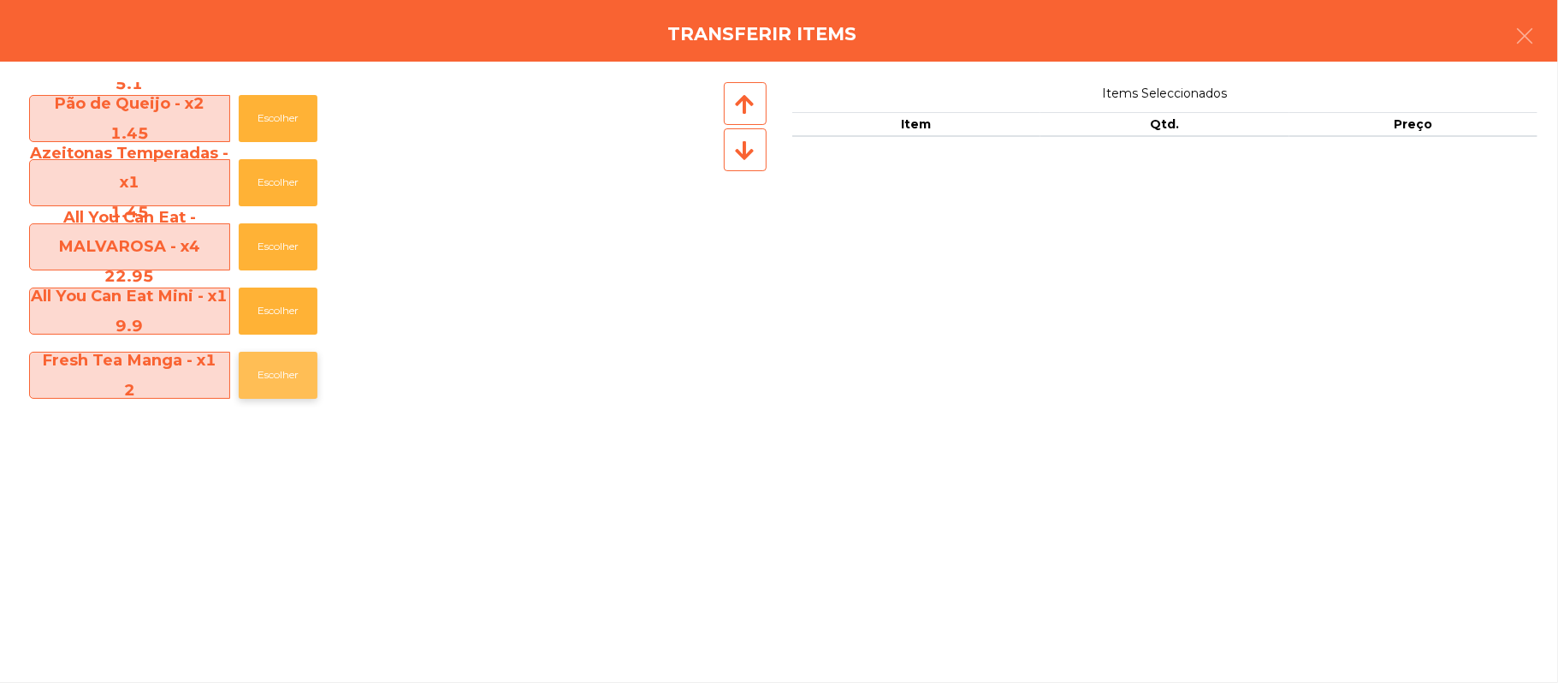
click at [284, 374] on button "Escolher" at bounding box center [278, 375] width 79 height 47
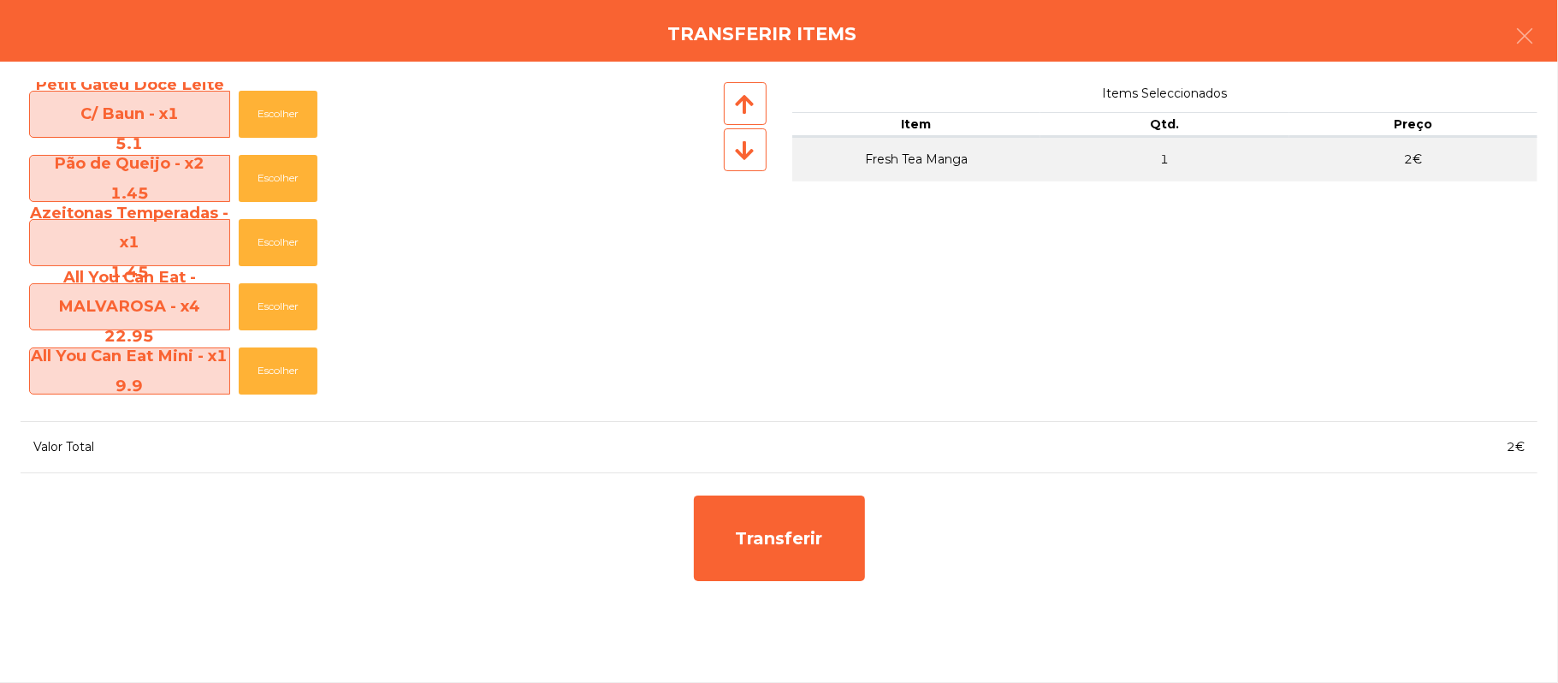
scroll to position [0, 0]
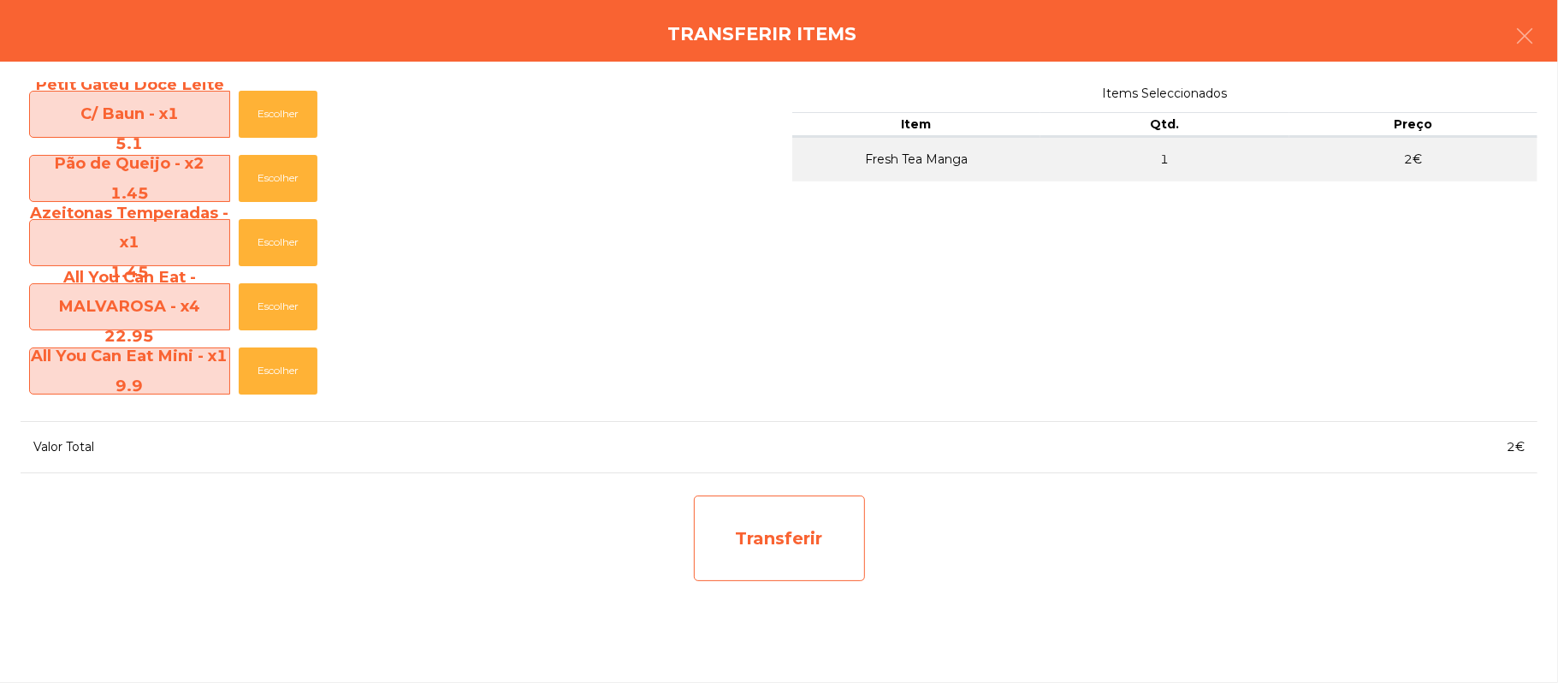
click at [812, 545] on div "Transferir" at bounding box center [779, 538] width 171 height 86
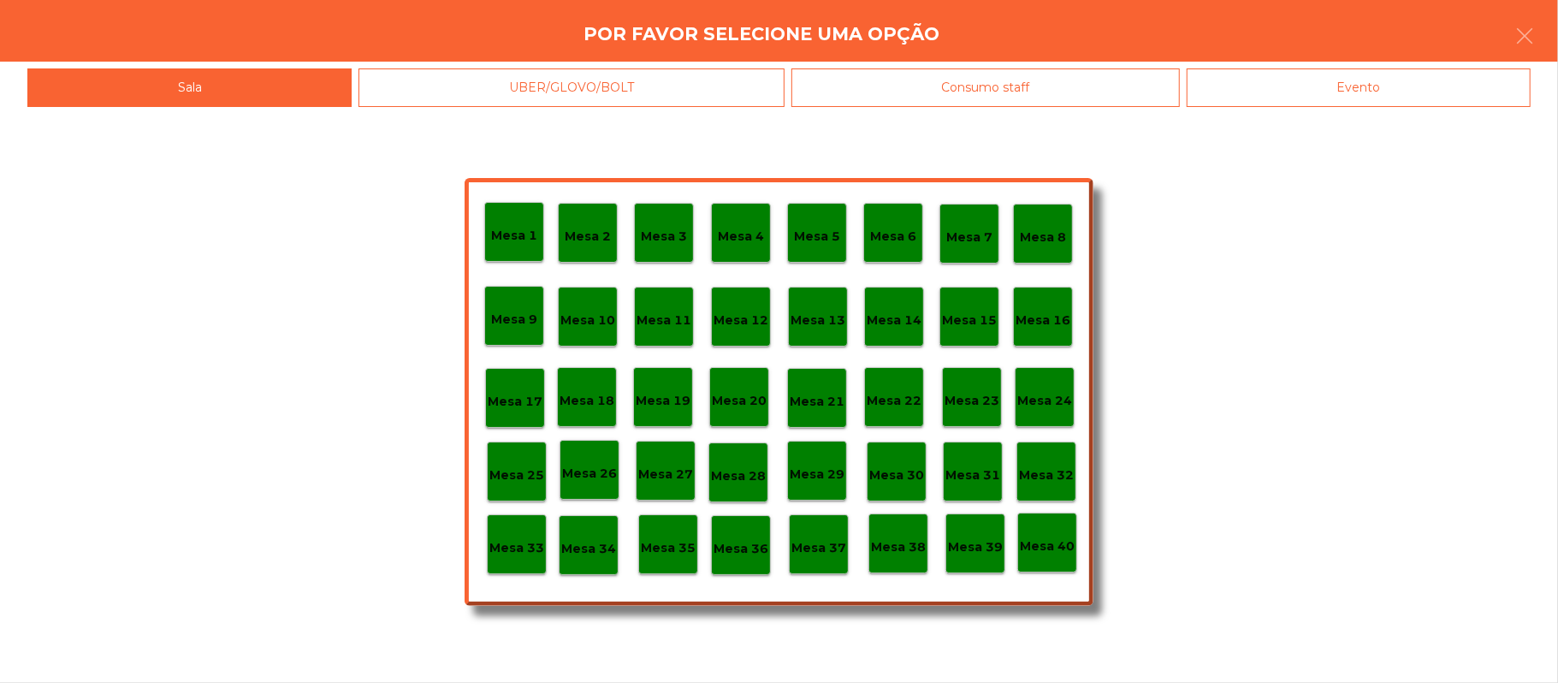
click at [895, 542] on p "Mesa 38" at bounding box center [898, 547] width 55 height 20
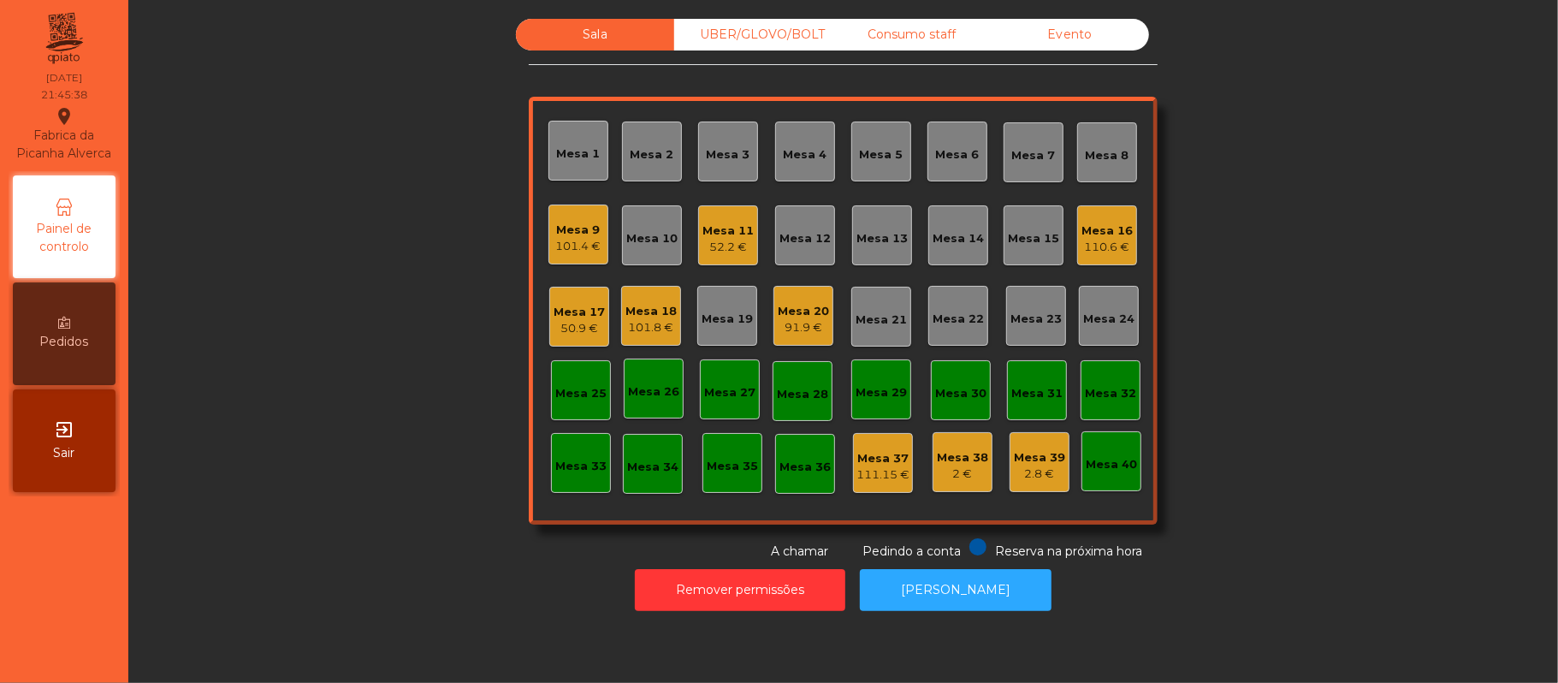
click at [582, 234] on div "Mesa 9" at bounding box center [578, 230] width 45 height 17
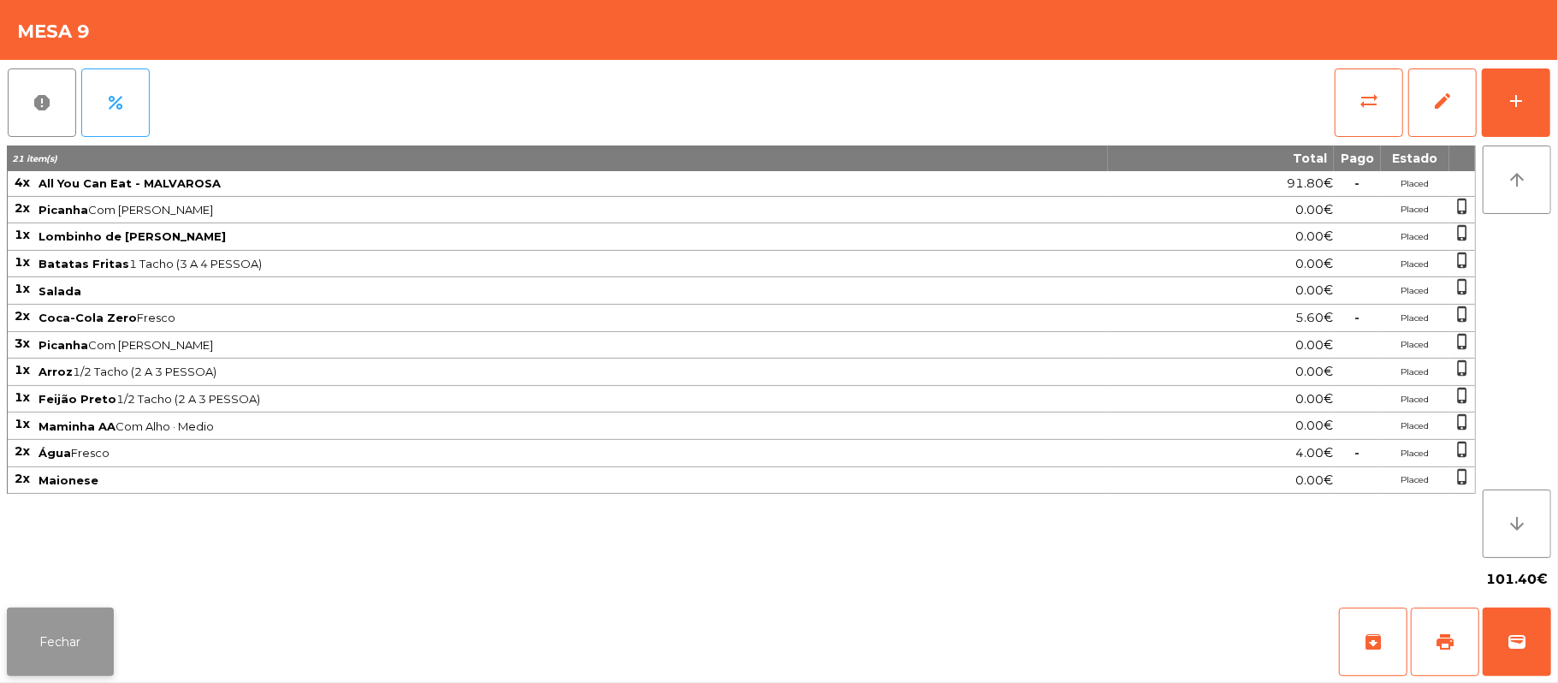
click at [84, 658] on button "Fechar" at bounding box center [60, 642] width 107 height 68
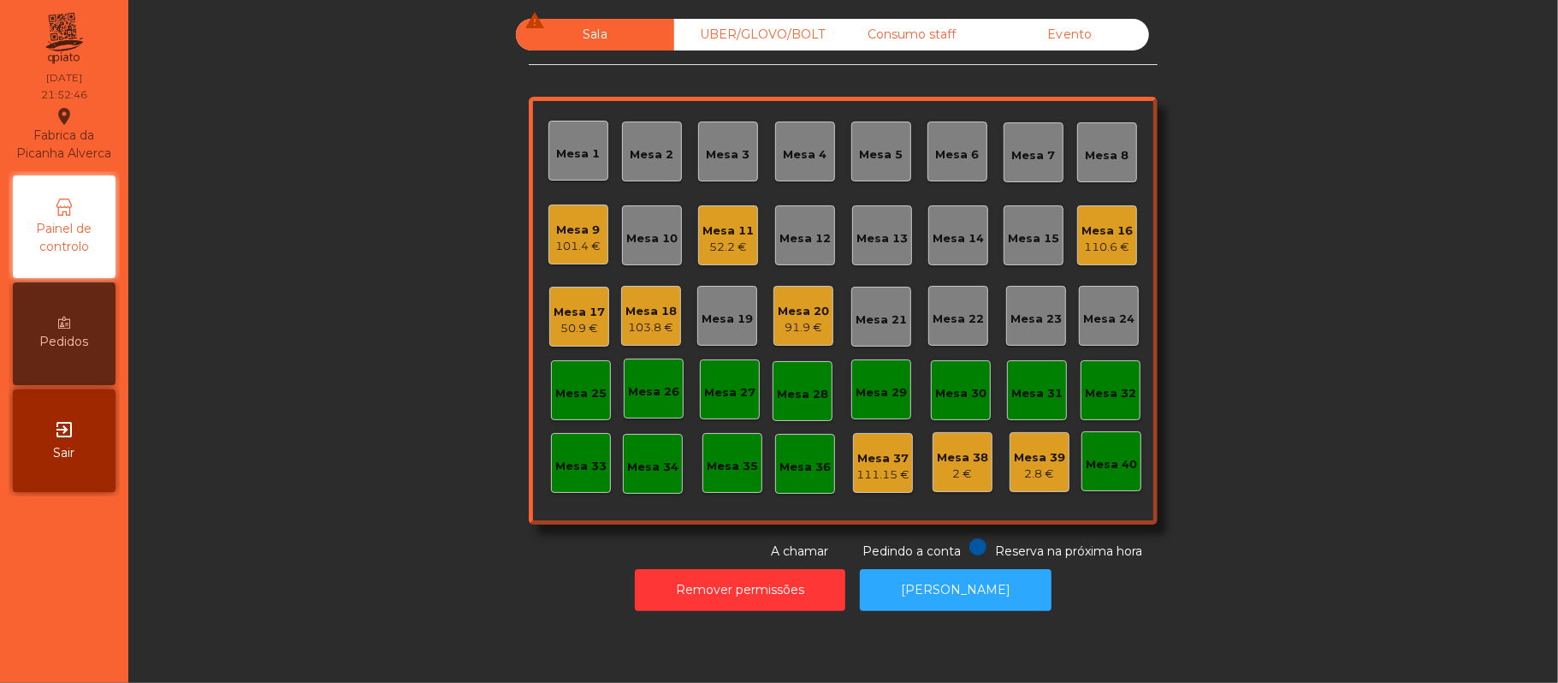
click at [713, 240] on div "52.2 €" at bounding box center [728, 247] width 51 height 17
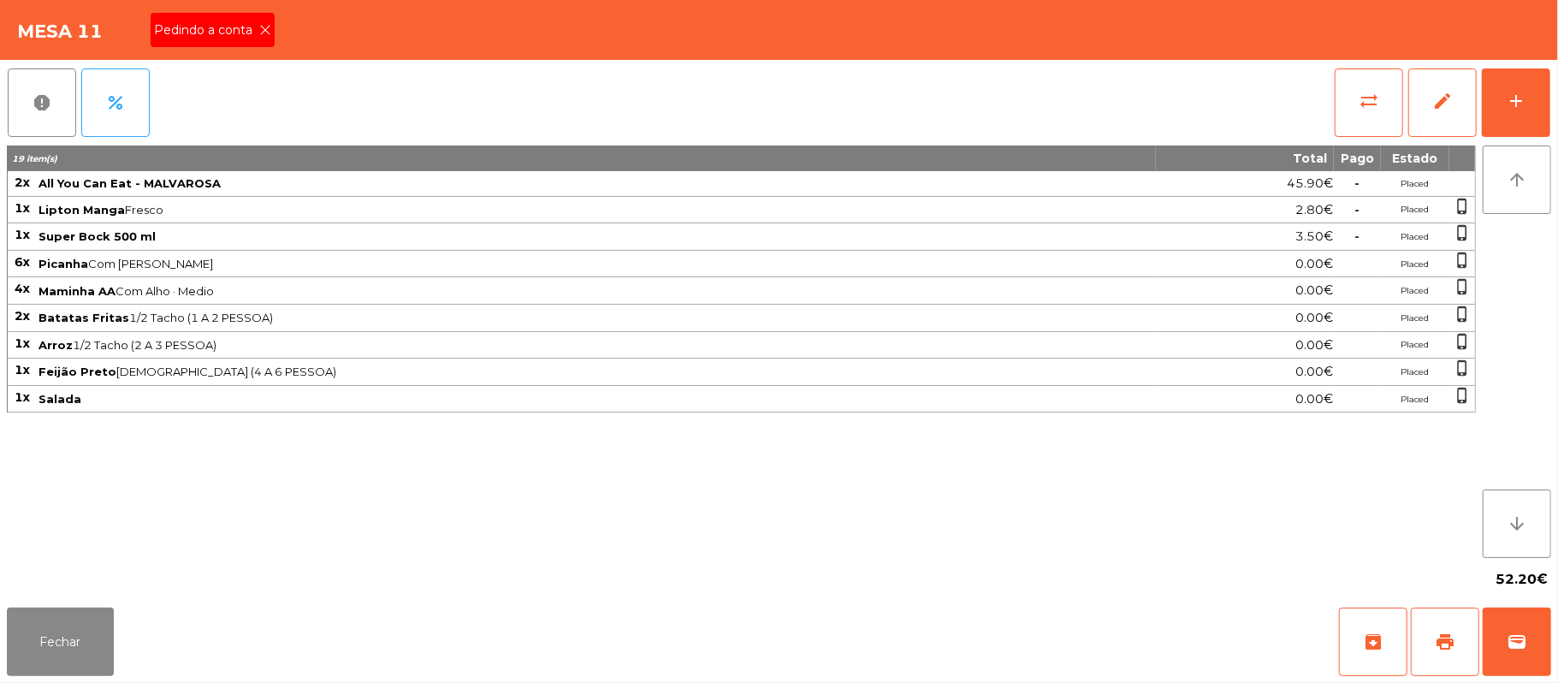
click at [270, 31] on div "Pedindo a conta" at bounding box center [213, 30] width 124 height 34
click at [1438, 621] on button "print" at bounding box center [1445, 642] width 68 height 68
click at [1462, 648] on button "print" at bounding box center [1445, 642] width 68 height 68
click at [1366, 121] on button "sync_alt" at bounding box center [1369, 102] width 68 height 68
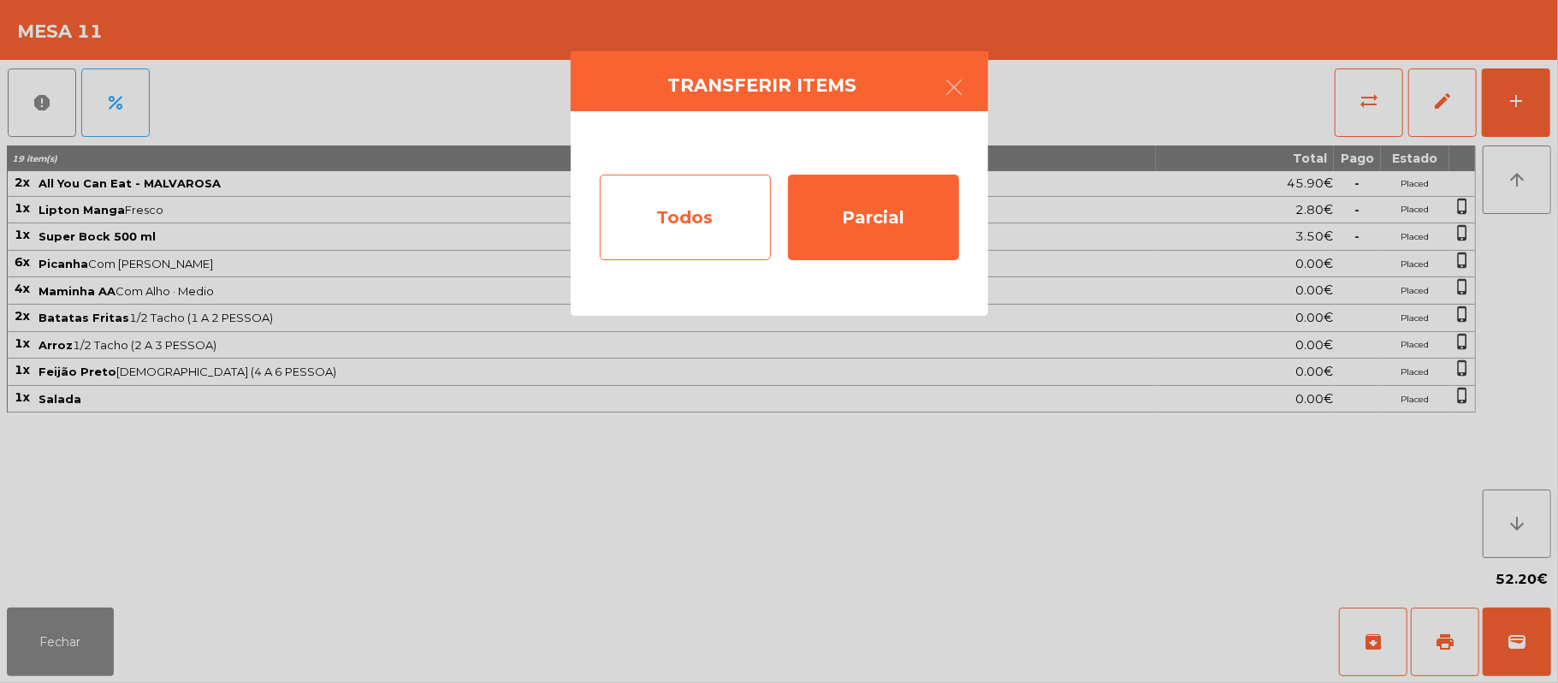
click at [673, 204] on div "Todos" at bounding box center [685, 218] width 171 height 86
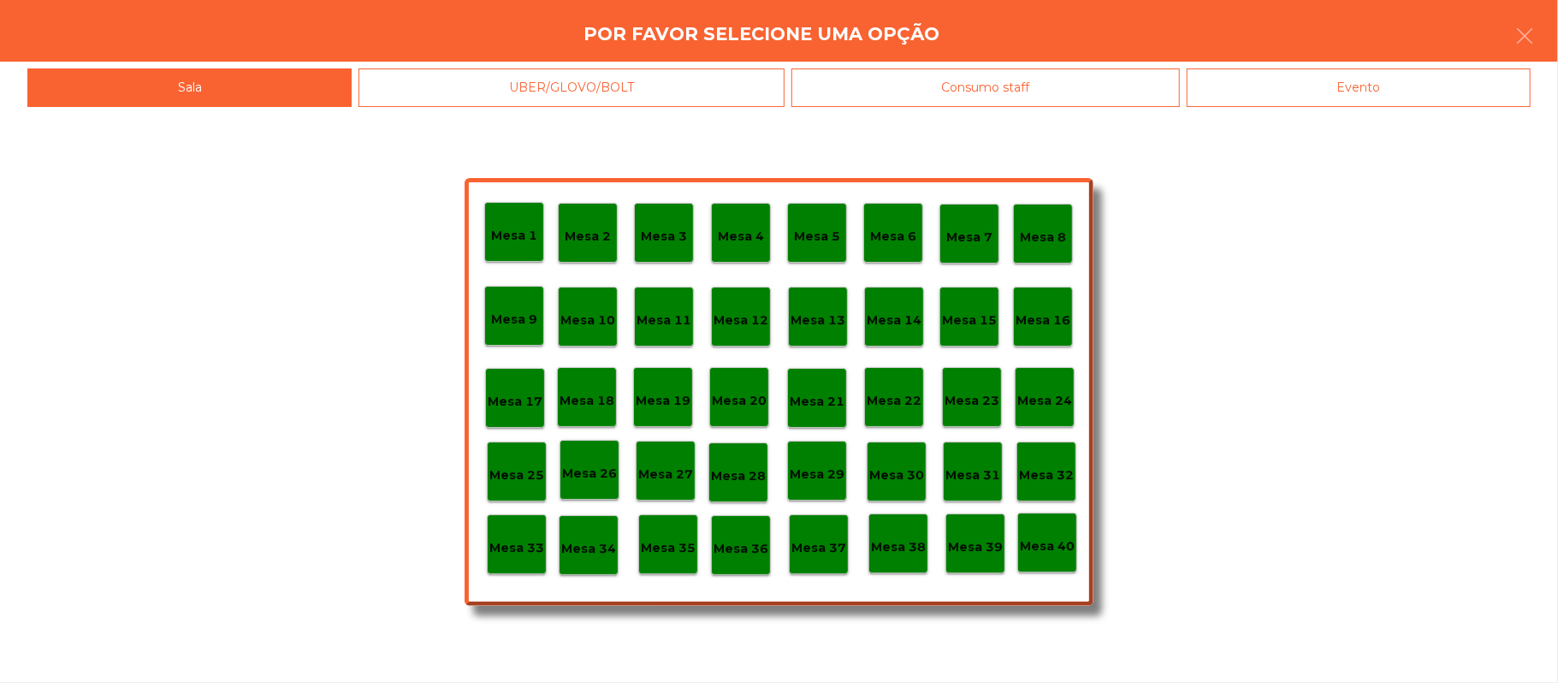
click at [1439, 79] on div "Evento" at bounding box center [1359, 87] width 344 height 39
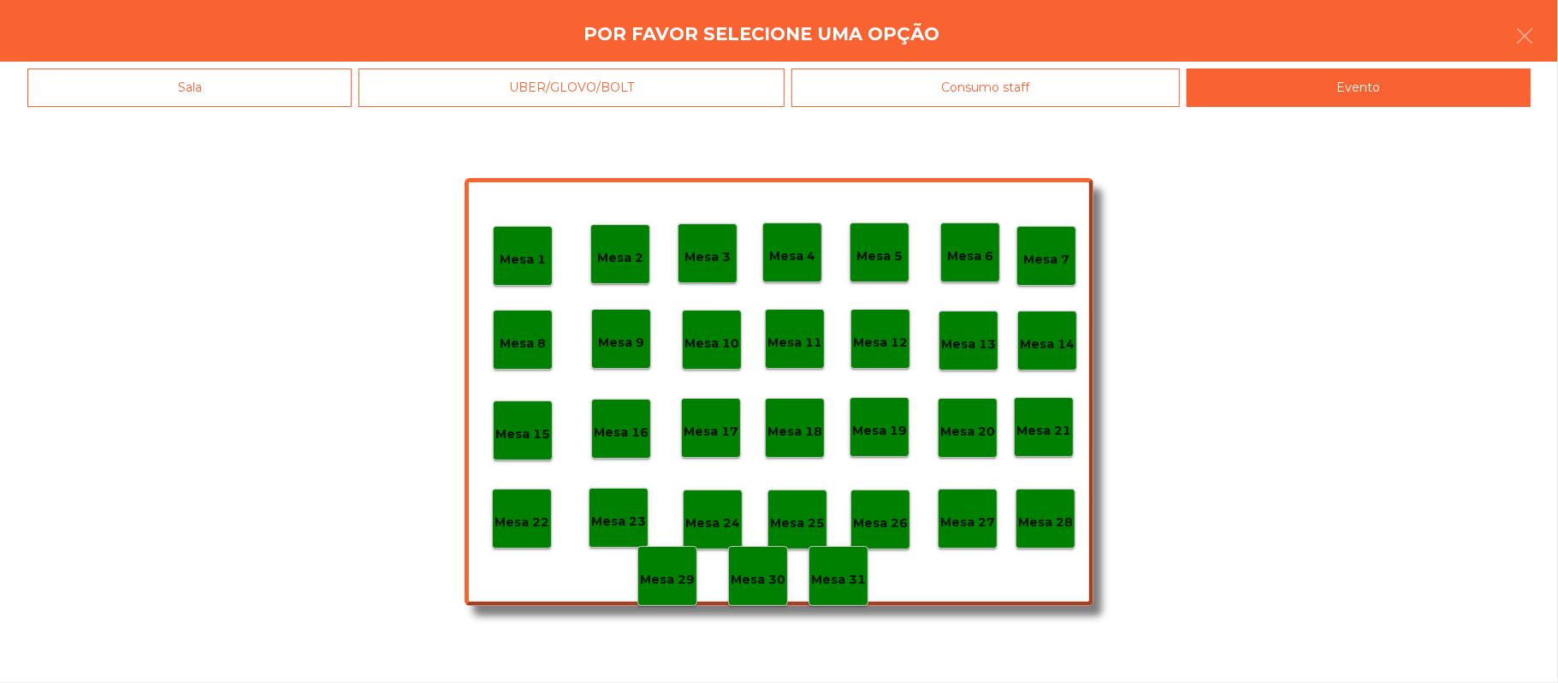
click at [1069, 522] on p "Mesa 28" at bounding box center [1045, 523] width 55 height 20
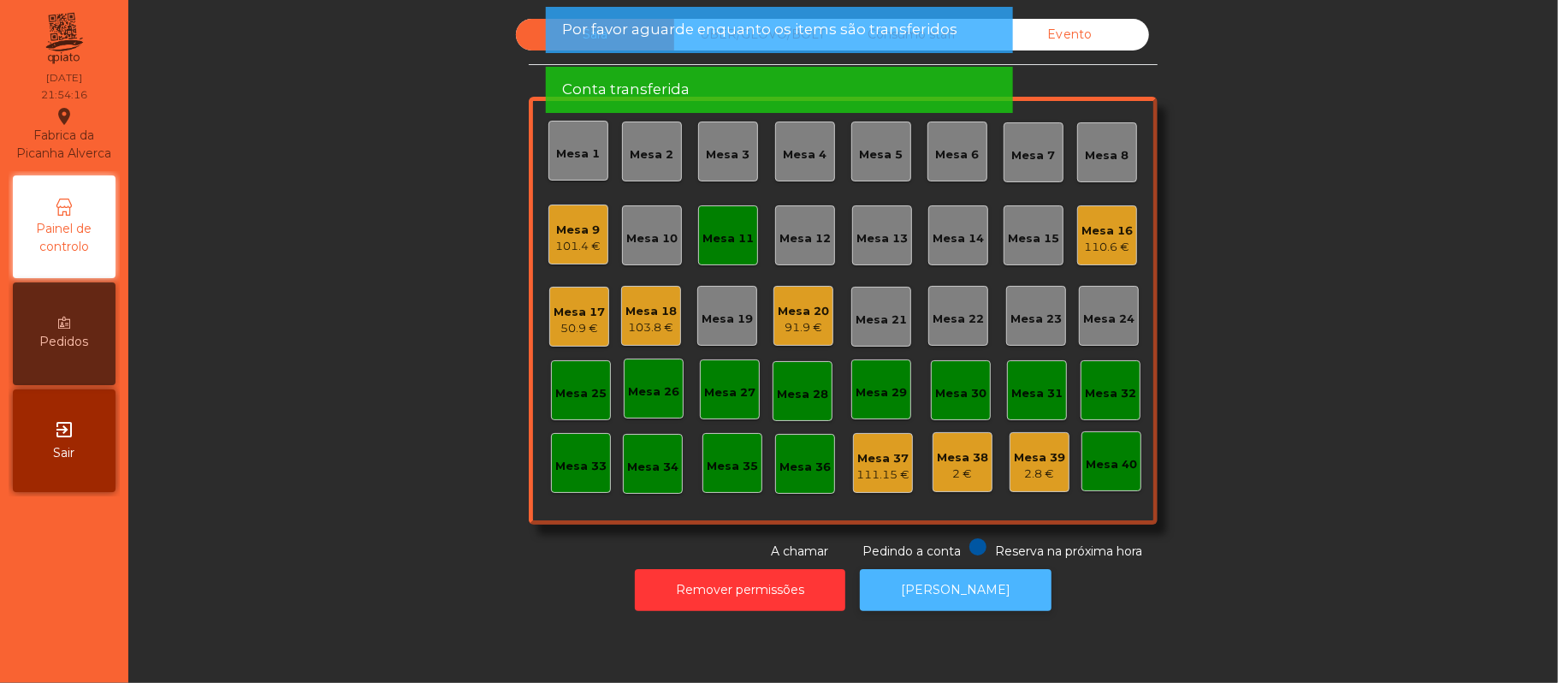
click at [938, 590] on button "[PERSON_NAME]" at bounding box center [956, 590] width 192 height 42
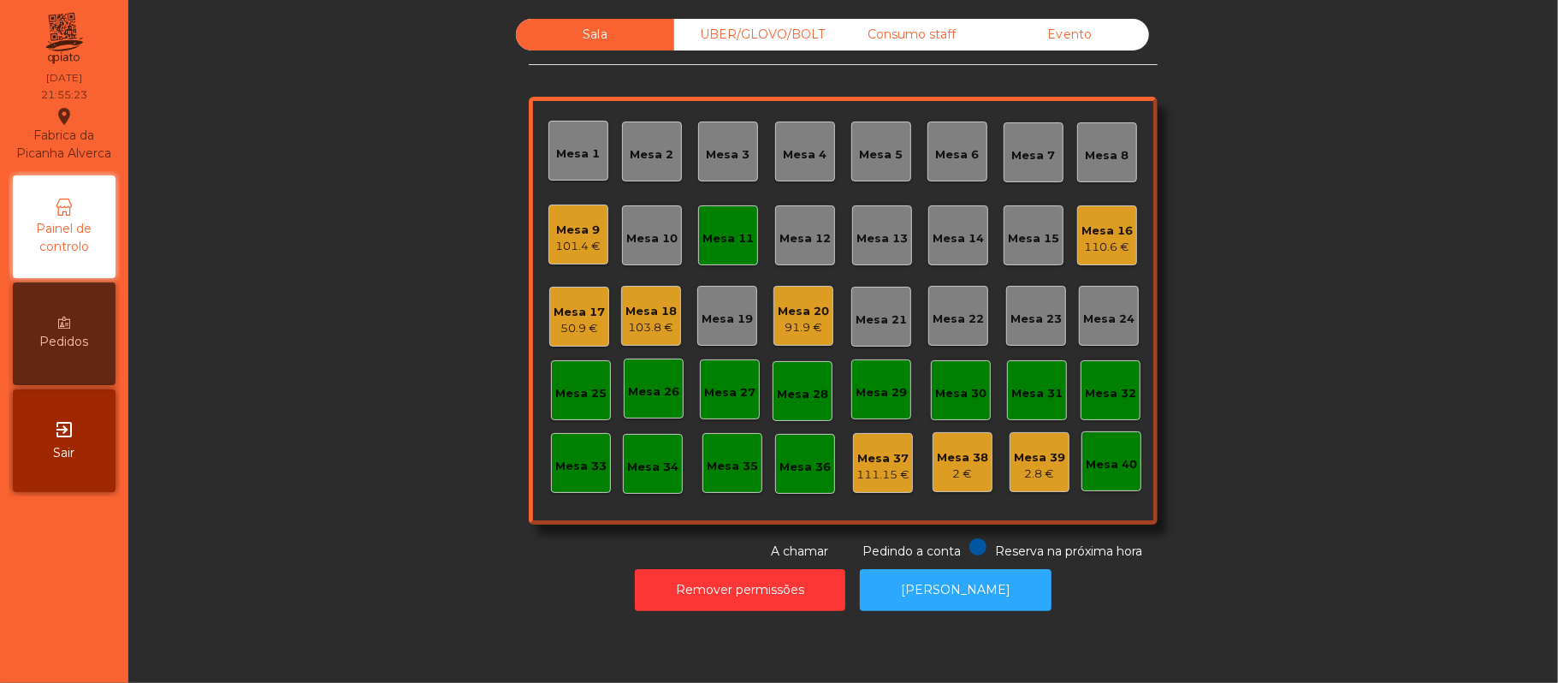
click at [741, 230] on div "Mesa 11" at bounding box center [728, 238] width 51 height 17
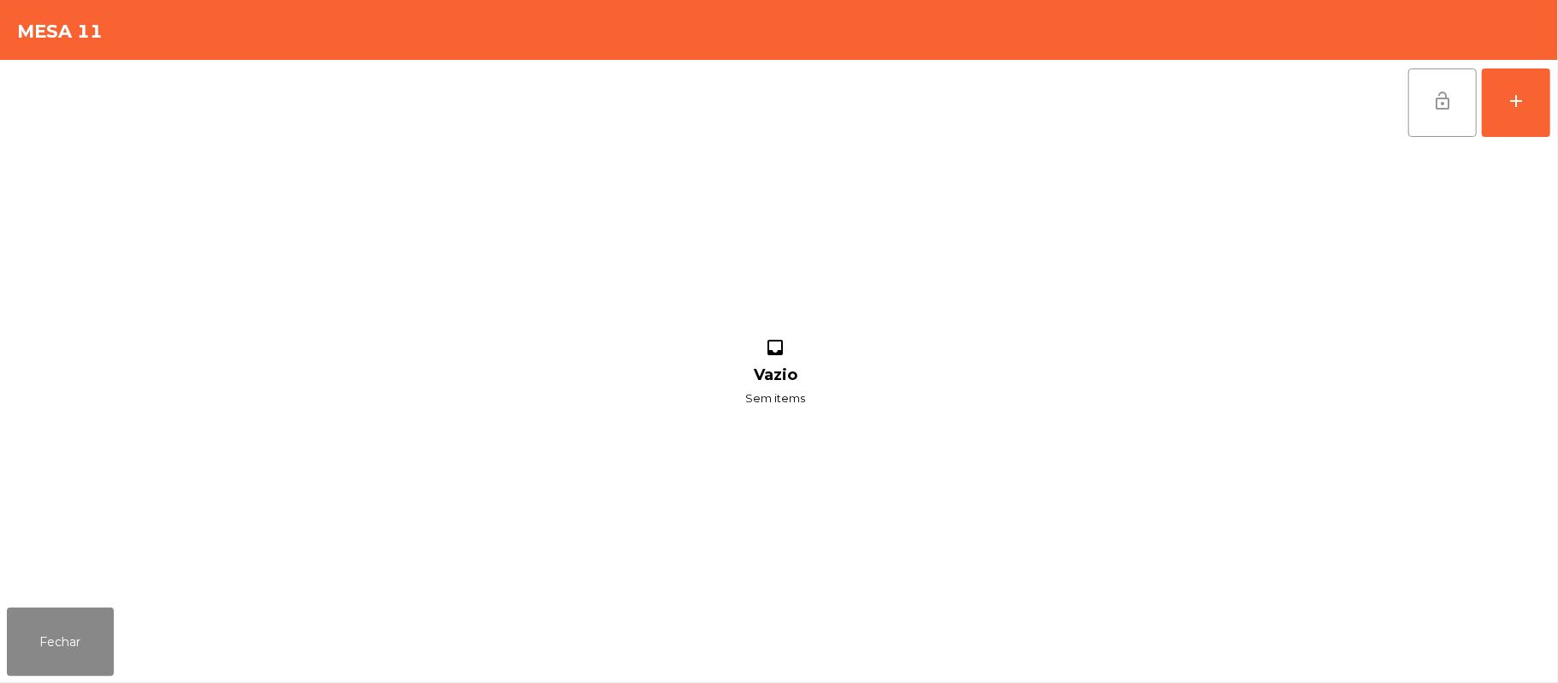
click at [1446, 76] on button "lock_open" at bounding box center [1443, 102] width 68 height 68
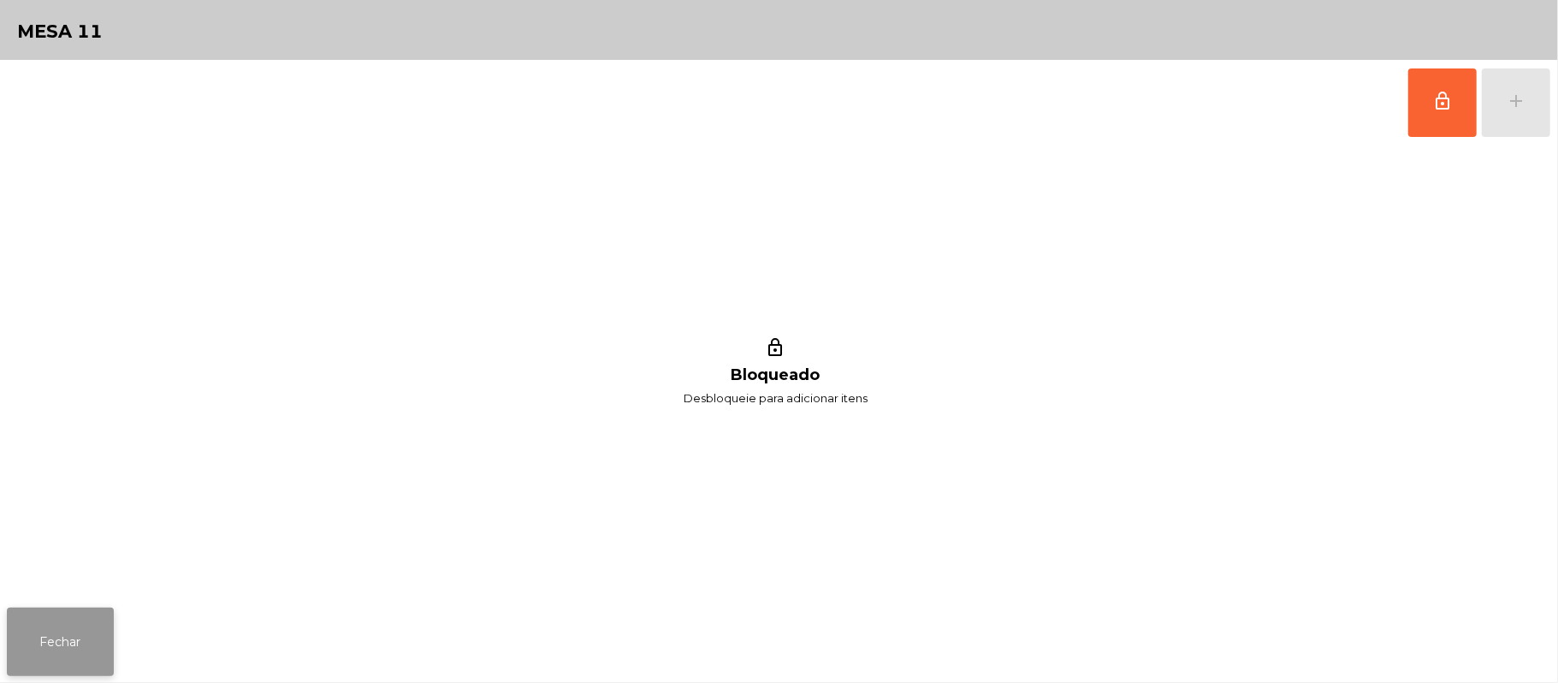
click at [98, 627] on button "Fechar" at bounding box center [60, 642] width 107 height 68
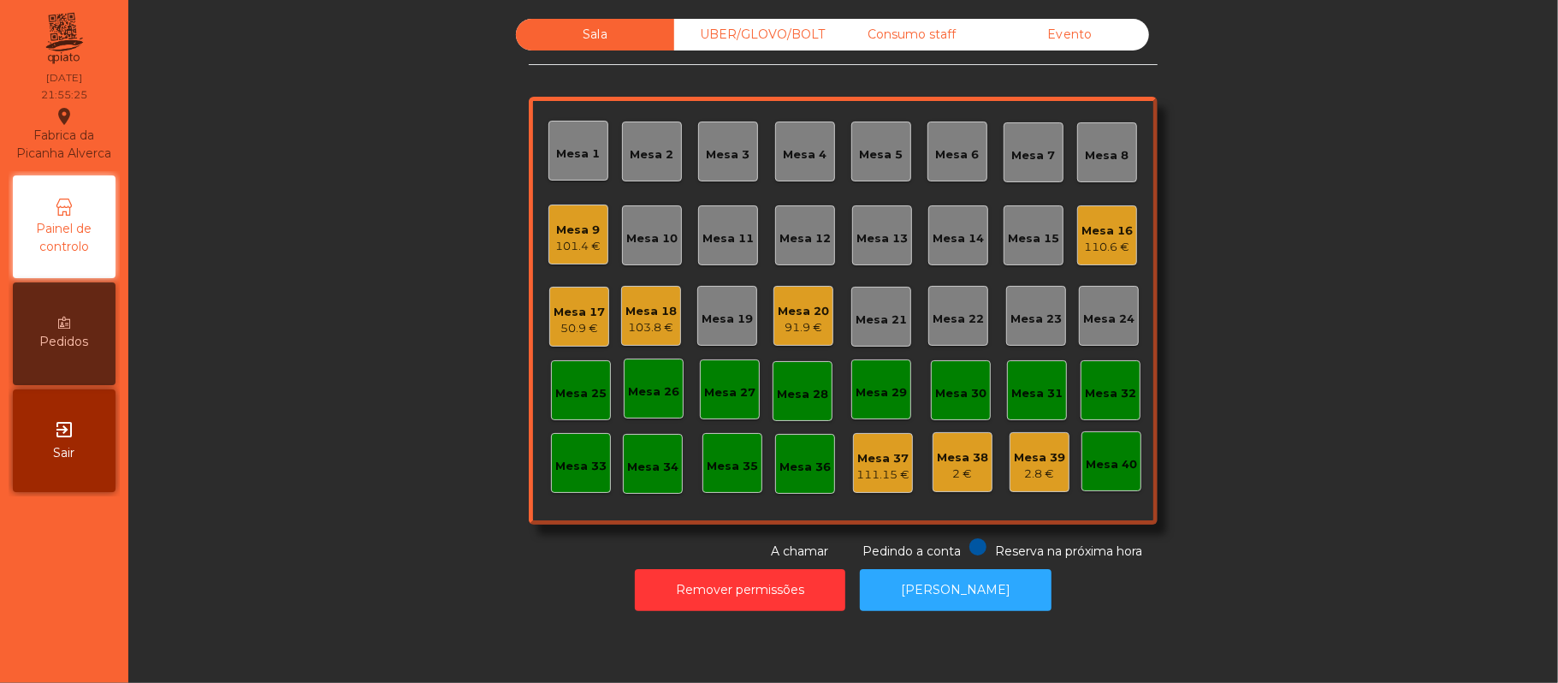
click at [780, 316] on div "Mesa 20" at bounding box center [803, 311] width 51 height 17
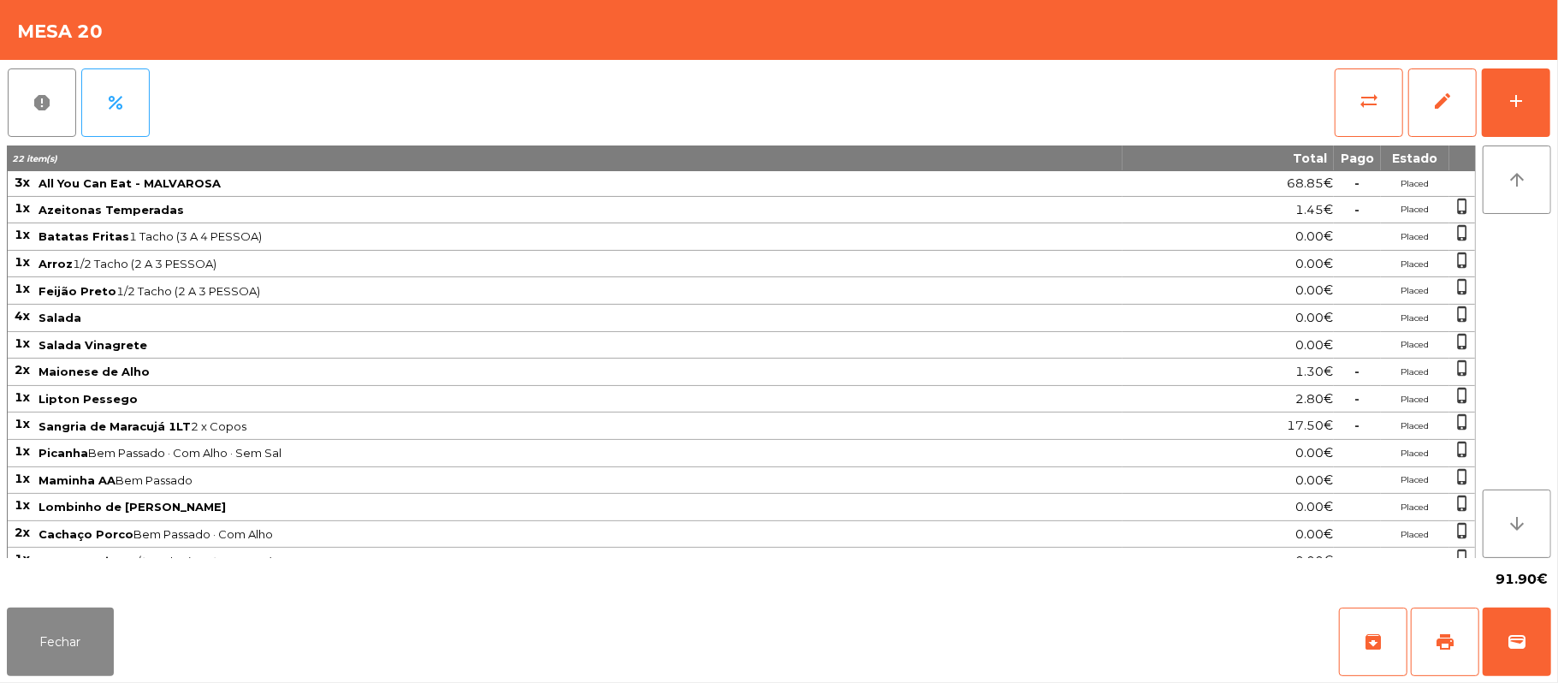
scroll to position [28, 0]
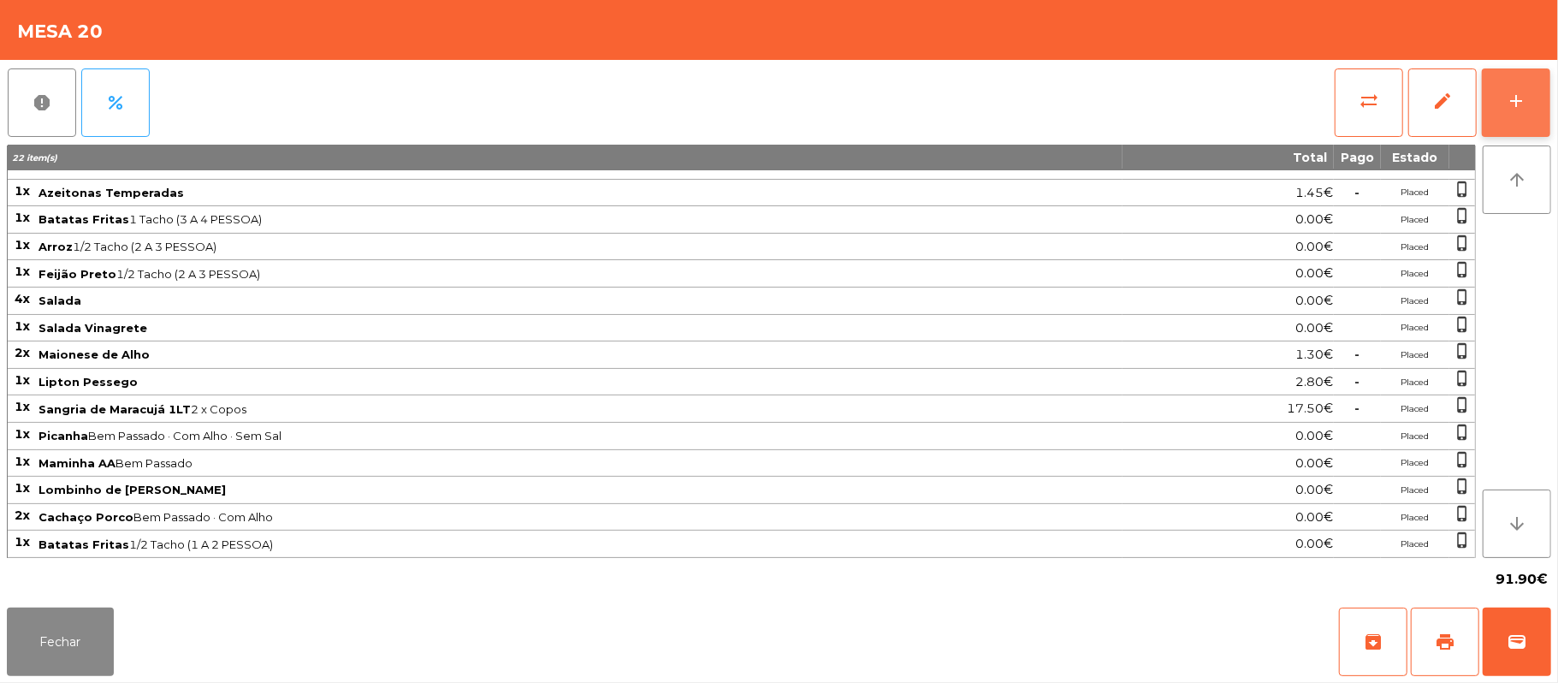
click at [1542, 113] on button "add" at bounding box center [1516, 102] width 68 height 68
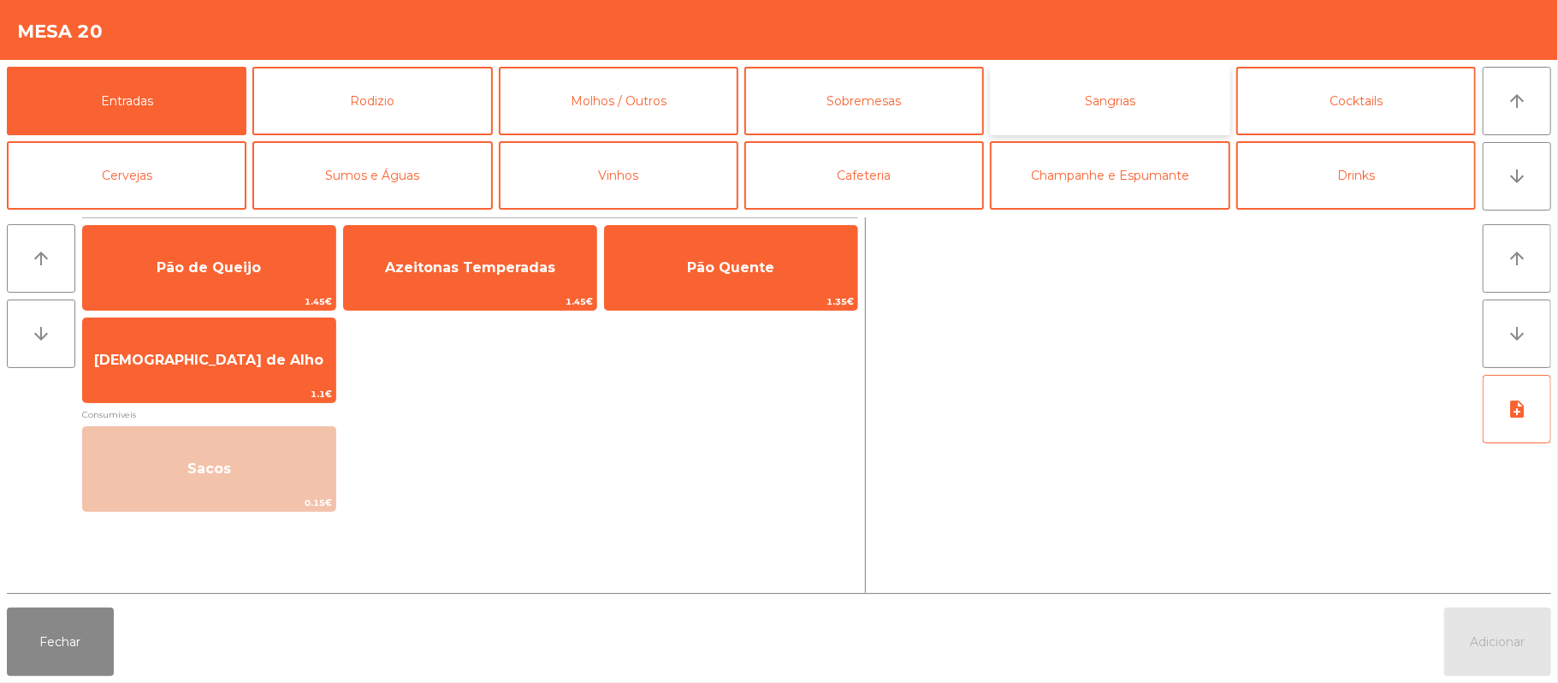
click at [1164, 101] on button "Sangrias" at bounding box center [1110, 101] width 240 height 68
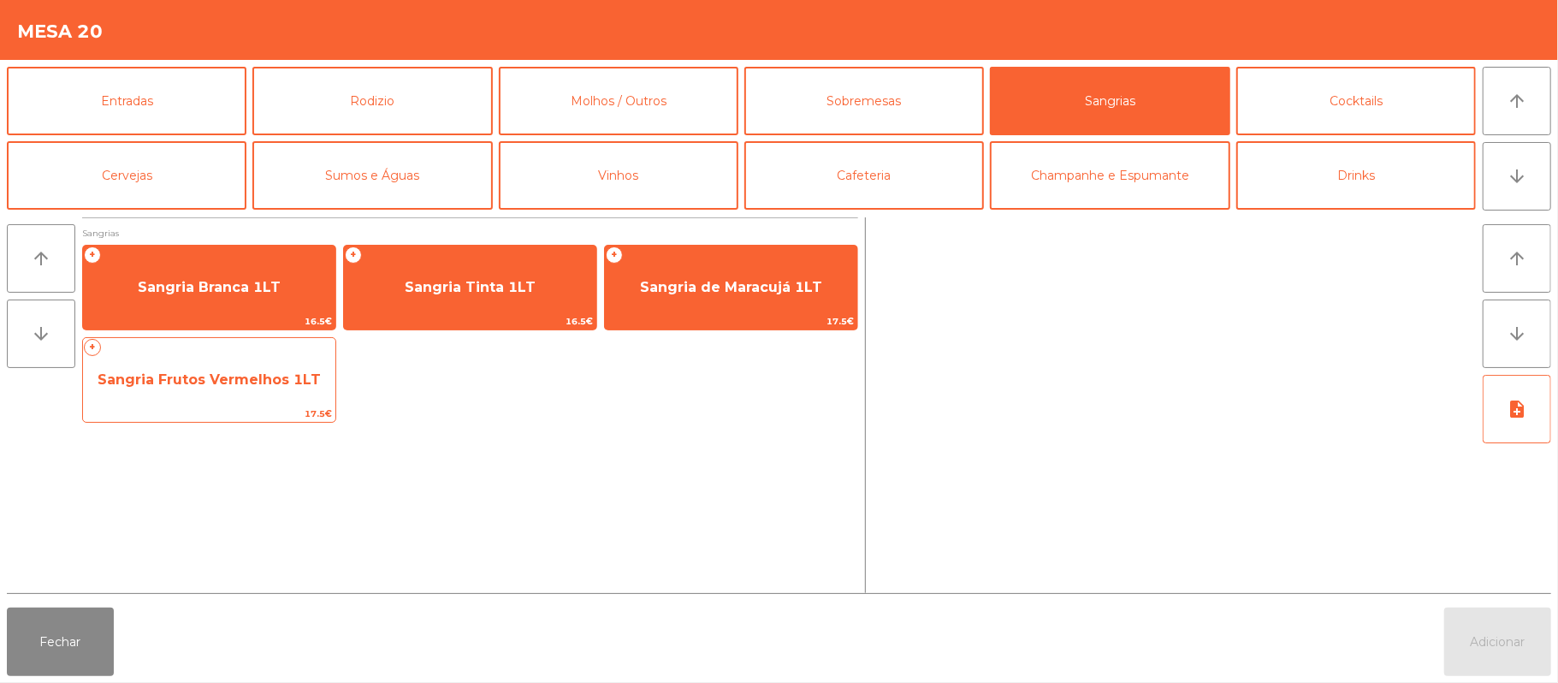
click at [257, 392] on span "Sangria Frutos Vermelhos 1LT" at bounding box center [209, 380] width 252 height 46
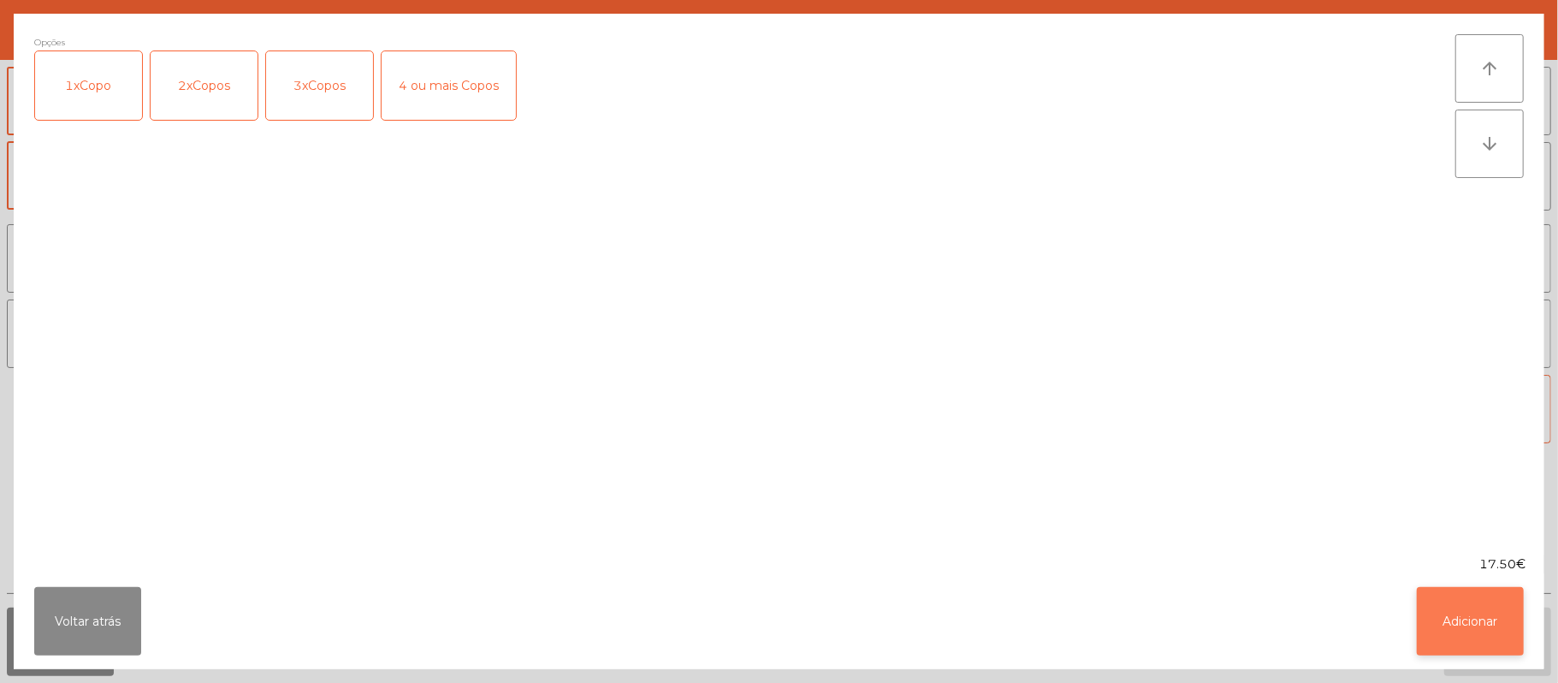
click at [1438, 610] on button "Adicionar" at bounding box center [1470, 621] width 107 height 68
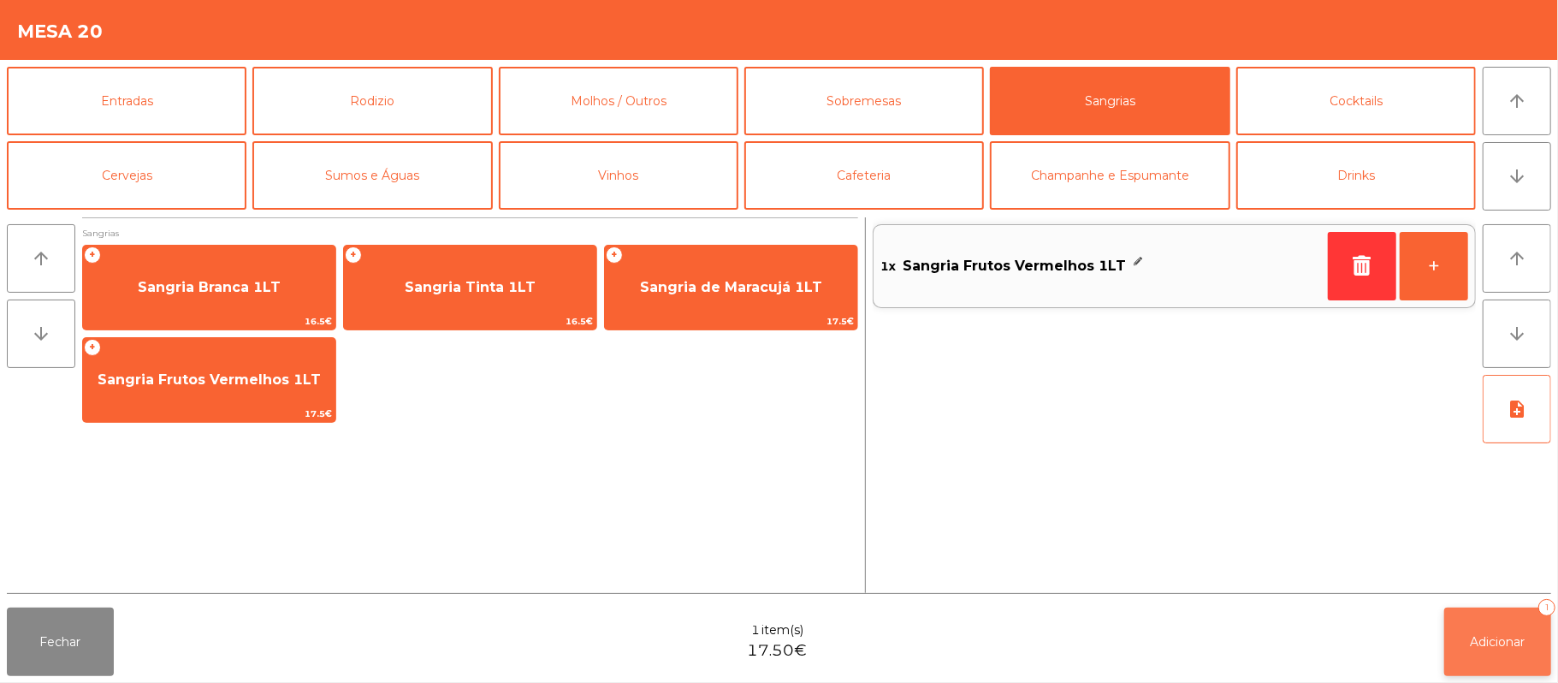
click at [1501, 638] on span "Adicionar" at bounding box center [1498, 641] width 55 height 15
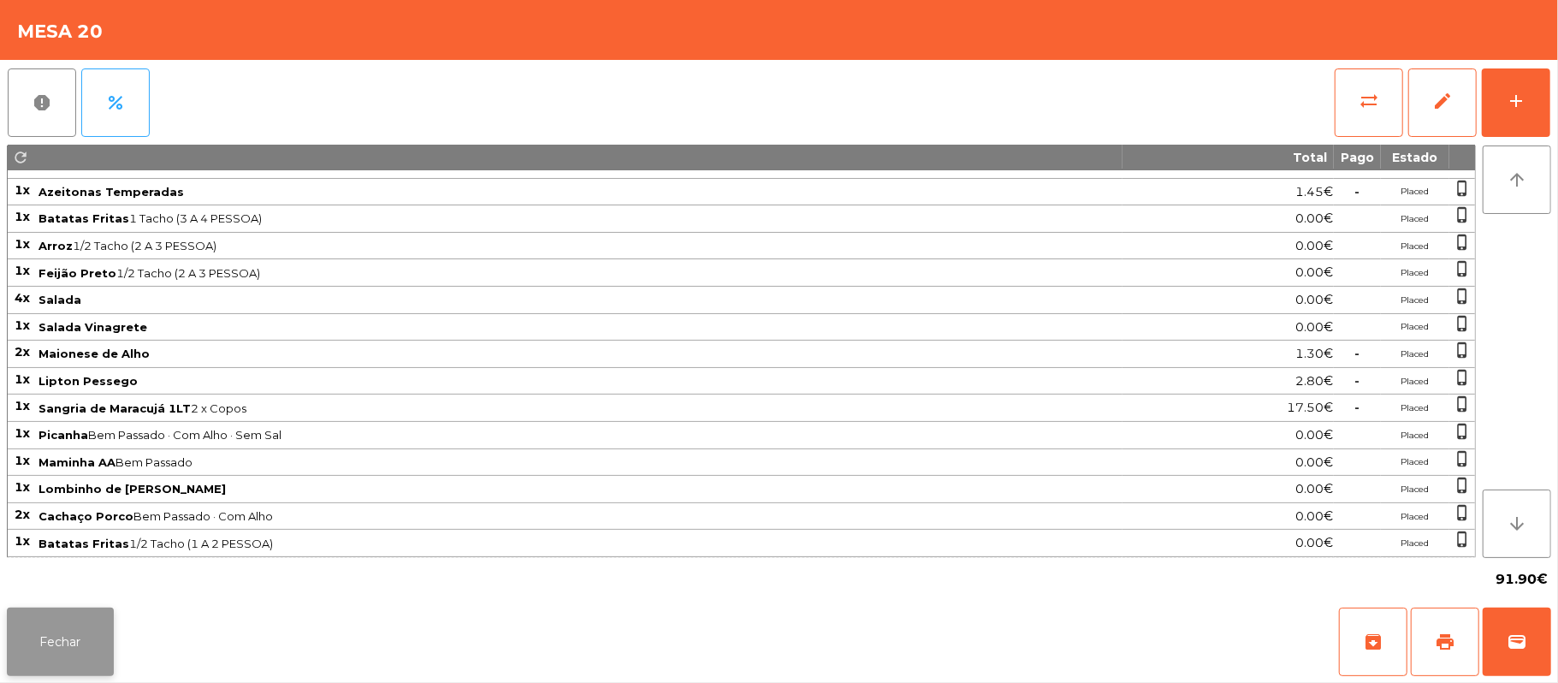
click at [107, 645] on button "Fechar" at bounding box center [60, 642] width 107 height 68
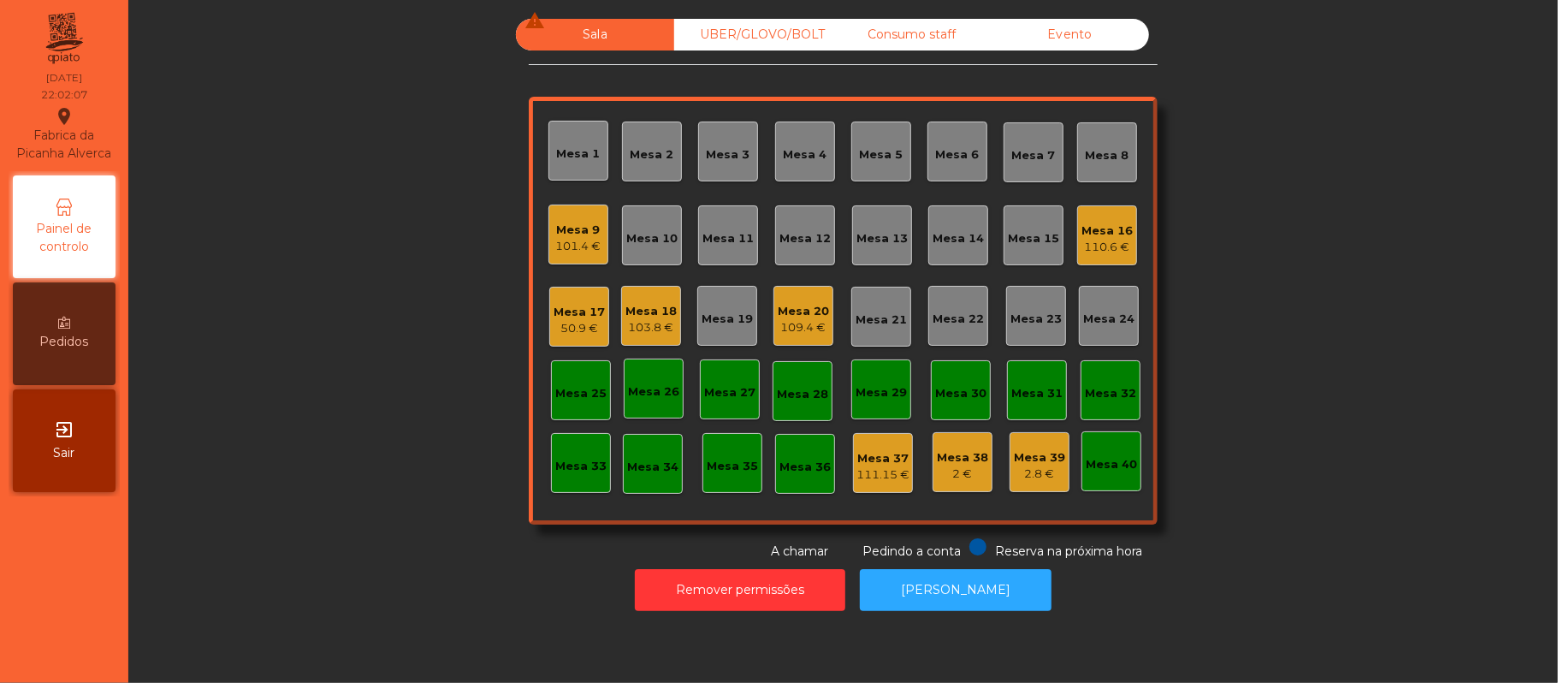
click at [1106, 240] on div "110.6 €" at bounding box center [1107, 247] width 51 height 17
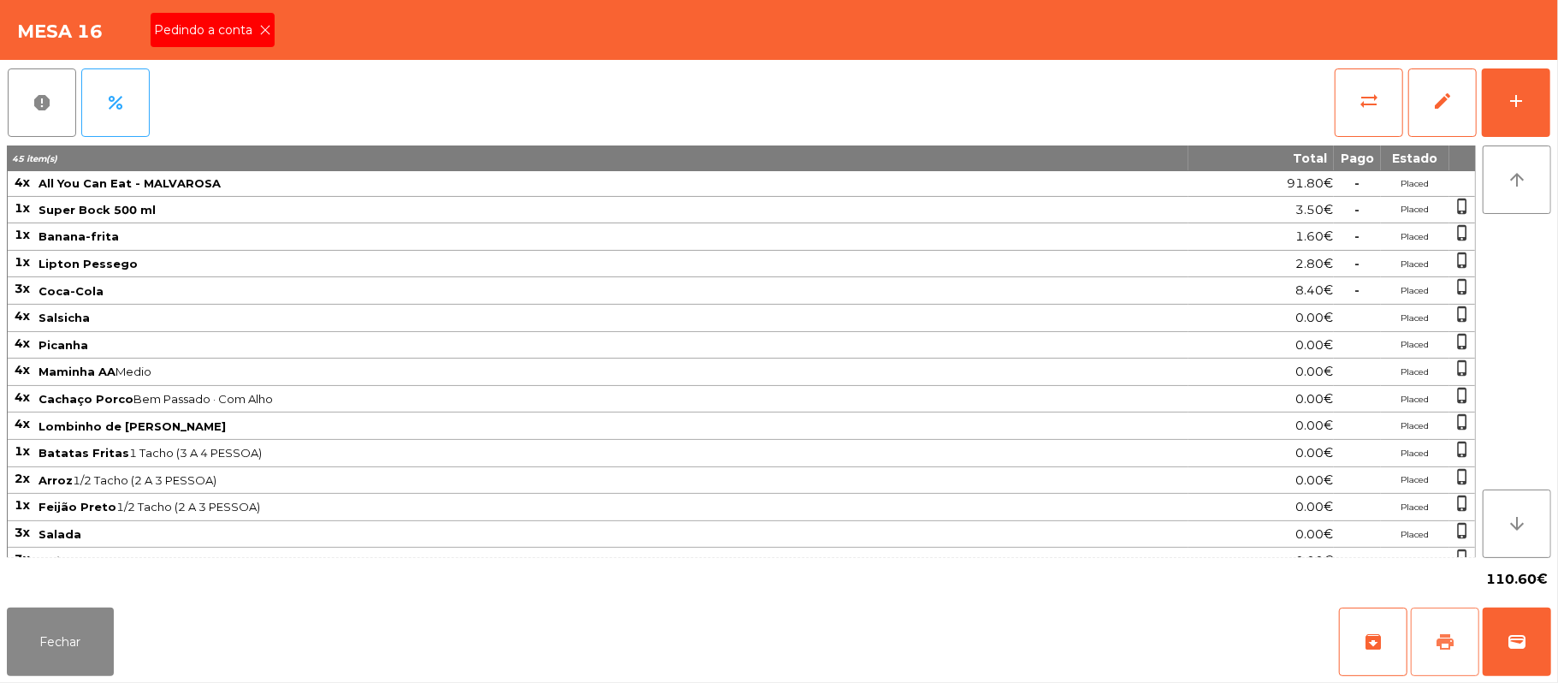
click at [1427, 645] on button "print" at bounding box center [1445, 642] width 68 height 68
click at [1431, 647] on button "print" at bounding box center [1445, 642] width 68 height 68
click at [240, 33] on span "Pedindo a conta" at bounding box center [206, 30] width 105 height 18
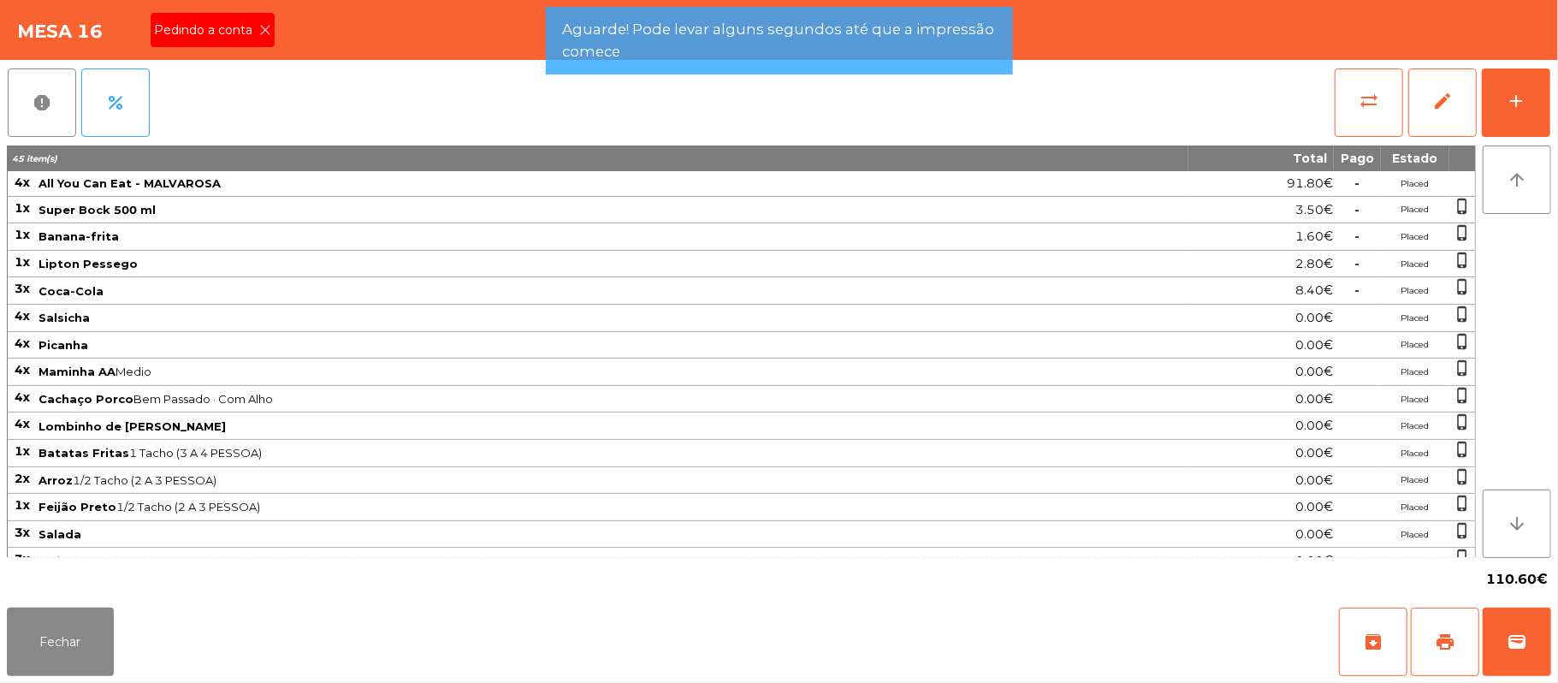
click at [264, 28] on div "Mesa 16 Pedindo a conta" at bounding box center [779, 30] width 1558 height 60
click at [258, 36] on div "Mesa 16 Pedindo a conta" at bounding box center [779, 30] width 1558 height 60
click at [55, 647] on button "Fechar" at bounding box center [60, 642] width 107 height 68
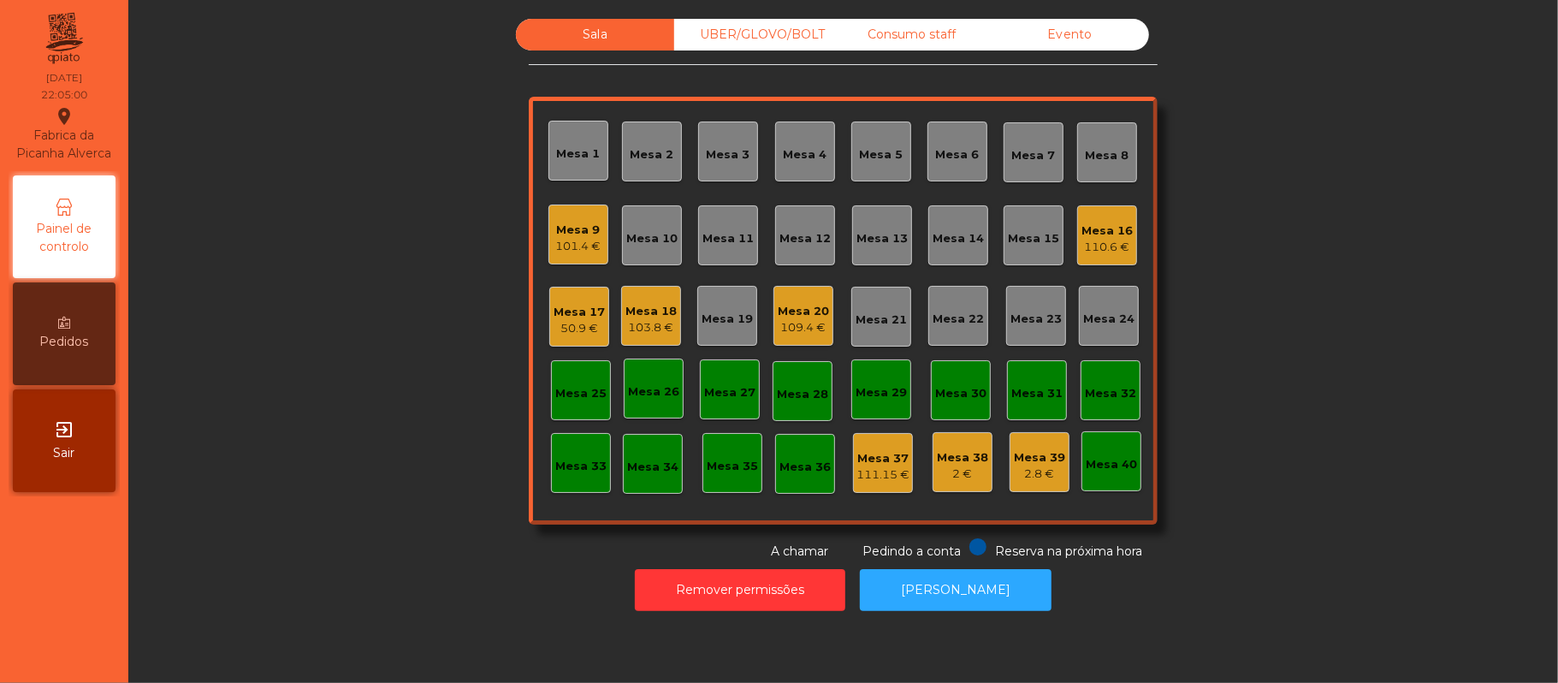
click at [1080, 212] on div "Mesa 16 110.6 €" at bounding box center [1107, 235] width 60 height 60
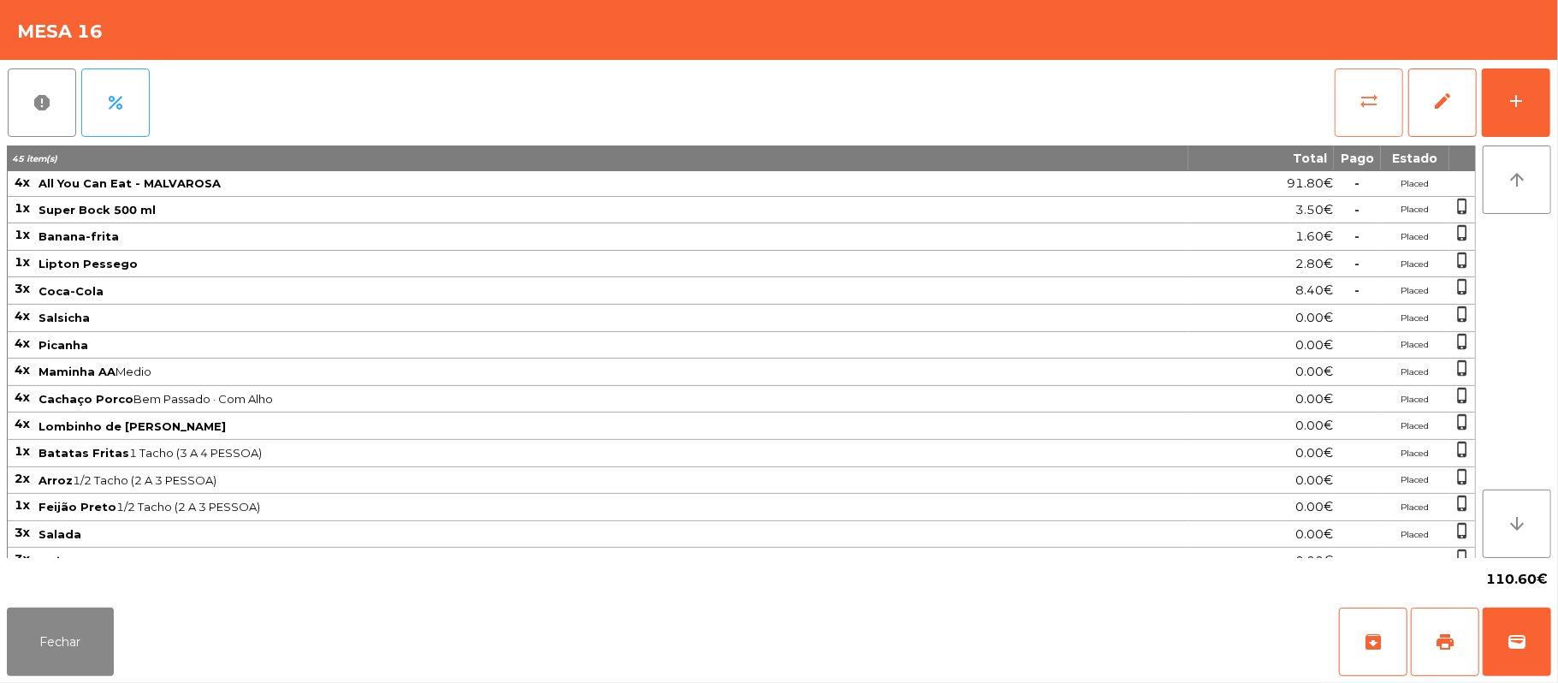
click at [1367, 79] on button "sync_alt" at bounding box center [1369, 102] width 68 height 68
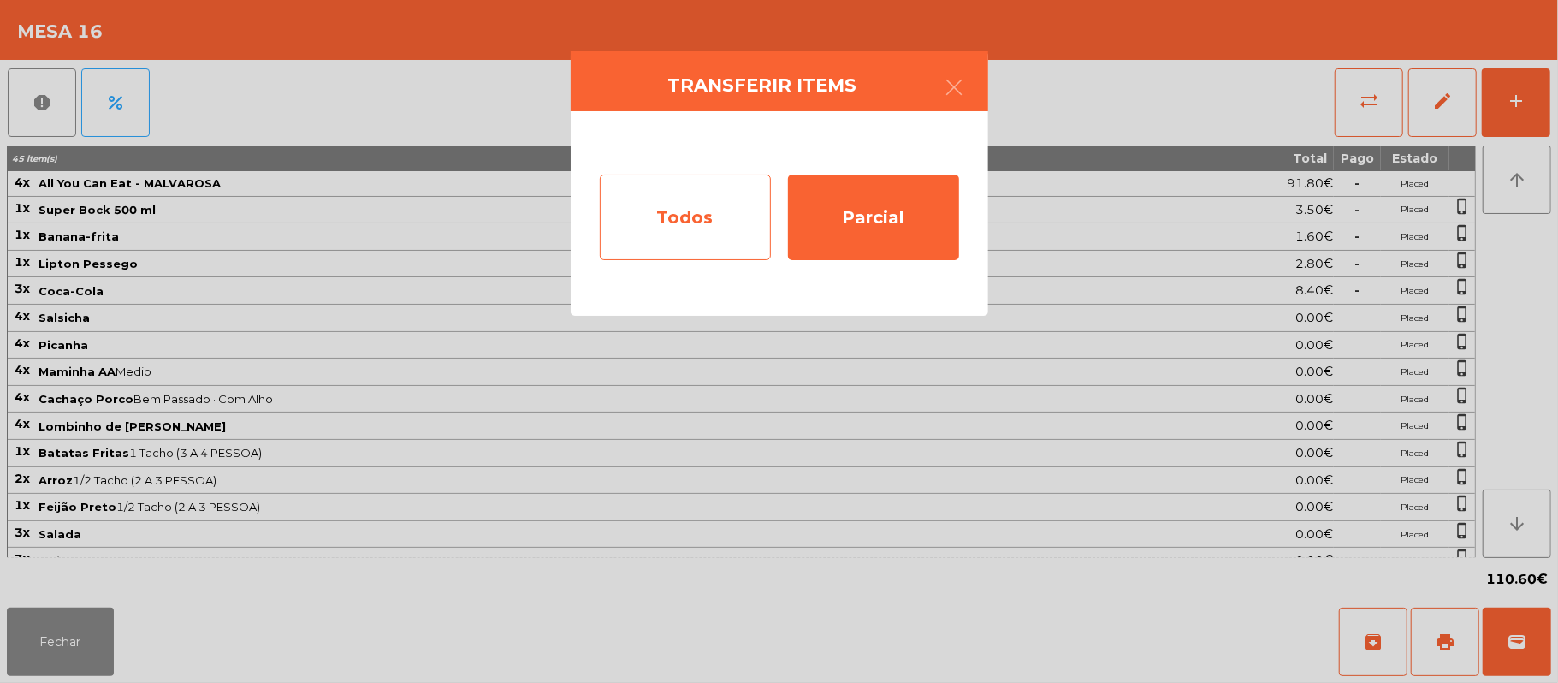
click at [665, 211] on div "Todos" at bounding box center [685, 218] width 171 height 86
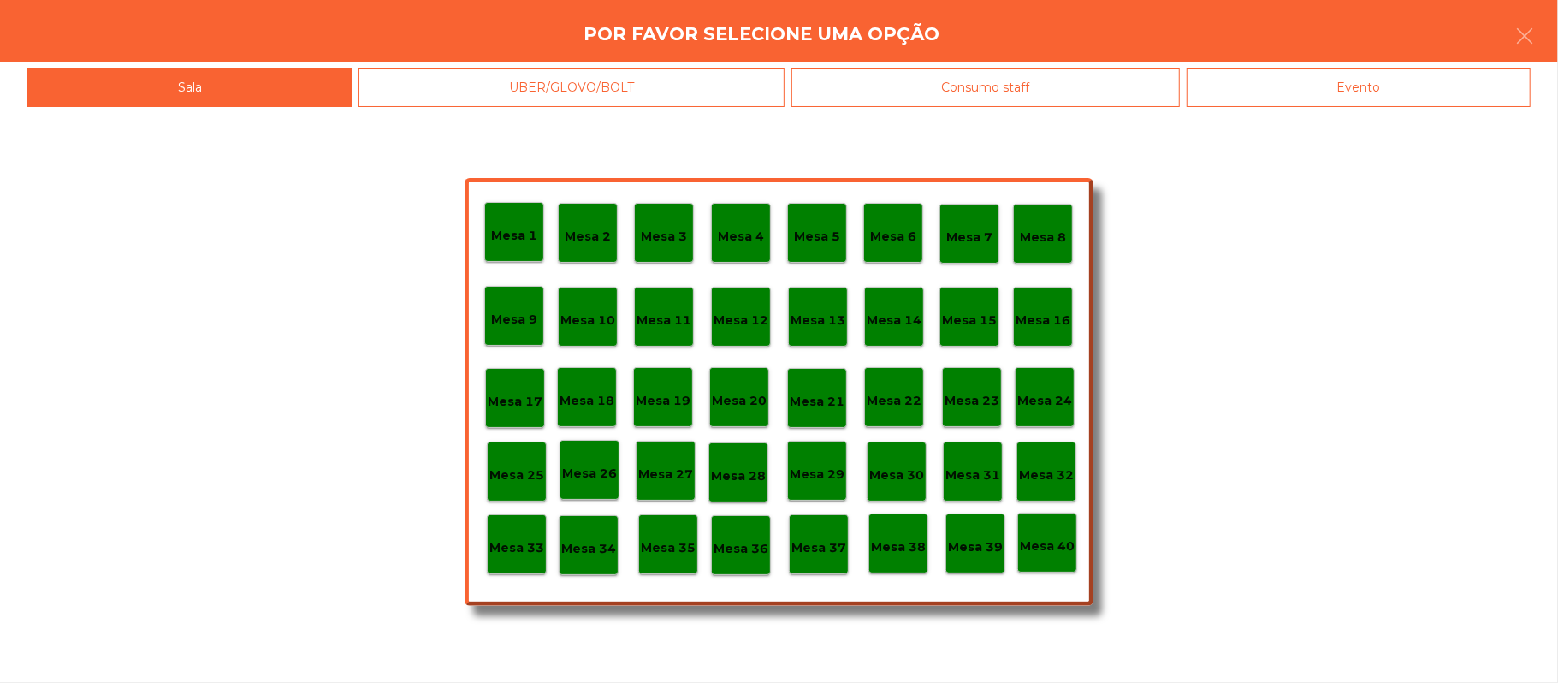
click at [1346, 86] on div "Evento" at bounding box center [1359, 87] width 344 height 39
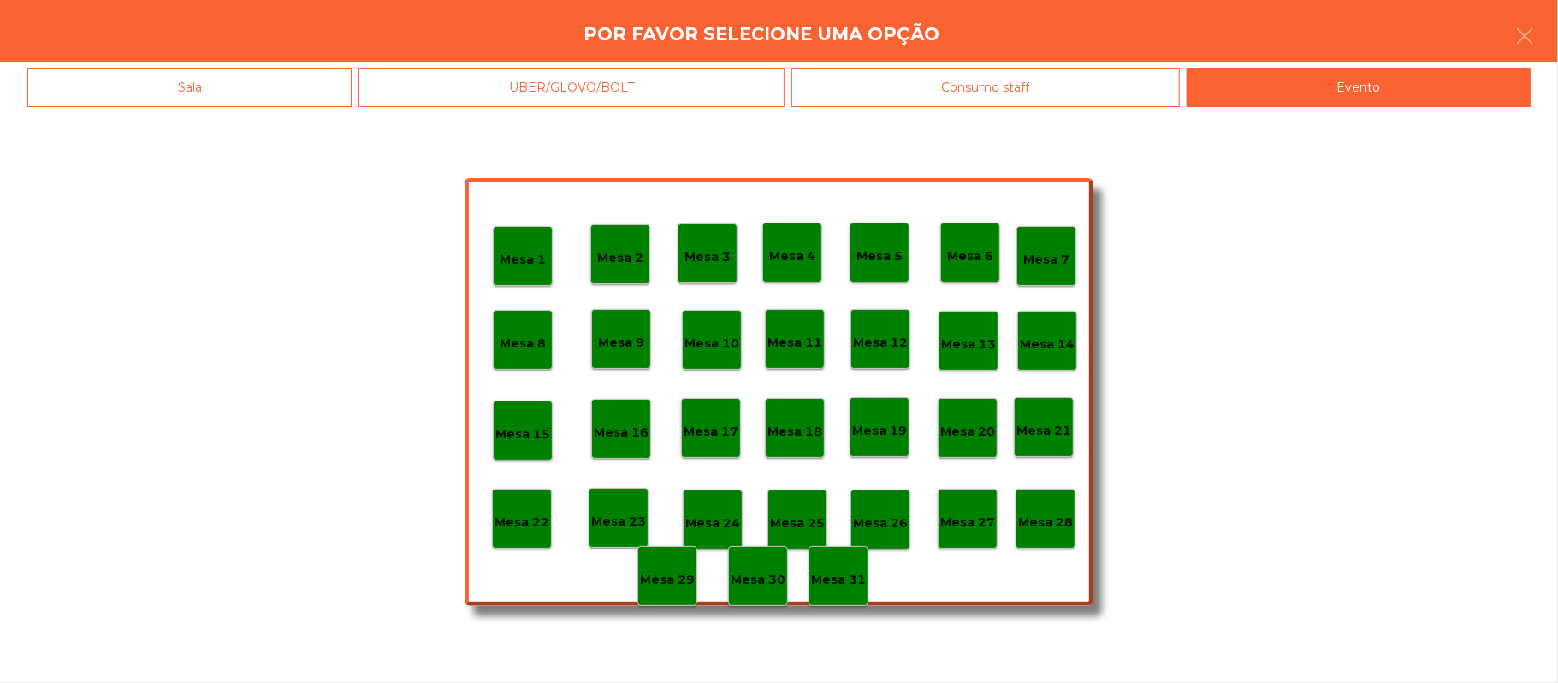
click at [1069, 525] on p "Mesa 28" at bounding box center [1045, 523] width 55 height 20
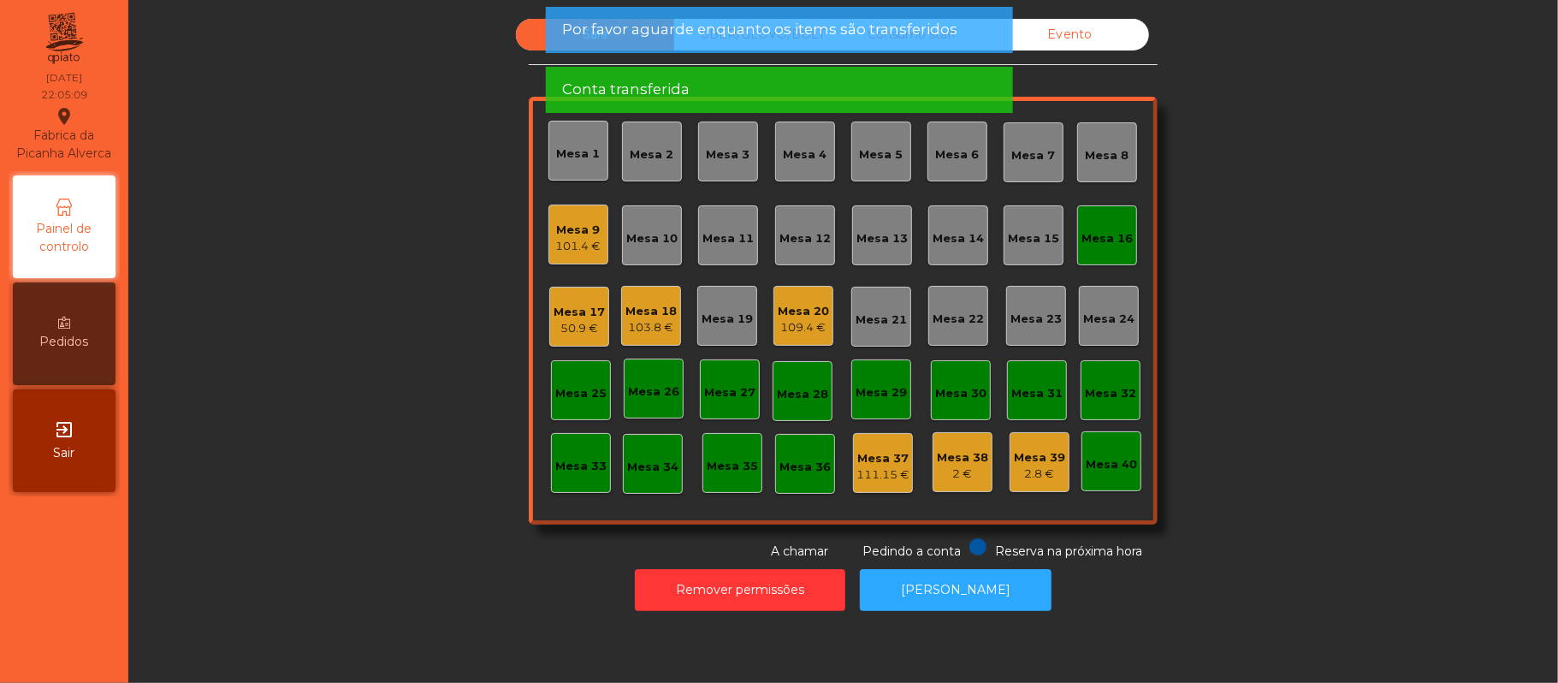
click at [1094, 238] on div "Mesa 16" at bounding box center [1107, 238] width 51 height 17
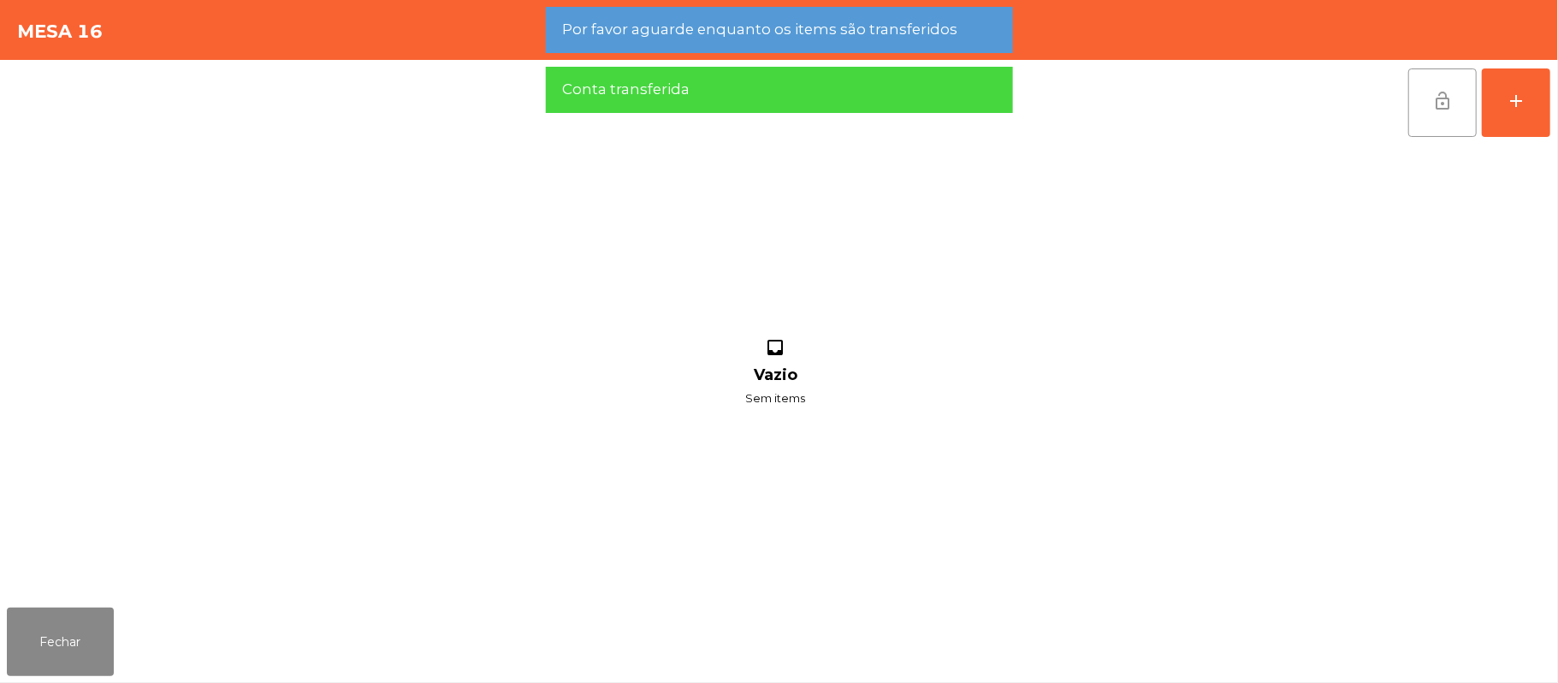
click at [1426, 110] on button "lock_open" at bounding box center [1443, 102] width 68 height 68
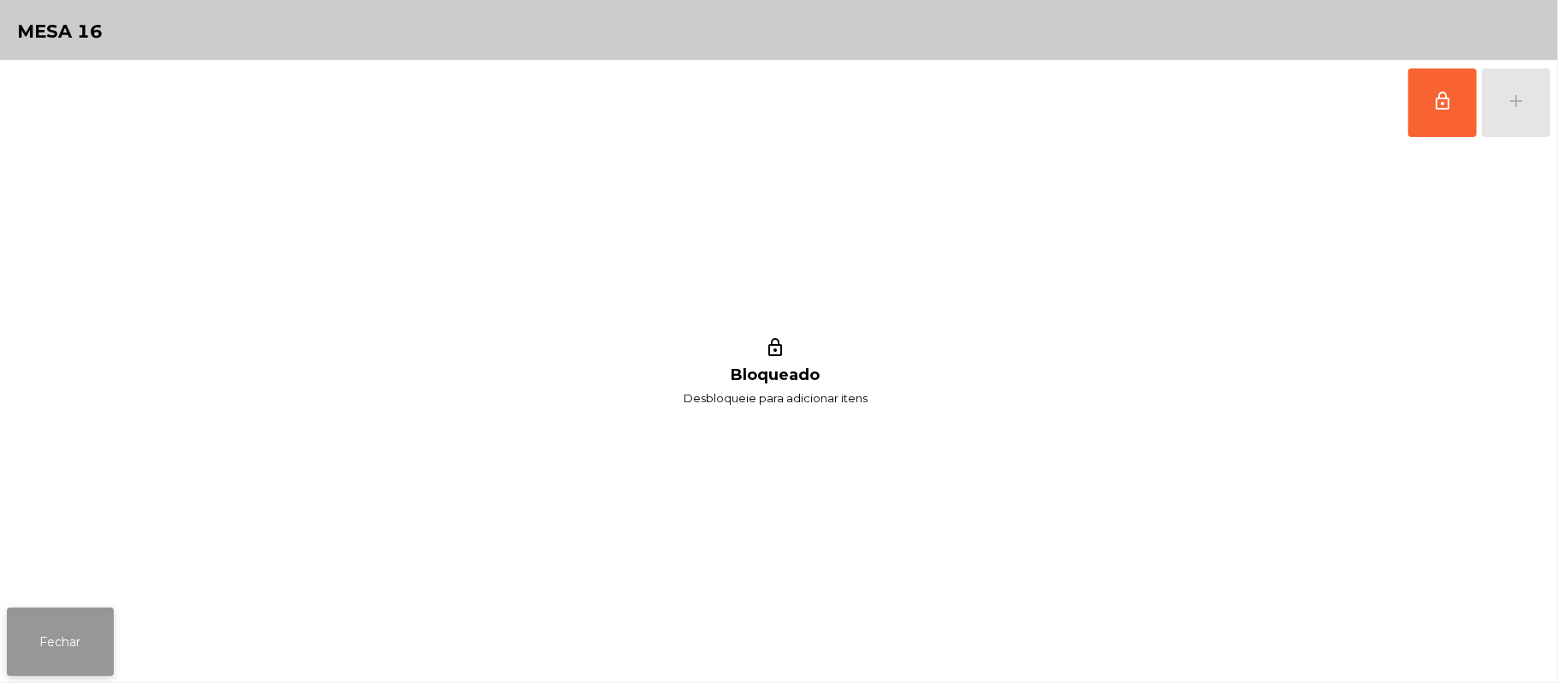
click at [67, 657] on button "Fechar" at bounding box center [60, 642] width 107 height 68
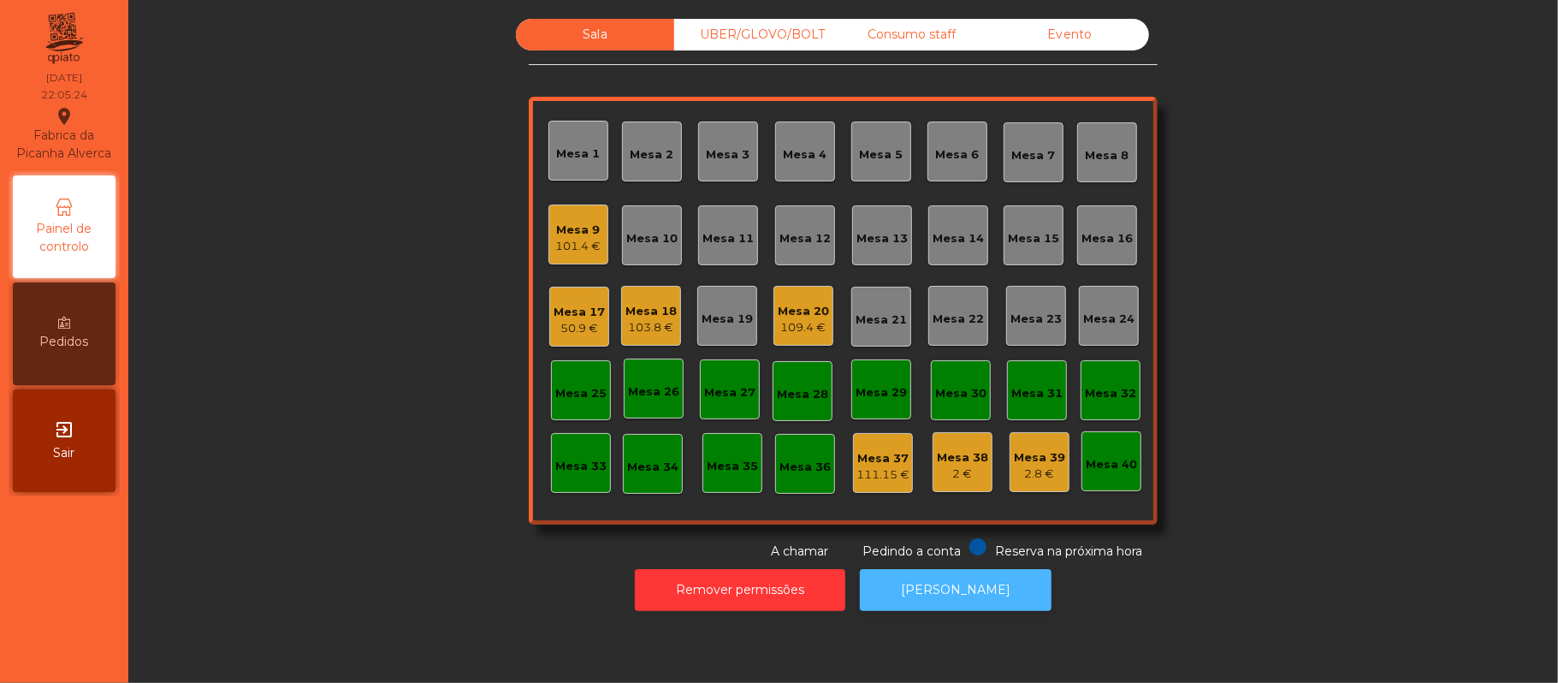
click at [997, 604] on button "[PERSON_NAME]" at bounding box center [956, 590] width 192 height 42
click at [887, 35] on div "Consumo staff" at bounding box center [912, 35] width 158 height 32
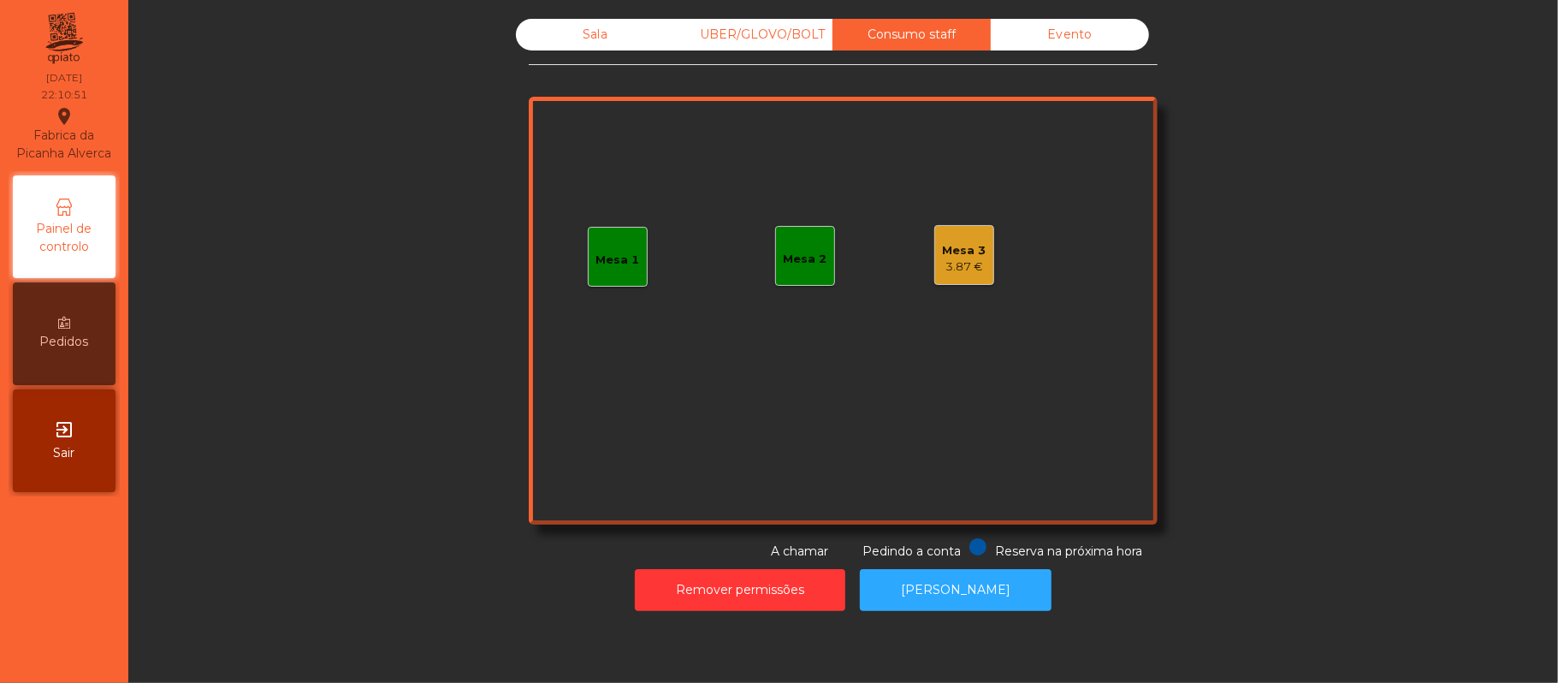
click at [976, 253] on div "Mesa 3" at bounding box center [965, 250] width 44 height 17
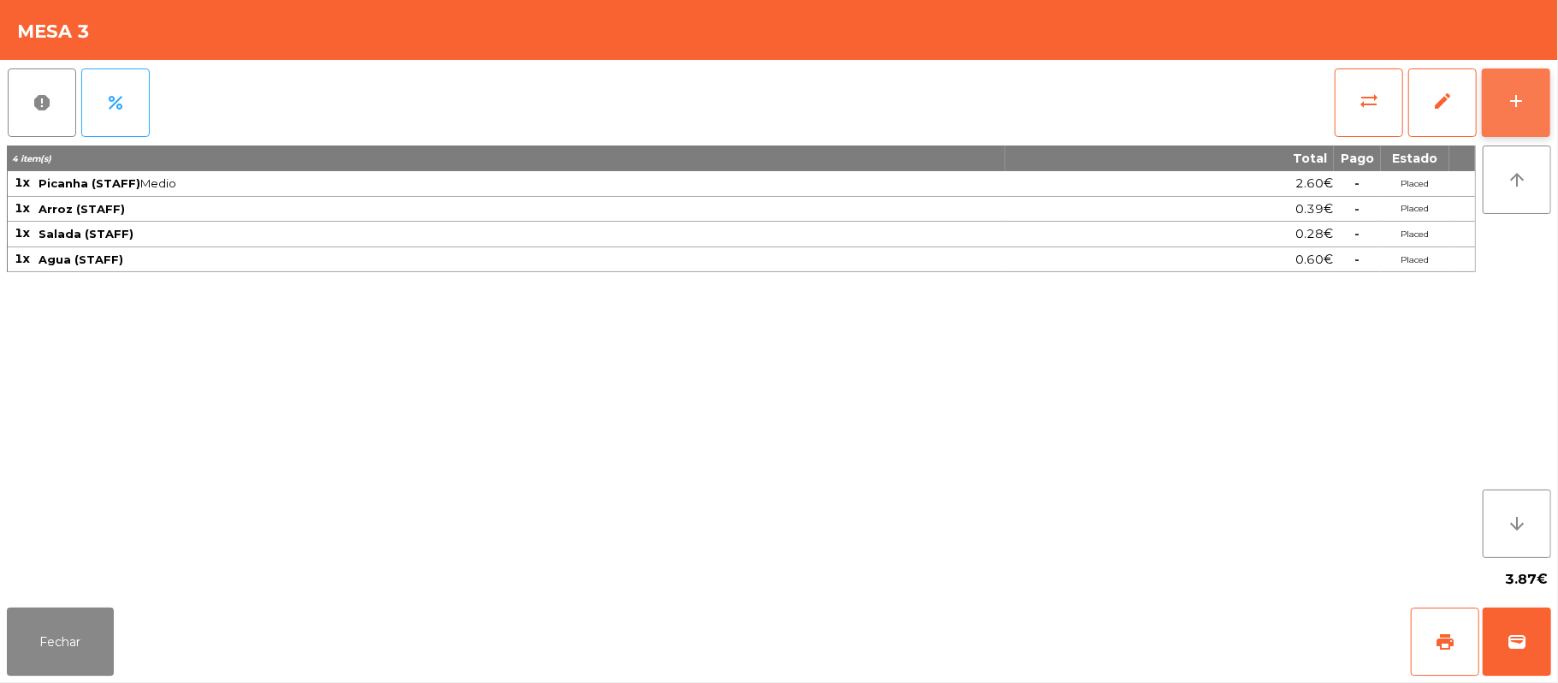
click at [1503, 106] on button "add" at bounding box center [1516, 102] width 68 height 68
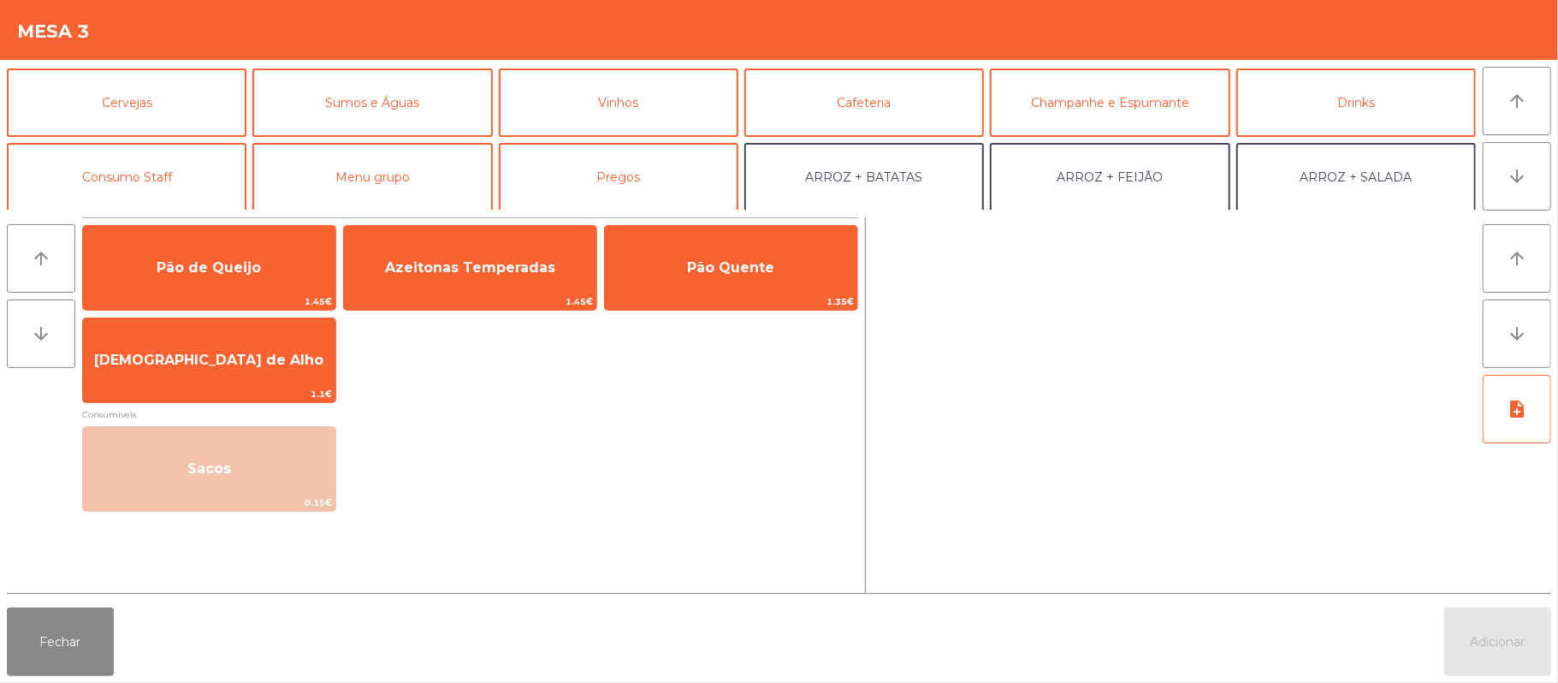
scroll to position [79, 0]
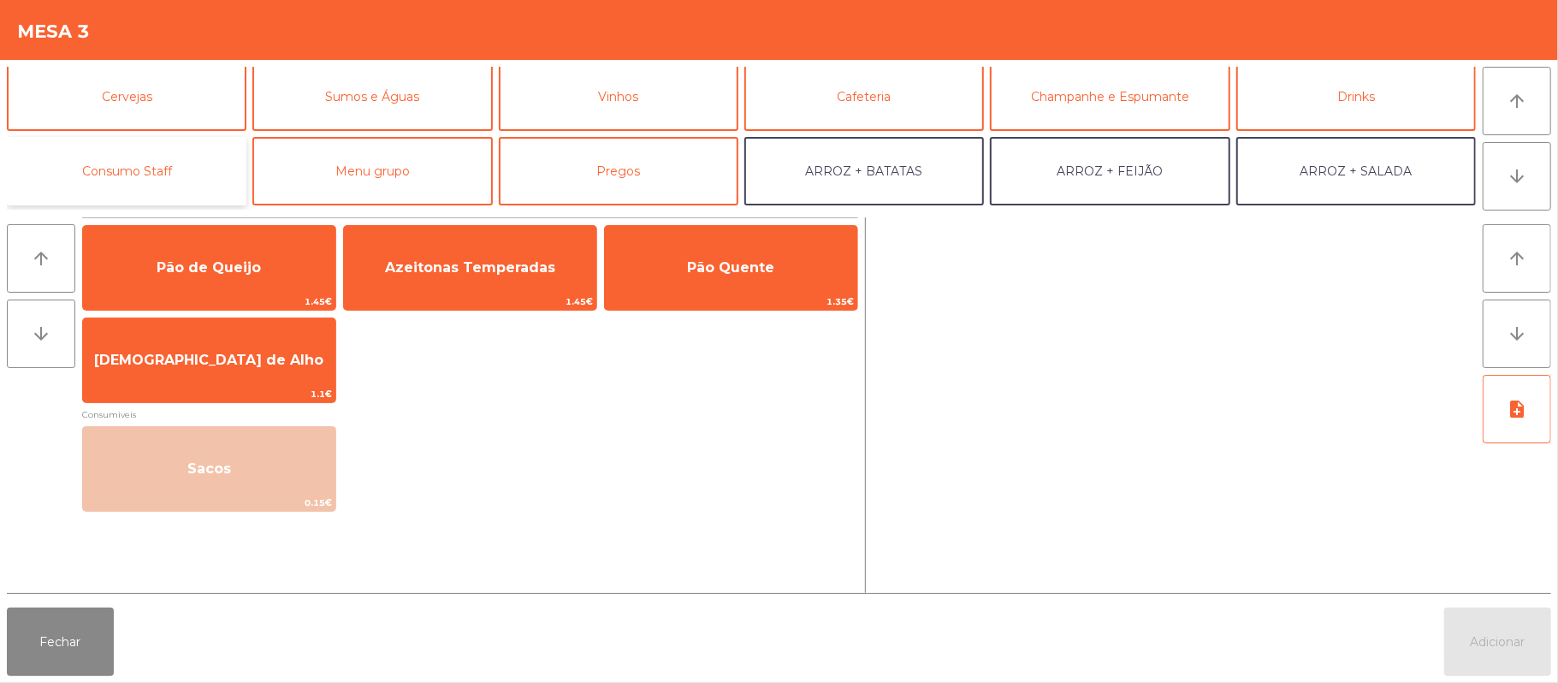
click at [197, 175] on button "Consumo Staff" at bounding box center [127, 171] width 240 height 68
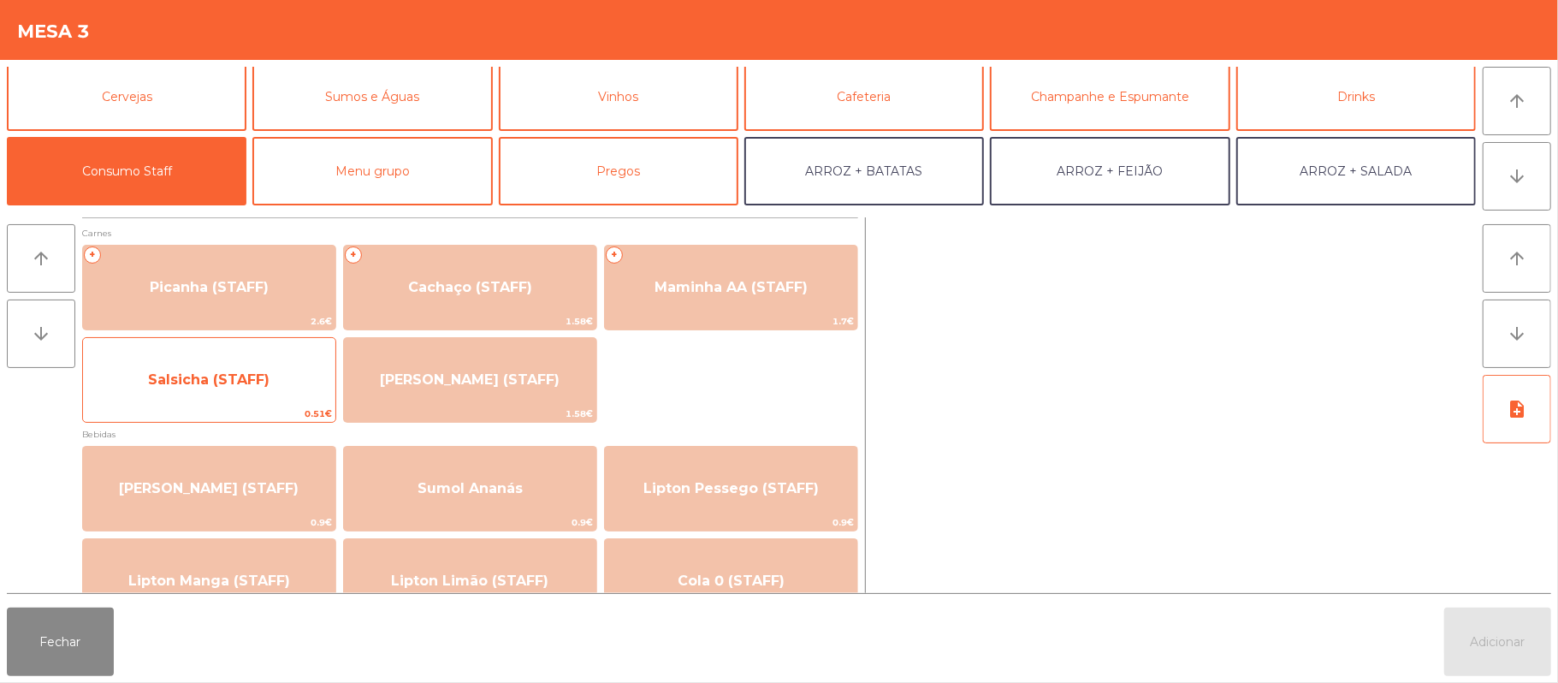
click at [255, 385] on span "Salsicha (STAFF)" at bounding box center [209, 379] width 122 height 16
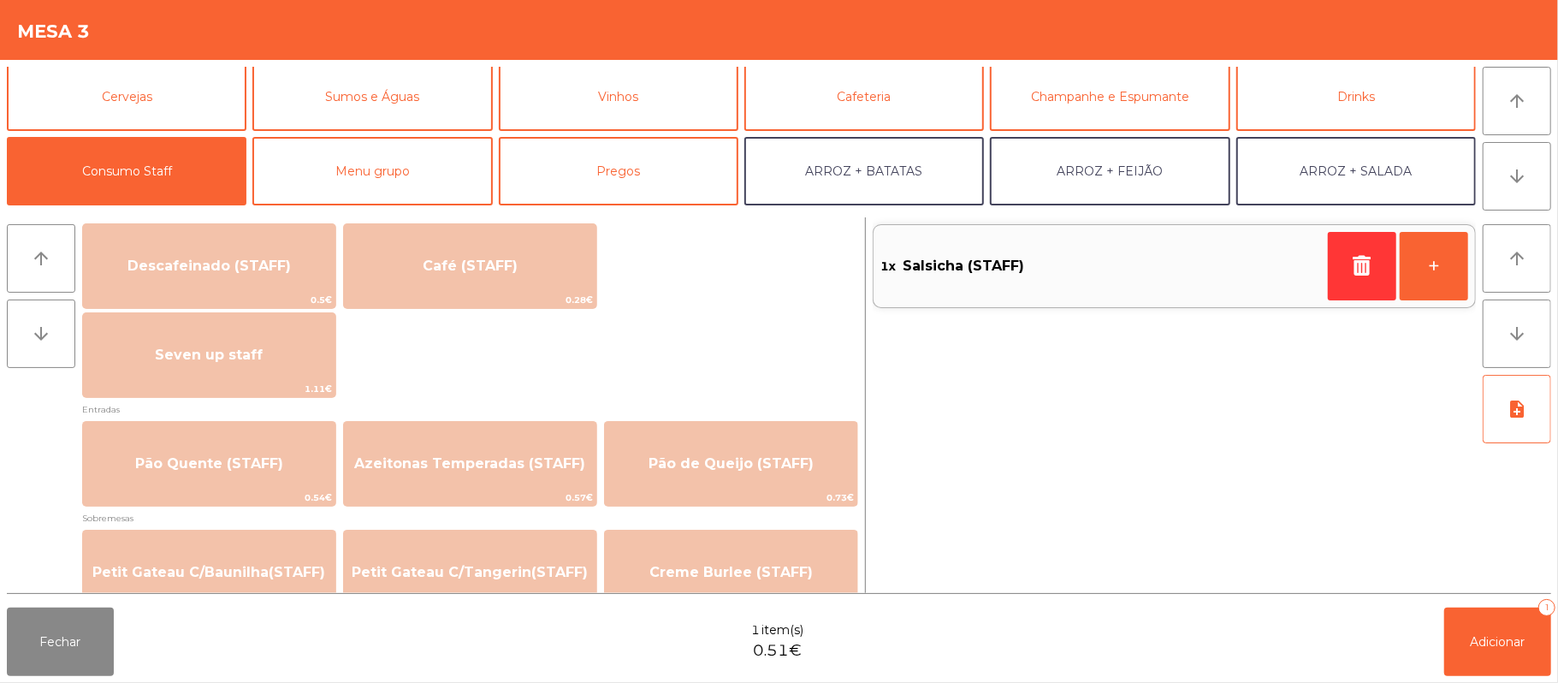
scroll to position [1018, 0]
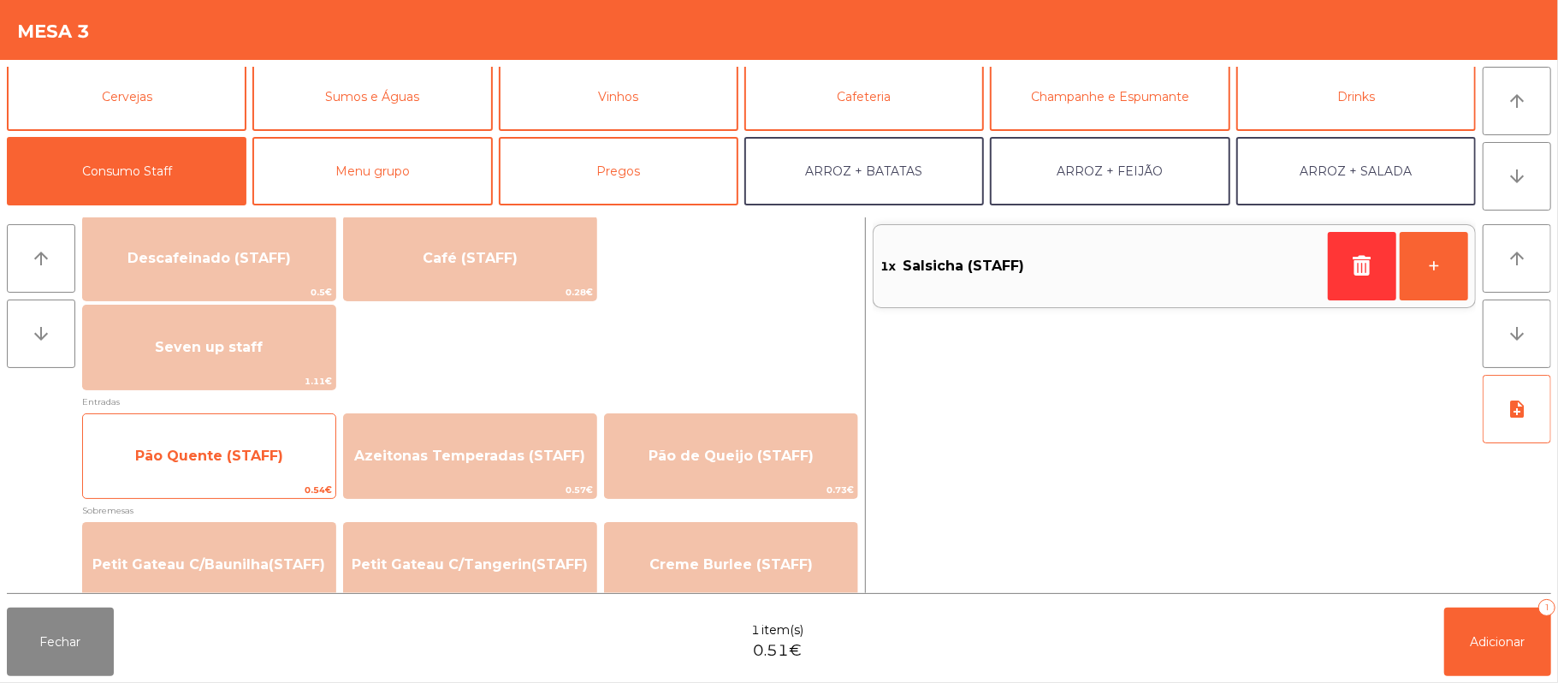
click at [214, 445] on span "Pão Quente (STAFF)" at bounding box center [209, 456] width 252 height 46
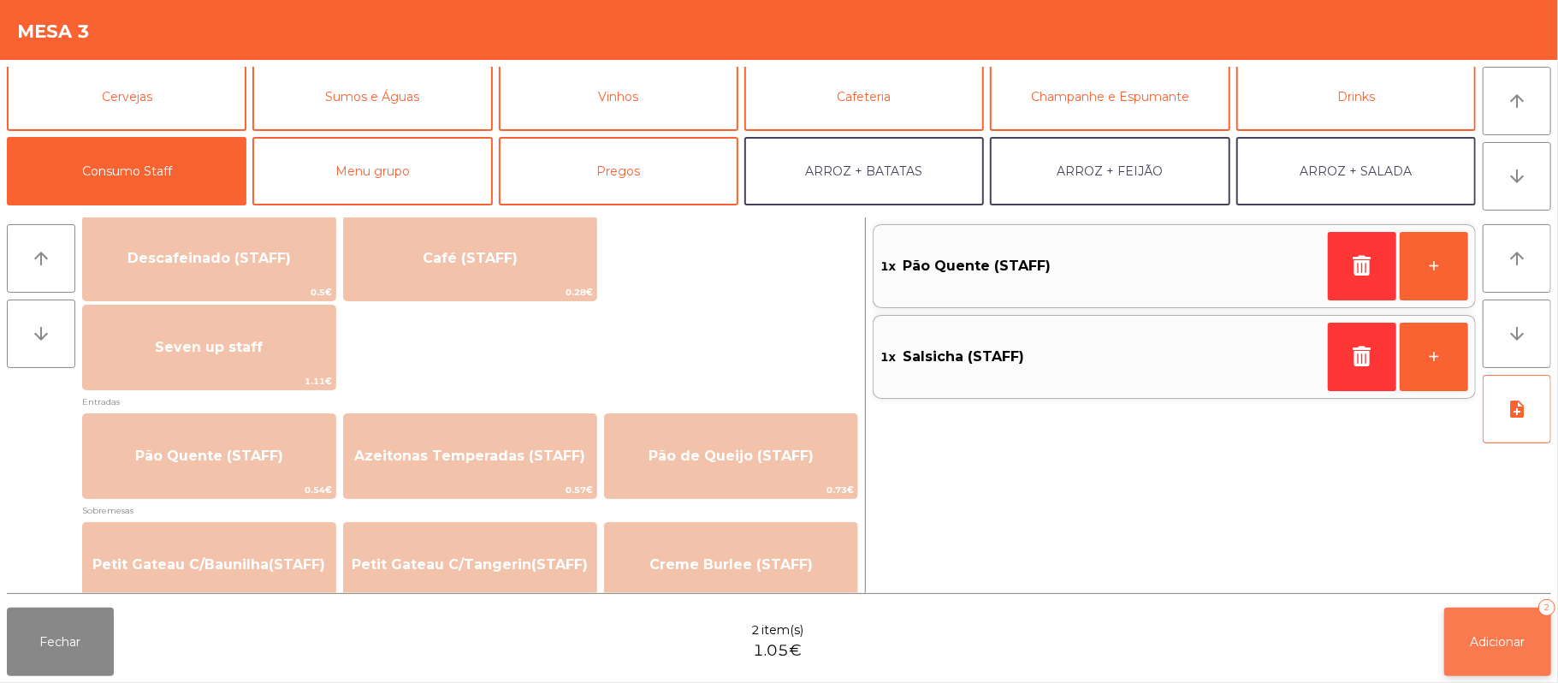
click at [1462, 638] on button "Adicionar 2" at bounding box center [1497, 642] width 107 height 68
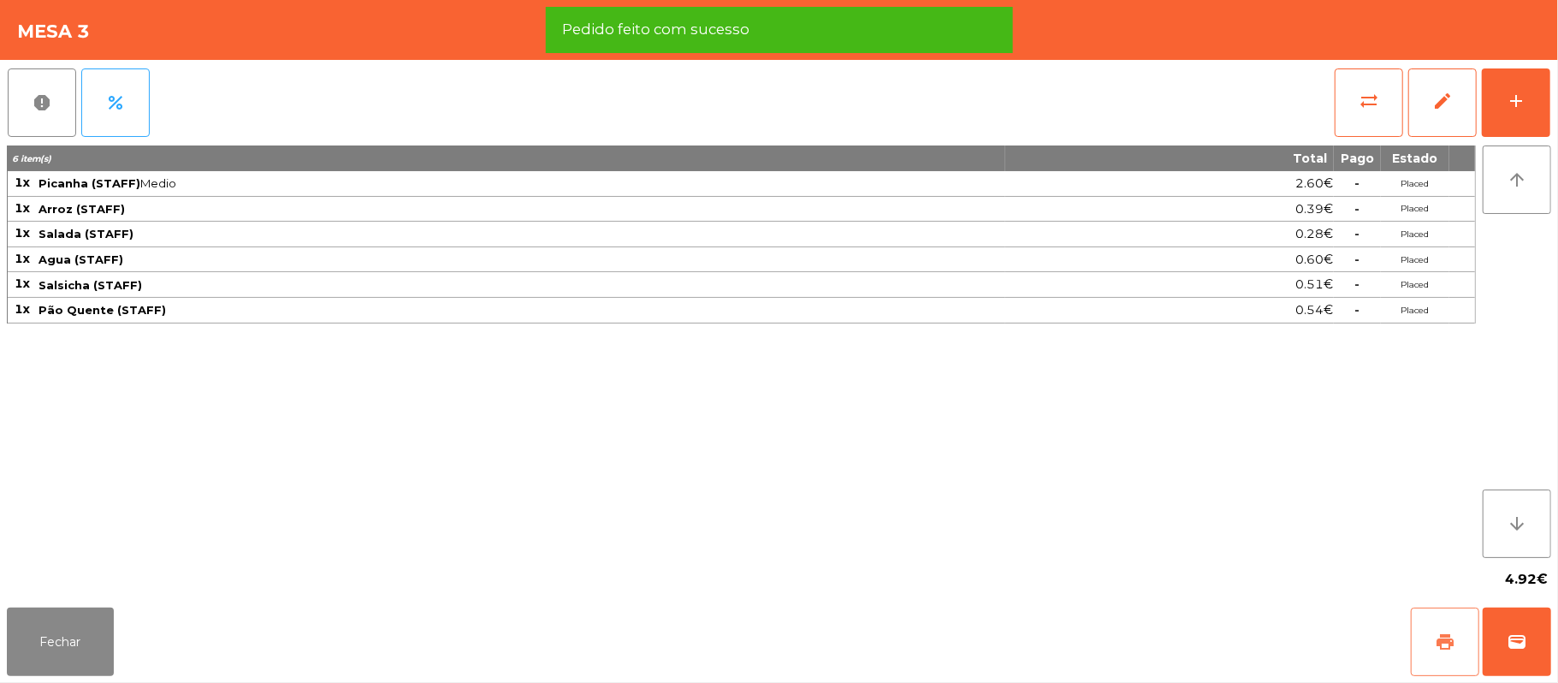
click at [1431, 640] on button "print" at bounding box center [1445, 642] width 68 height 68
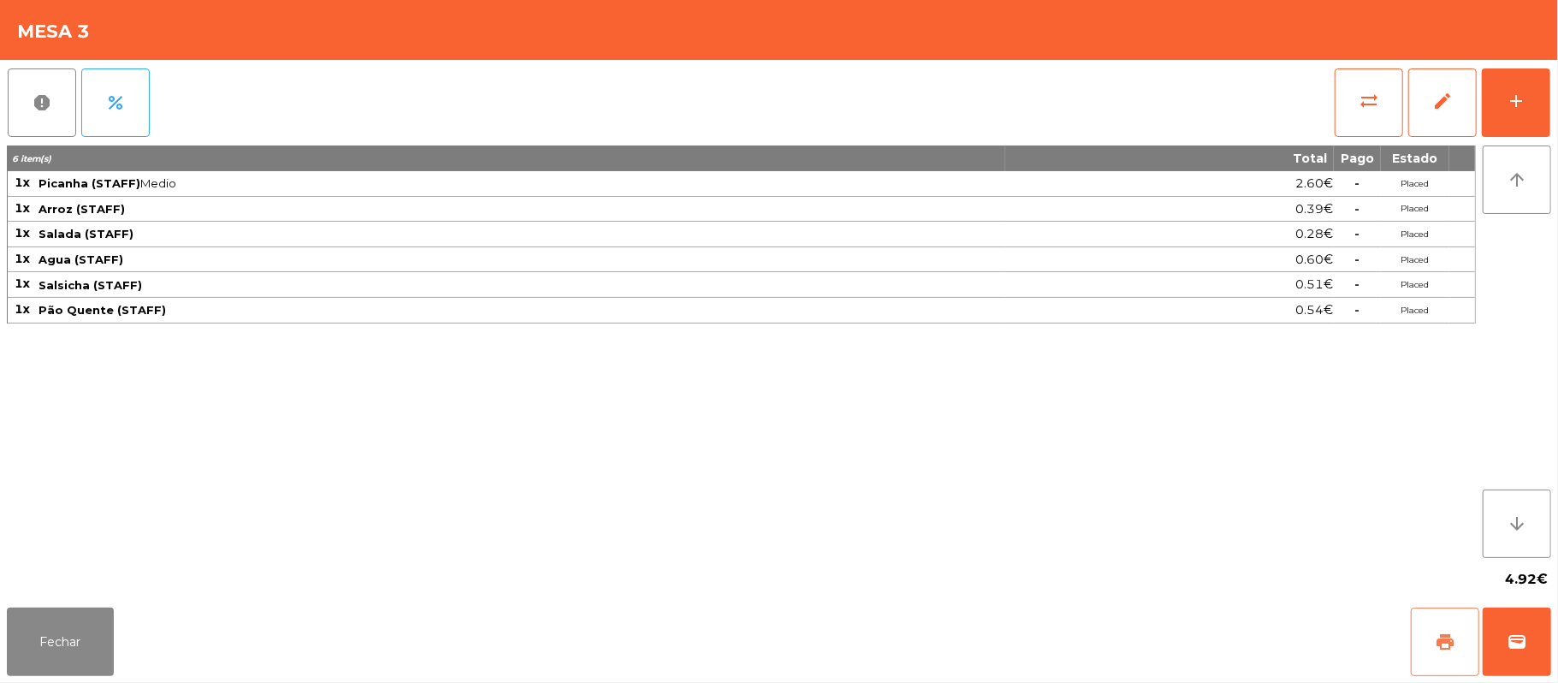
click at [1432, 640] on button "print" at bounding box center [1445, 642] width 68 height 68
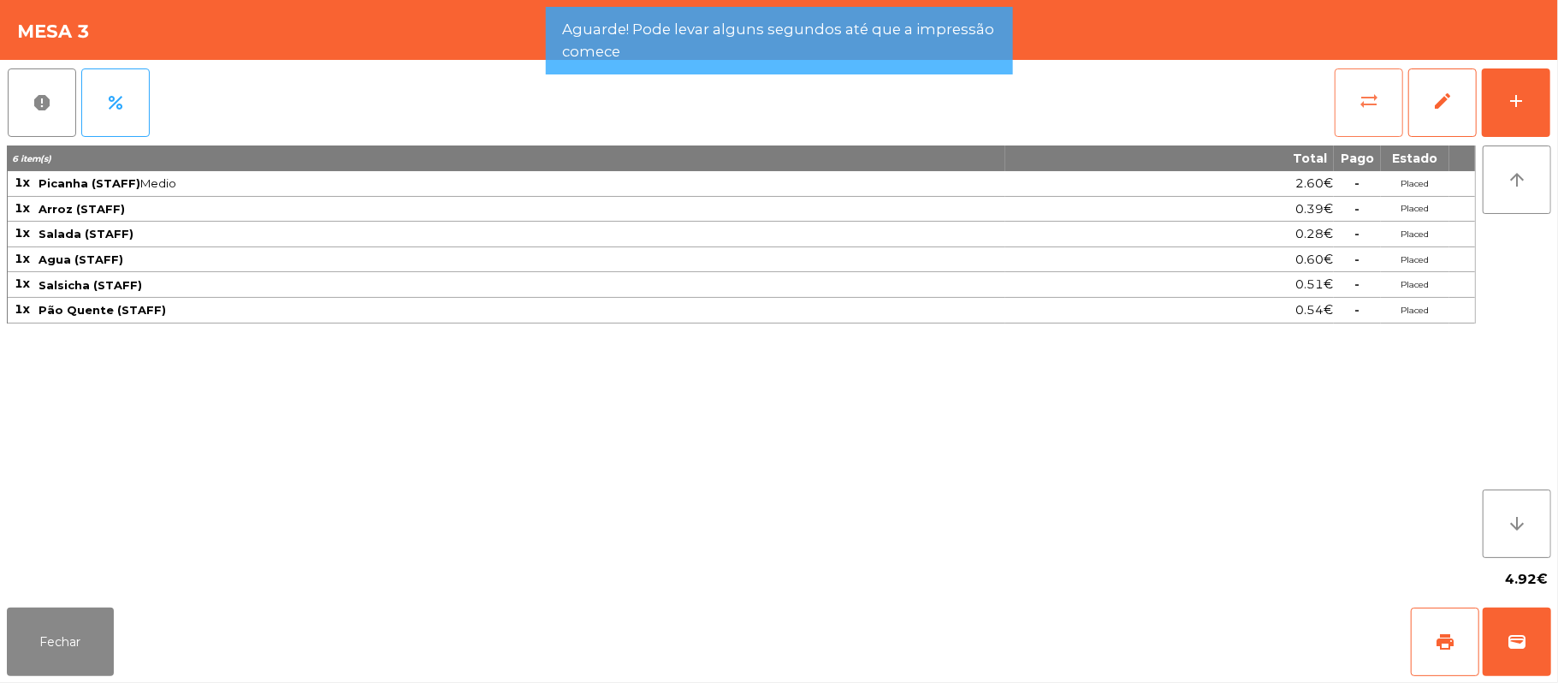
click at [1356, 106] on button "sync_alt" at bounding box center [1369, 102] width 68 height 68
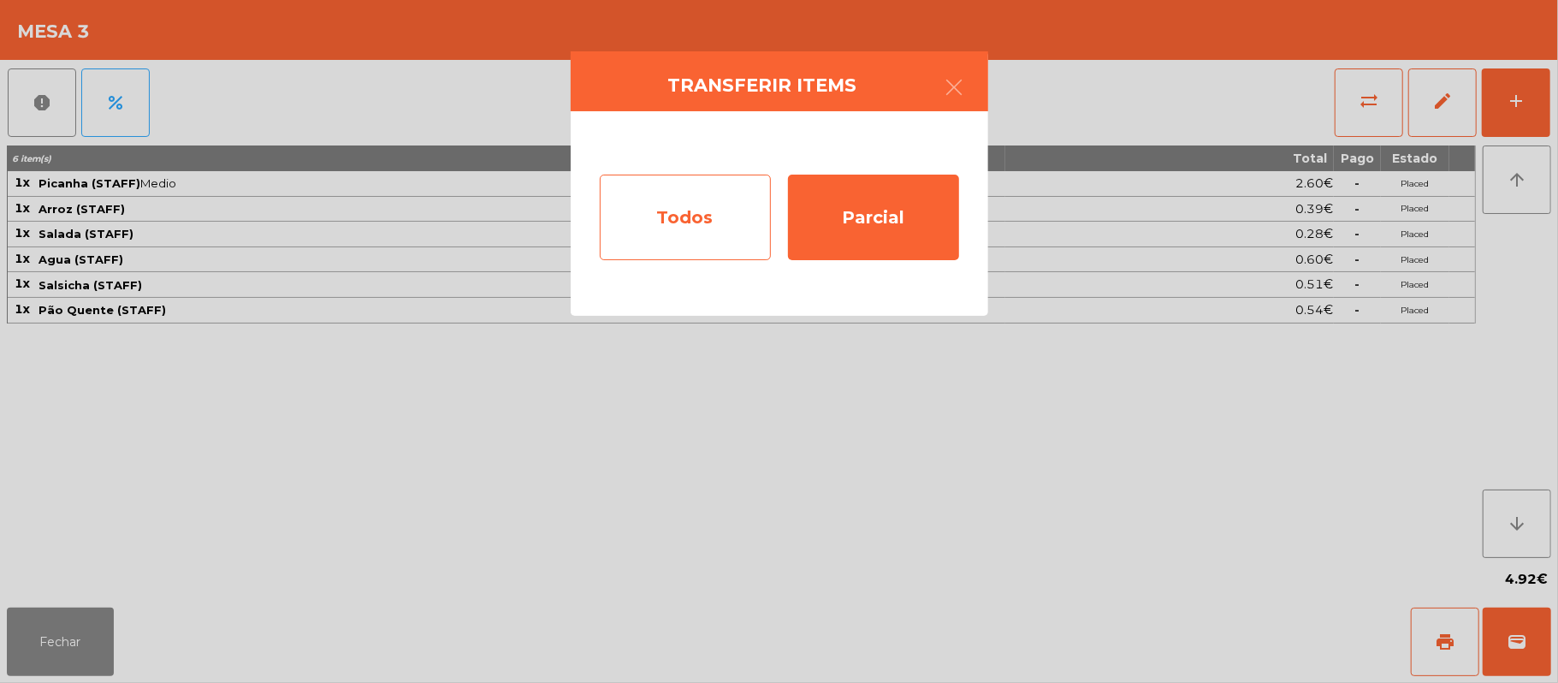
click at [712, 220] on div "Todos" at bounding box center [685, 218] width 171 height 86
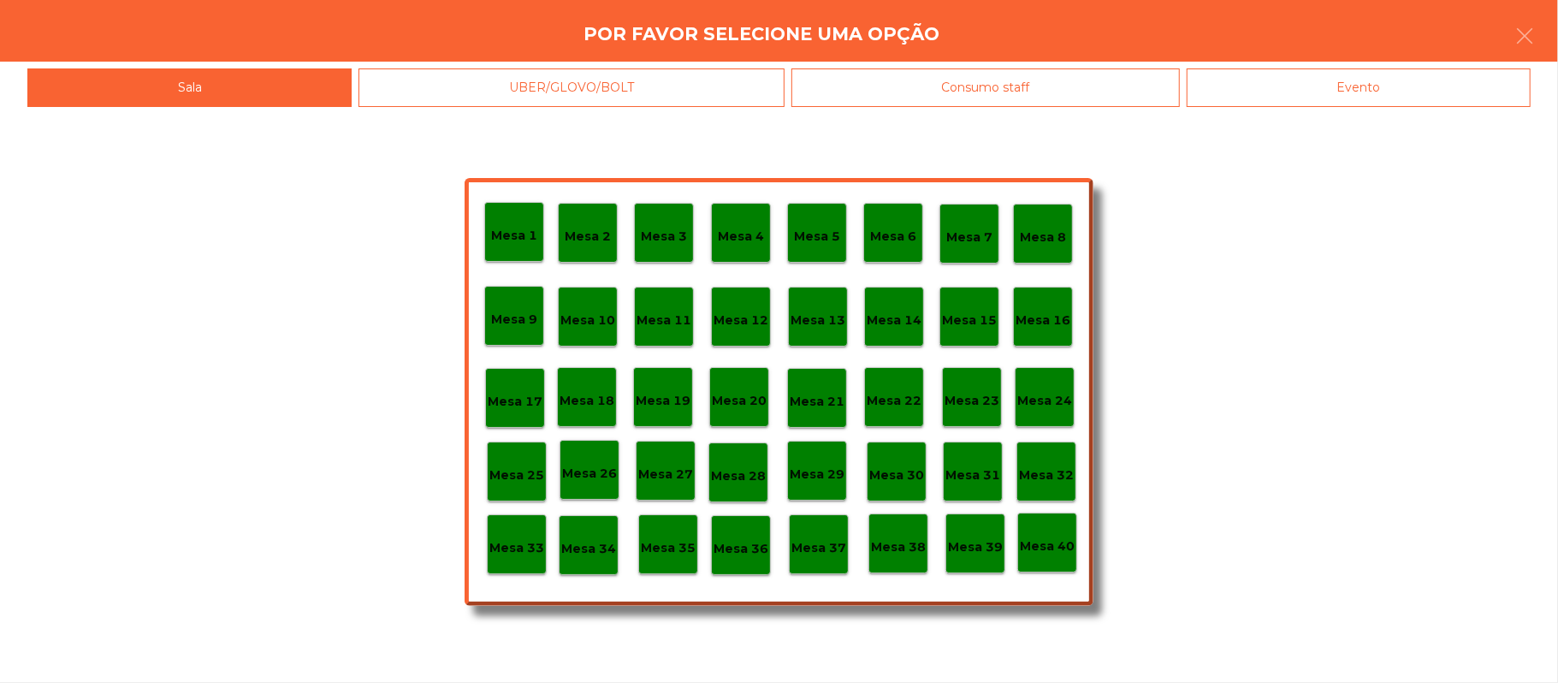
click at [507, 552] on p "Mesa 33" at bounding box center [516, 548] width 55 height 20
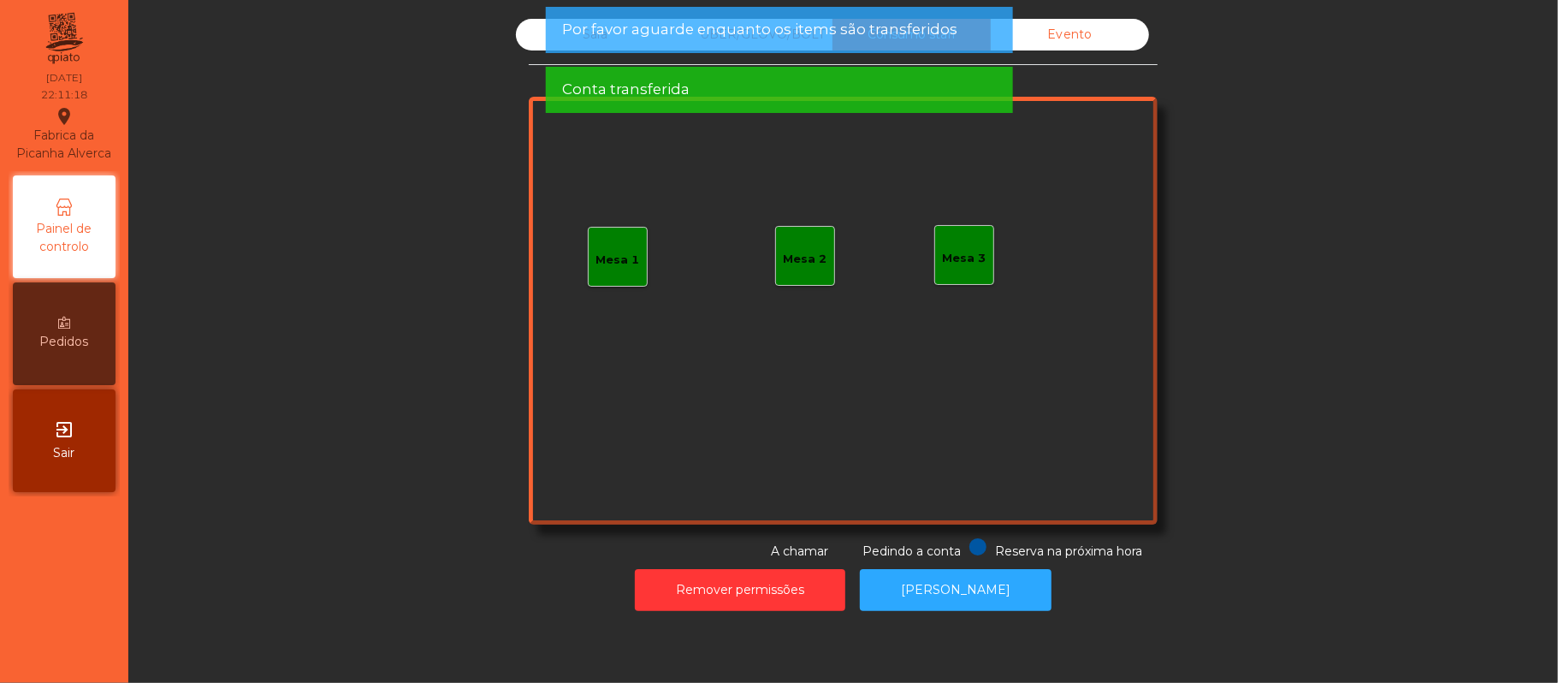
click at [594, 28] on span "Por favor aguarde enquanto os items são transferidos" at bounding box center [759, 29] width 395 height 21
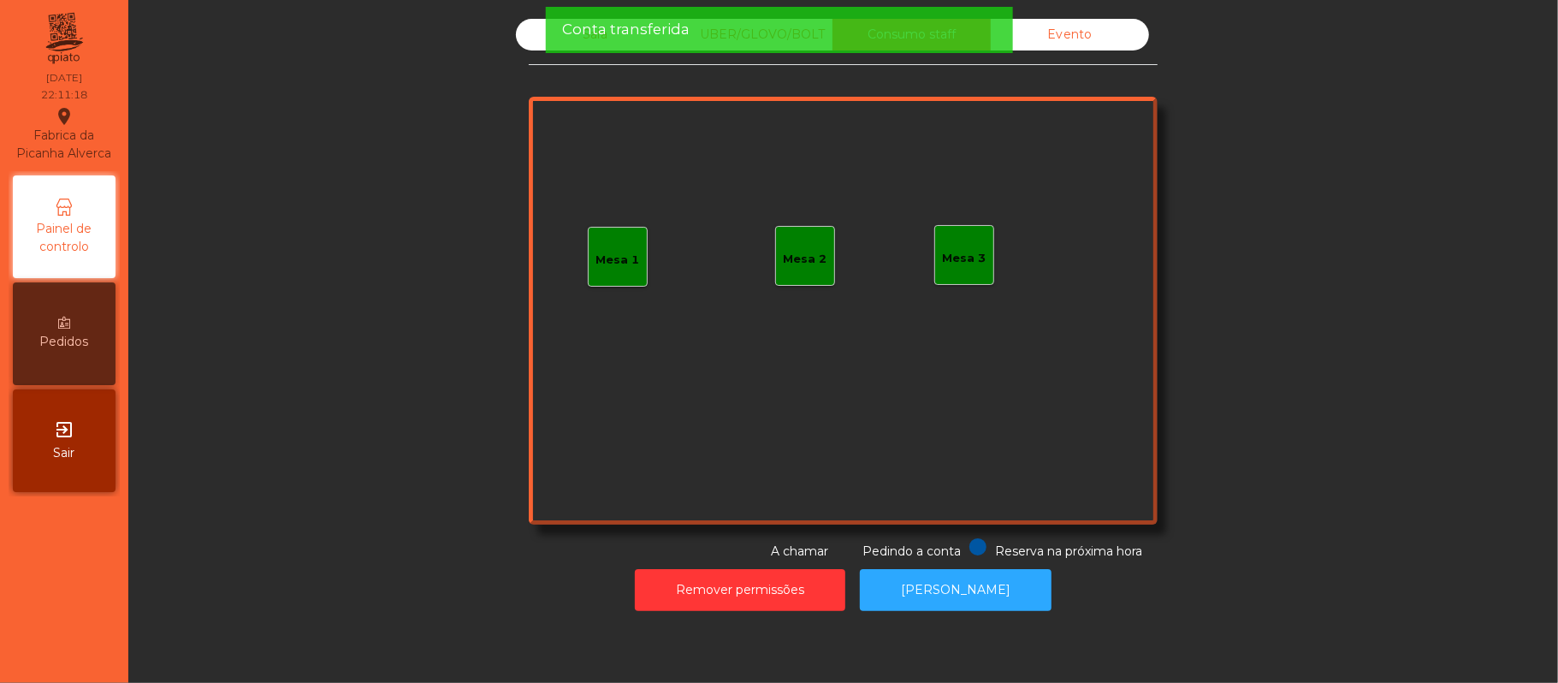
click at [590, 34] on span "Conta transferida" at bounding box center [626, 29] width 128 height 21
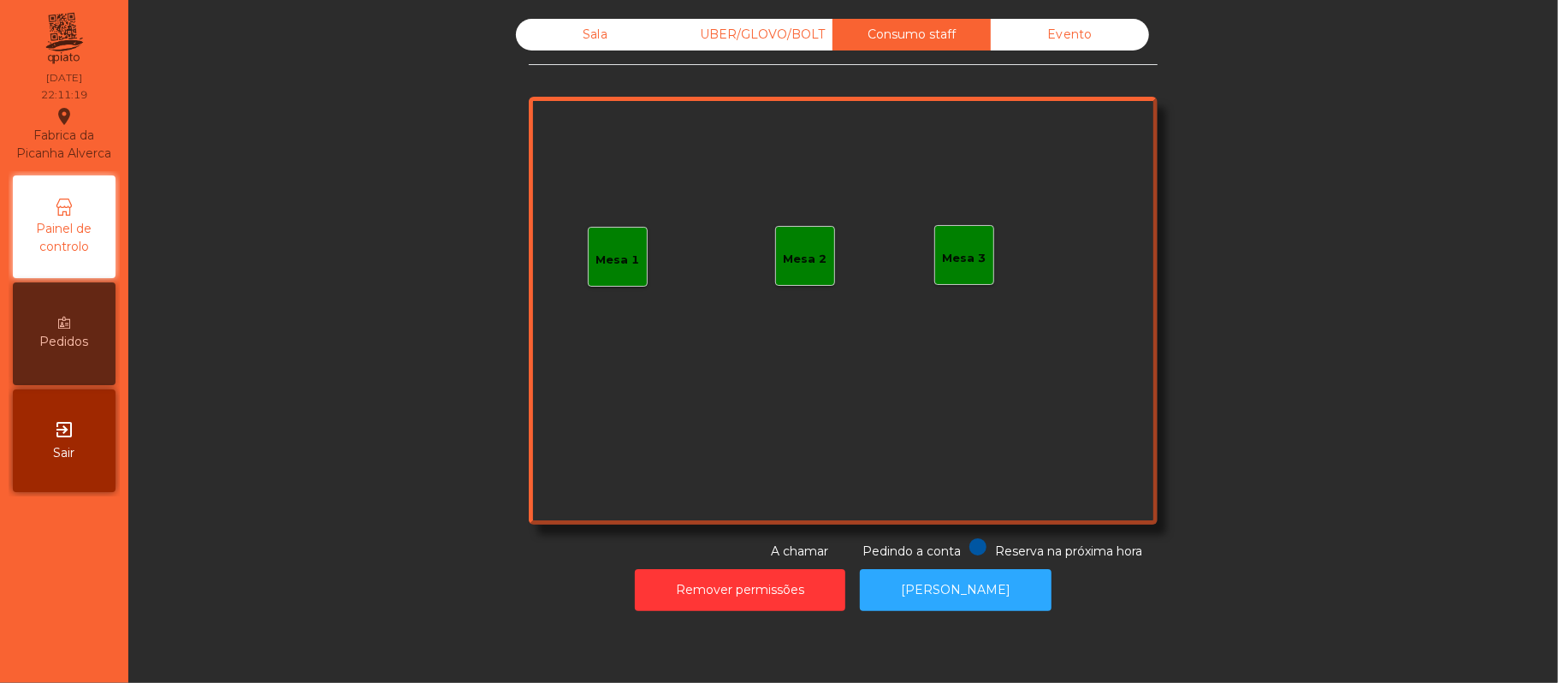
click at [599, 34] on div "Sala" at bounding box center [595, 35] width 158 height 32
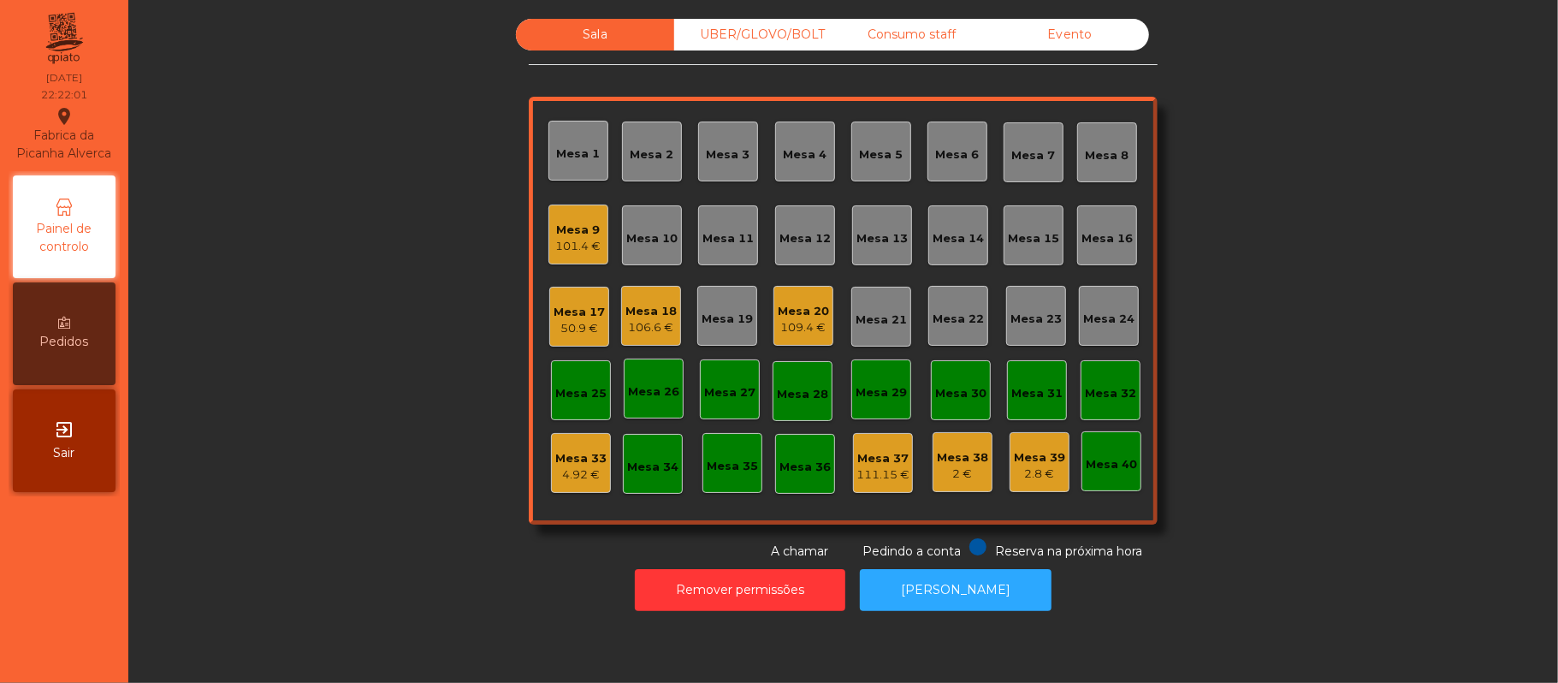
click at [573, 329] on div "50.9 €" at bounding box center [579, 328] width 51 height 17
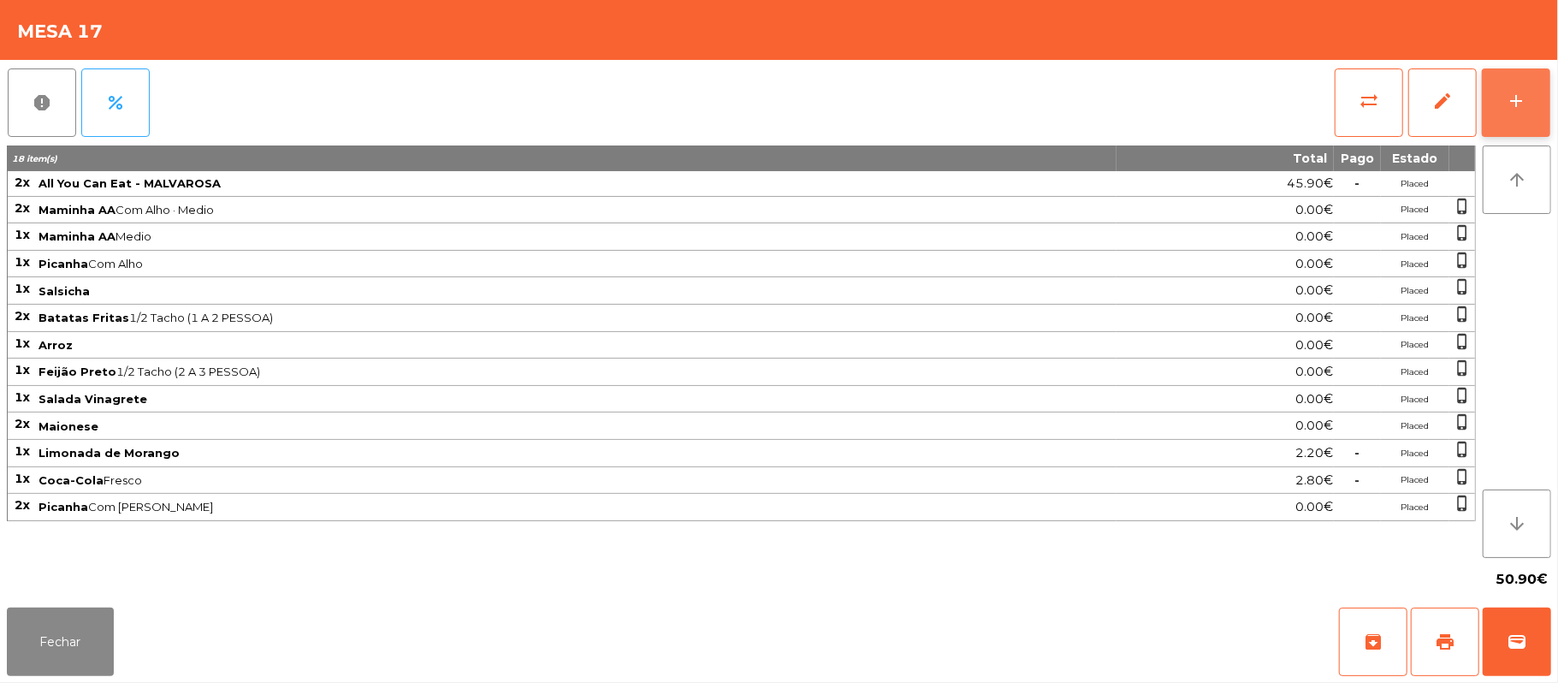
click at [1508, 83] on button "add" at bounding box center [1516, 102] width 68 height 68
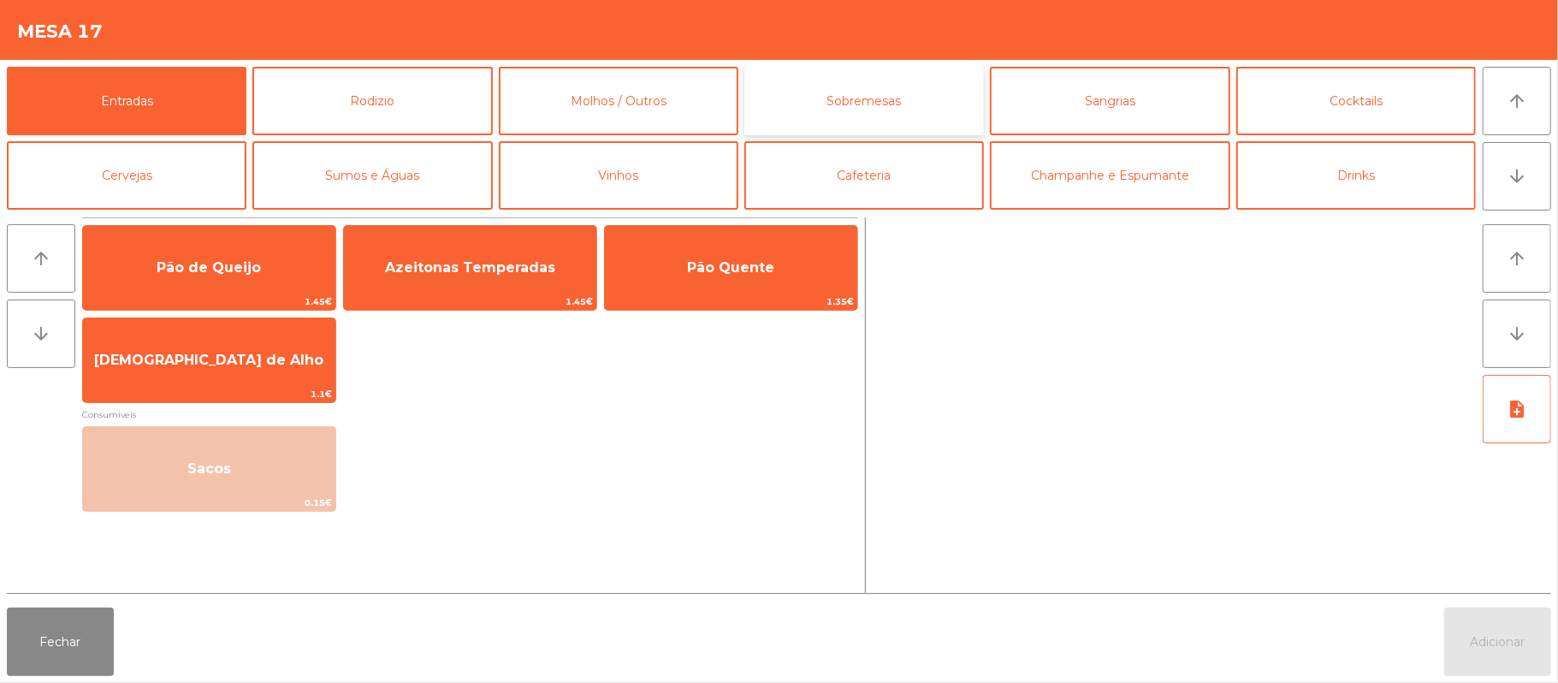
click at [946, 93] on button "Sobremesas" at bounding box center [864, 101] width 240 height 68
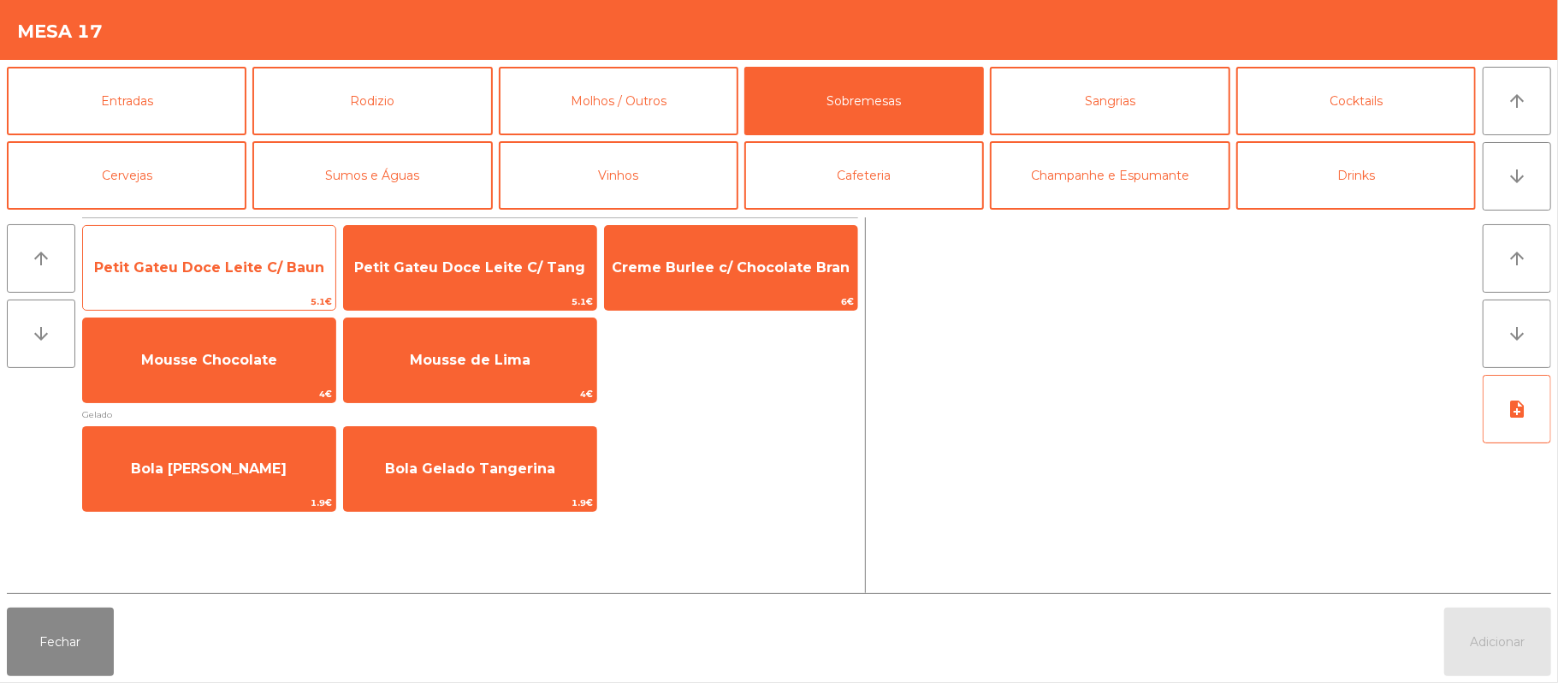
click at [247, 270] on span "Petit Gateu Doce Leite C/ Baun" at bounding box center [209, 267] width 230 height 16
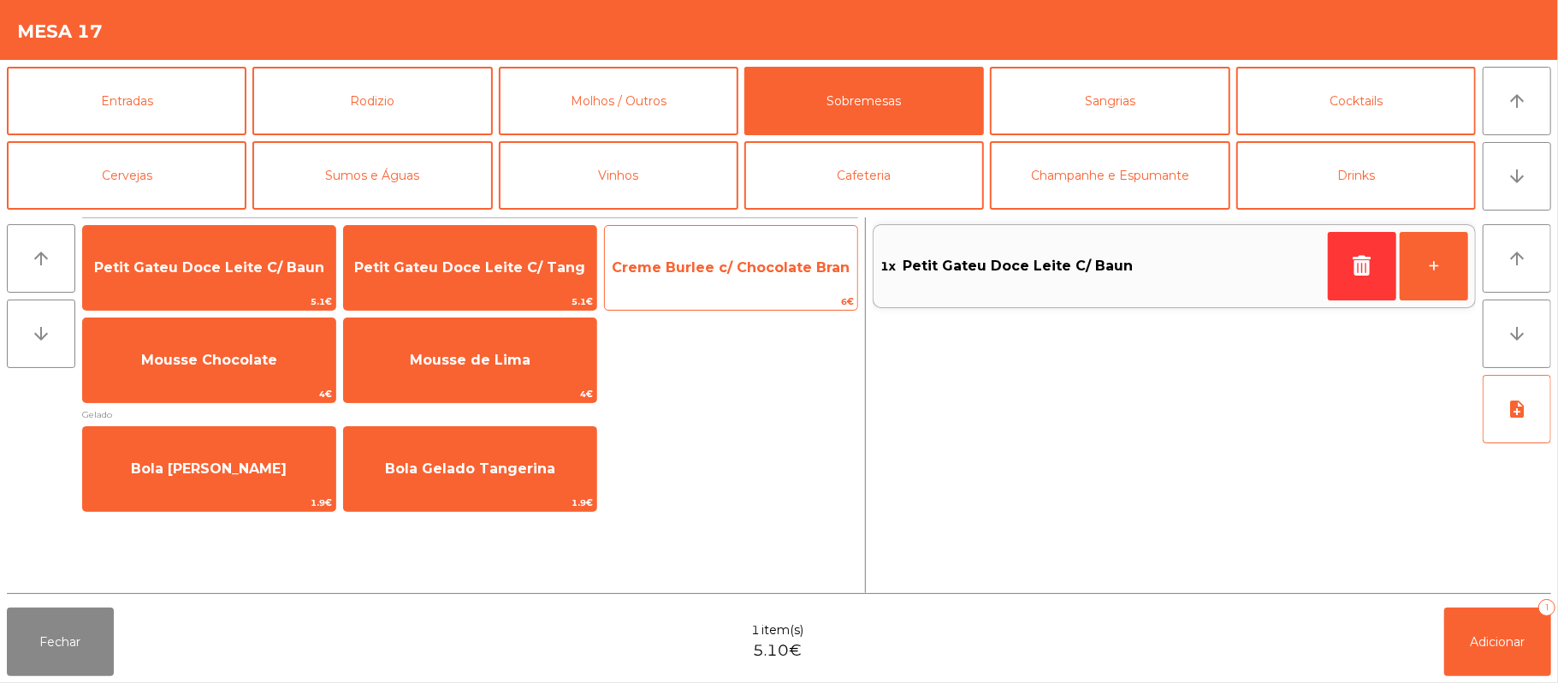
click at [780, 285] on span "Creme Burlee c/ Chocolate Bran" at bounding box center [731, 268] width 252 height 46
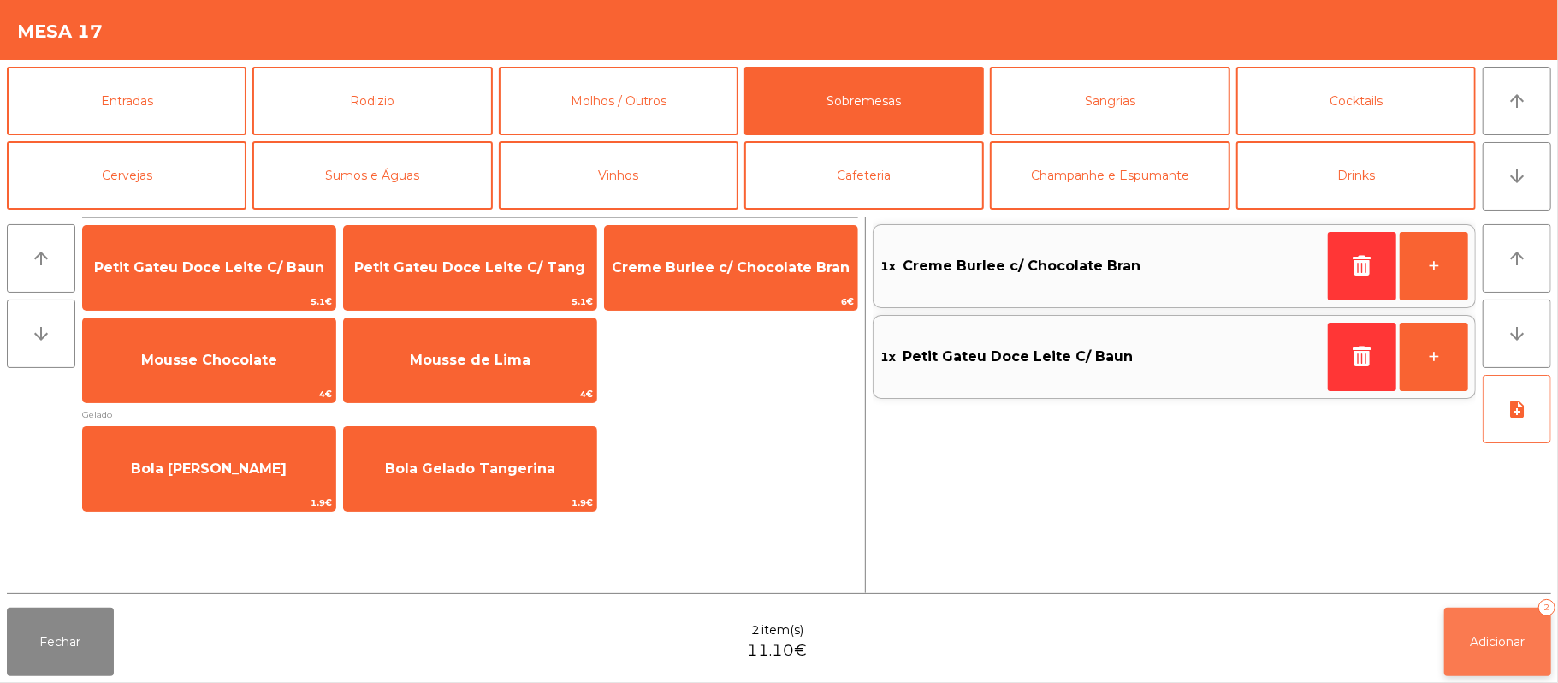
click at [1503, 635] on span "Adicionar" at bounding box center [1498, 641] width 55 height 15
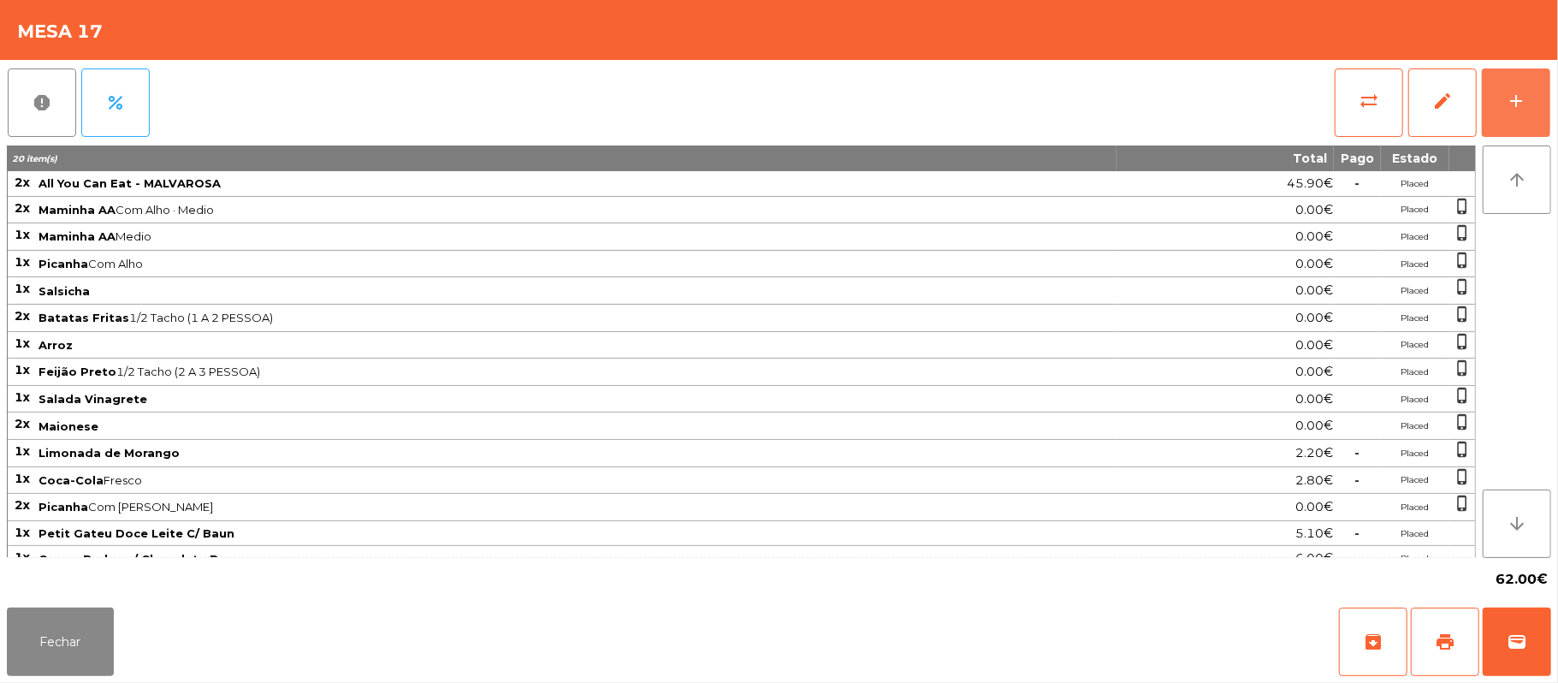
scroll to position [25, 0]
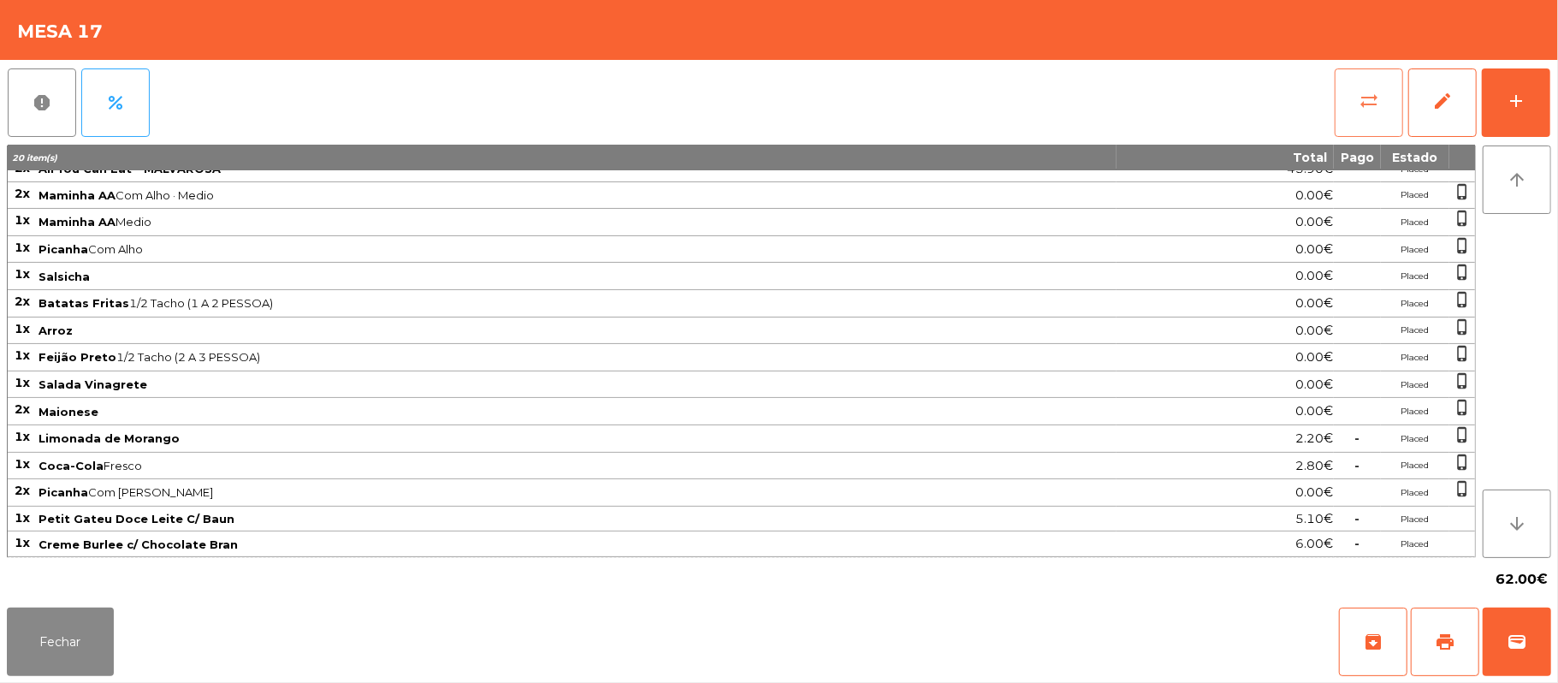
click at [1376, 97] on span "sync_alt" at bounding box center [1369, 101] width 21 height 21
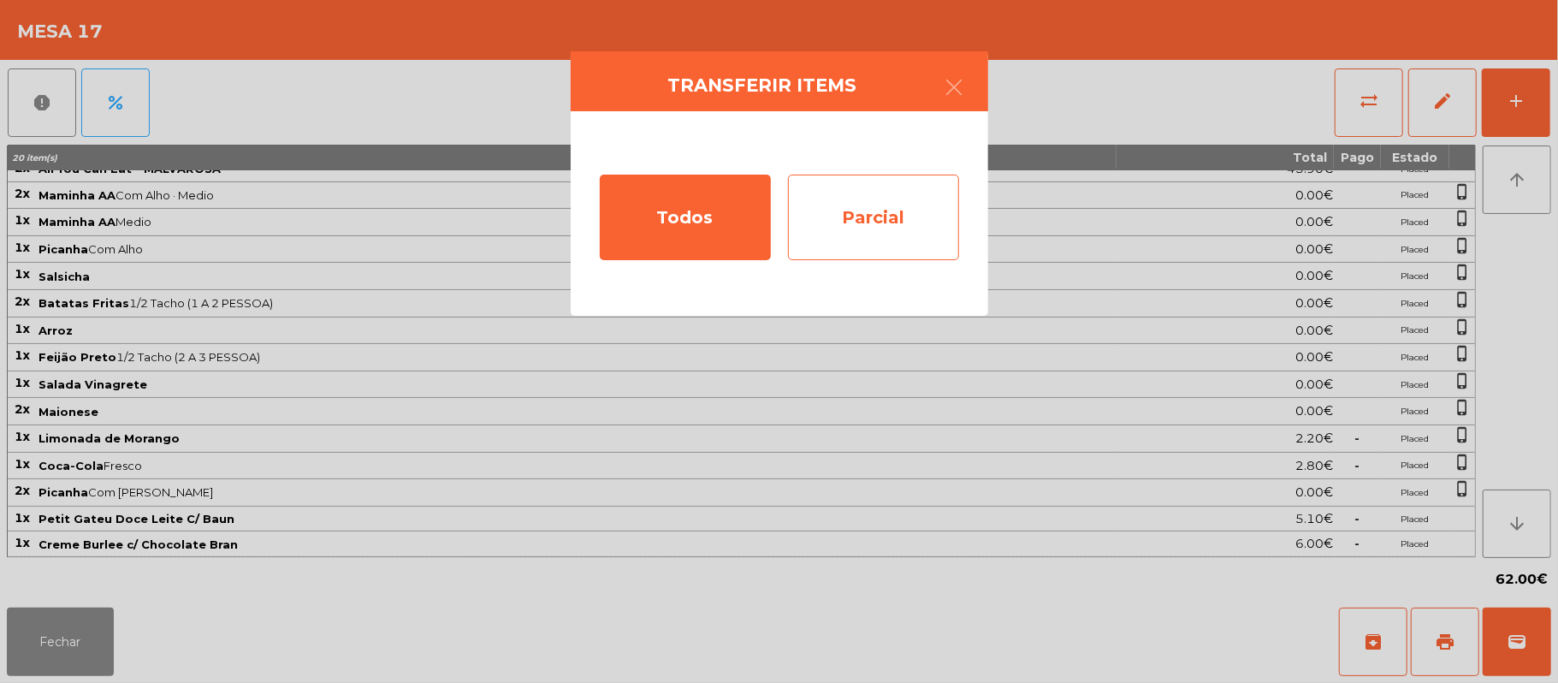
click at [867, 202] on div "Parcial" at bounding box center [873, 218] width 171 height 86
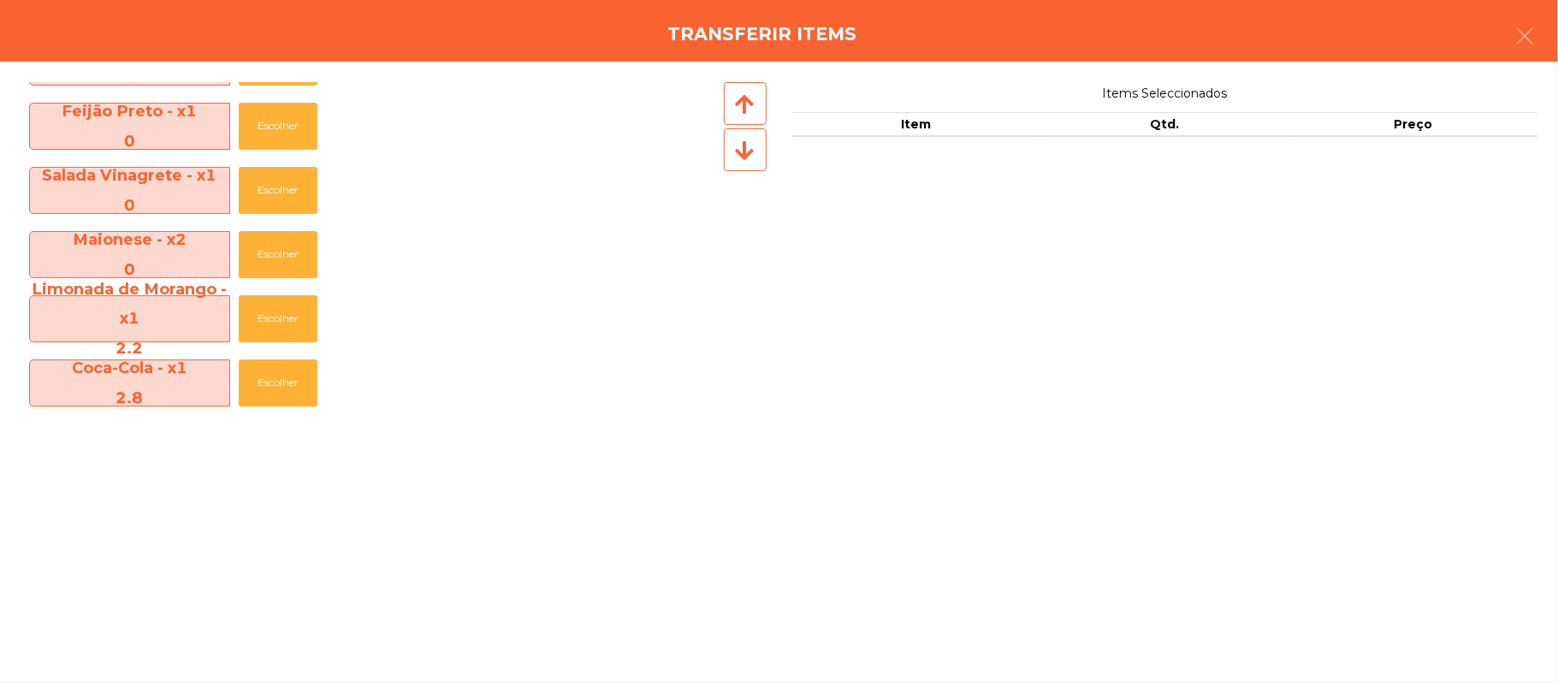
scroll to position [521, 0]
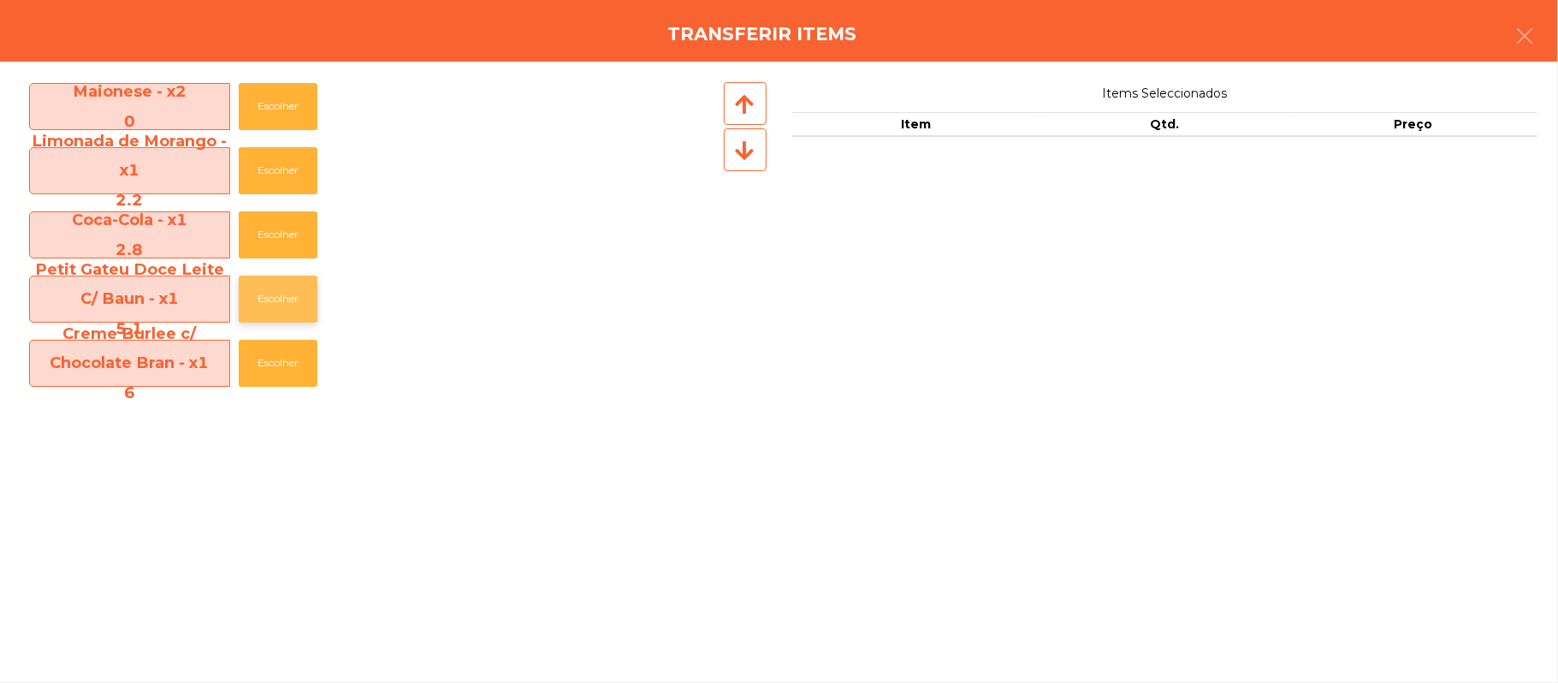
click at [285, 298] on button "Escolher" at bounding box center [278, 299] width 79 height 47
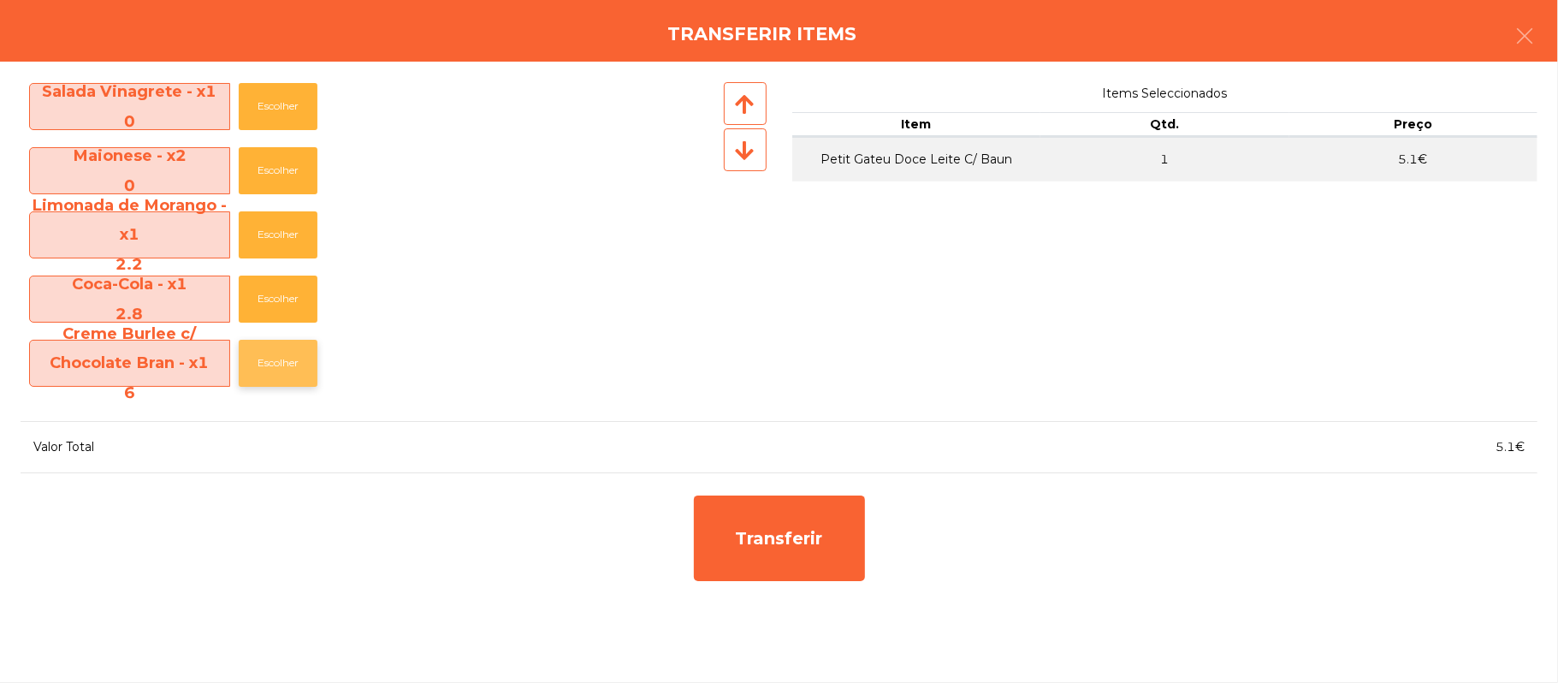
click at [282, 366] on button "Escolher" at bounding box center [278, 363] width 79 height 47
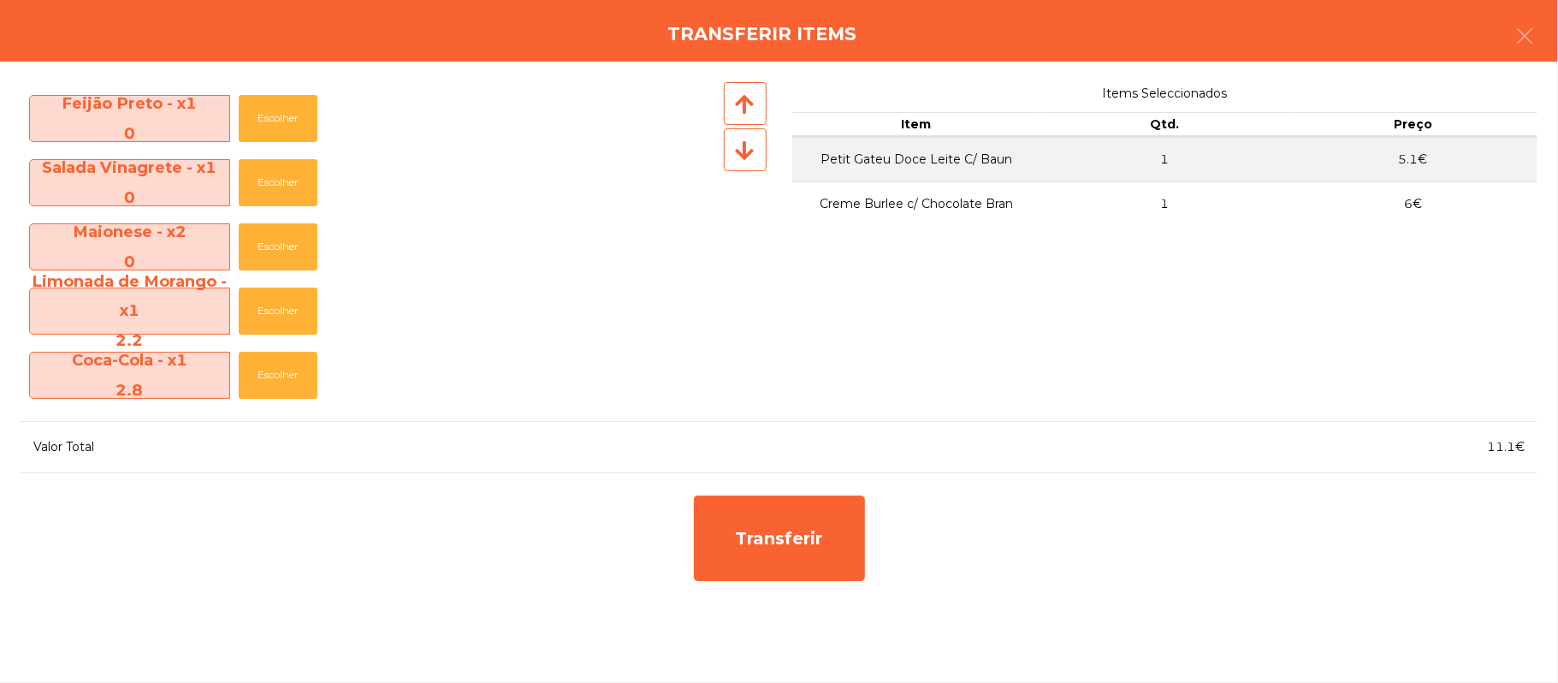
scroll to position [381, 0]
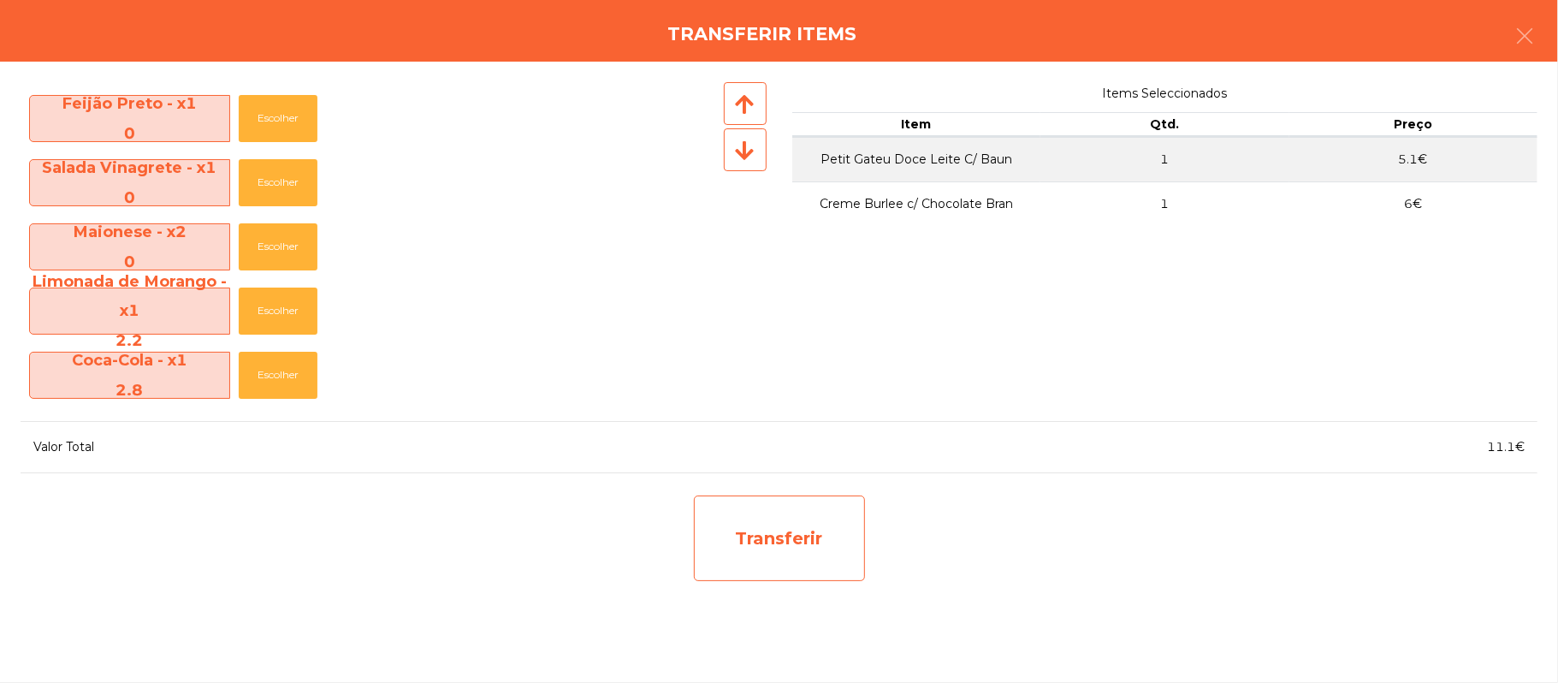
click at [815, 529] on div "Transferir" at bounding box center [779, 538] width 171 height 86
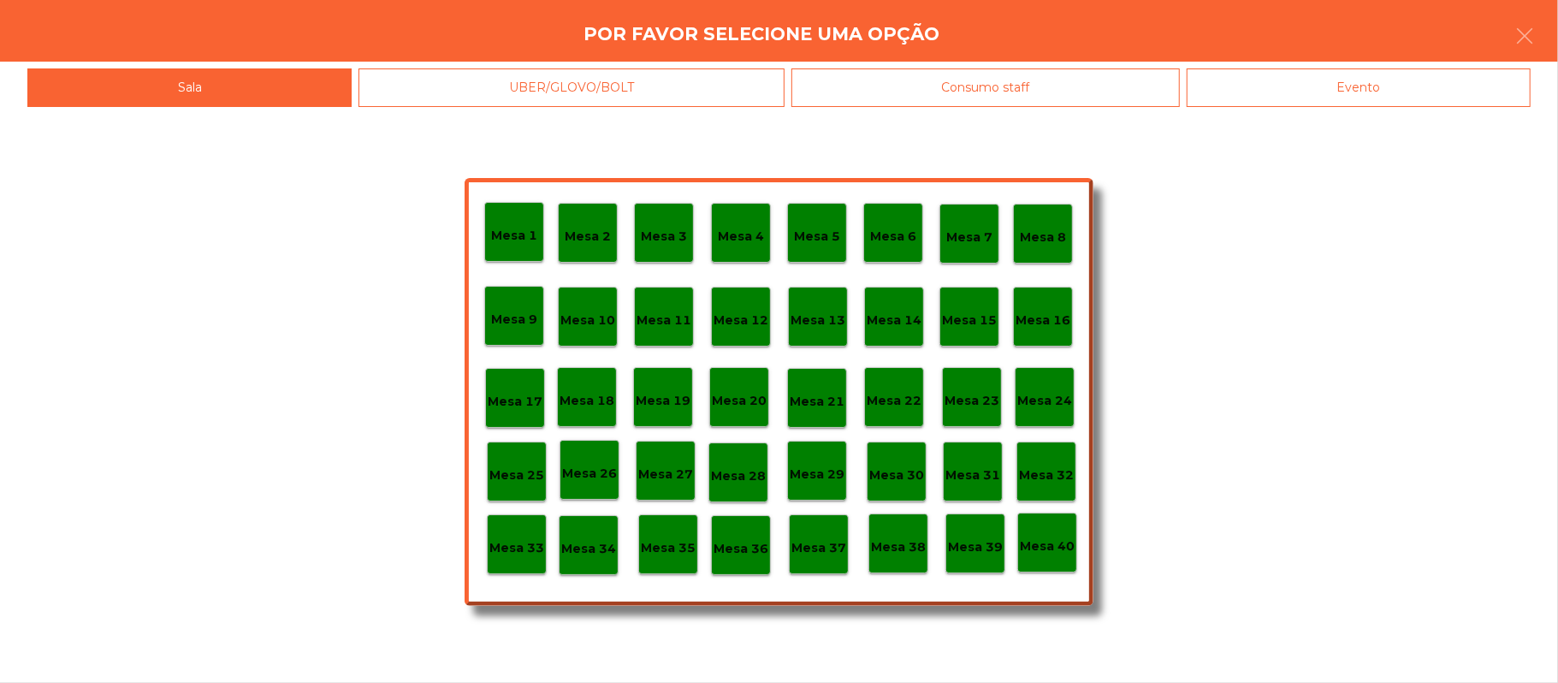
click at [973, 542] on p "Mesa 39" at bounding box center [975, 547] width 55 height 20
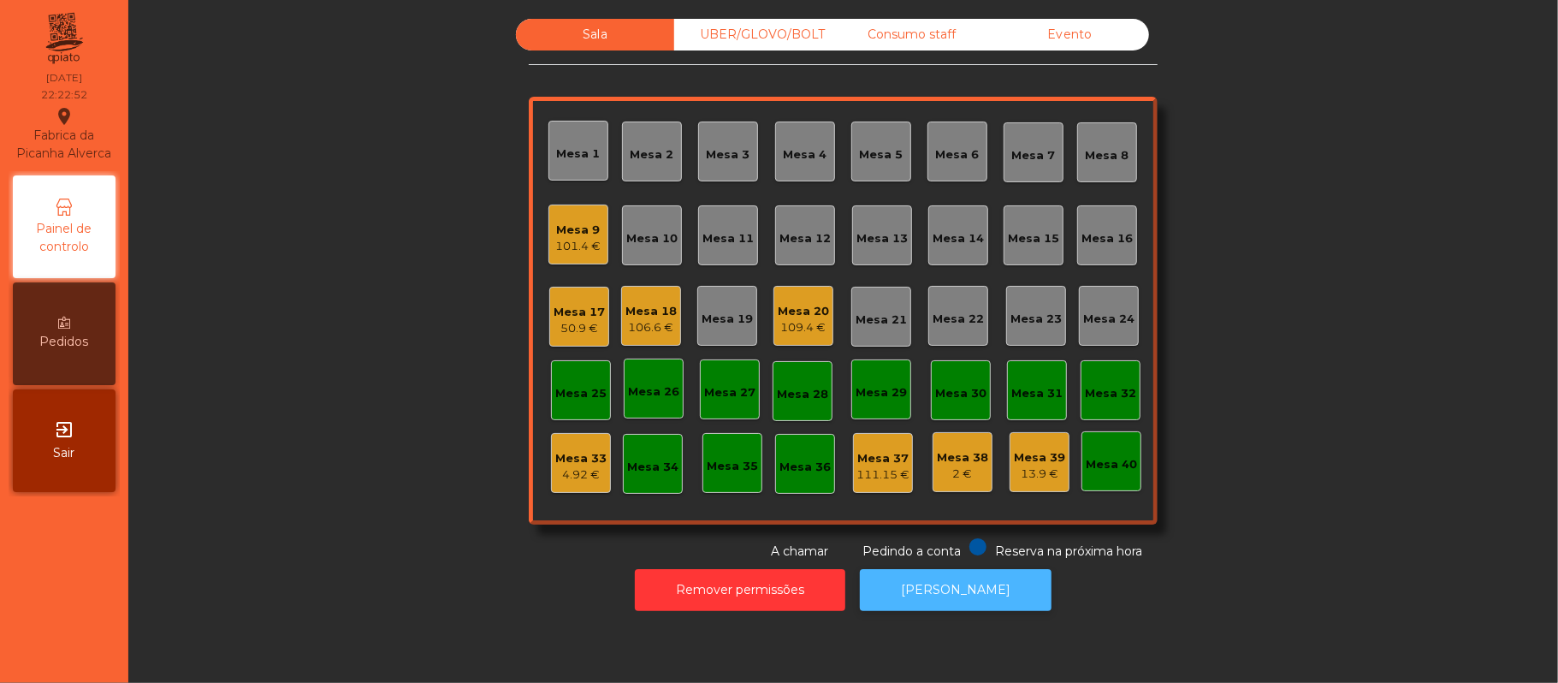
click at [1013, 585] on button "[PERSON_NAME]" at bounding box center [956, 590] width 192 height 42
click at [964, 456] on div "Mesa 38" at bounding box center [962, 457] width 51 height 17
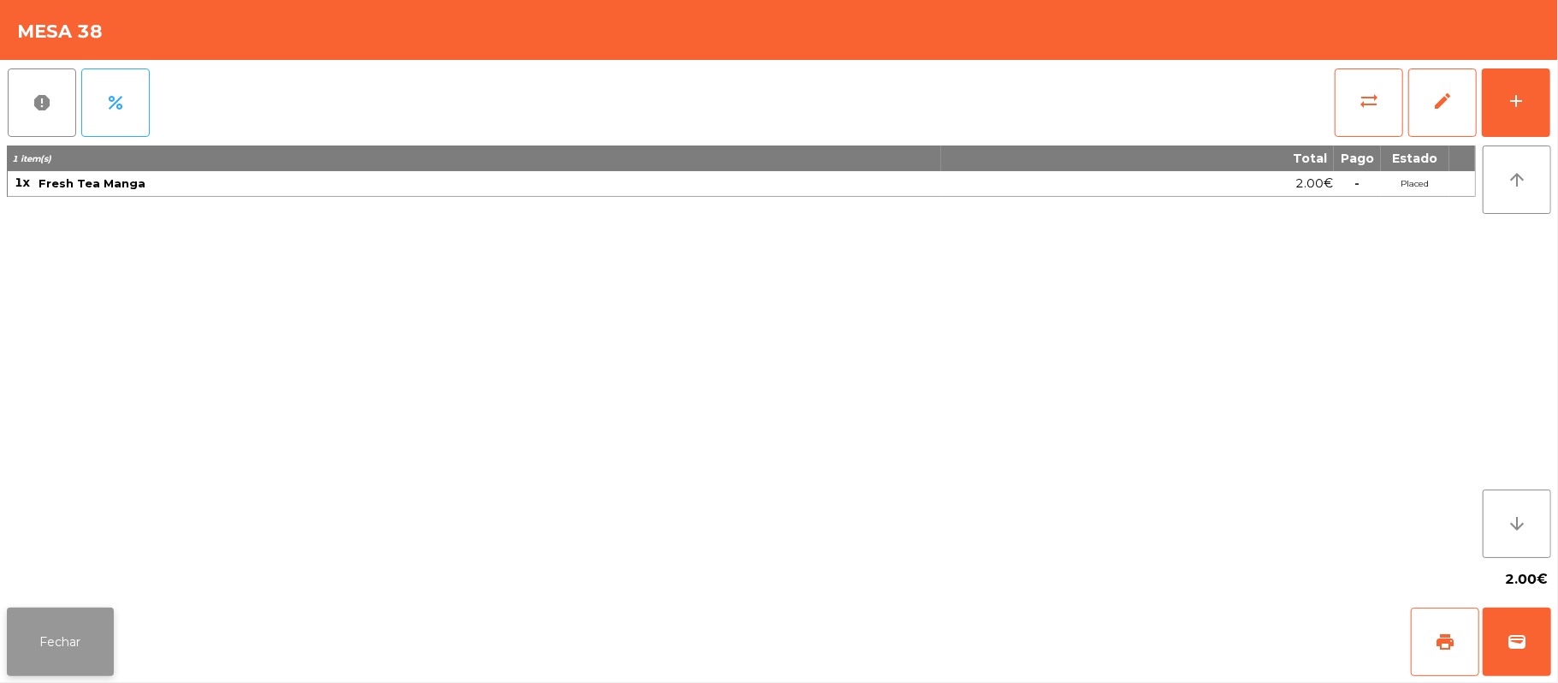
click at [62, 651] on button "Fechar" at bounding box center [60, 642] width 107 height 68
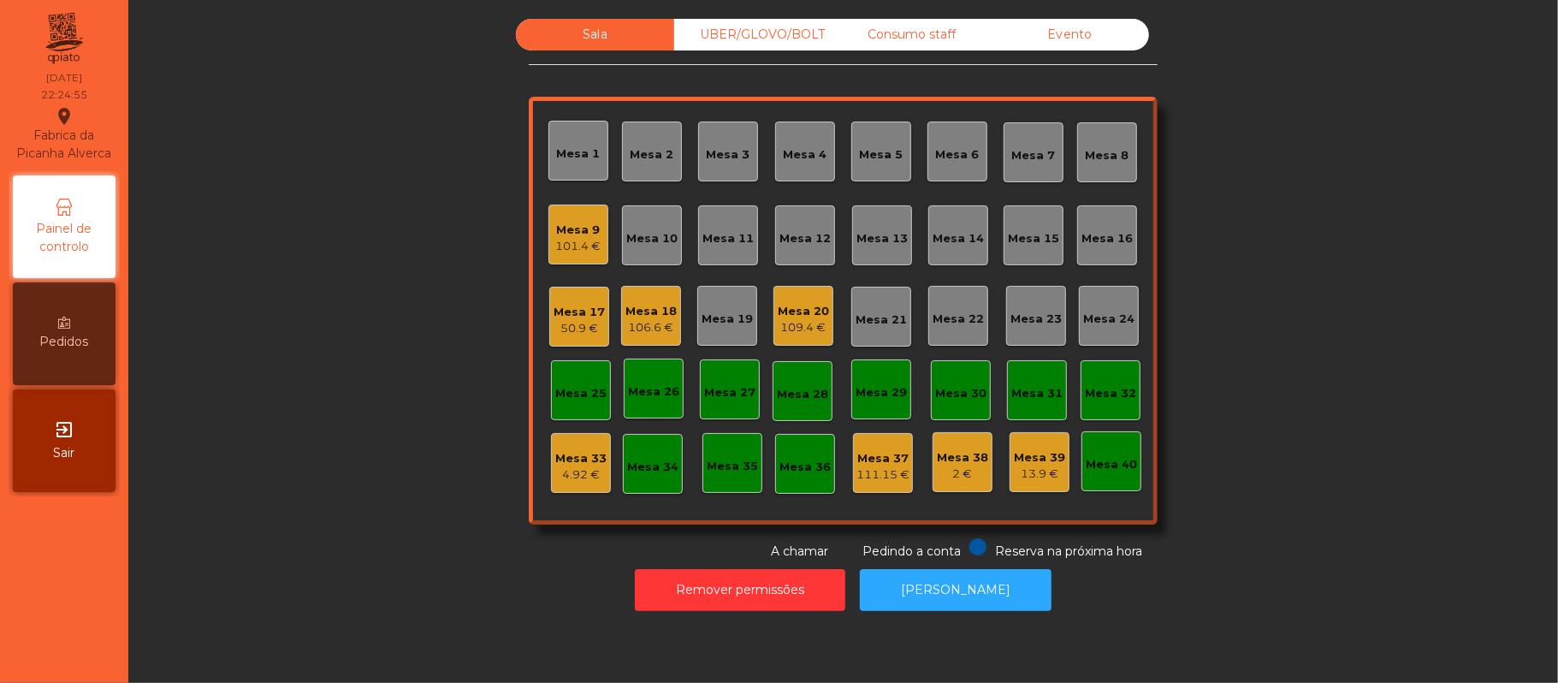
click at [572, 312] on div "Mesa 17" at bounding box center [579, 312] width 51 height 17
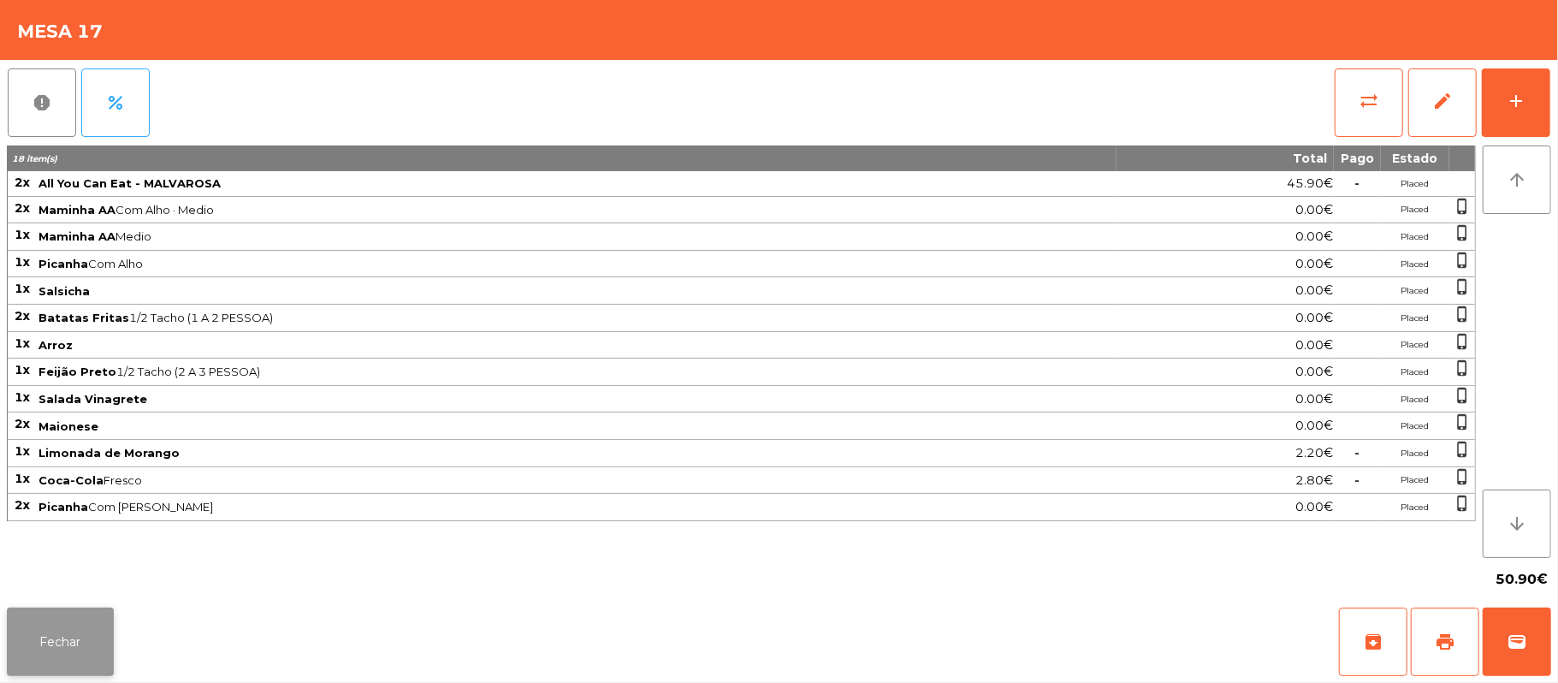
click at [42, 664] on button "Fechar" at bounding box center [60, 642] width 107 height 68
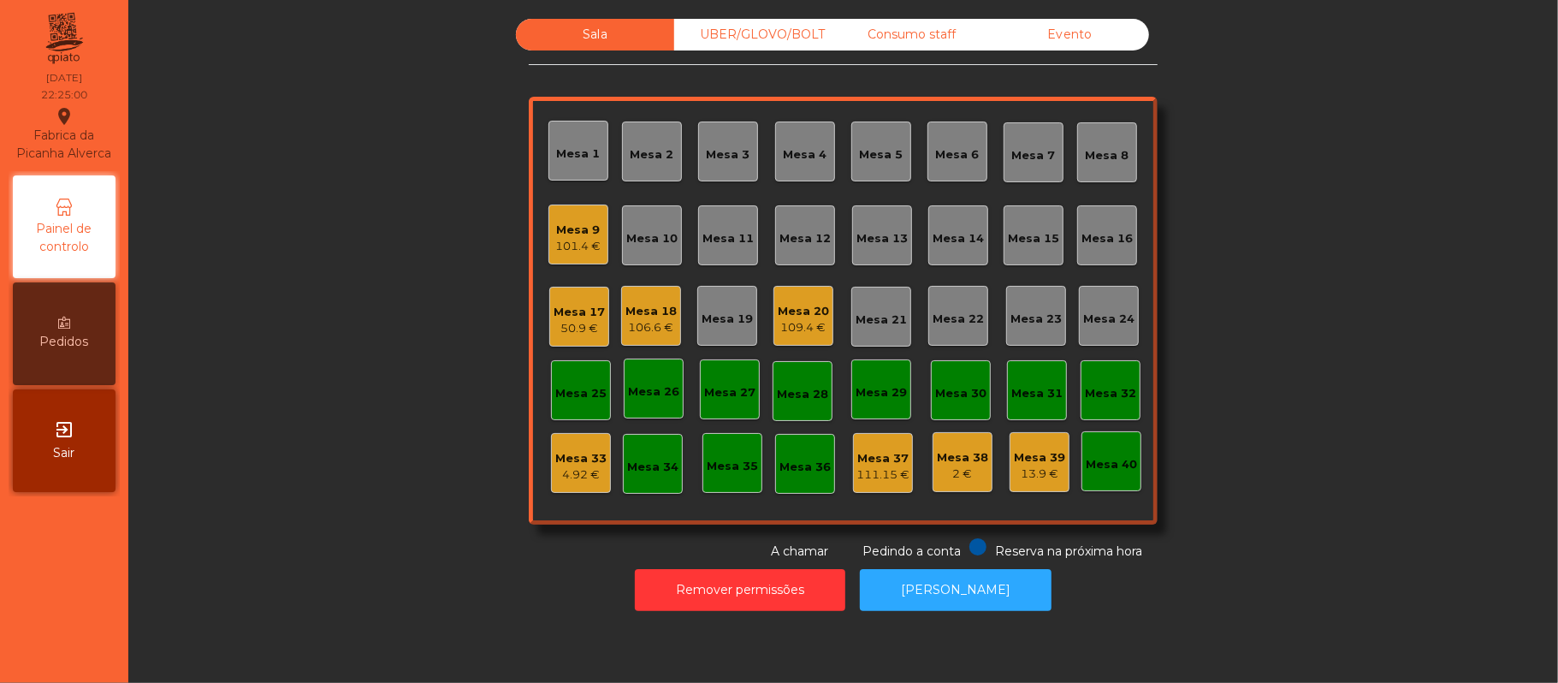
click at [630, 329] on div "106.6 €" at bounding box center [651, 327] width 51 height 17
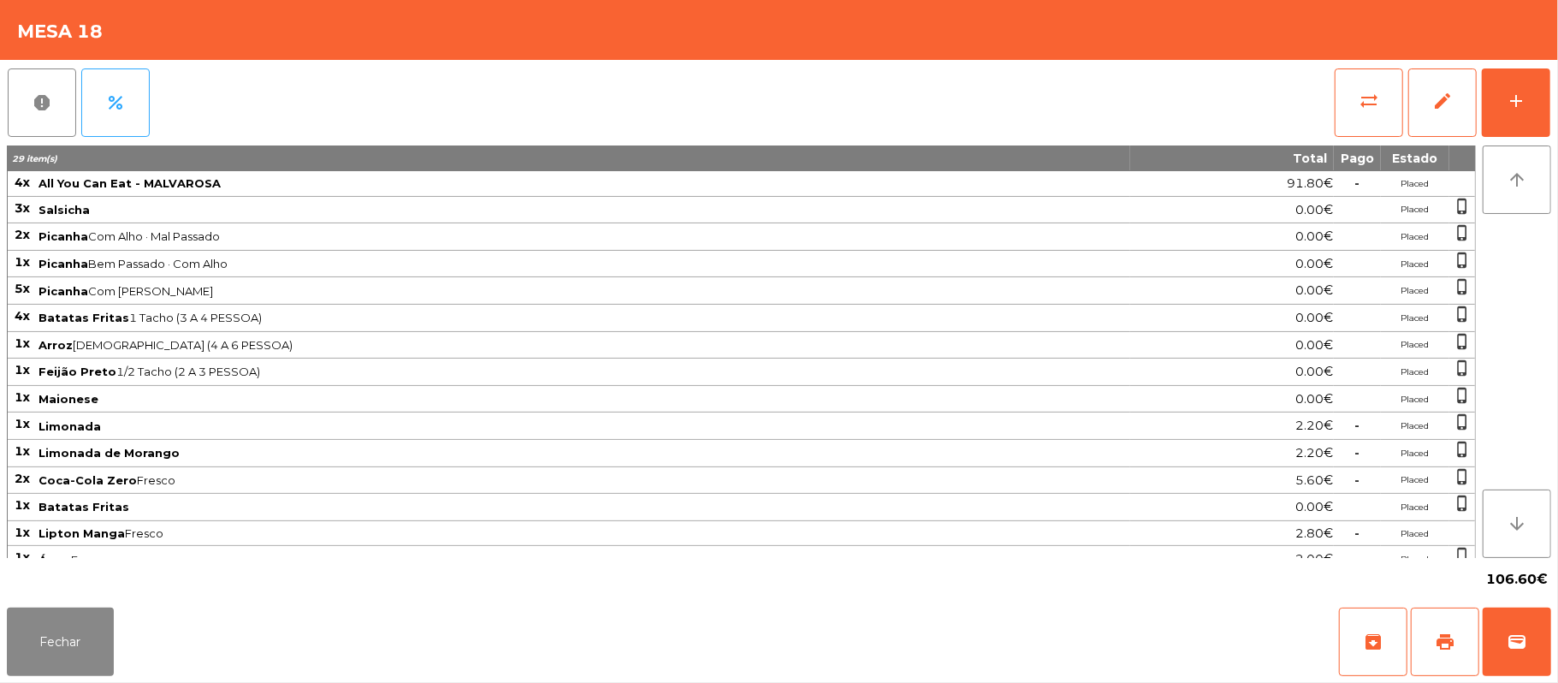
scroll to position [26, 0]
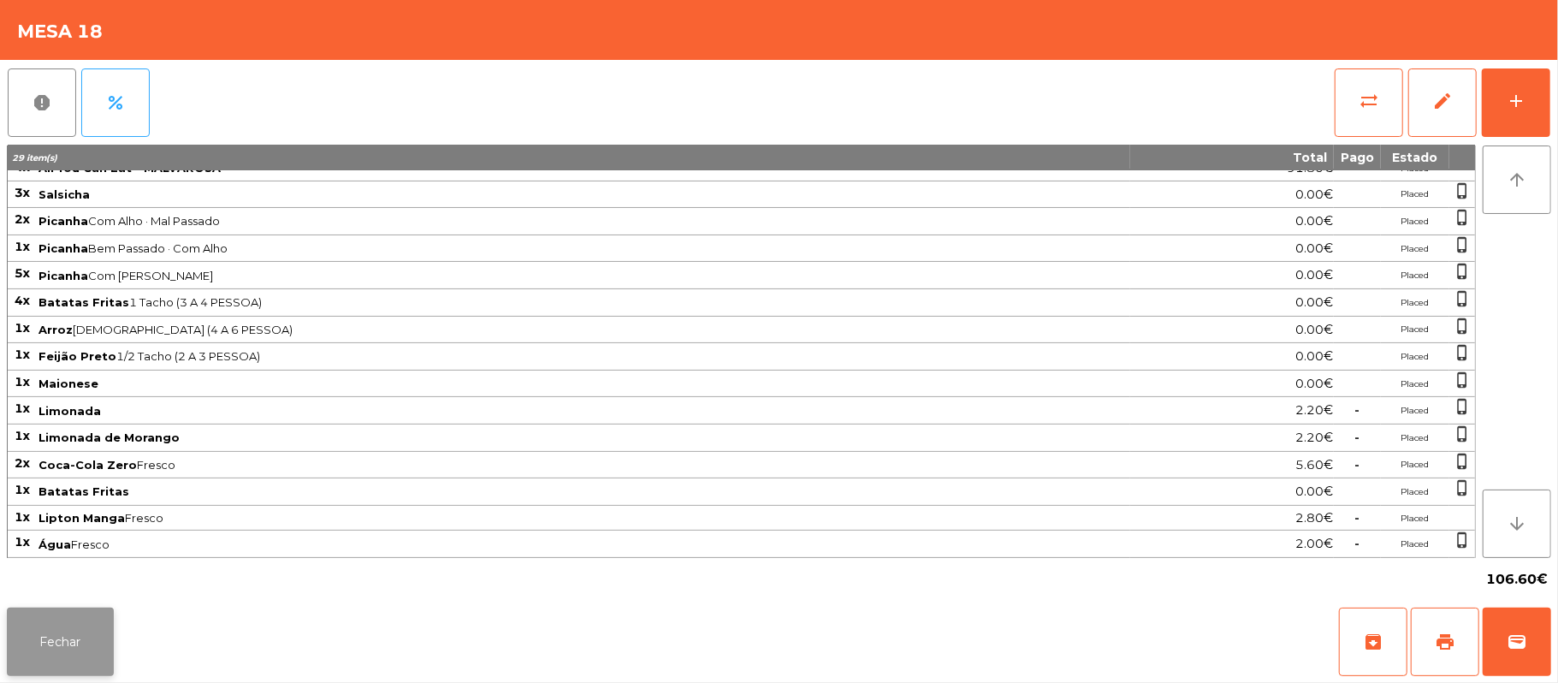
click at [33, 632] on button "Fechar" at bounding box center [60, 642] width 107 height 68
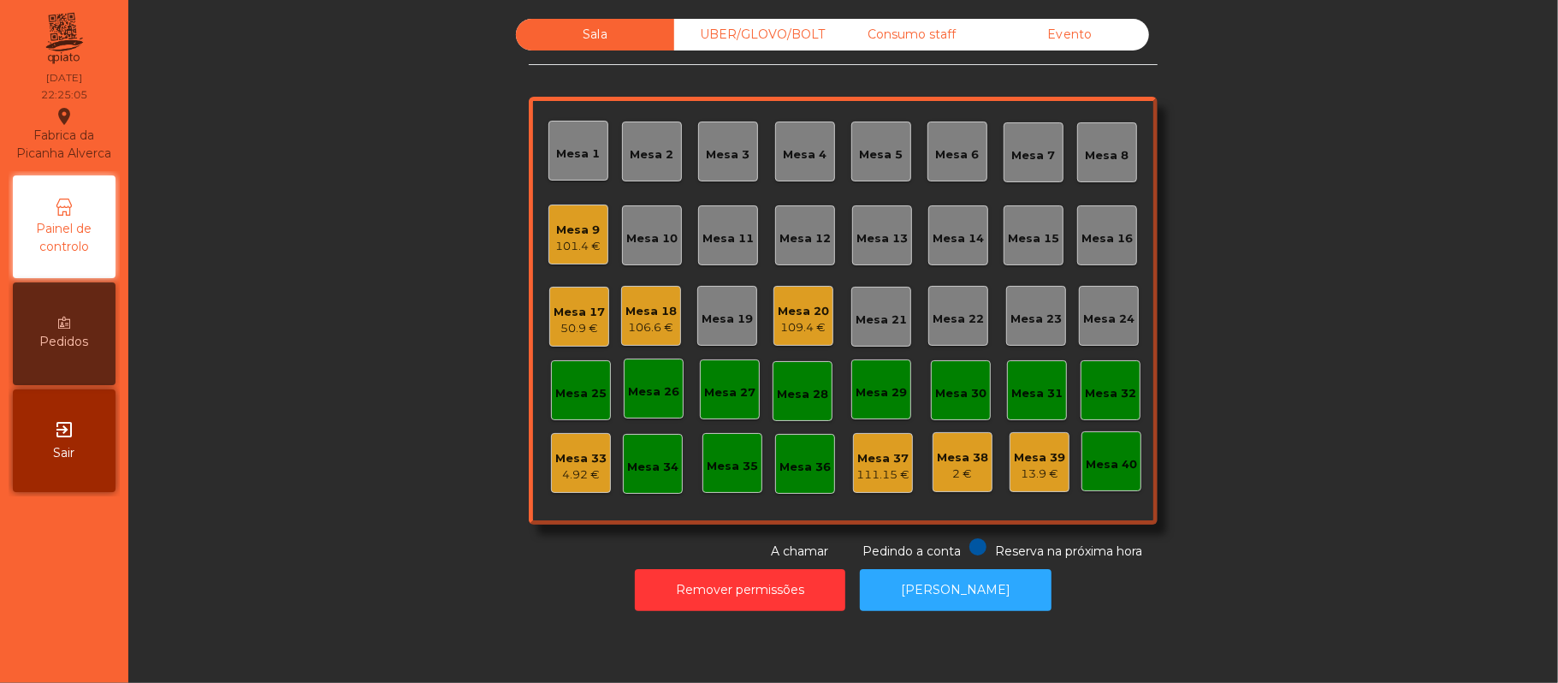
click at [1037, 455] on div "Mesa 39" at bounding box center [1039, 457] width 51 height 17
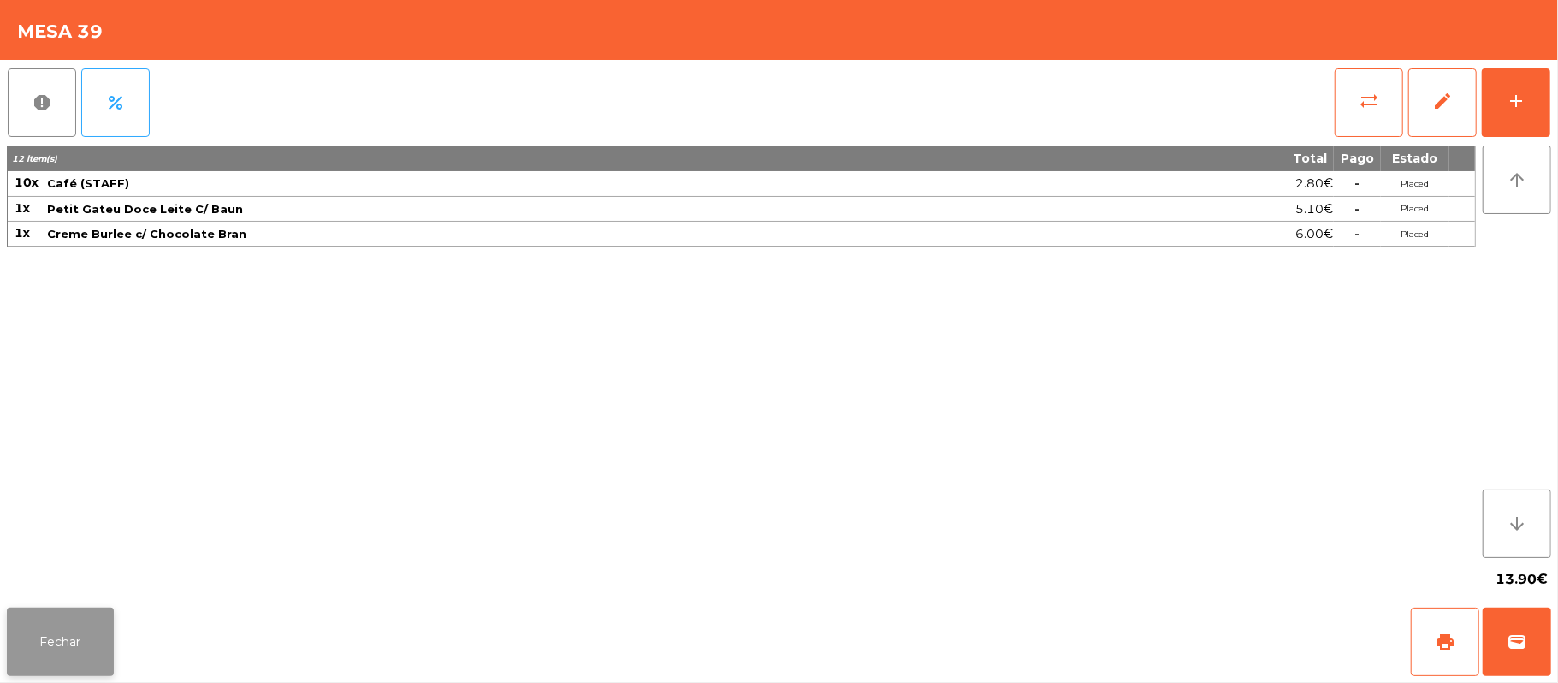
click at [70, 645] on button "Fechar" at bounding box center [60, 642] width 107 height 68
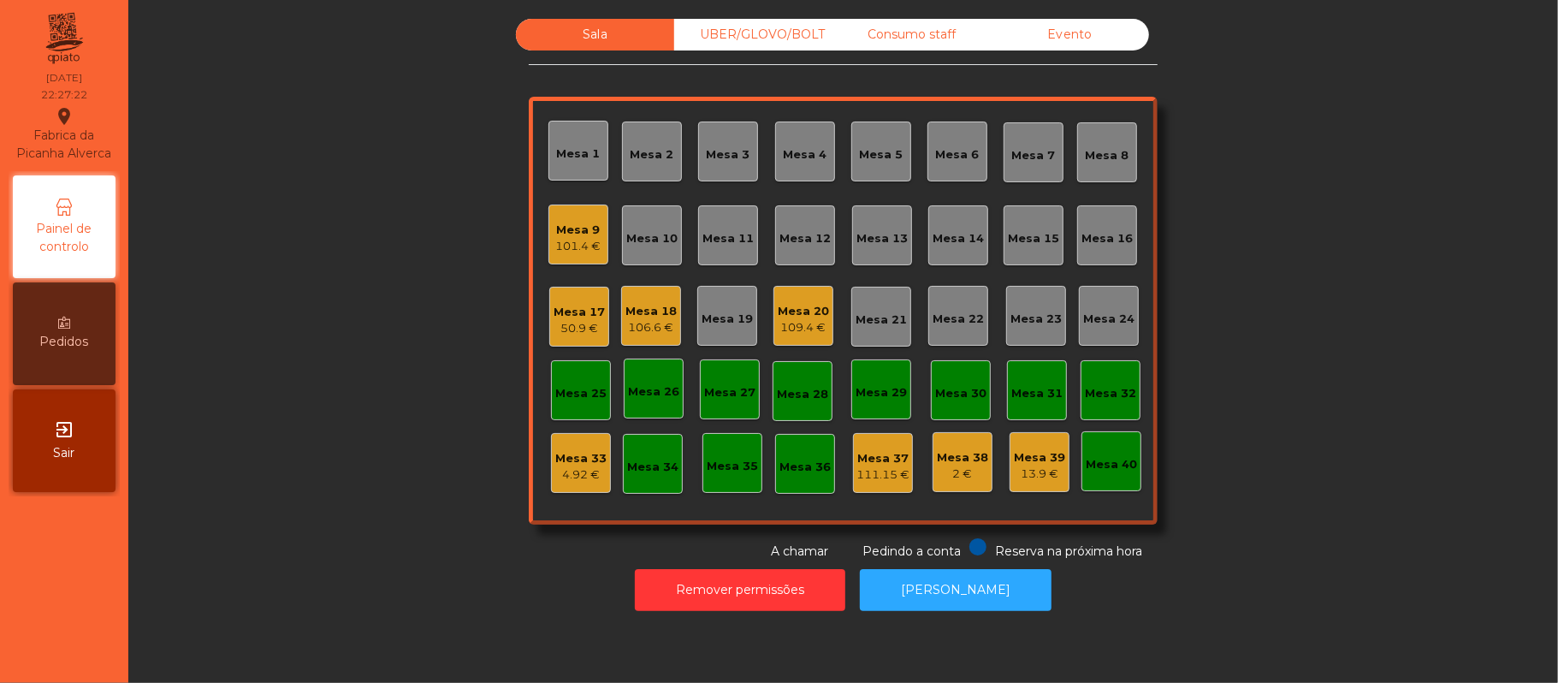
click at [917, 35] on div "Consumo staff" at bounding box center [912, 35] width 158 height 32
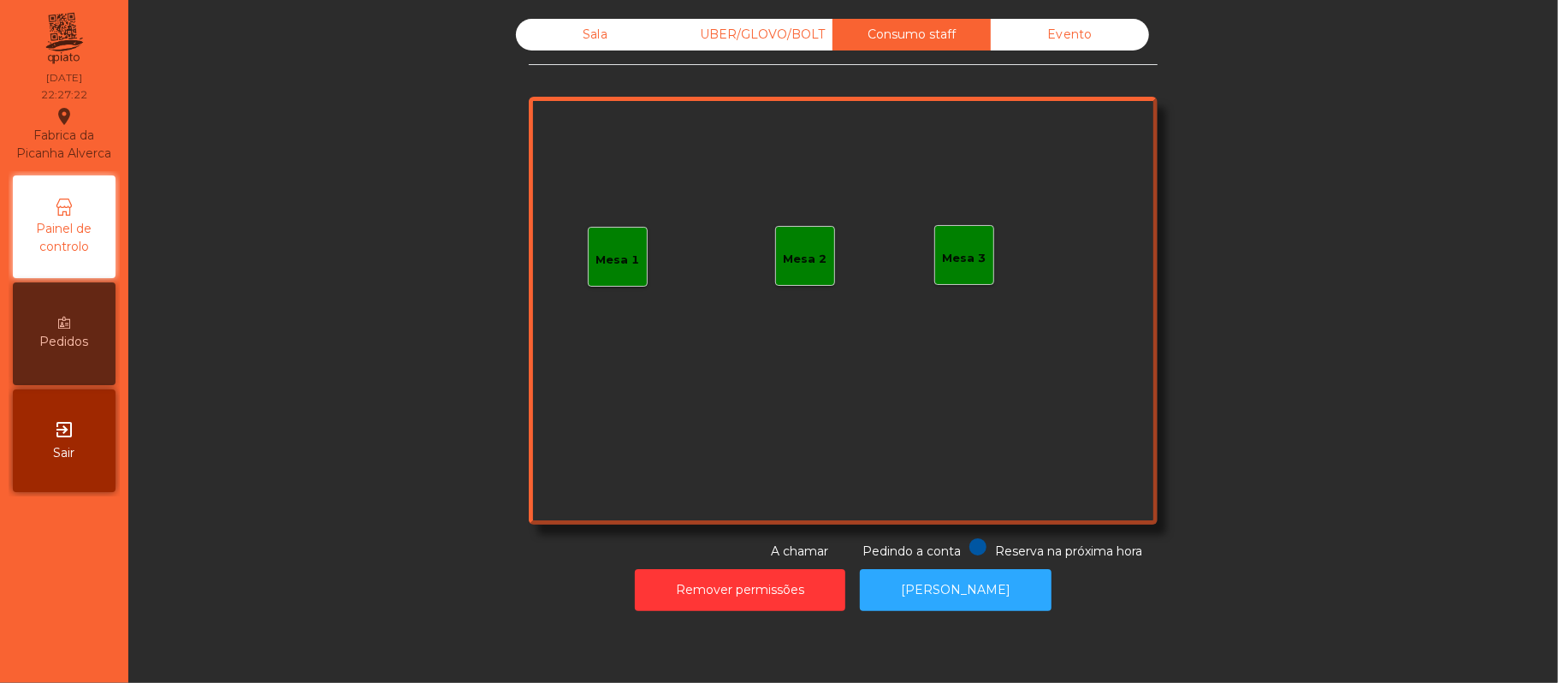
click at [624, 258] on div "Mesa 1" at bounding box center [618, 260] width 44 height 17
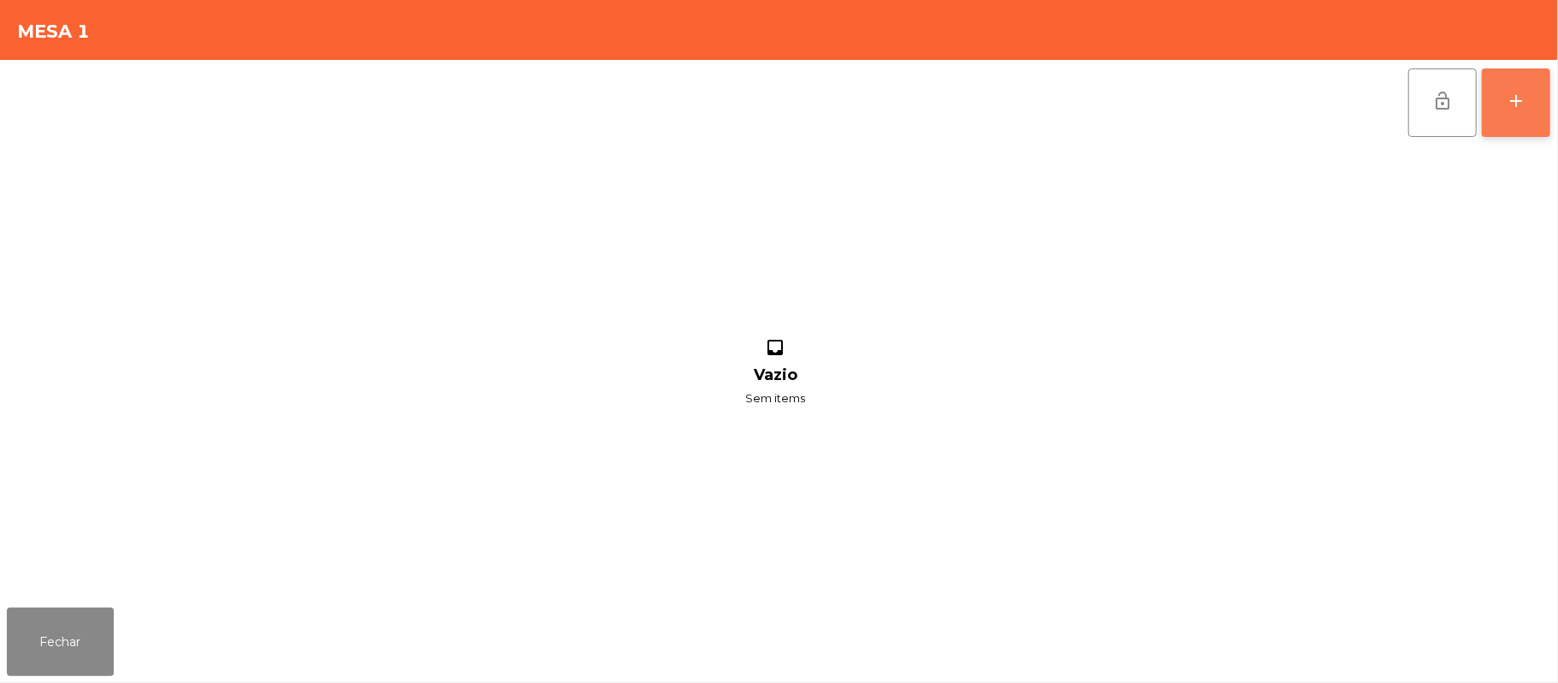
click at [1514, 96] on div "add" at bounding box center [1516, 101] width 21 height 21
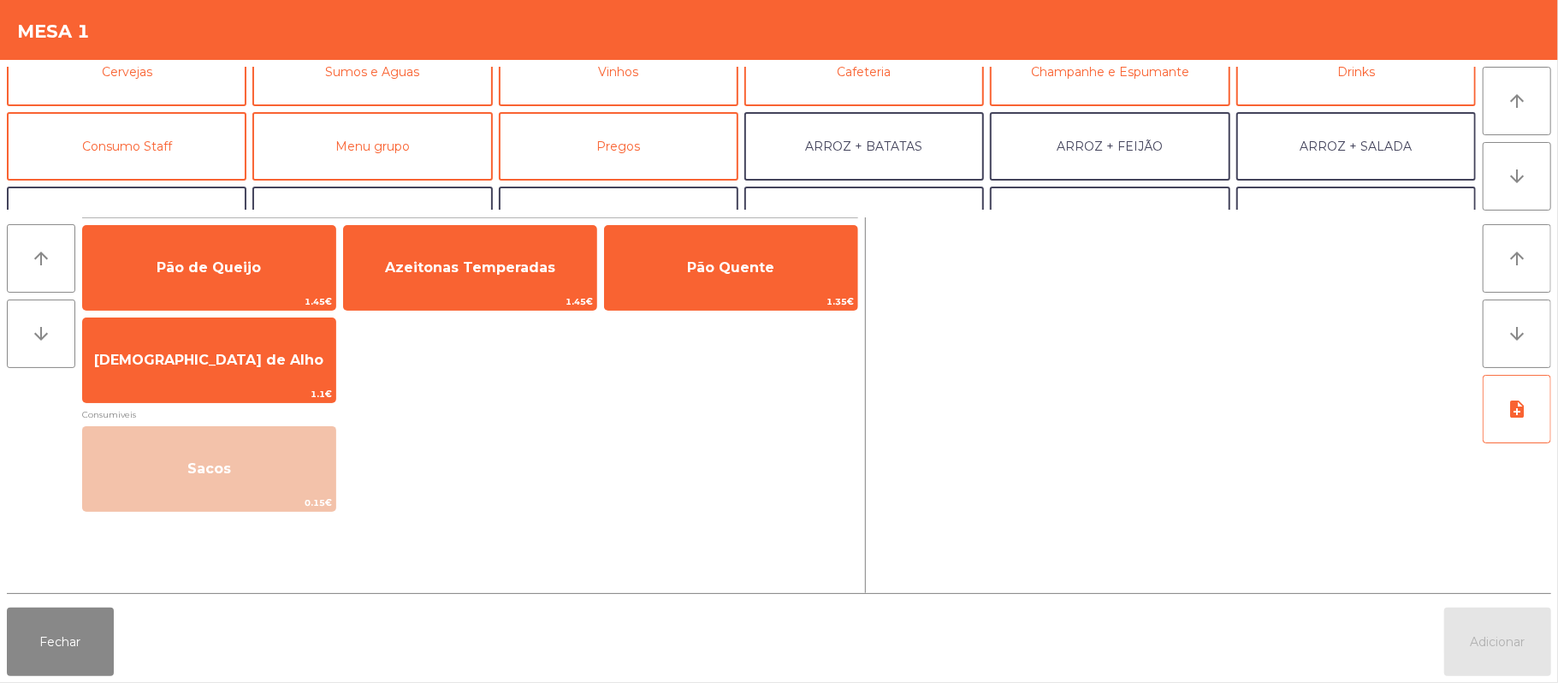
scroll to position [128, 0]
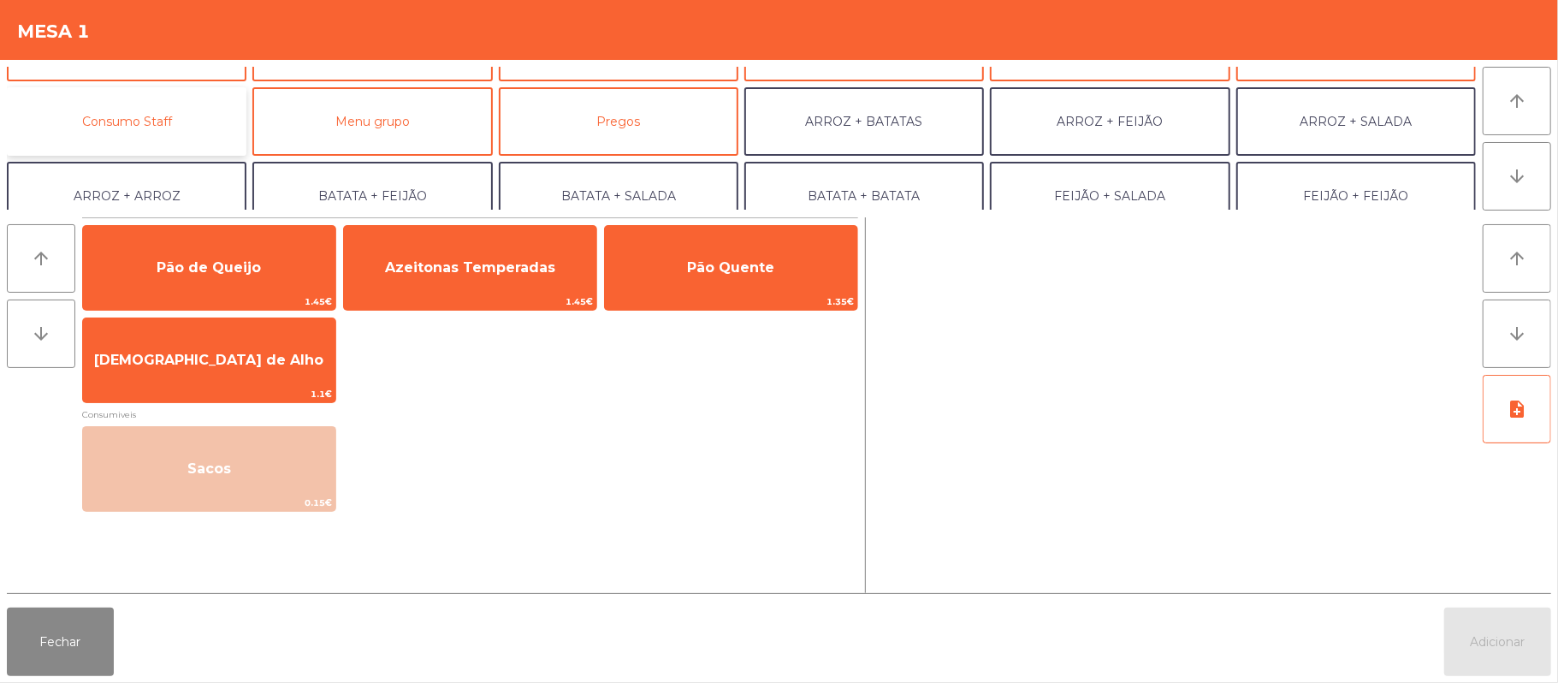
click at [175, 120] on button "Consumo Staff" at bounding box center [127, 121] width 240 height 68
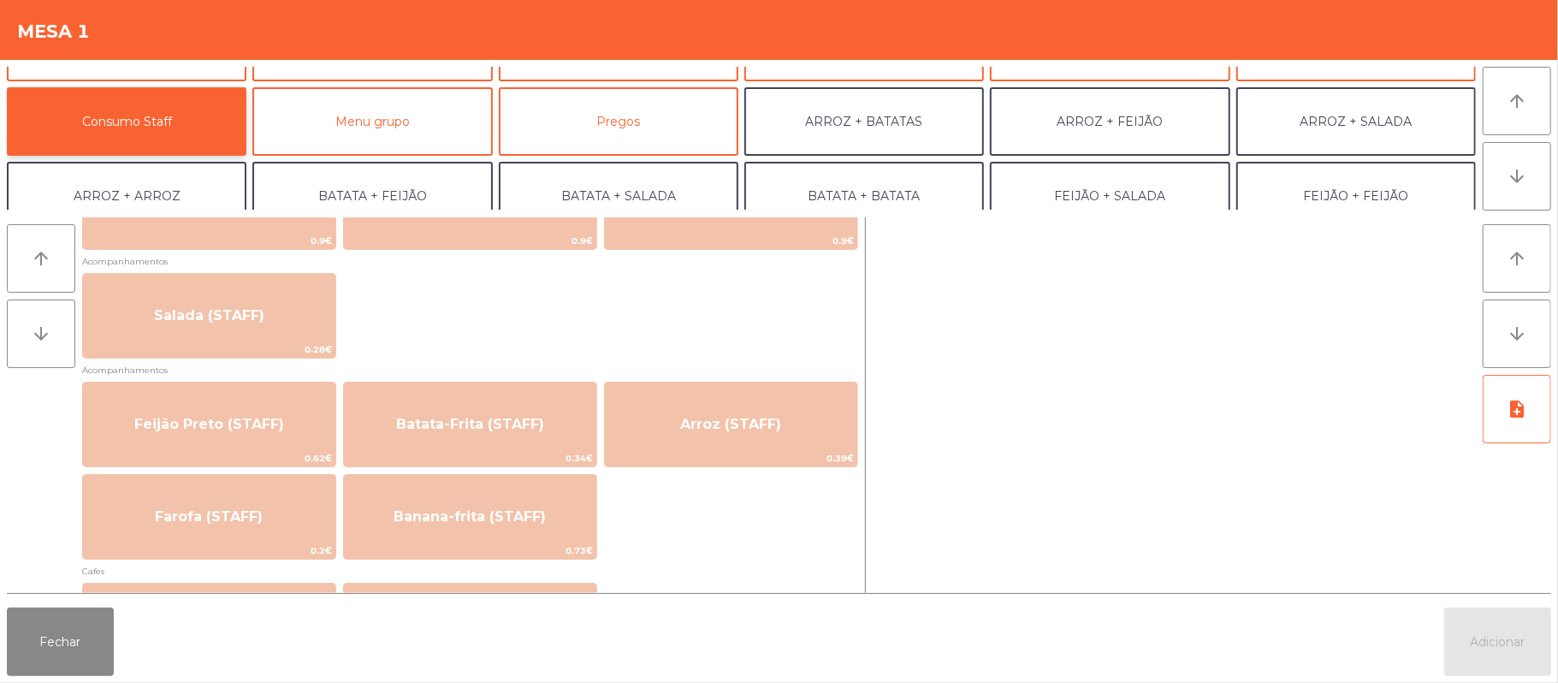
scroll to position [652, 0]
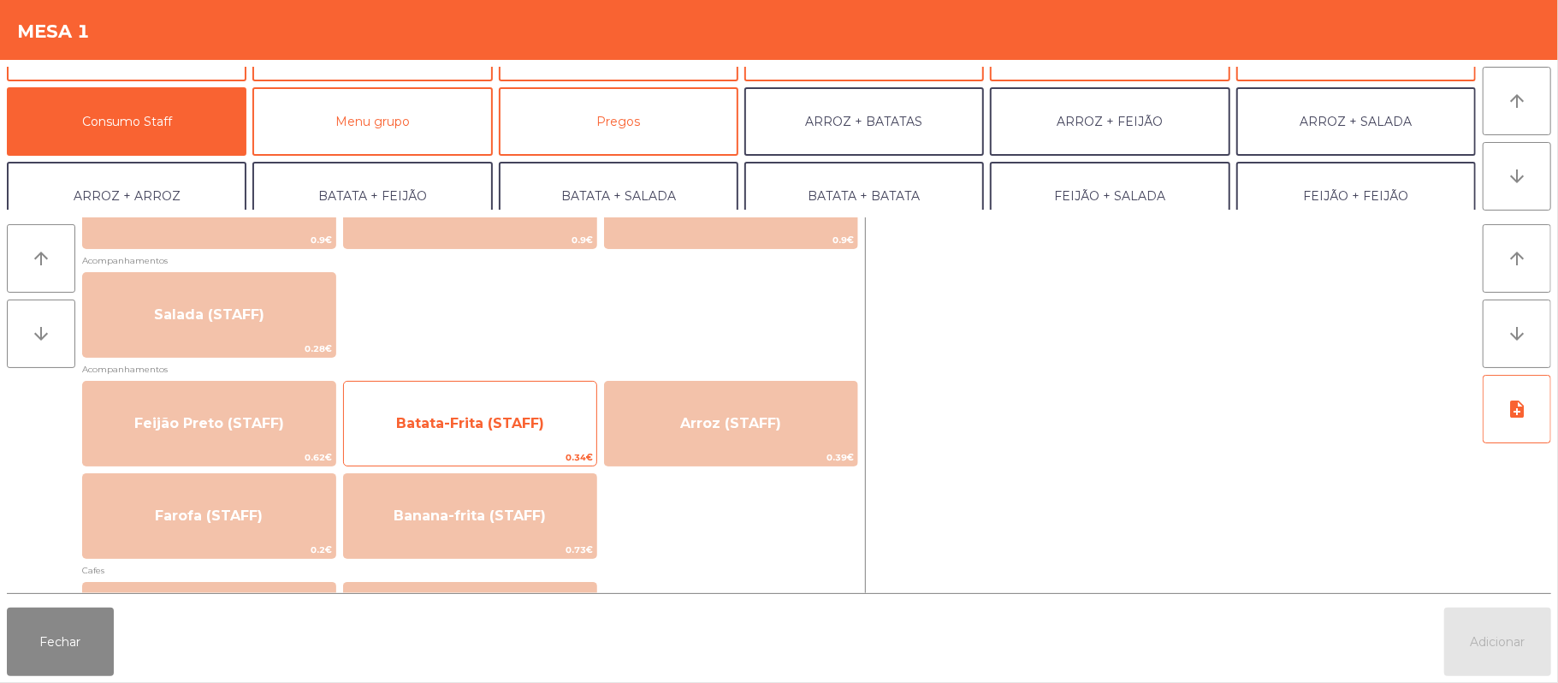
click at [460, 447] on div "Batata-Frita (STAFF) 0.34€" at bounding box center [470, 424] width 254 height 86
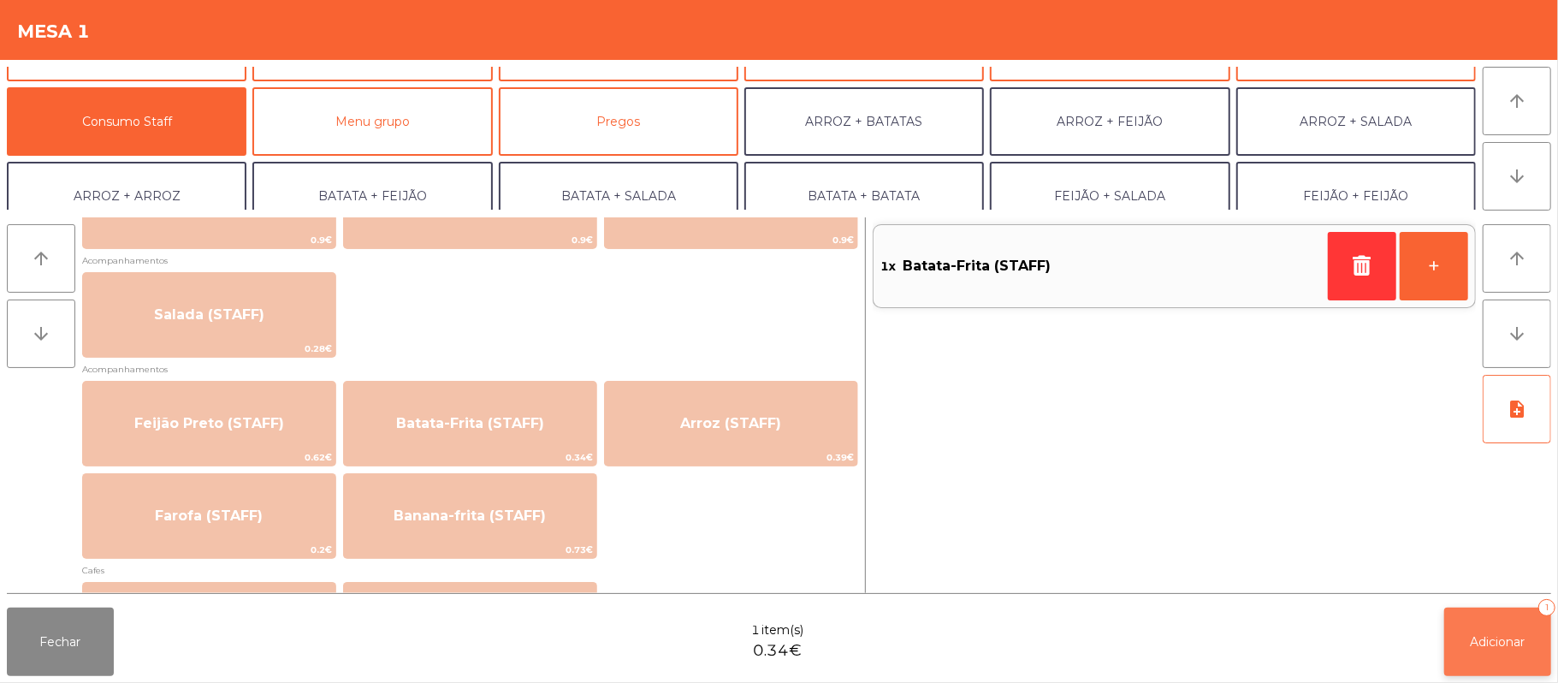
click at [1489, 628] on button "Adicionar 1" at bounding box center [1497, 642] width 107 height 68
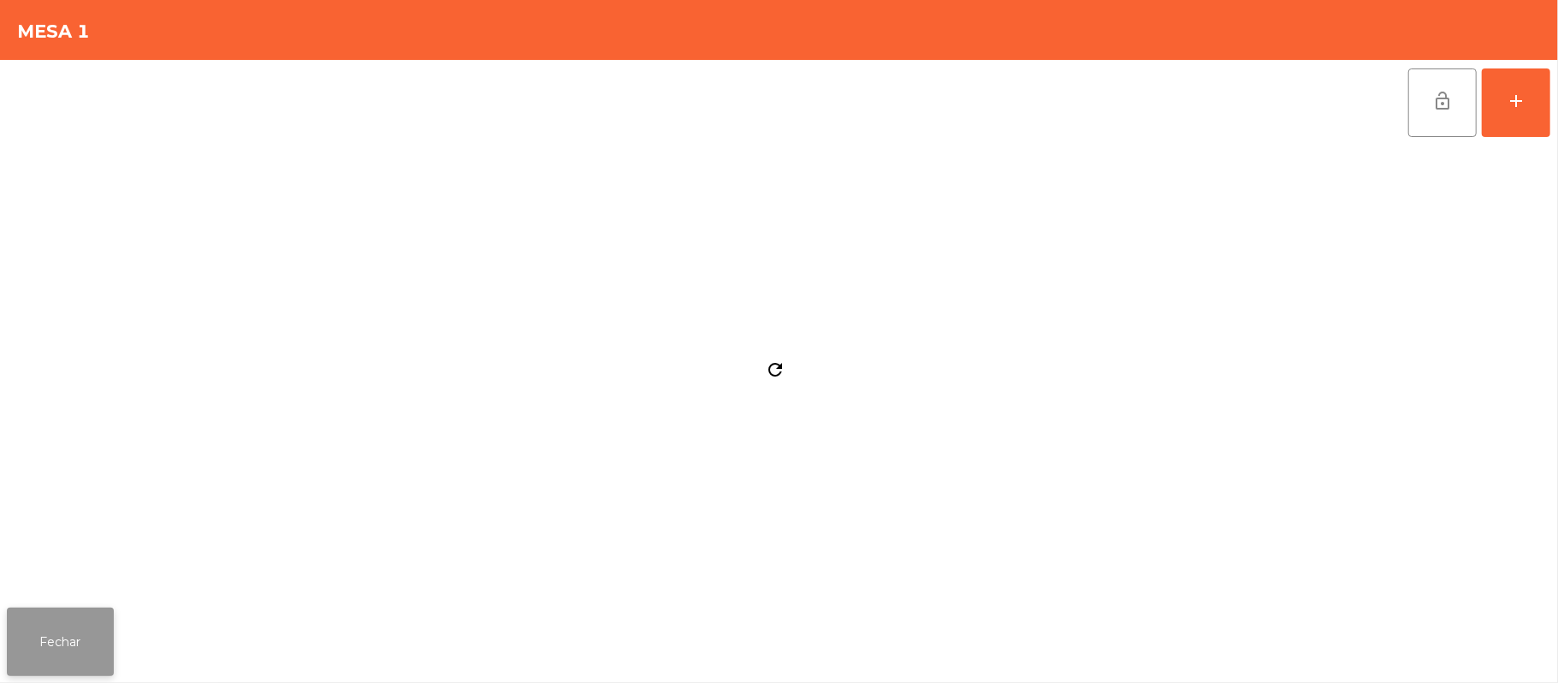
click at [92, 611] on button "Fechar" at bounding box center [60, 642] width 107 height 68
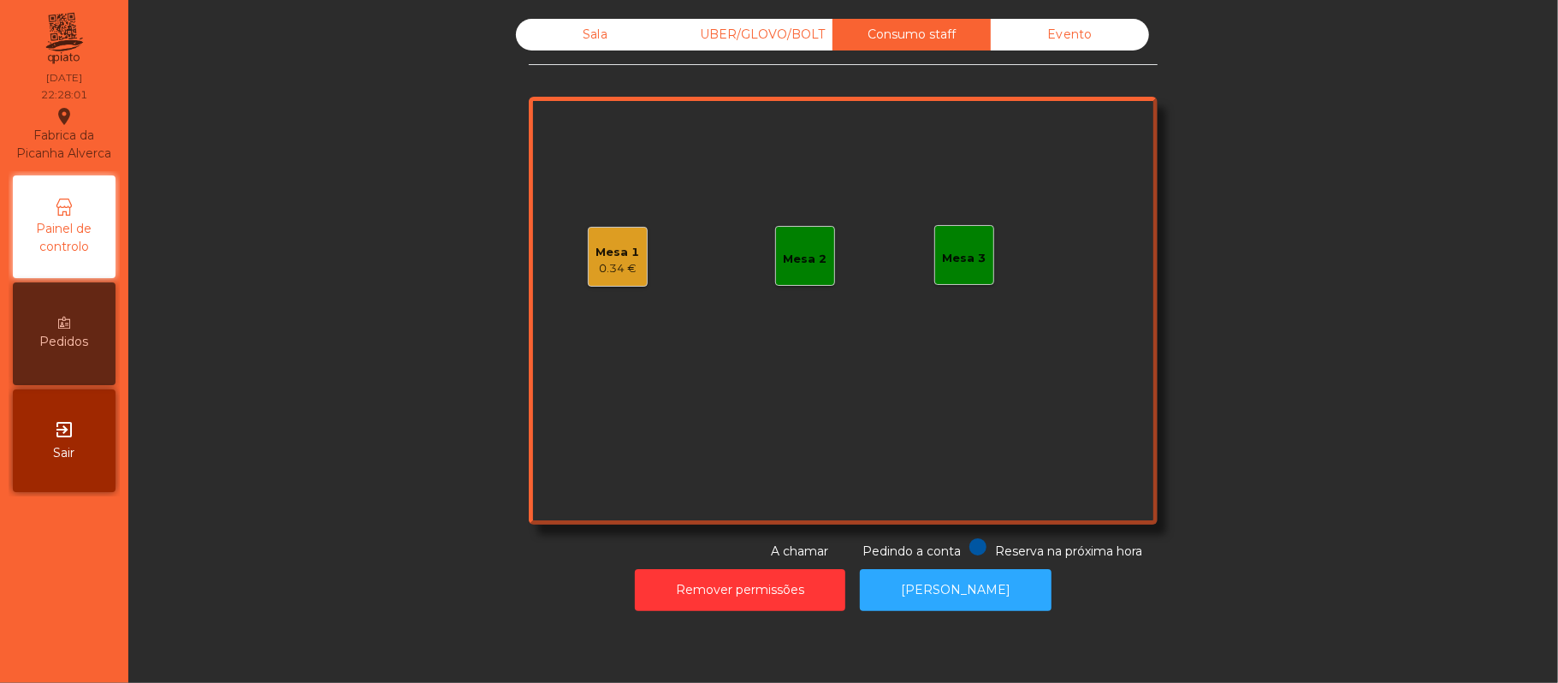
click at [603, 28] on div "Sala" at bounding box center [595, 35] width 158 height 32
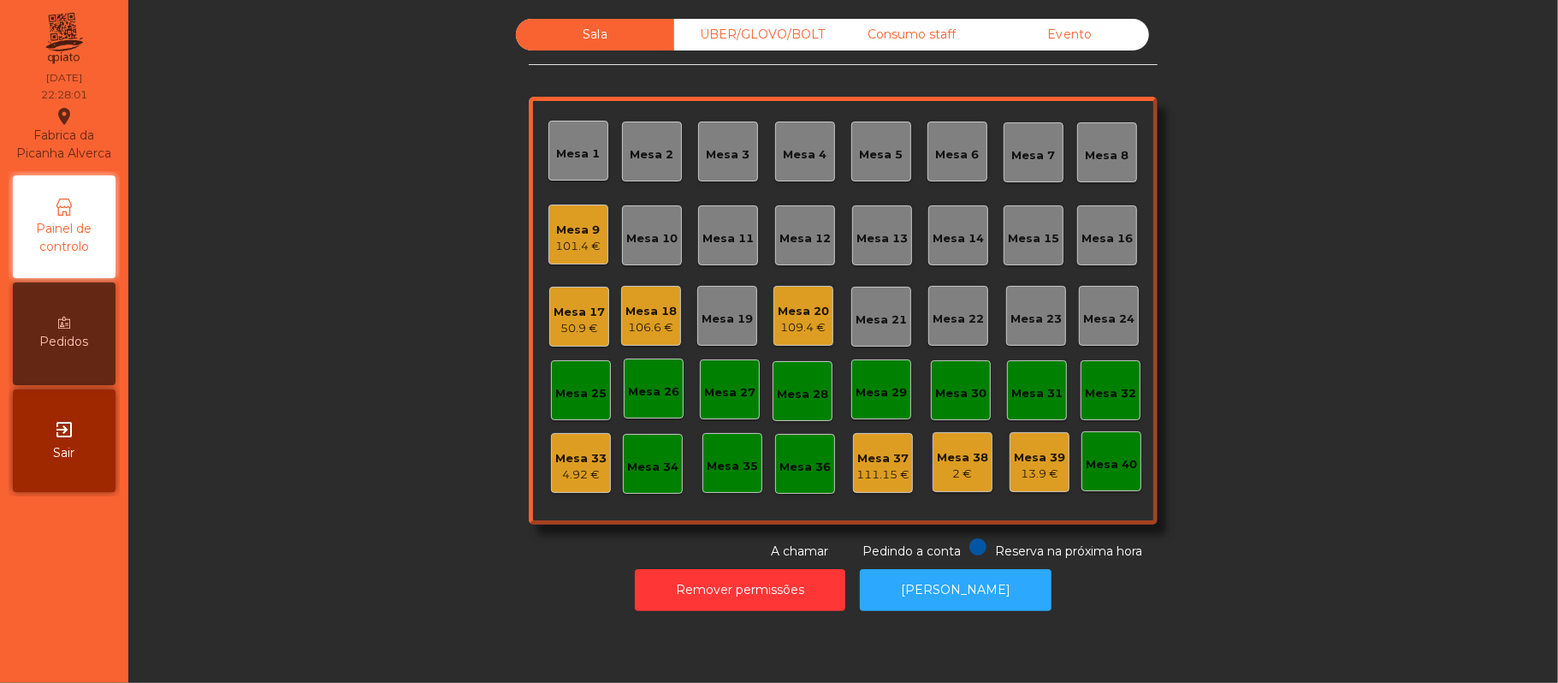
click at [610, 45] on div "Sala" at bounding box center [595, 35] width 158 height 32
click at [590, 234] on div "Mesa 9" at bounding box center [578, 230] width 45 height 17
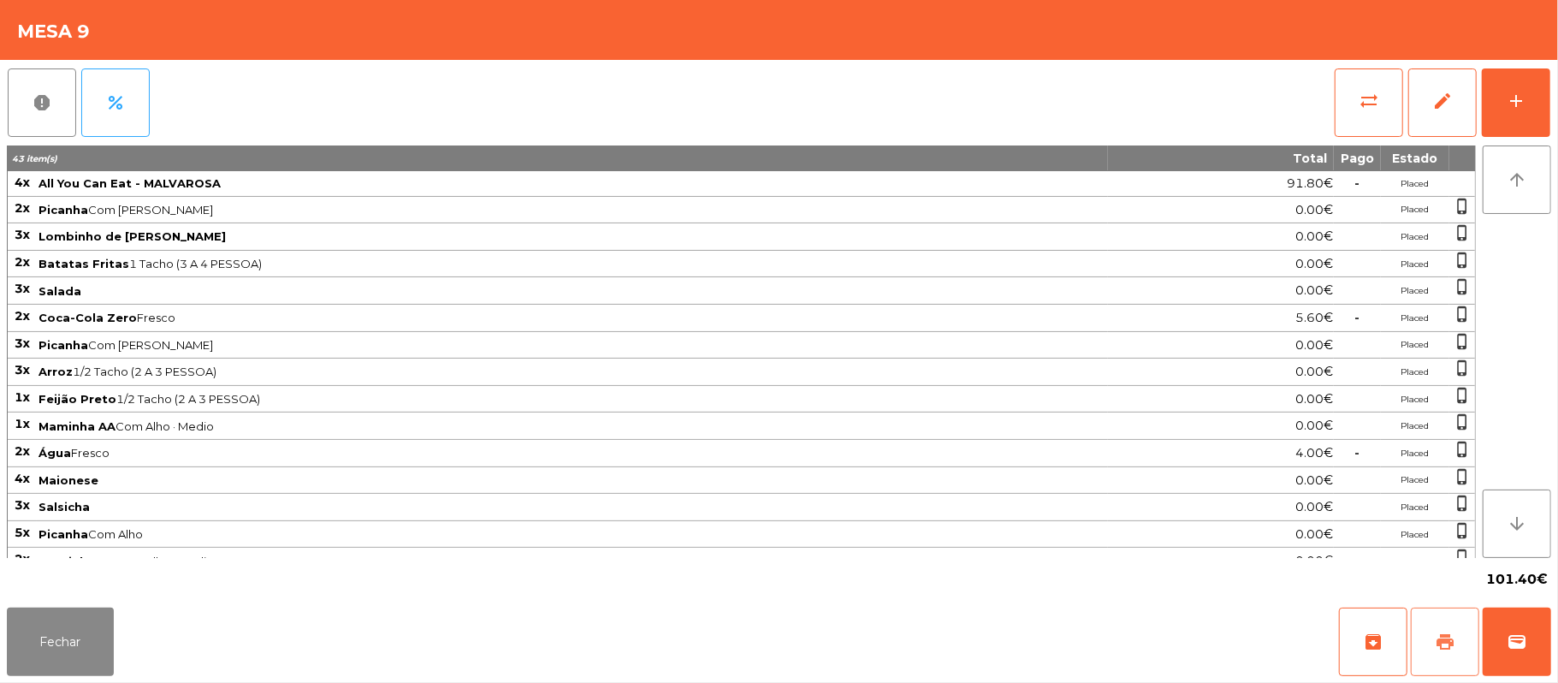
click at [1432, 649] on button "print" at bounding box center [1445, 642] width 68 height 68
click at [1509, 642] on span "wallet" at bounding box center [1517, 642] width 21 height 21
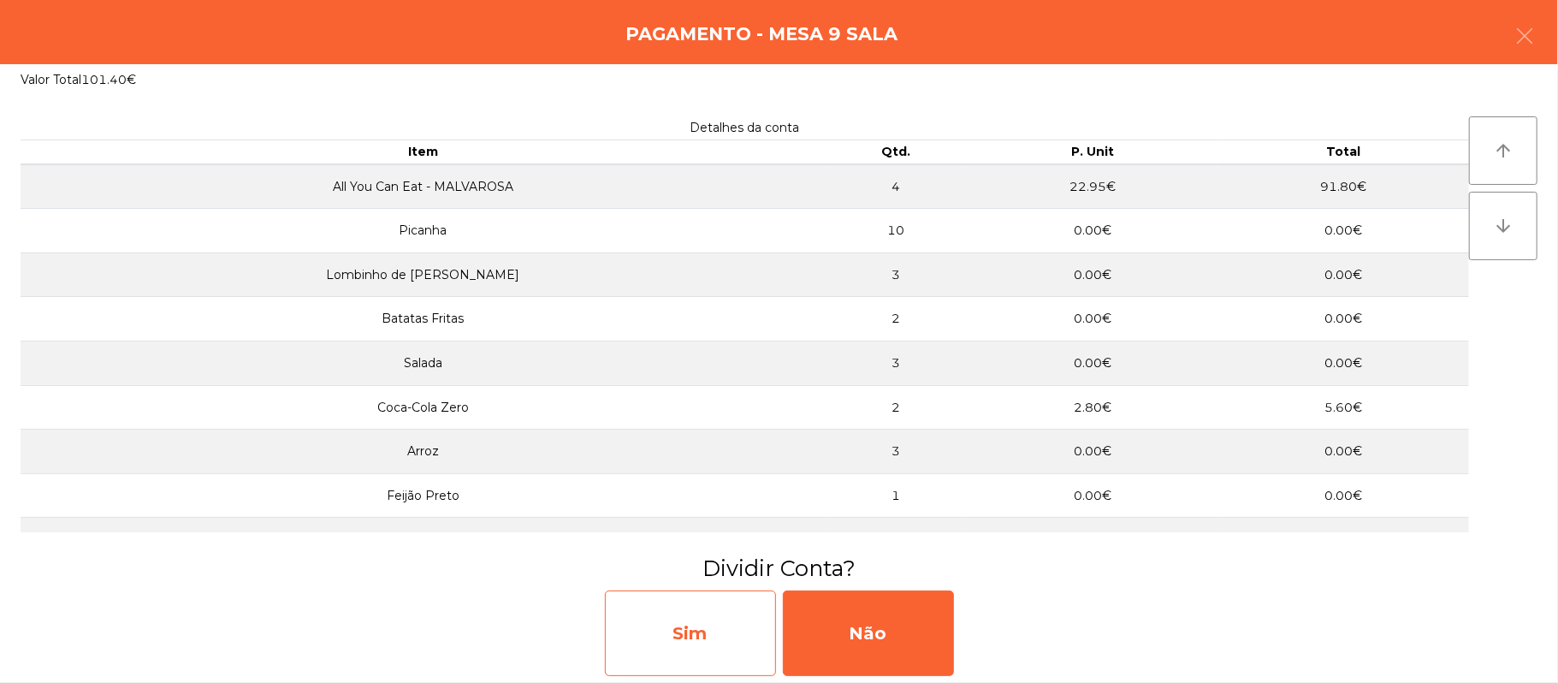
click at [706, 633] on div "Sim" at bounding box center [690, 633] width 171 height 86
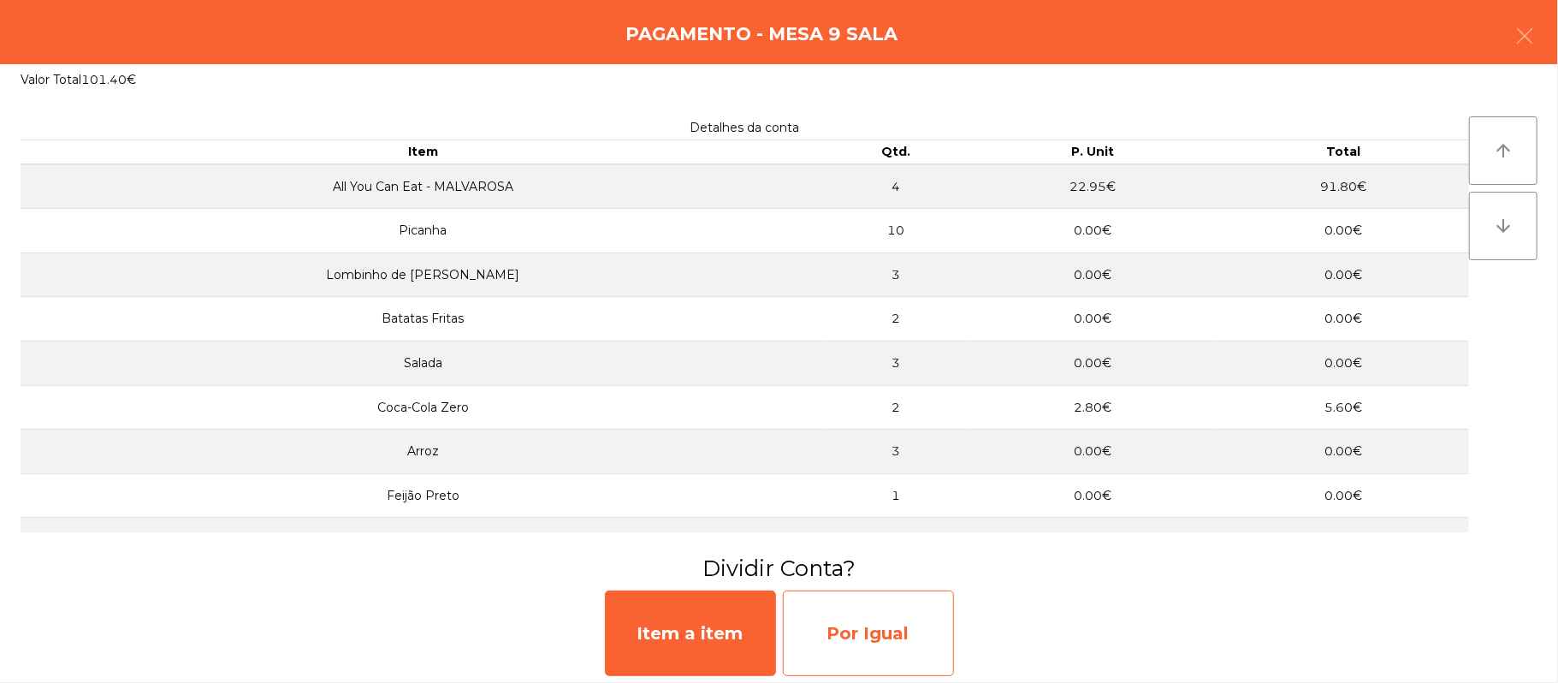
click at [845, 610] on div "Por Igual" at bounding box center [868, 633] width 171 height 86
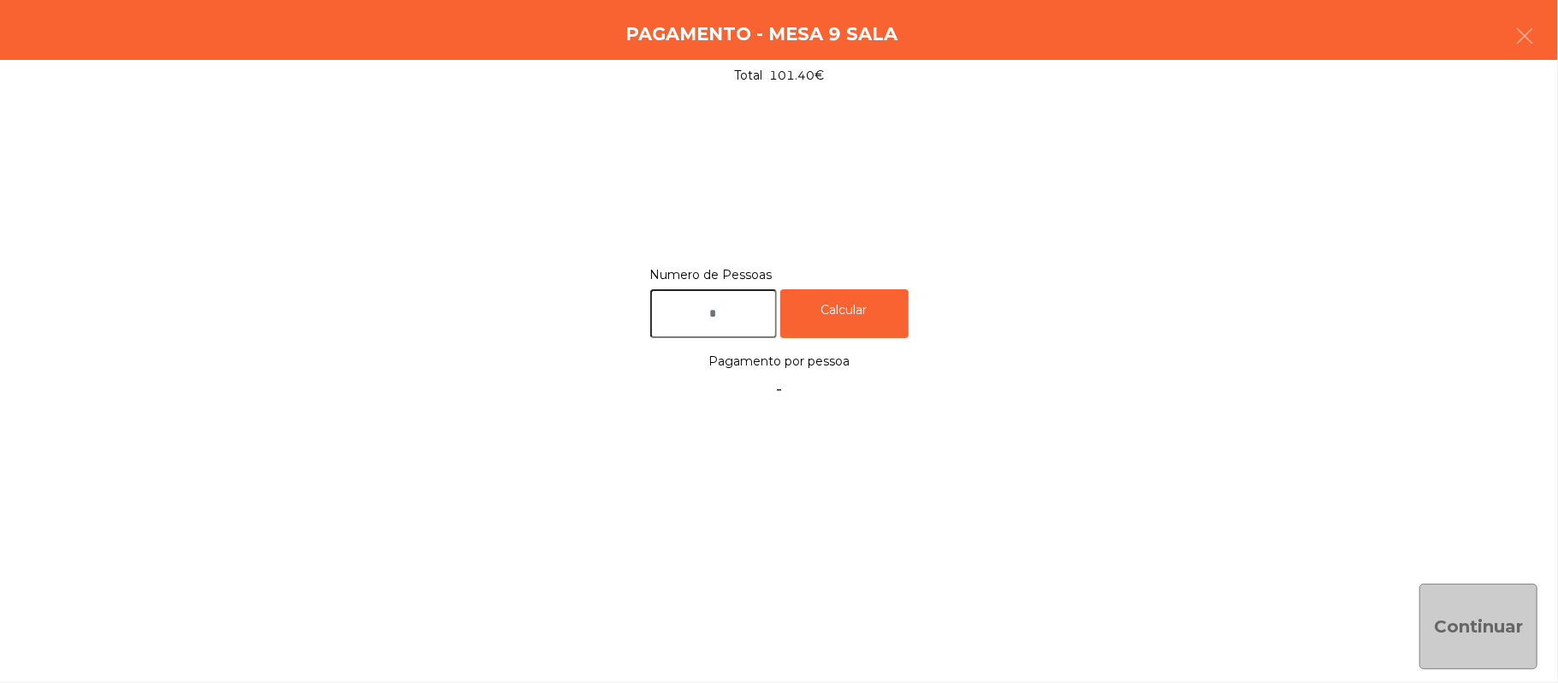
click at [771, 315] on input "text" at bounding box center [713, 313] width 127 height 49
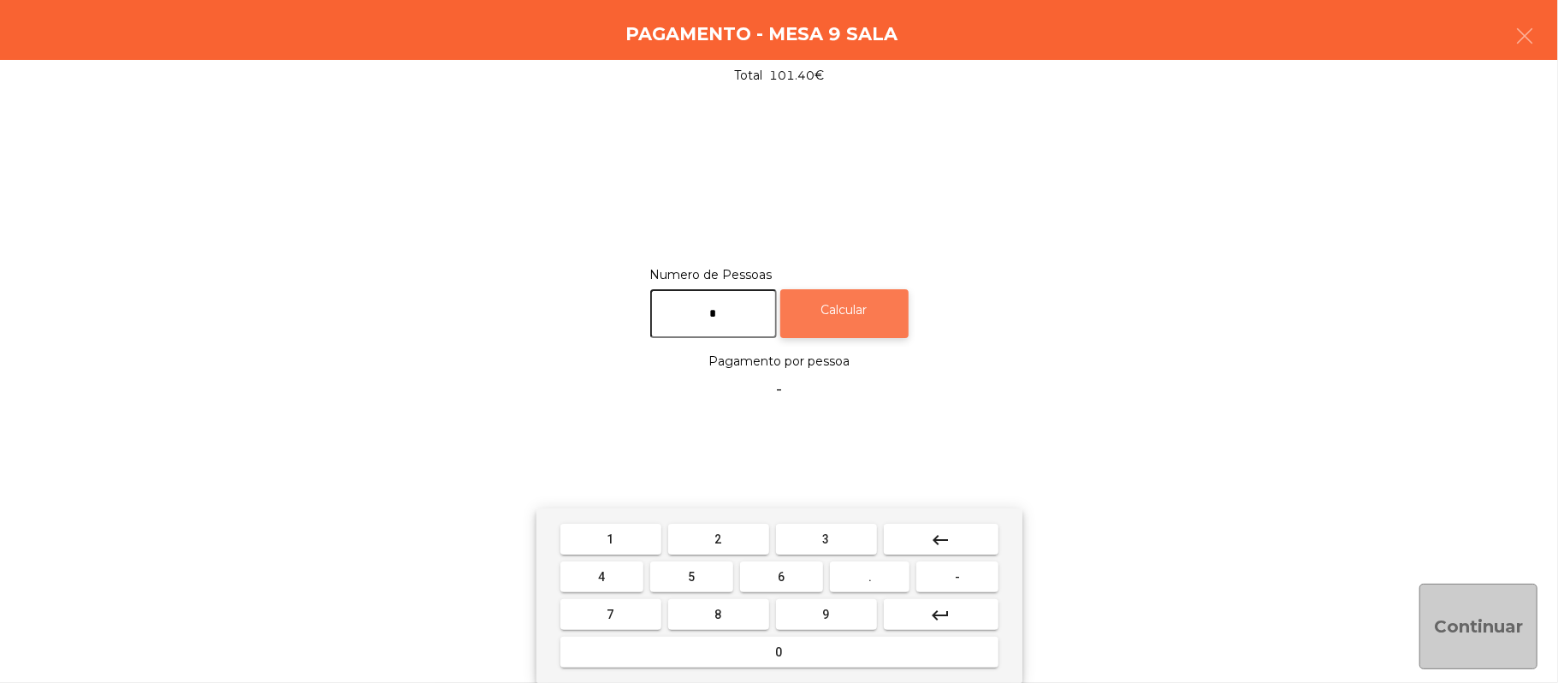
type input "*"
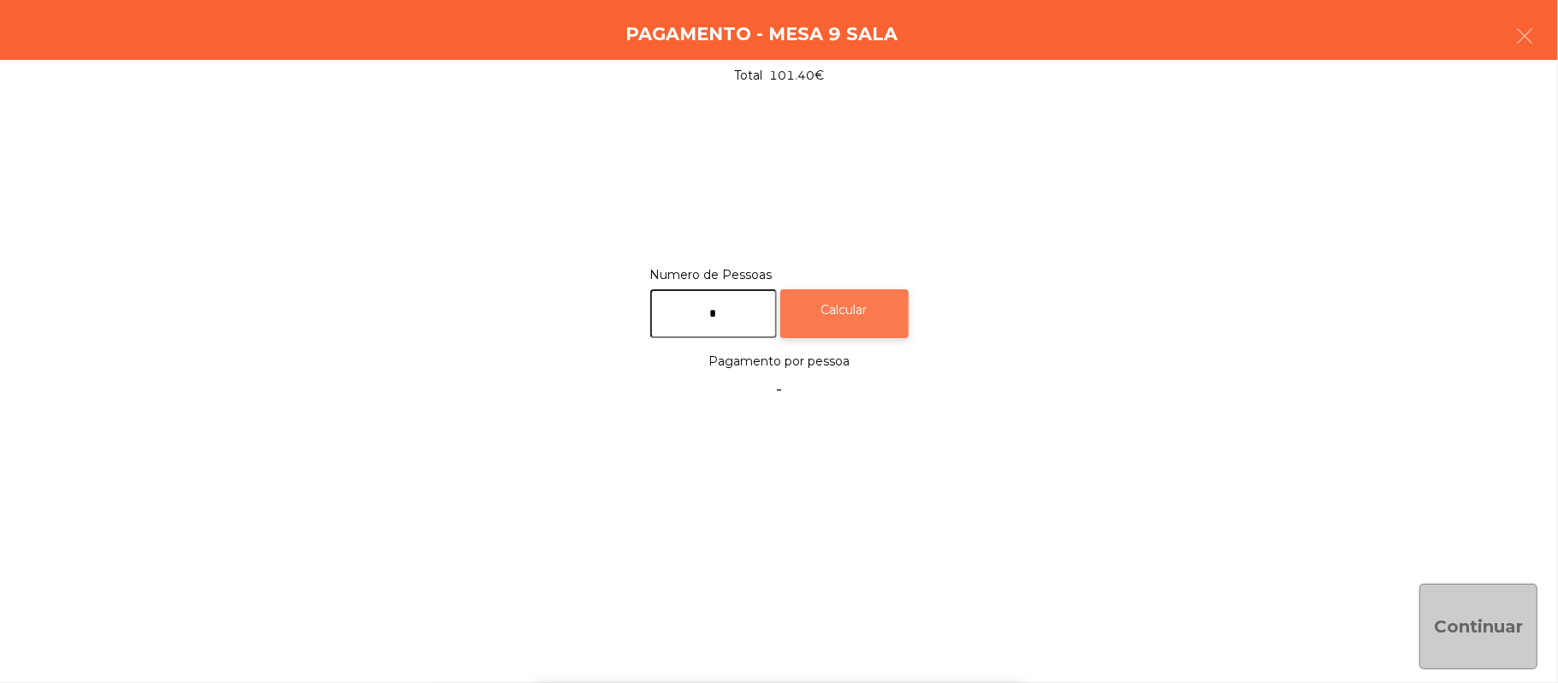
click at [861, 303] on div "Calcular" at bounding box center [844, 313] width 128 height 49
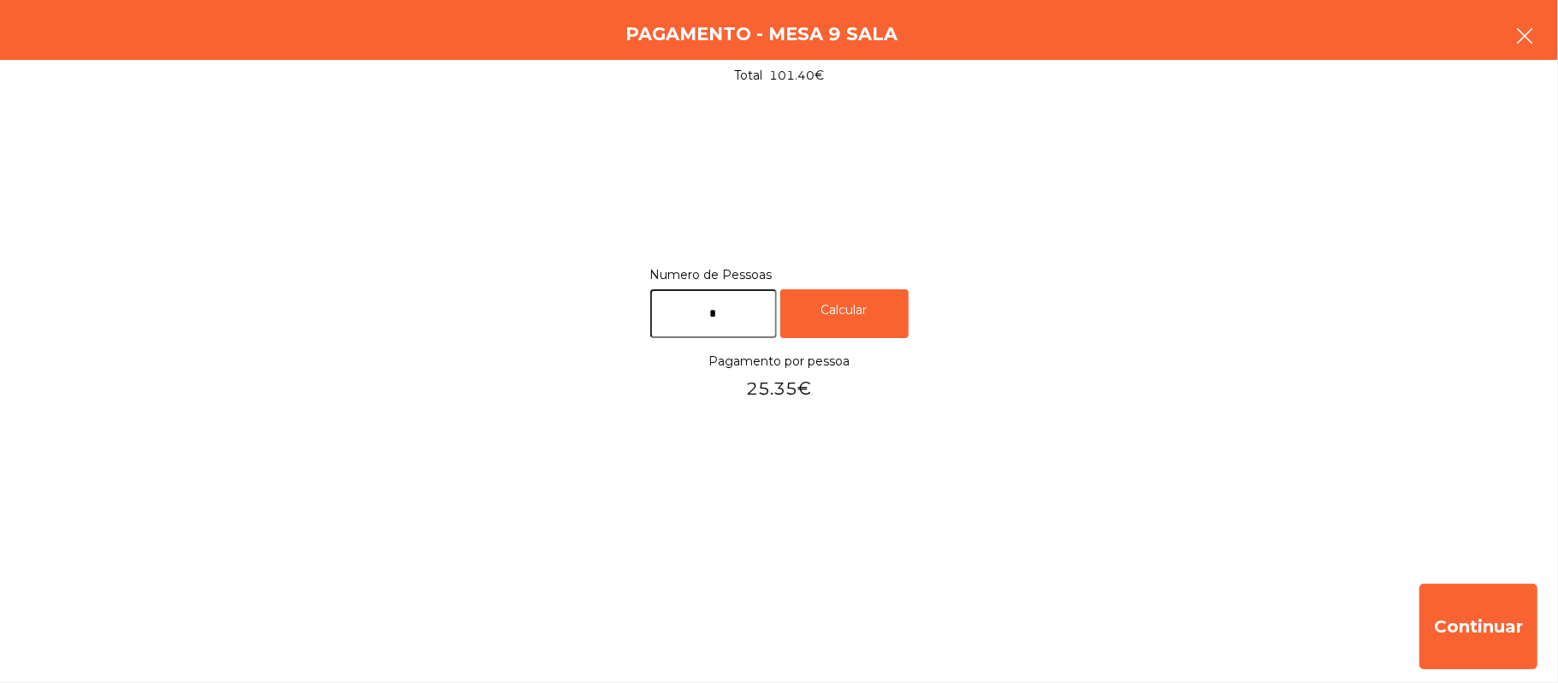
click at [1508, 59] on button "button" at bounding box center [1525, 37] width 48 height 51
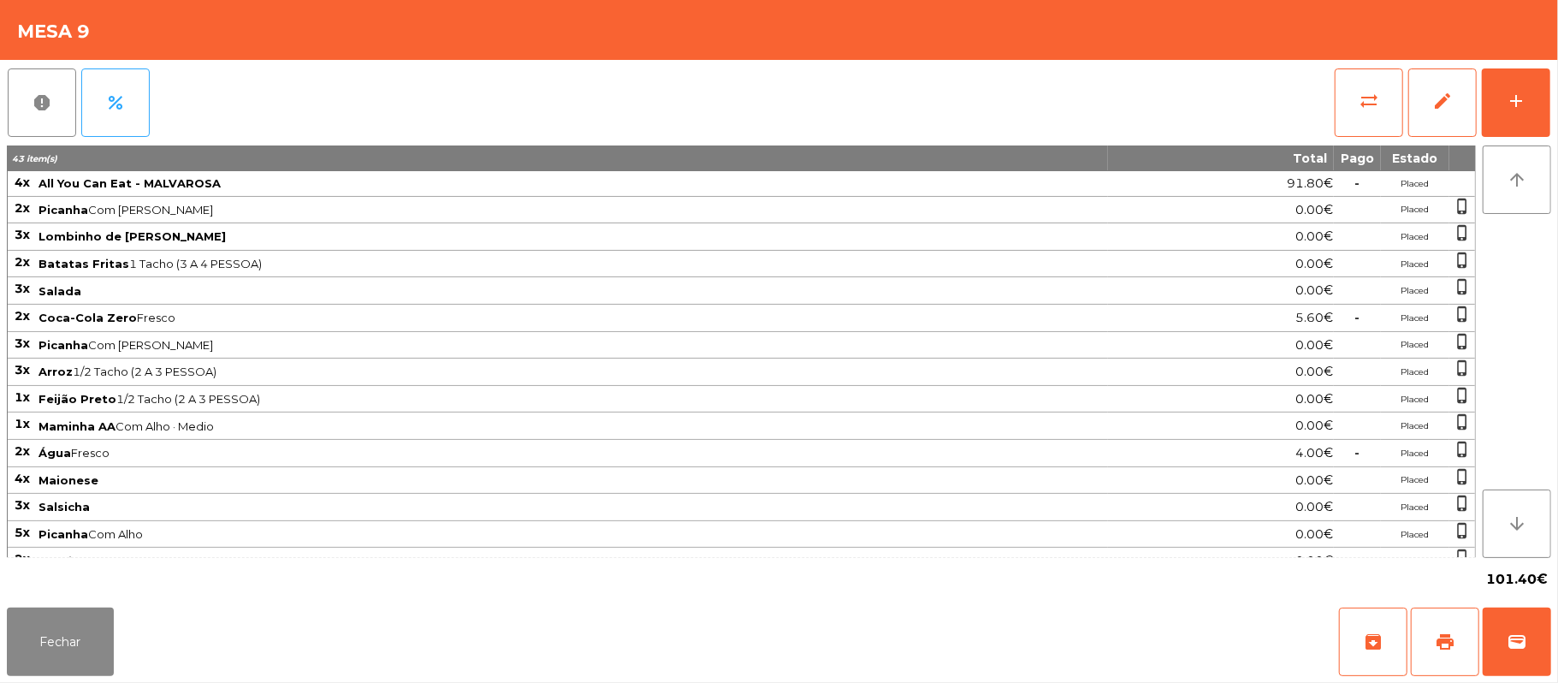
click at [1541, 44] on div "Mesa 9" at bounding box center [779, 30] width 1558 height 60
click at [1448, 647] on span "print" at bounding box center [1445, 642] width 21 height 21
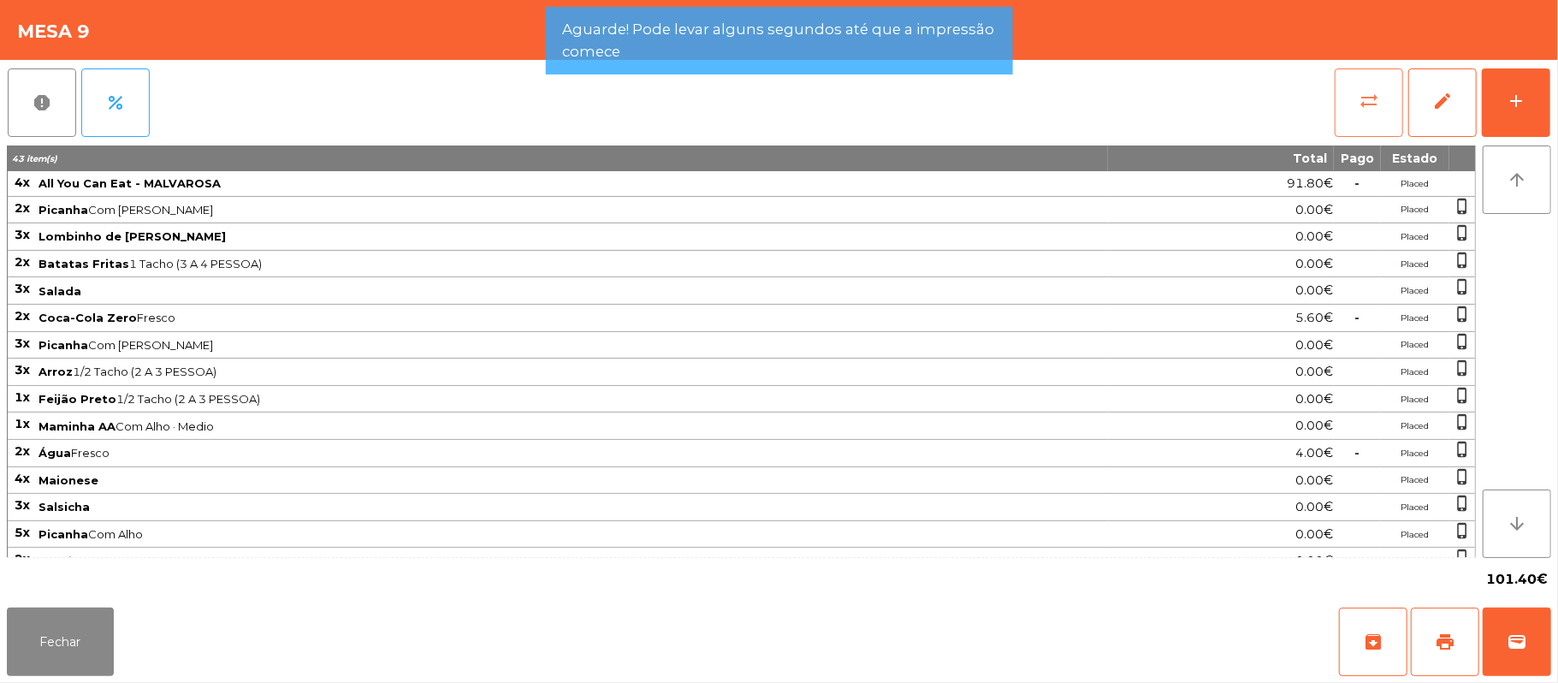
click at [1357, 80] on button "sync_alt" at bounding box center [1369, 102] width 68 height 68
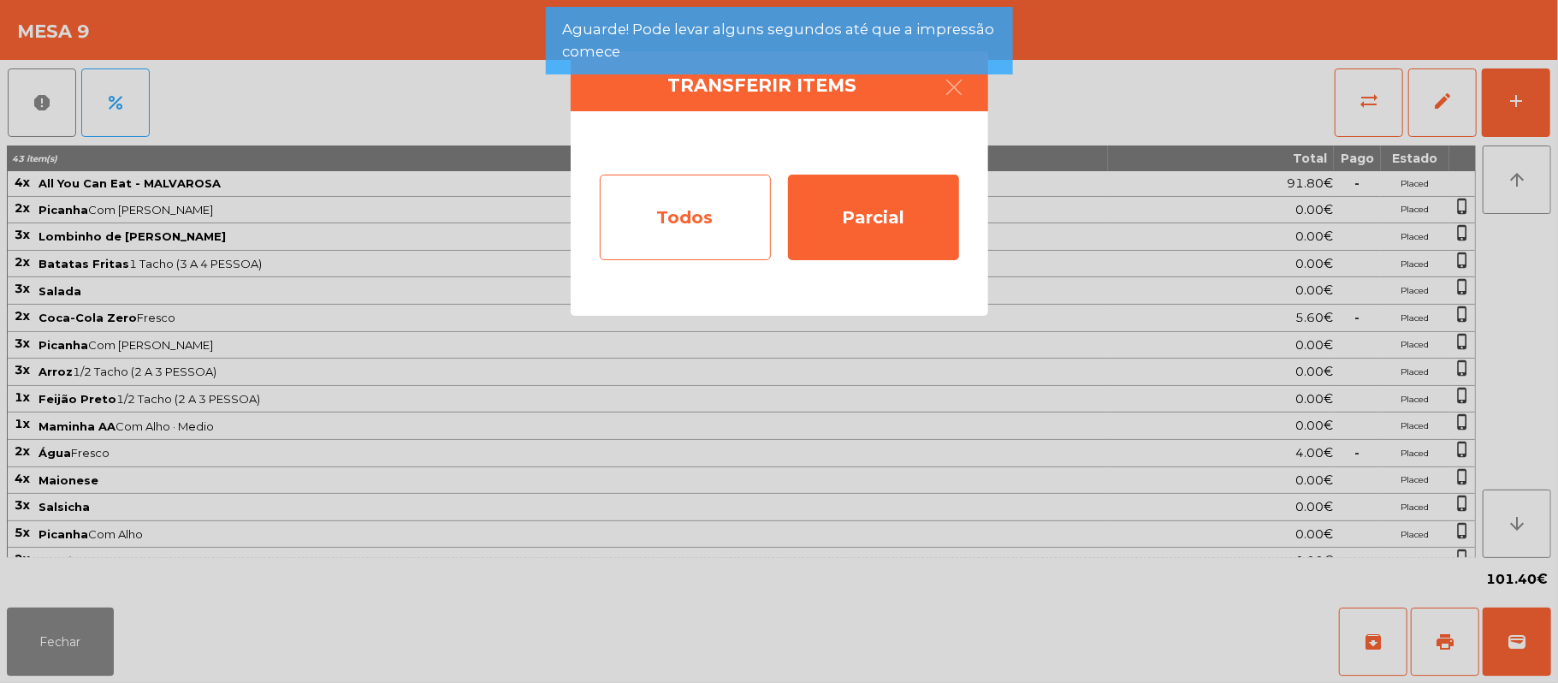
click at [705, 224] on div "Todos" at bounding box center [685, 218] width 171 height 86
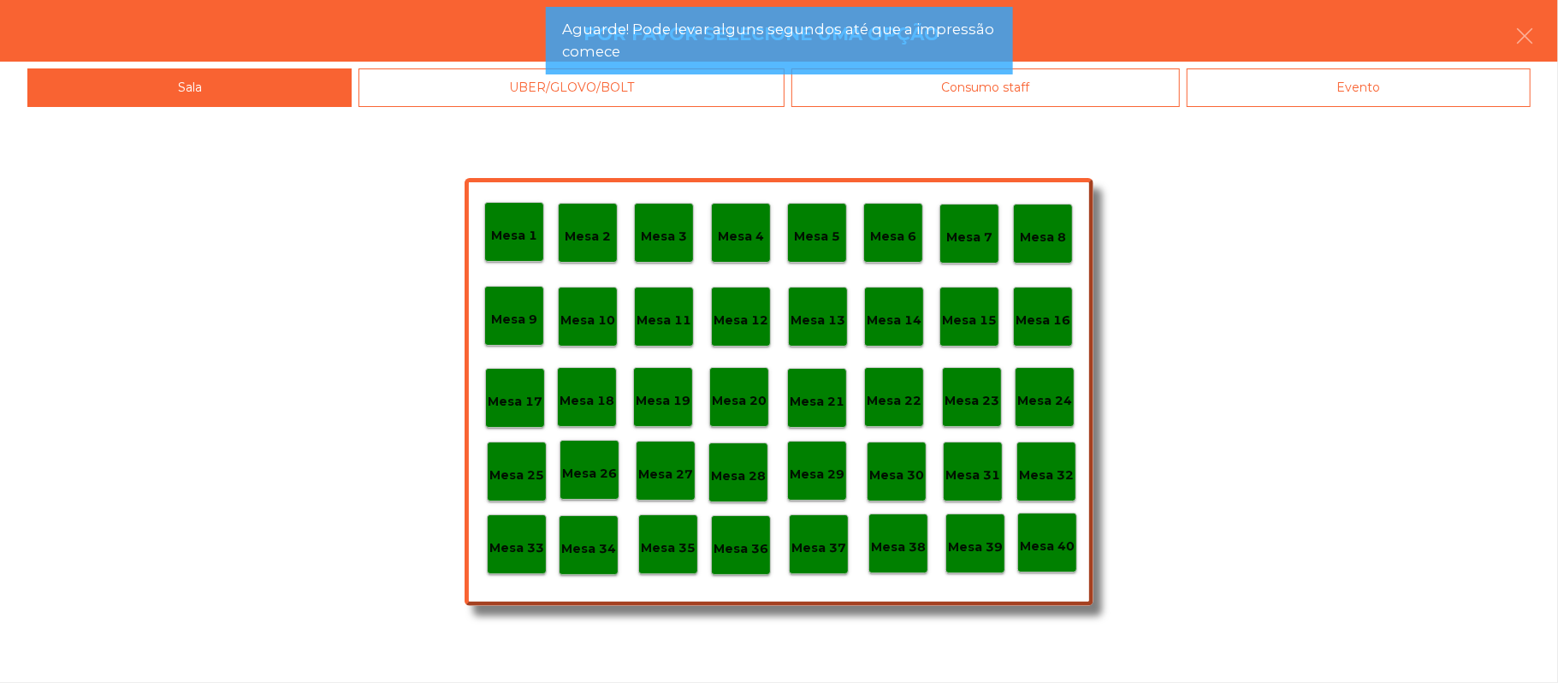
click at [1460, 76] on div "Evento" at bounding box center [1359, 87] width 344 height 39
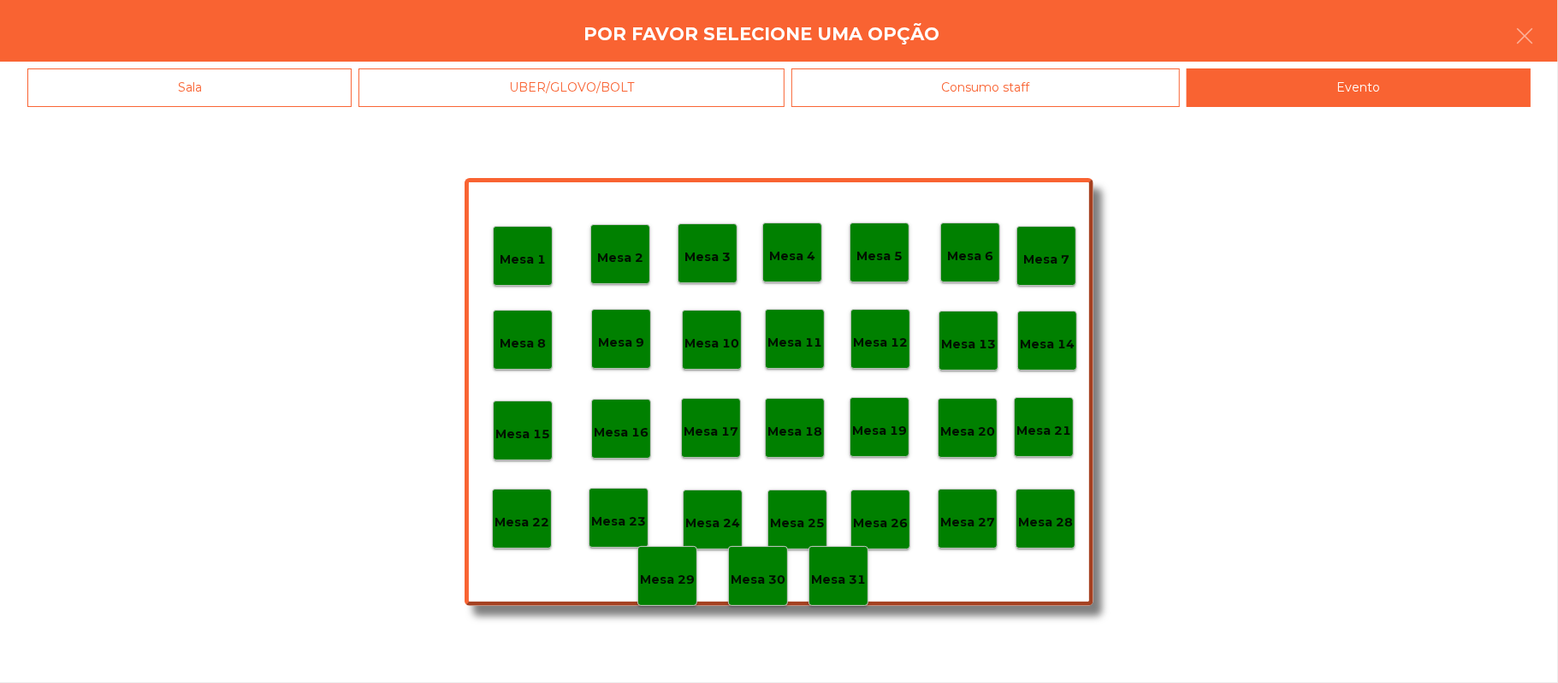
click at [1051, 529] on p "Mesa 28" at bounding box center [1045, 523] width 55 height 20
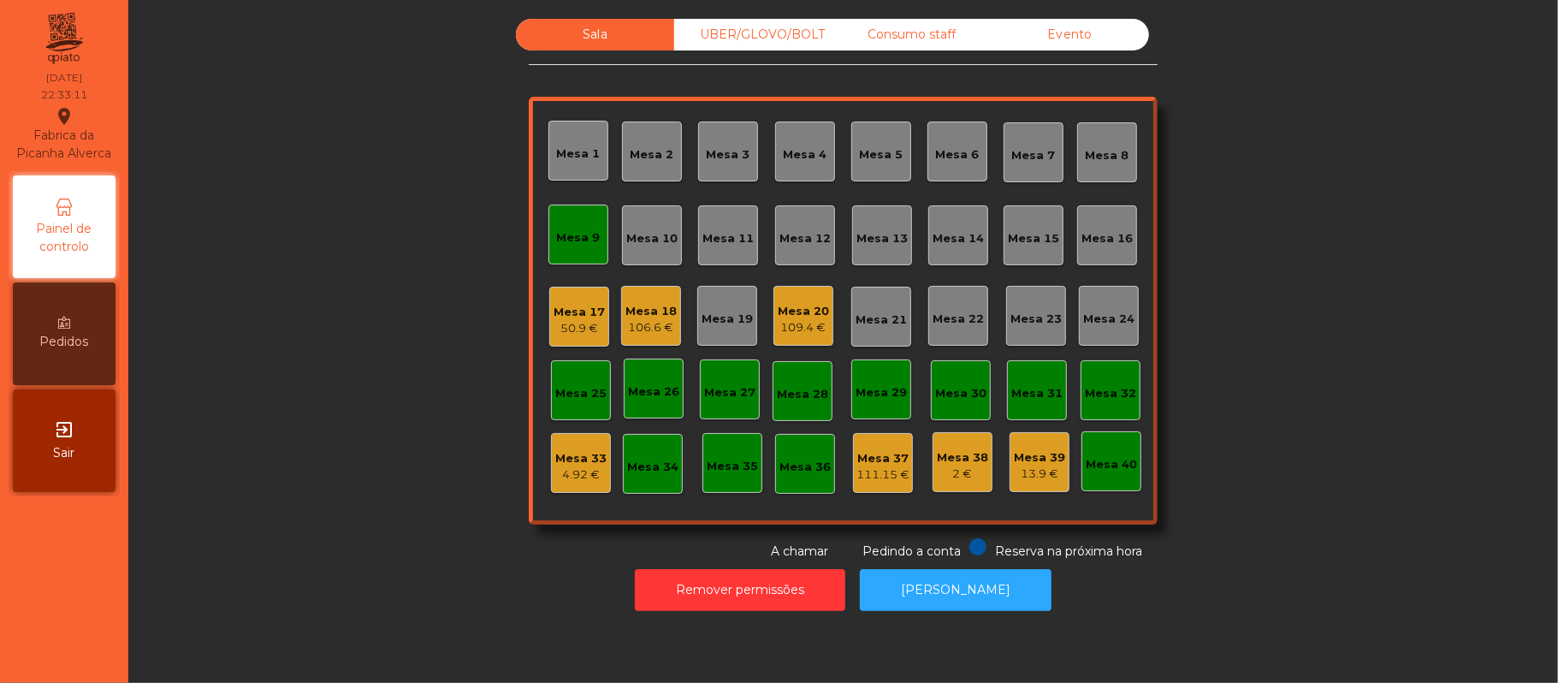
click at [589, 252] on div "Mesa 9" at bounding box center [579, 235] width 60 height 60
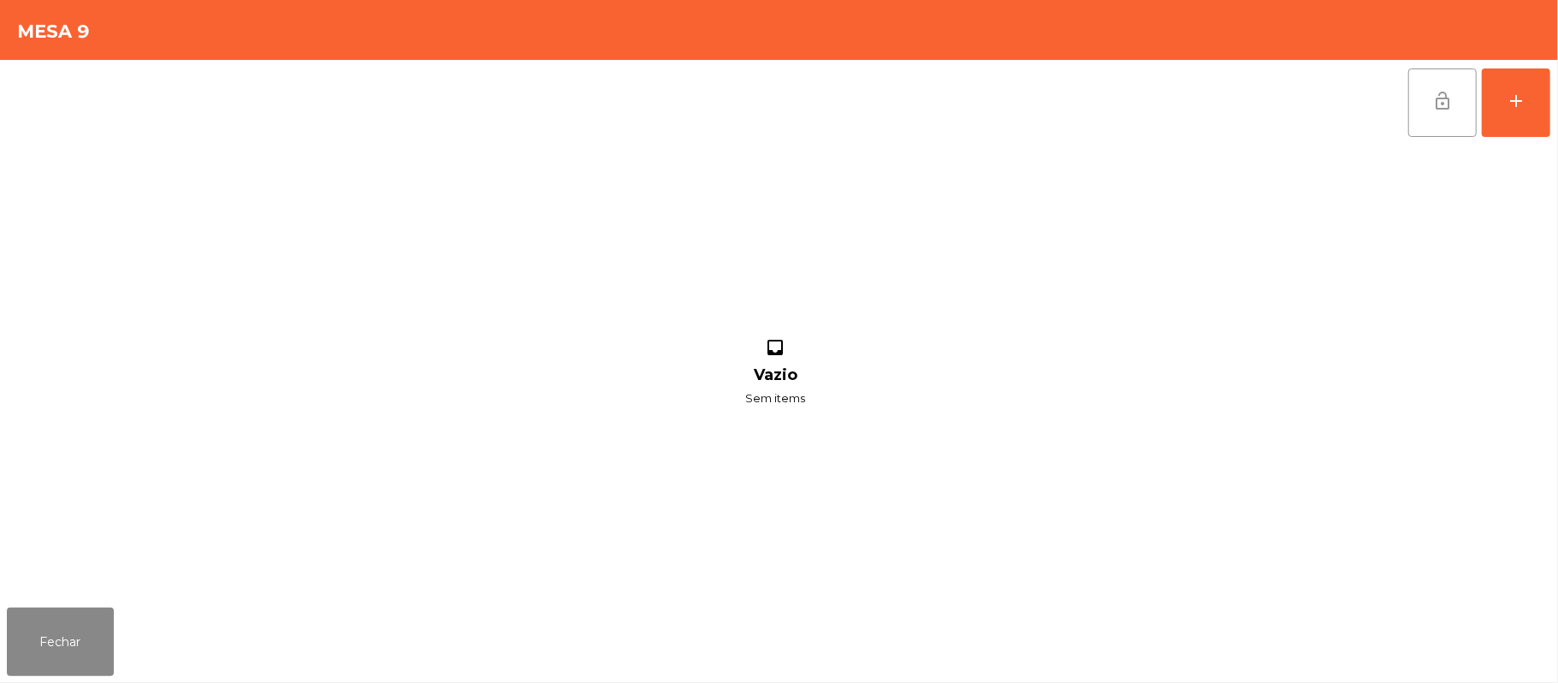
click at [1446, 124] on button "lock_open" at bounding box center [1443, 102] width 68 height 68
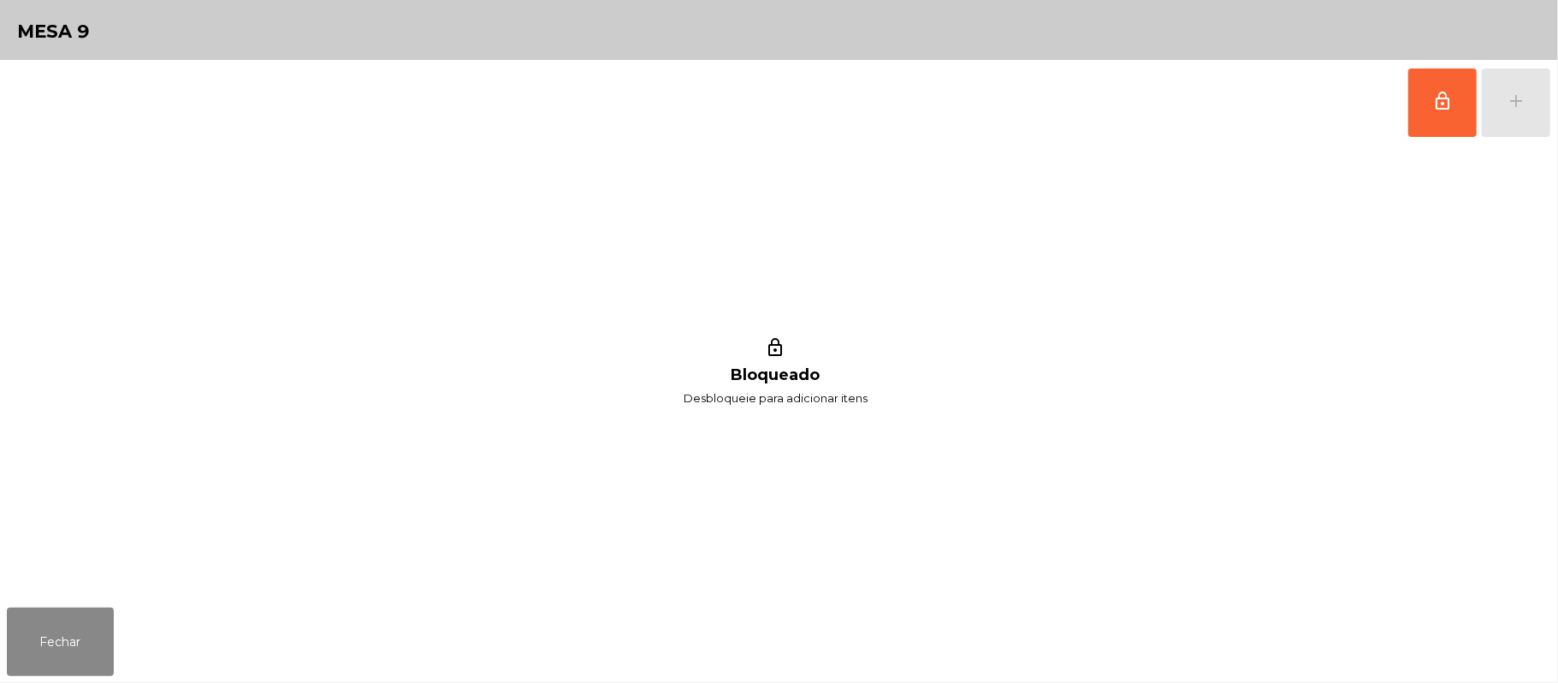
click at [41, 577] on div "lock_outline Bloqueado Desbloqueie para adicionar itens" at bounding box center [776, 372] width 1538 height 455
click at [53, 651] on button "Fechar" at bounding box center [60, 642] width 107 height 68
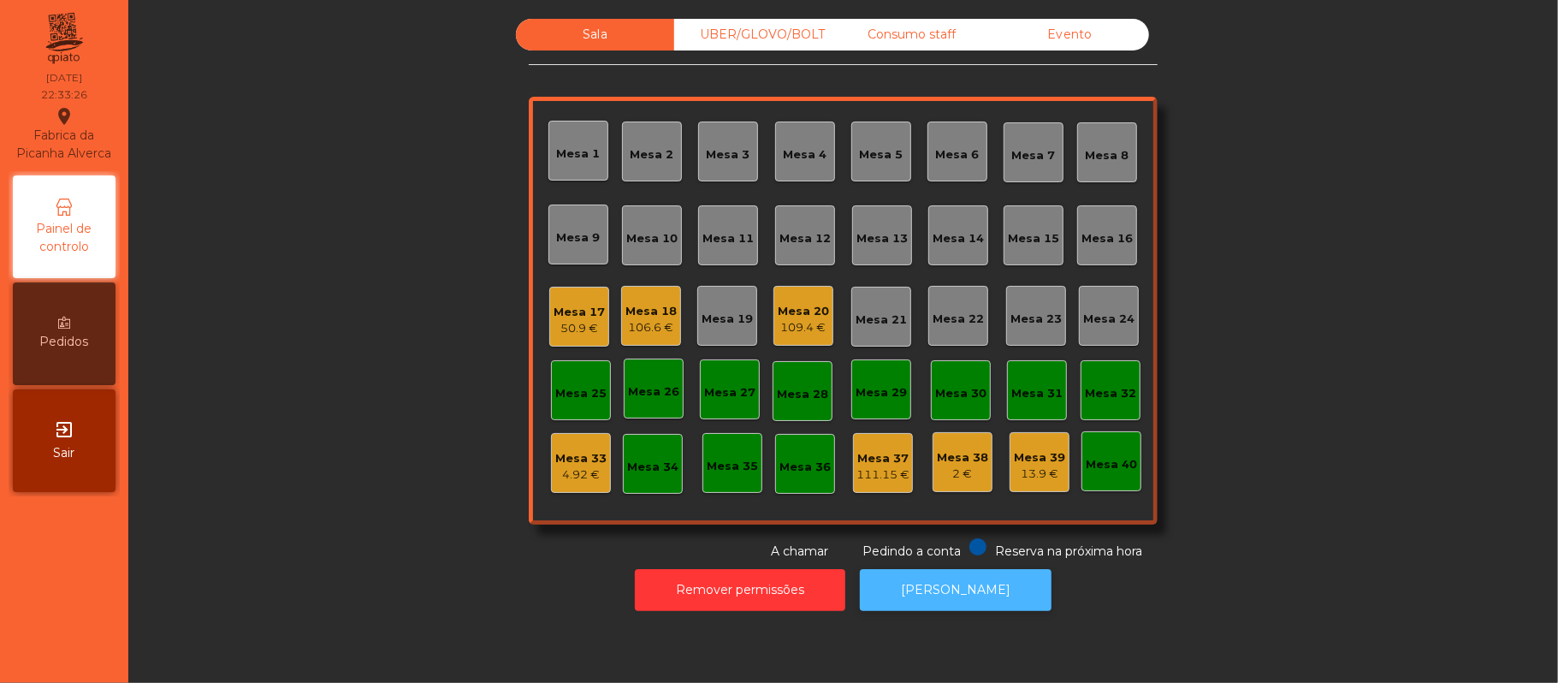
click at [997, 600] on button "[PERSON_NAME]" at bounding box center [956, 590] width 192 height 42
click at [785, 312] on div "Mesa 20" at bounding box center [803, 311] width 51 height 17
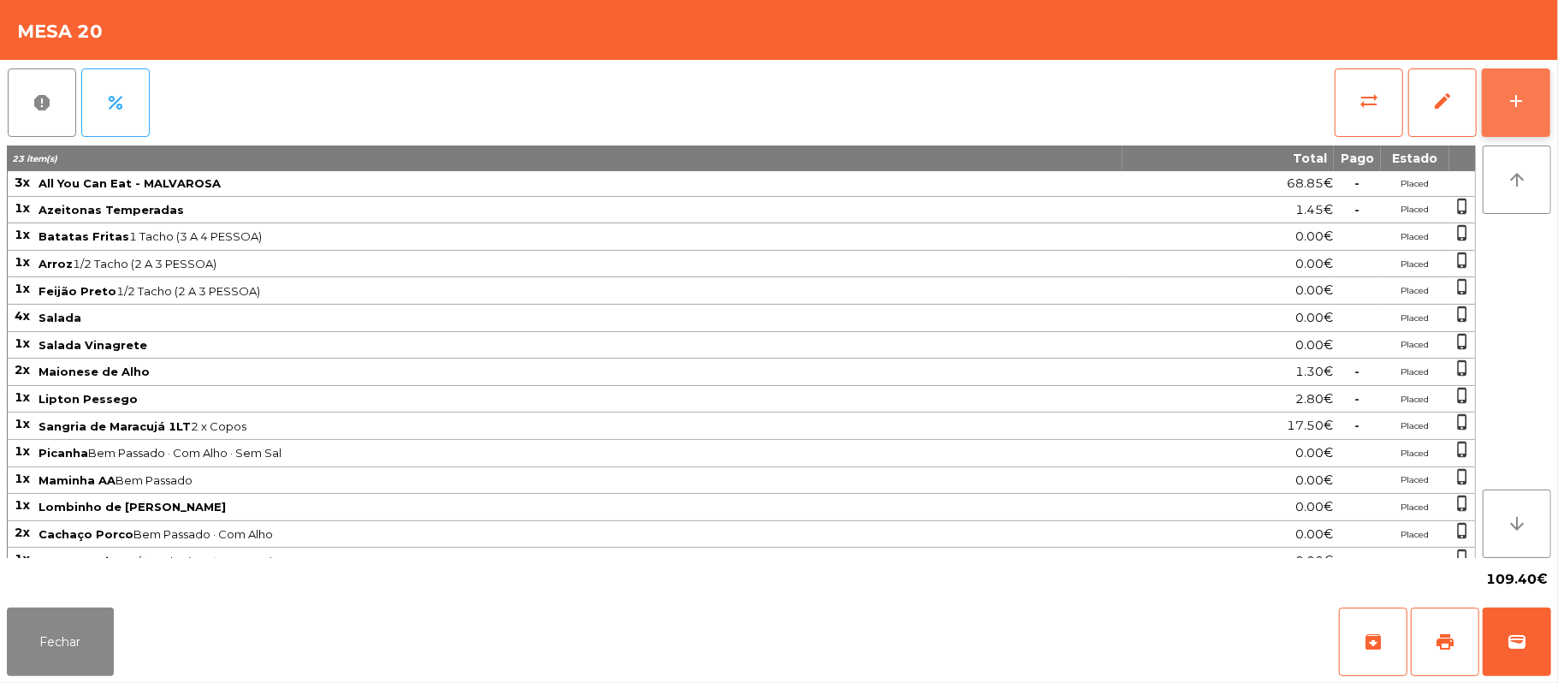
click at [1508, 93] on div "add" at bounding box center [1516, 101] width 21 height 21
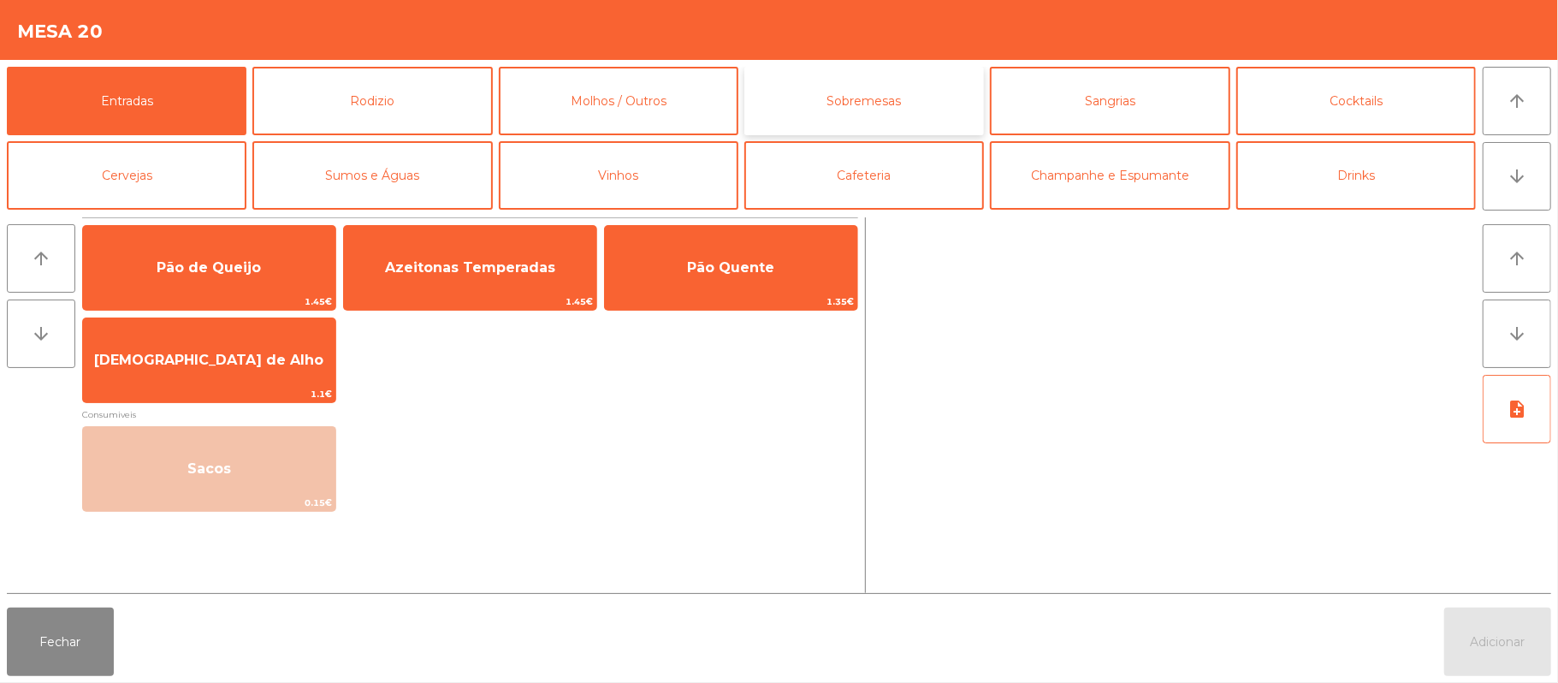
click at [894, 98] on button "Sobremesas" at bounding box center [864, 101] width 240 height 68
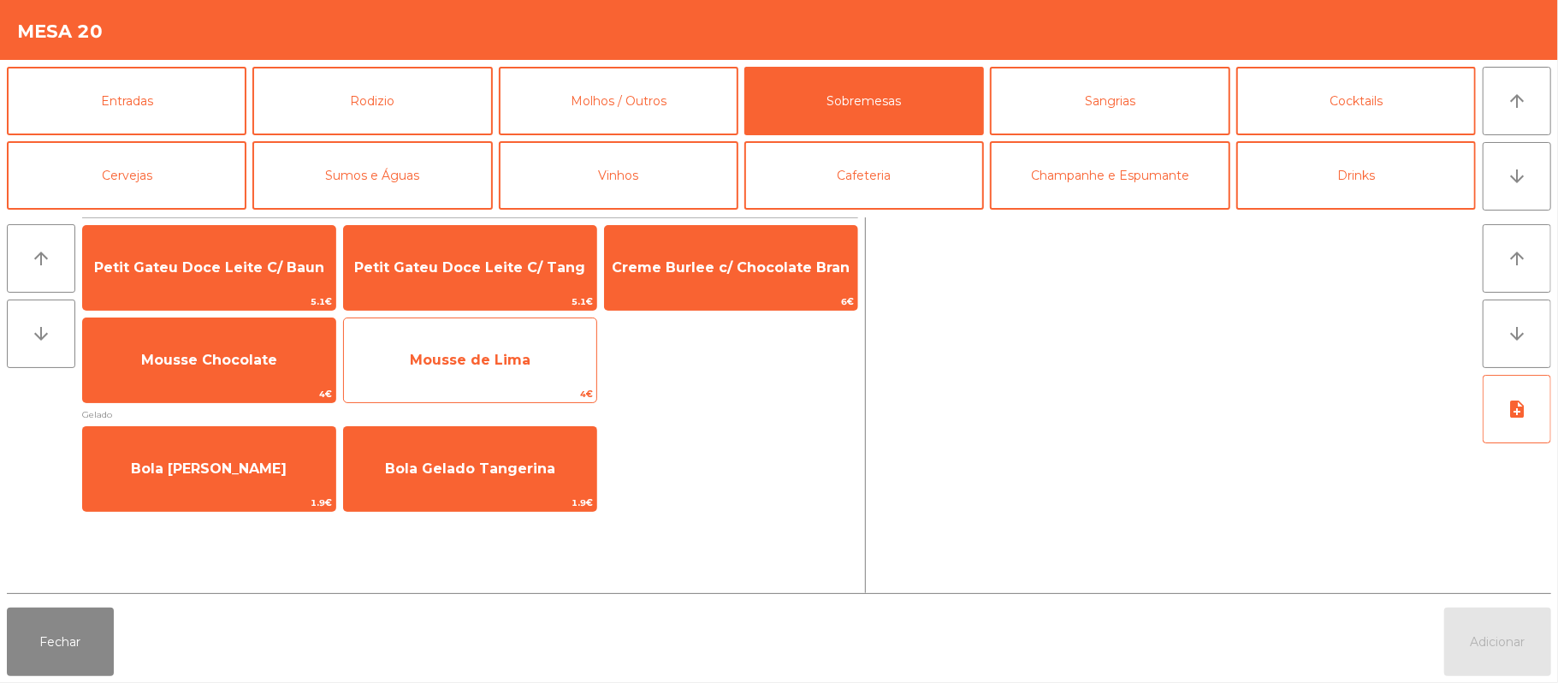
click at [551, 350] on span "Mousse de Lima" at bounding box center [470, 360] width 252 height 46
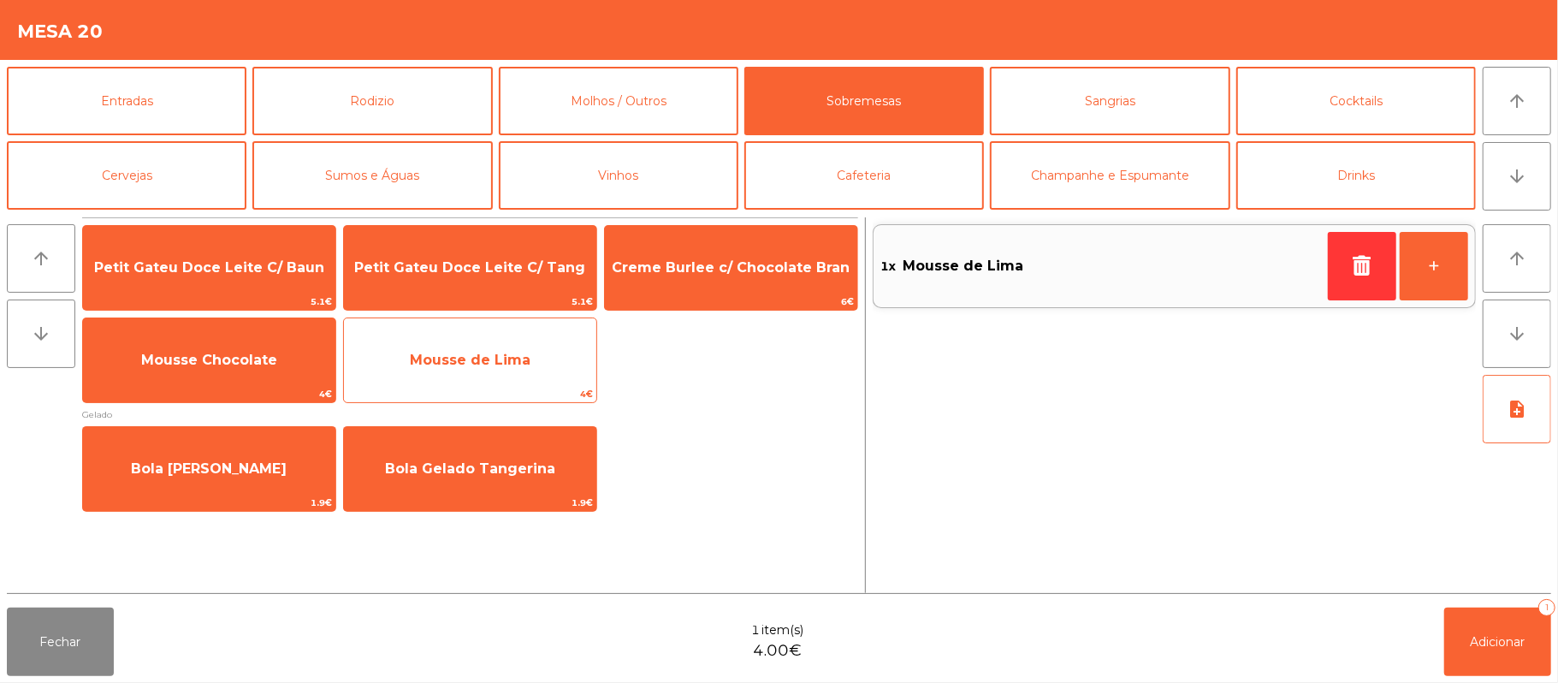
click at [549, 343] on span "Mousse de Lima" at bounding box center [470, 360] width 252 height 46
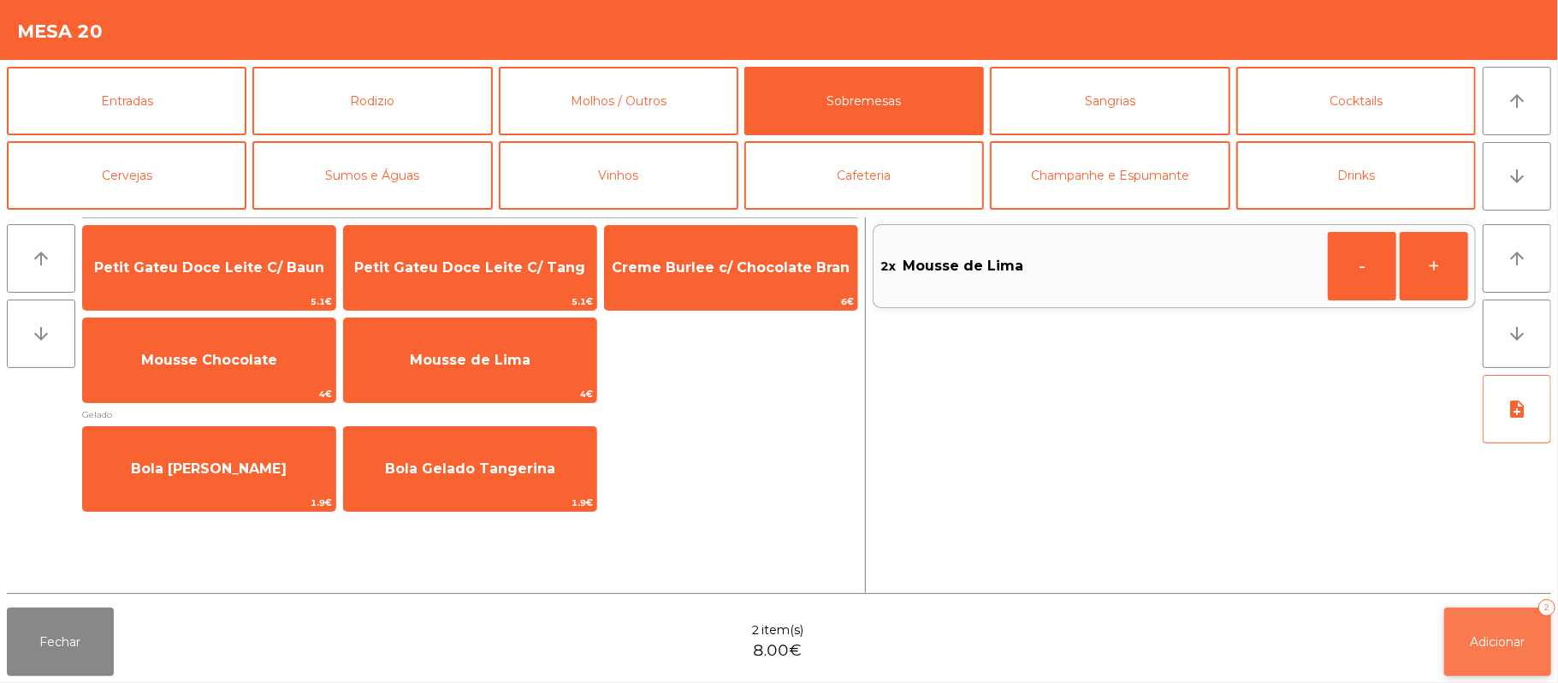
click at [1503, 616] on button "Adicionar 2" at bounding box center [1497, 642] width 107 height 68
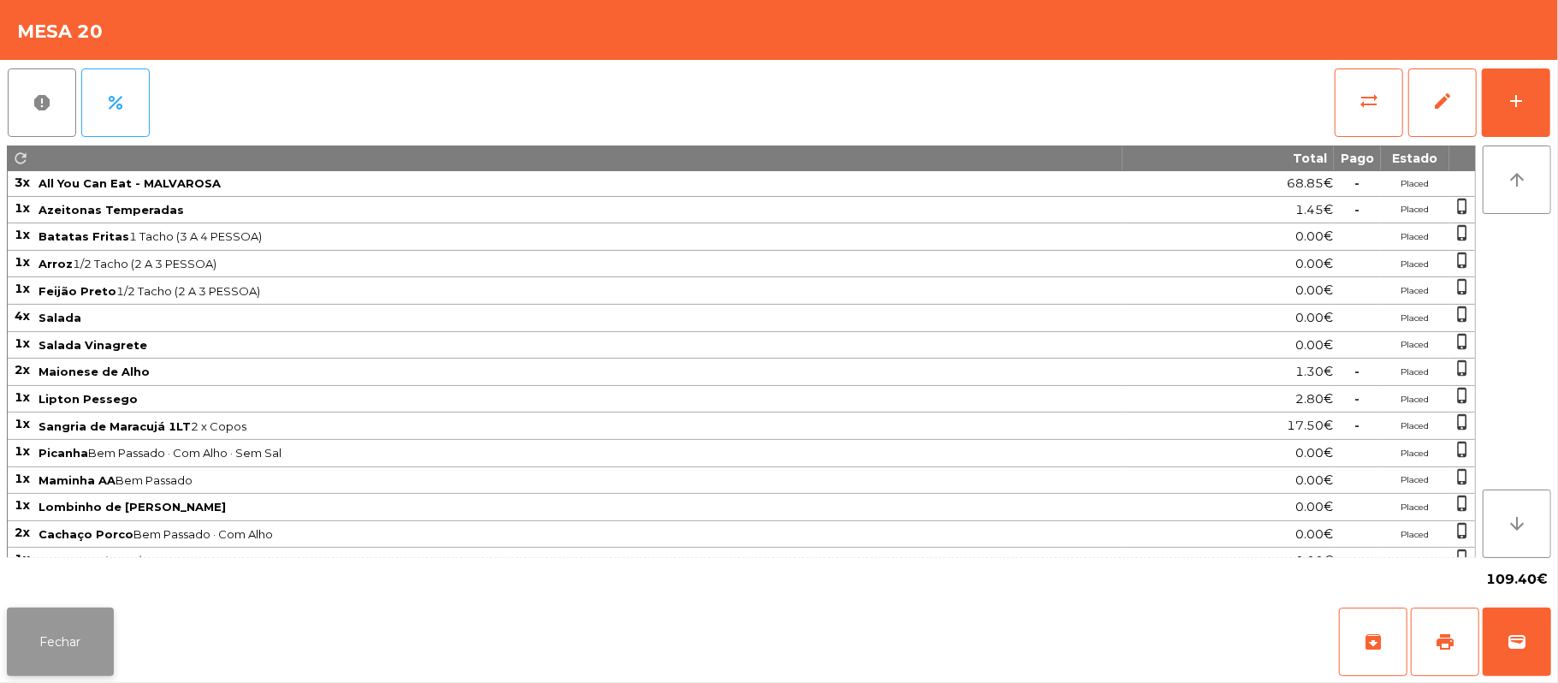
click at [94, 649] on button "Fechar" at bounding box center [60, 642] width 107 height 68
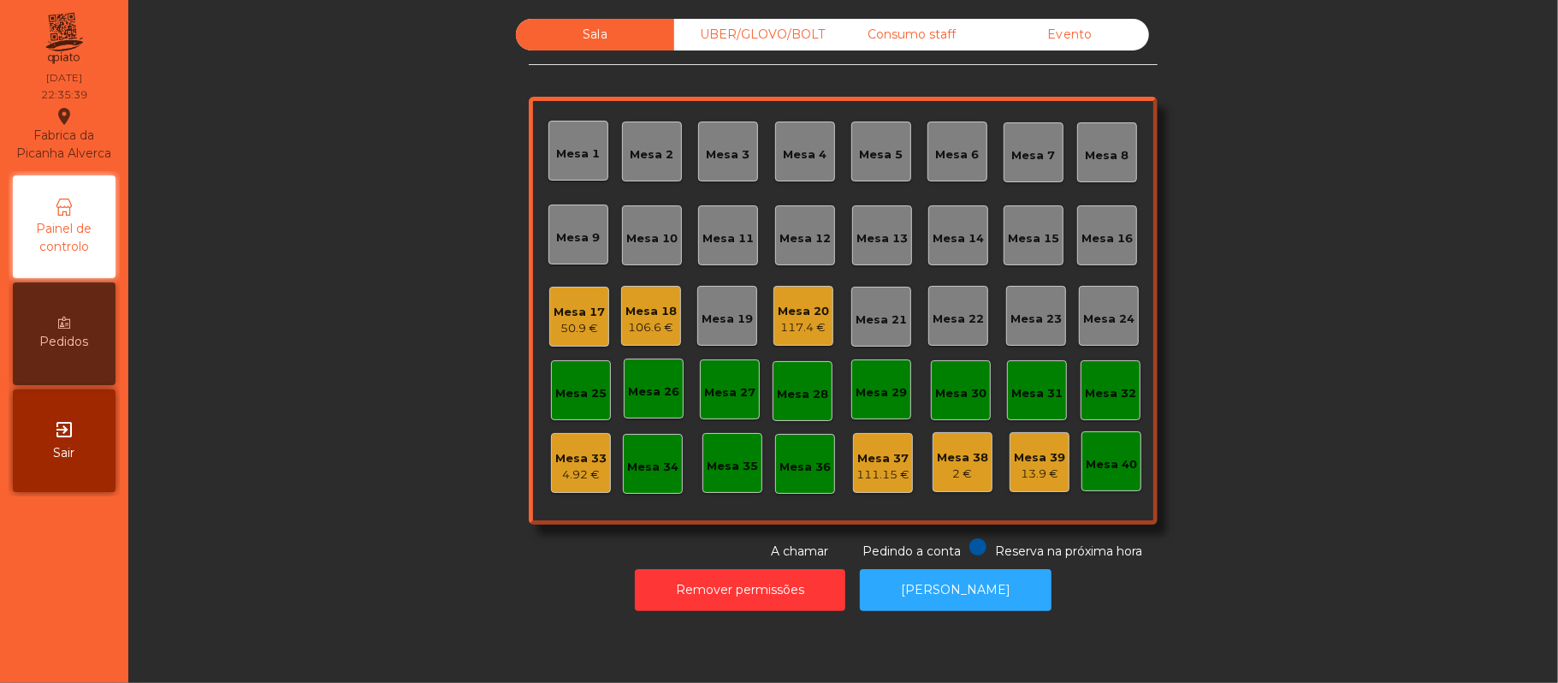
click at [779, 35] on div "UBER/GLOVO/BOLT" at bounding box center [753, 35] width 158 height 32
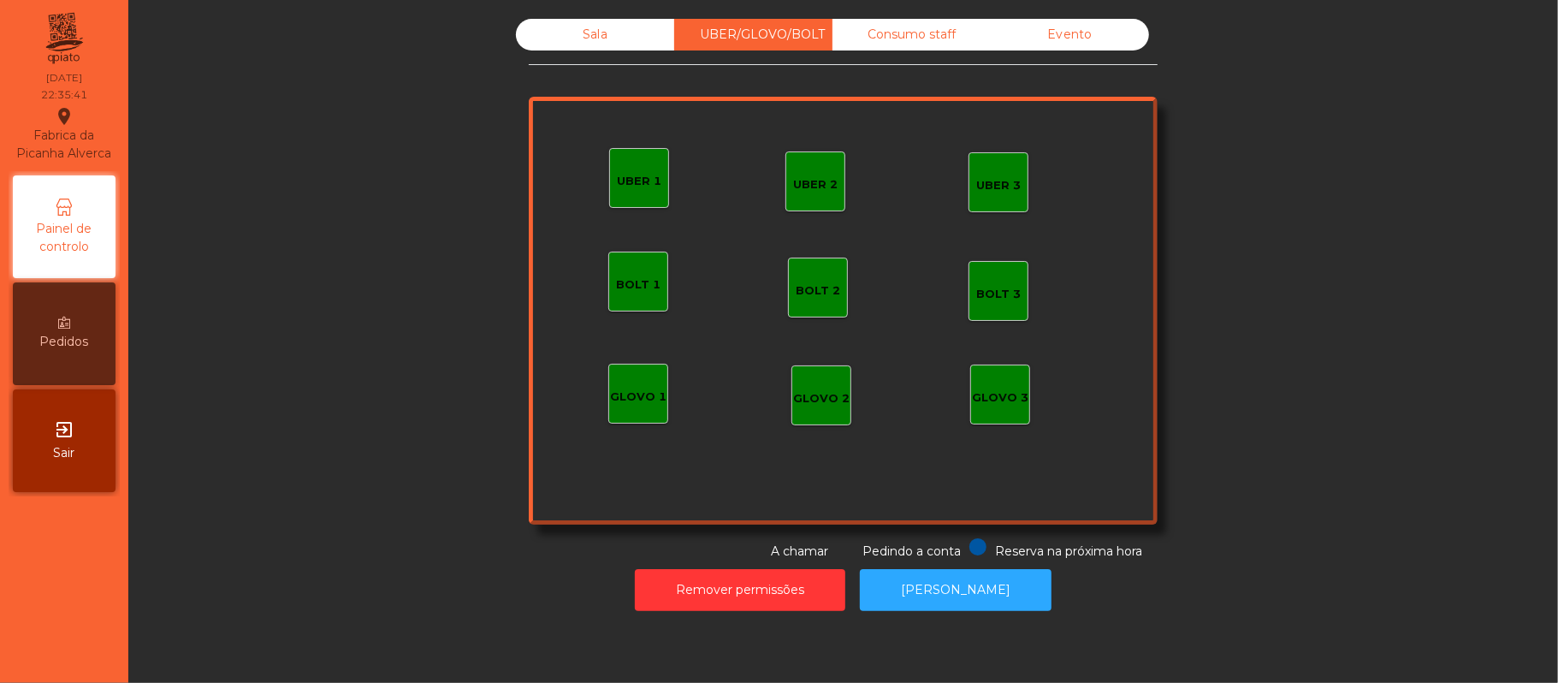
click at [578, 188] on div "UBER 2 UBER 3 BOLT 1 BOLT 2 BOLT 3 GLOVO 1 GLOVO 2 GLOVO 3 UBER 1" at bounding box center [843, 311] width 629 height 428
click at [620, 176] on div "UBER 1" at bounding box center [639, 181] width 44 height 17
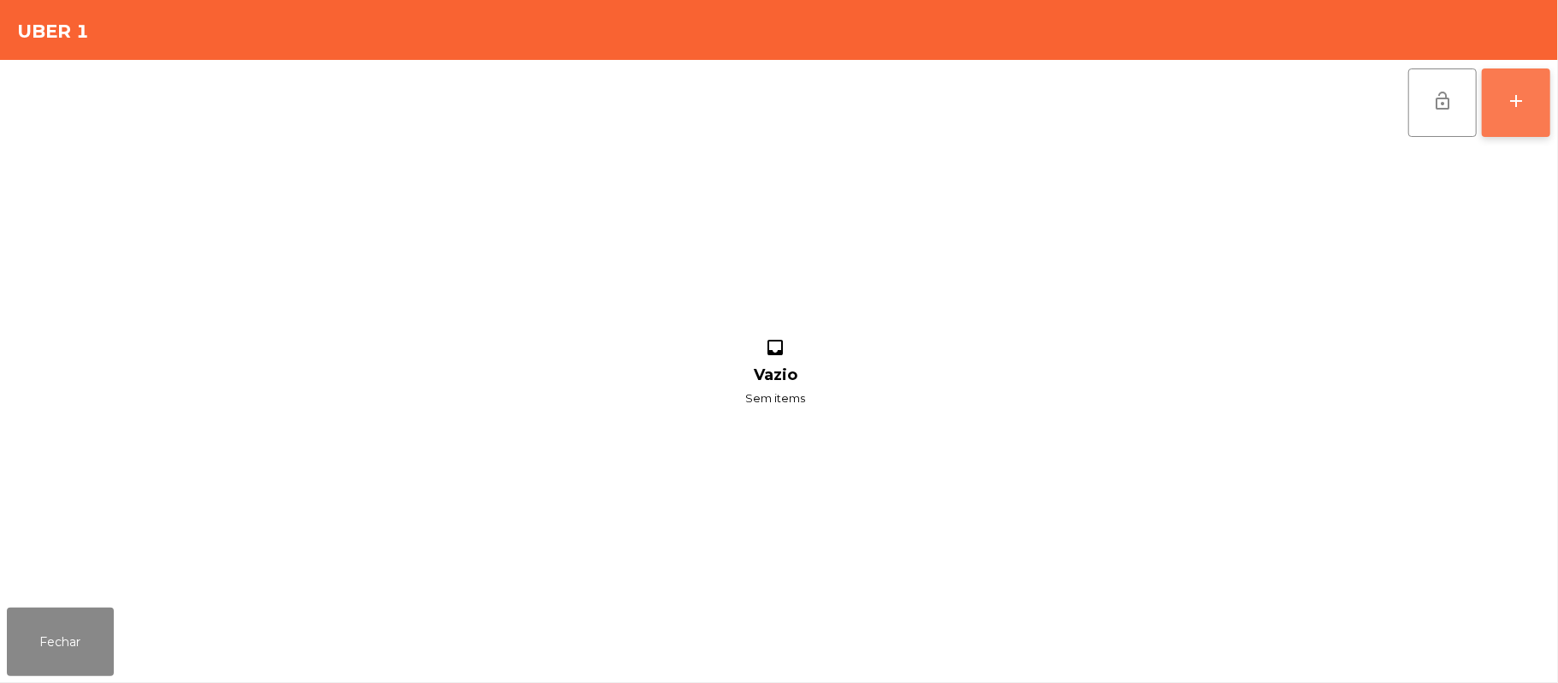
click at [1527, 98] on button "add" at bounding box center [1516, 102] width 68 height 68
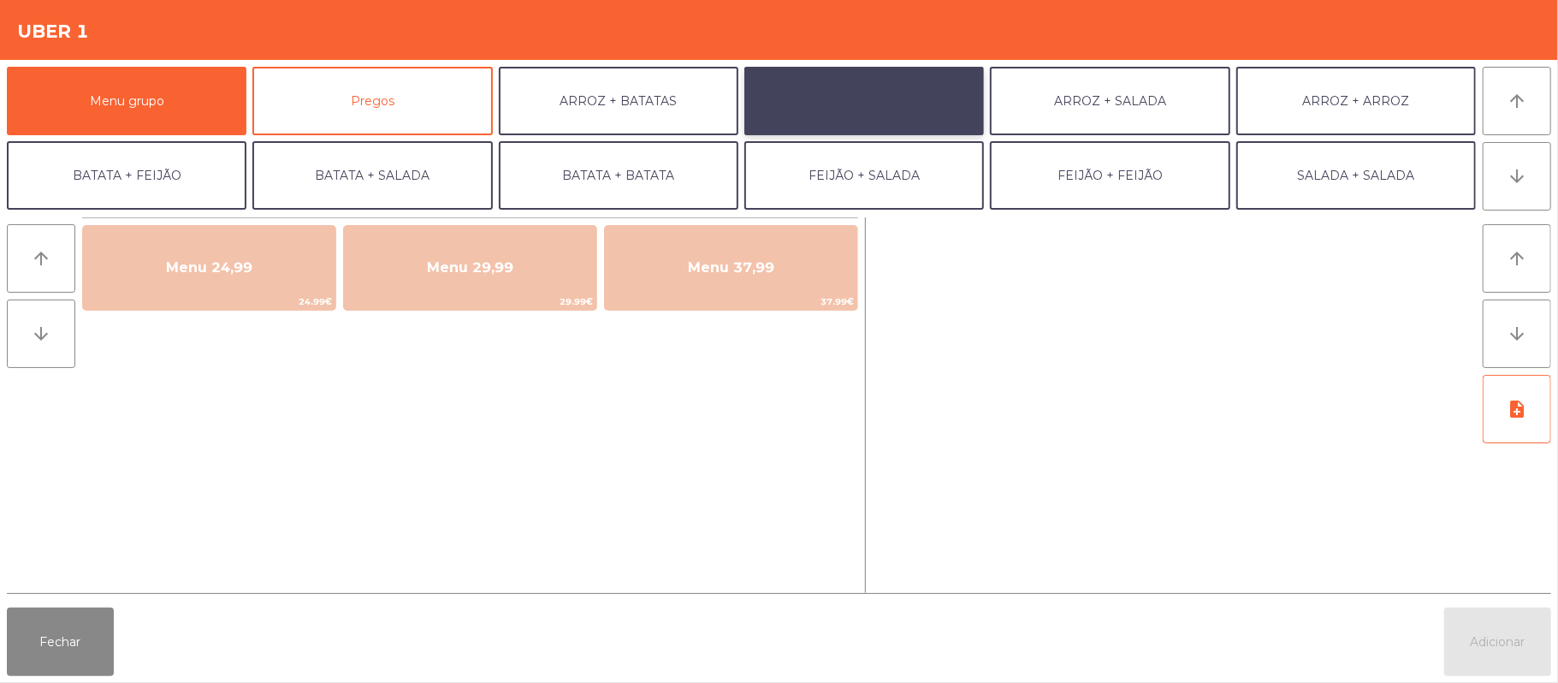
click at [859, 75] on button "ARROZ + FEIJÃO" at bounding box center [864, 101] width 240 height 68
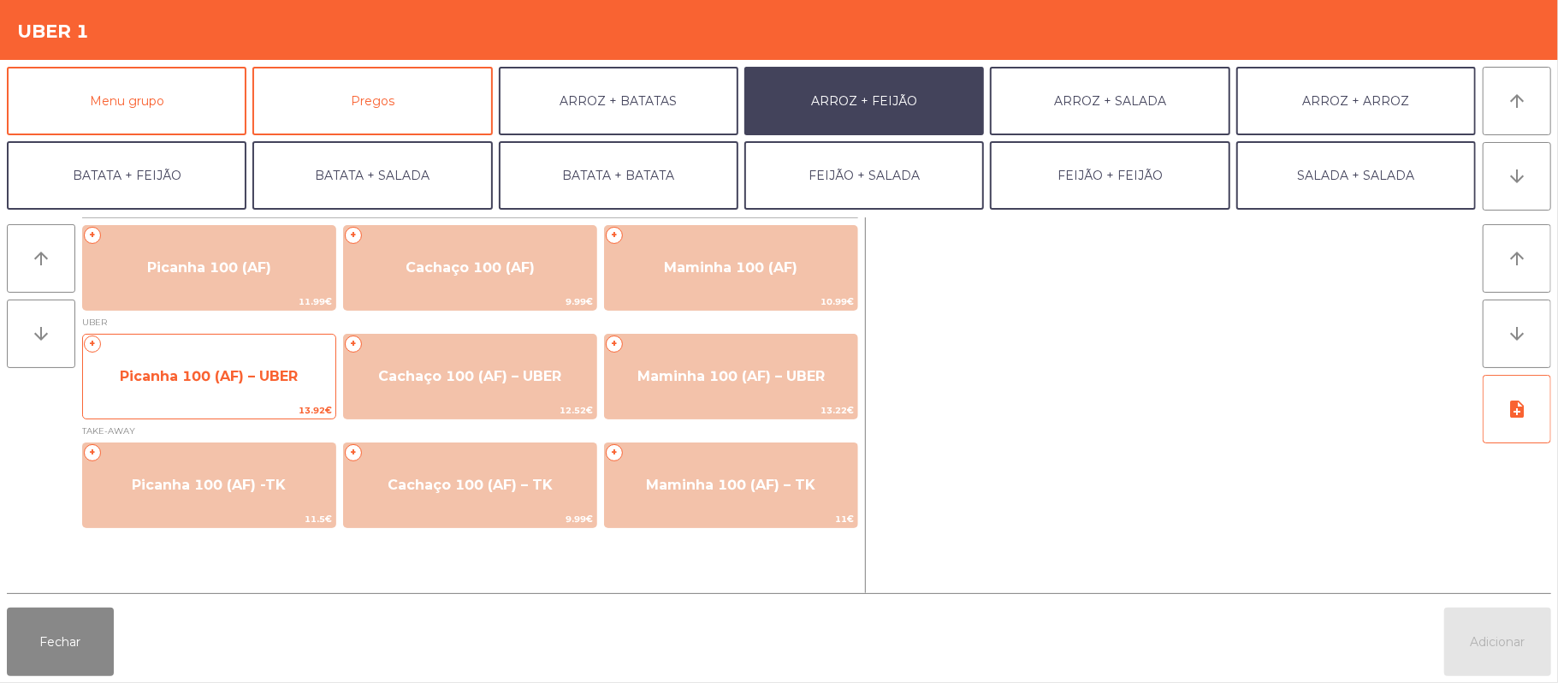
click at [250, 375] on span "Picanha 100 (AF) – UBER" at bounding box center [209, 376] width 178 height 16
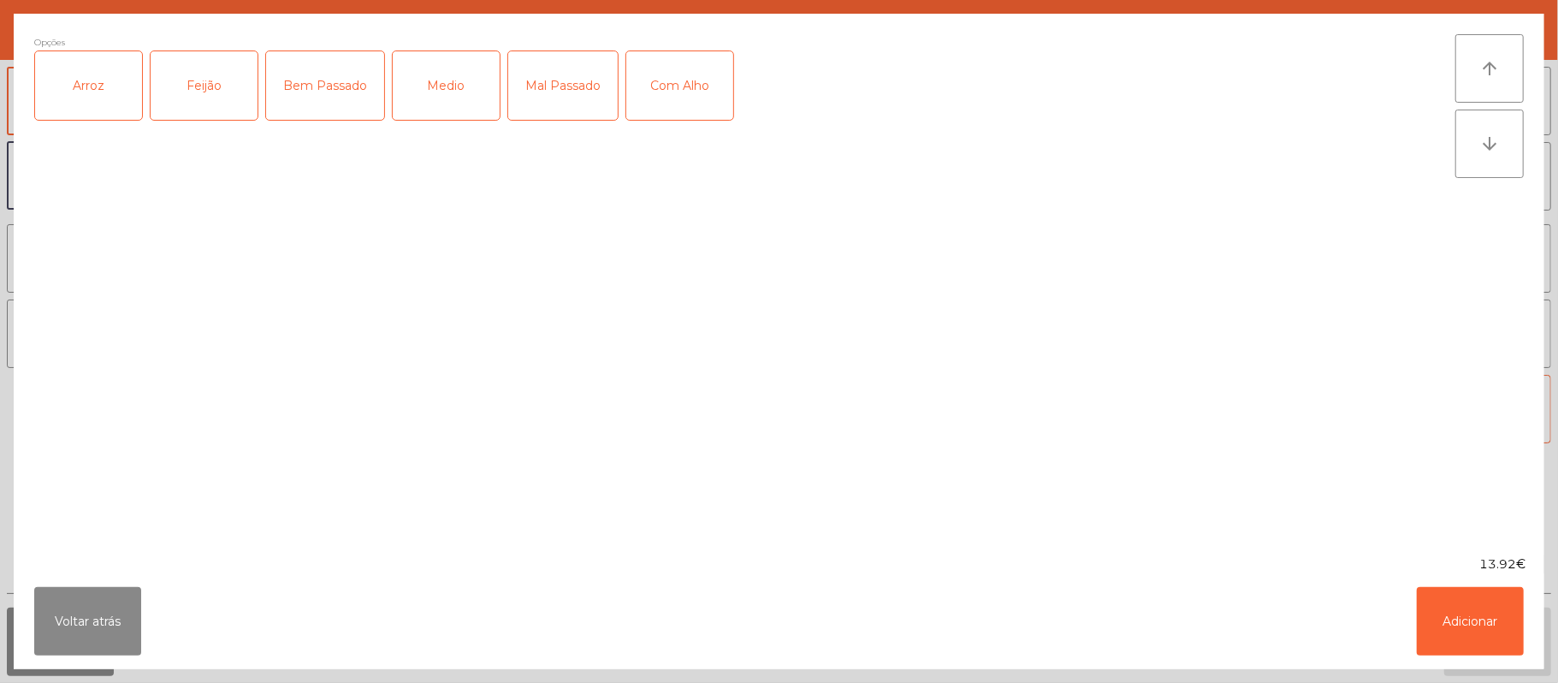
click at [97, 98] on div "Arroz" at bounding box center [88, 85] width 107 height 68
click at [199, 86] on div "Feijão" at bounding box center [204, 85] width 107 height 68
click at [460, 73] on div "Medio" at bounding box center [446, 85] width 107 height 68
click at [1486, 623] on button "Adicionar" at bounding box center [1470, 621] width 107 height 68
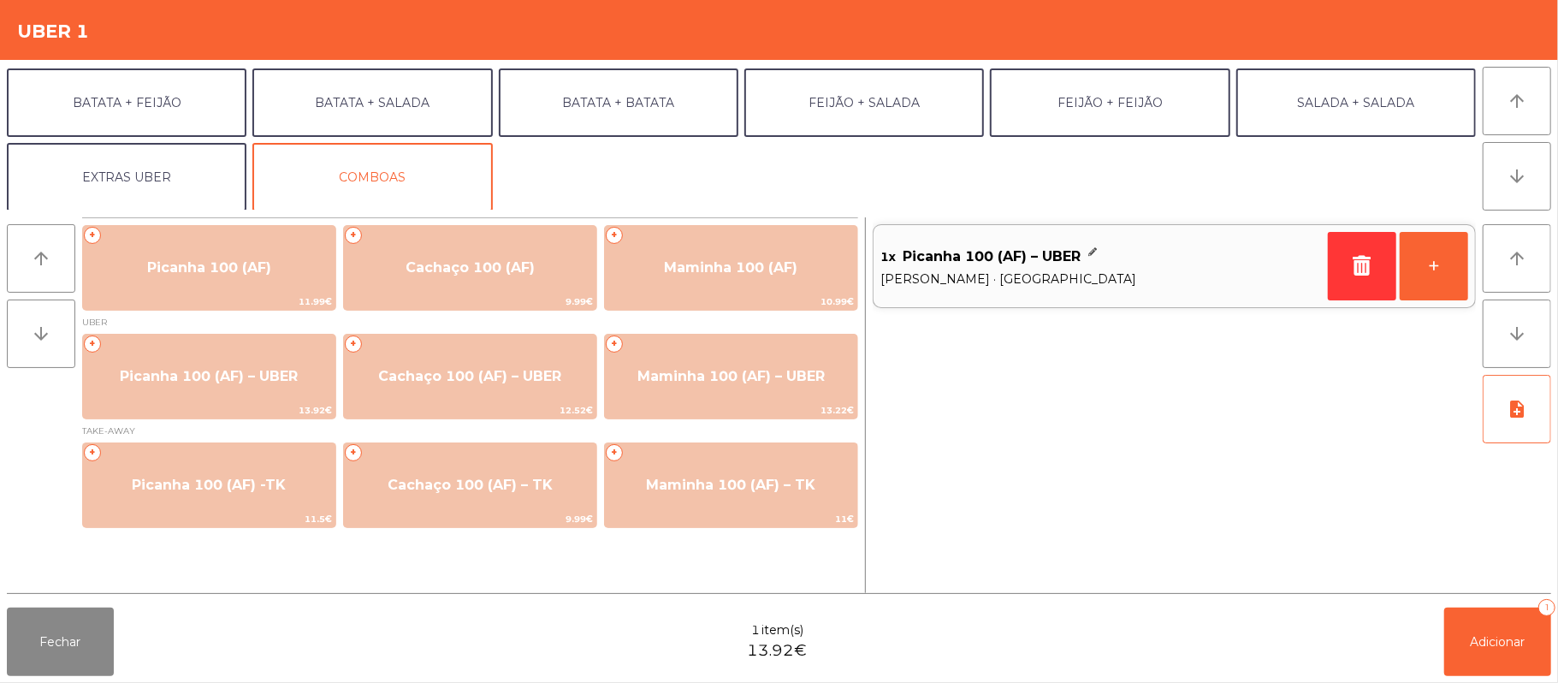
scroll to position [74, 0]
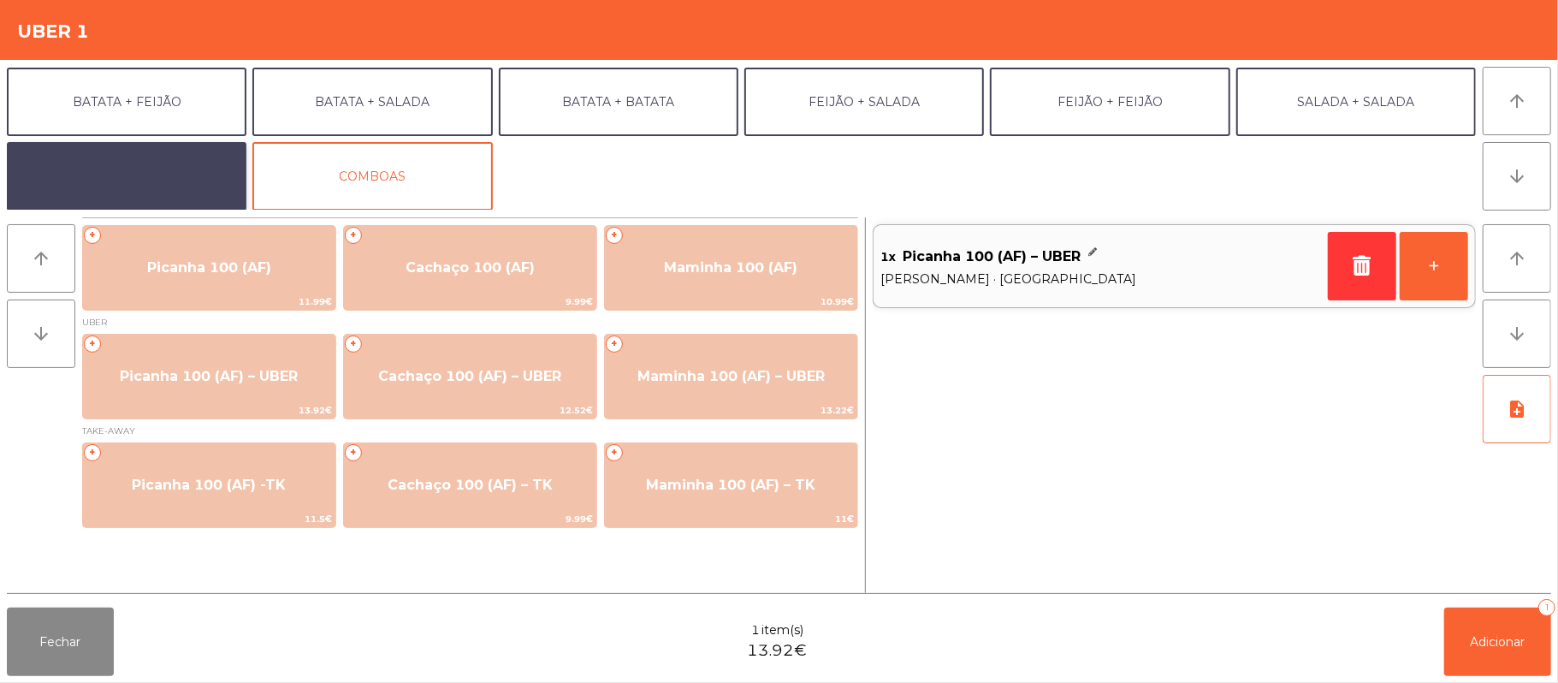
click at [169, 164] on button "EXTRAS UBER" at bounding box center [127, 176] width 240 height 68
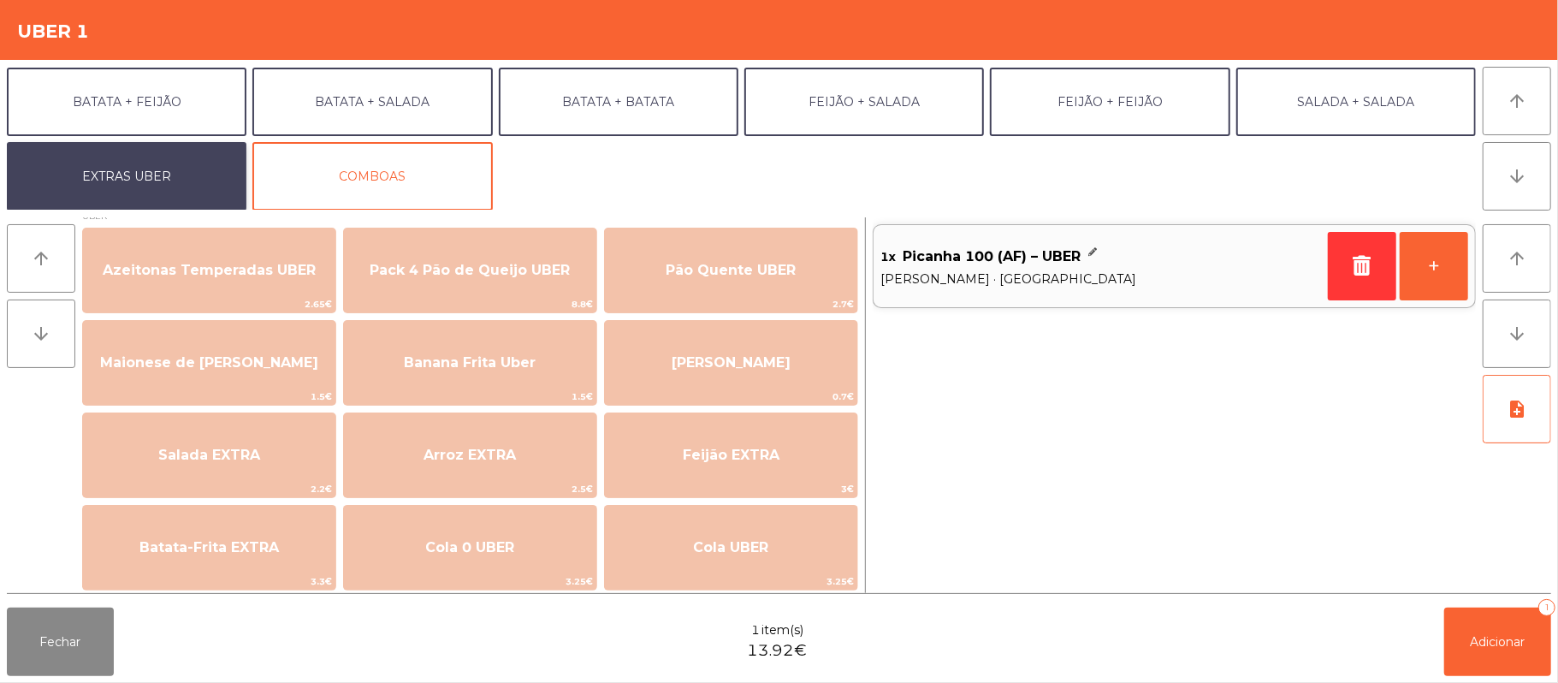
scroll to position [18, 0]
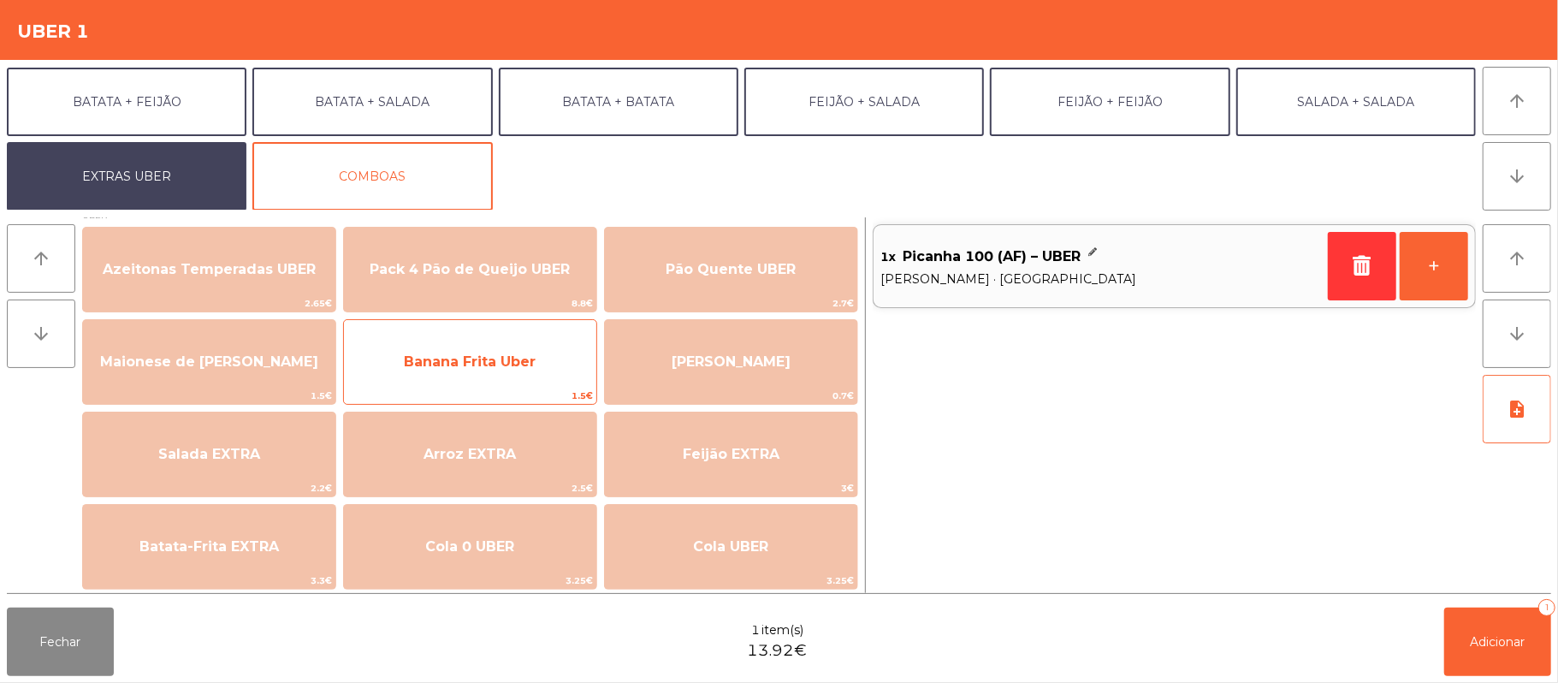
click at [546, 381] on span "Banana Frita Uber" at bounding box center [470, 362] width 252 height 46
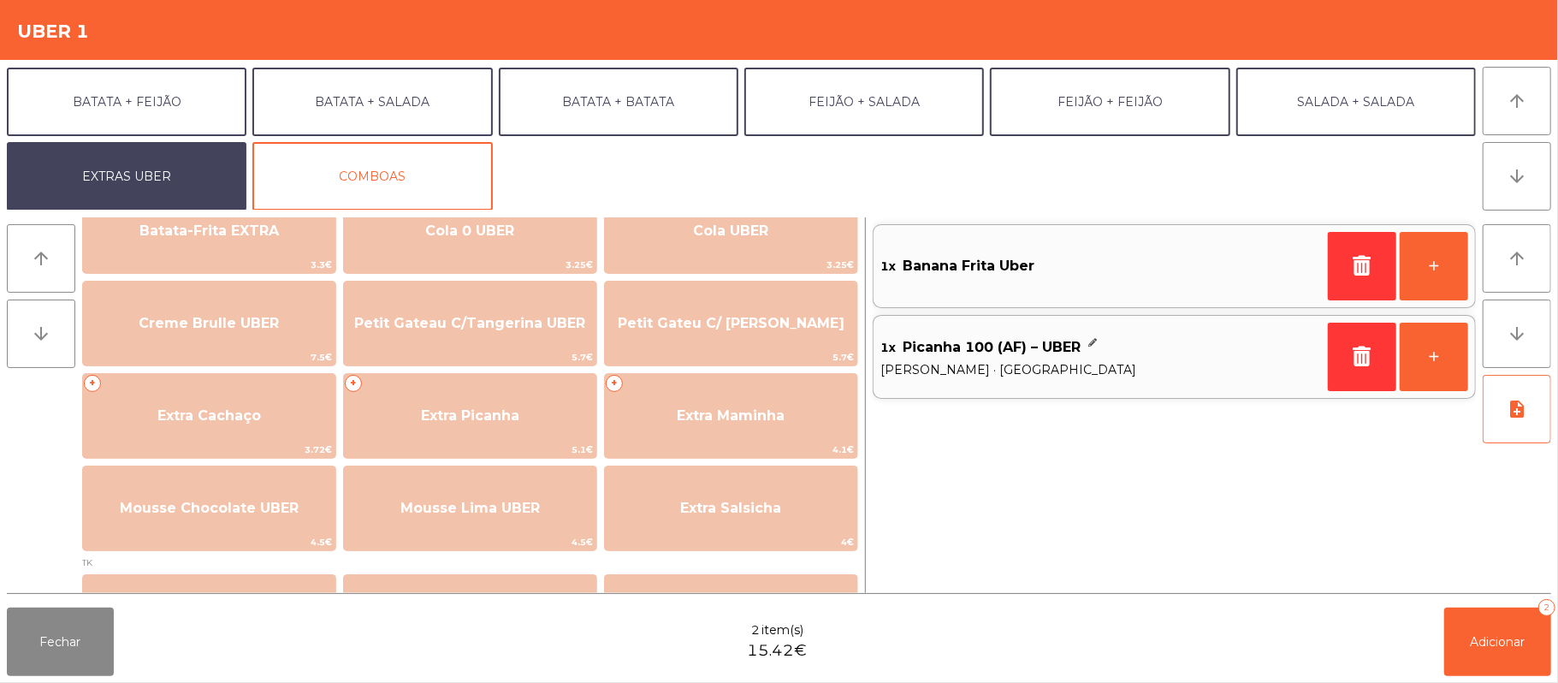
scroll to position [336, 0]
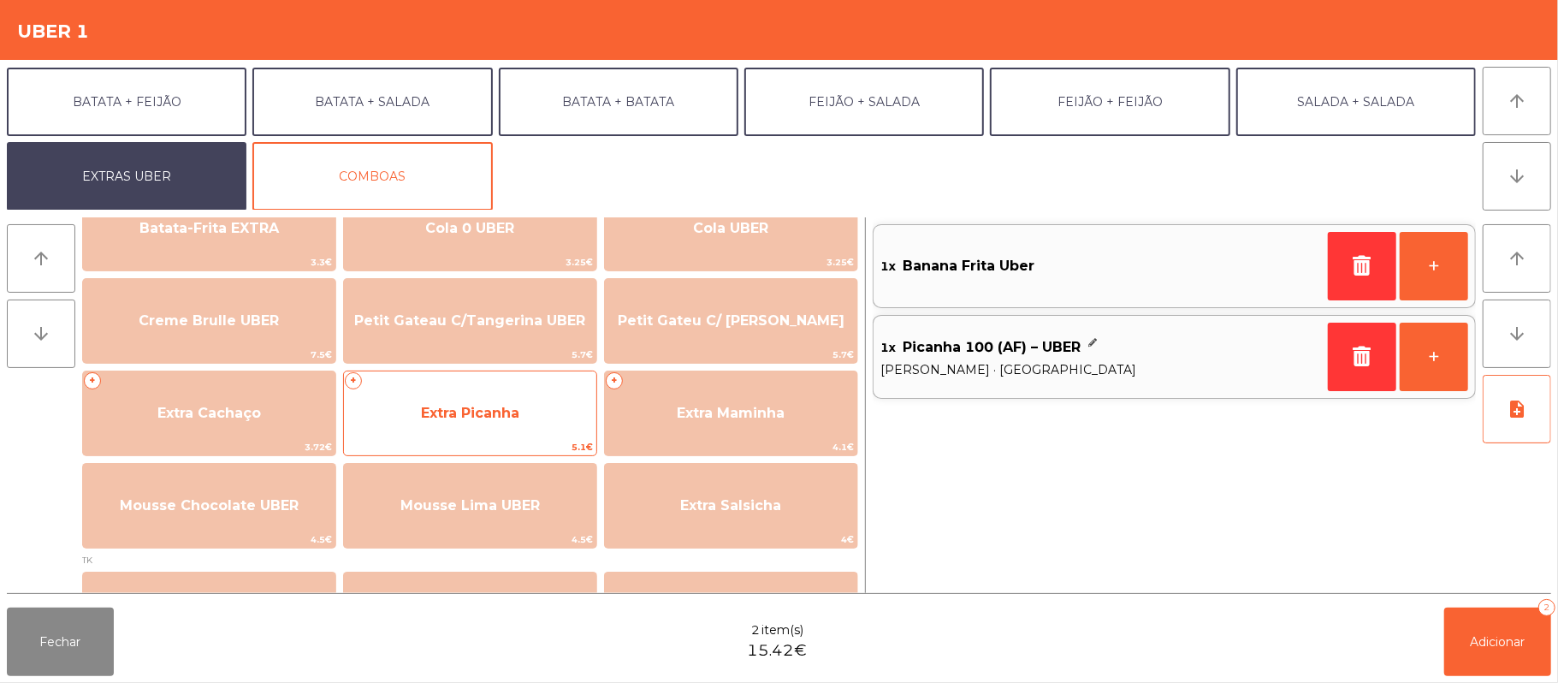
click at [445, 422] on span "Extra Picanha" at bounding box center [470, 413] width 252 height 46
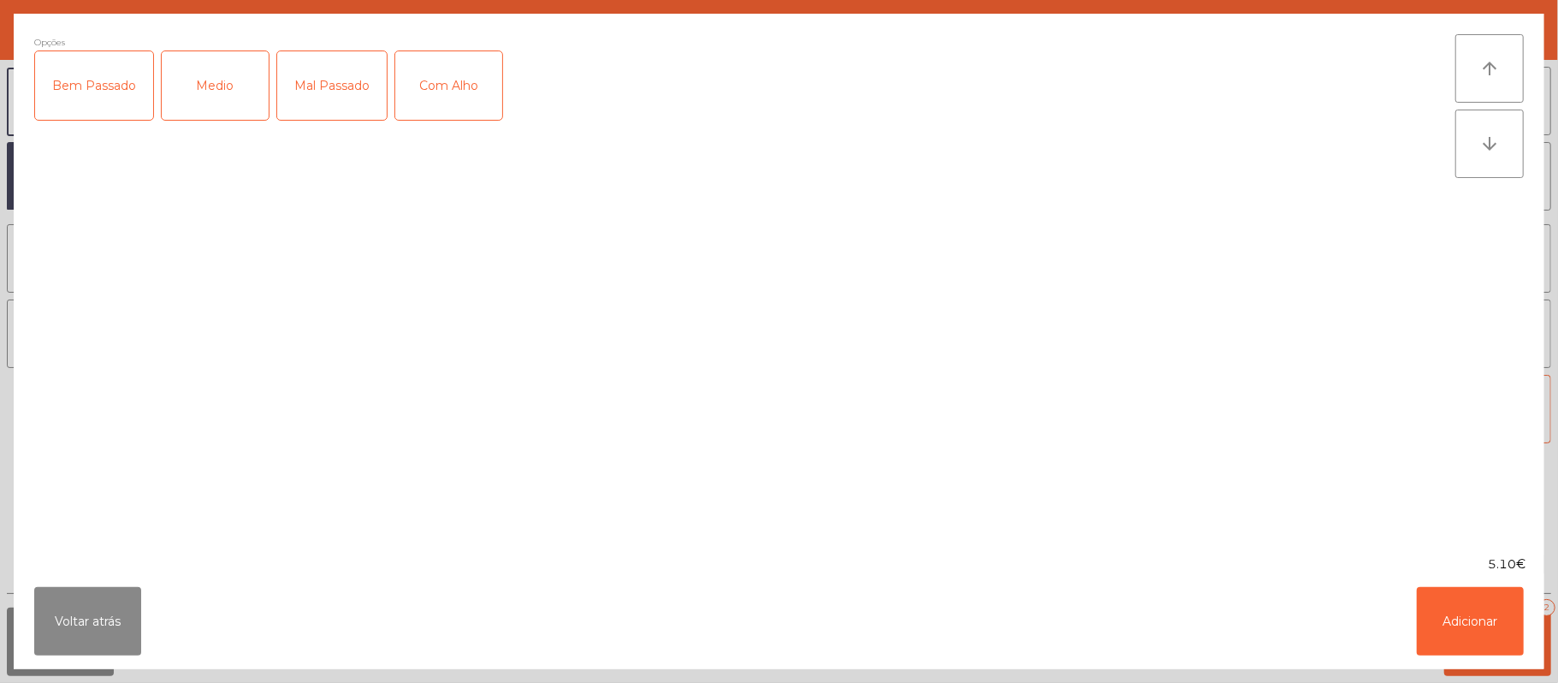
click at [213, 96] on div "Medio" at bounding box center [215, 85] width 107 height 68
click at [1460, 611] on button "Adicionar" at bounding box center [1470, 621] width 107 height 68
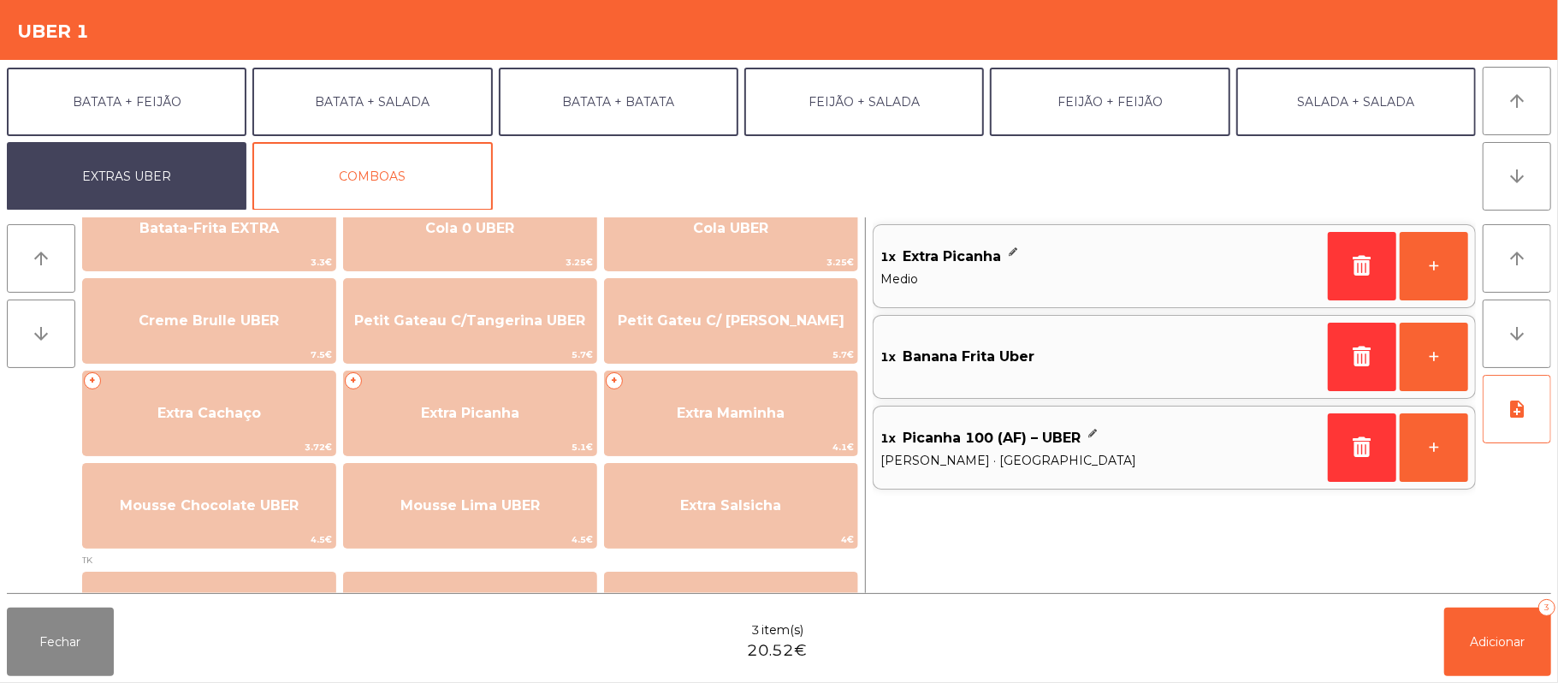
click at [1011, 635] on div "Fechar 3 item(s) 20.52€ Adicionar 3" at bounding box center [779, 642] width 1558 height 82
click at [1507, 658] on button "Adicionar 3" at bounding box center [1497, 642] width 107 height 68
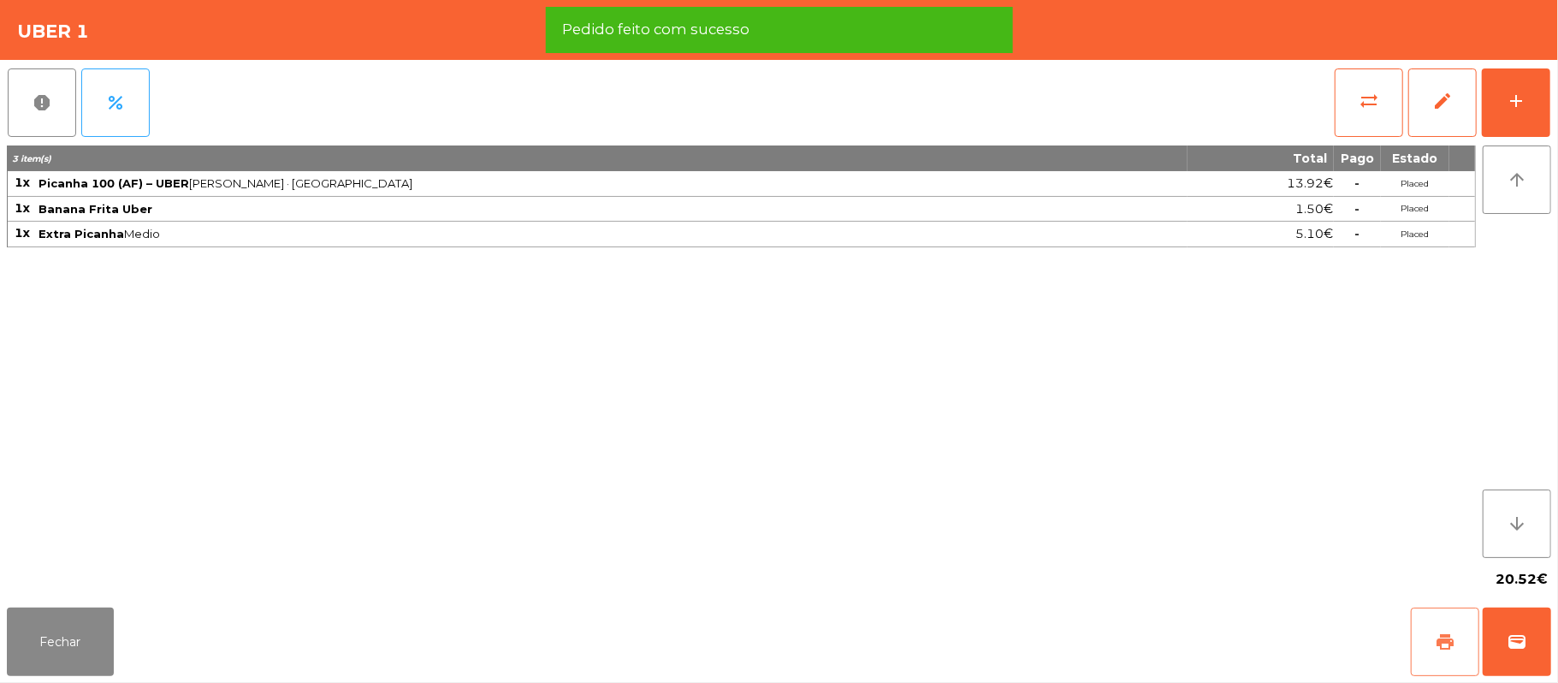
click at [1435, 644] on span "print" at bounding box center [1445, 642] width 21 height 21
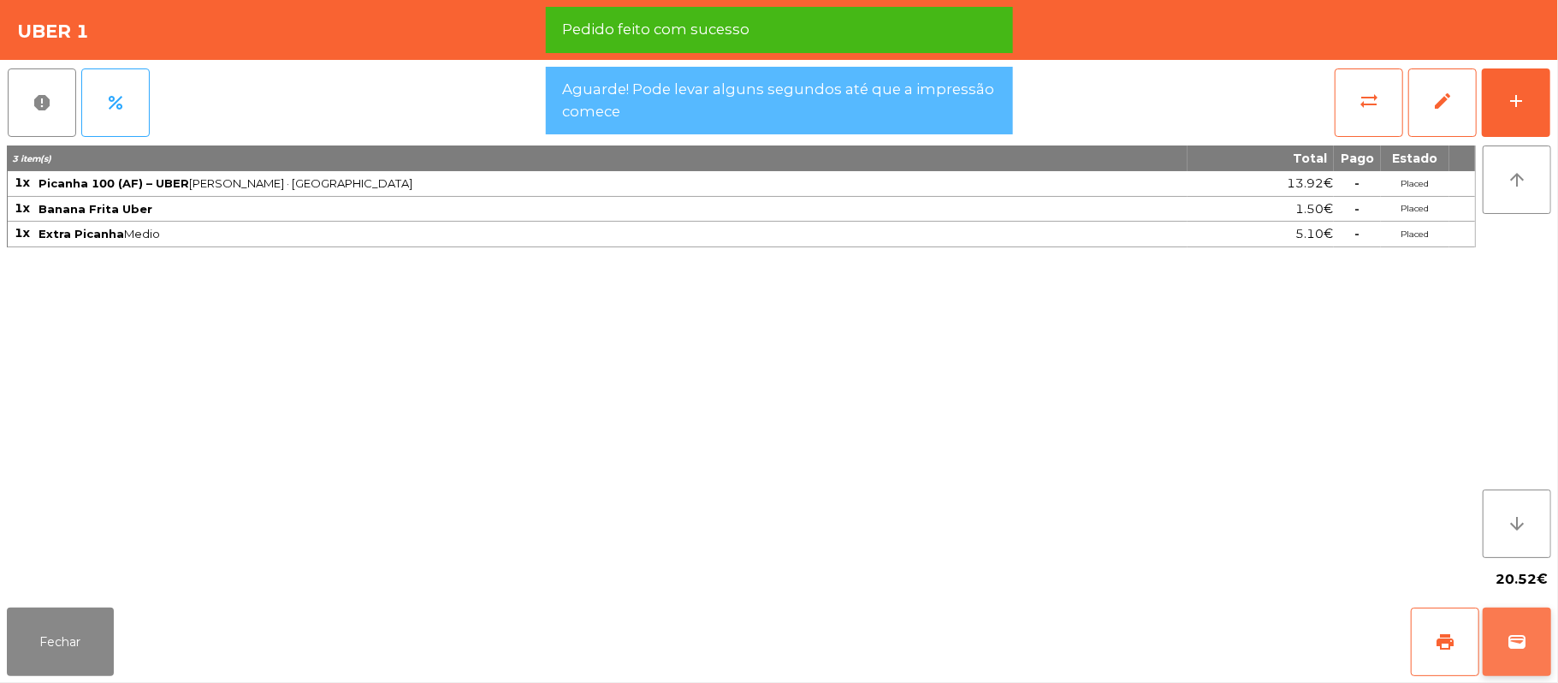
click at [1525, 664] on button "wallet" at bounding box center [1517, 642] width 68 height 68
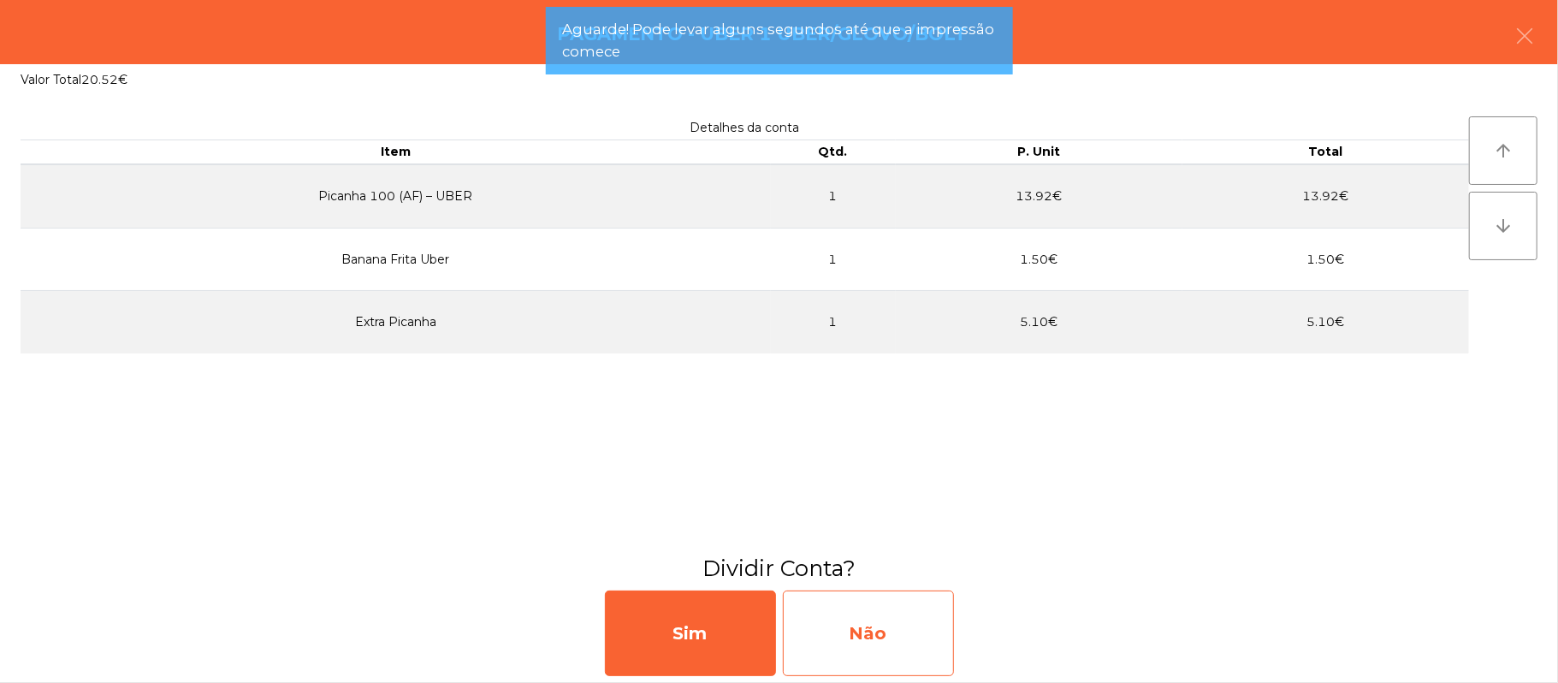
click at [904, 643] on div "Não" at bounding box center [868, 633] width 171 height 86
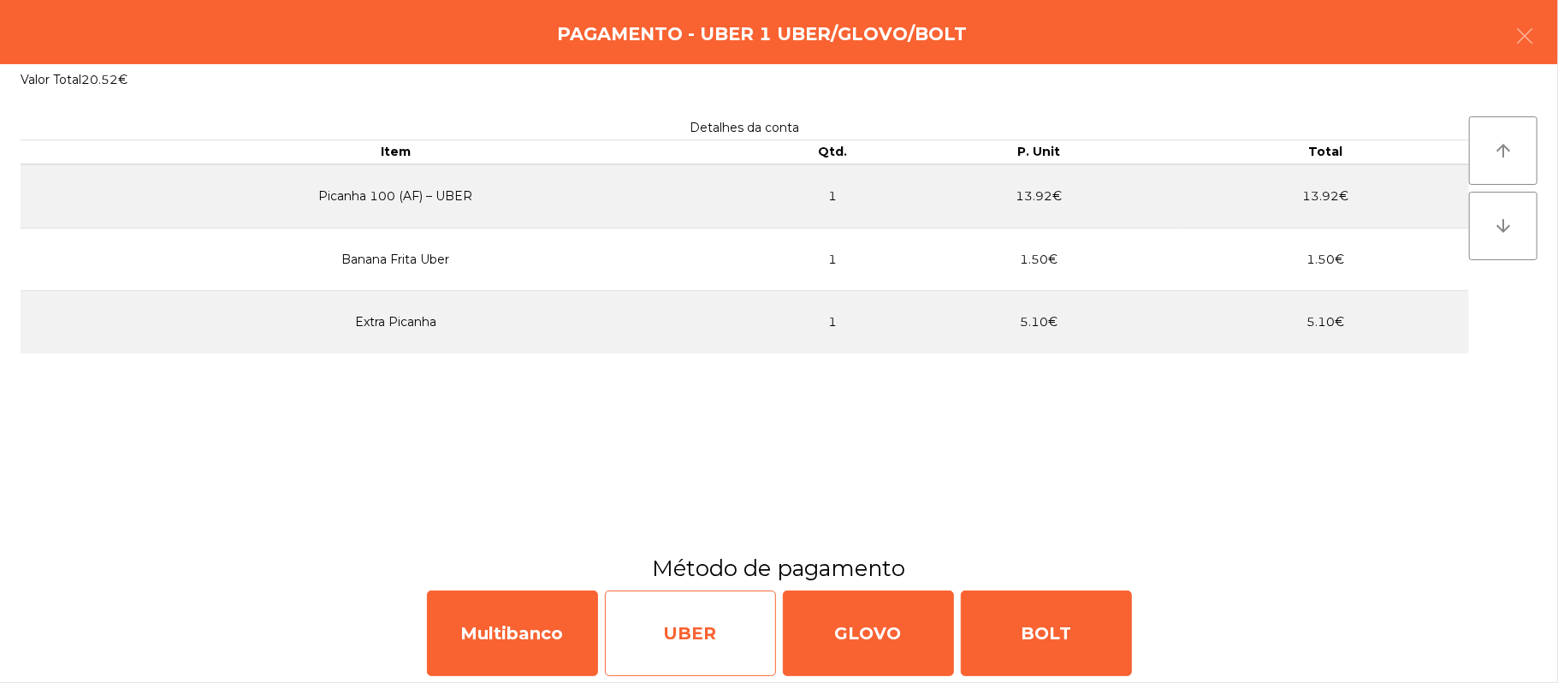
click at [731, 648] on div "UBER" at bounding box center [690, 633] width 171 height 86
select select "**"
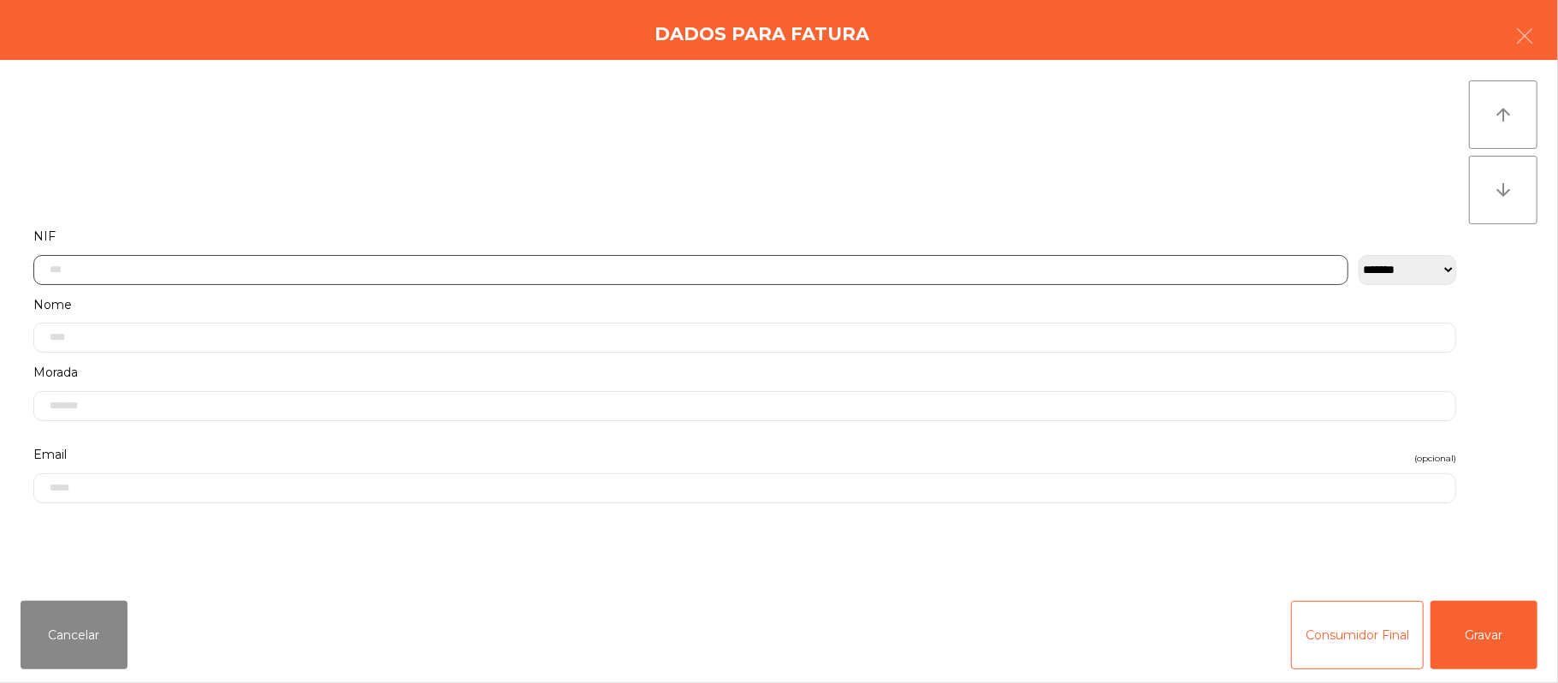
click at [604, 271] on input "text" at bounding box center [690, 270] width 1315 height 30
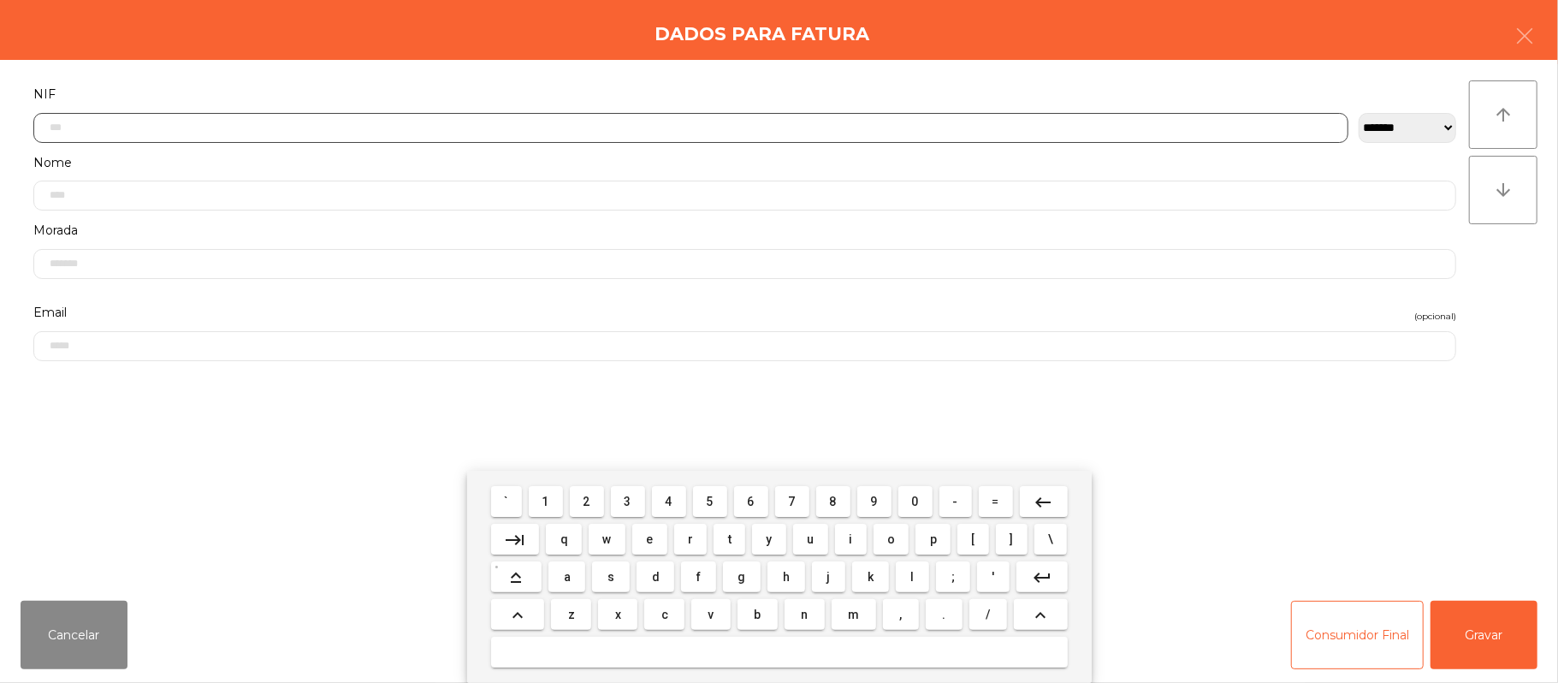
scroll to position [144, 0]
type input "*********"
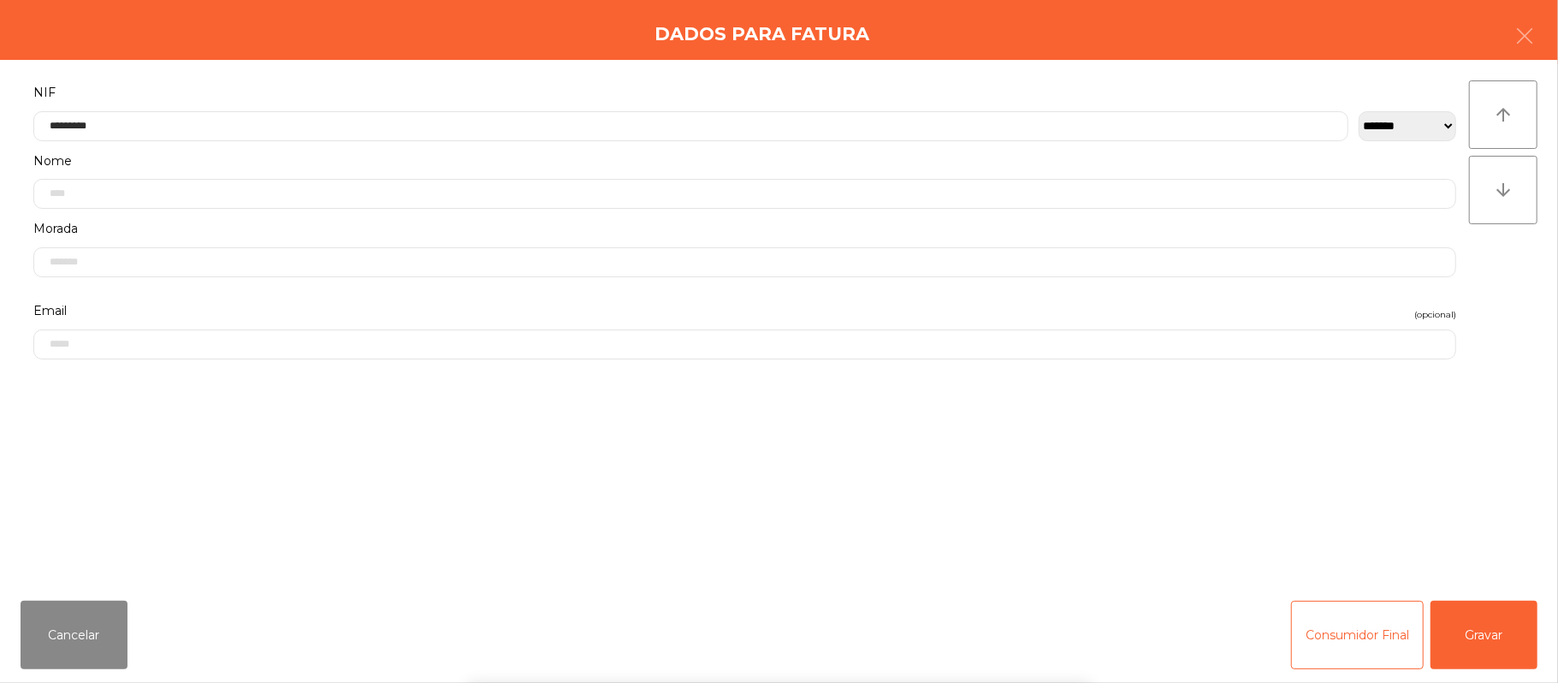
click at [1479, 634] on div "` 1 2 3 4 5 6 7 8 9 0 - = keyboard_backspace keyboard_tab q w e r t y u i o p […" at bounding box center [779, 577] width 1558 height 212
click at [1500, 618] on div "` 1 2 3 4 5 6 7 8 9 0 - = keyboard_backspace keyboard_tab q w e r t y u i o p […" at bounding box center [779, 577] width 1558 height 212
click at [1508, 614] on button "Gravar" at bounding box center [1484, 635] width 107 height 68
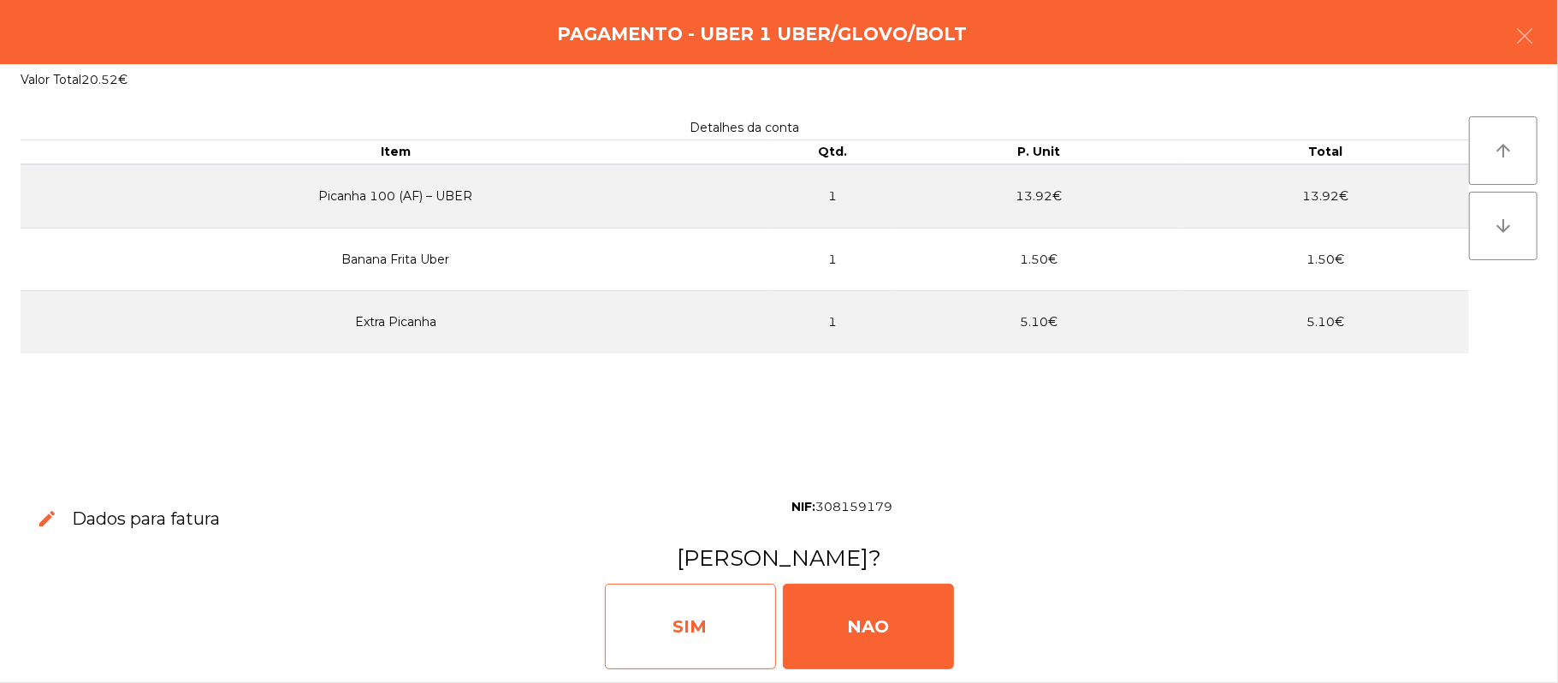
click at [634, 606] on div "SIM" at bounding box center [690, 627] width 171 height 86
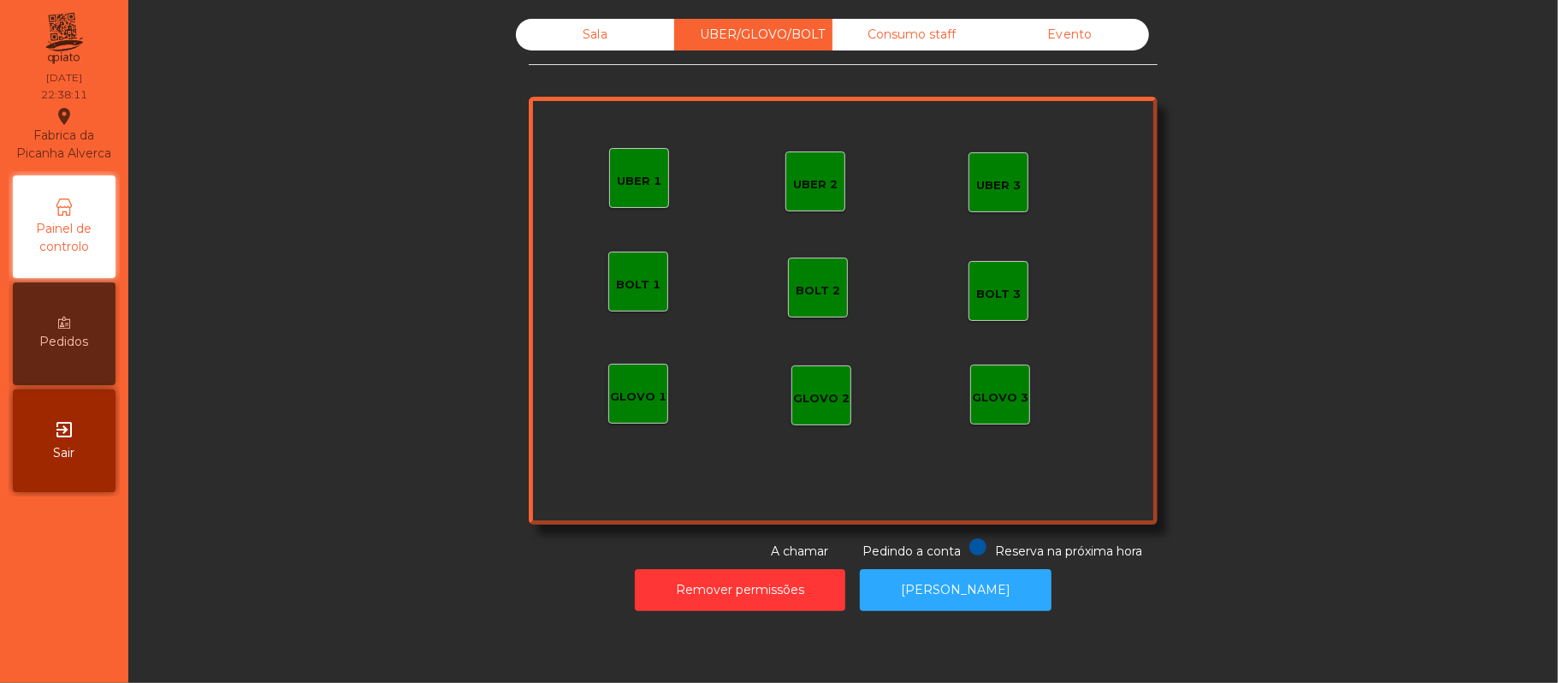
click at [594, 50] on div "Sala" at bounding box center [595, 35] width 158 height 32
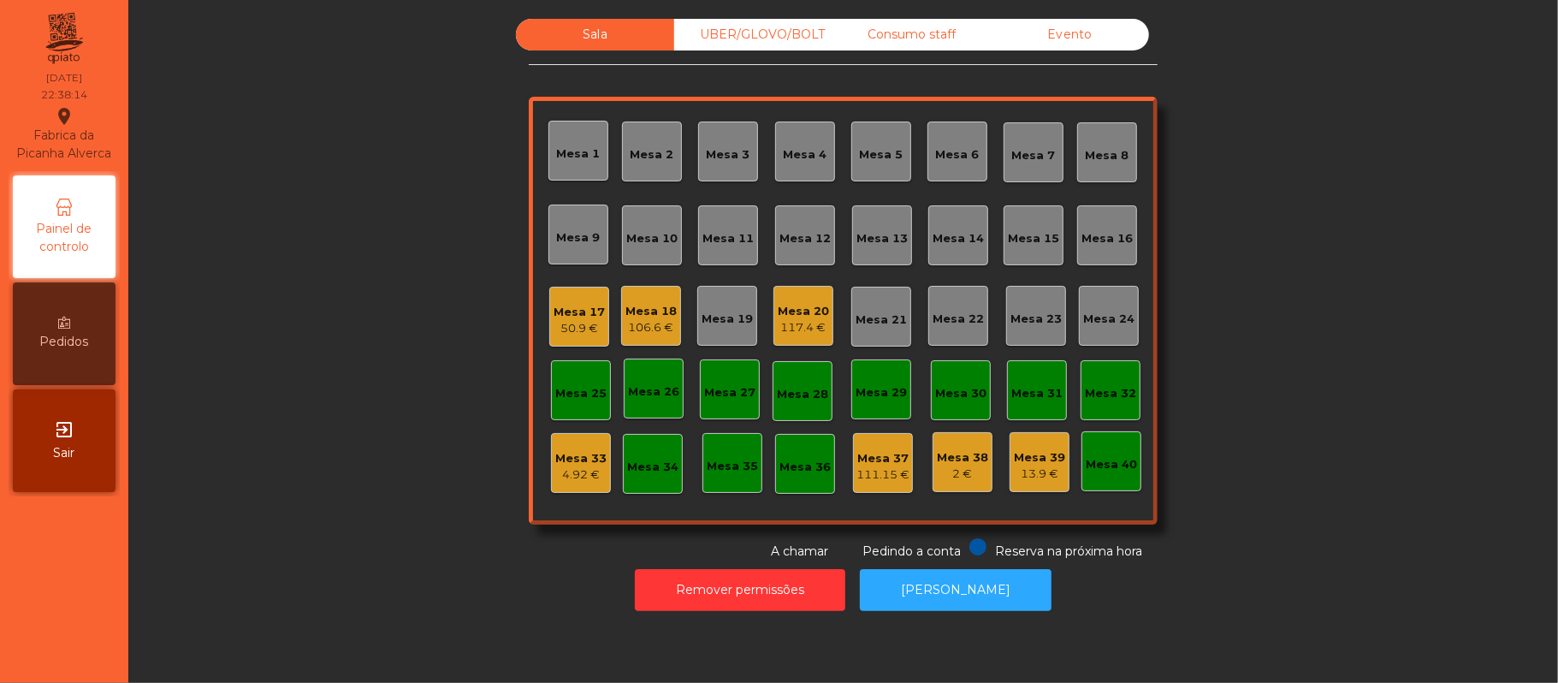
click at [572, 473] on div "4.92 €" at bounding box center [580, 474] width 51 height 17
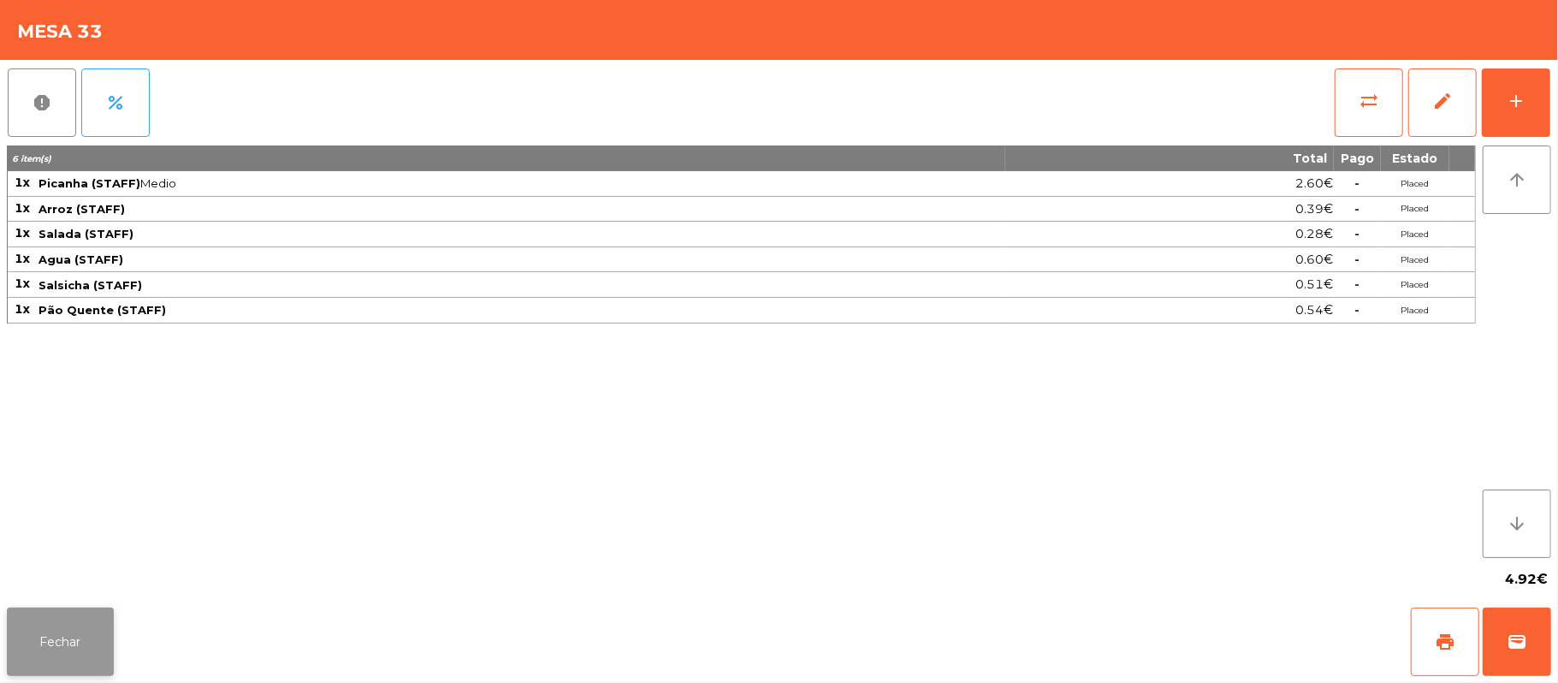
click at [84, 643] on button "Fechar" at bounding box center [60, 642] width 107 height 68
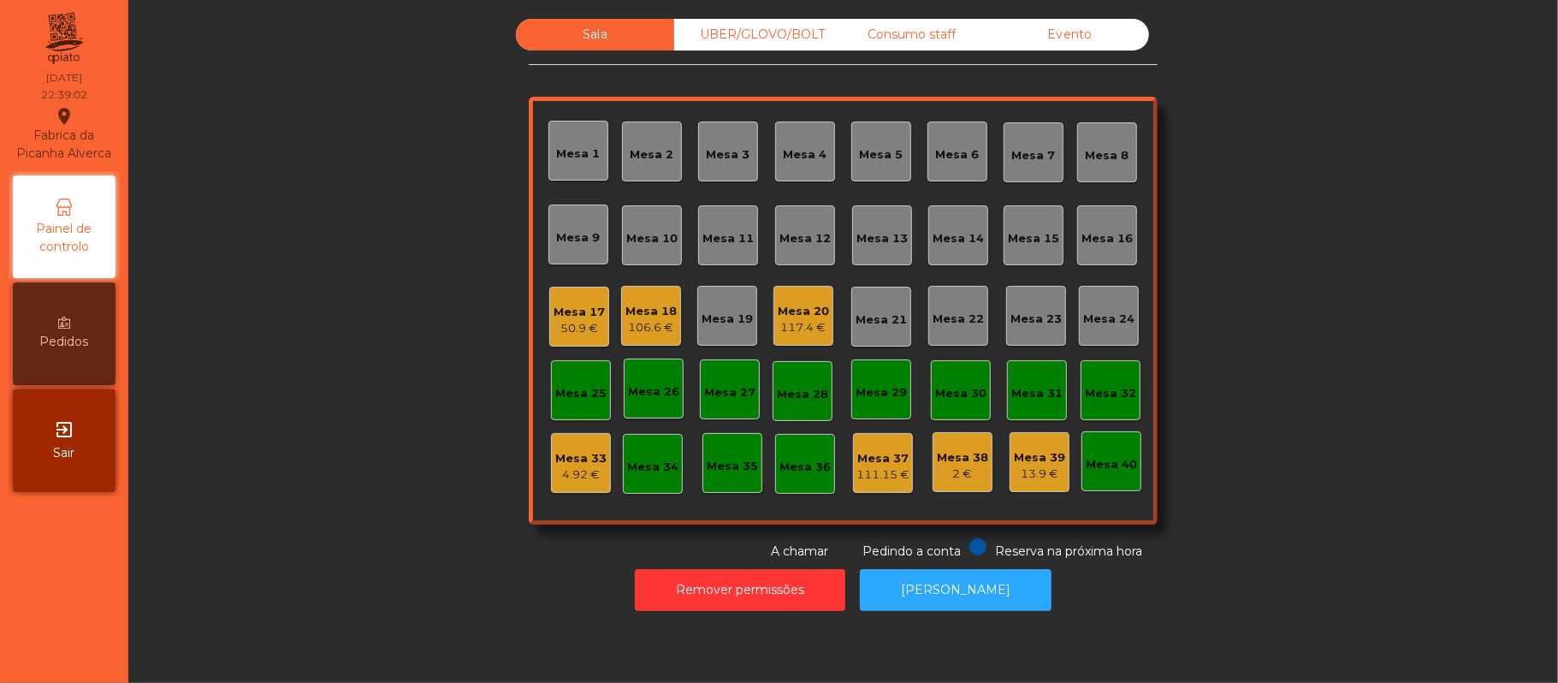
click at [651, 303] on div "Mesa 18" at bounding box center [651, 311] width 51 height 17
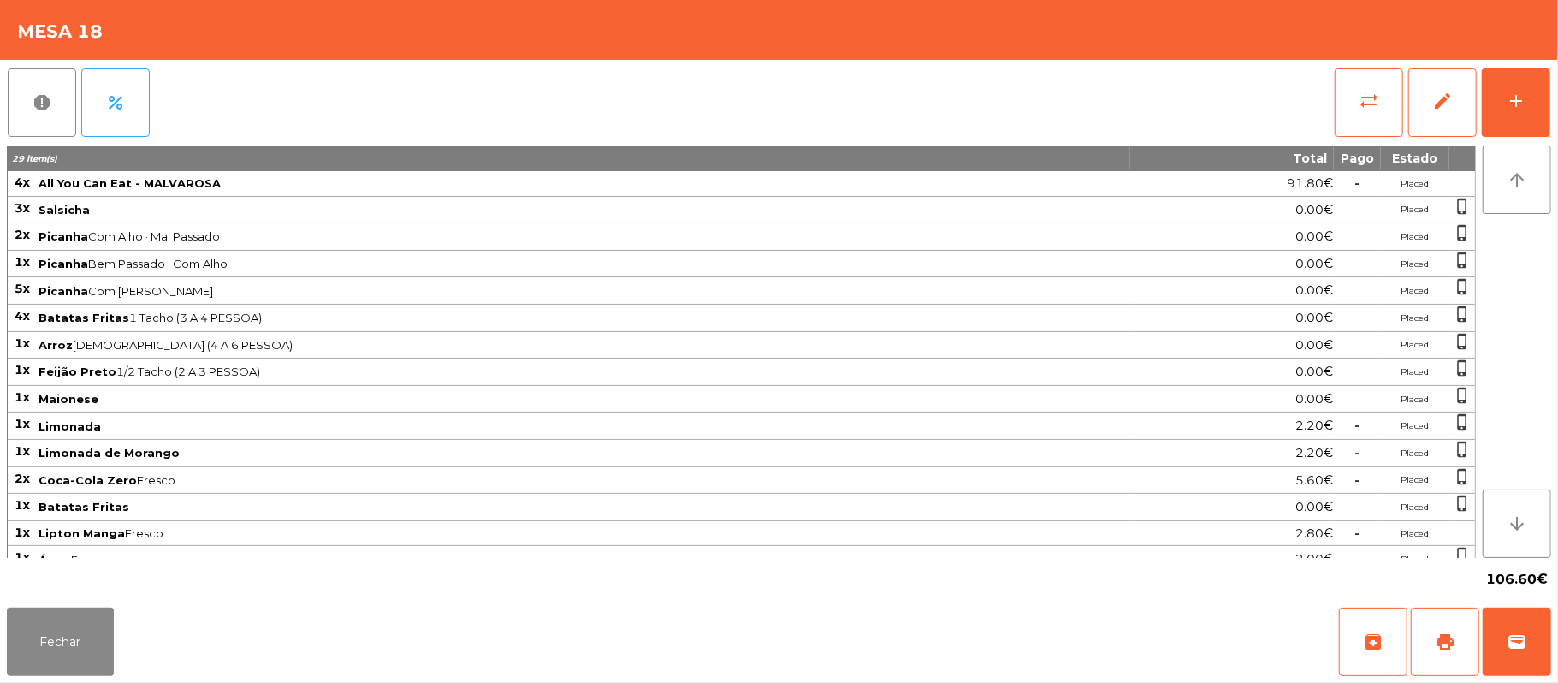
scroll to position [26, 0]
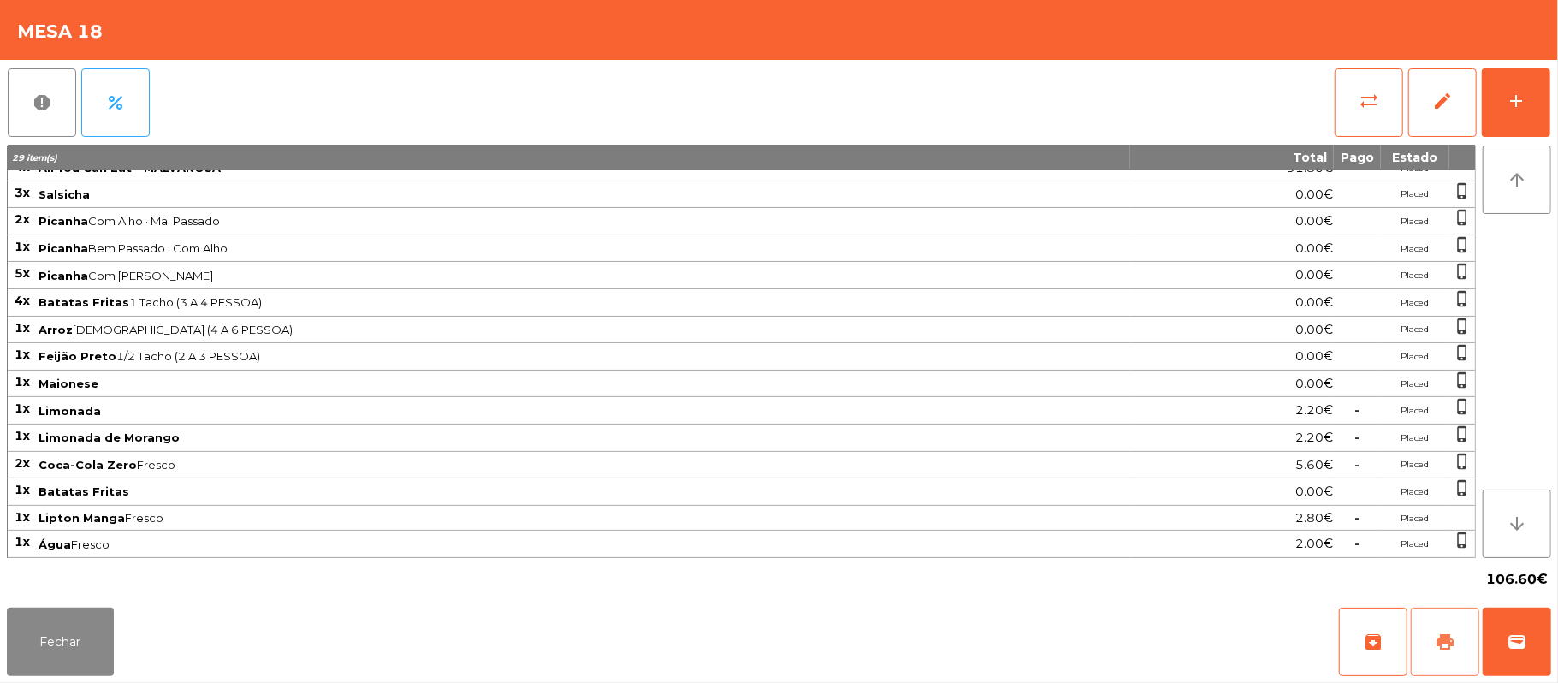
click at [1431, 643] on button "print" at bounding box center [1445, 642] width 68 height 68
click at [25, 648] on button "Fechar" at bounding box center [60, 642] width 107 height 68
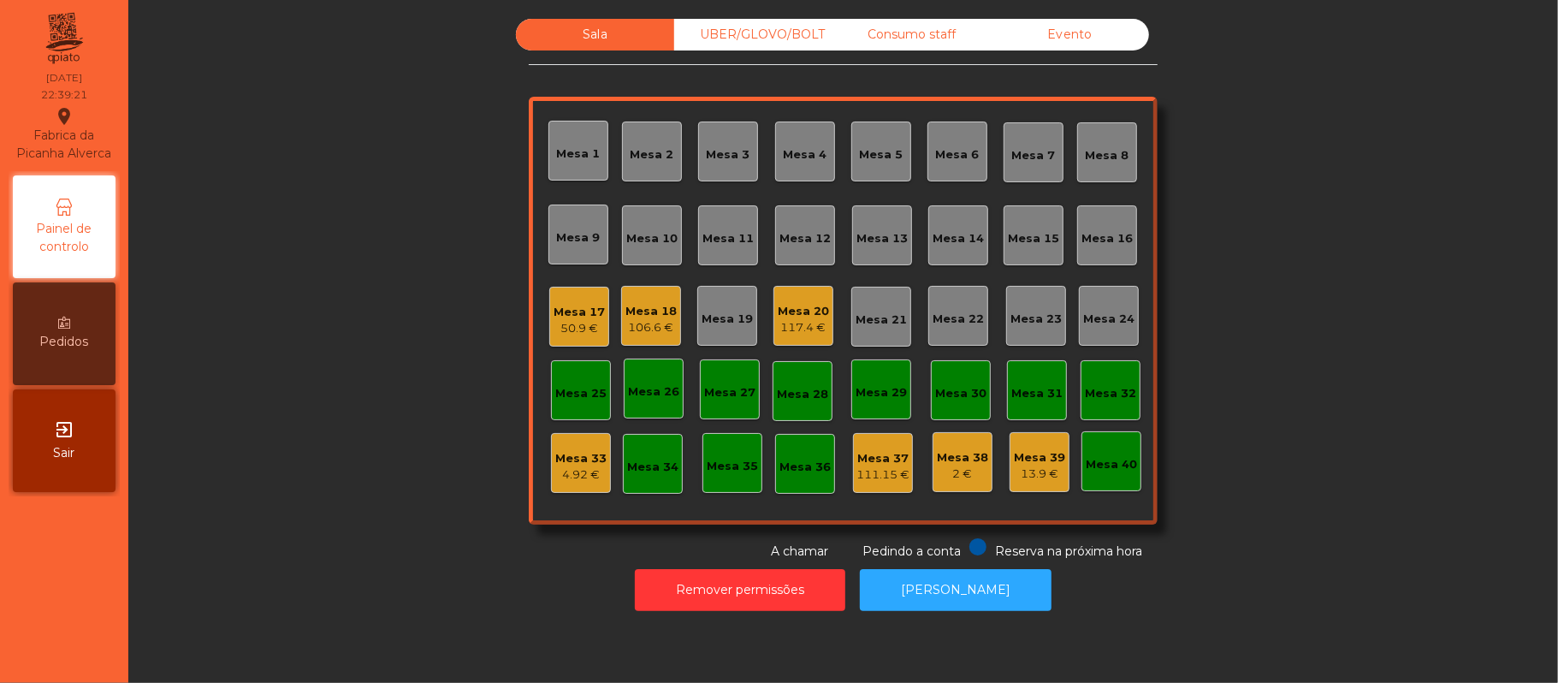
click at [661, 319] on div "106.6 €" at bounding box center [651, 327] width 51 height 17
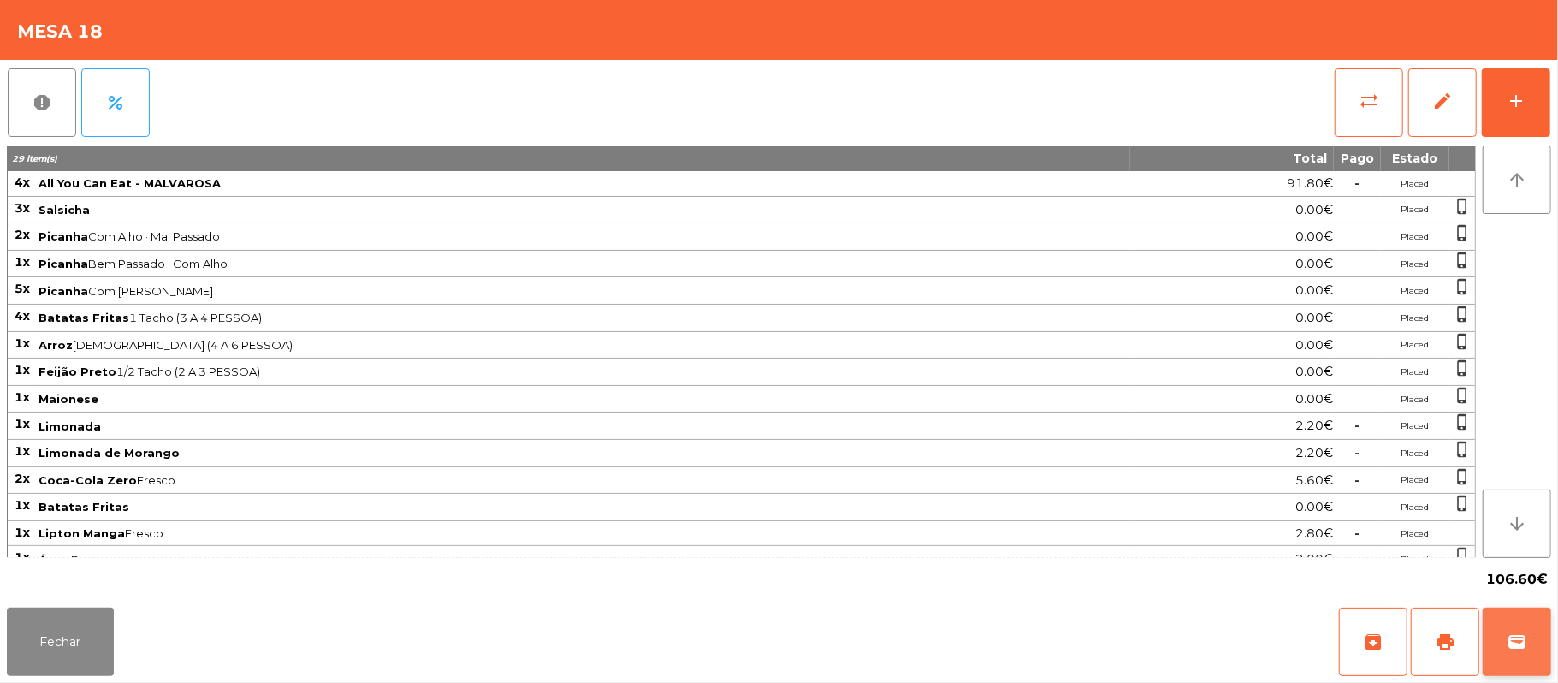
click at [1508, 642] on span "wallet" at bounding box center [1517, 642] width 21 height 21
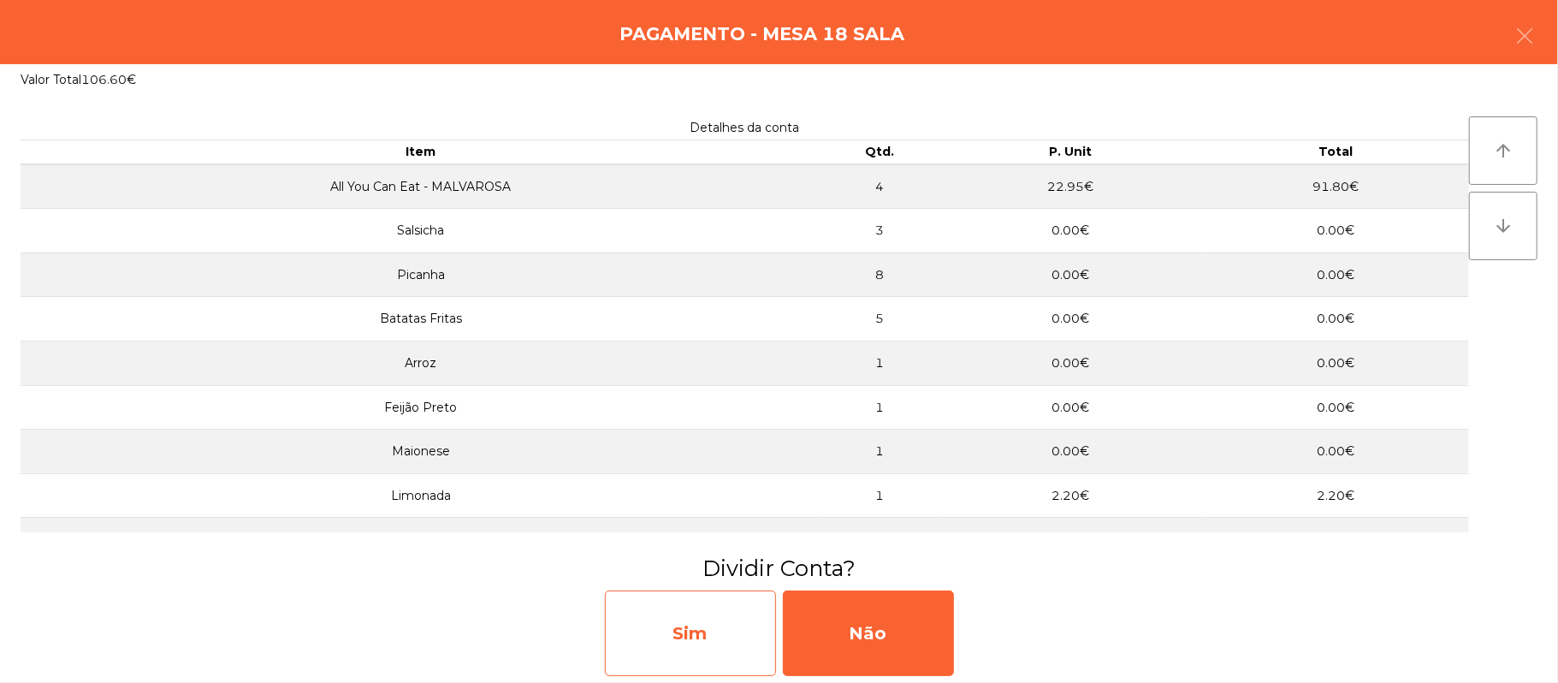
click at [709, 632] on div "Sim" at bounding box center [690, 633] width 171 height 86
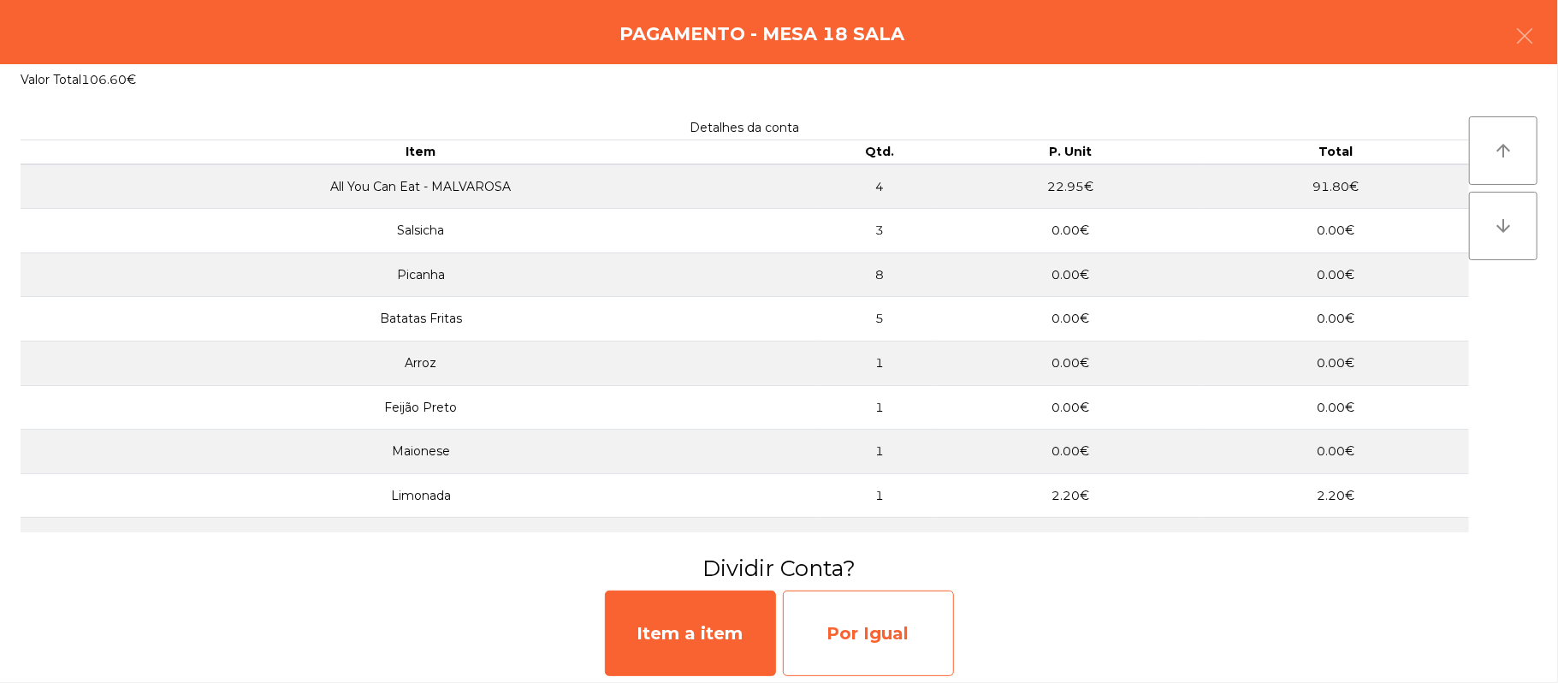
click at [857, 610] on div "Por Igual" at bounding box center [868, 633] width 171 height 86
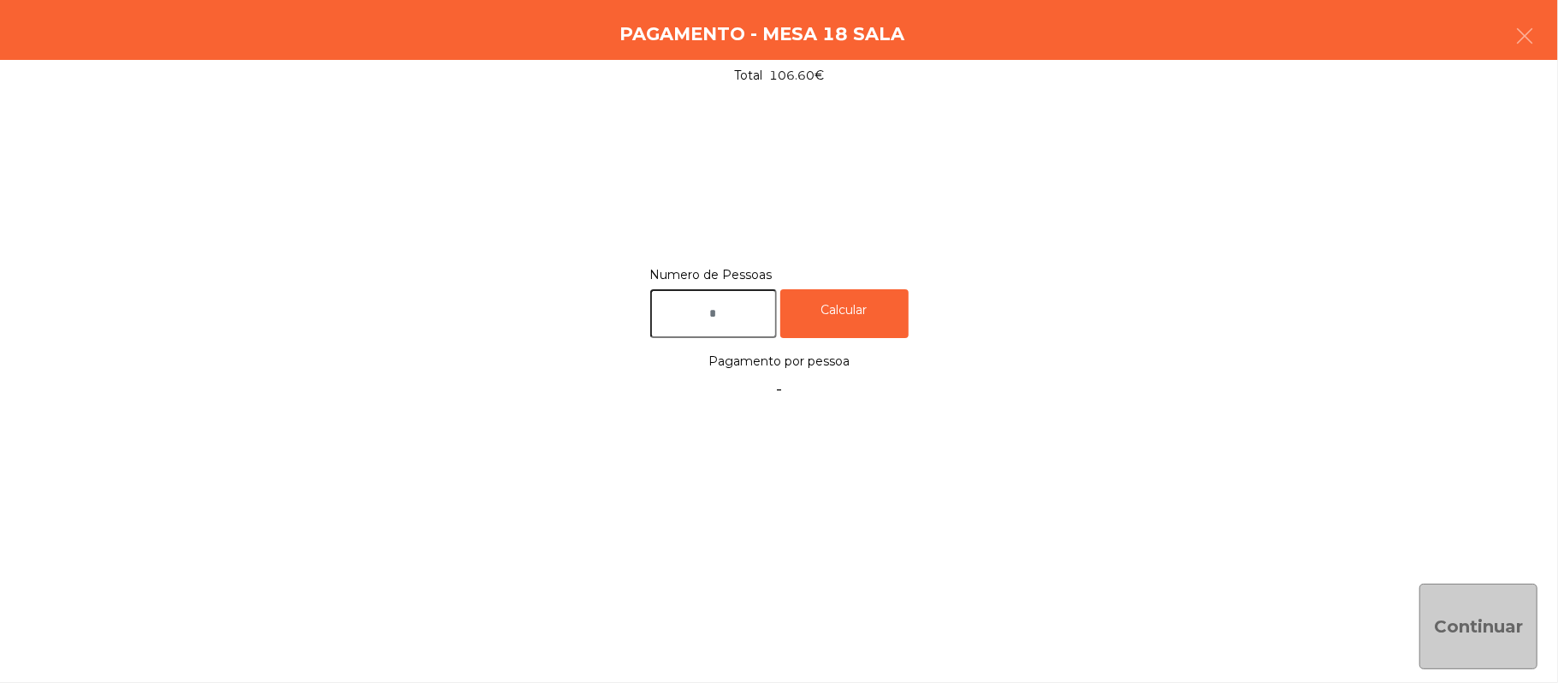
click at [709, 306] on input "text" at bounding box center [713, 313] width 127 height 49
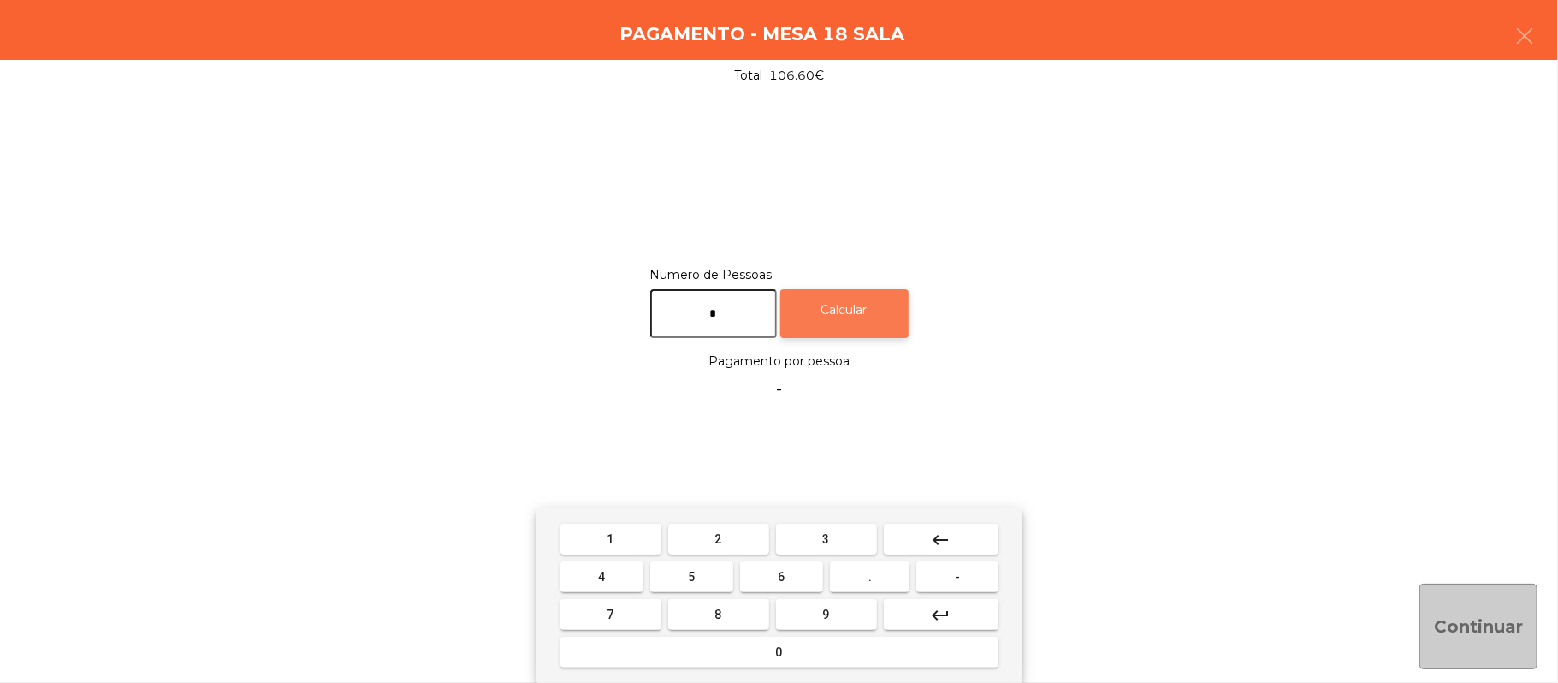
type input "*"
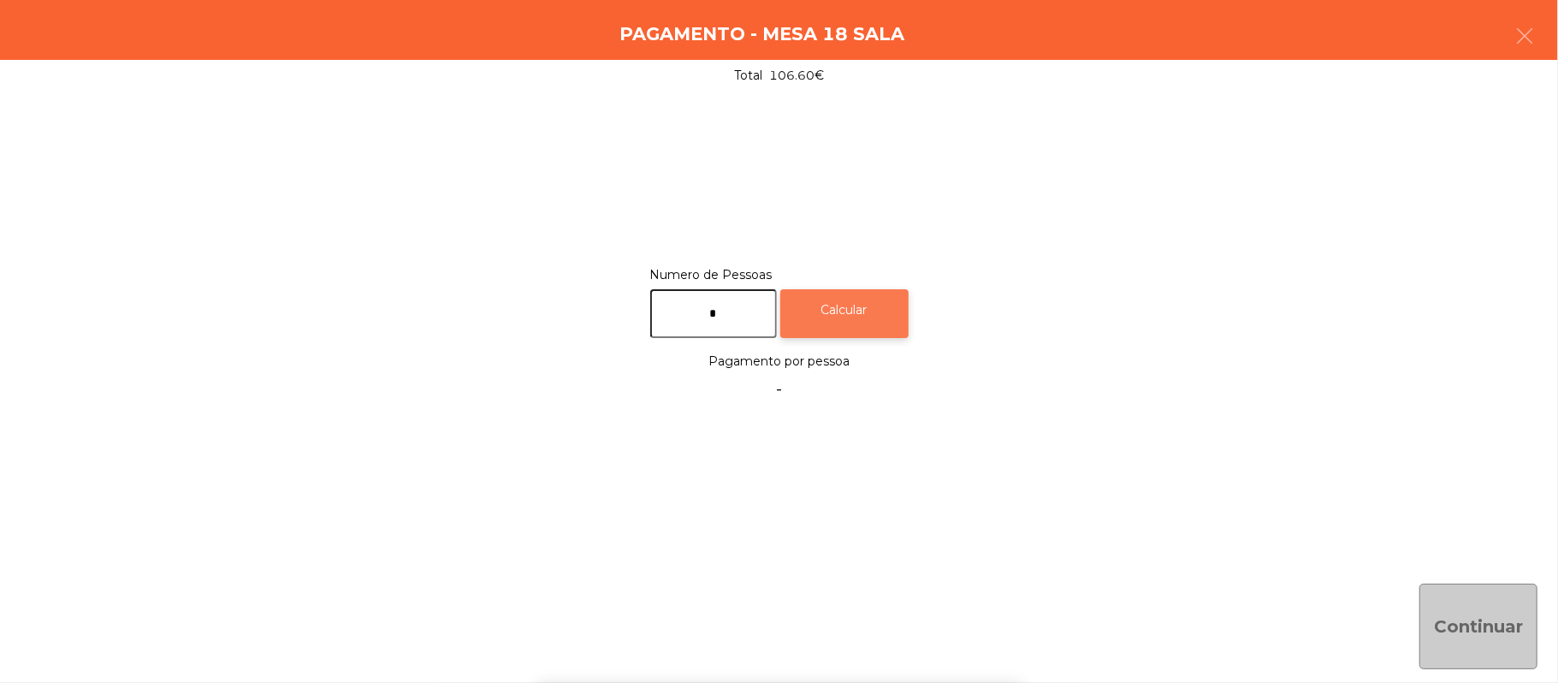
click at [890, 316] on div "Calcular" at bounding box center [844, 313] width 128 height 49
click at [885, 301] on div "Calcular" at bounding box center [844, 313] width 128 height 49
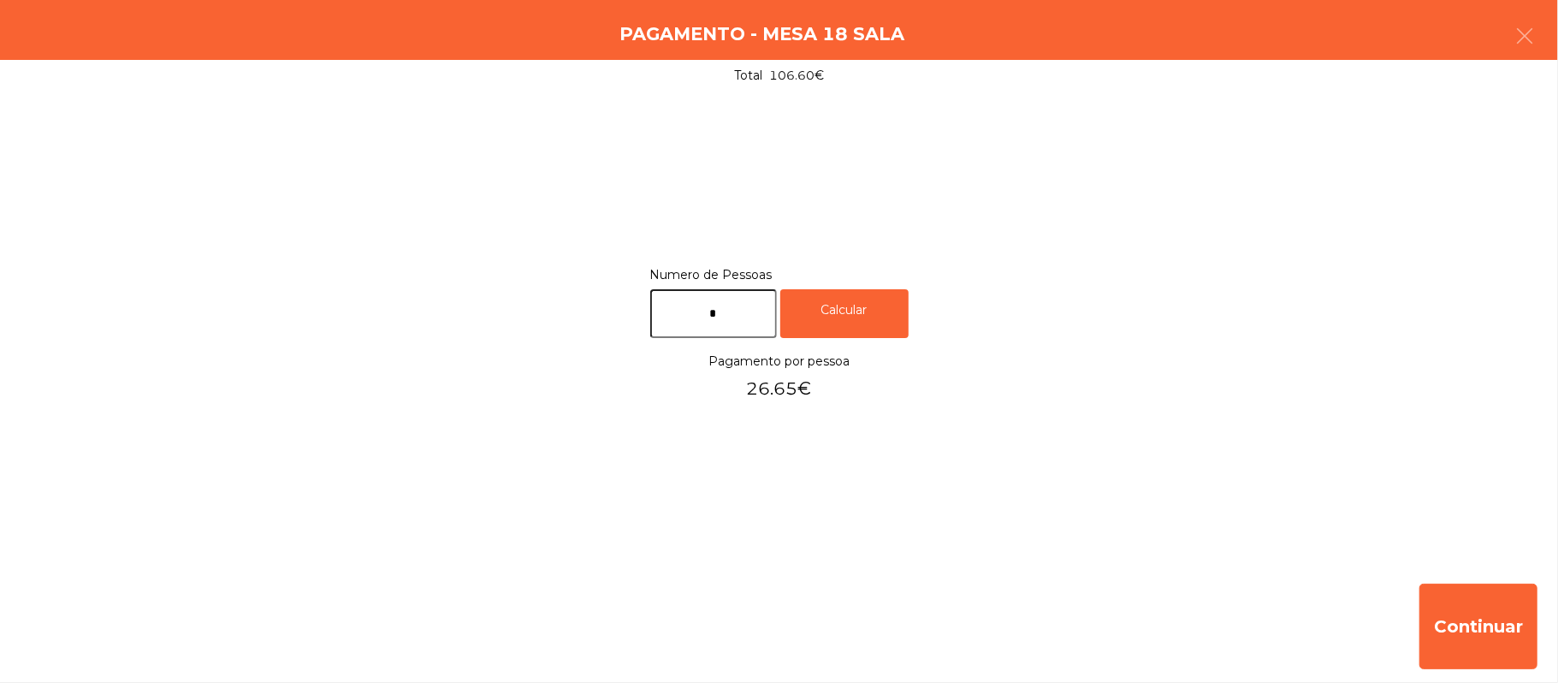
click at [1557, 33] on div "Pagamento - Mesa 18 Sala" at bounding box center [779, 30] width 1558 height 60
click at [1544, 41] on button "button" at bounding box center [1525, 37] width 48 height 51
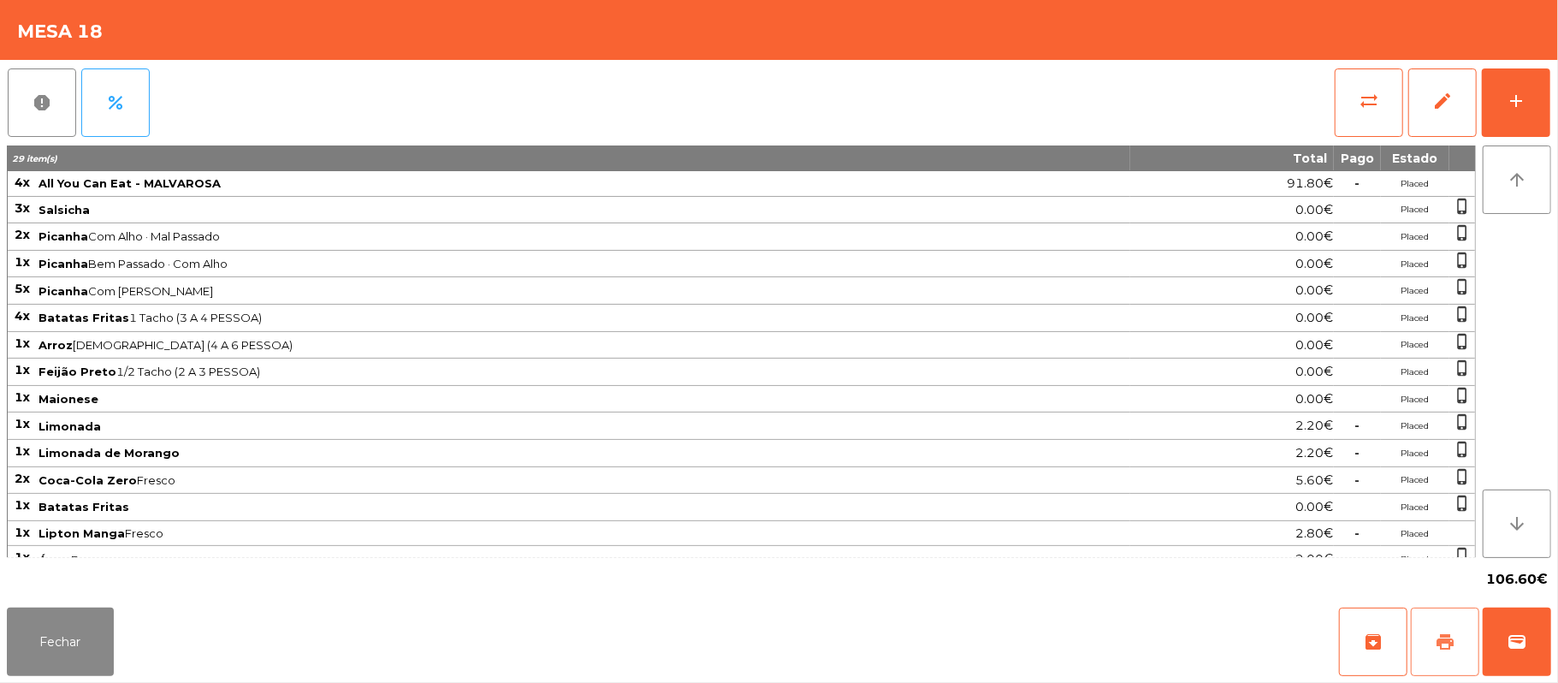
click at [1446, 626] on button "print" at bounding box center [1445, 642] width 68 height 68
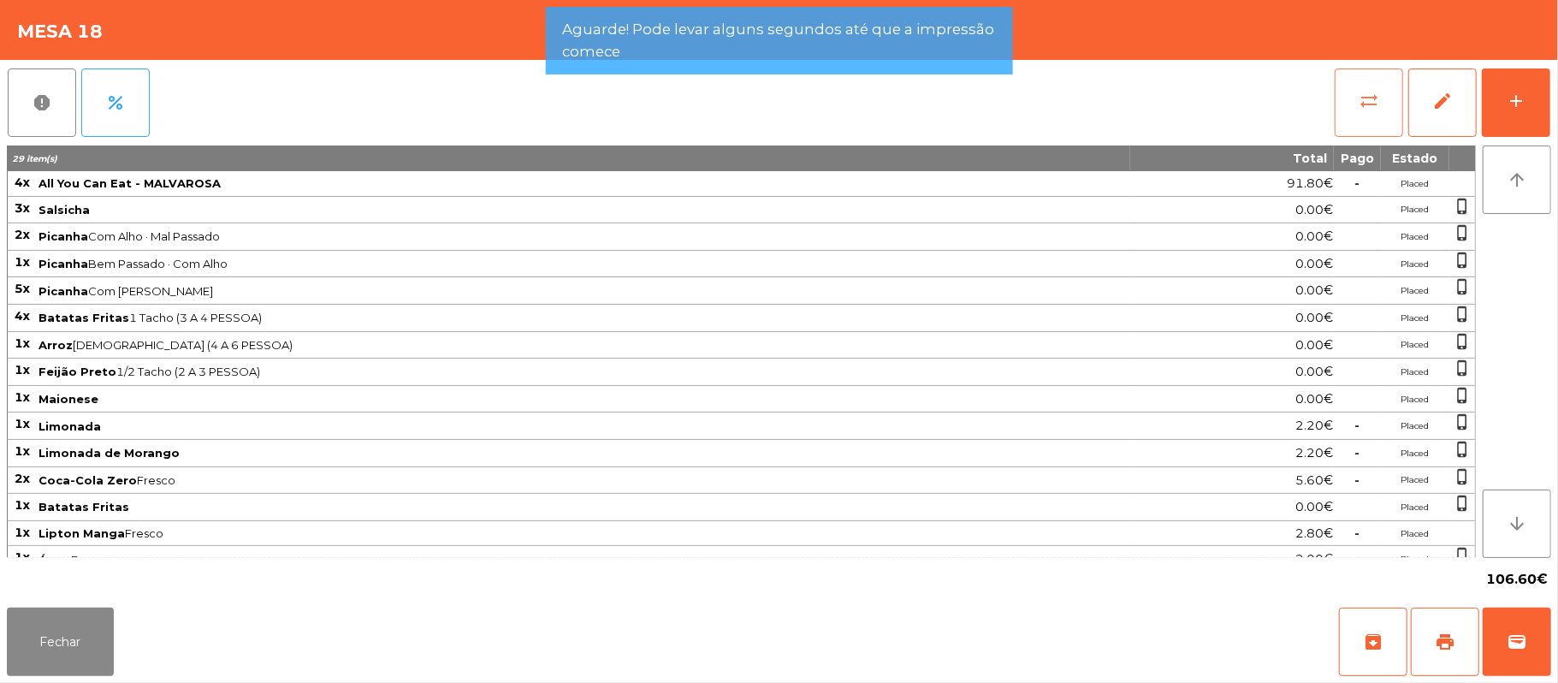
click at [1376, 103] on span "sync_alt" at bounding box center [1369, 101] width 21 height 21
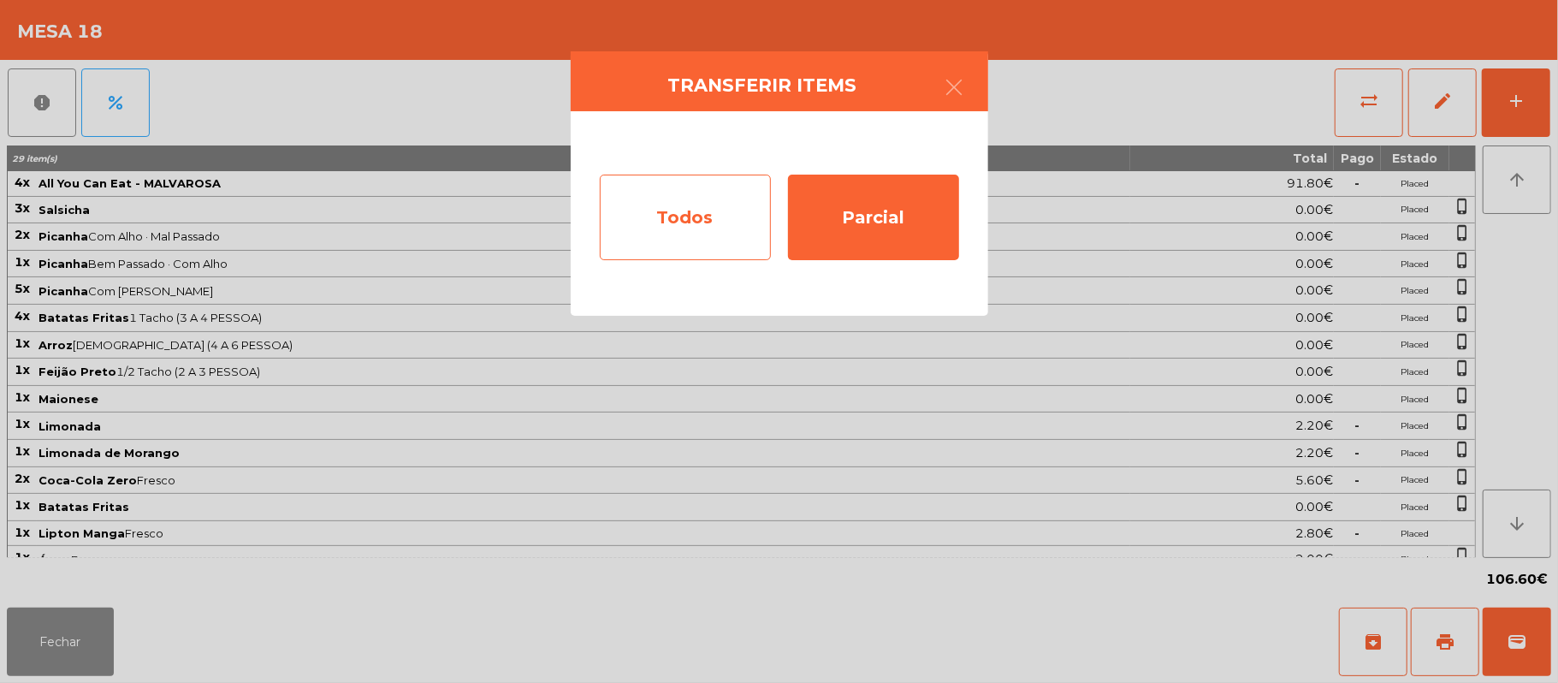
click at [679, 222] on div "Todos" at bounding box center [685, 218] width 171 height 86
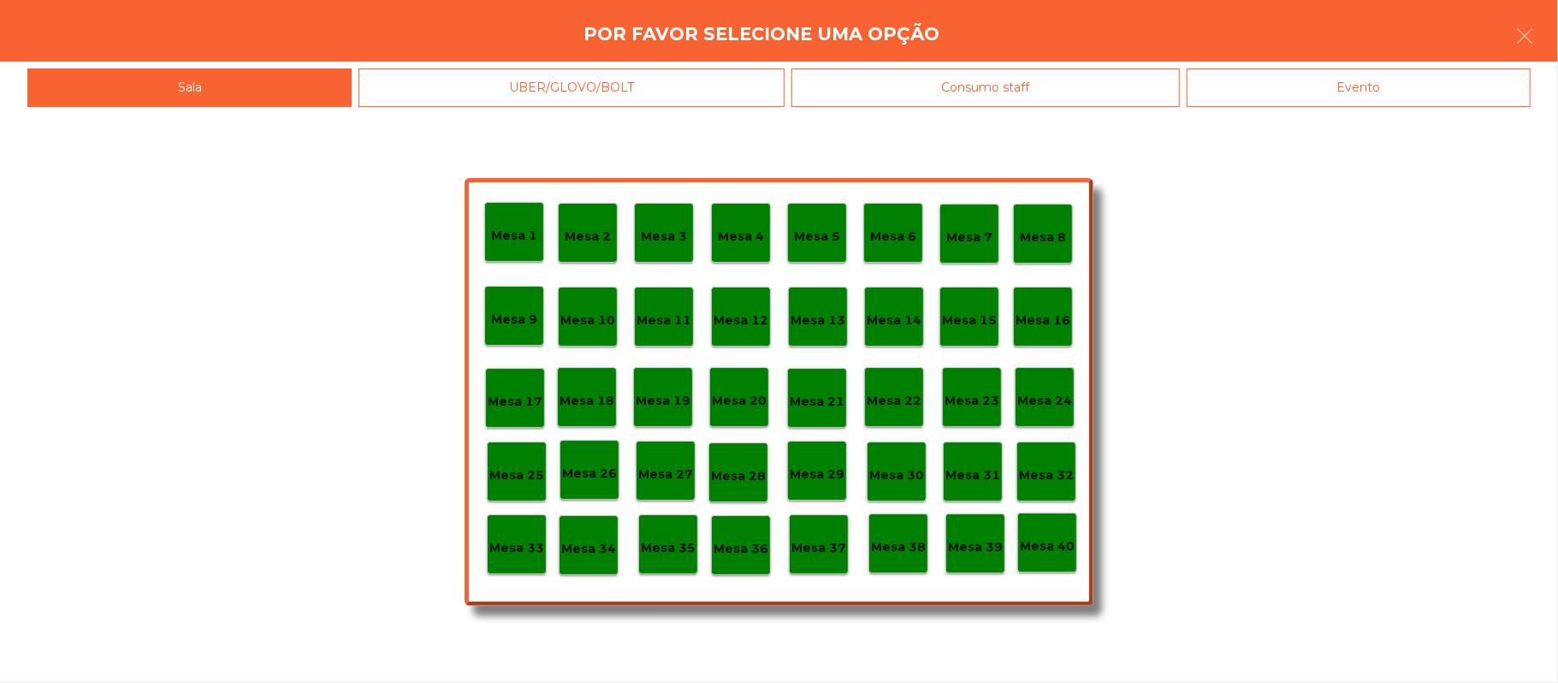
click at [1421, 97] on div "Evento" at bounding box center [1359, 87] width 344 height 39
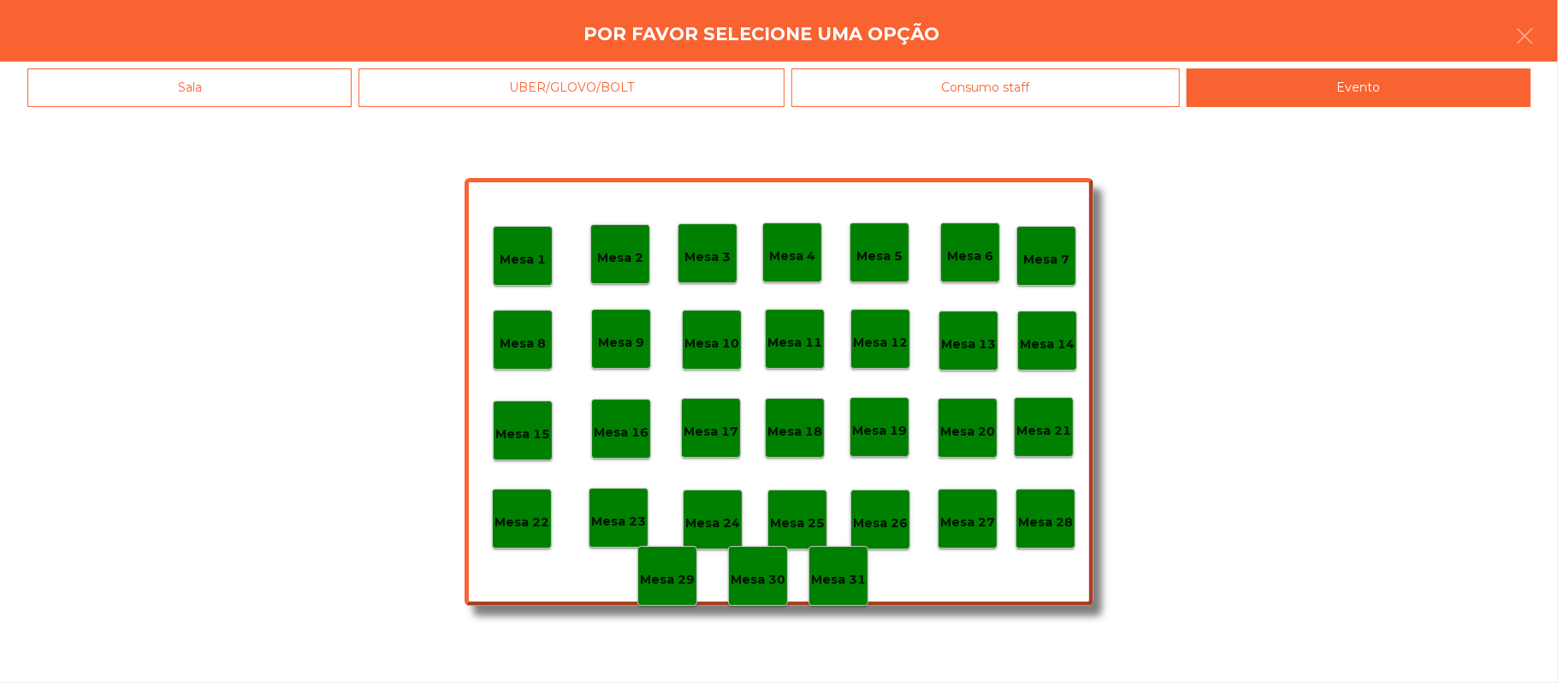
click at [1066, 527] on p "Mesa 28" at bounding box center [1045, 523] width 55 height 20
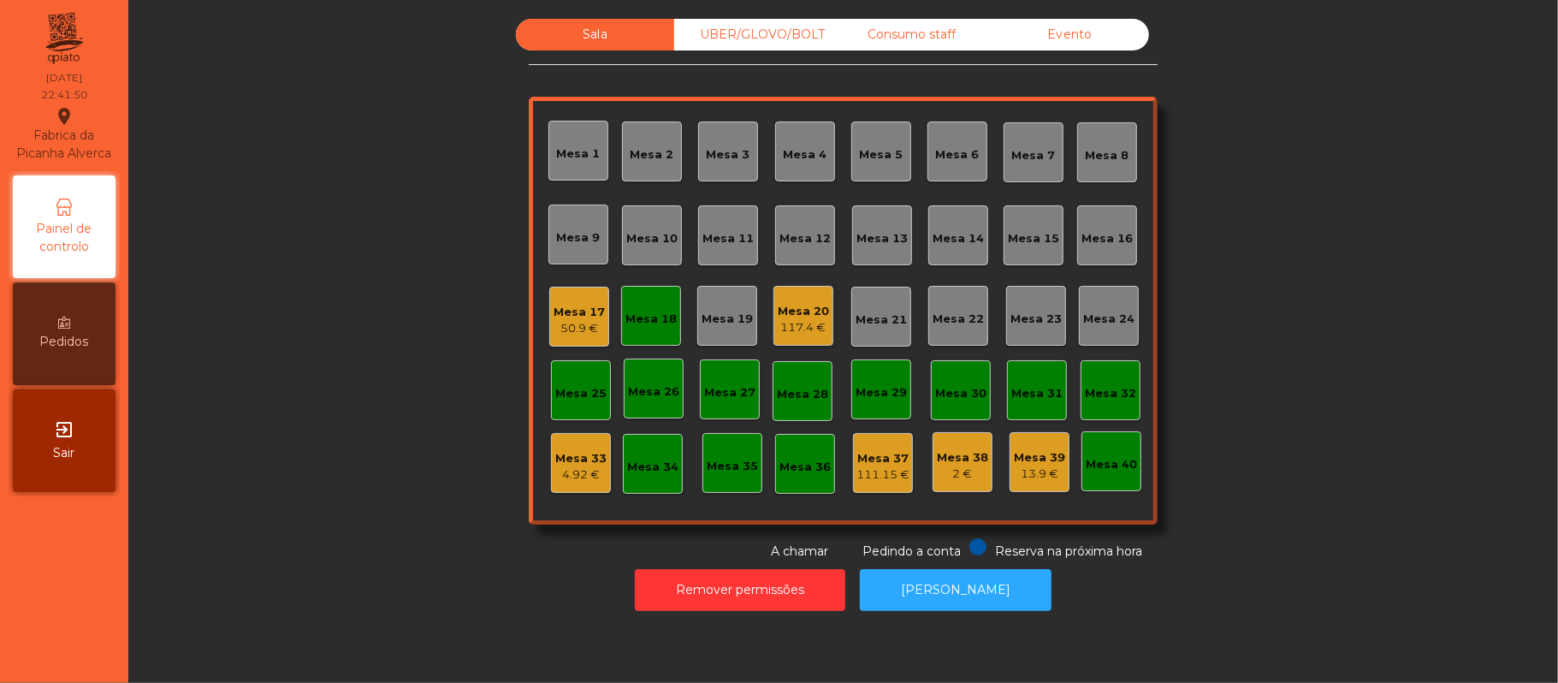
click at [671, 335] on div "Mesa 18" at bounding box center [651, 316] width 60 height 60
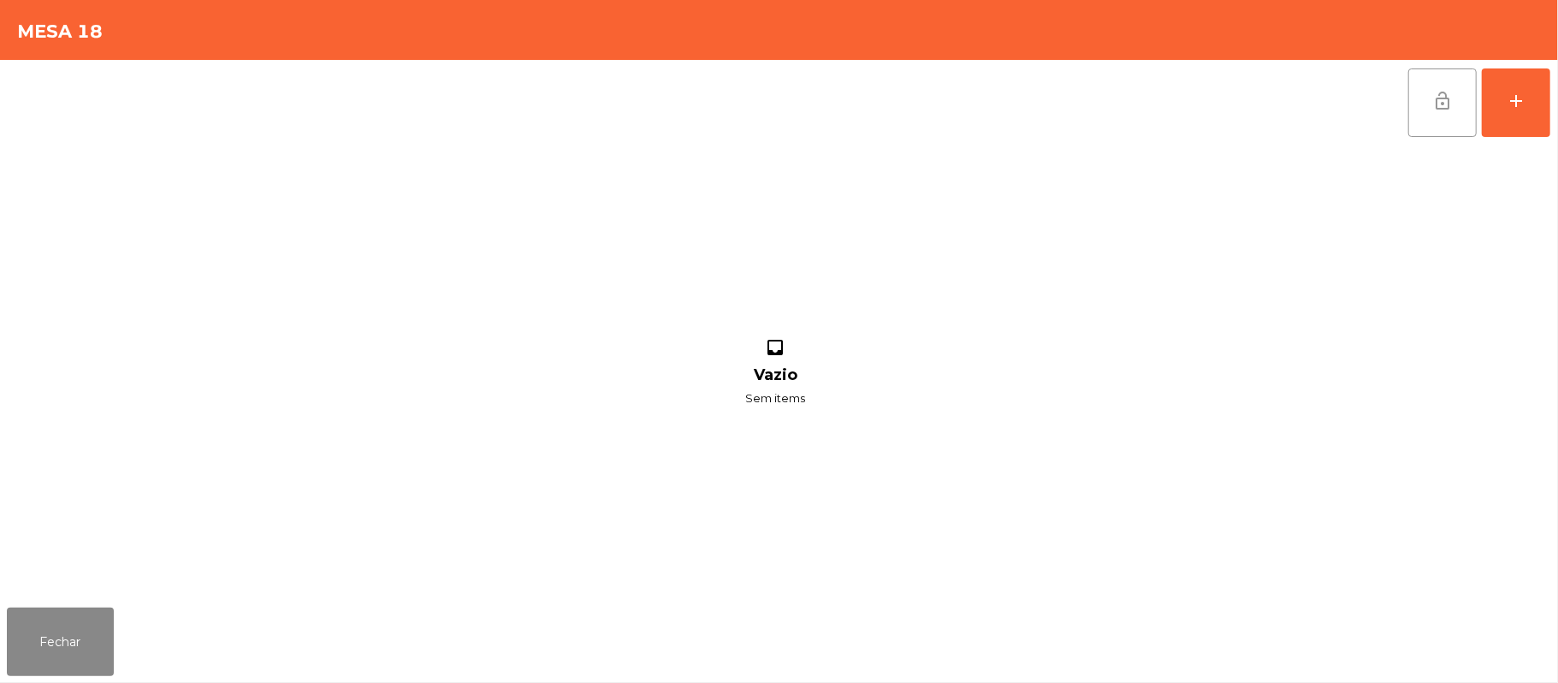
click at [1462, 90] on button "lock_open" at bounding box center [1443, 102] width 68 height 68
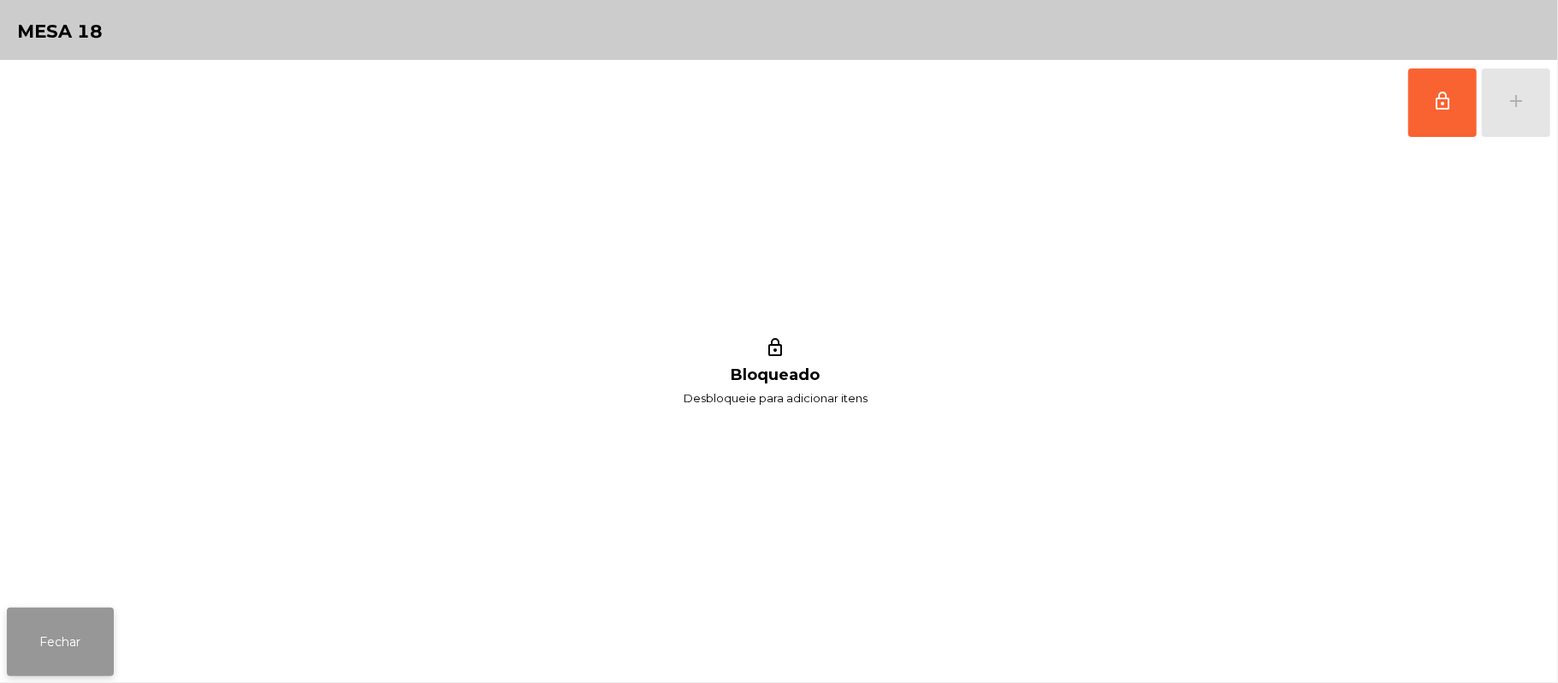
click at [69, 657] on button "Fechar" at bounding box center [60, 642] width 107 height 68
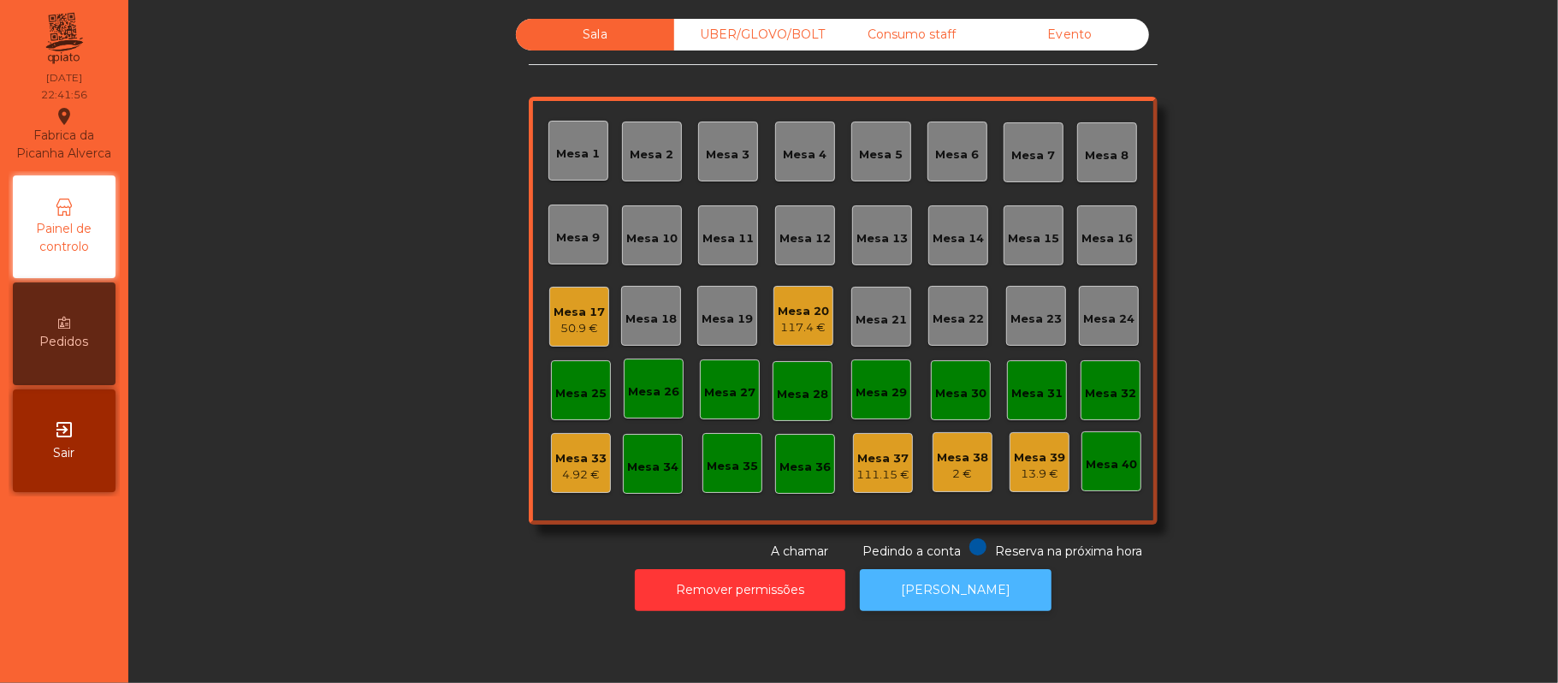
click at [960, 607] on button "[PERSON_NAME]" at bounding box center [956, 590] width 192 height 42
click at [555, 311] on div "Mesa 17" at bounding box center [579, 312] width 51 height 17
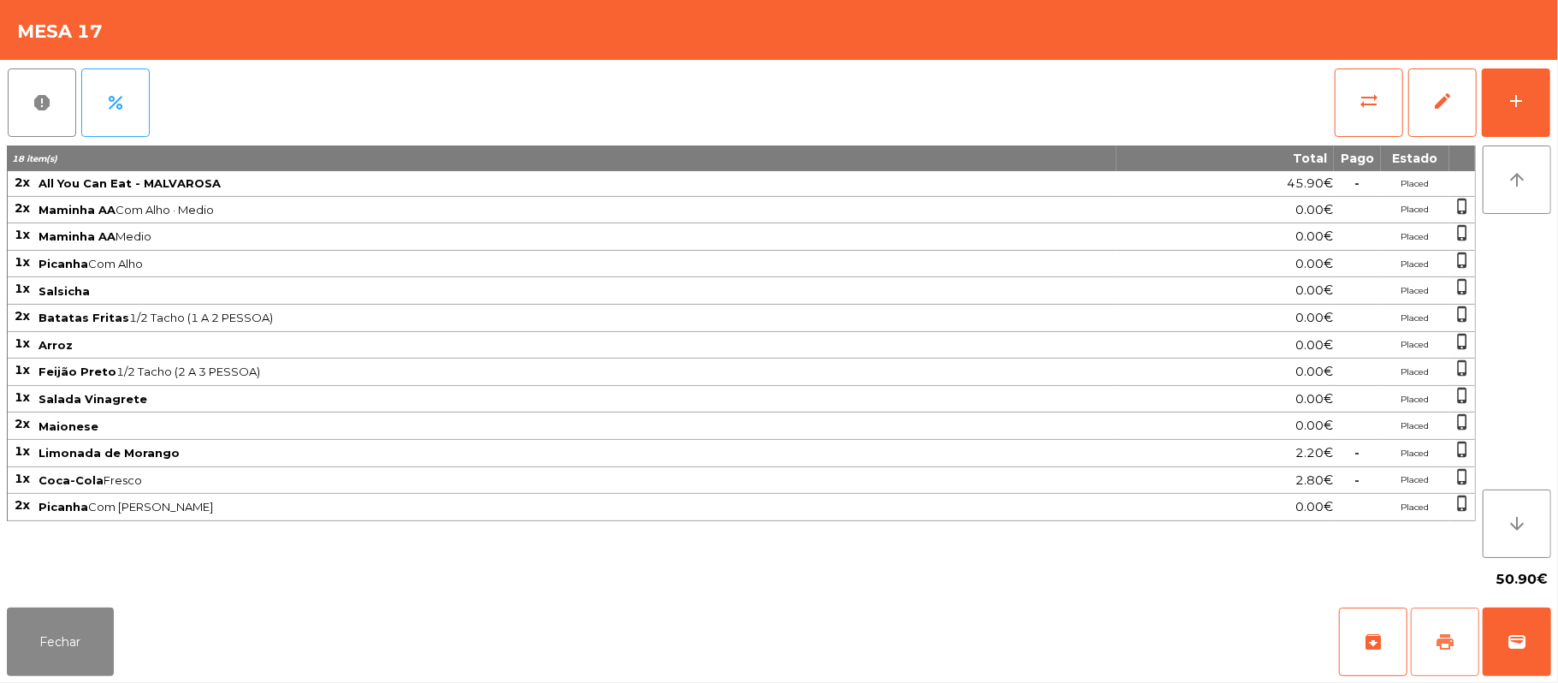
click at [1444, 641] on span "print" at bounding box center [1445, 642] width 21 height 21
click at [1357, 82] on button "sync_alt" at bounding box center [1369, 102] width 68 height 68
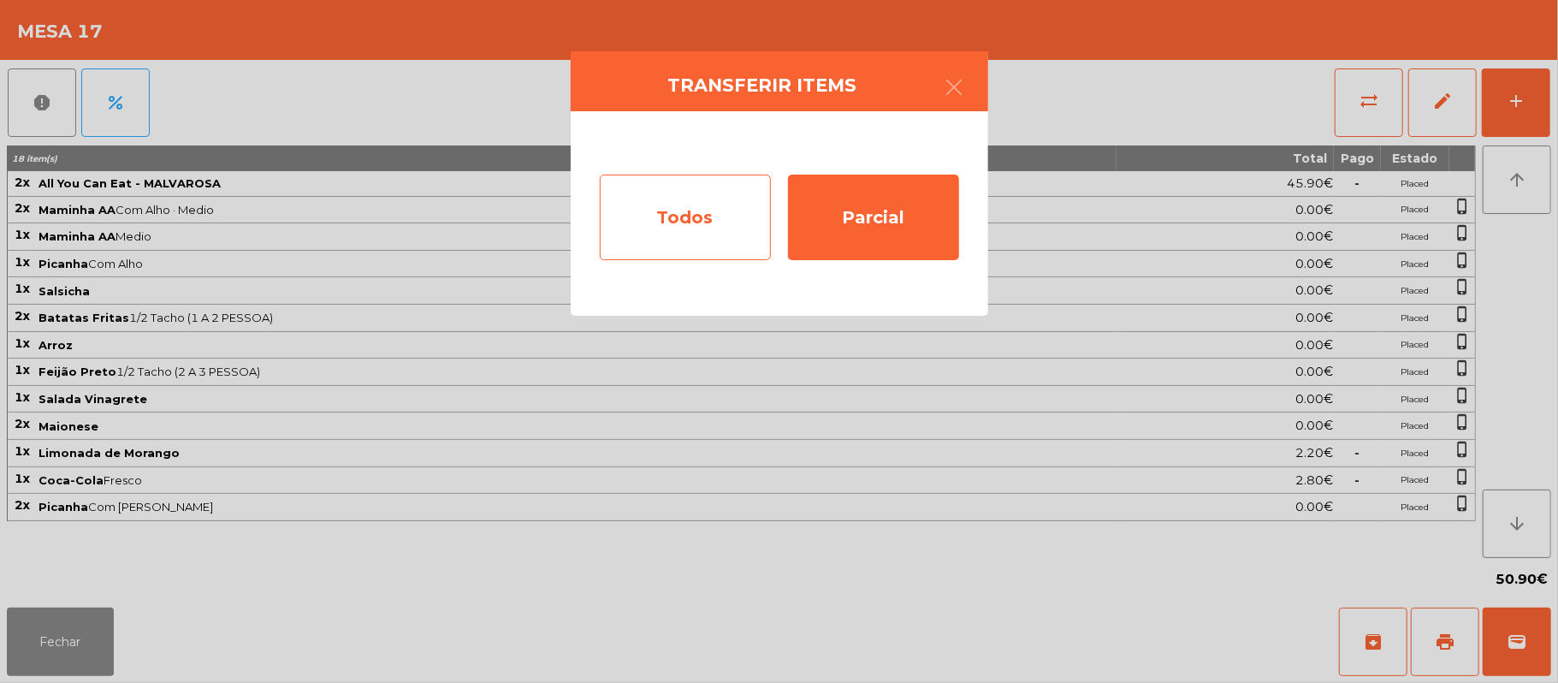
click at [667, 219] on div "Todos" at bounding box center [685, 218] width 171 height 86
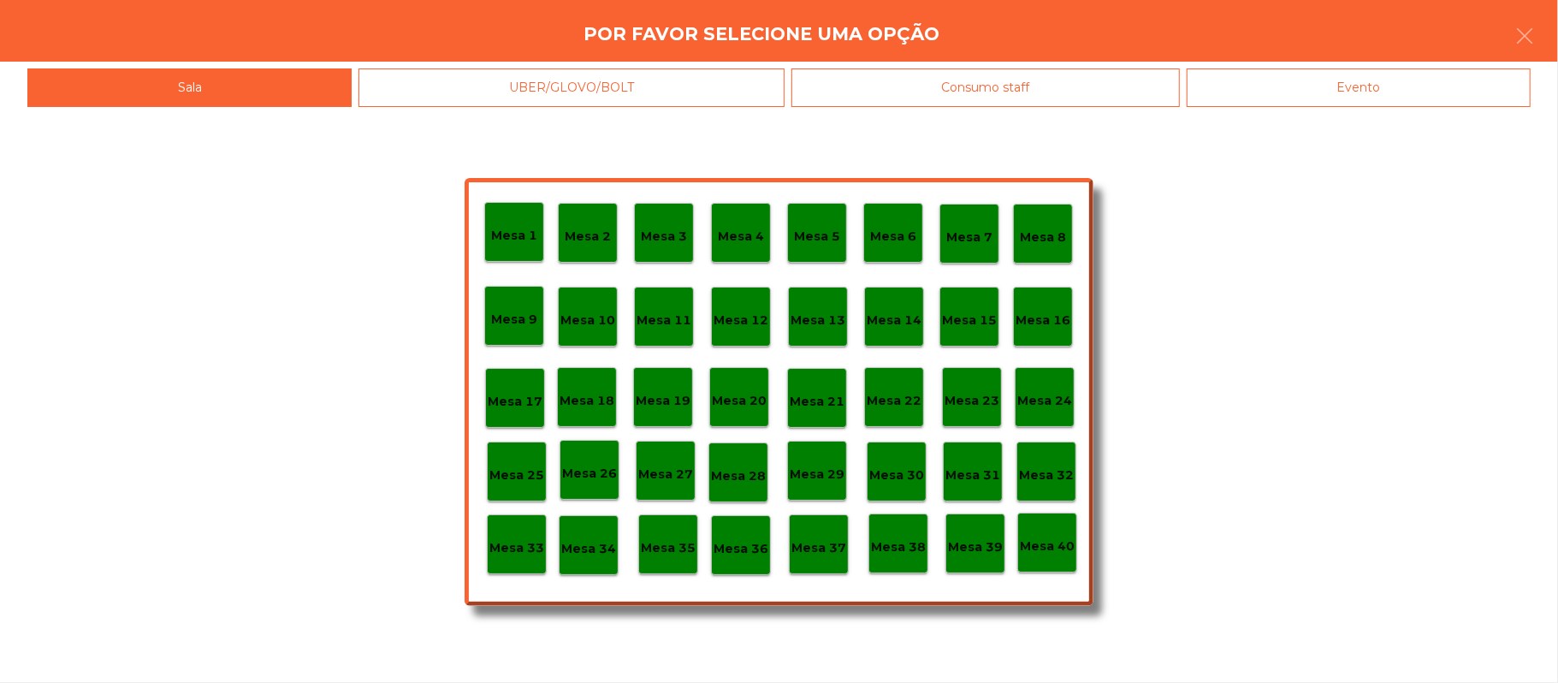
click at [1397, 98] on div "Evento" at bounding box center [1359, 87] width 344 height 39
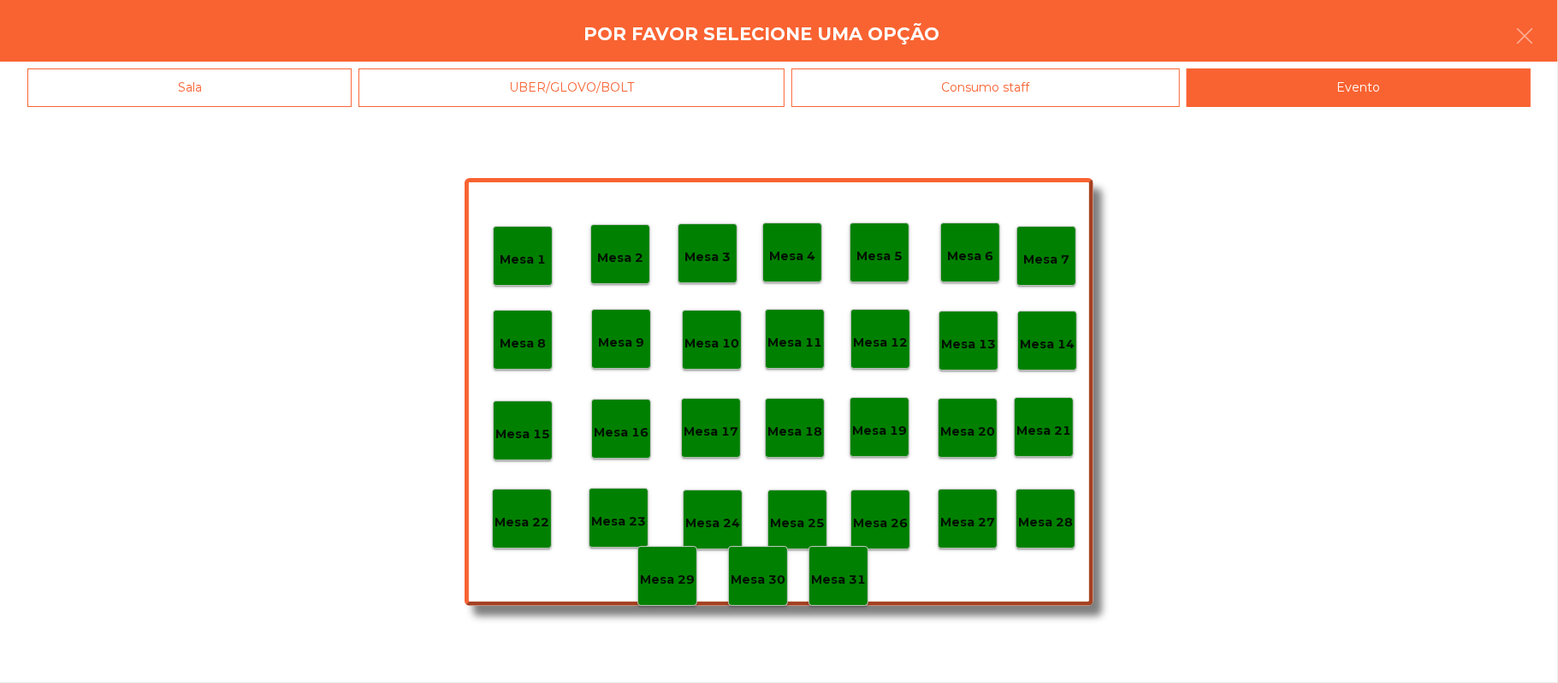
click at [1048, 519] on p "Mesa 28" at bounding box center [1045, 523] width 55 height 20
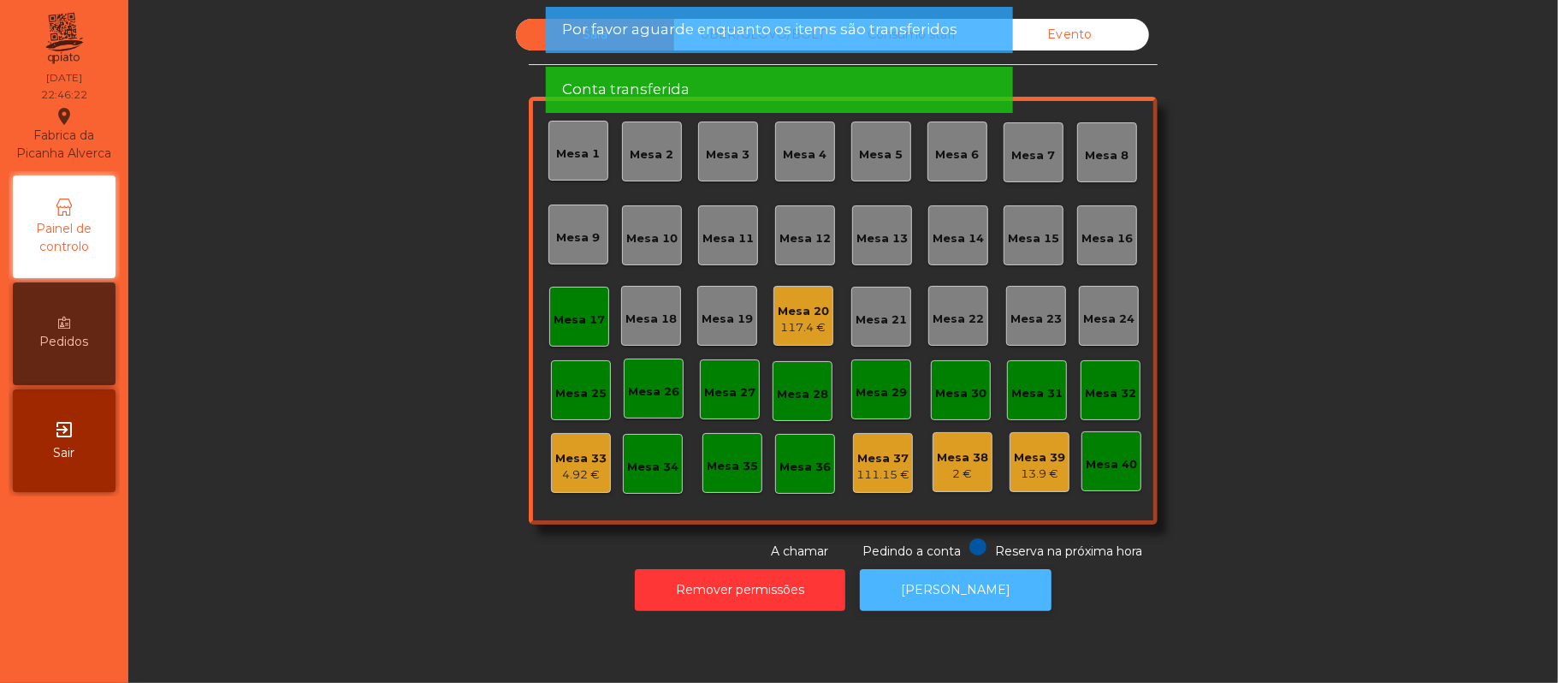
click at [970, 573] on button "[PERSON_NAME]" at bounding box center [956, 590] width 192 height 42
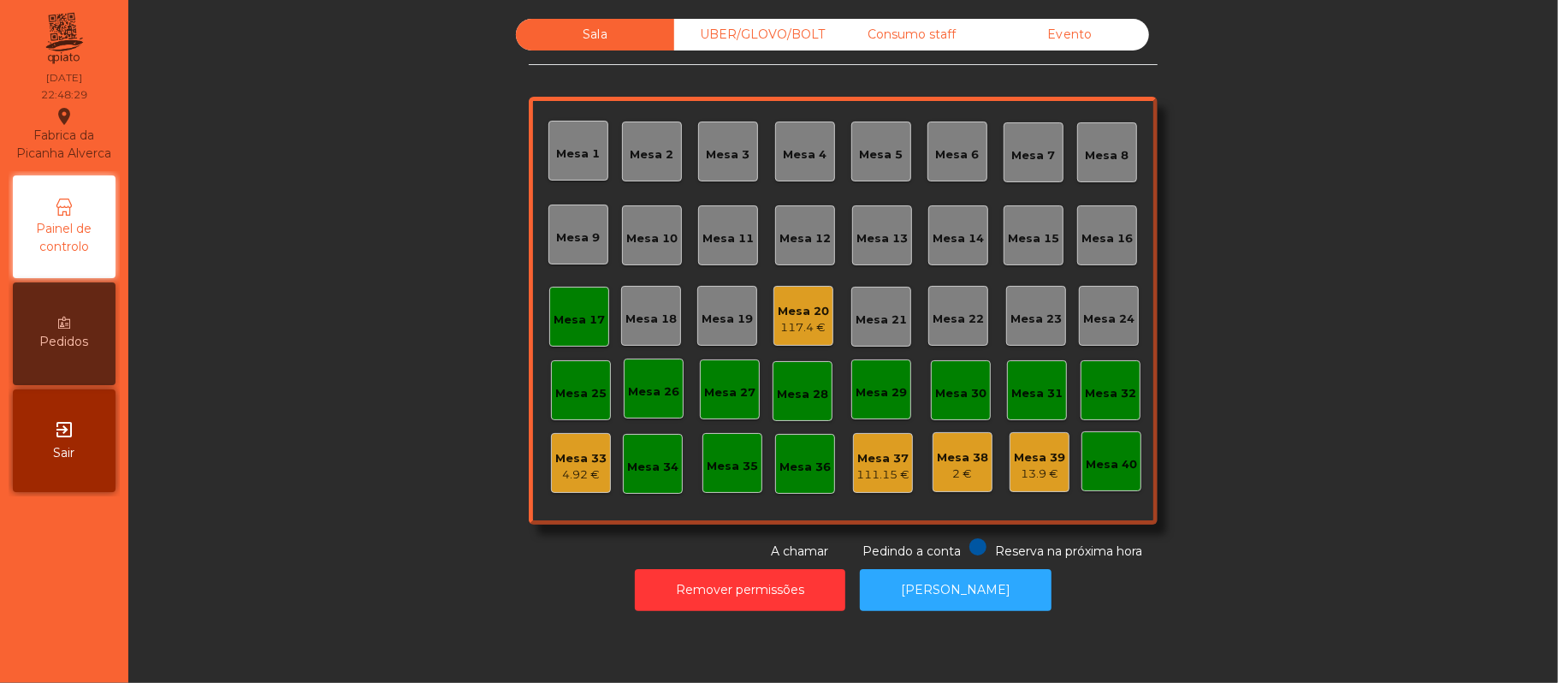
click at [967, 462] on div "Mesa 38" at bounding box center [962, 457] width 51 height 17
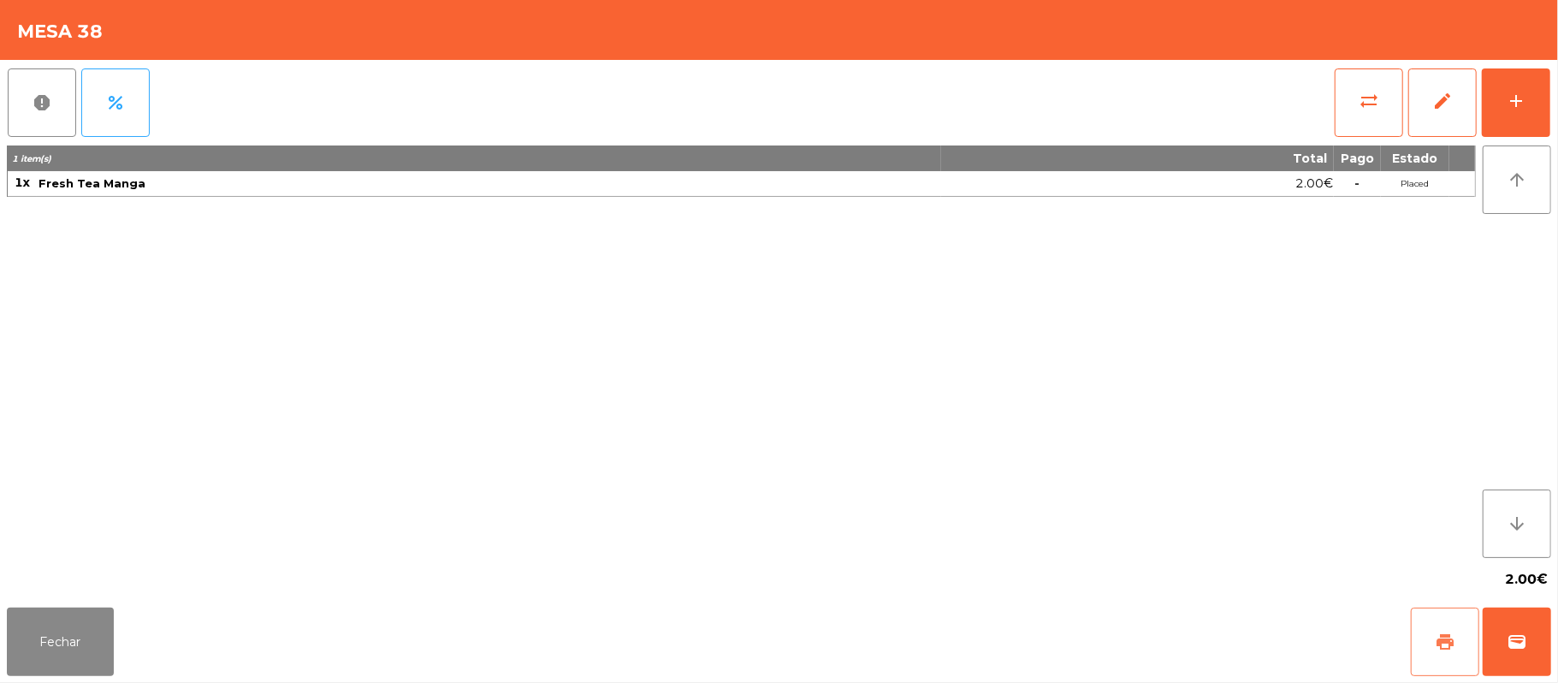
click at [1419, 631] on button "print" at bounding box center [1445, 642] width 68 height 68
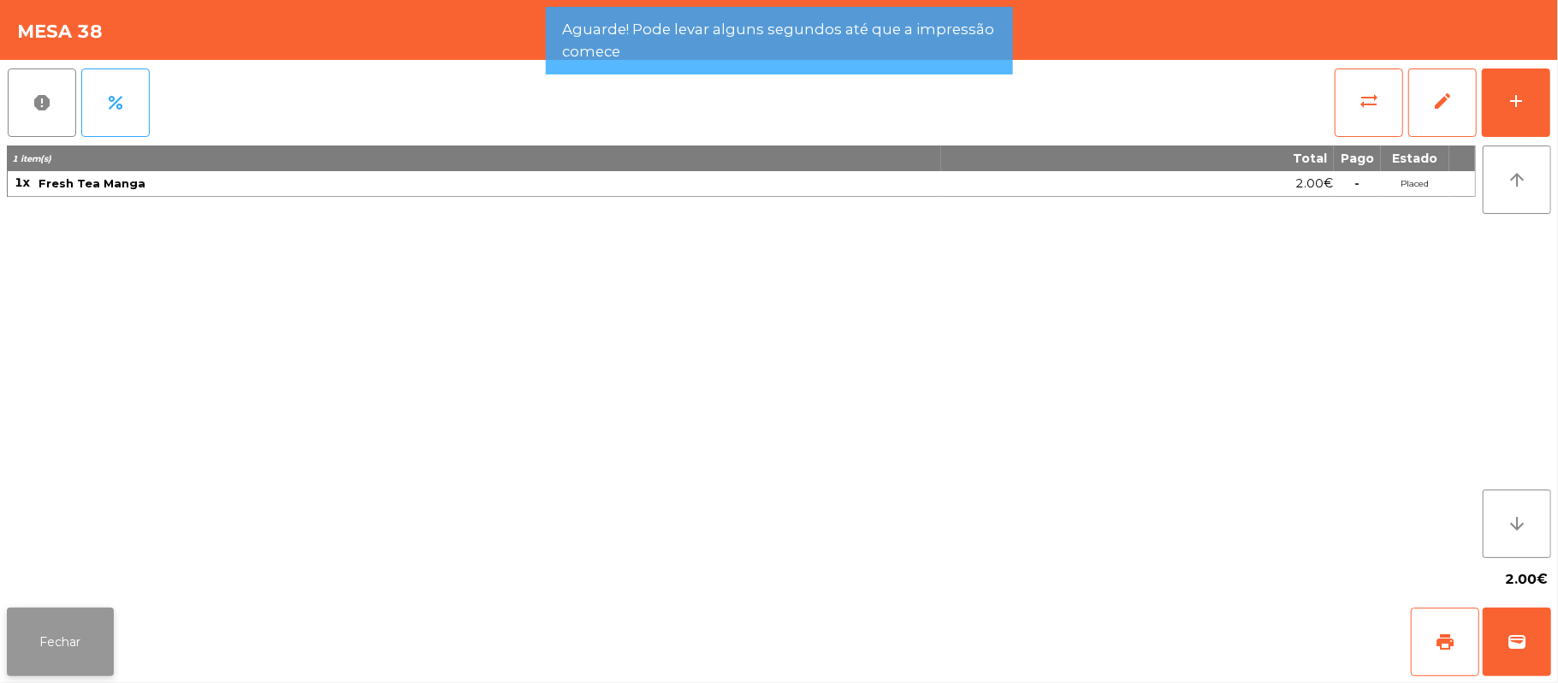
click at [60, 644] on button "Fechar" at bounding box center [60, 642] width 107 height 68
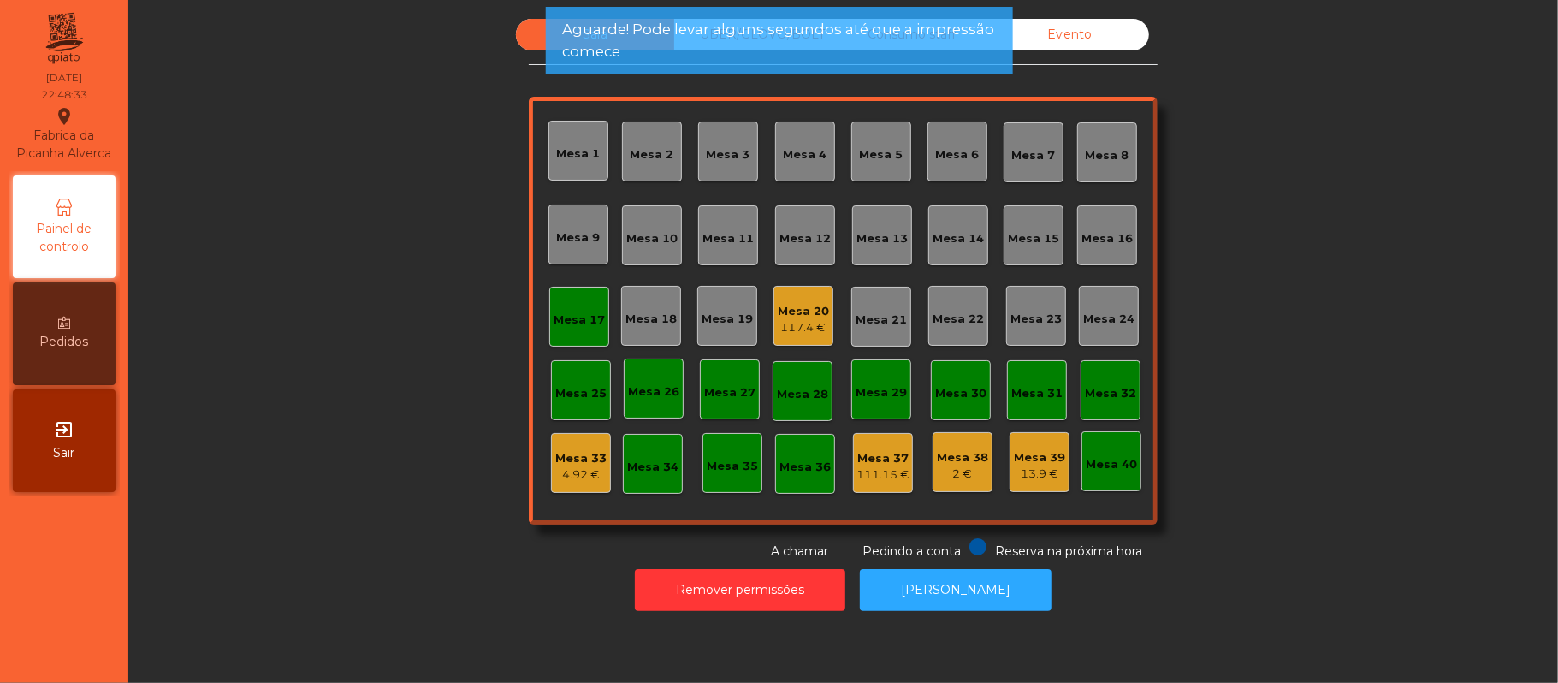
click at [1022, 463] on div "Mesa 39" at bounding box center [1039, 457] width 51 height 17
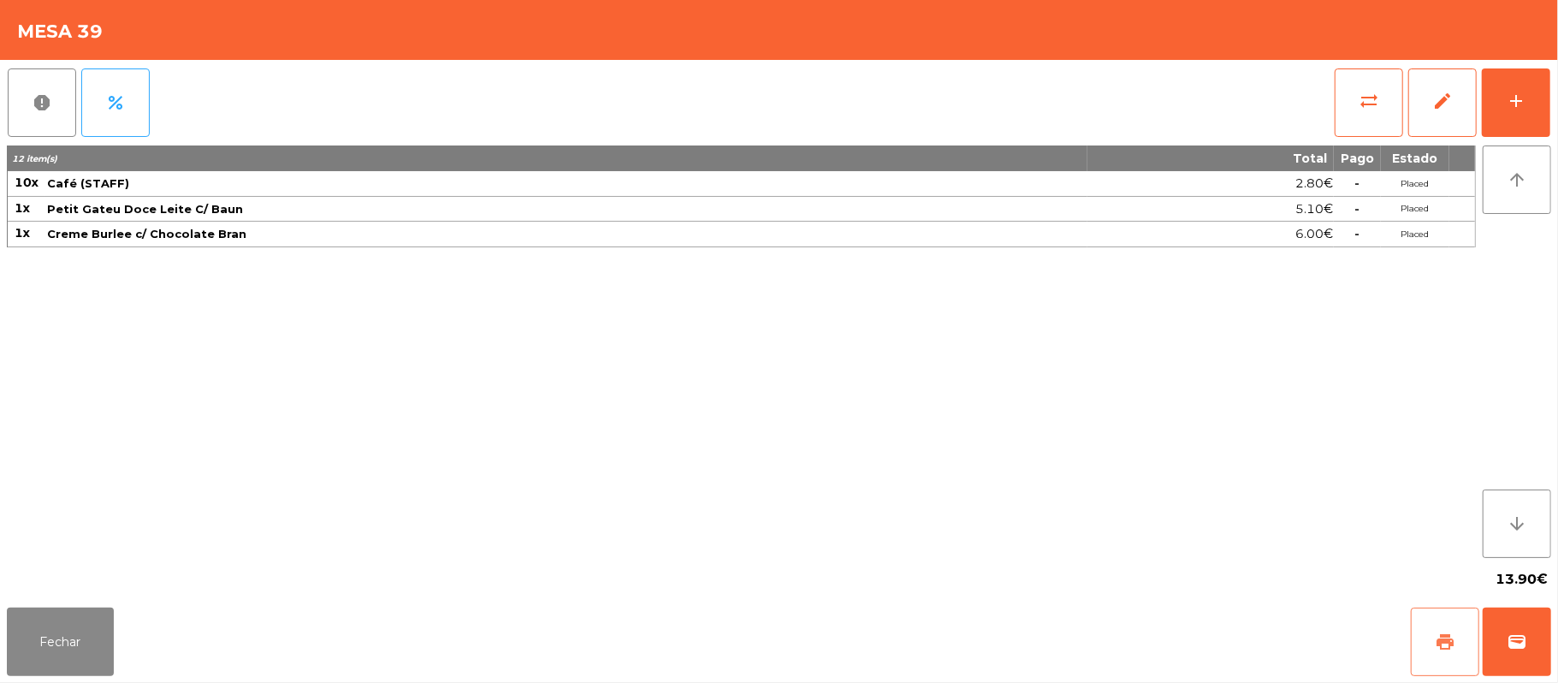
click at [1427, 634] on button "print" at bounding box center [1445, 642] width 68 height 68
click at [53, 632] on button "Fechar" at bounding box center [60, 642] width 107 height 68
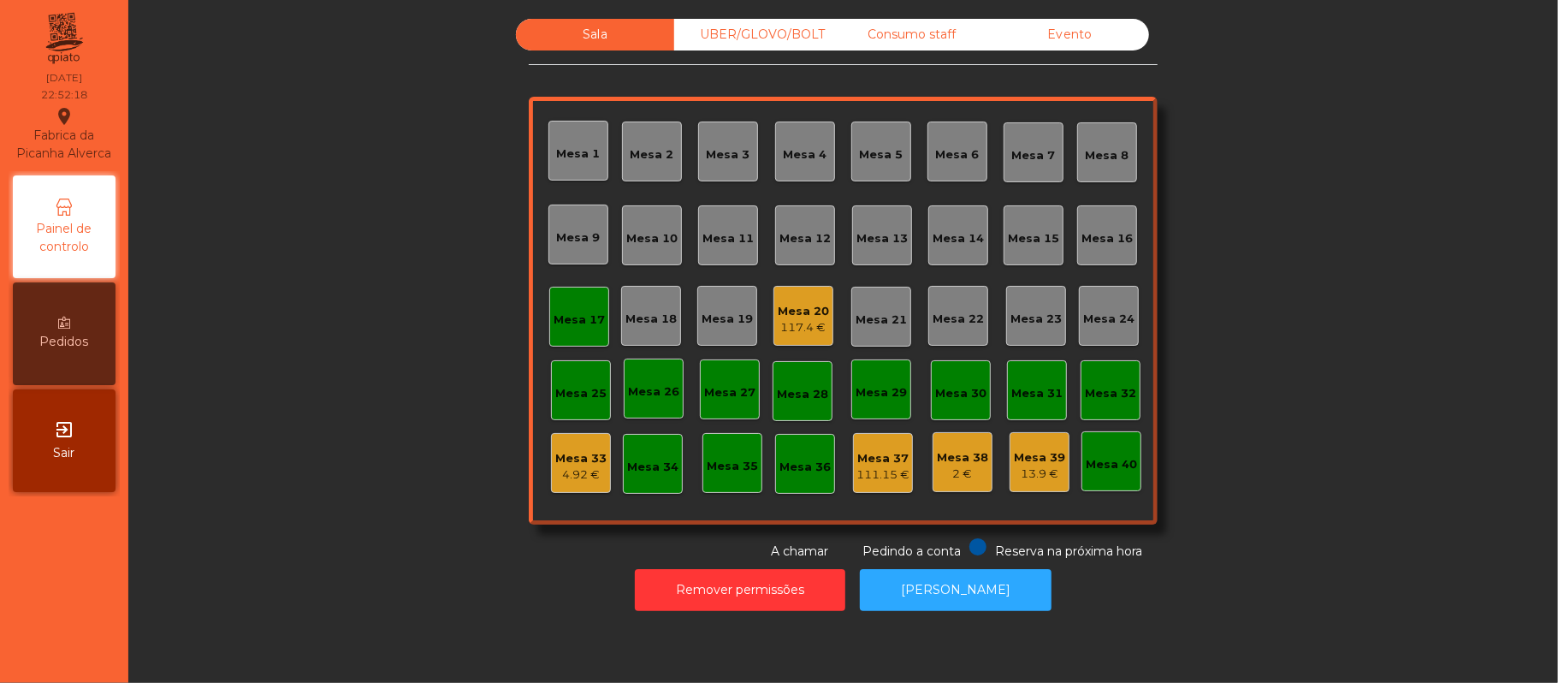
click at [590, 311] on div "Mesa 17" at bounding box center [579, 319] width 51 height 17
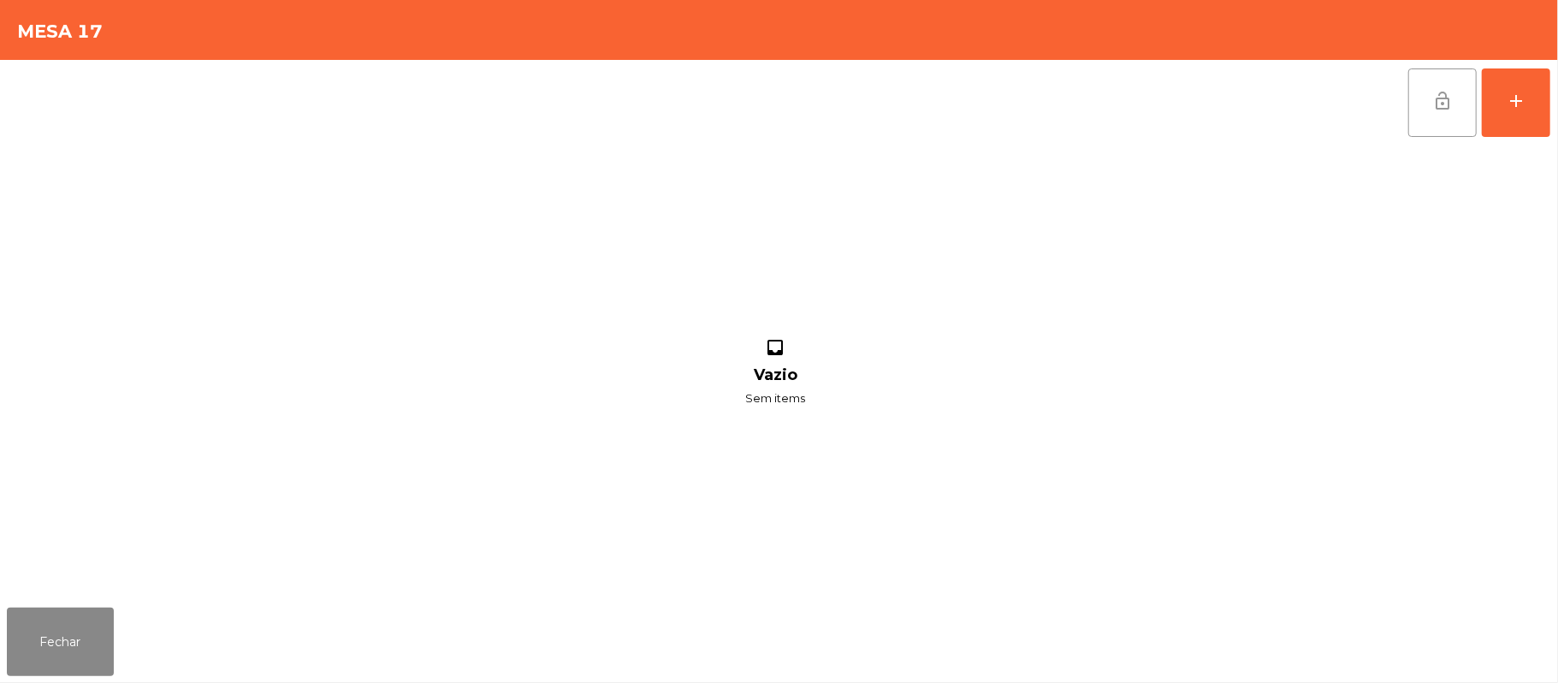
click at [1459, 106] on button "lock_open" at bounding box center [1443, 102] width 68 height 68
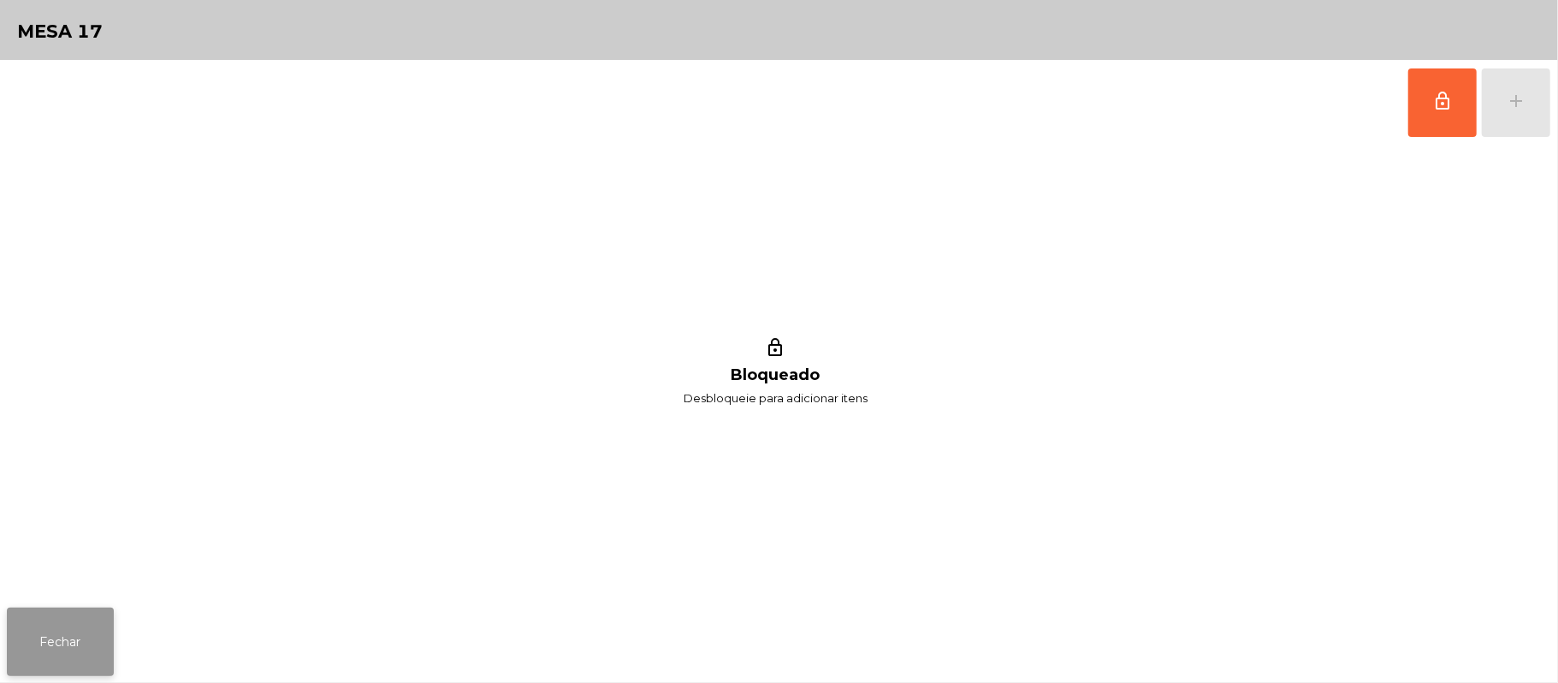
click at [90, 634] on button "Fechar" at bounding box center [60, 642] width 107 height 68
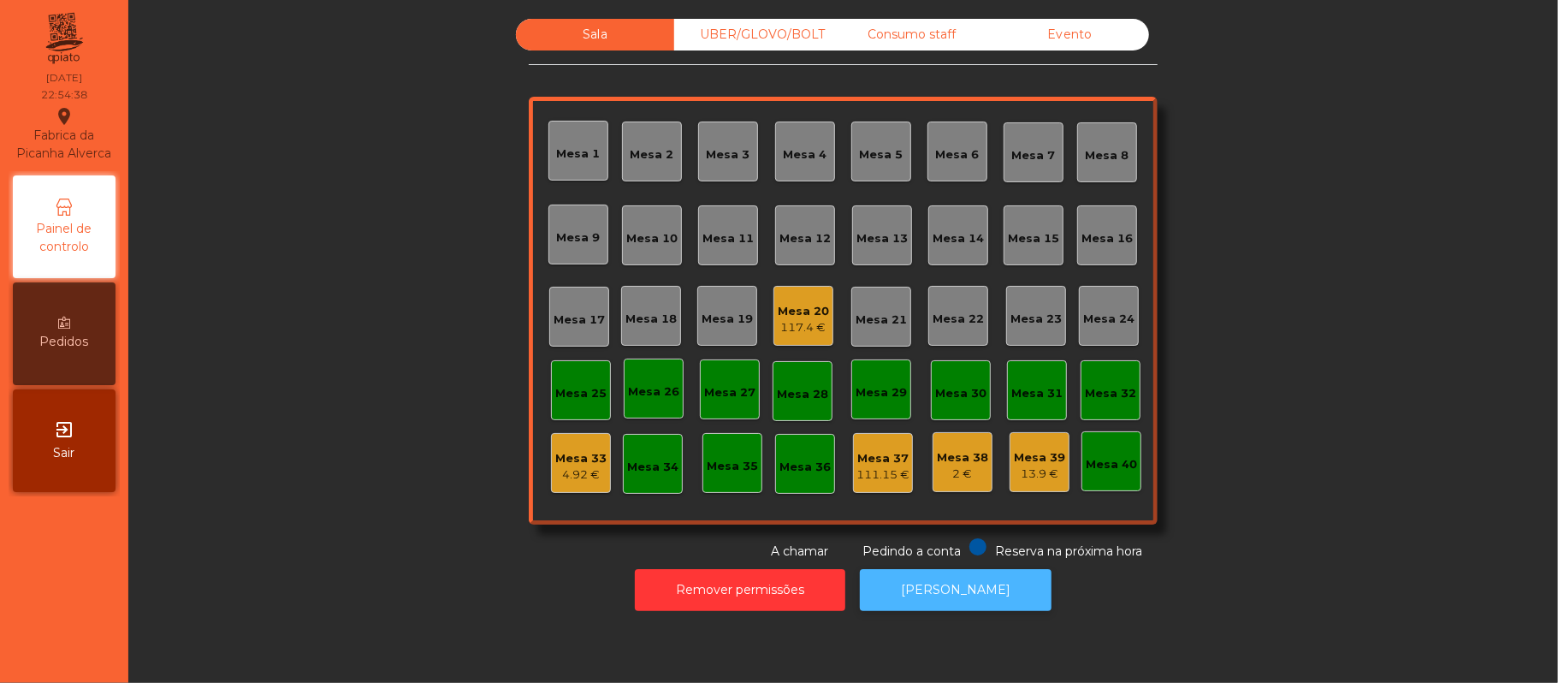
click at [932, 587] on button "[PERSON_NAME]" at bounding box center [956, 590] width 192 height 42
click at [811, 317] on div "Mesa 20" at bounding box center [803, 311] width 51 height 17
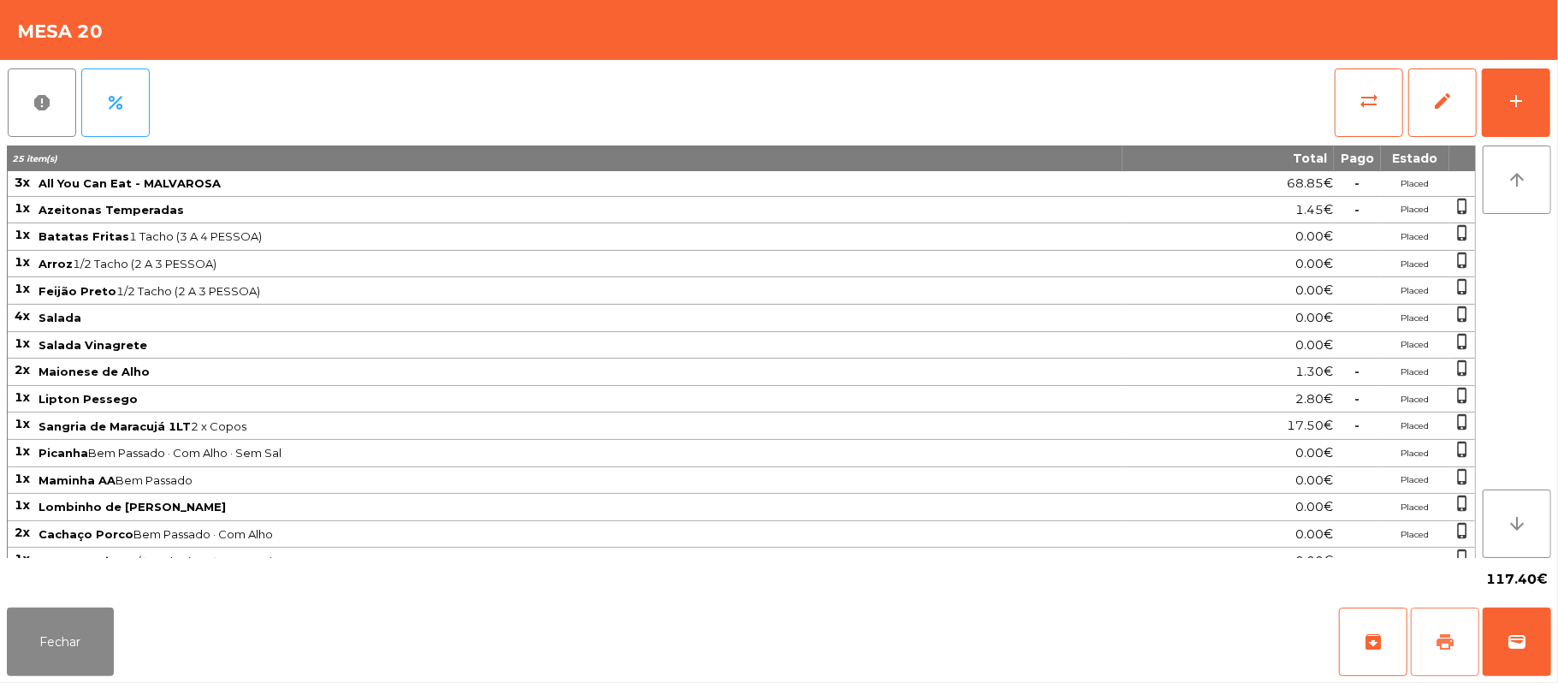
click at [1432, 635] on button "print" at bounding box center [1445, 642] width 68 height 68
click at [1428, 627] on button "print" at bounding box center [1445, 642] width 68 height 68
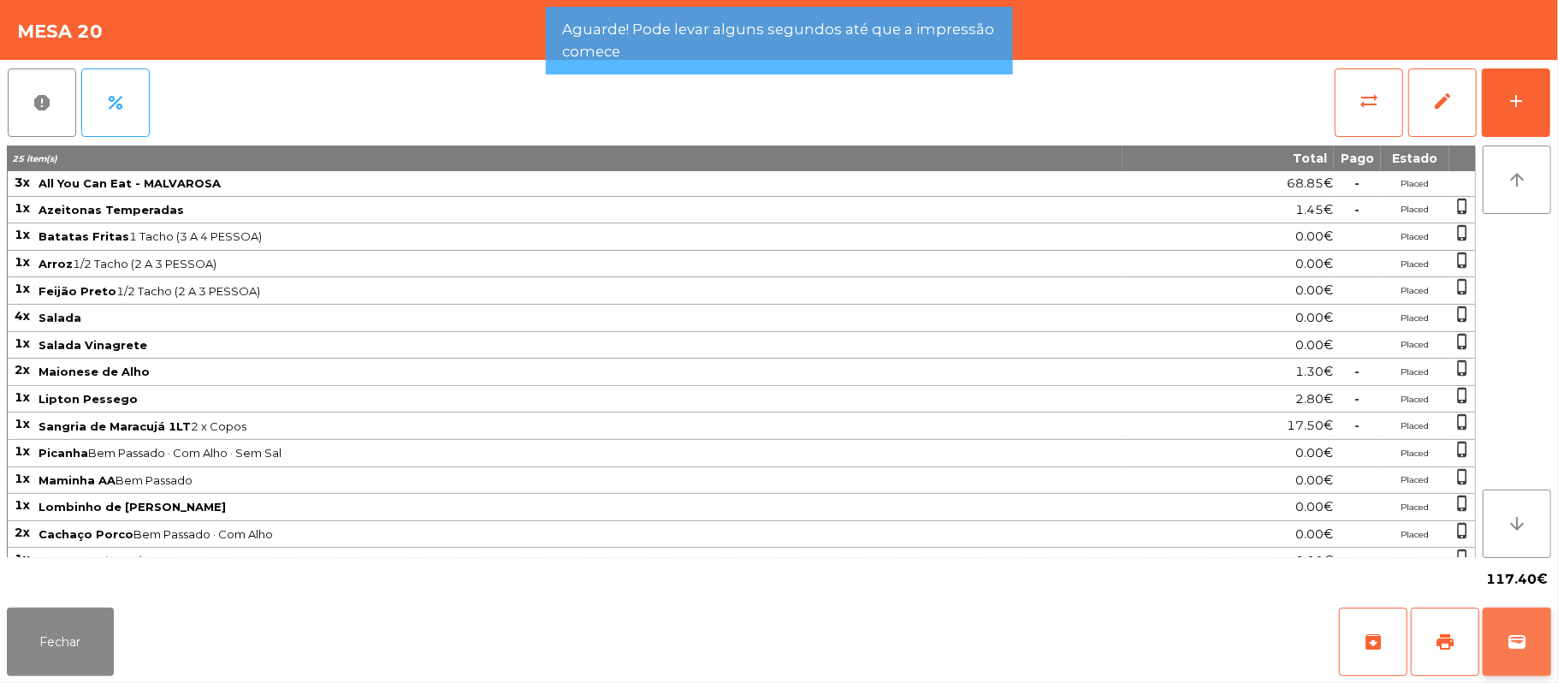
click at [1510, 669] on button "wallet" at bounding box center [1517, 642] width 68 height 68
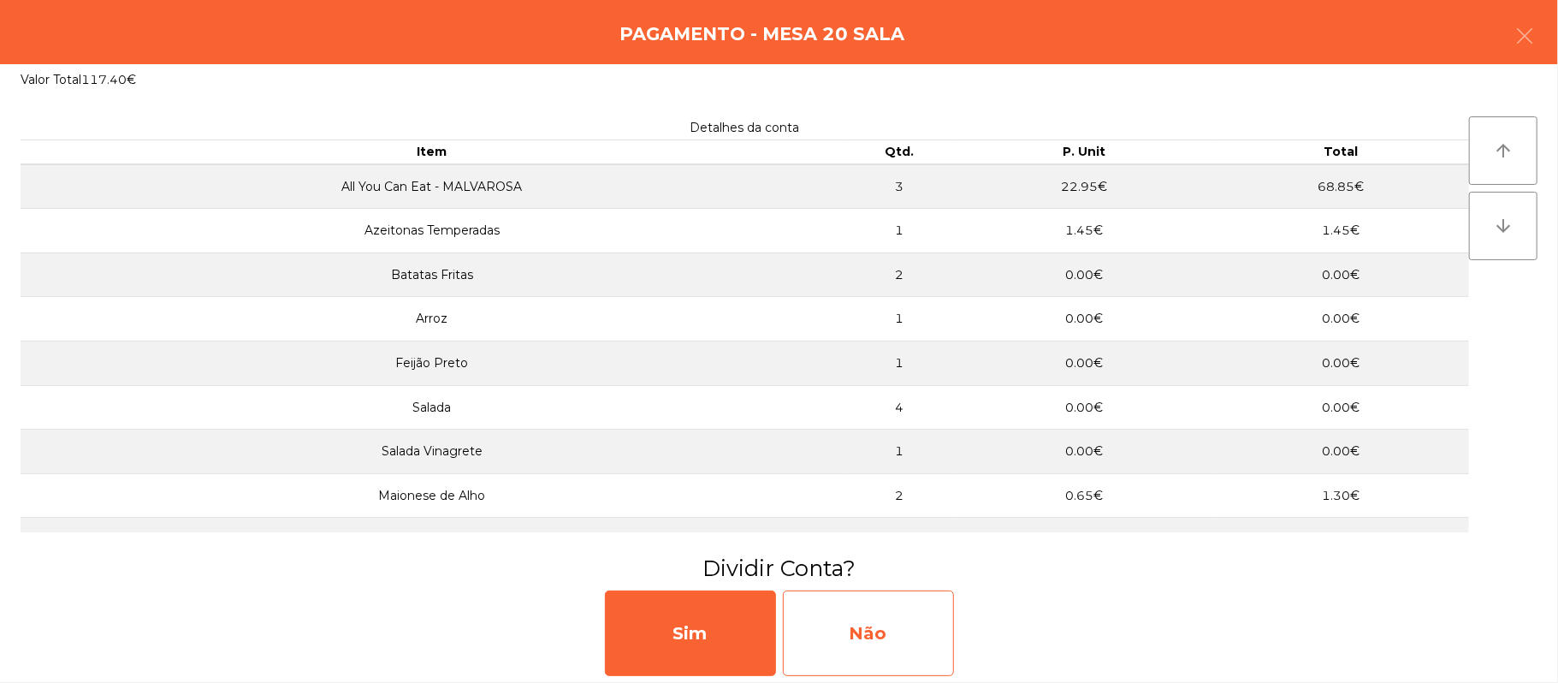
click at [895, 616] on div "Não" at bounding box center [868, 633] width 171 height 86
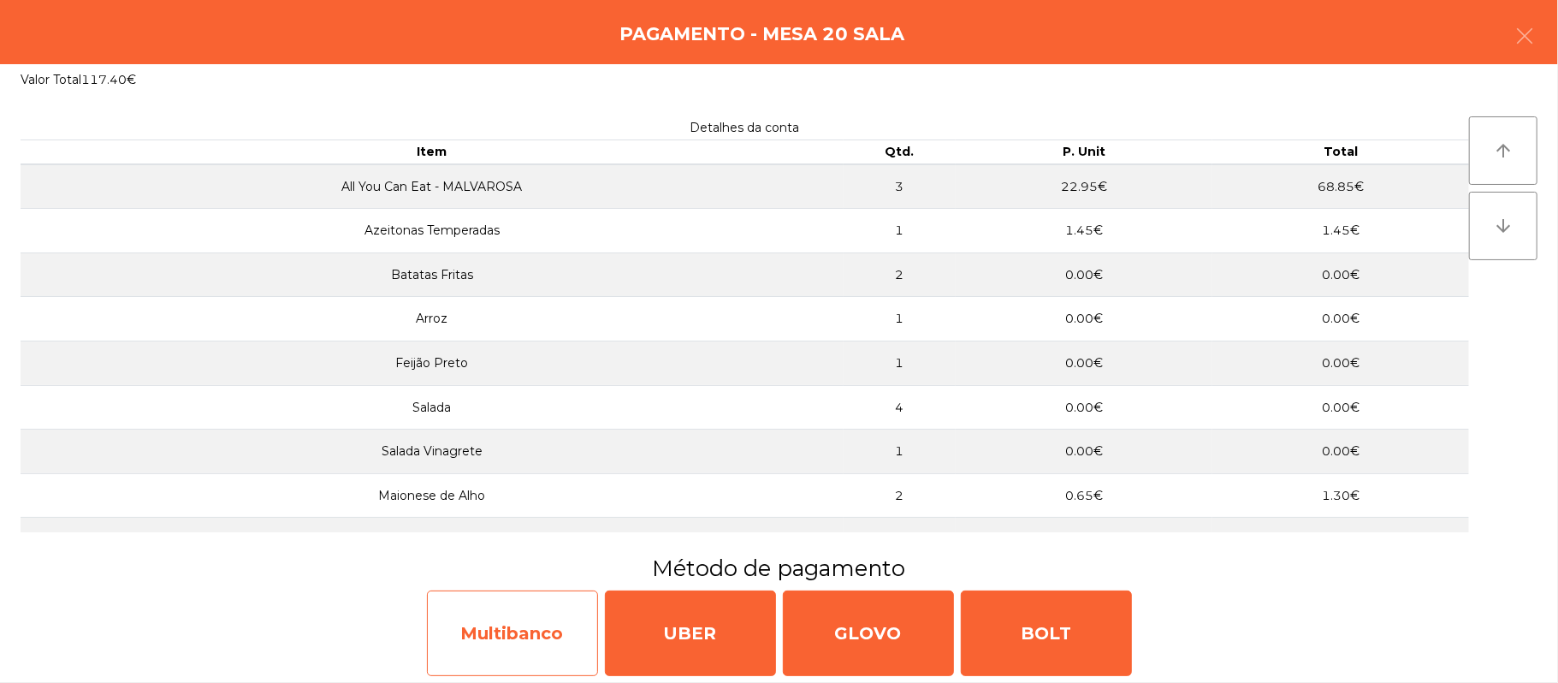
click at [541, 635] on div "Multibanco" at bounding box center [512, 633] width 171 height 86
select select "**"
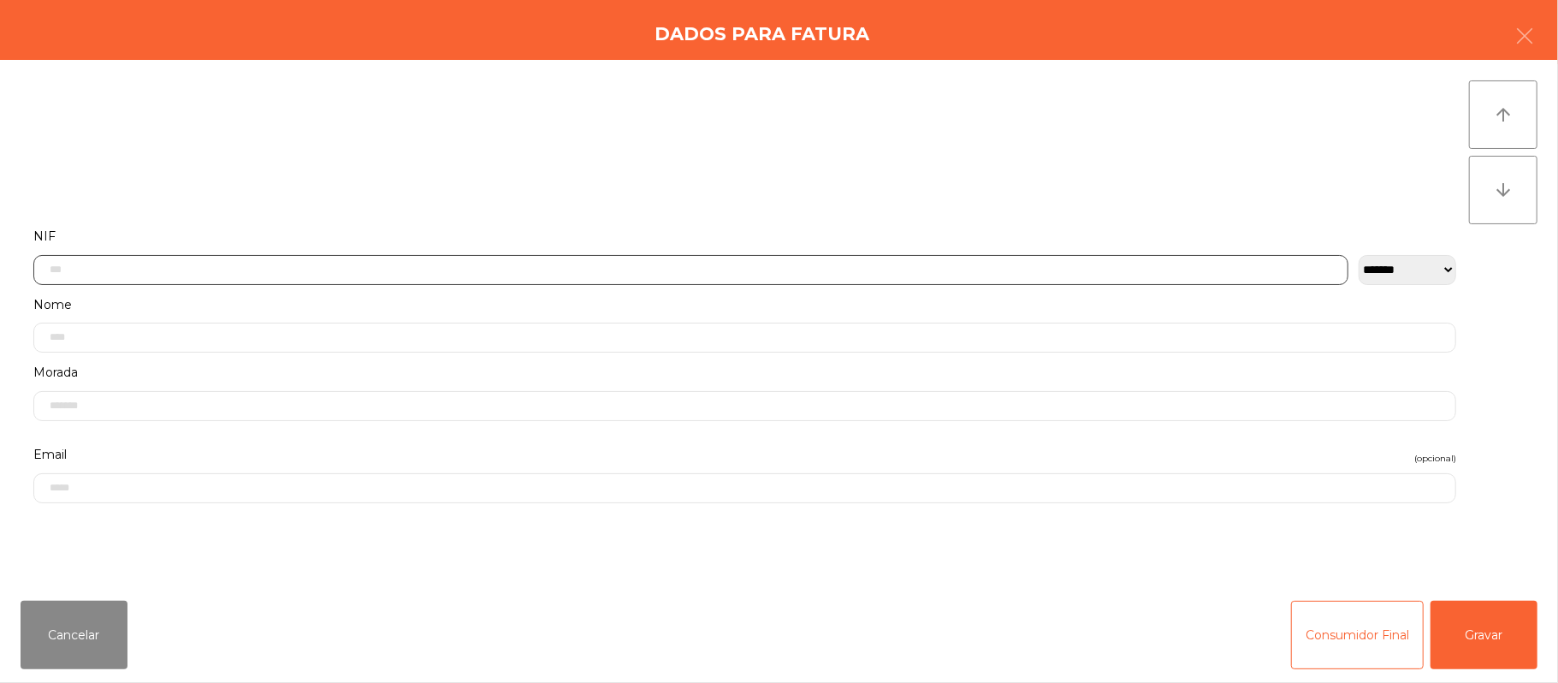
click at [585, 269] on input "text" at bounding box center [690, 270] width 1315 height 30
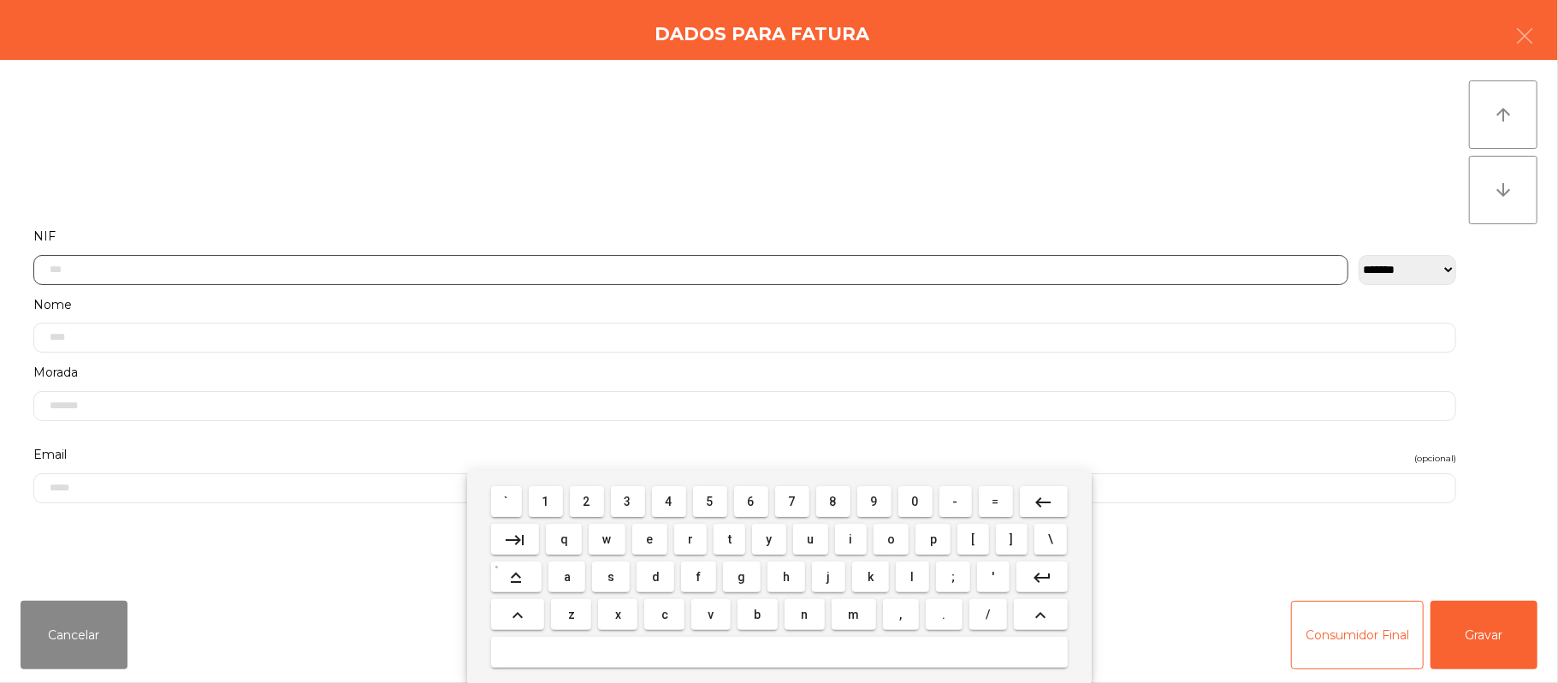
scroll to position [144, 0]
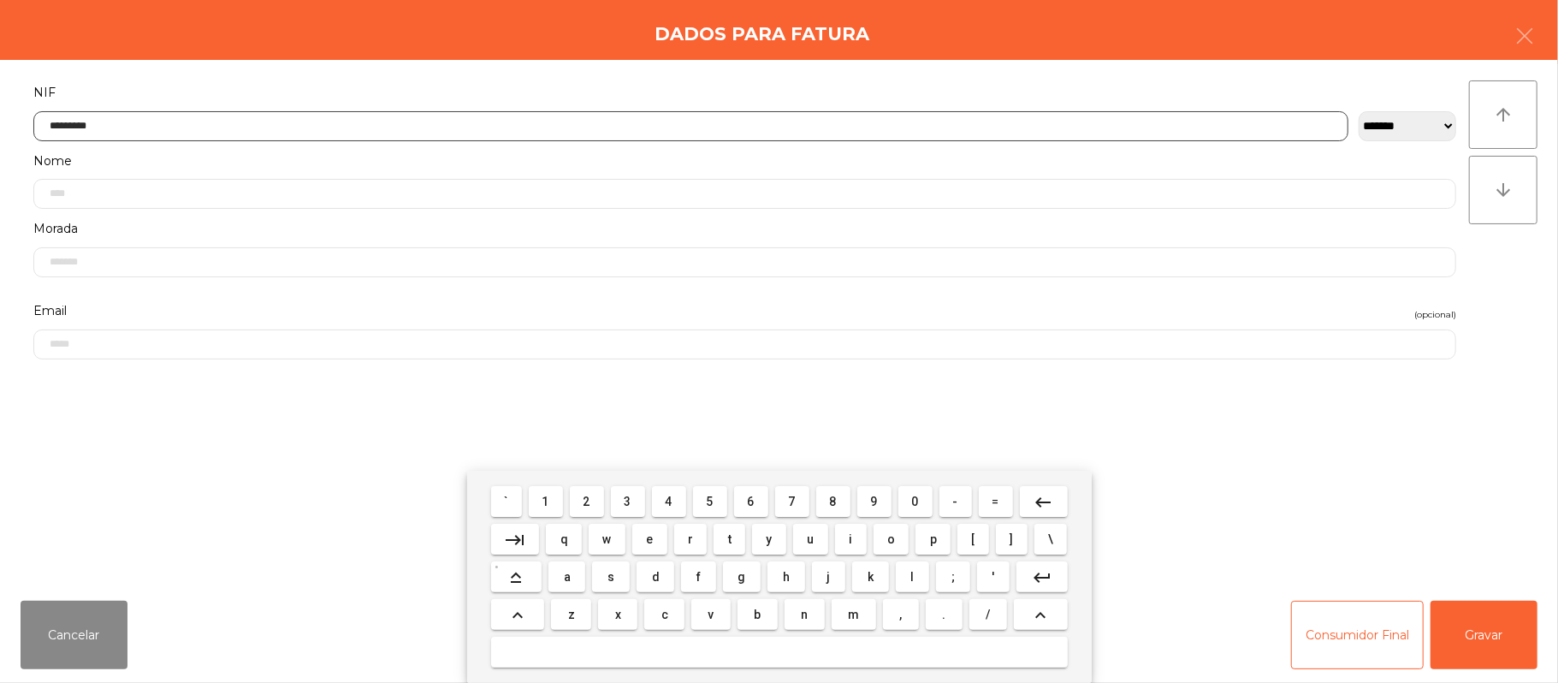
type input "*********"
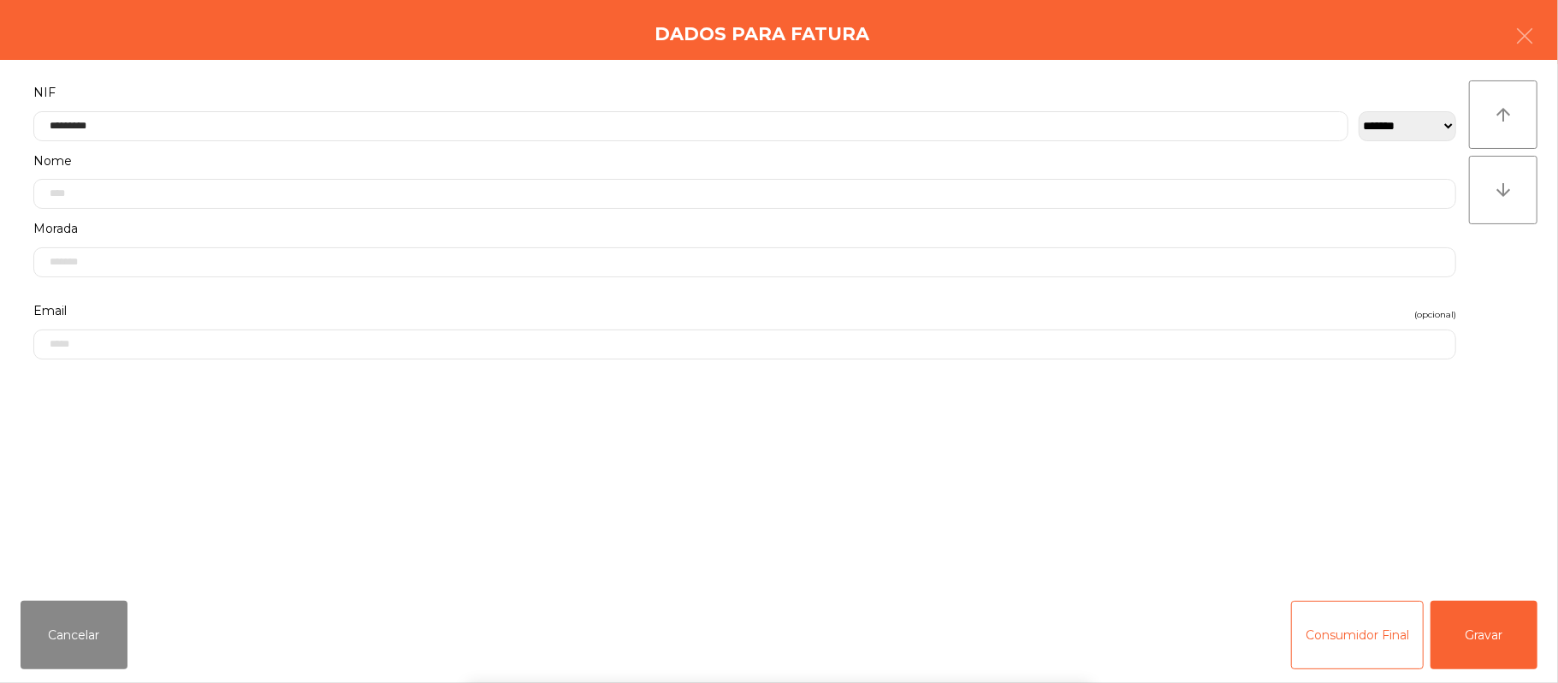
click at [1480, 641] on div "` 1 2 3 4 5 6 7 8 9 0 - = keyboard_backspace keyboard_tab q w e r t y u i o p […" at bounding box center [779, 577] width 1558 height 212
click at [1487, 648] on button "Gravar" at bounding box center [1484, 635] width 107 height 68
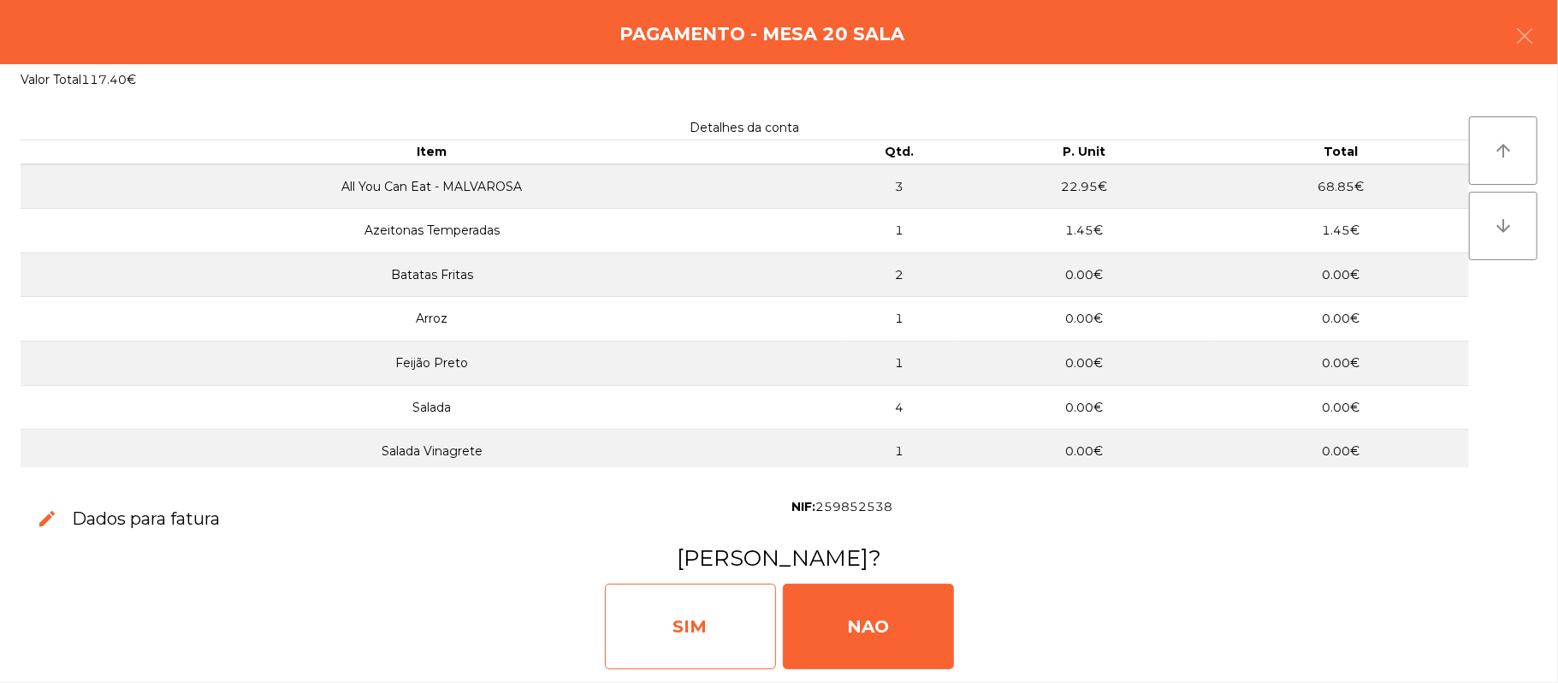
click at [667, 638] on div "SIM" at bounding box center [690, 627] width 171 height 86
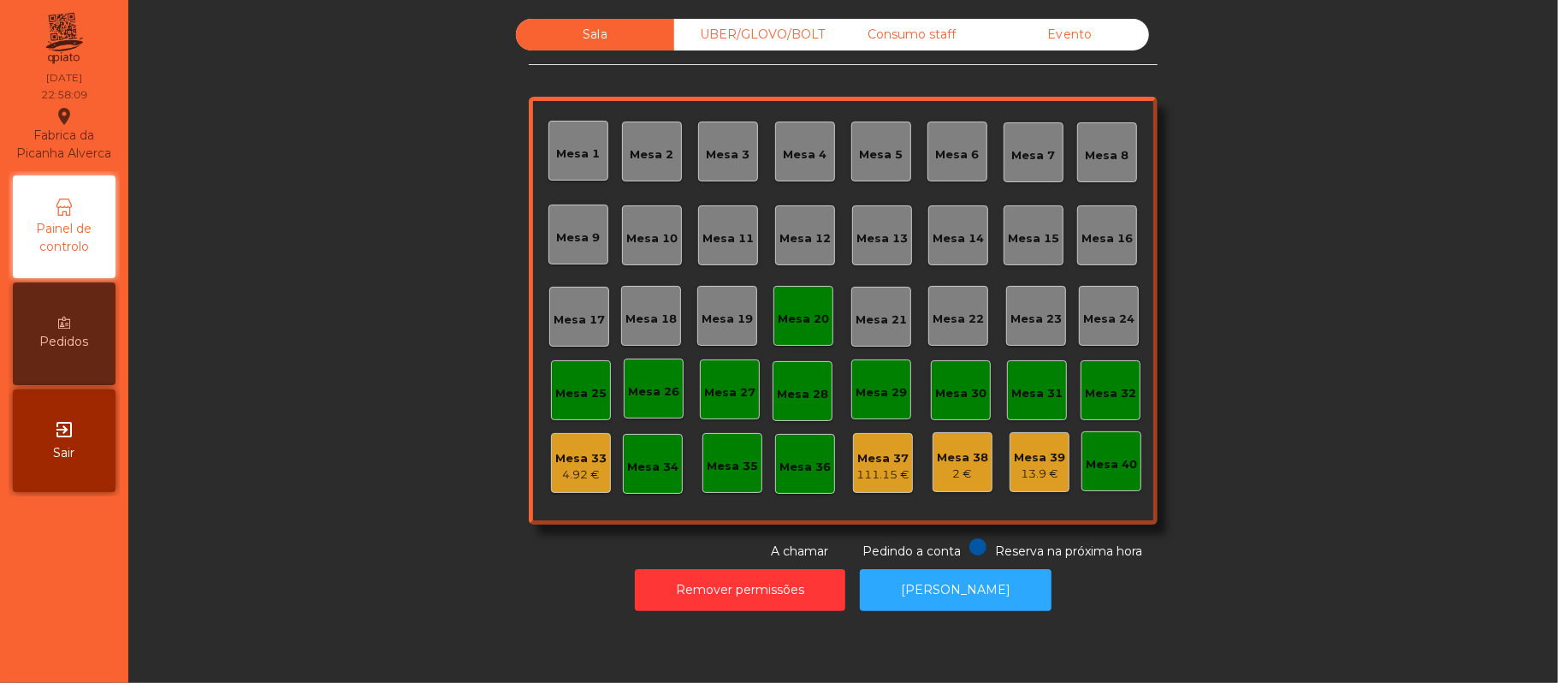
click at [813, 329] on div "Mesa 20" at bounding box center [804, 316] width 60 height 60
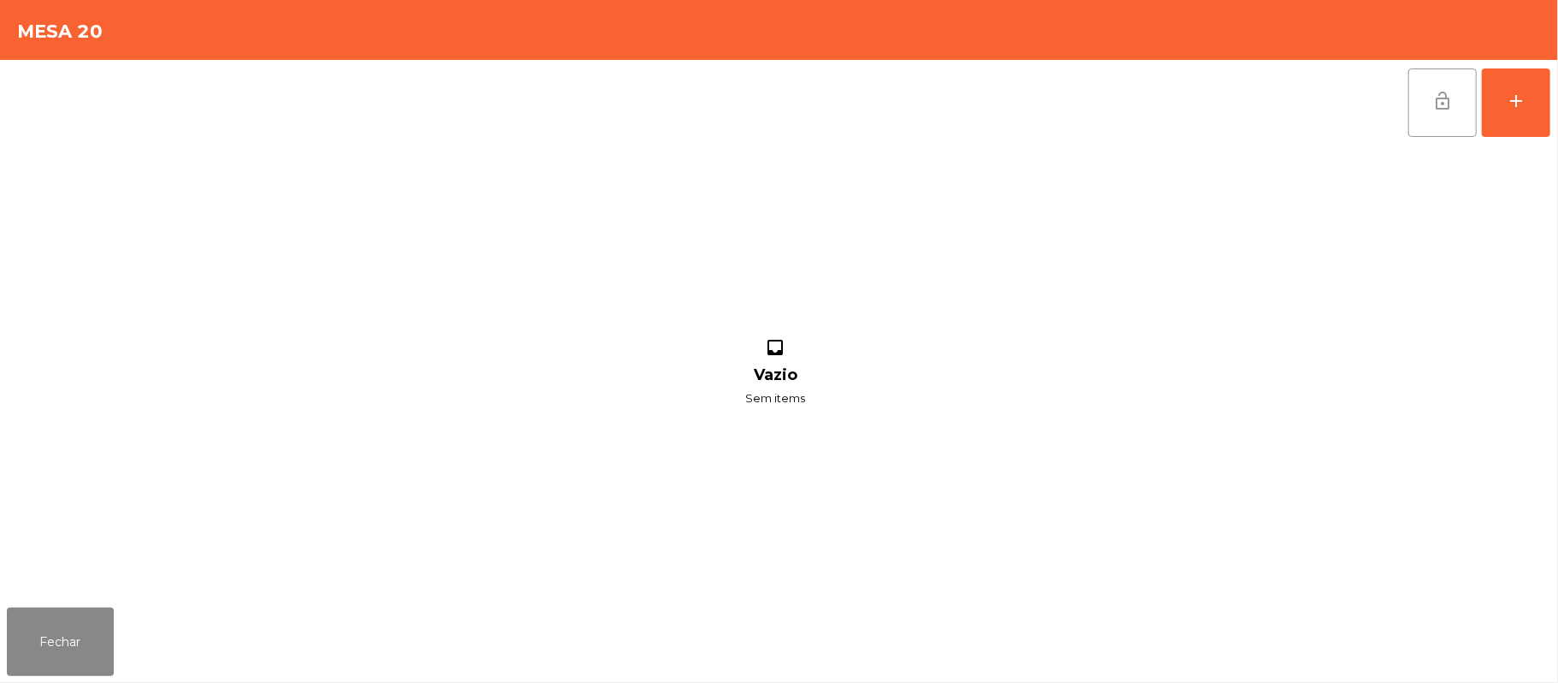
click at [1431, 121] on button "lock_open" at bounding box center [1443, 102] width 68 height 68
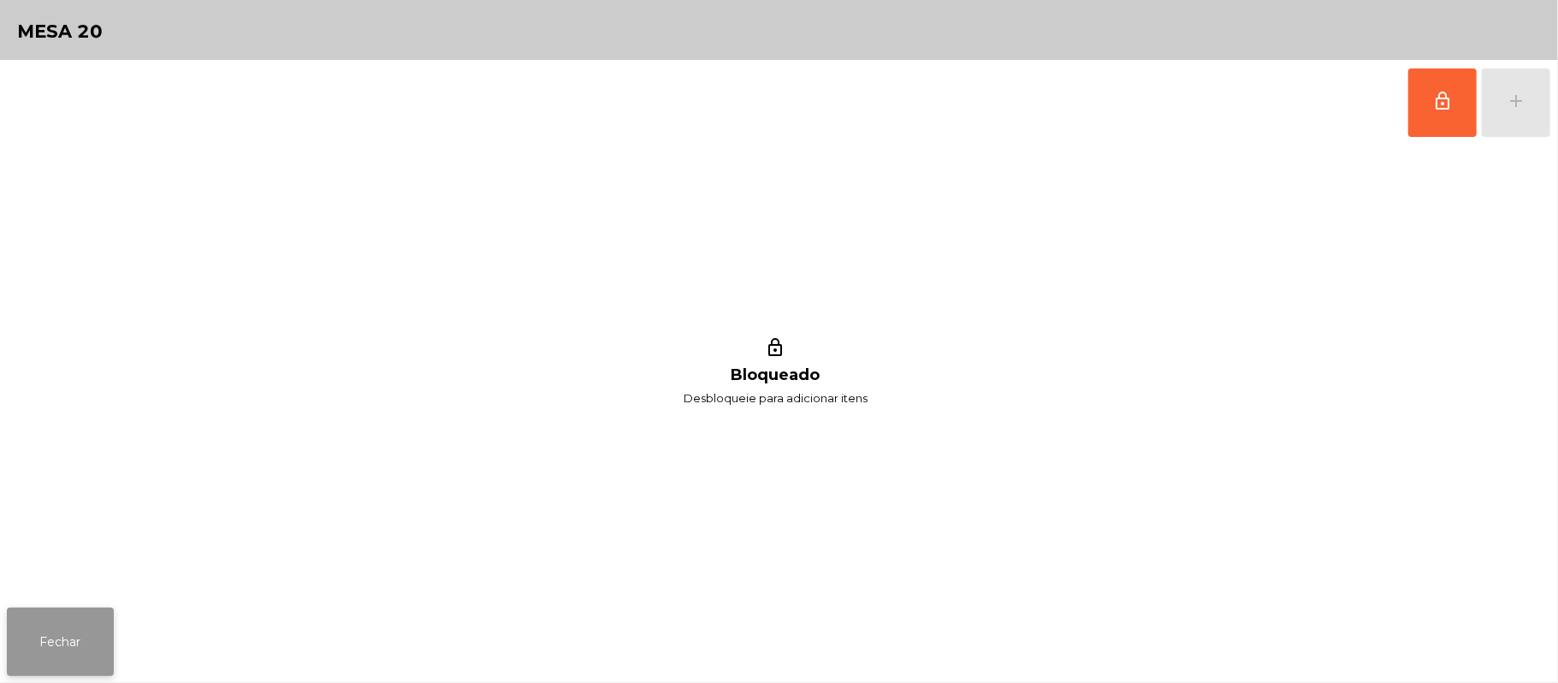
click at [91, 633] on button "Fechar" at bounding box center [60, 642] width 107 height 68
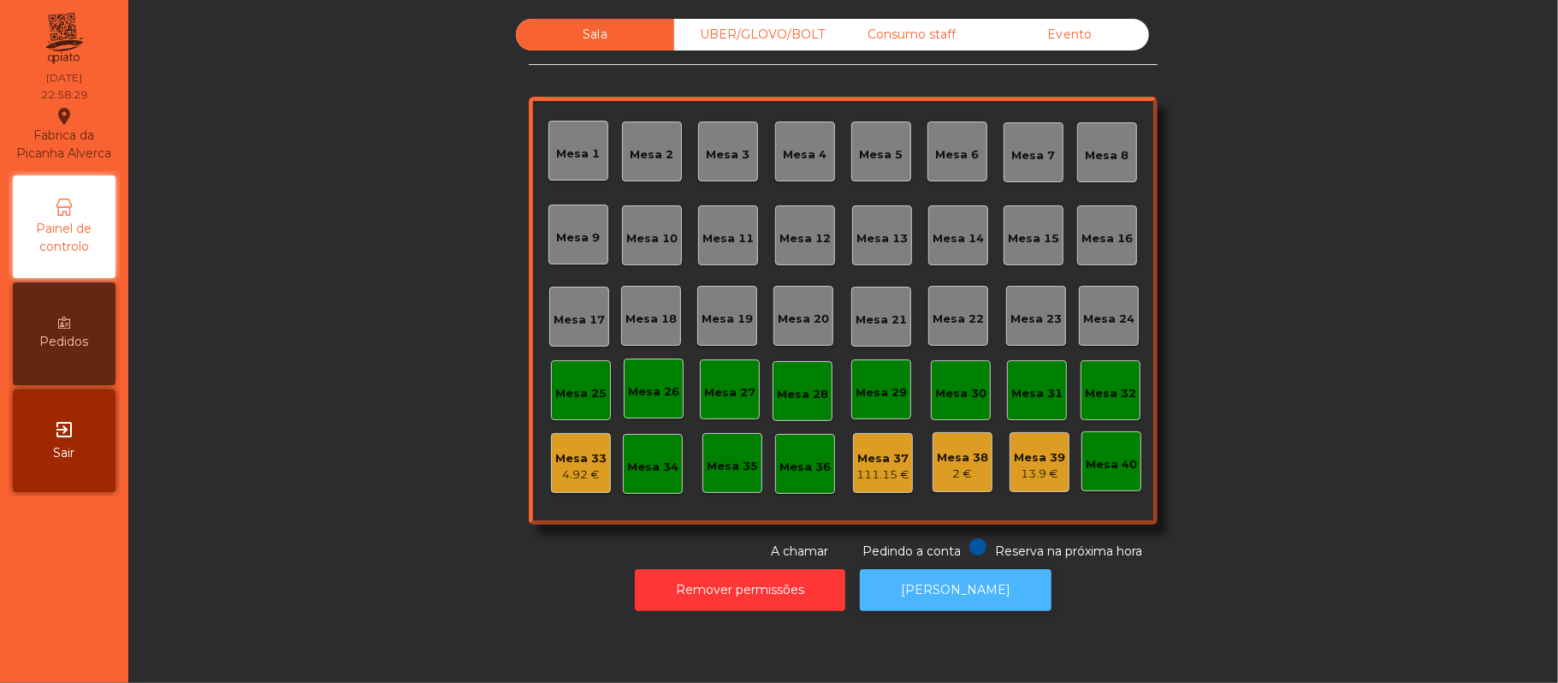
click at [963, 590] on button "[PERSON_NAME]" at bounding box center [956, 590] width 192 height 42
click at [898, 35] on div "Consumo staff" at bounding box center [912, 35] width 158 height 32
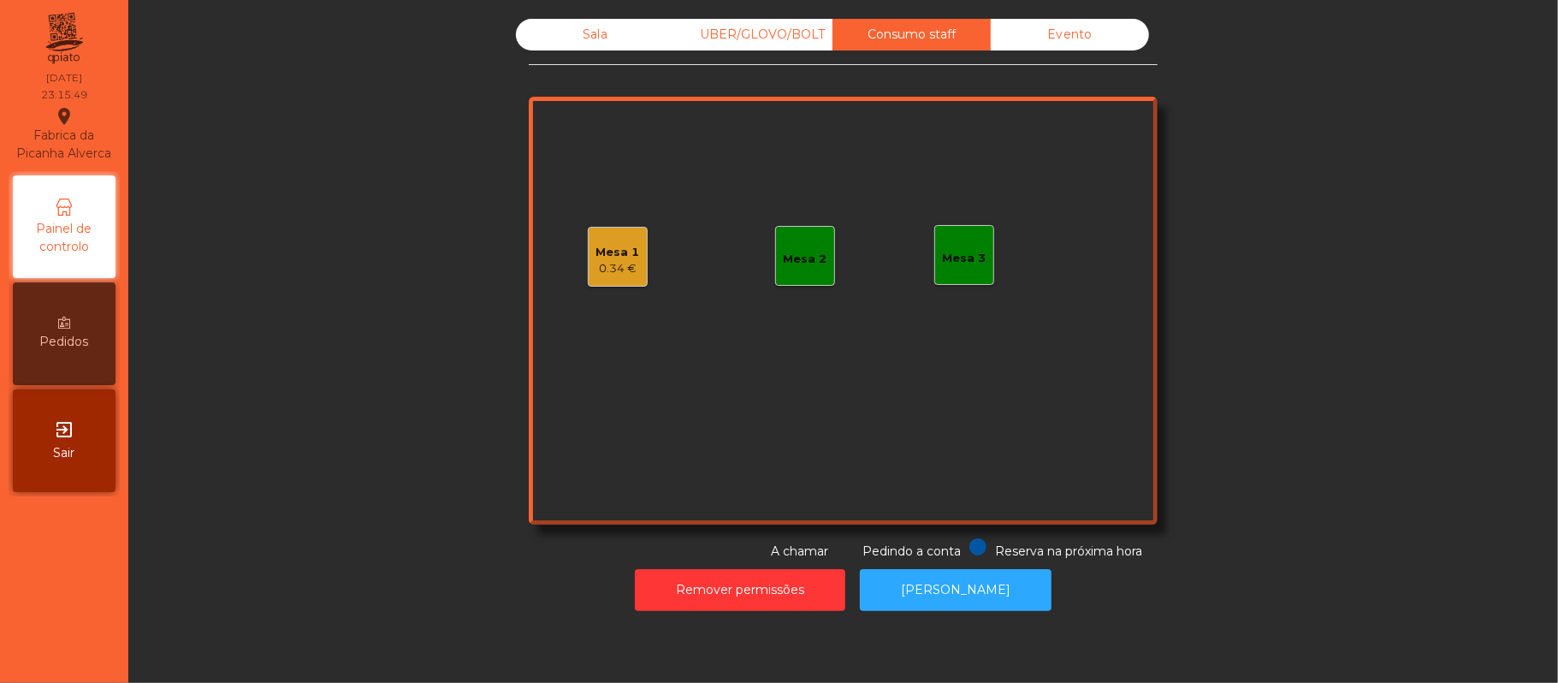
click at [621, 254] on div "Mesa 1" at bounding box center [618, 252] width 44 height 17
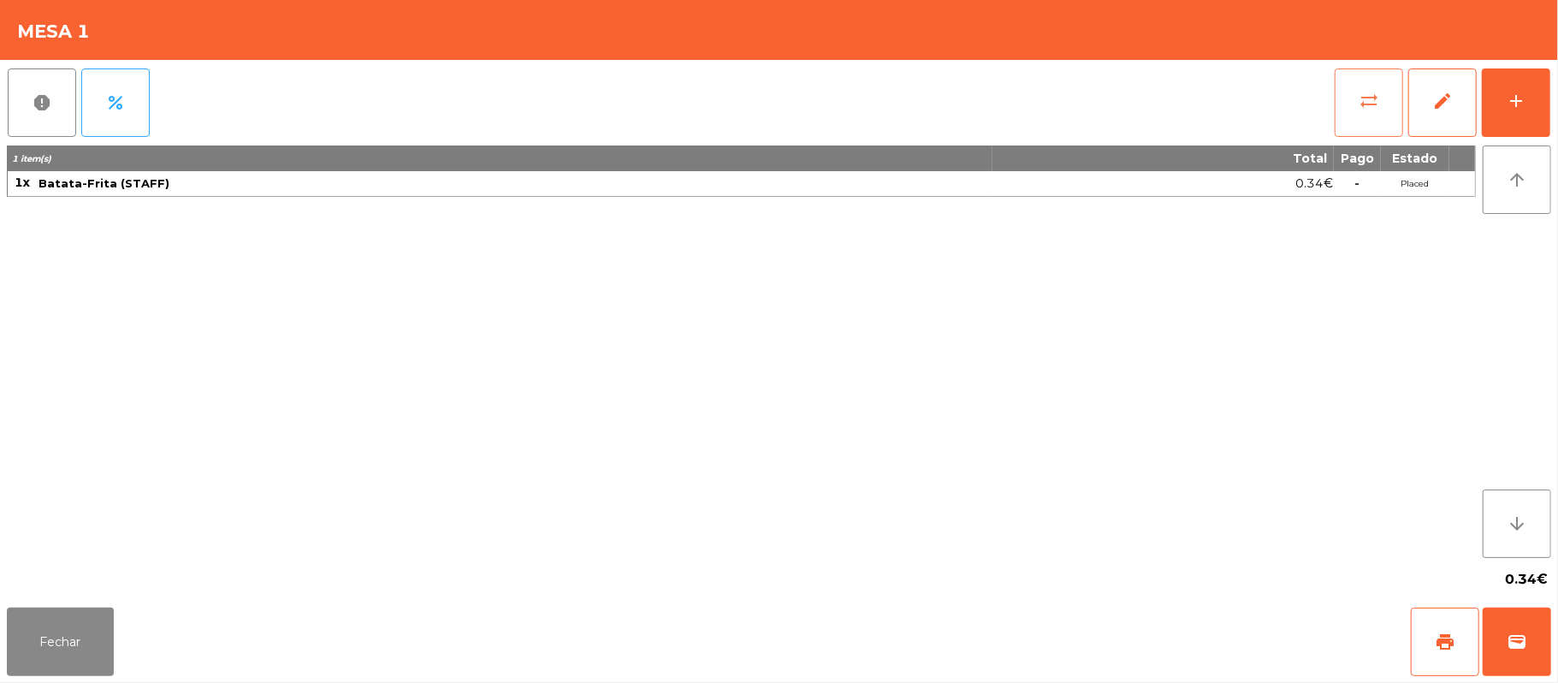
click at [1395, 82] on button "sync_alt" at bounding box center [1369, 102] width 68 height 68
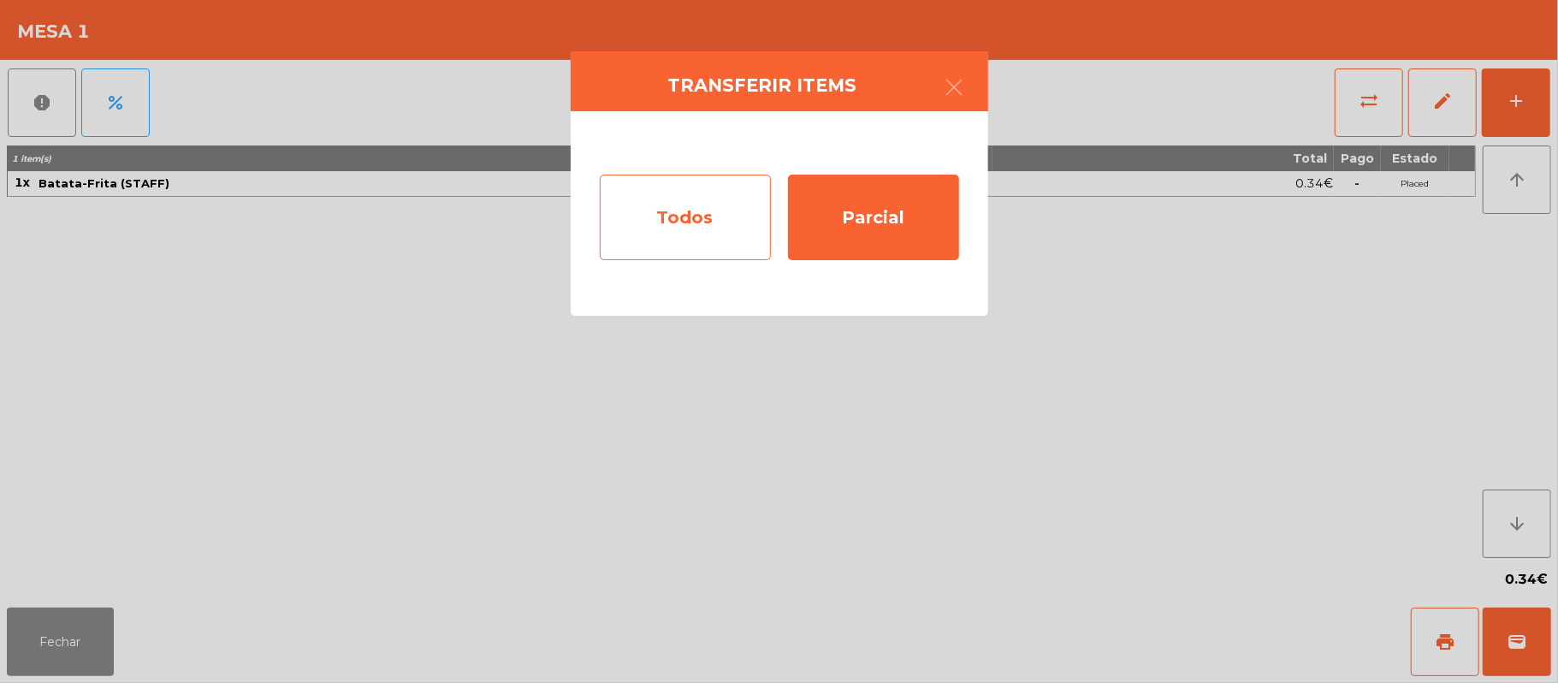
click at [662, 230] on div "Todos" at bounding box center [685, 218] width 171 height 86
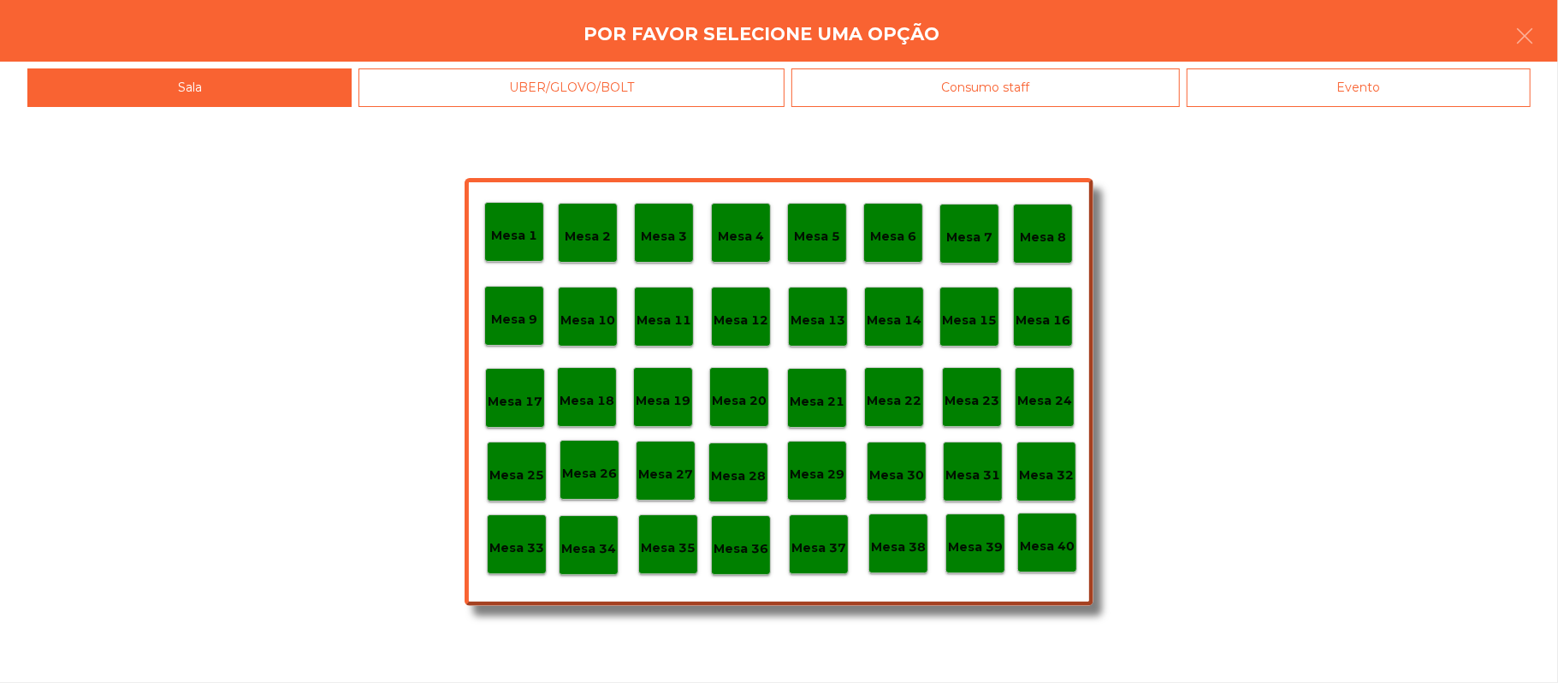
click at [1401, 83] on div "Evento" at bounding box center [1359, 87] width 344 height 39
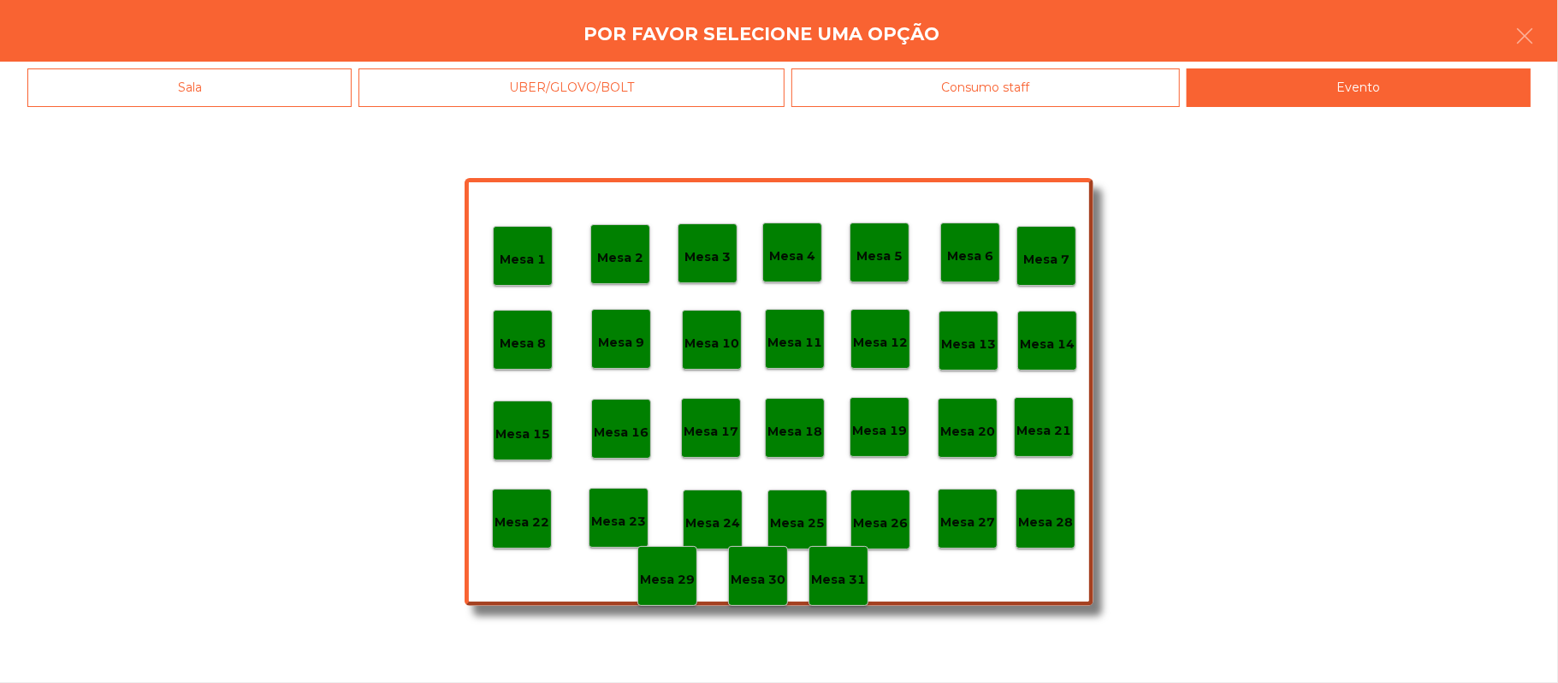
click at [1061, 519] on p "Mesa 28" at bounding box center [1045, 523] width 55 height 20
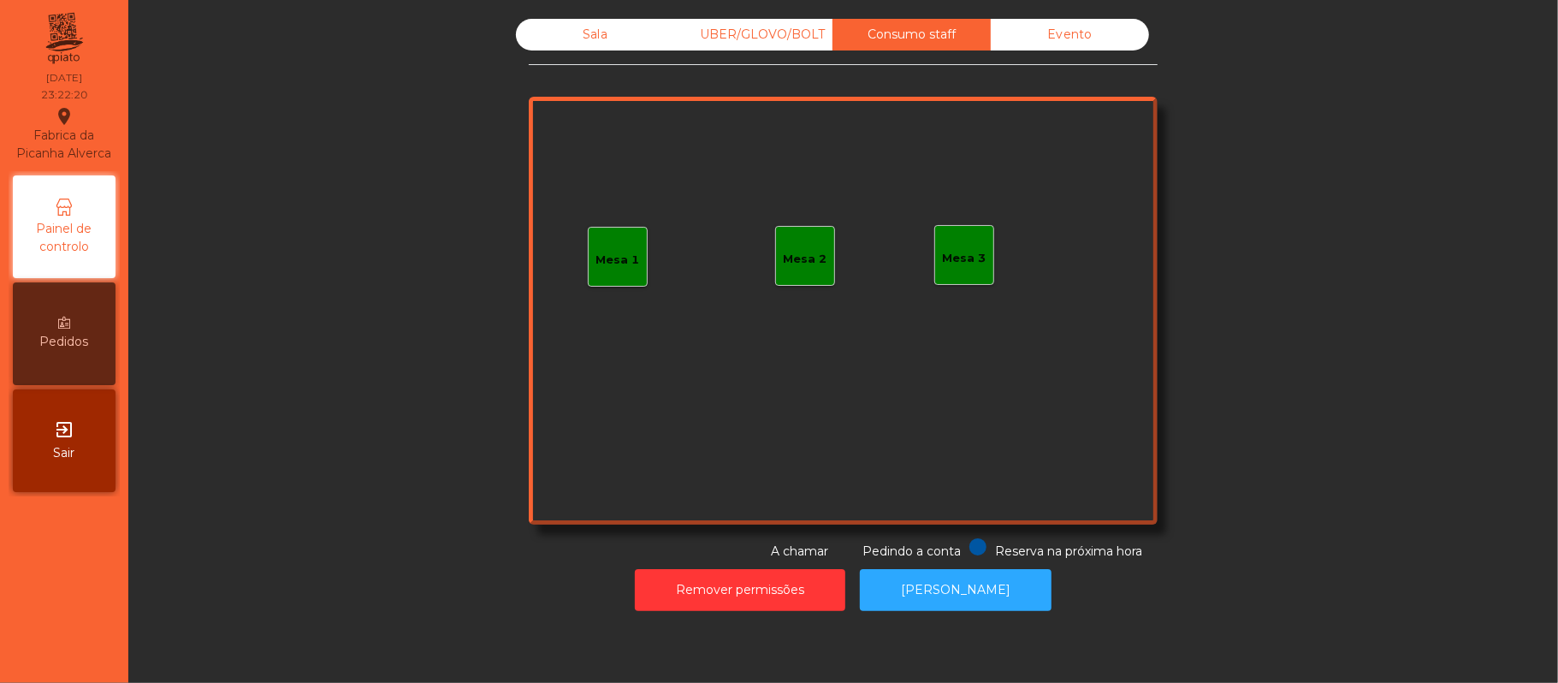
click at [582, 36] on div "Sala" at bounding box center [595, 35] width 158 height 32
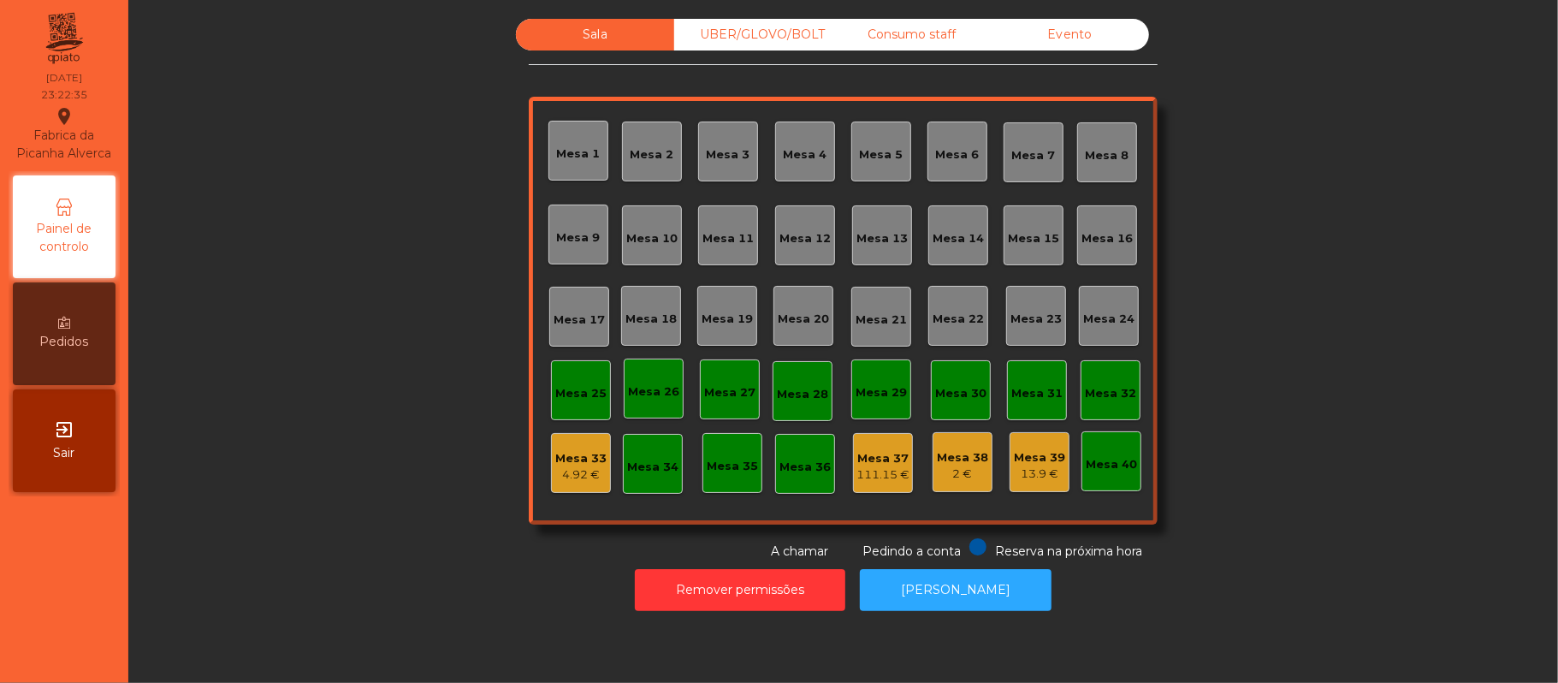
click at [556, 460] on div "Mesa 33" at bounding box center [580, 458] width 51 height 17
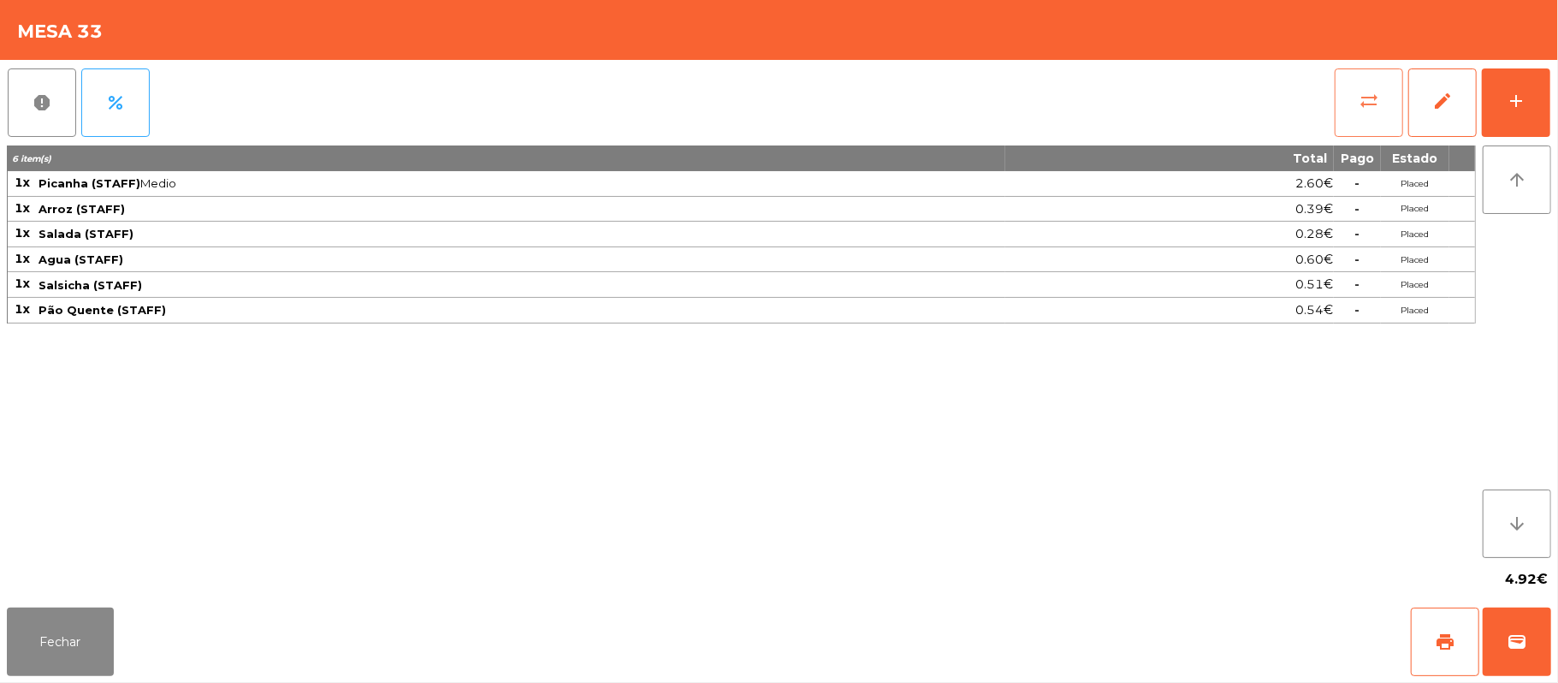
click at [1337, 118] on button "sync_alt" at bounding box center [1369, 102] width 68 height 68
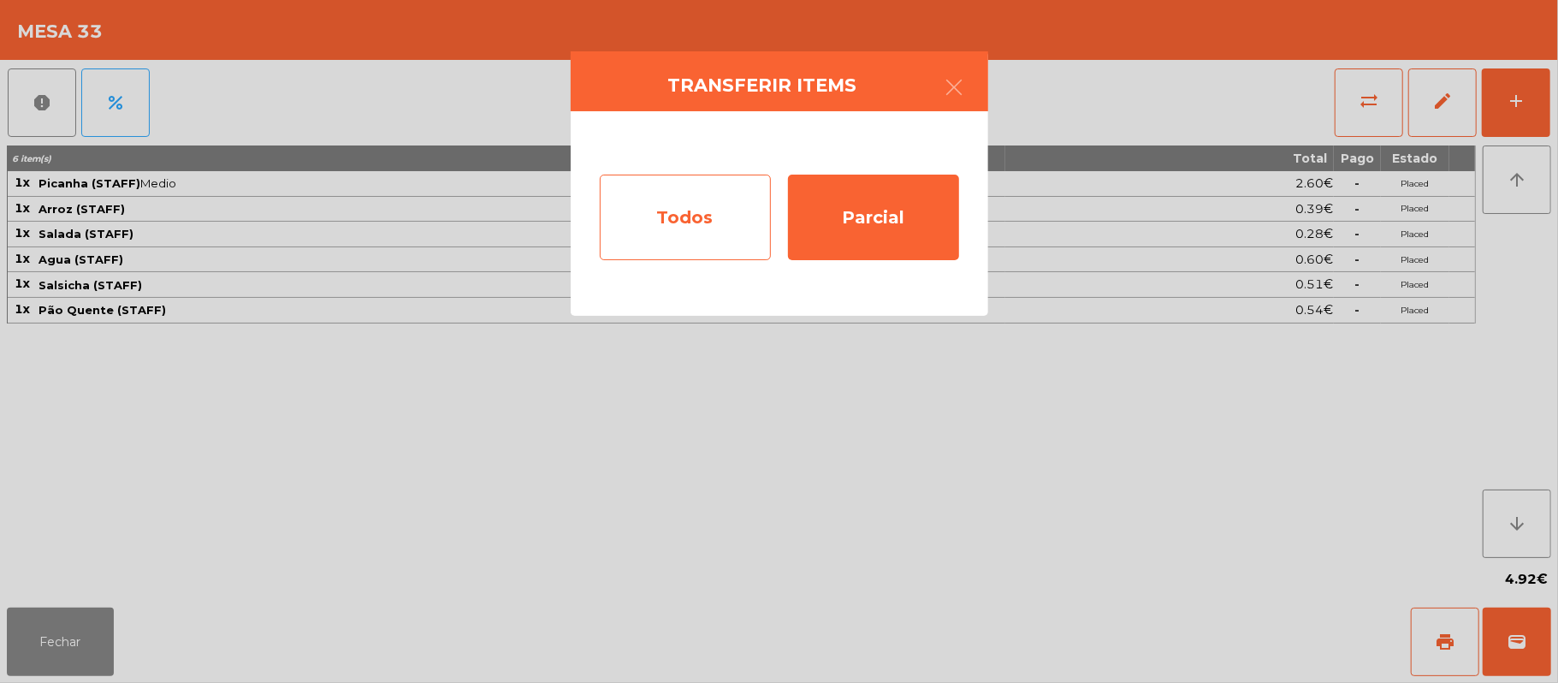
click at [719, 224] on div "Todos" at bounding box center [685, 218] width 171 height 86
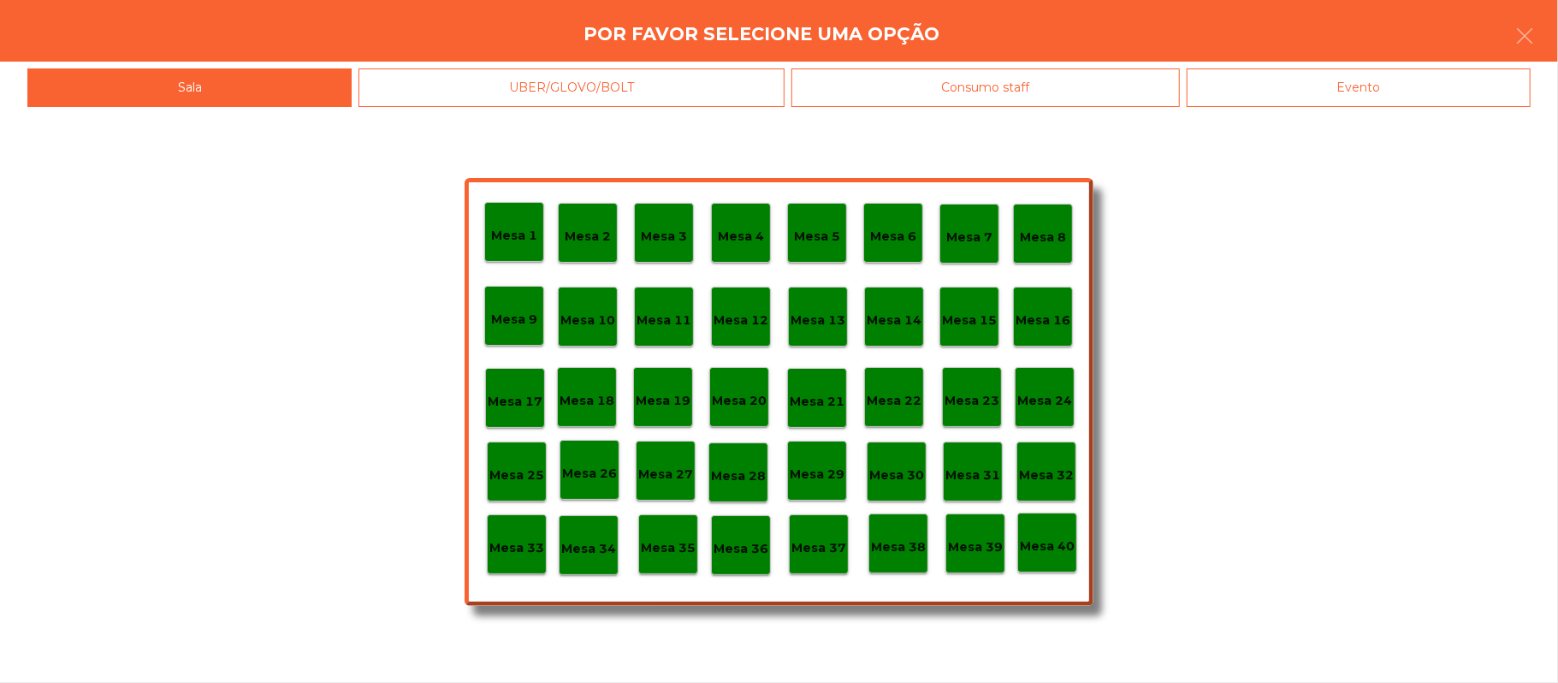
click at [969, 544] on p "Mesa 39" at bounding box center [975, 547] width 55 height 20
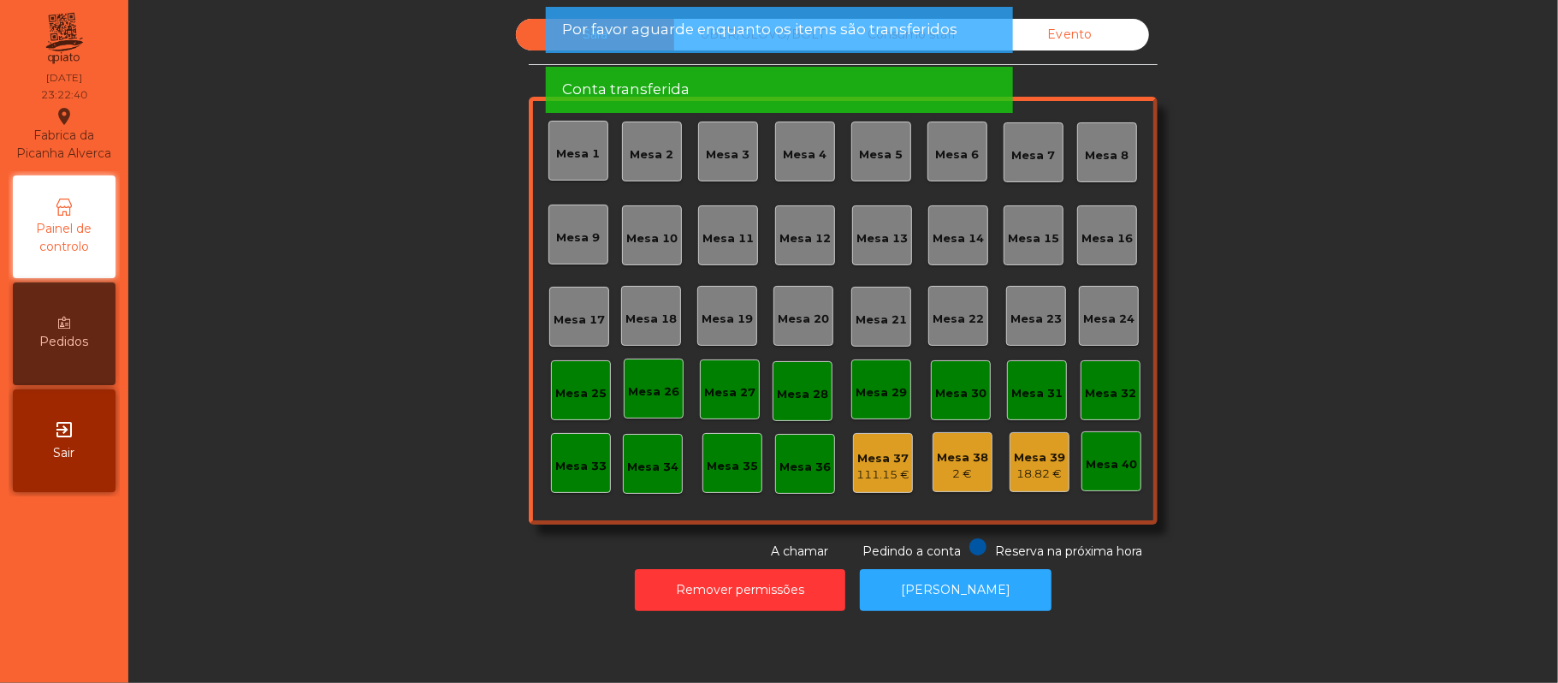
click at [1076, 42] on div "Evento" at bounding box center [1070, 35] width 158 height 32
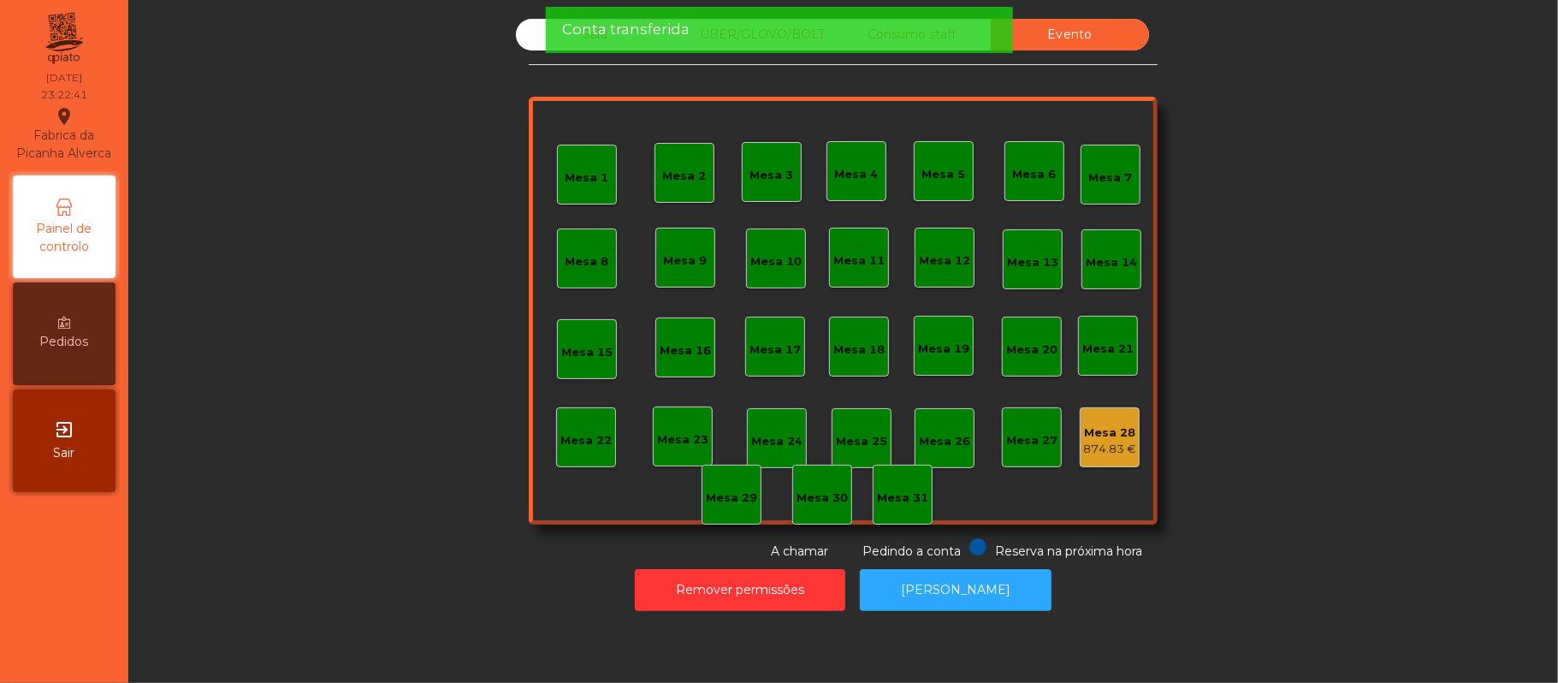
click at [928, 32] on div "Conta transferida" at bounding box center [778, 29] width 433 height 21
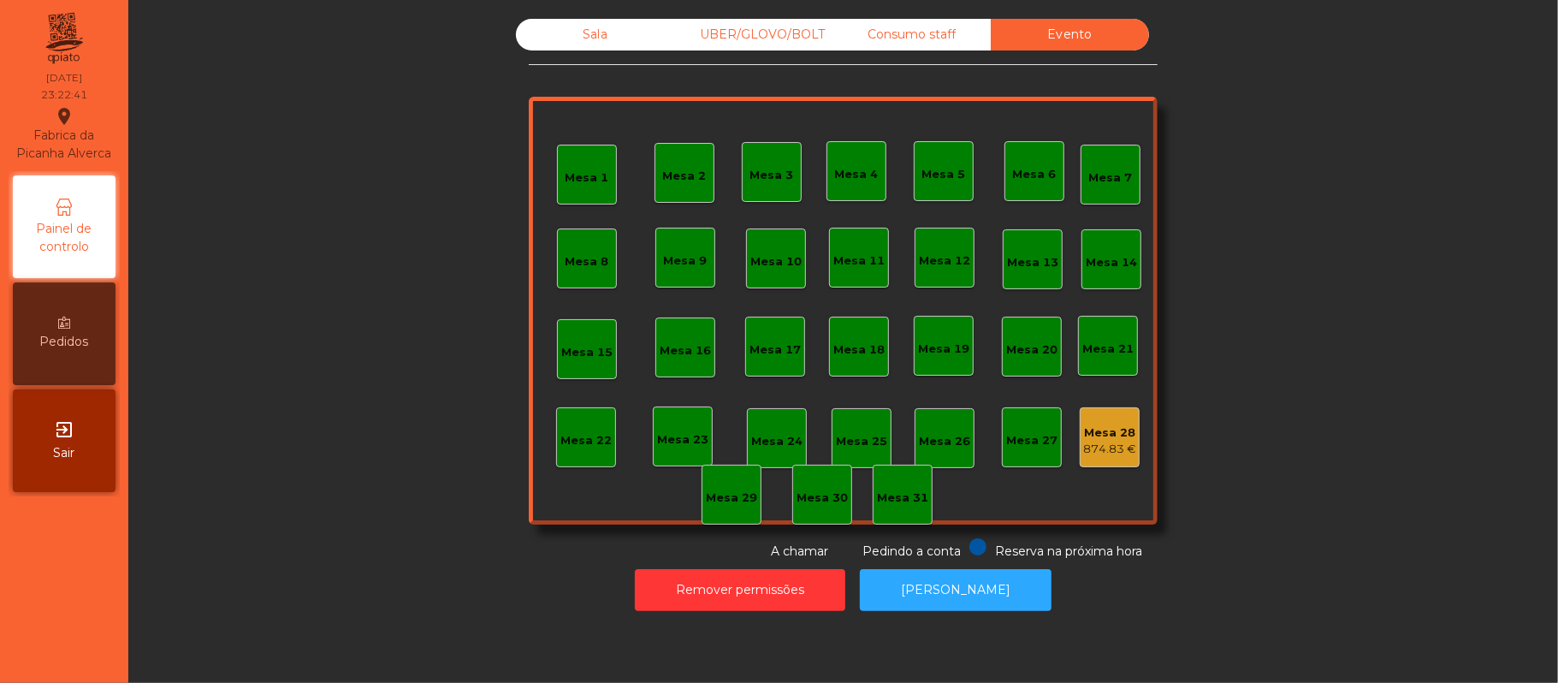
click at [785, 38] on div "UBER/GLOVO/BOLT" at bounding box center [753, 35] width 158 height 32
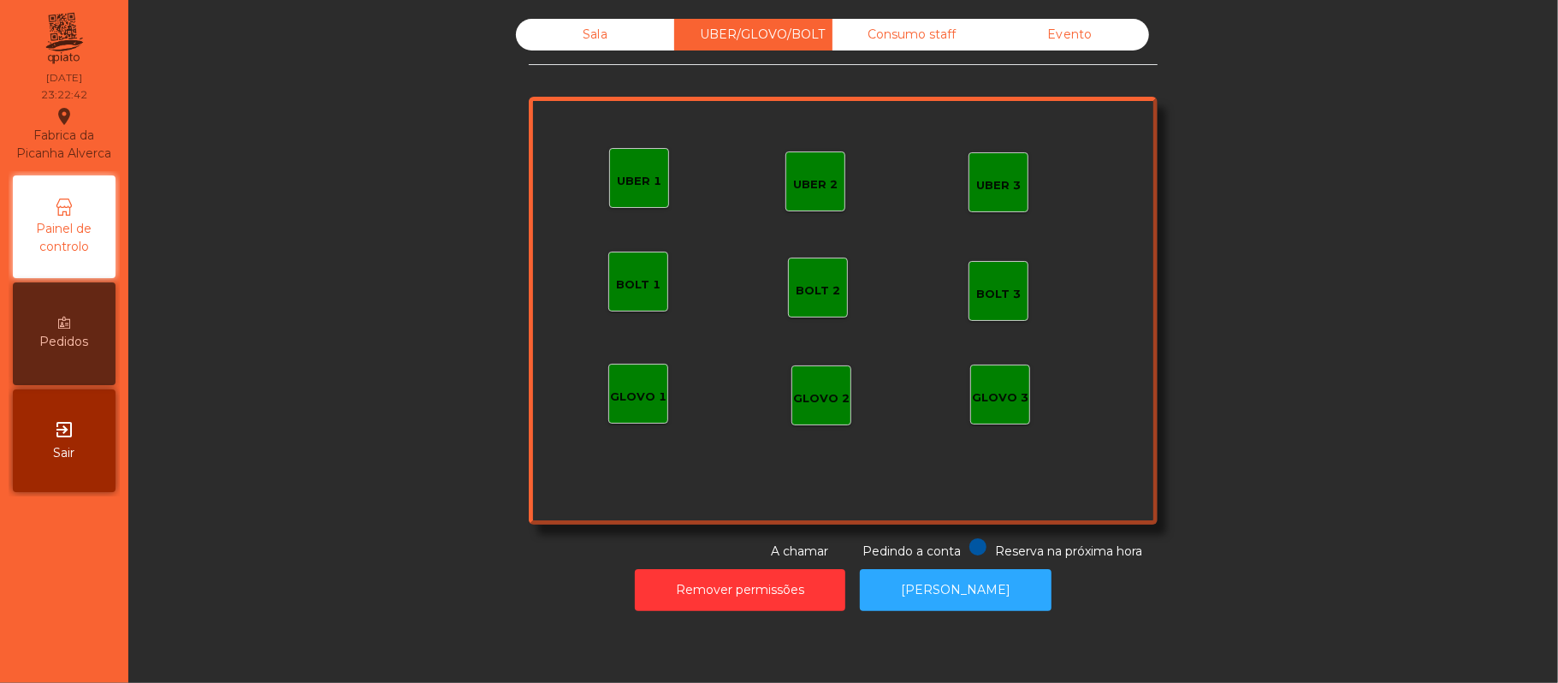
click at [928, 39] on div "Consumo staff" at bounding box center [912, 35] width 158 height 32
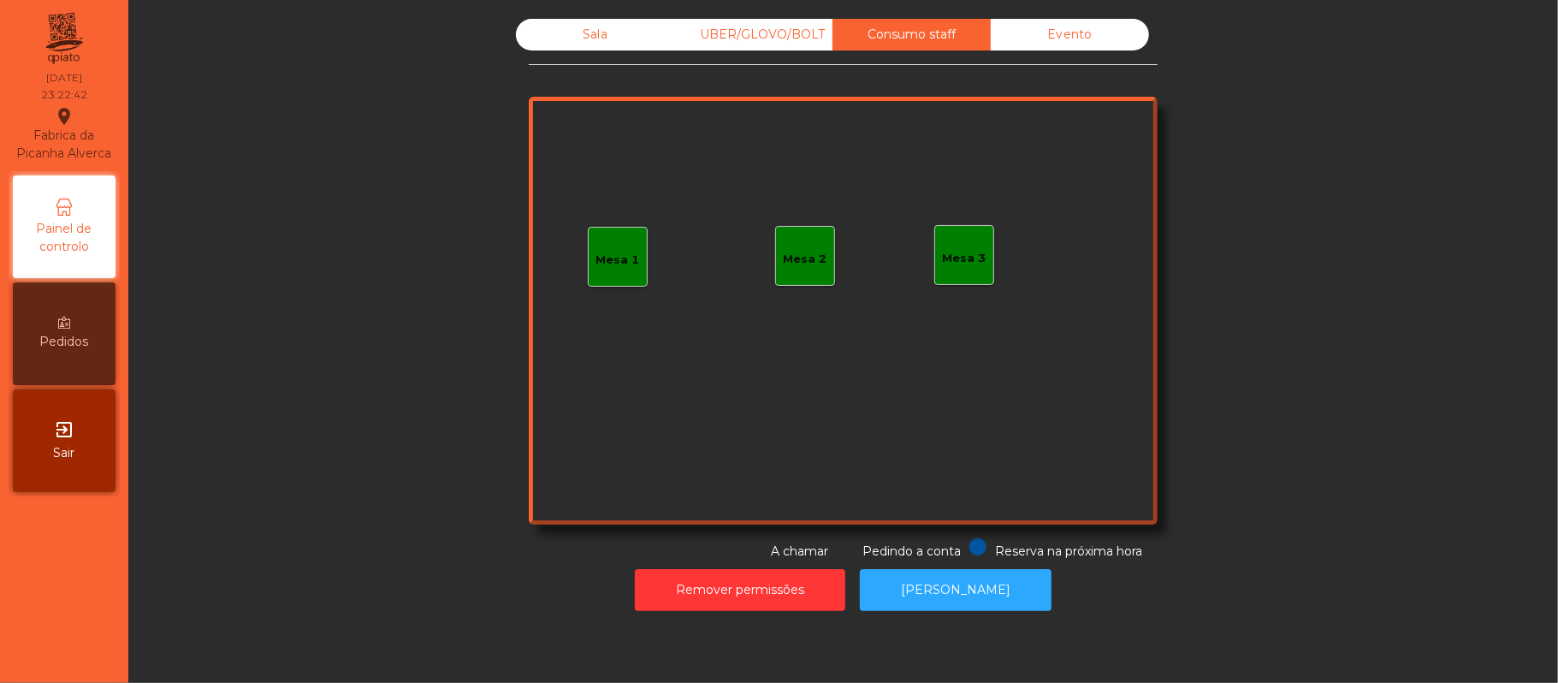
click at [630, 33] on div "Sala" at bounding box center [595, 35] width 158 height 32
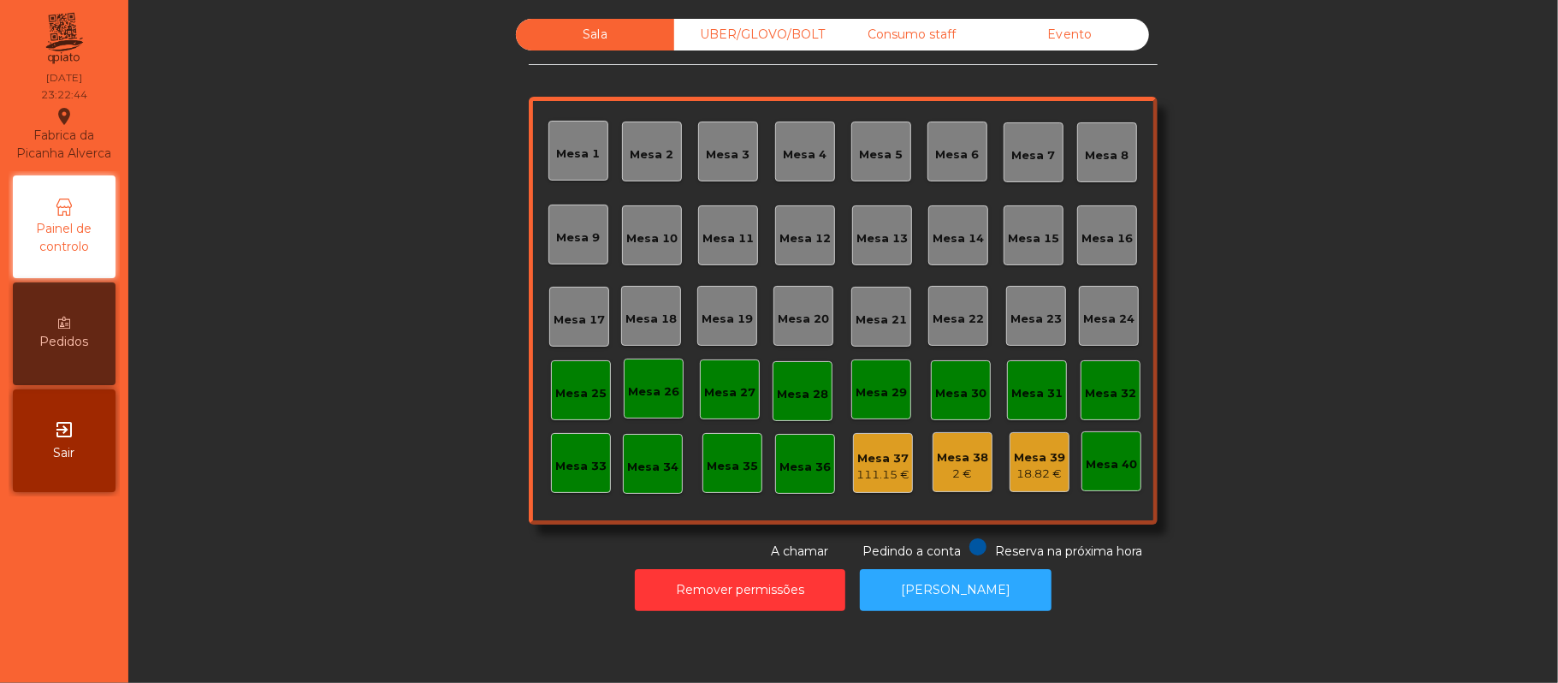
click at [778, 41] on div "UBER/GLOVO/BOLT" at bounding box center [753, 35] width 158 height 32
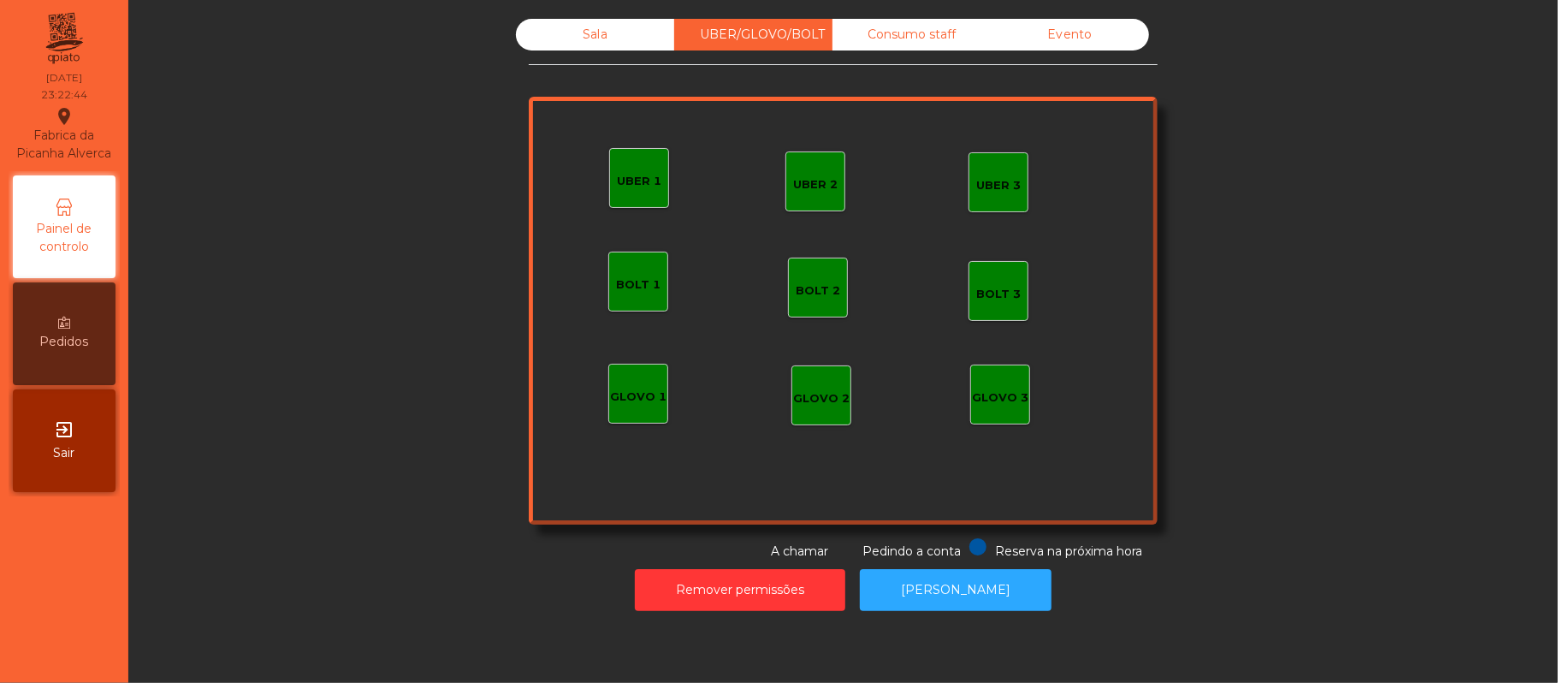
click at [933, 36] on div "Consumo staff" at bounding box center [912, 35] width 158 height 32
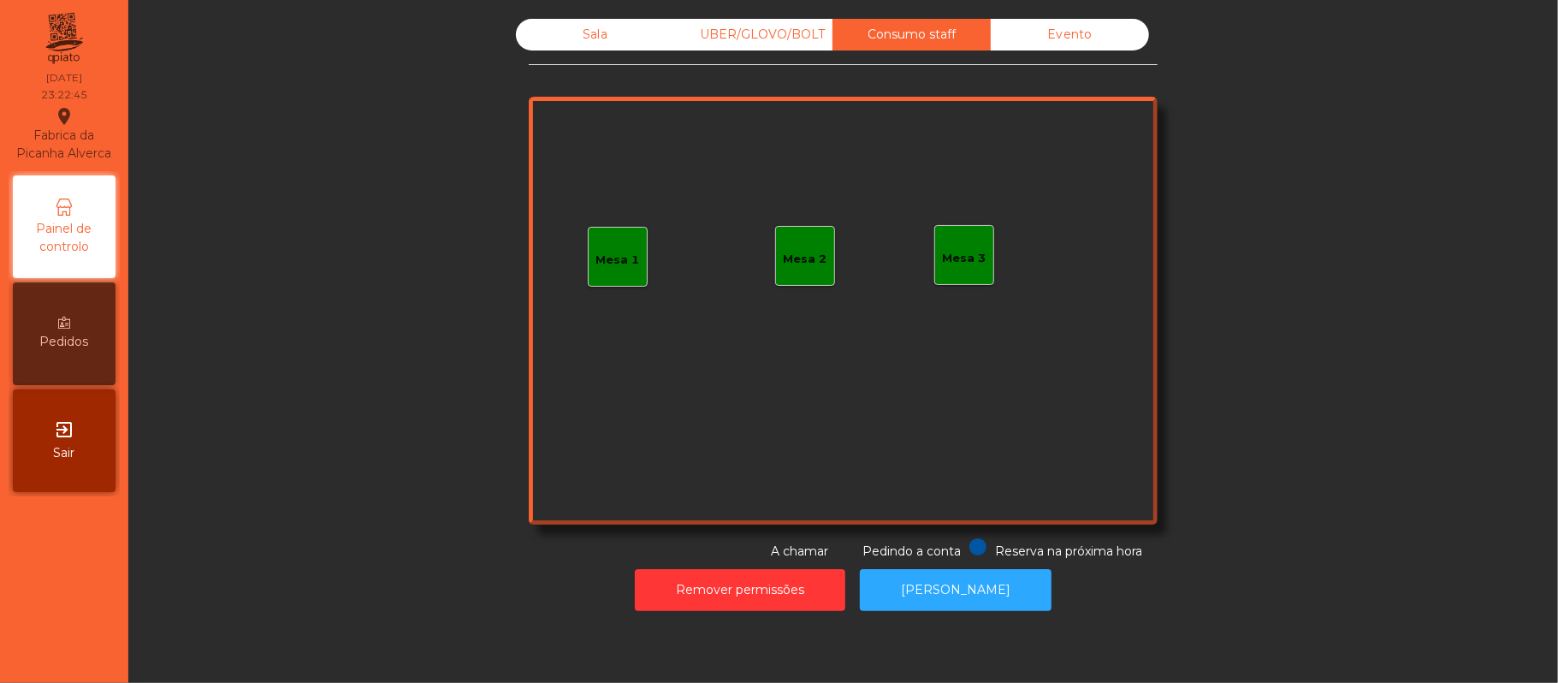
click at [1090, 43] on div "Evento" at bounding box center [1070, 35] width 158 height 32
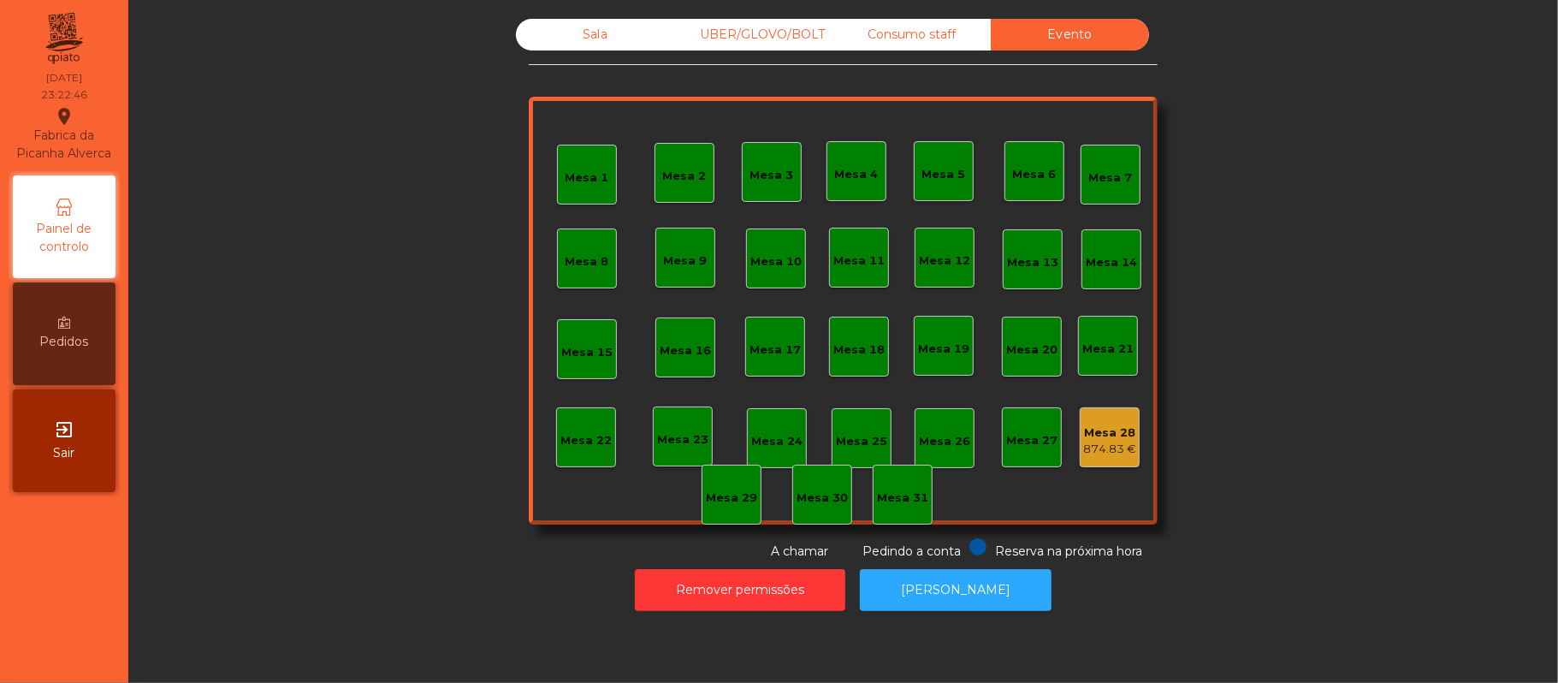
click at [924, 39] on div "Consumo staff" at bounding box center [912, 35] width 158 height 32
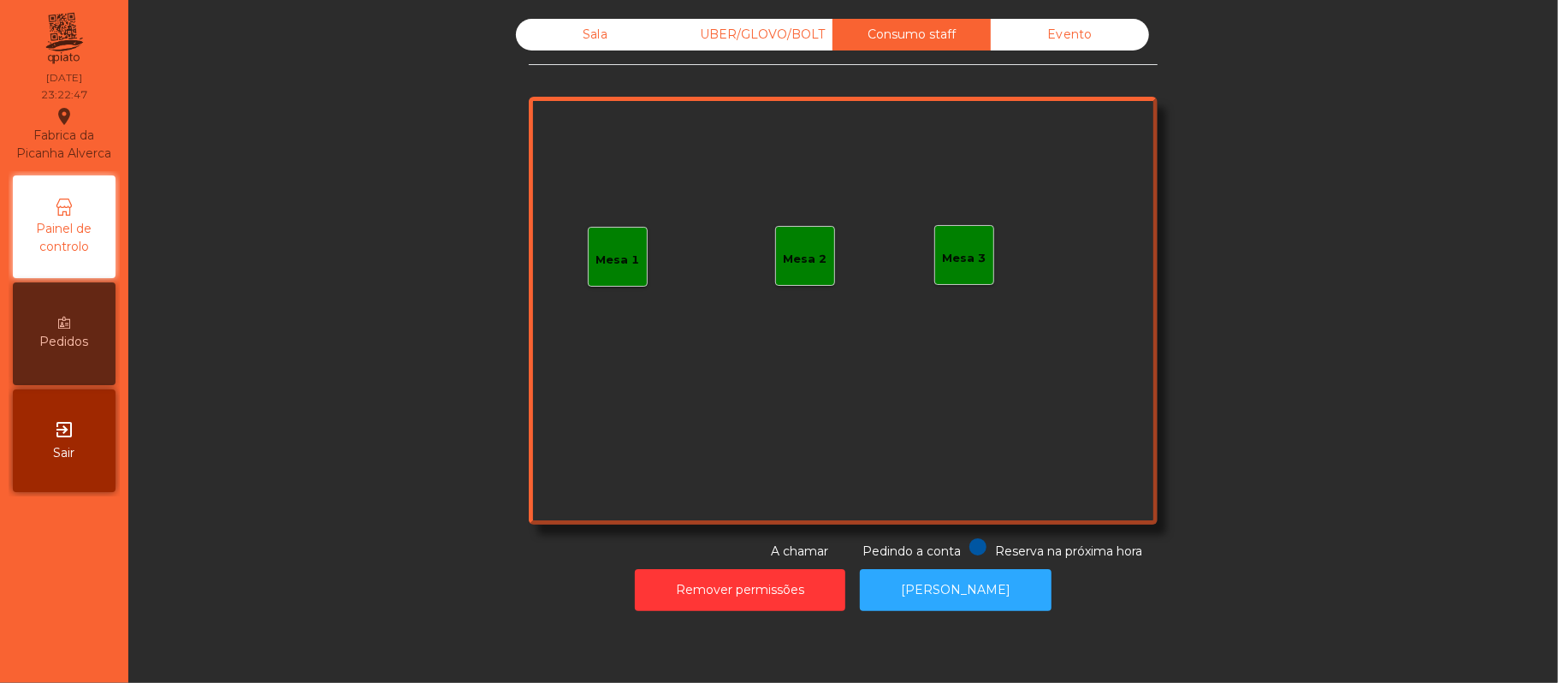
click at [746, 34] on div "UBER/GLOVO/BOLT" at bounding box center [753, 35] width 158 height 32
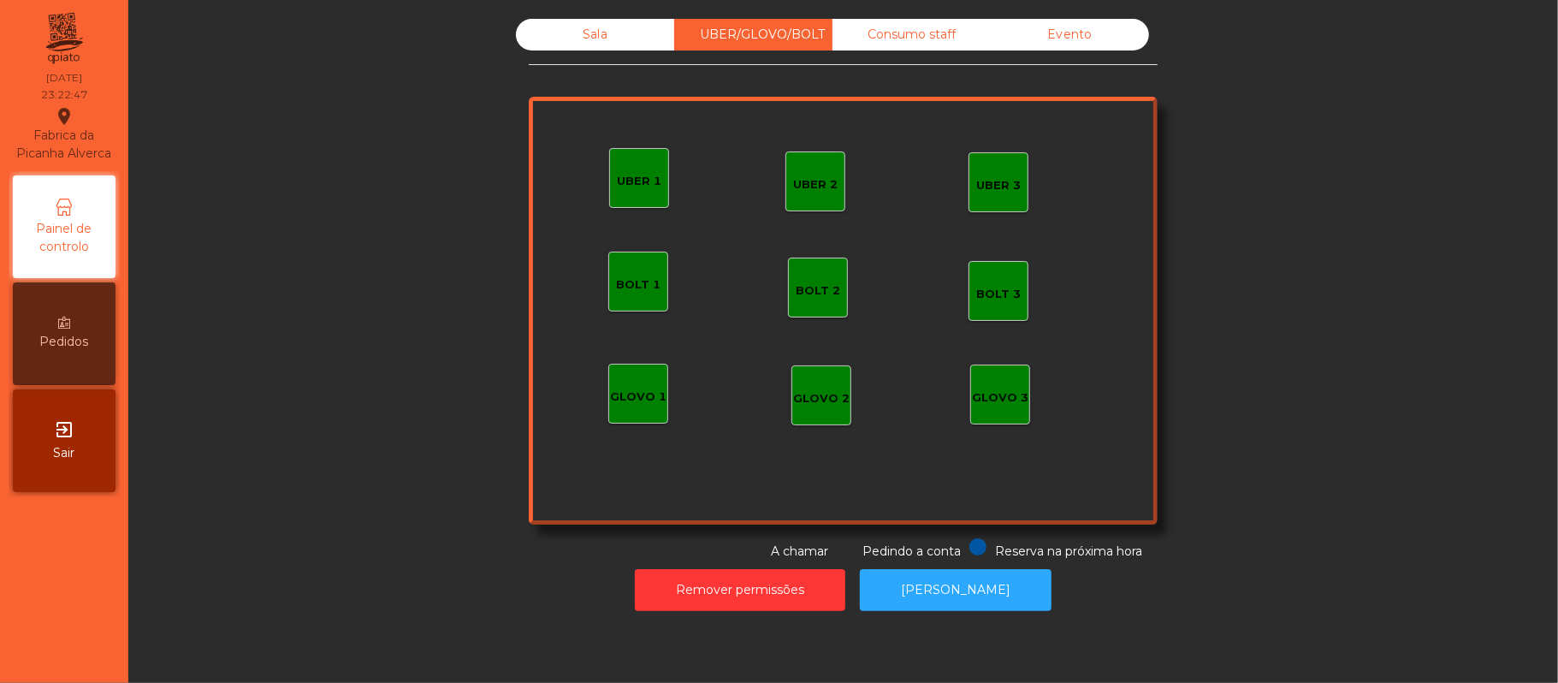
click at [584, 44] on div "Sala" at bounding box center [595, 35] width 158 height 32
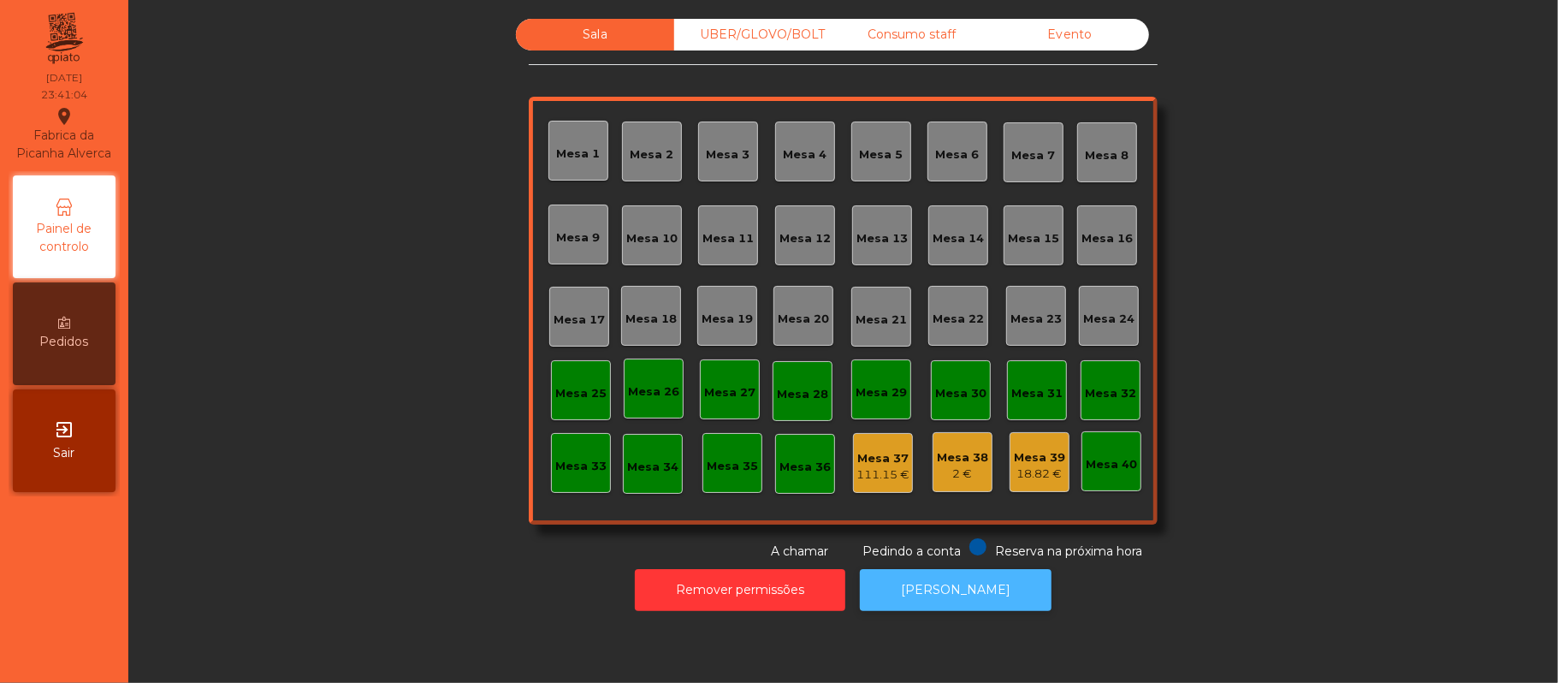
click at [977, 575] on button "[PERSON_NAME]" at bounding box center [956, 590] width 192 height 42
click at [859, 469] on div "111.15 €" at bounding box center [883, 474] width 53 height 17
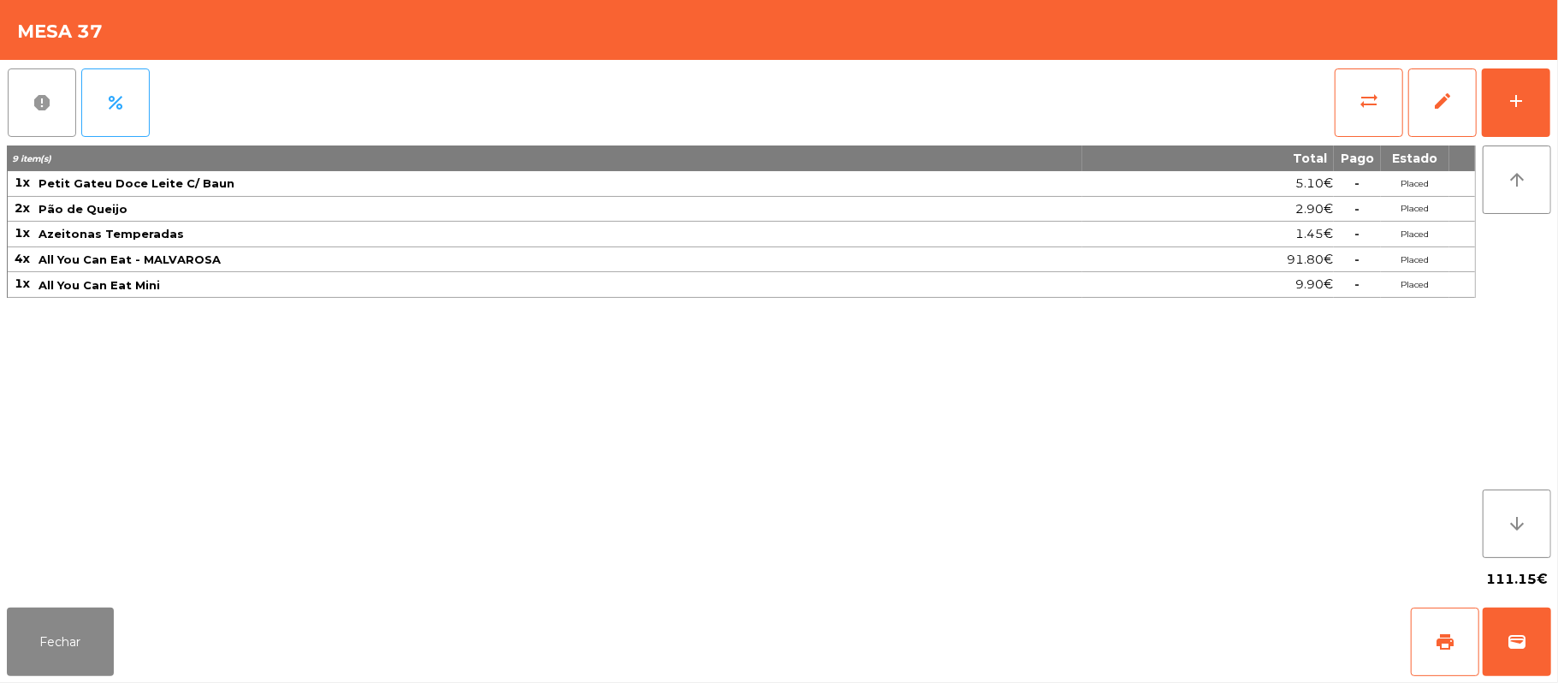
click at [41, 99] on span "report" at bounding box center [42, 102] width 21 height 21
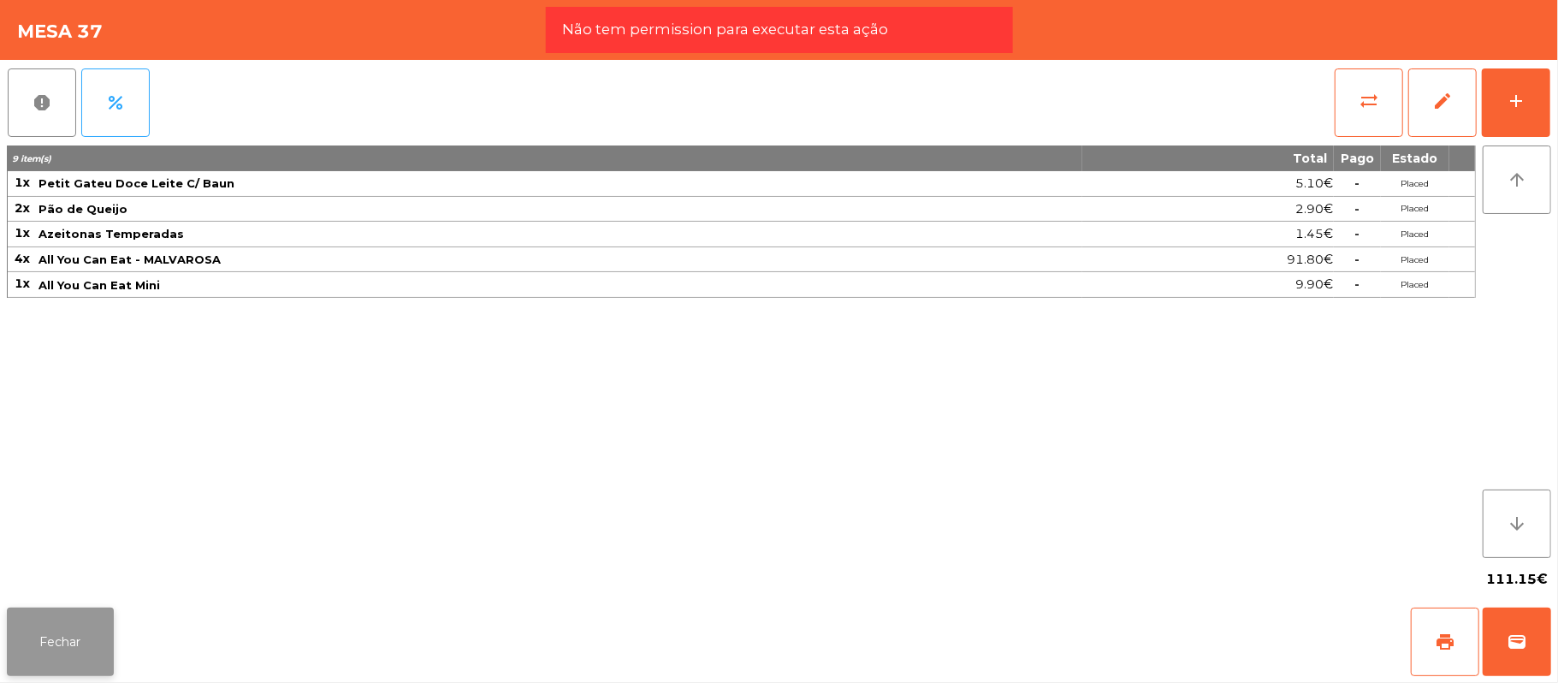
click at [65, 659] on button "Fechar" at bounding box center [60, 642] width 107 height 68
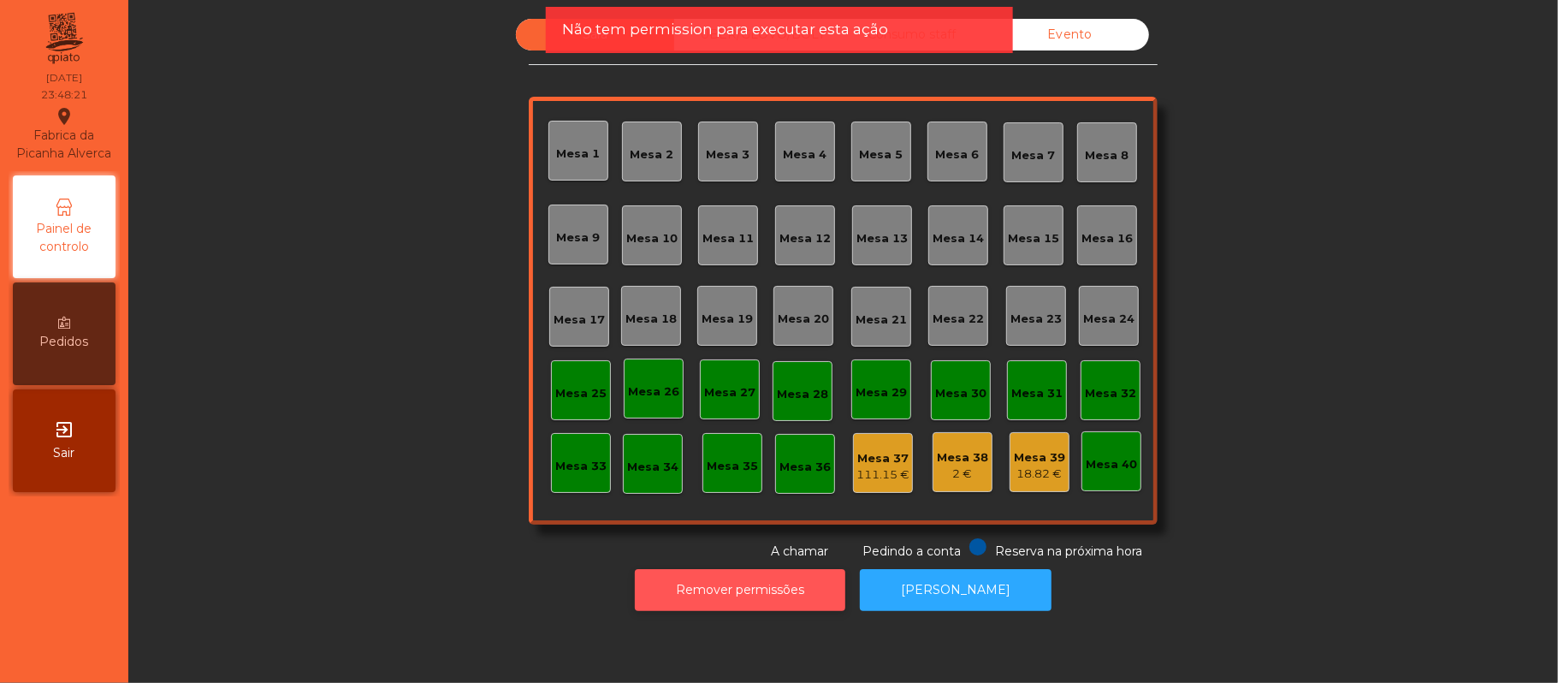
click at [775, 593] on button "Remover permissões" at bounding box center [740, 590] width 211 height 42
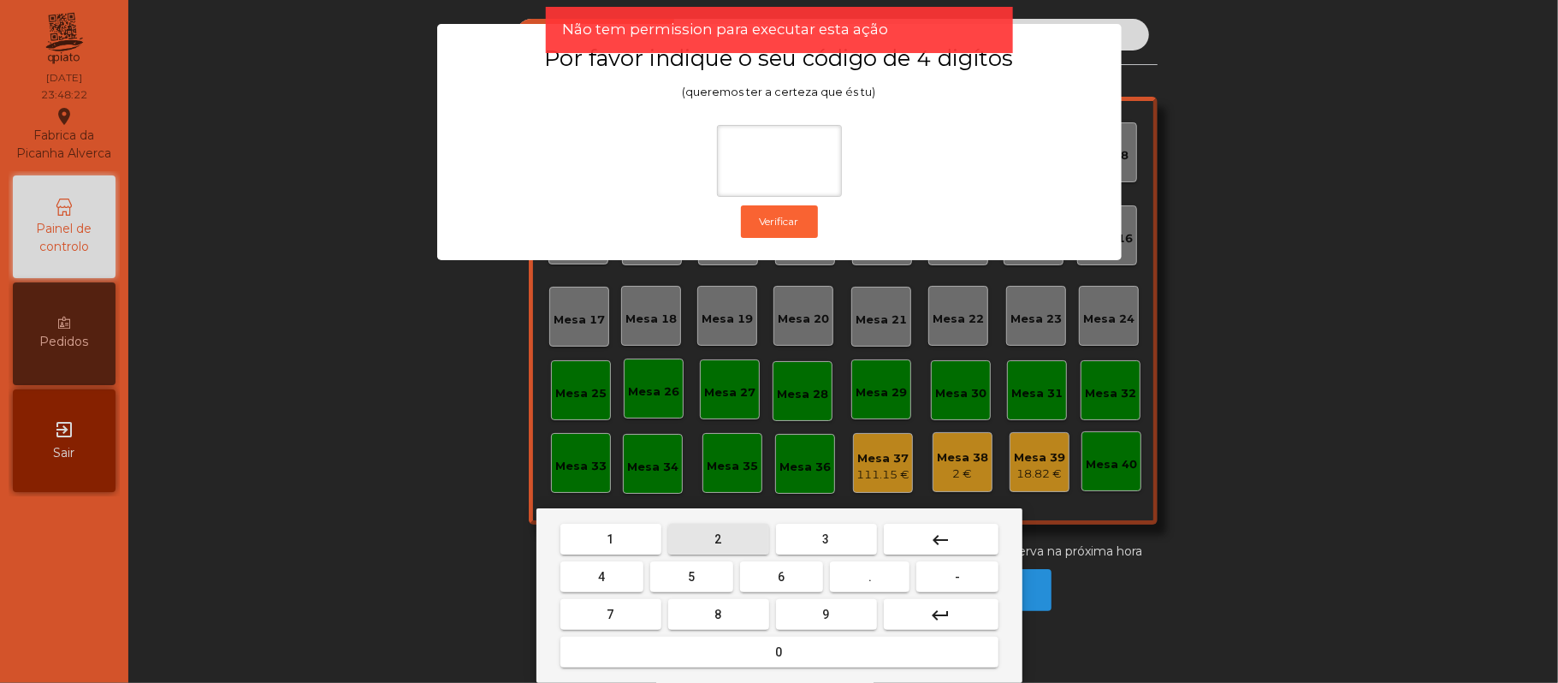
click at [717, 538] on span "2" at bounding box center [718, 539] width 7 height 14
click at [782, 572] on span "6" at bounding box center [782, 577] width 7 height 14
click at [610, 539] on span "1" at bounding box center [611, 539] width 7 height 14
click at [691, 577] on span "5" at bounding box center [691, 577] width 7 height 14
type input "****"
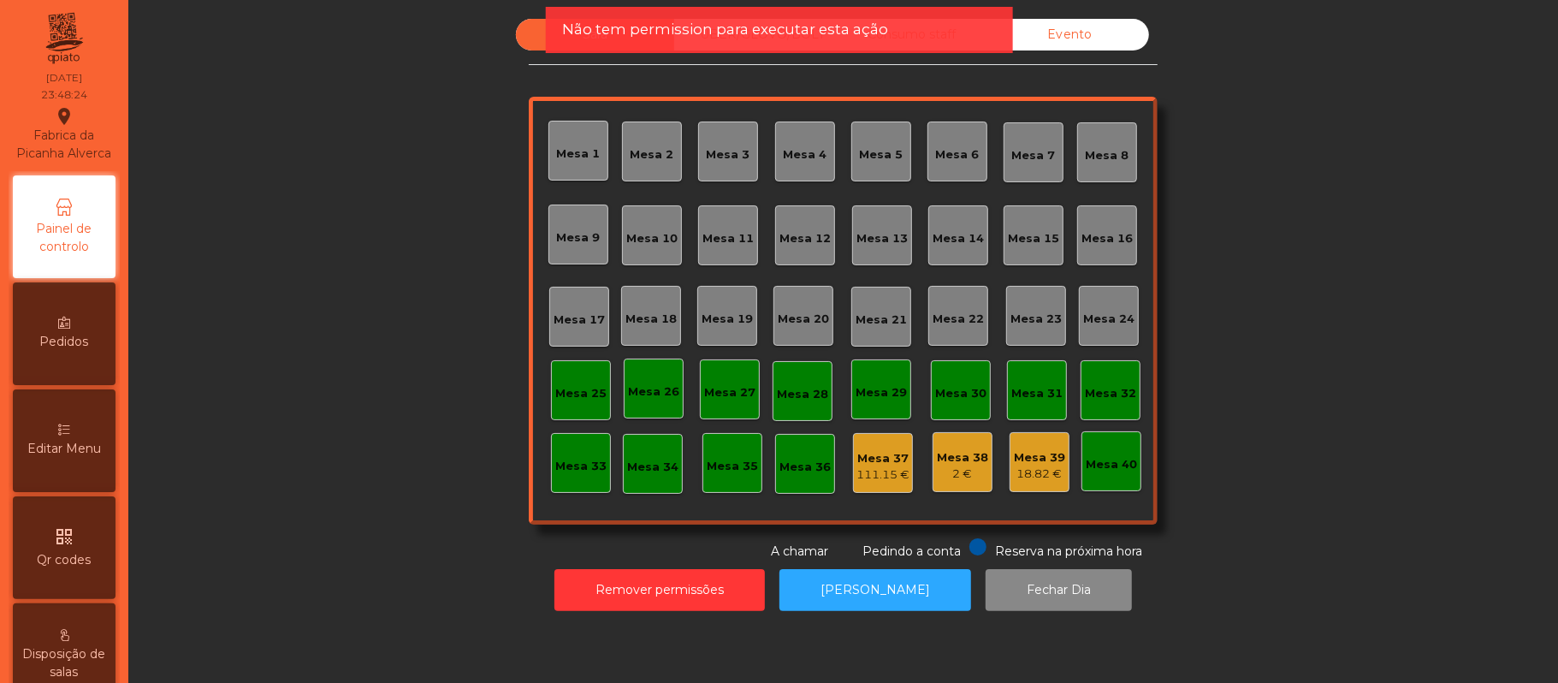
click at [874, 459] on div "Mesa 37" at bounding box center [883, 458] width 53 height 17
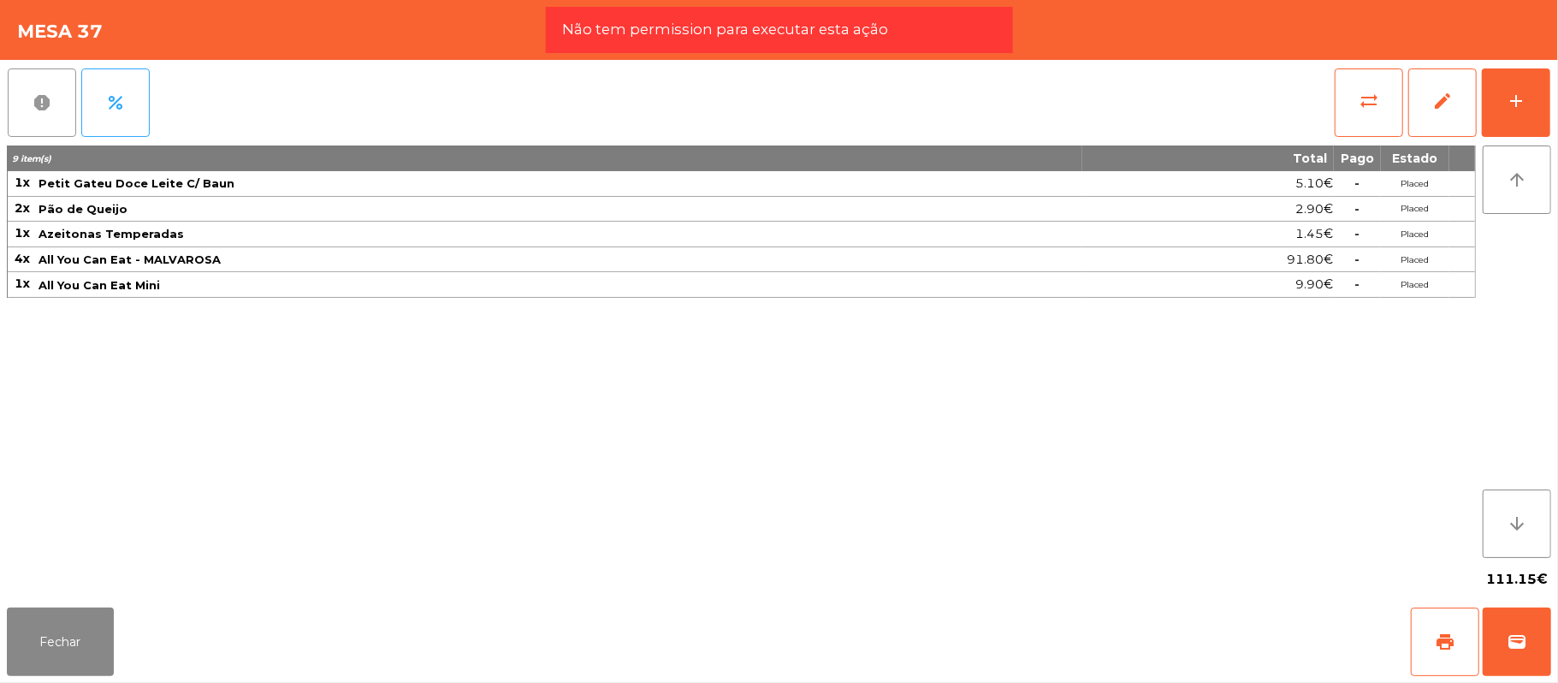
click at [53, 106] on button "report" at bounding box center [42, 102] width 68 height 68
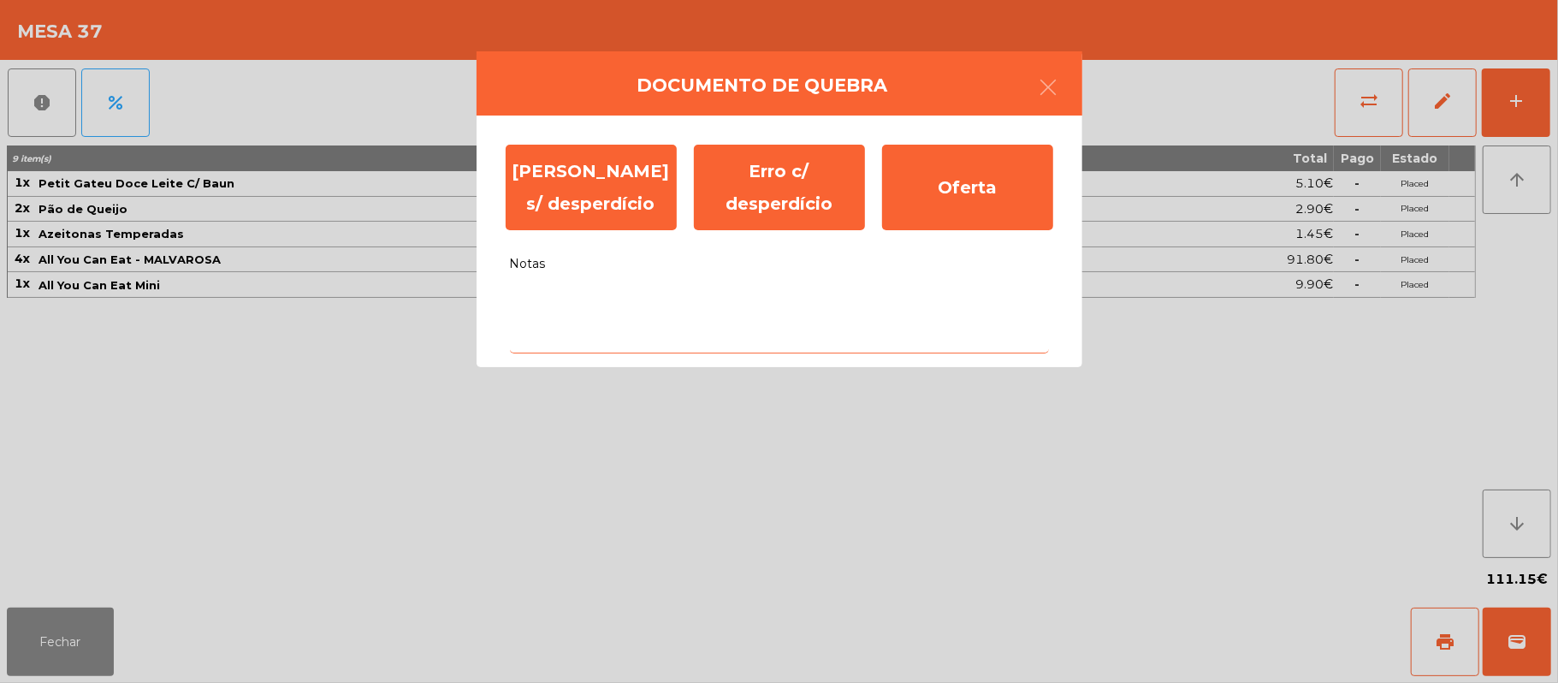
click at [590, 294] on textarea "Notas" at bounding box center [779, 317] width 539 height 71
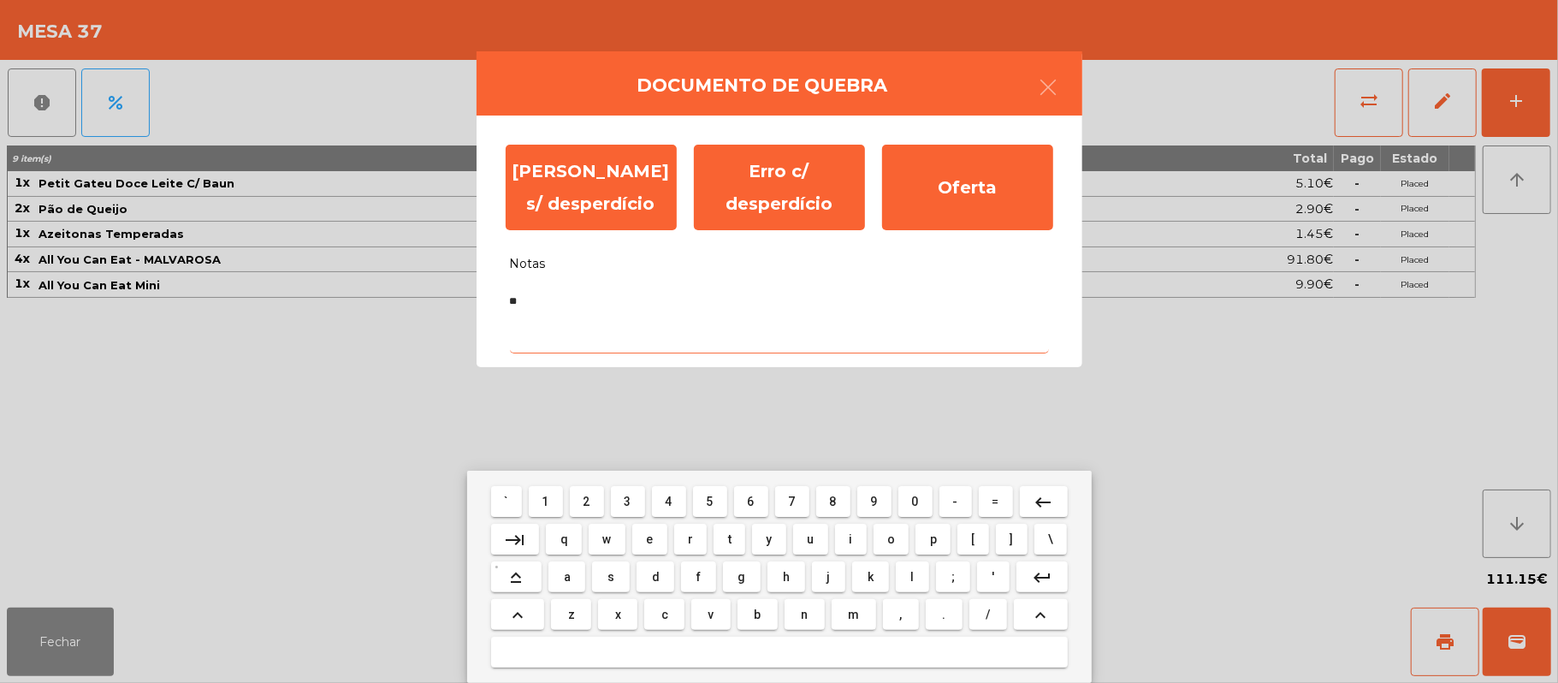
type textarea "*"
click at [703, 302] on textarea "**********" at bounding box center [779, 317] width 539 height 71
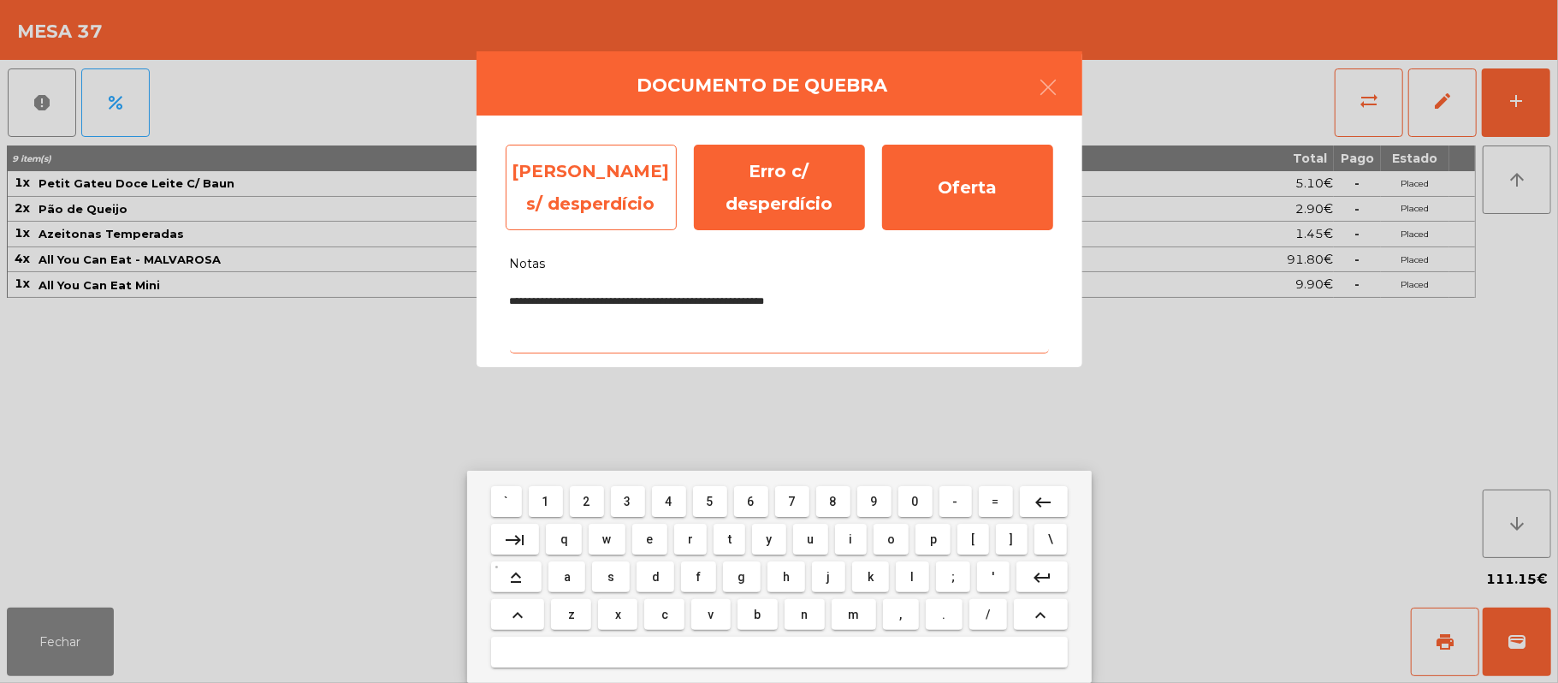
type textarea "**********"
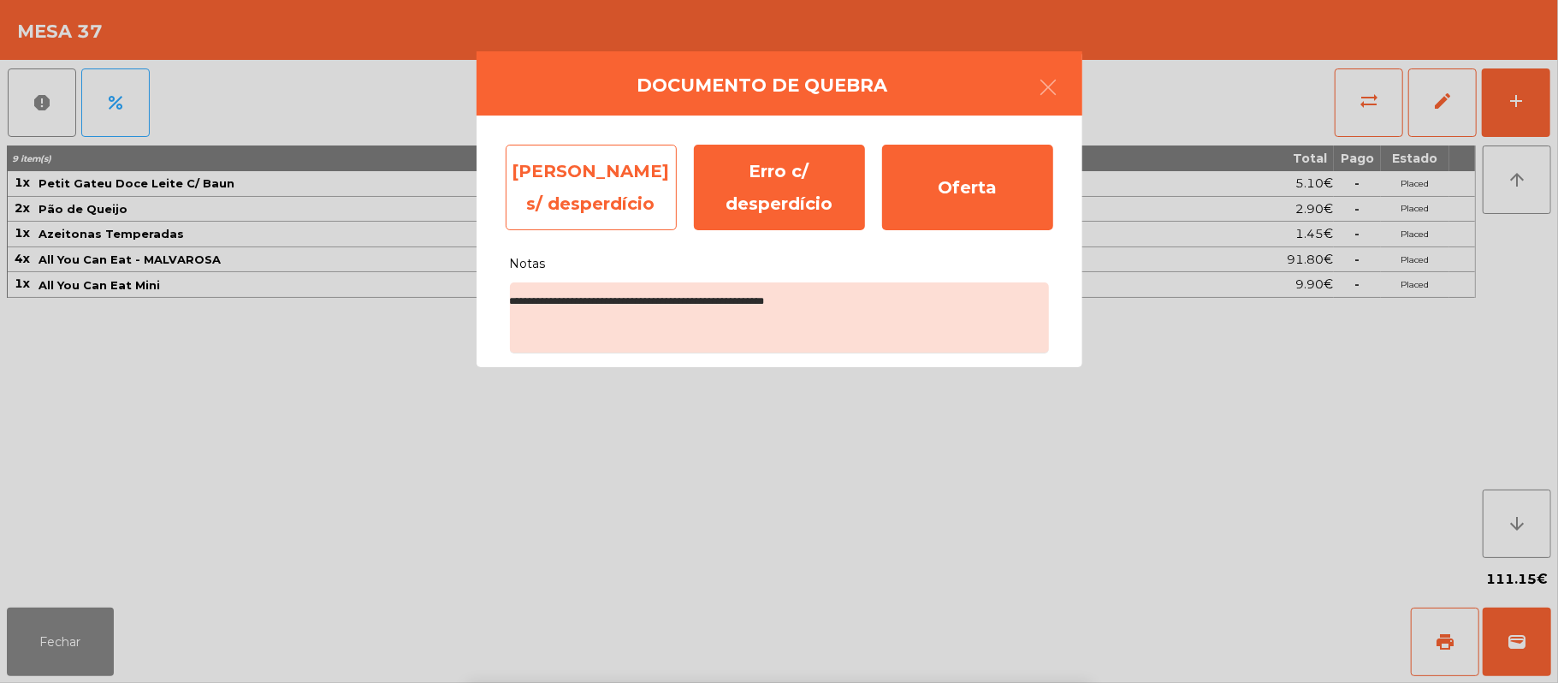
click at [614, 180] on div "[PERSON_NAME] s/ desperdício" at bounding box center [591, 188] width 171 height 86
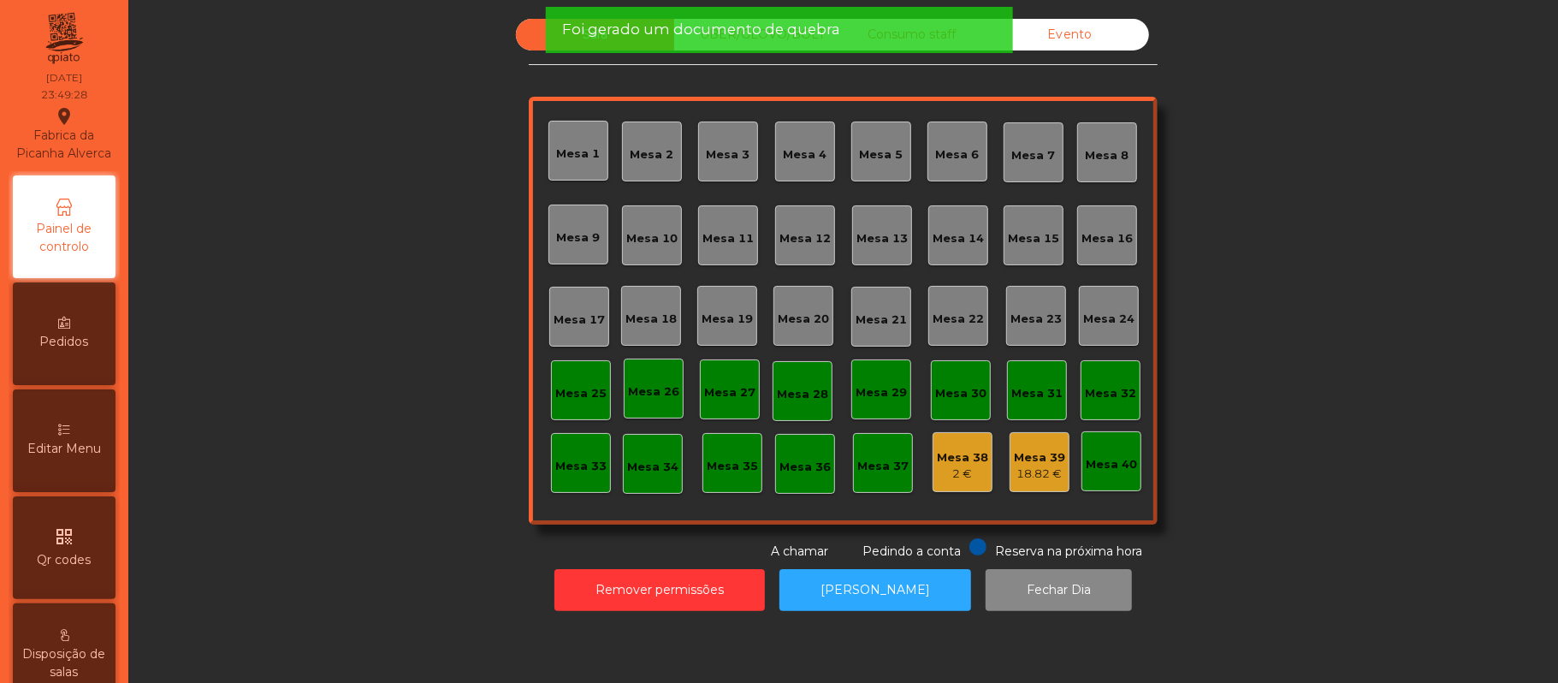
click at [958, 476] on div "2 €" at bounding box center [962, 474] width 51 height 17
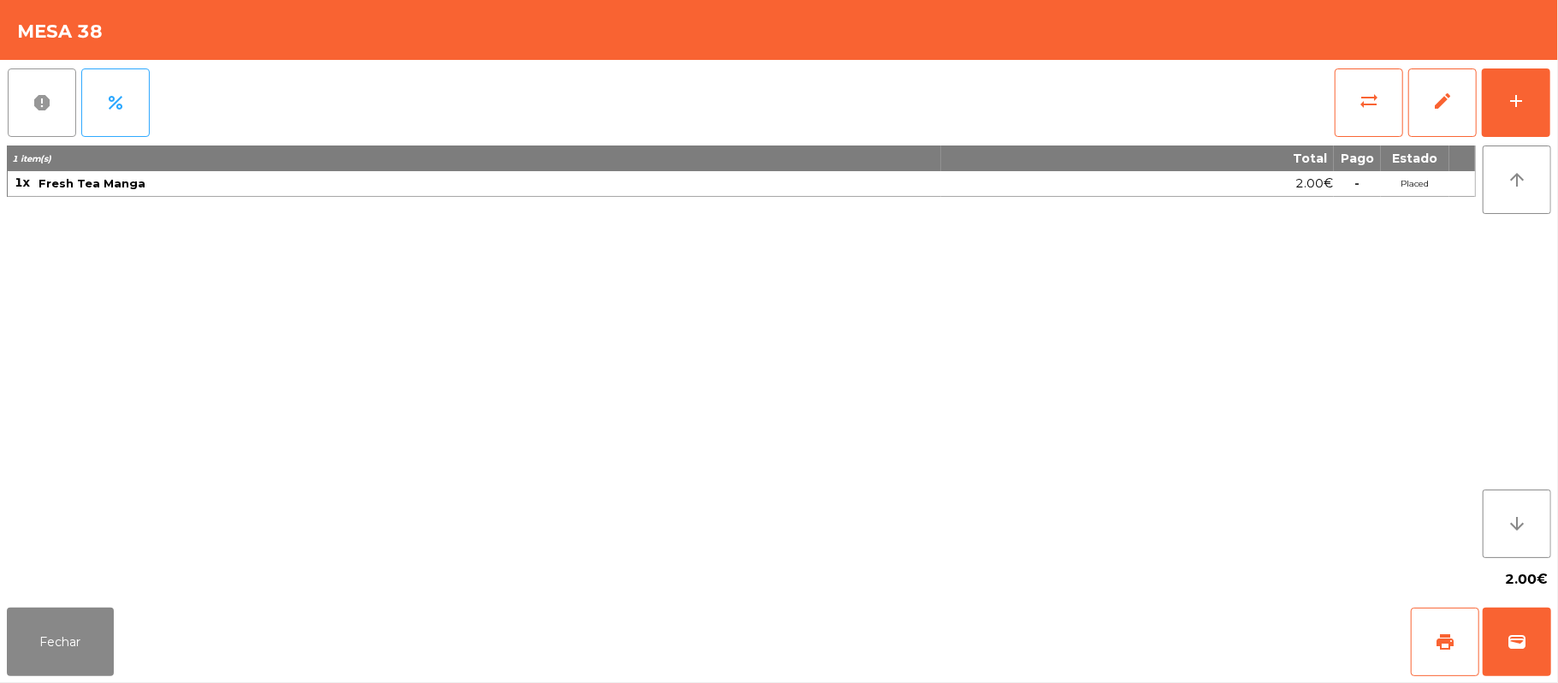
click at [56, 82] on button "report" at bounding box center [42, 102] width 68 height 68
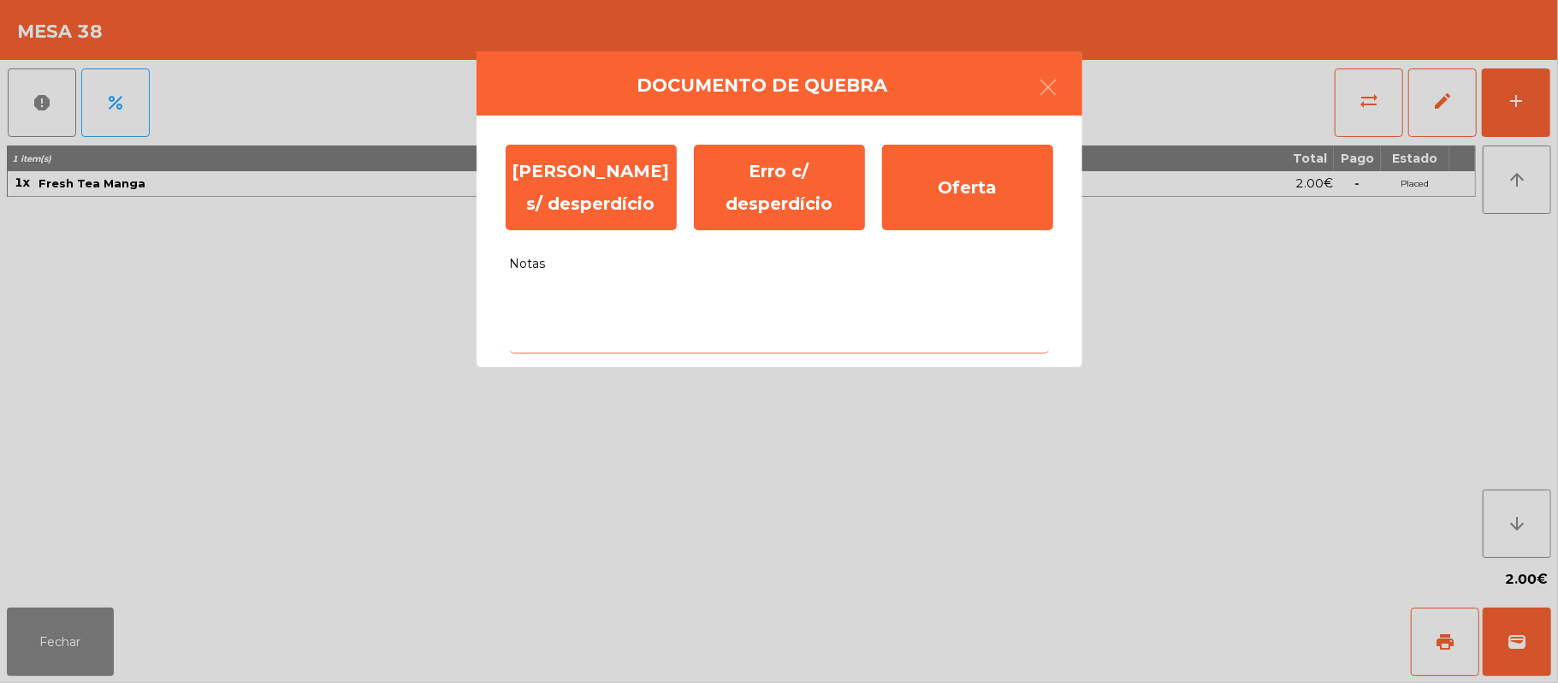
click at [611, 296] on textarea "Notas" at bounding box center [779, 317] width 539 height 71
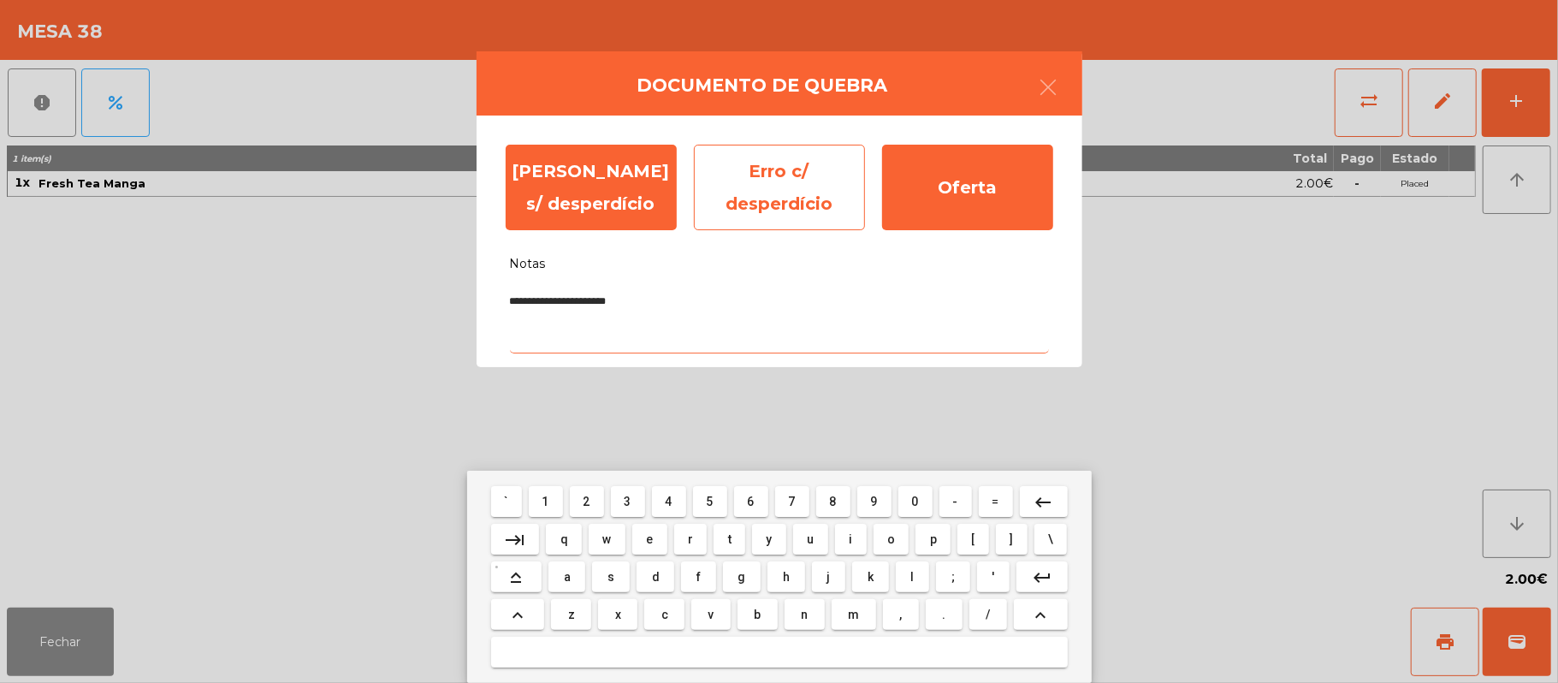
type textarea "**********"
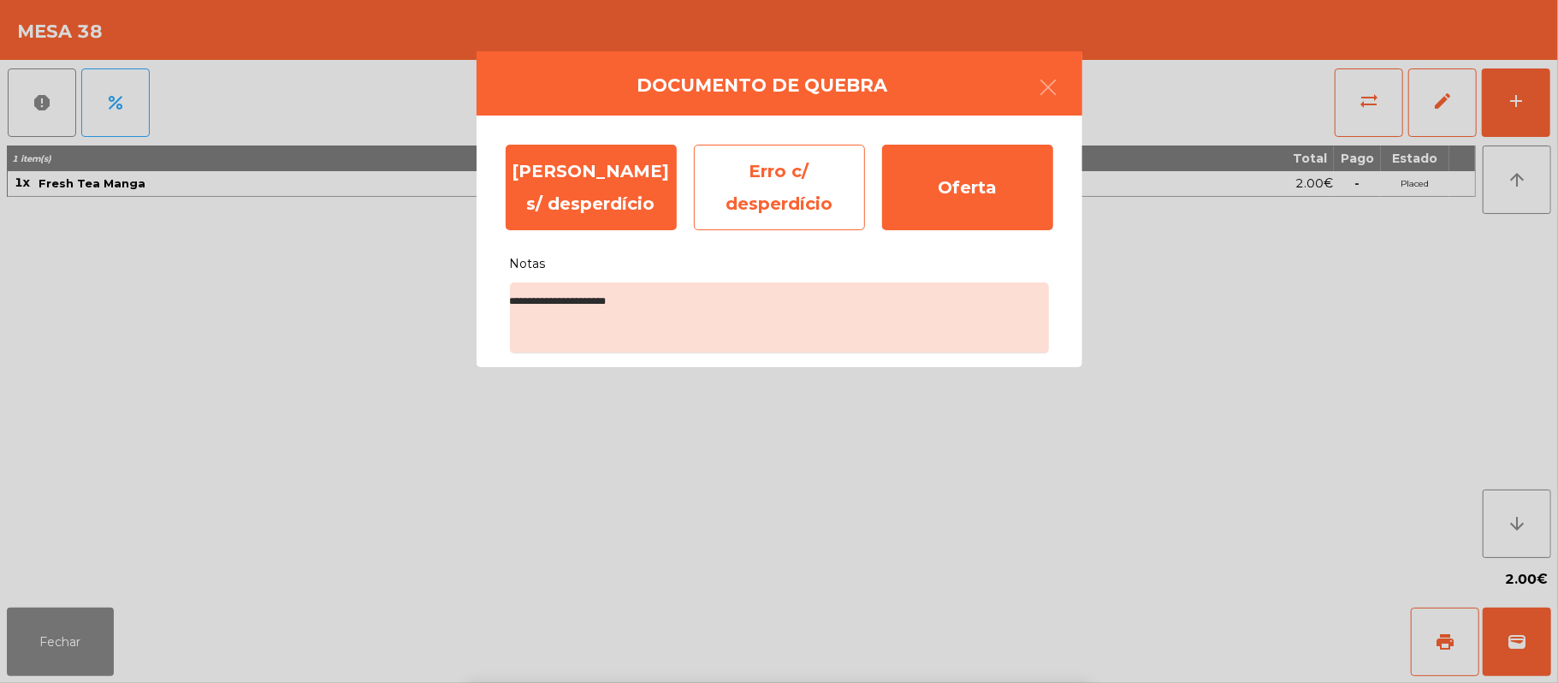
click at [782, 178] on div "Erro c/ desperdício" at bounding box center [779, 188] width 171 height 86
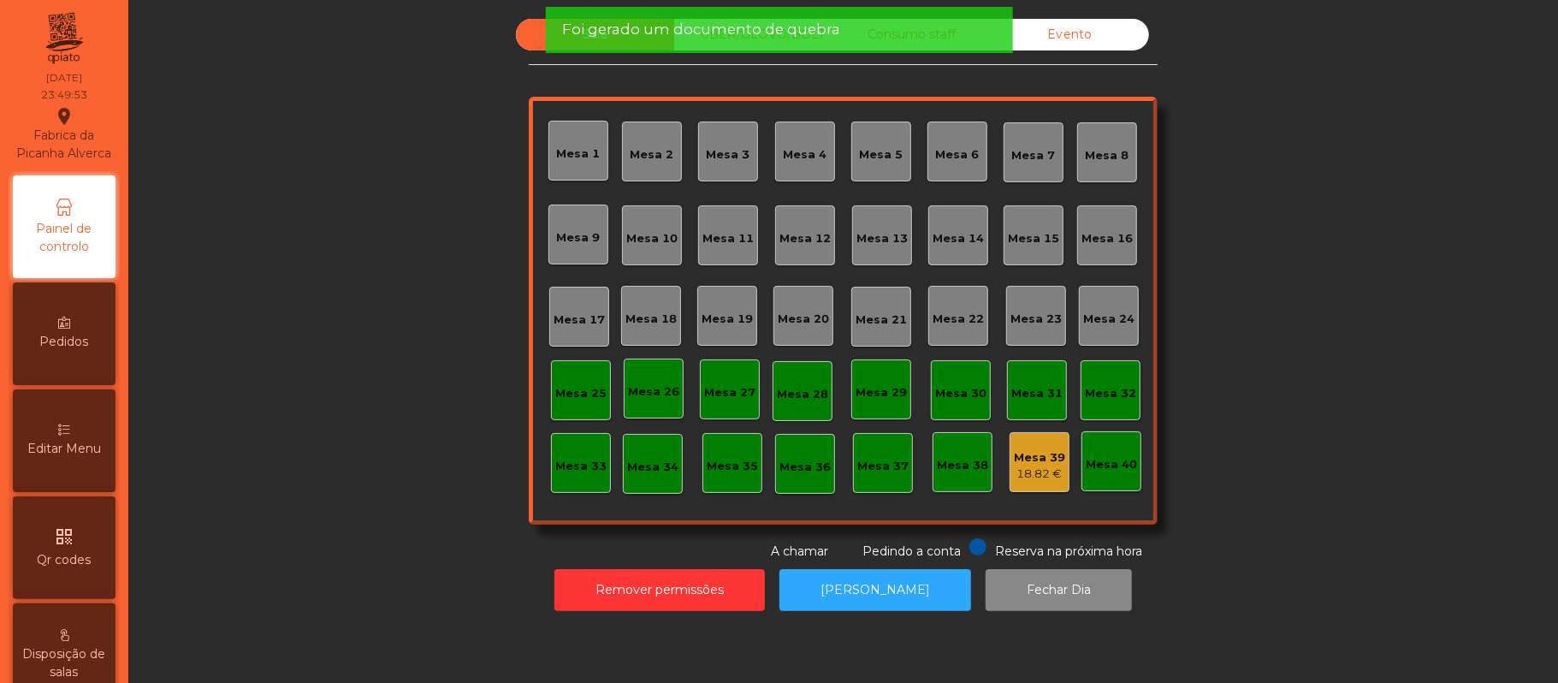
click at [1039, 453] on div "Mesa 39" at bounding box center [1039, 457] width 51 height 17
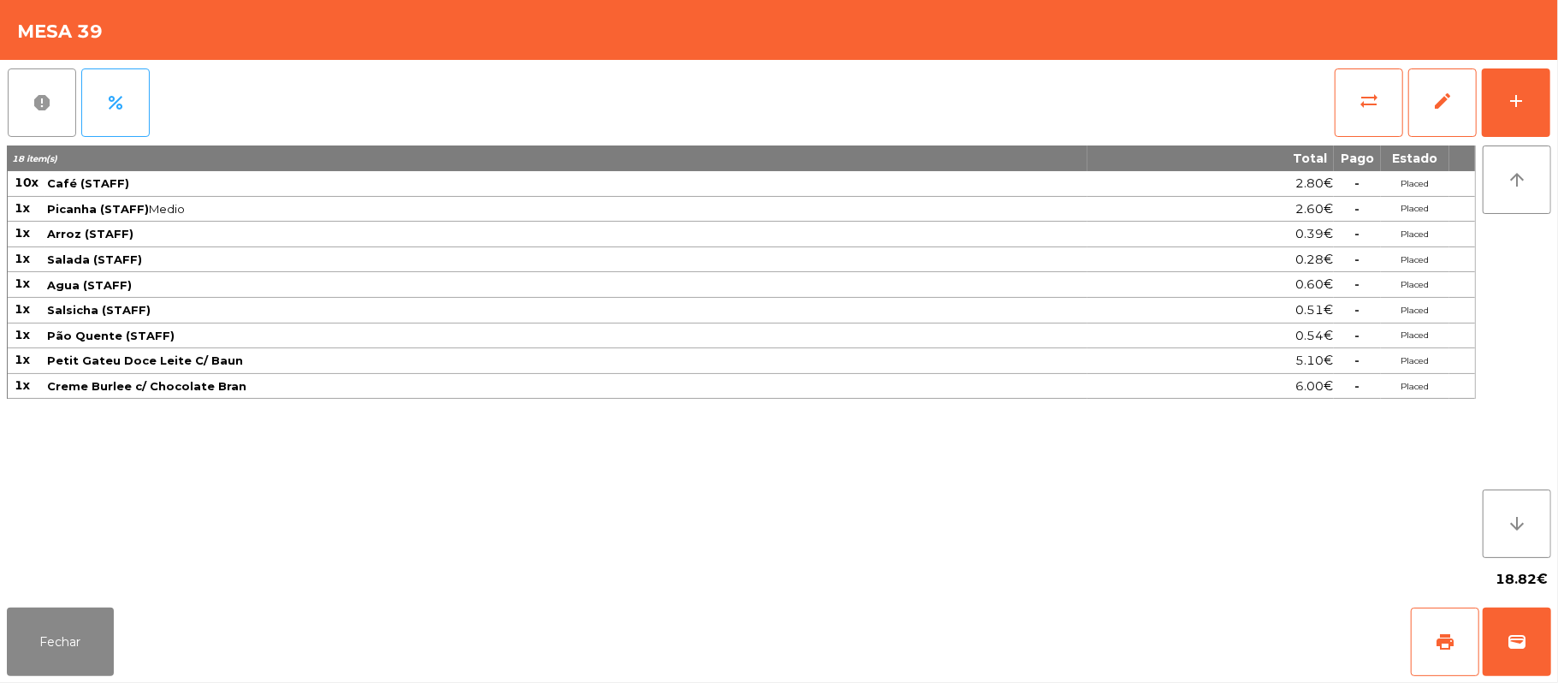
click at [46, 99] on span "report" at bounding box center [42, 102] width 21 height 21
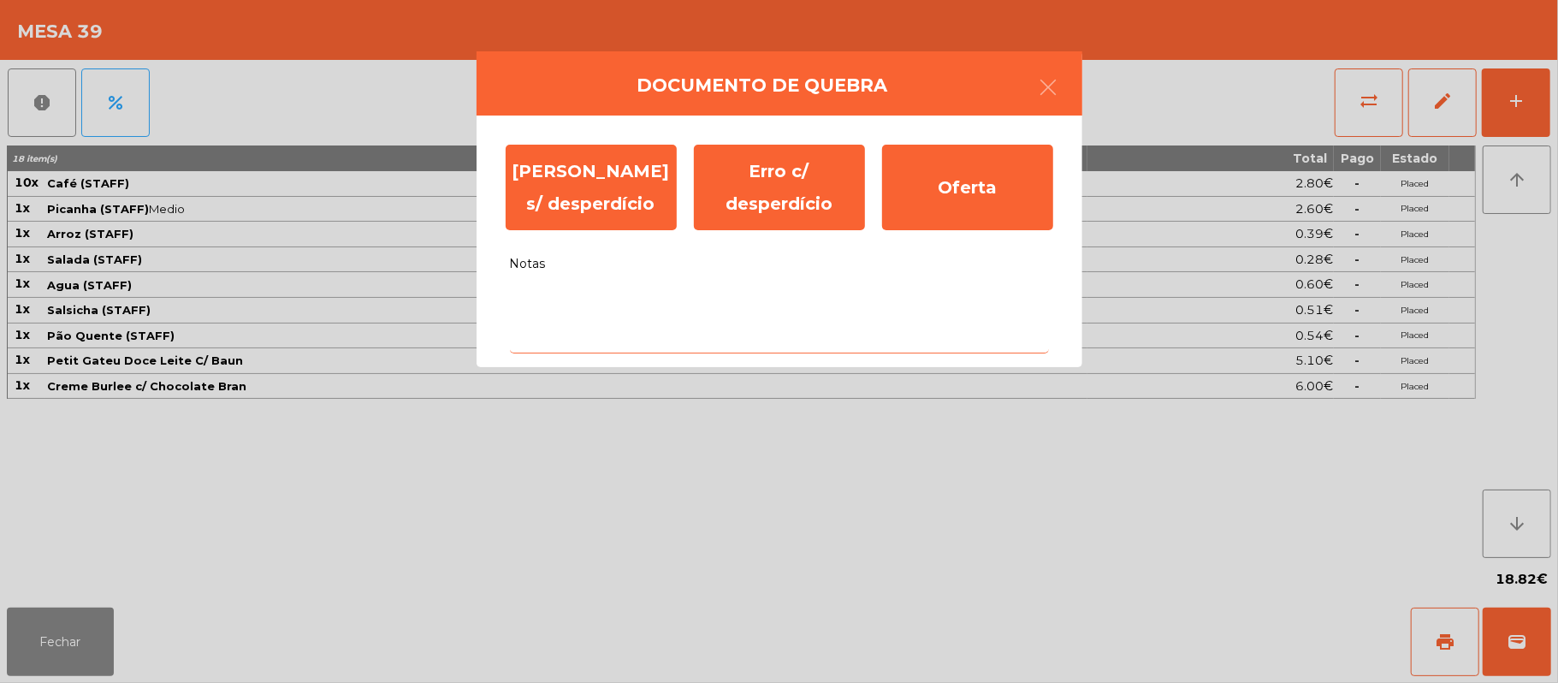
click at [609, 291] on textarea "Notas" at bounding box center [779, 317] width 539 height 71
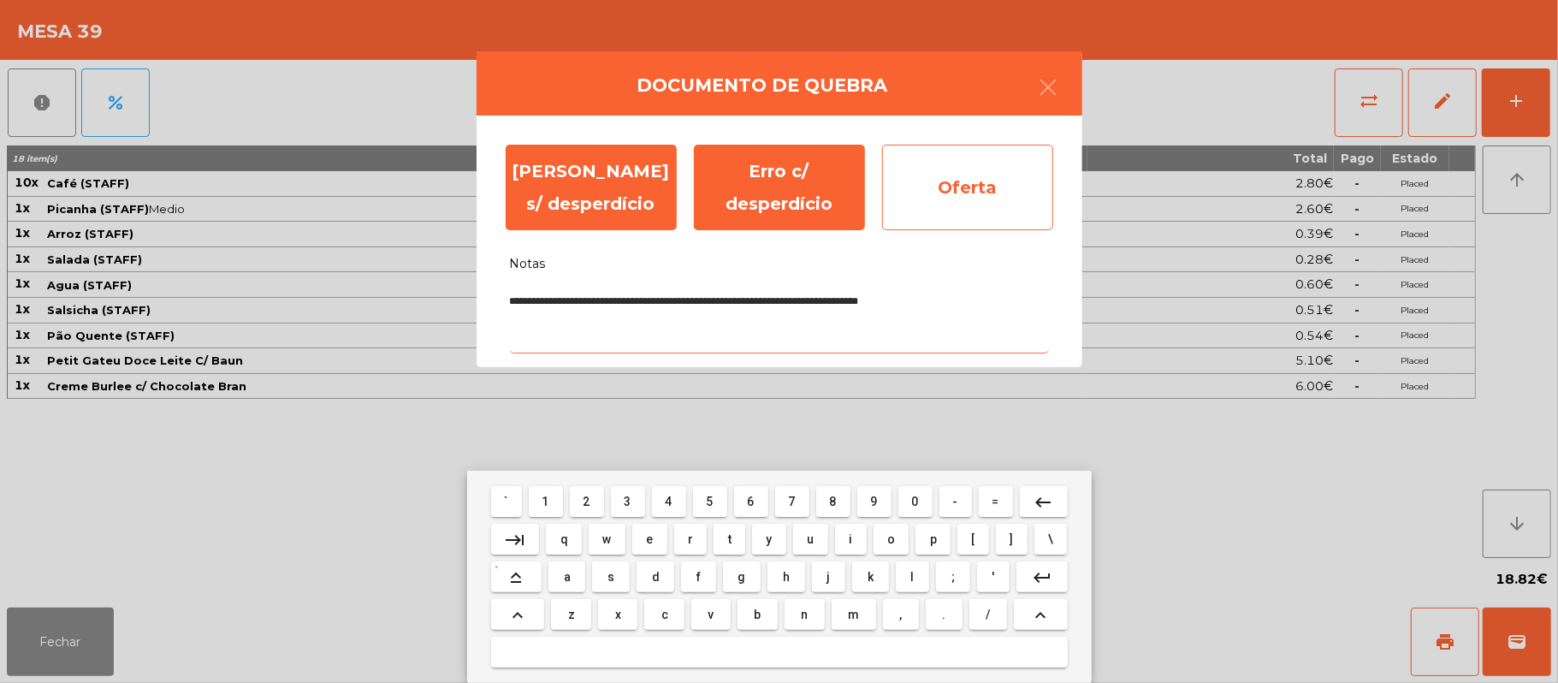
type textarea "**********"
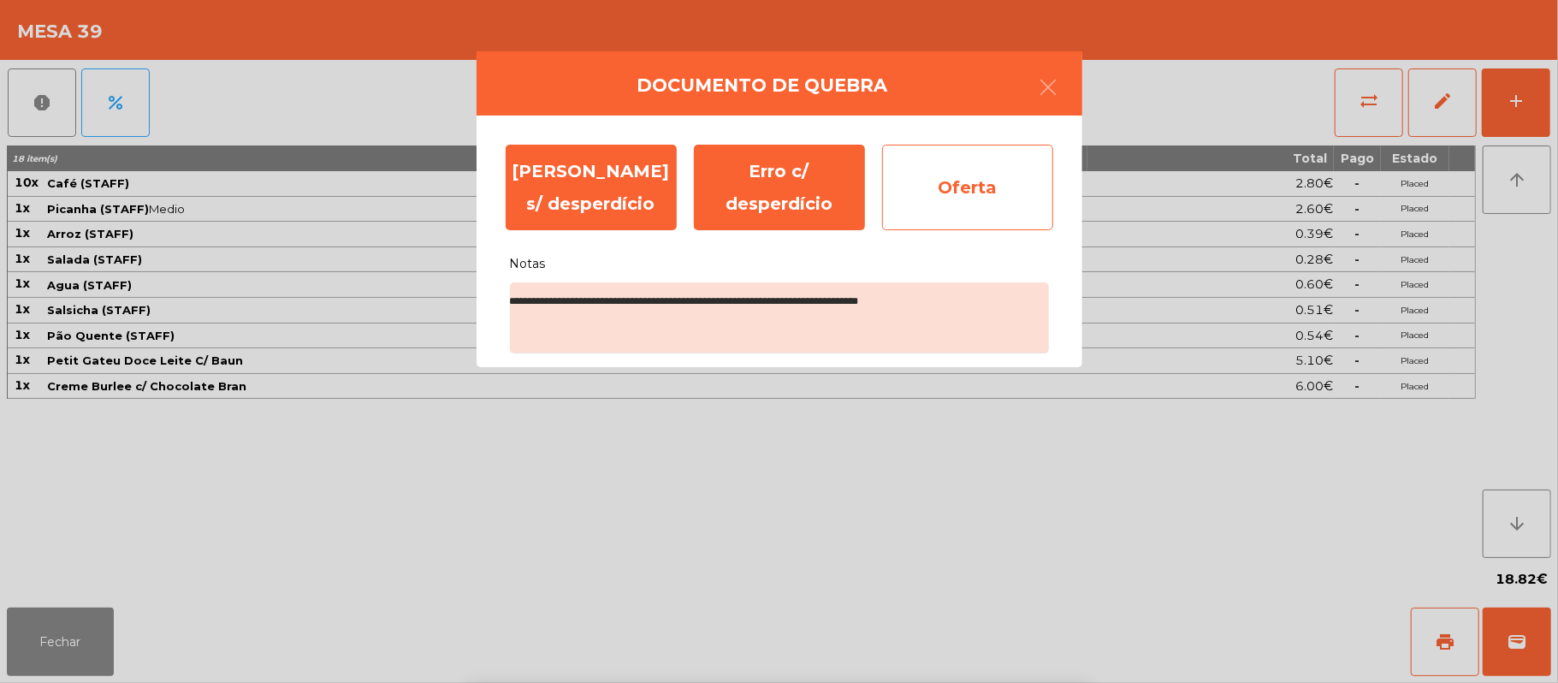
click at [972, 192] on div "Oferta" at bounding box center [967, 188] width 171 height 86
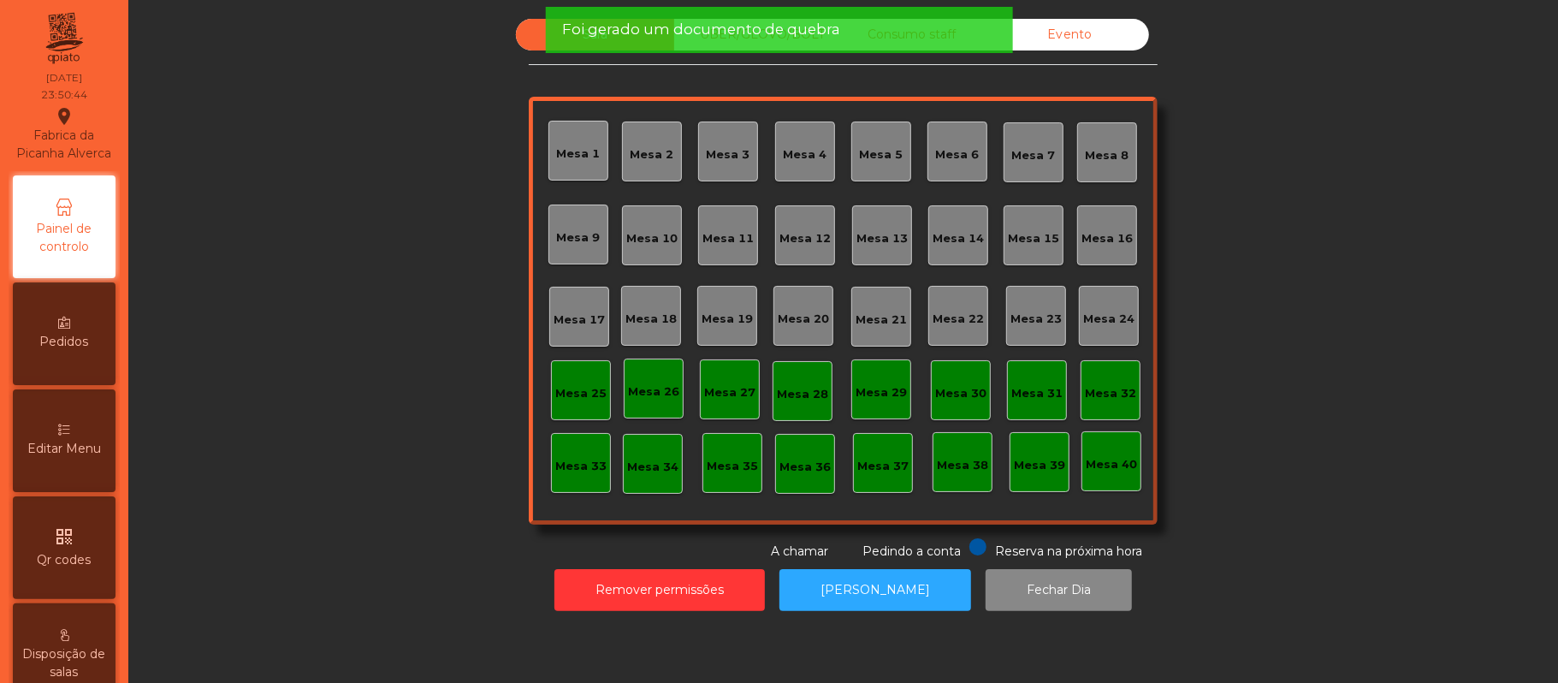
click at [1065, 35] on div "Evento" at bounding box center [1070, 35] width 158 height 32
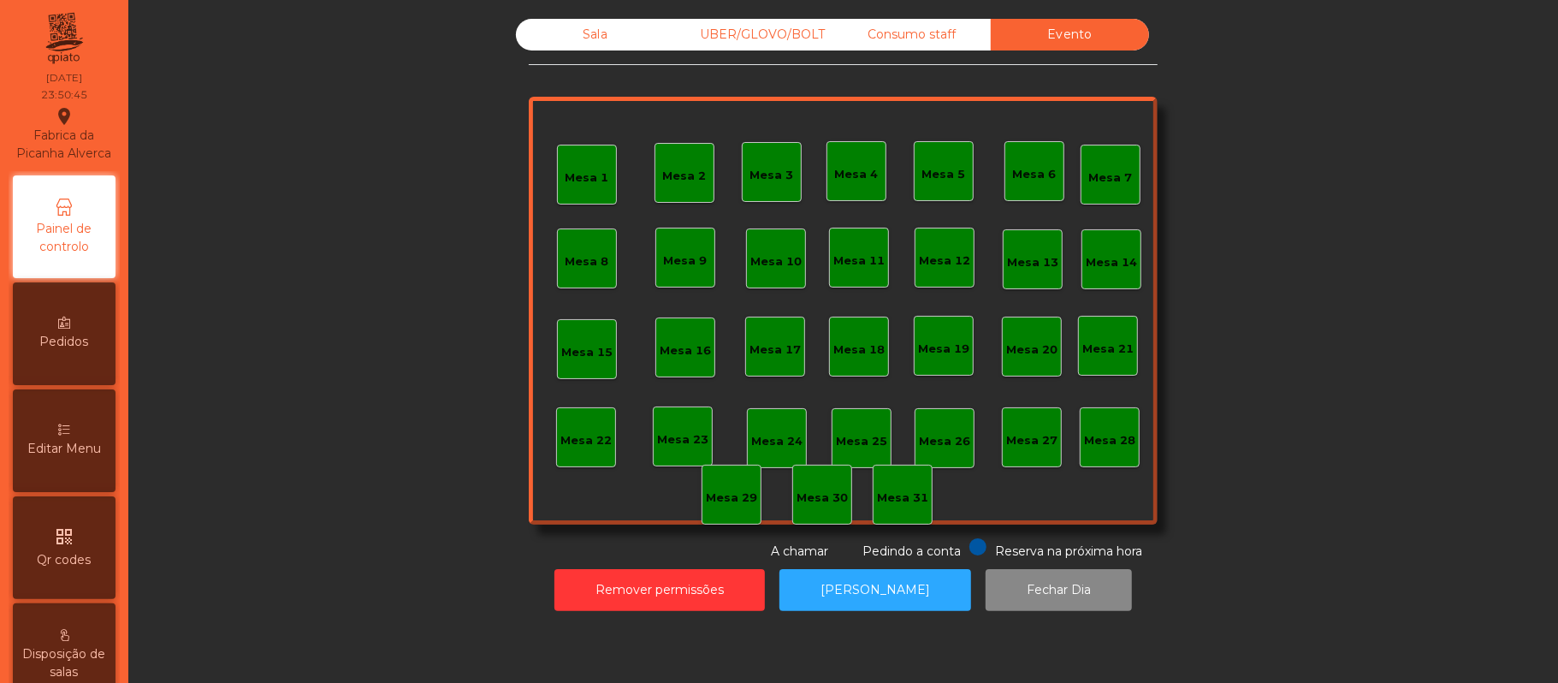
click at [933, 41] on div "Consumo staff" at bounding box center [912, 35] width 158 height 32
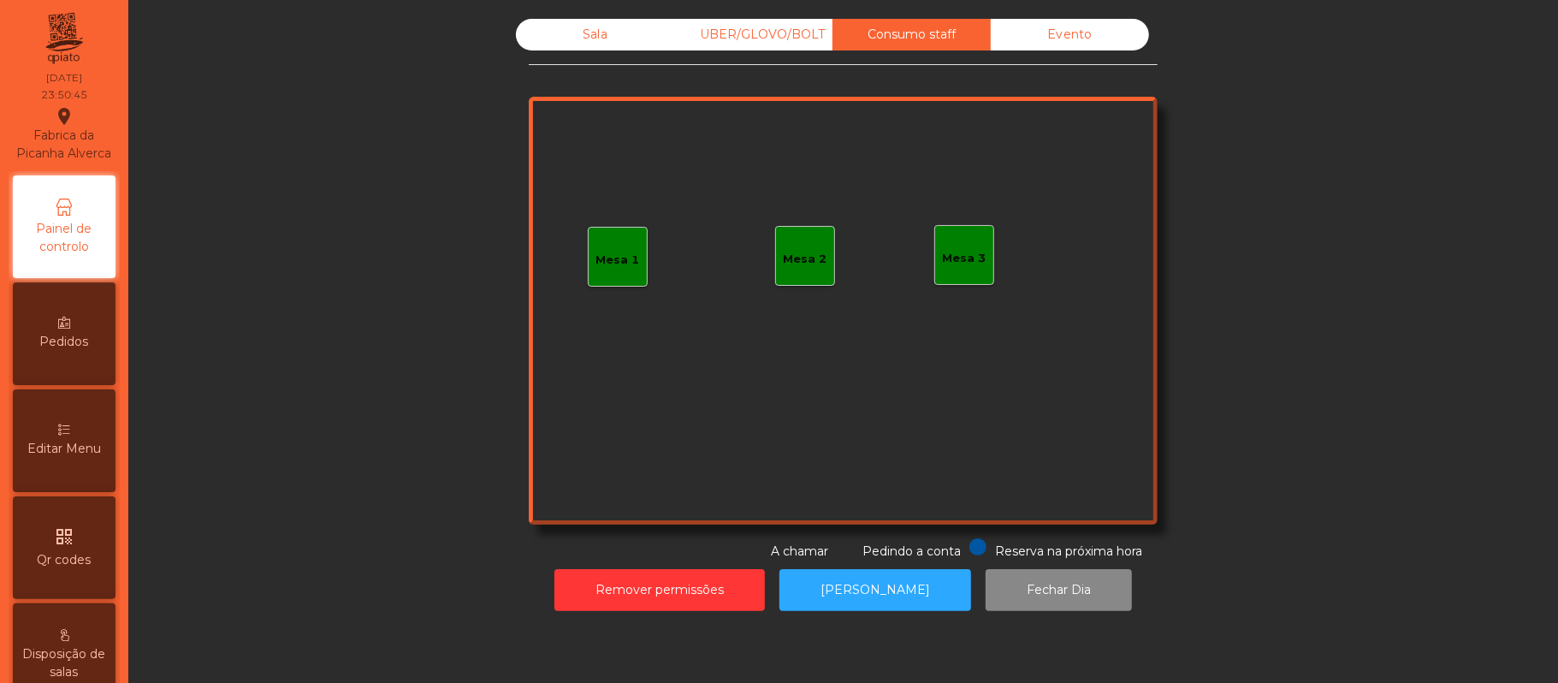
click at [774, 34] on div "UBER/GLOVO/BOLT" at bounding box center [753, 35] width 158 height 32
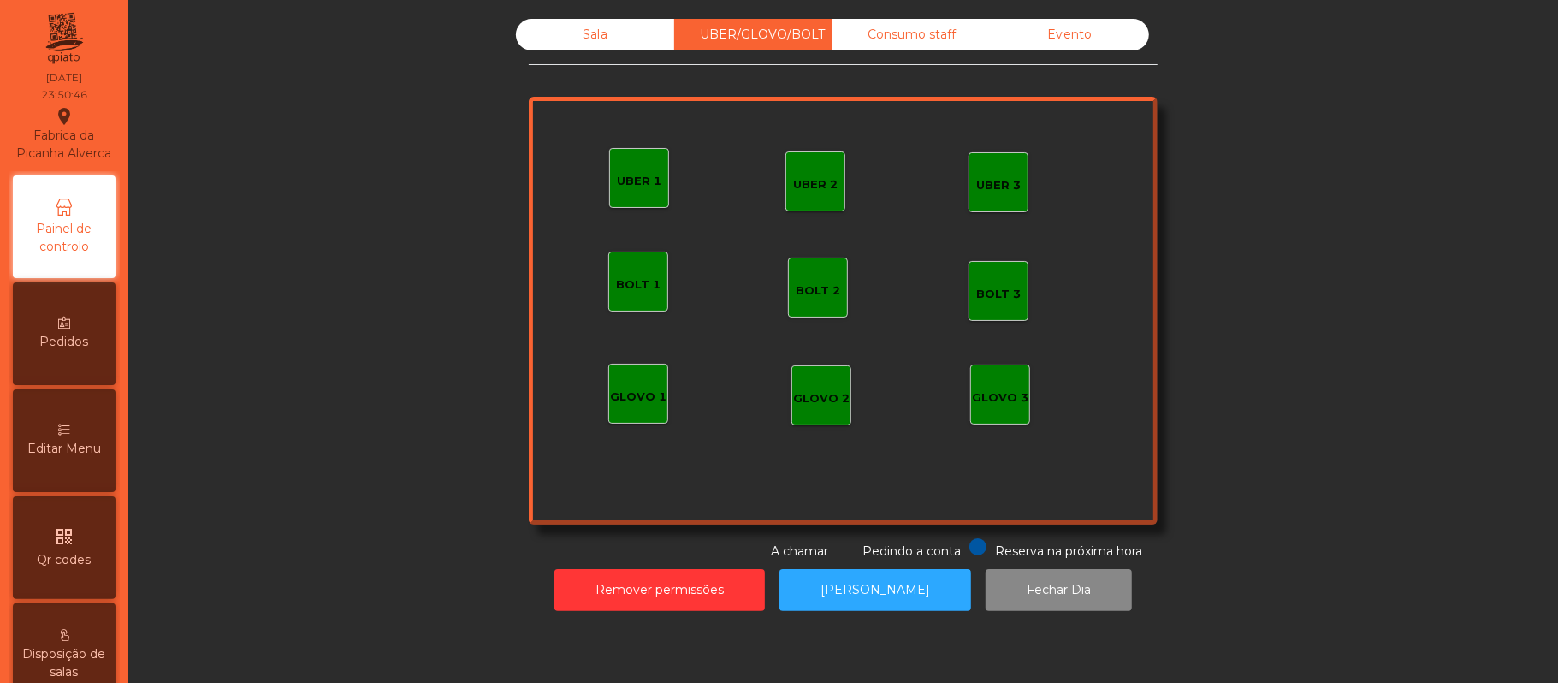
click at [596, 36] on div "Sala" at bounding box center [595, 35] width 158 height 32
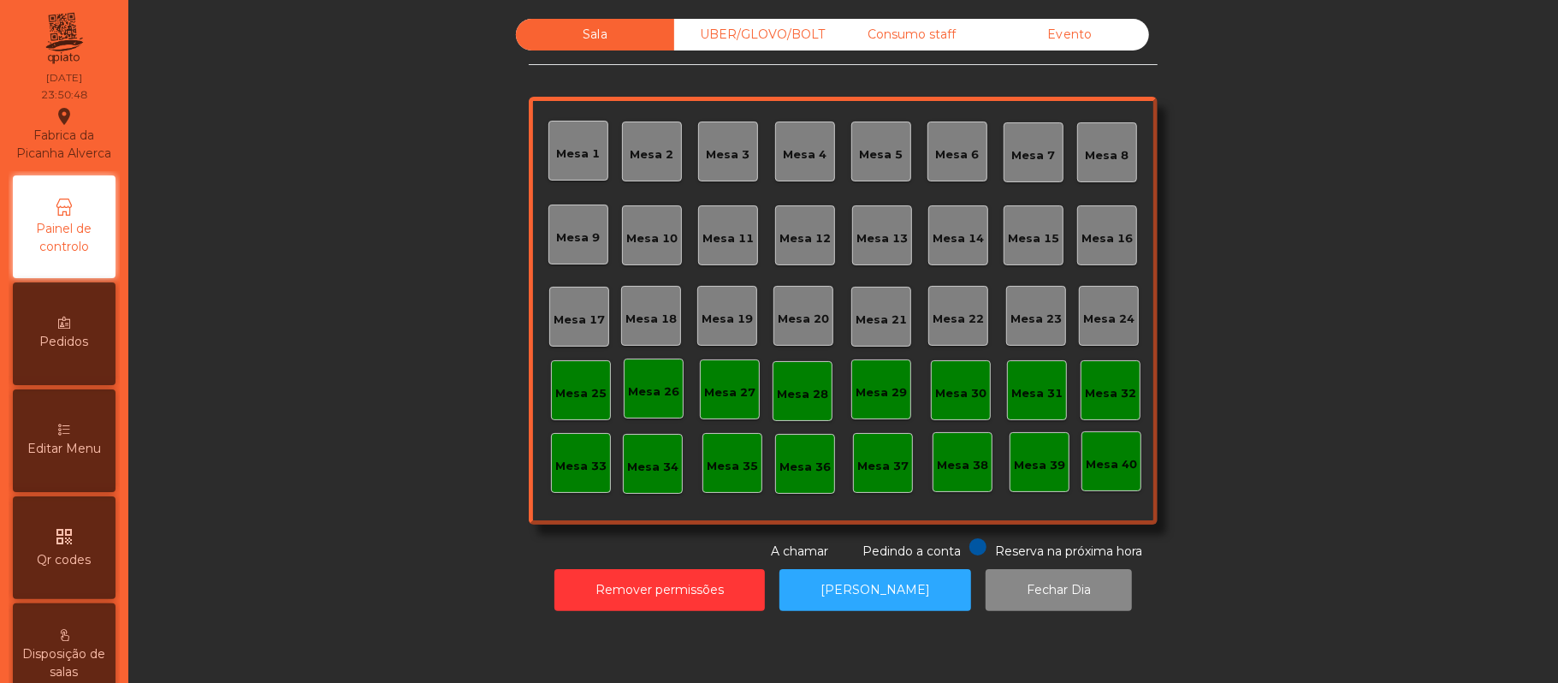
click at [744, 31] on div "UBER/GLOVO/BOLT" at bounding box center [753, 35] width 158 height 32
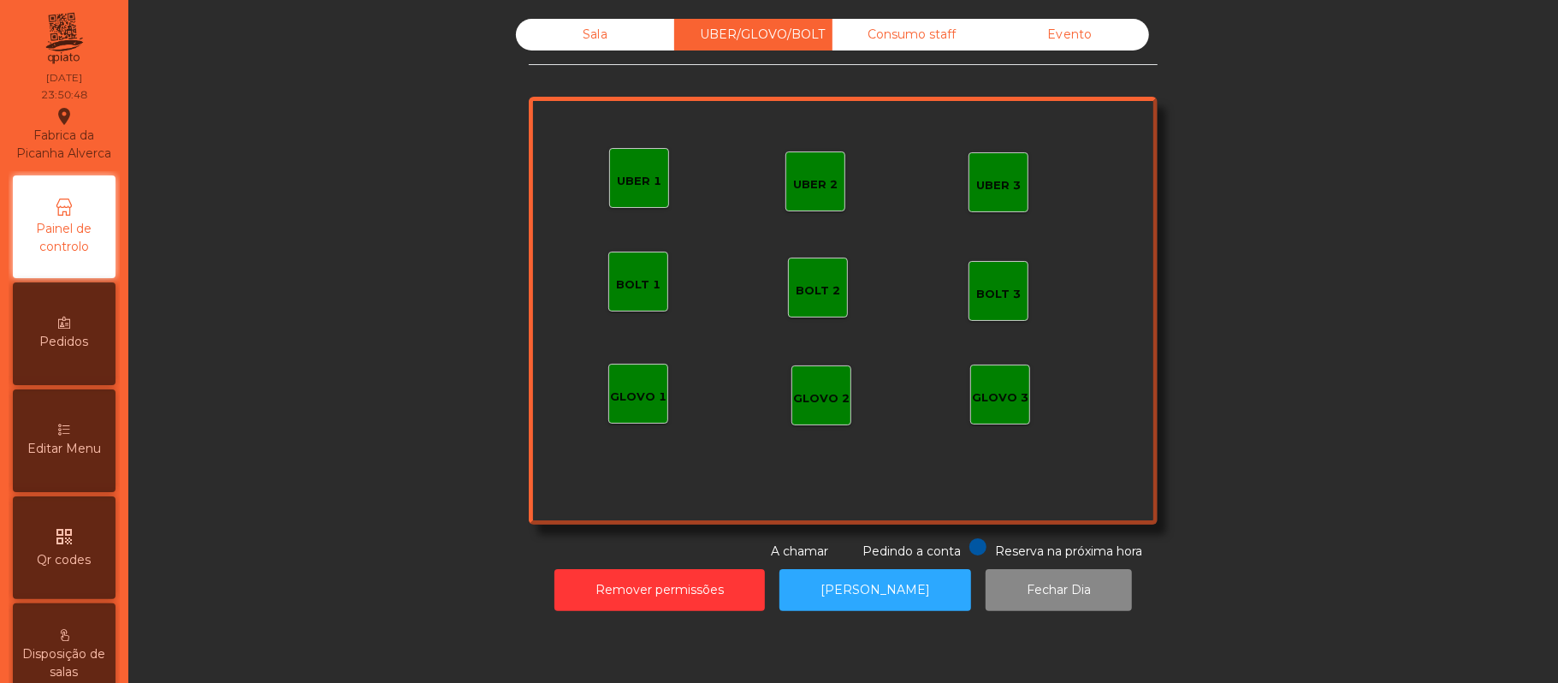
click at [922, 39] on div "Consumo staff" at bounding box center [912, 35] width 158 height 32
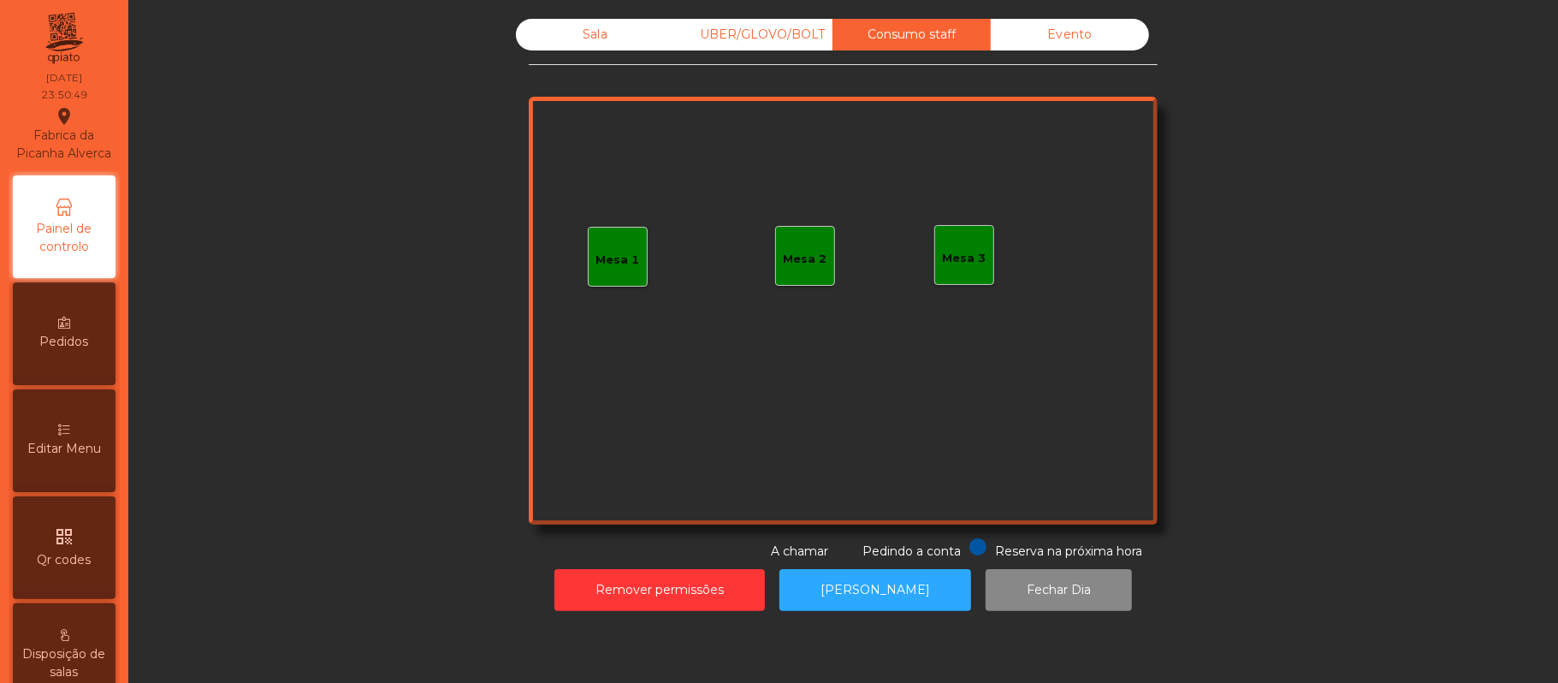
click at [1082, 35] on div "Evento" at bounding box center [1070, 35] width 158 height 32
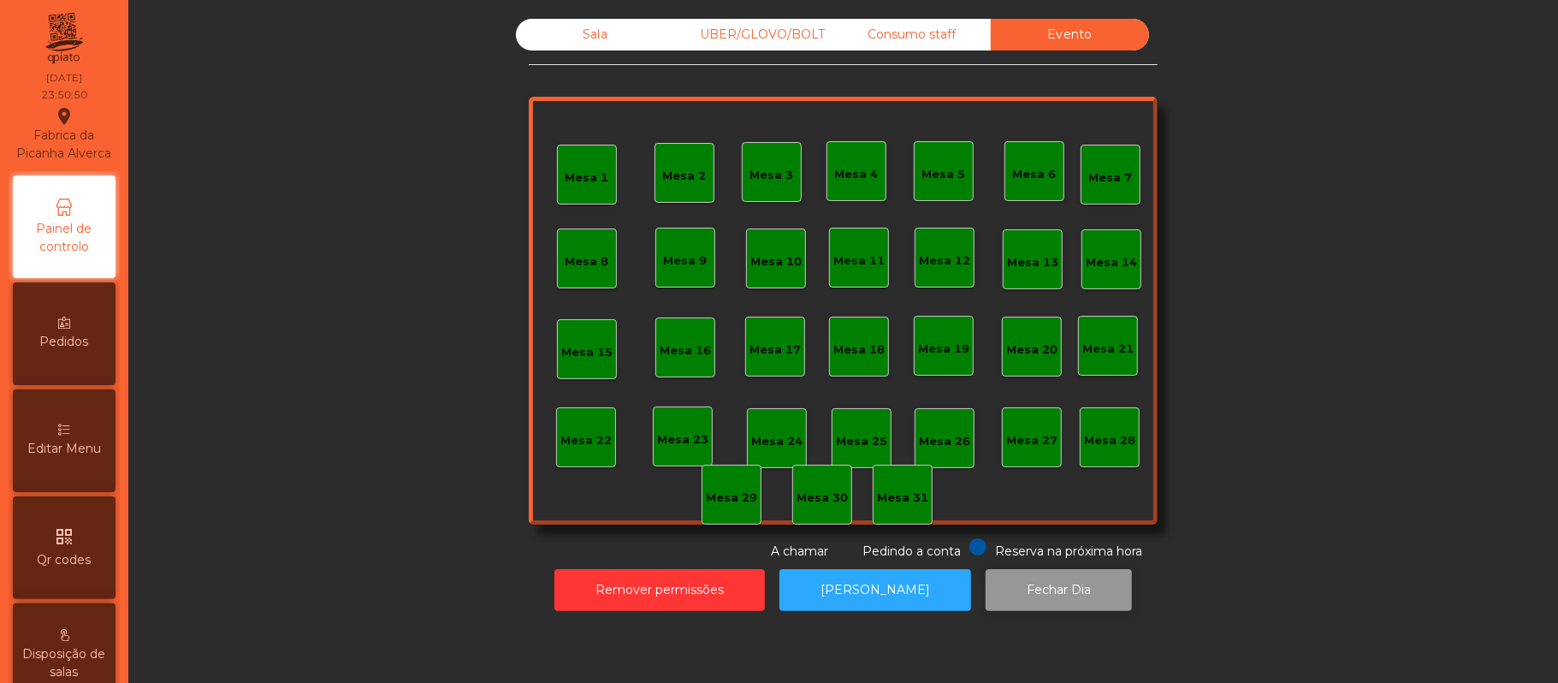
click at [1046, 584] on button "Fechar Dia" at bounding box center [1059, 590] width 146 height 42
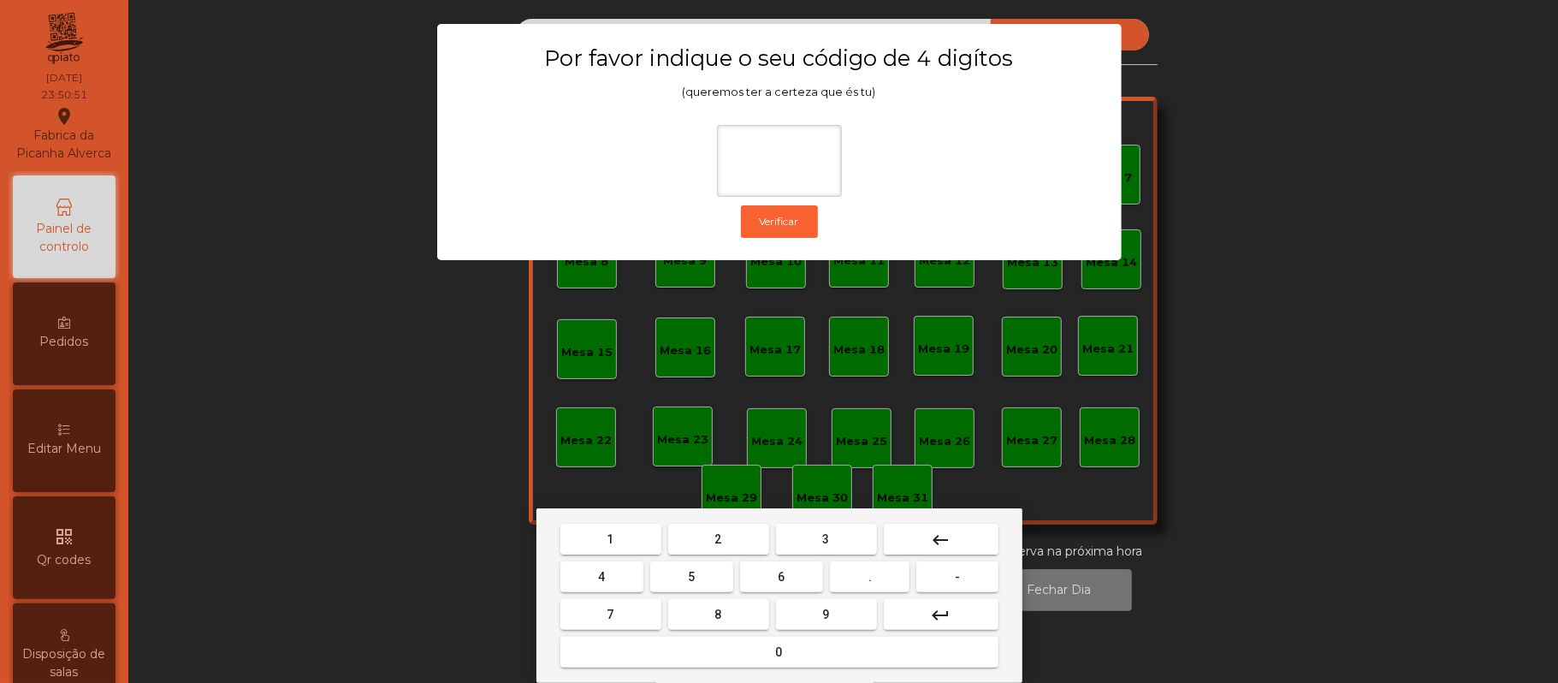
click at [737, 531] on button "2" at bounding box center [718, 539] width 101 height 31
click at [794, 578] on button "6" at bounding box center [781, 576] width 83 height 31
click at [610, 539] on span "1" at bounding box center [611, 539] width 7 height 14
click at [691, 577] on span "5" at bounding box center [691, 577] width 7 height 14
type input "****"
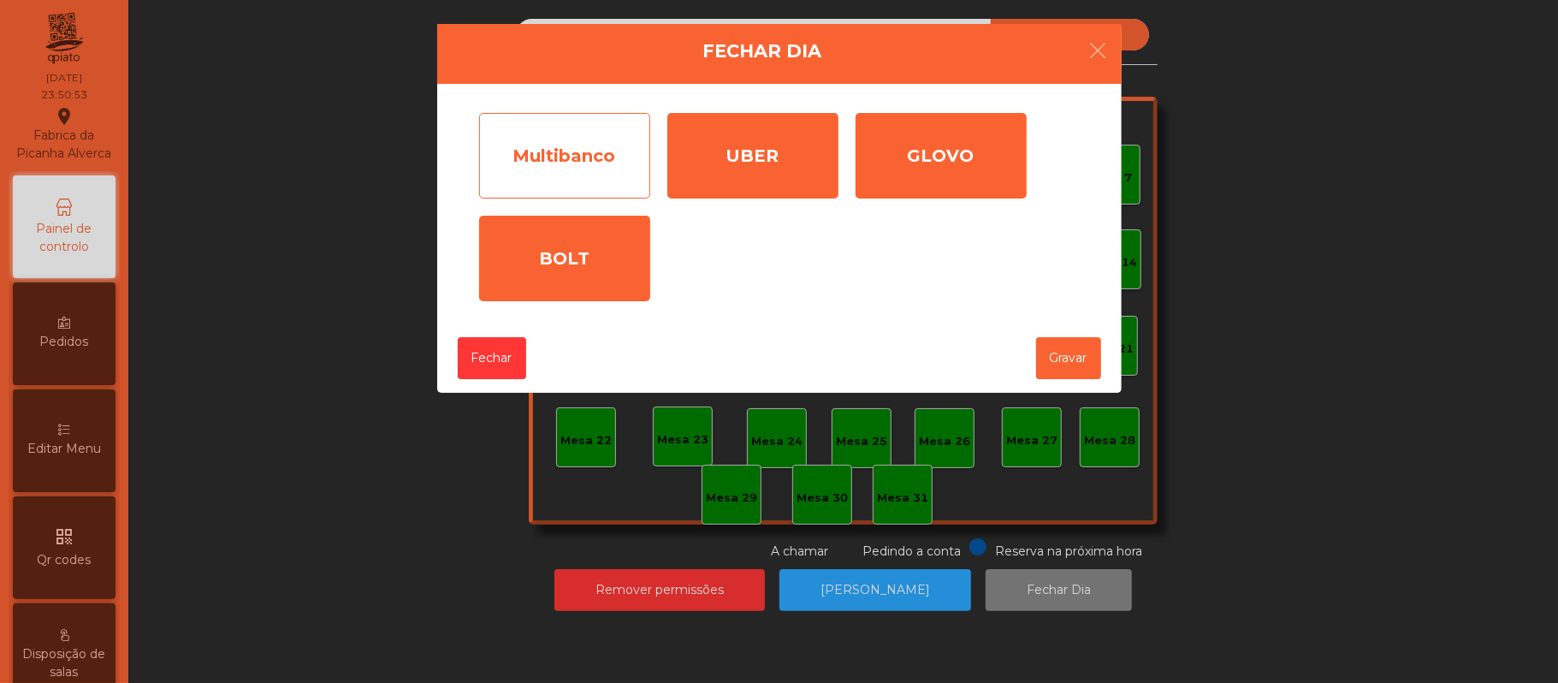
click at [579, 145] on div "Multibanco" at bounding box center [564, 156] width 171 height 86
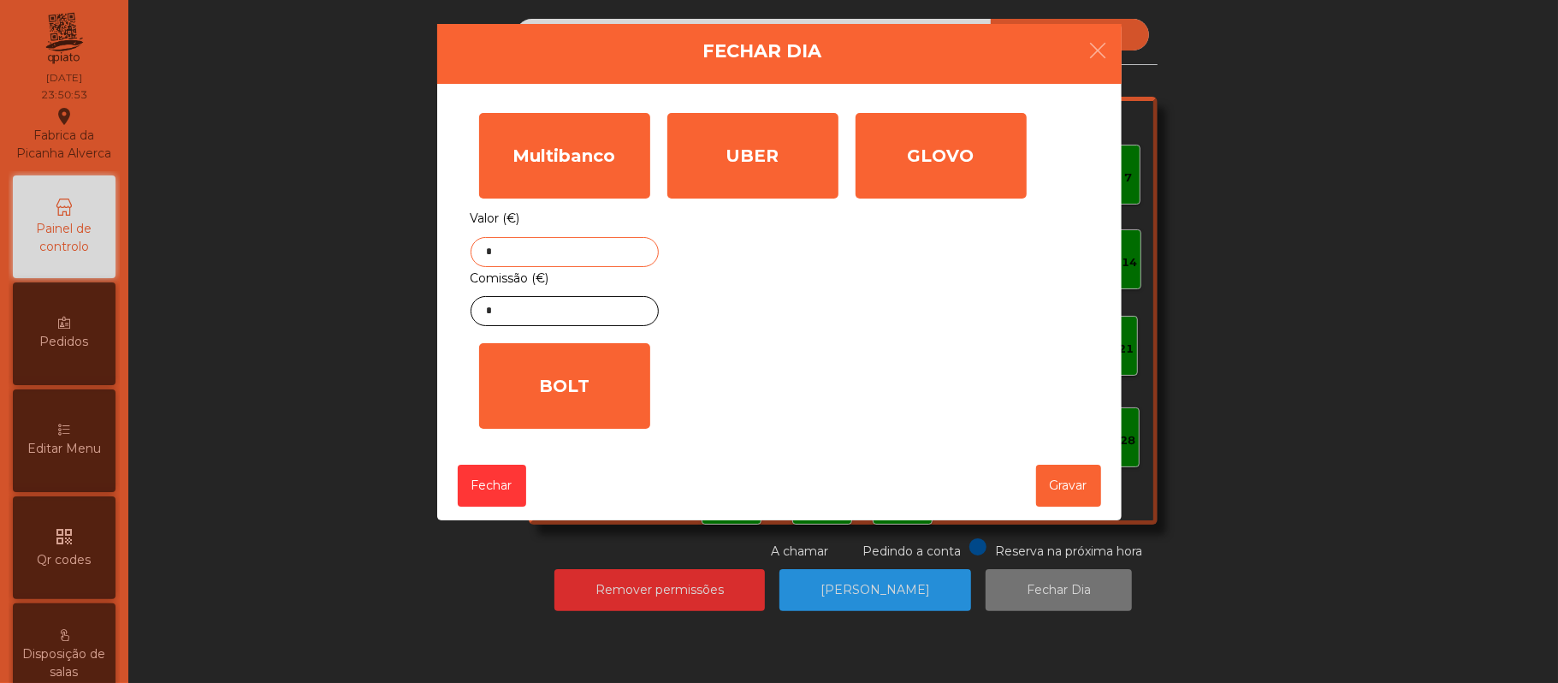
click at [594, 251] on input "*" at bounding box center [565, 252] width 188 height 30
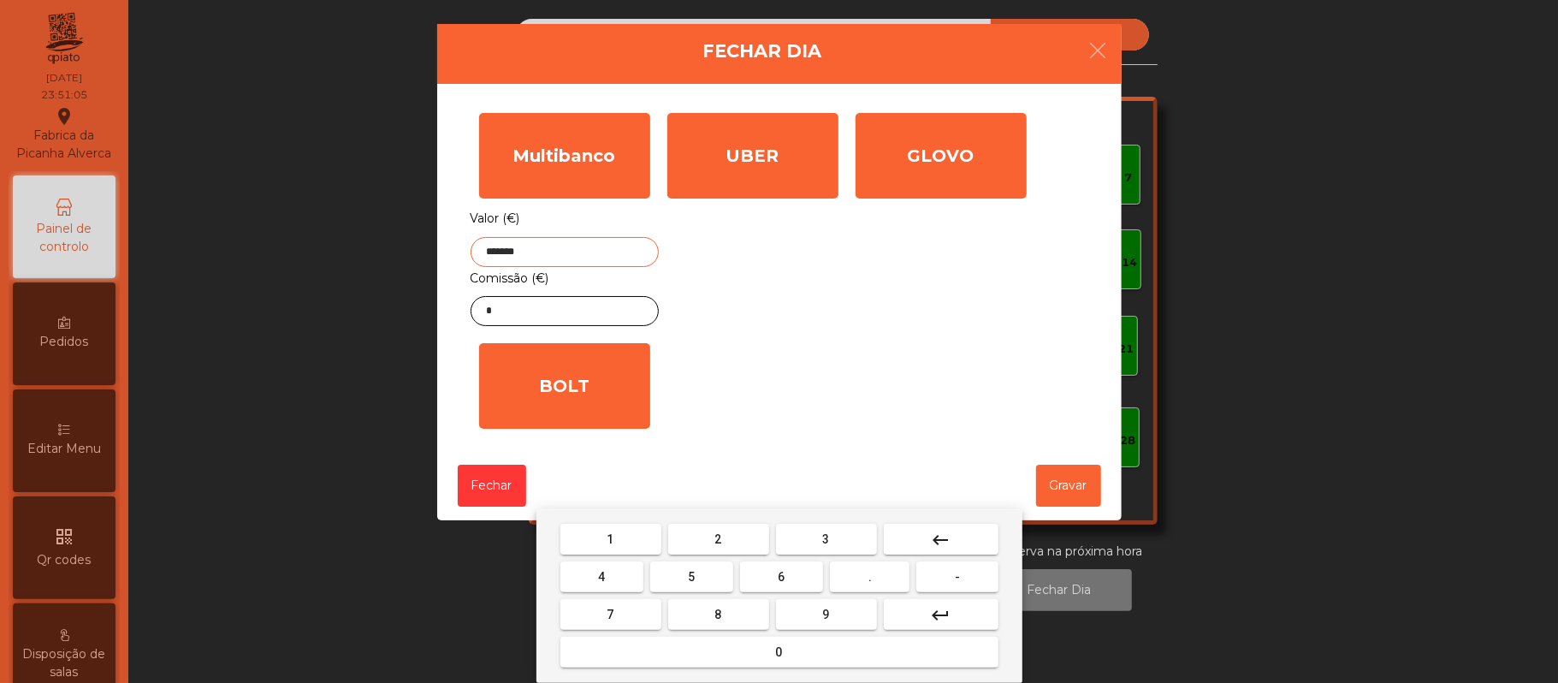
type input "*******"
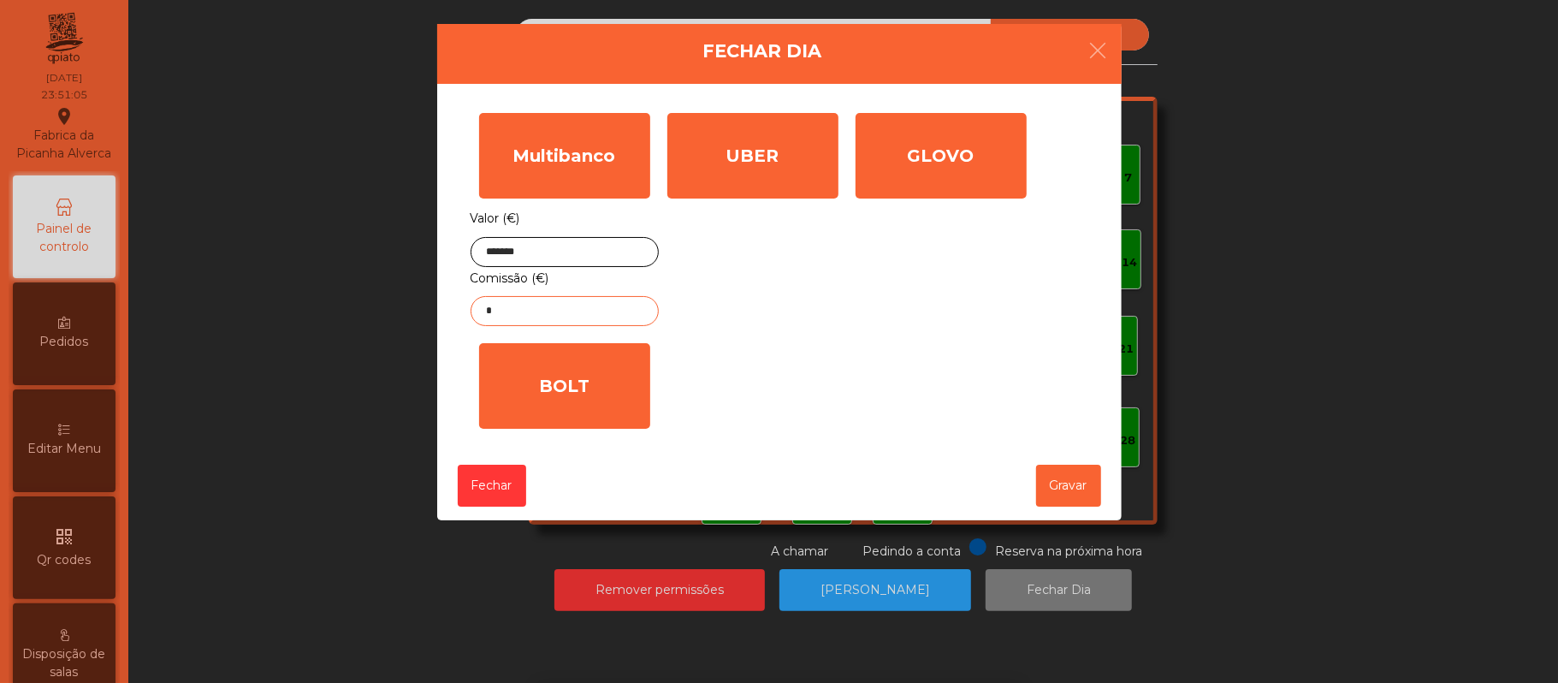
click at [556, 310] on input "*" at bounding box center [565, 311] width 188 height 30
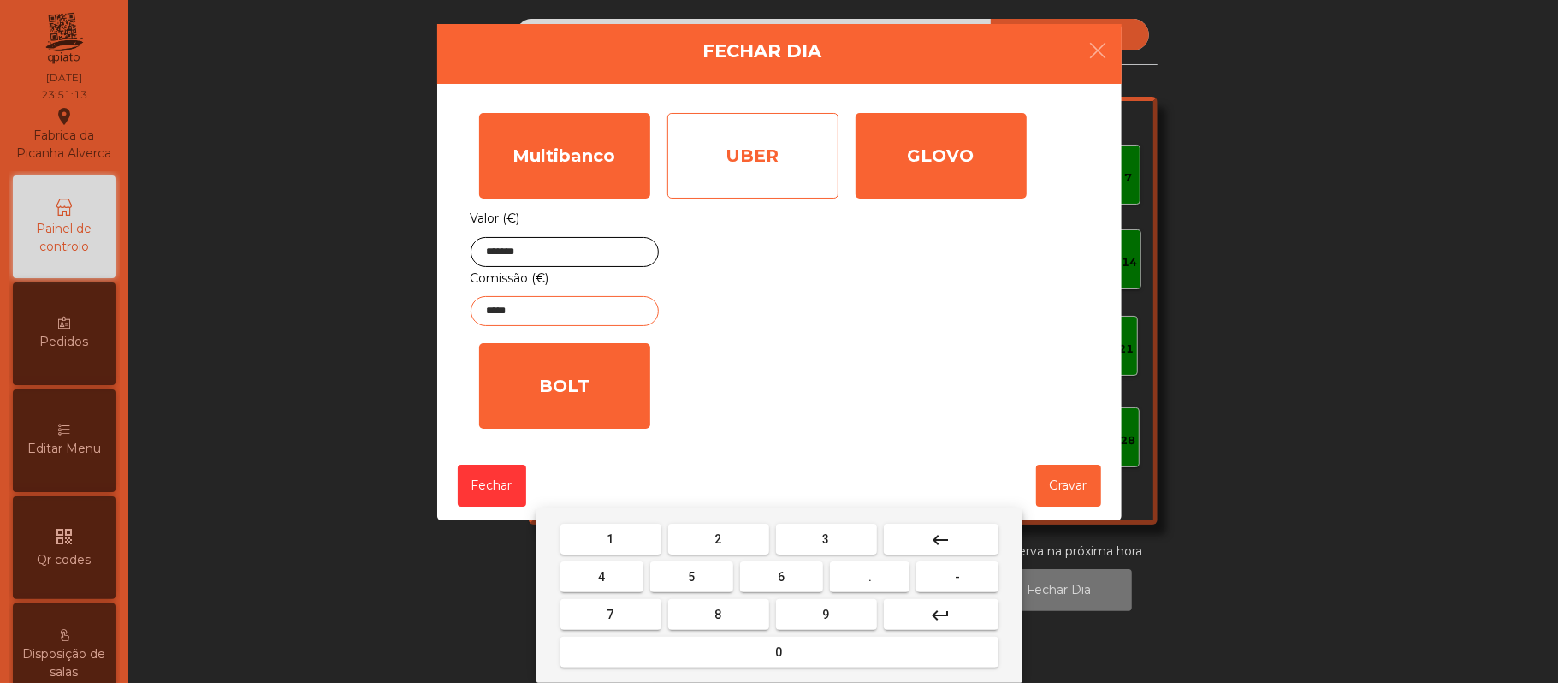
type input "*****"
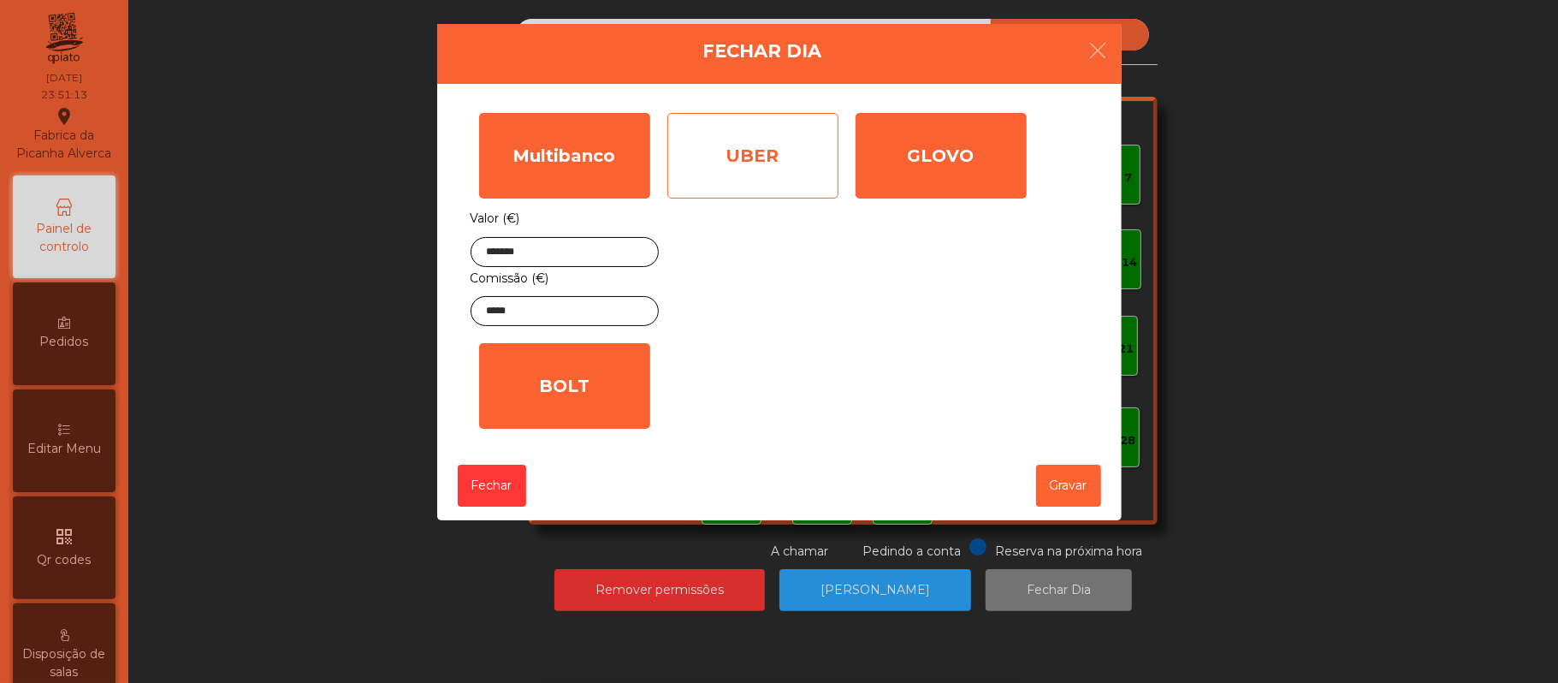
click at [781, 145] on div "UBER" at bounding box center [752, 156] width 171 height 86
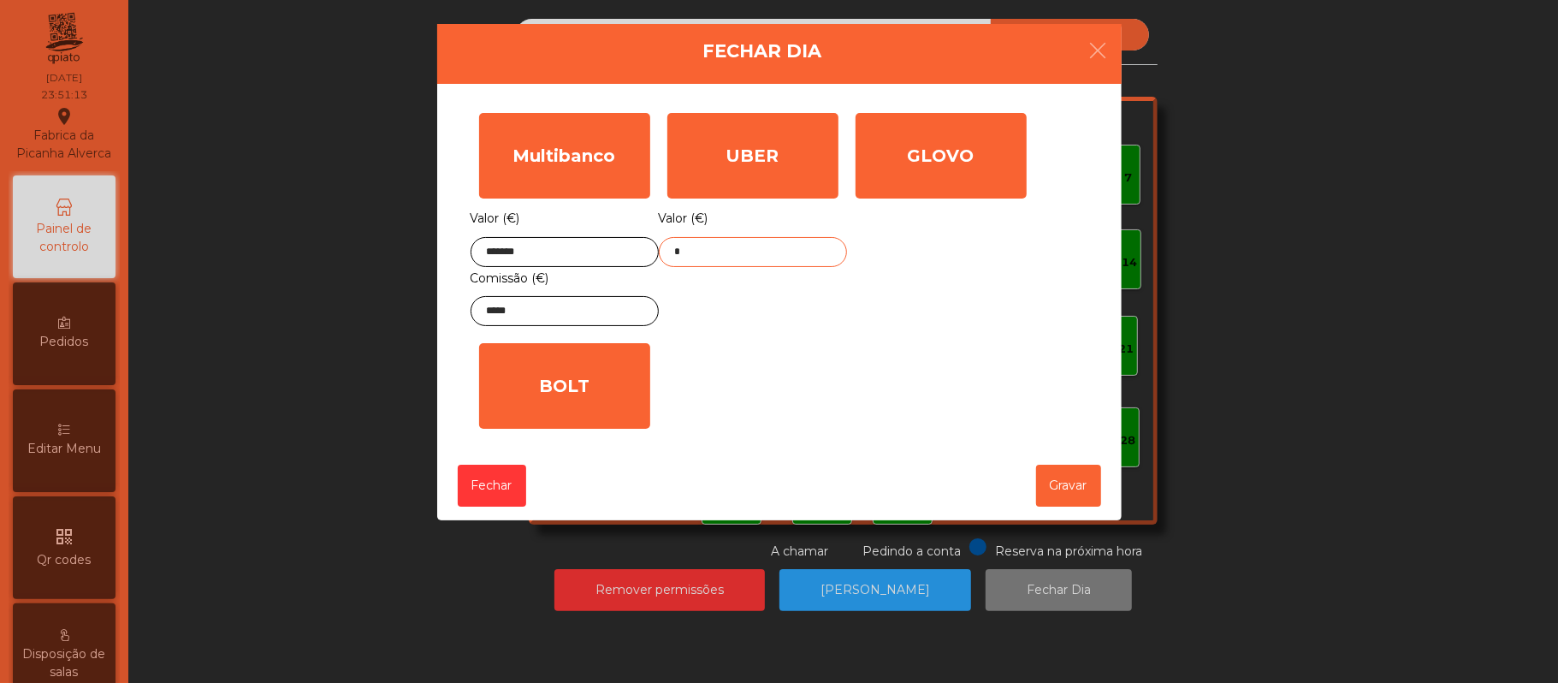
click at [754, 252] on input "*" at bounding box center [753, 252] width 188 height 30
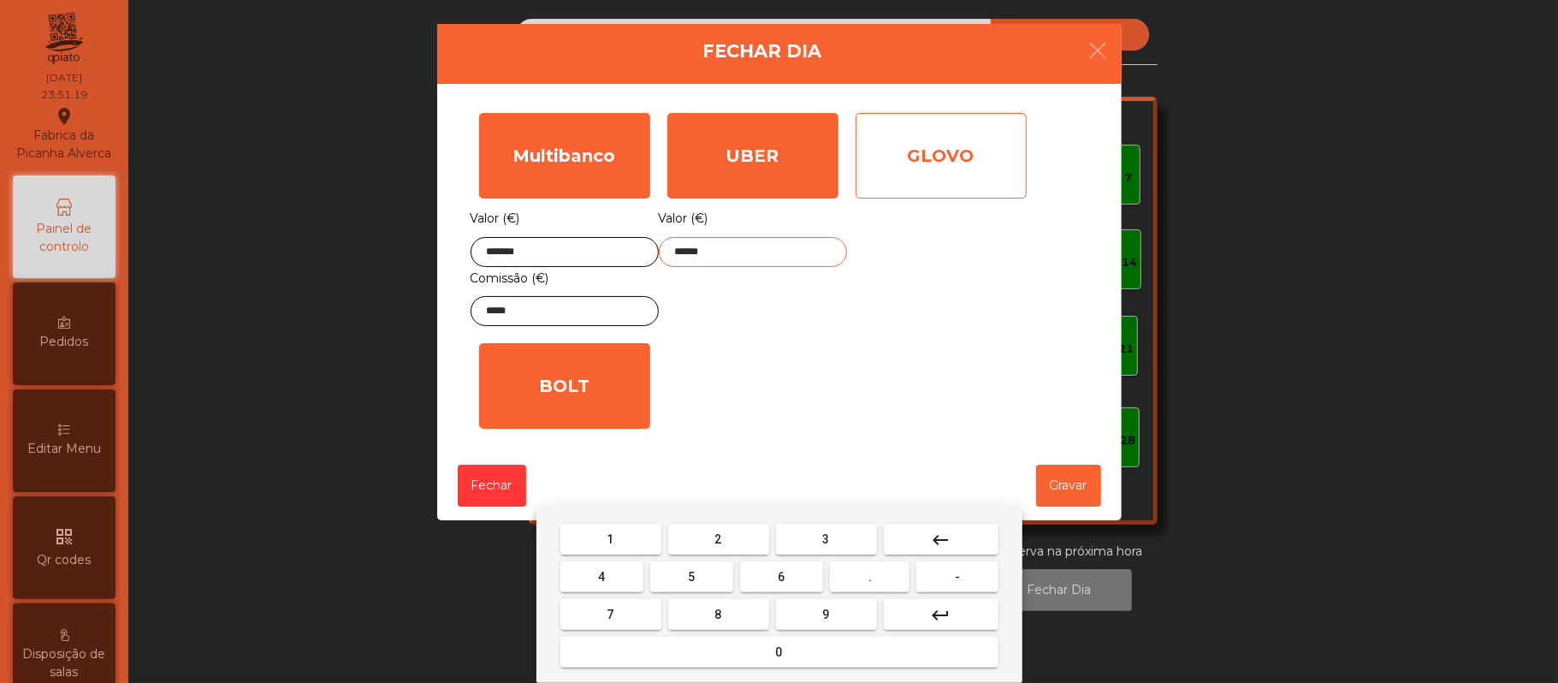
type input "******"
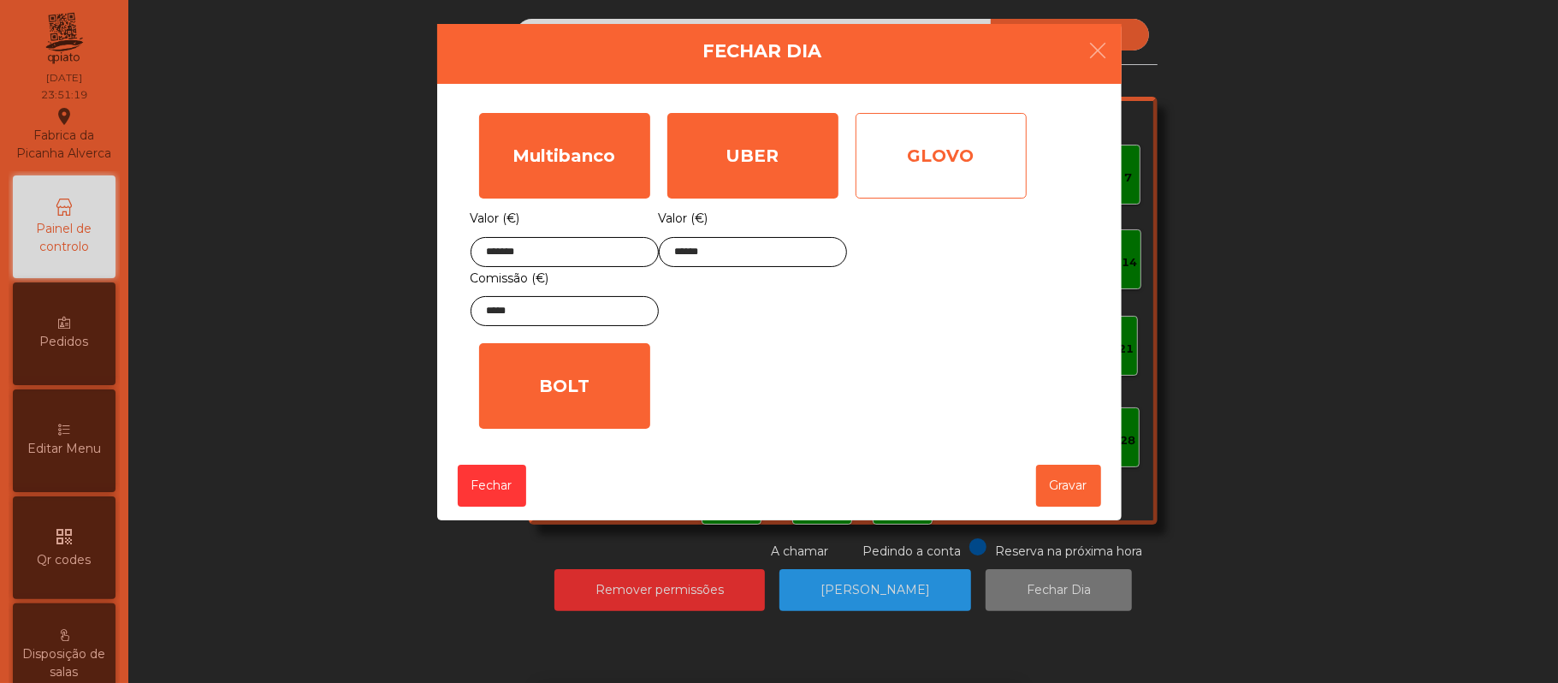
click at [935, 161] on div "GLOVO" at bounding box center [941, 156] width 171 height 86
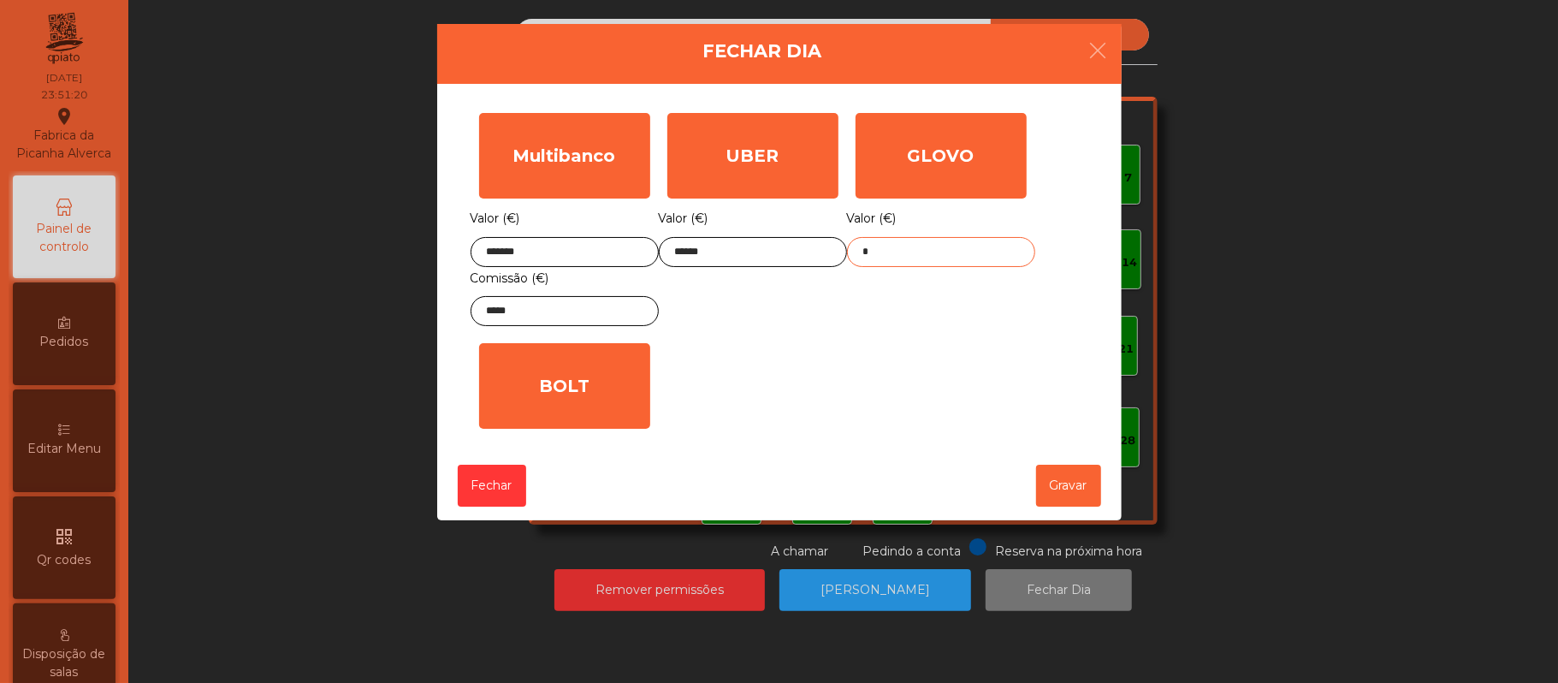
click at [893, 252] on input "*" at bounding box center [941, 252] width 188 height 30
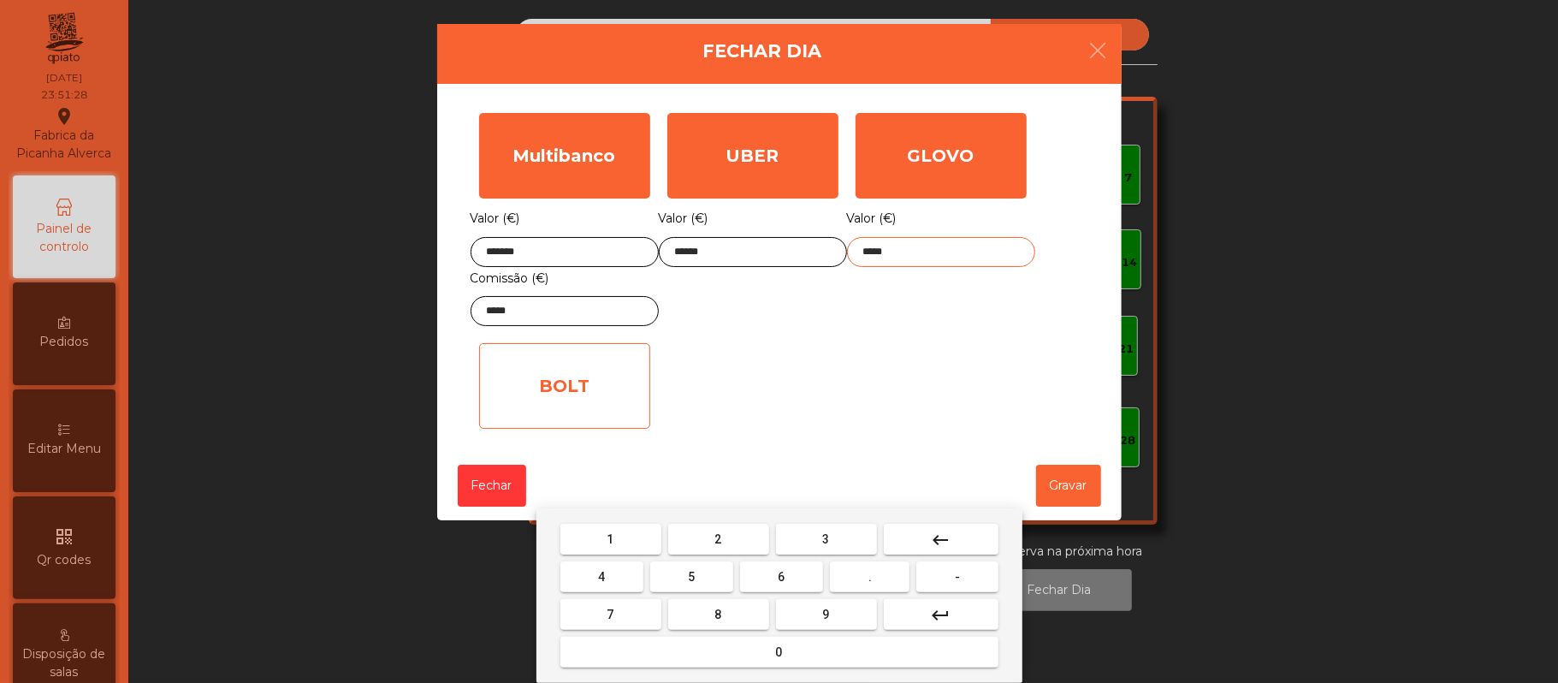
type input "*****"
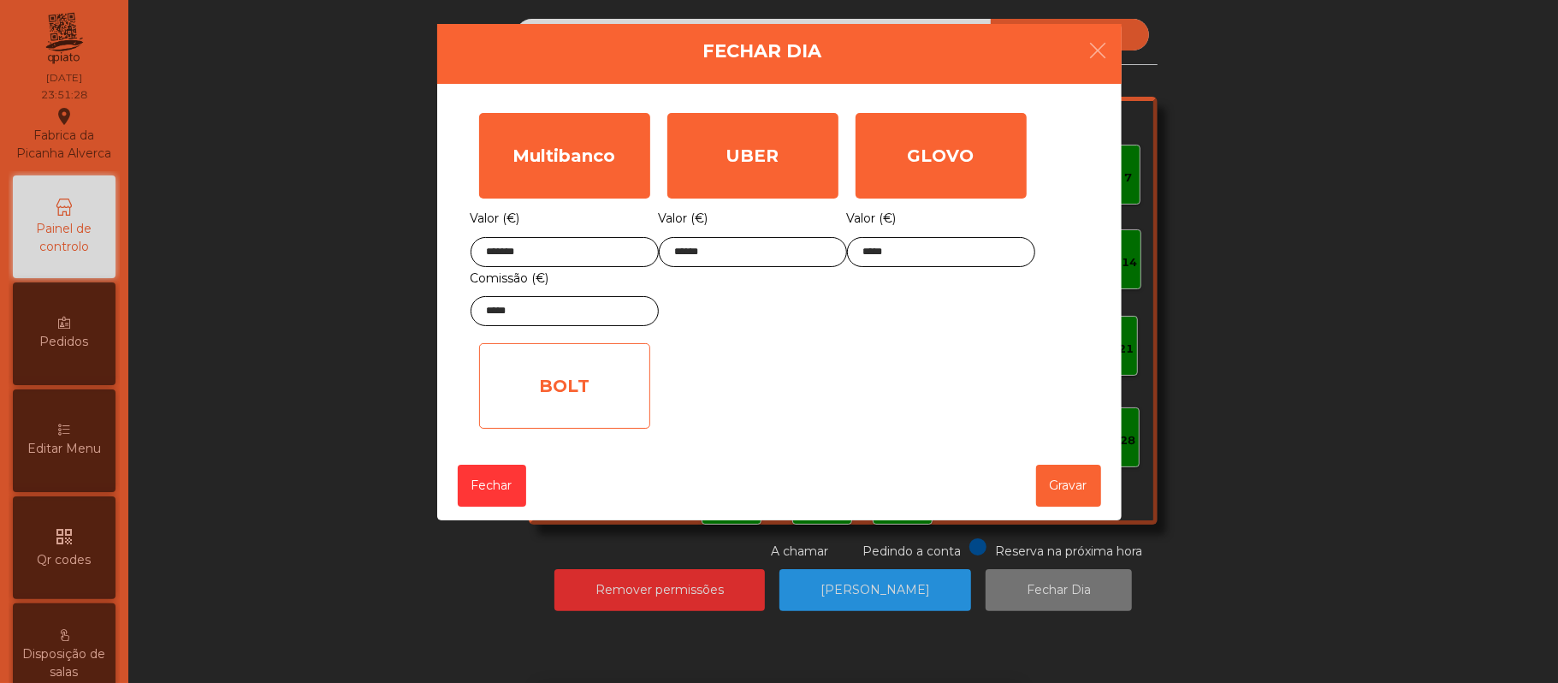
click at [587, 400] on div "BOLT" at bounding box center [564, 386] width 171 height 86
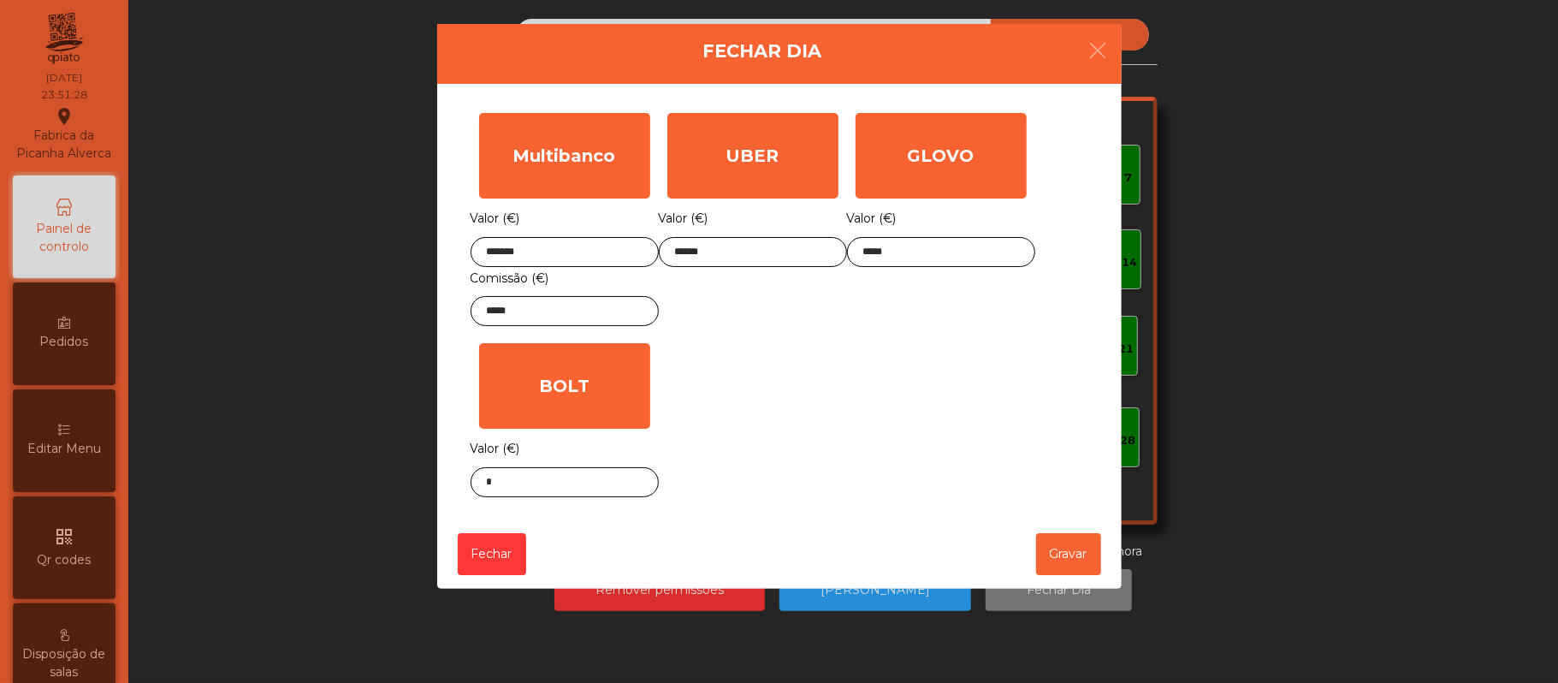
click at [791, 382] on div "Multibanco Valor (€) ******* Comissão (€) ***** UBER Valor (€) ****** GLOVO Val…" at bounding box center [780, 304] width 618 height 401
click at [552, 313] on input "*****" at bounding box center [565, 311] width 188 height 30
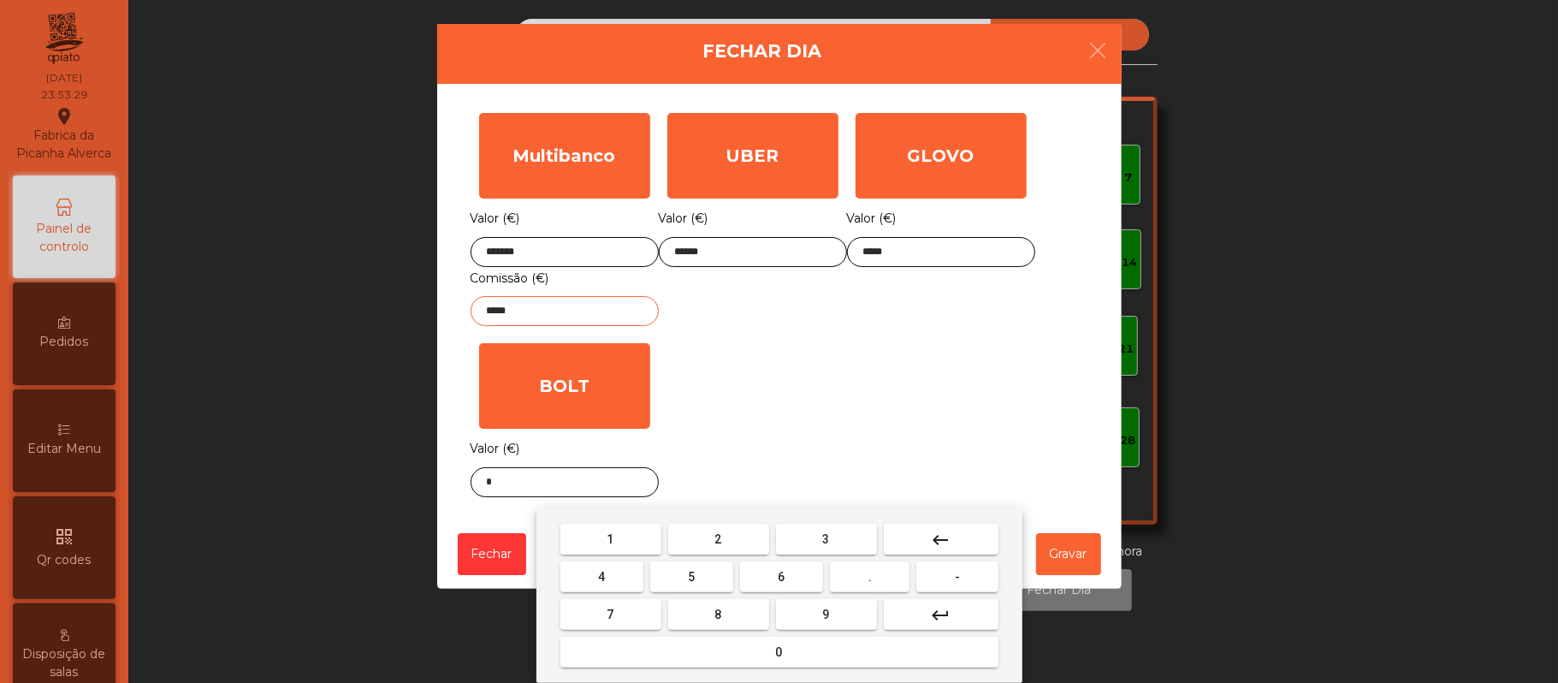
type input "*****"
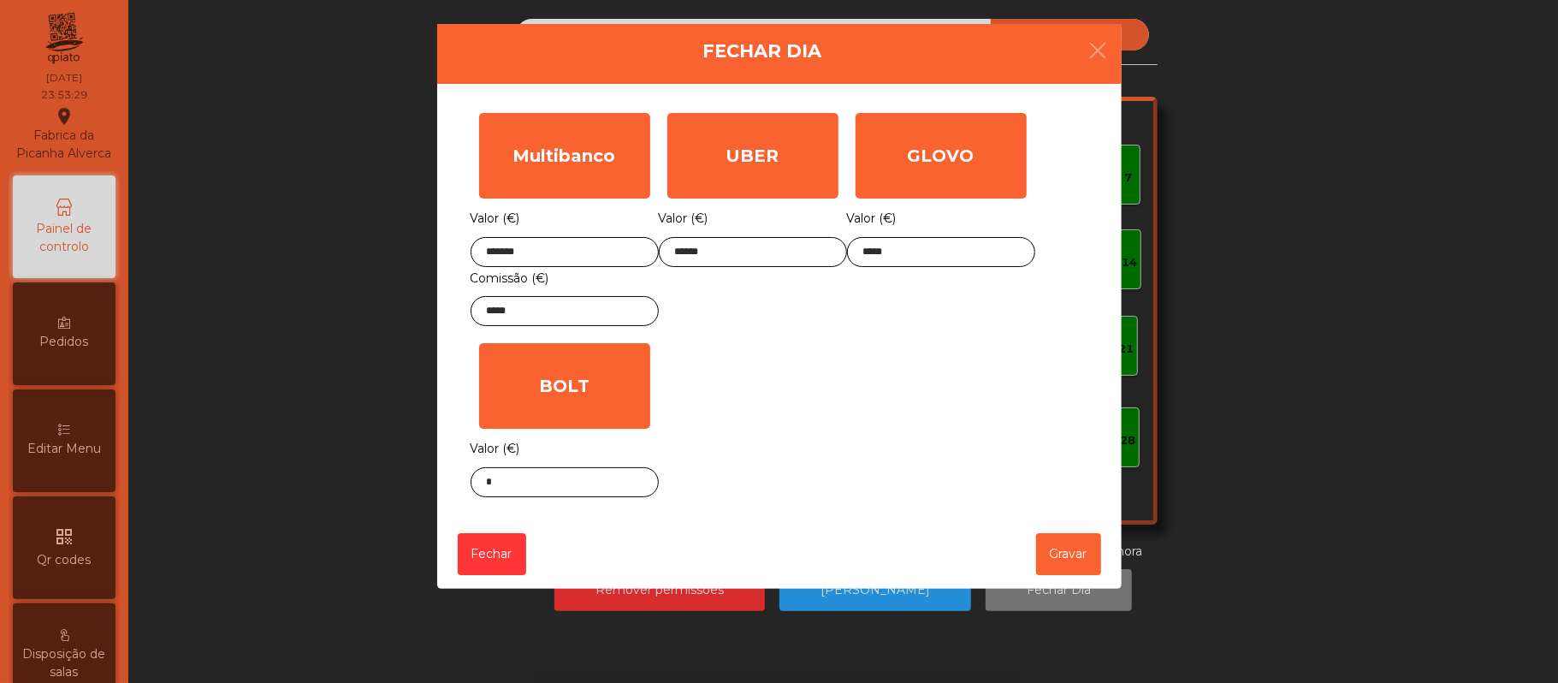
click at [805, 391] on div "Multibanco Valor (€) ******* Comissão (€) ***** UBER Valor (€) ****** GLOVO Val…" at bounding box center [780, 304] width 618 height 401
click at [1082, 556] on button "Gravar" at bounding box center [1068, 554] width 65 height 42
